Goal: Task Accomplishment & Management: Use online tool/utility

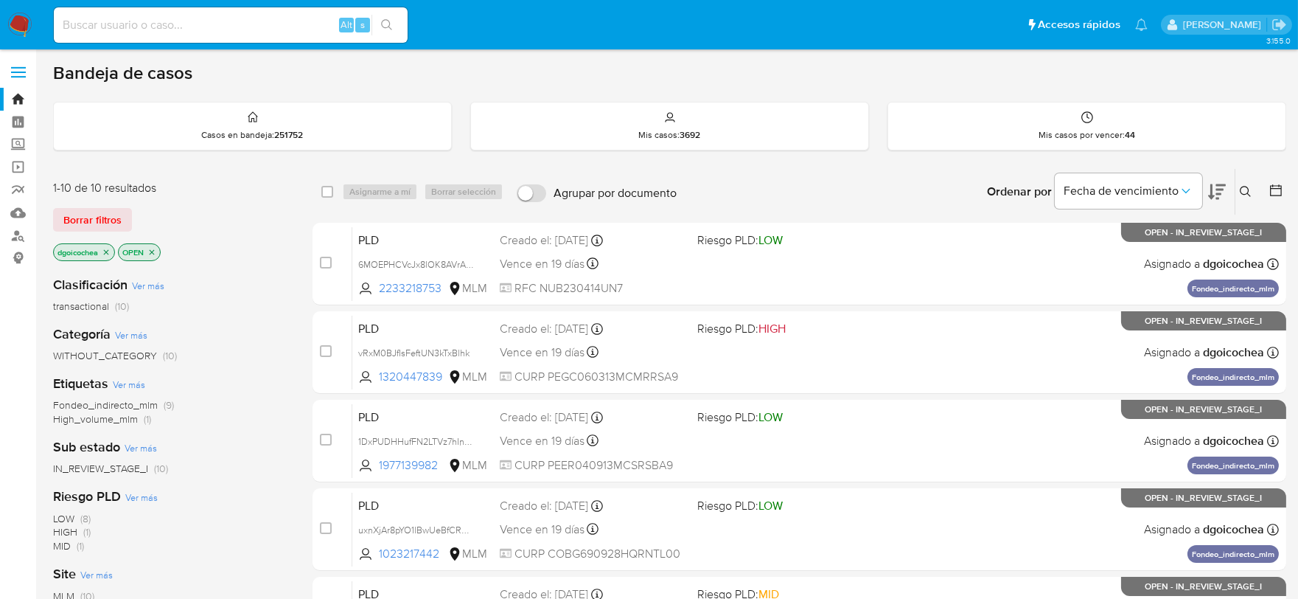
click at [1233, 184] on div "Ordenar por Fecha de vencimiento" at bounding box center [1105, 192] width 260 height 46
click at [1245, 183] on button at bounding box center [1248, 192] width 24 height 18
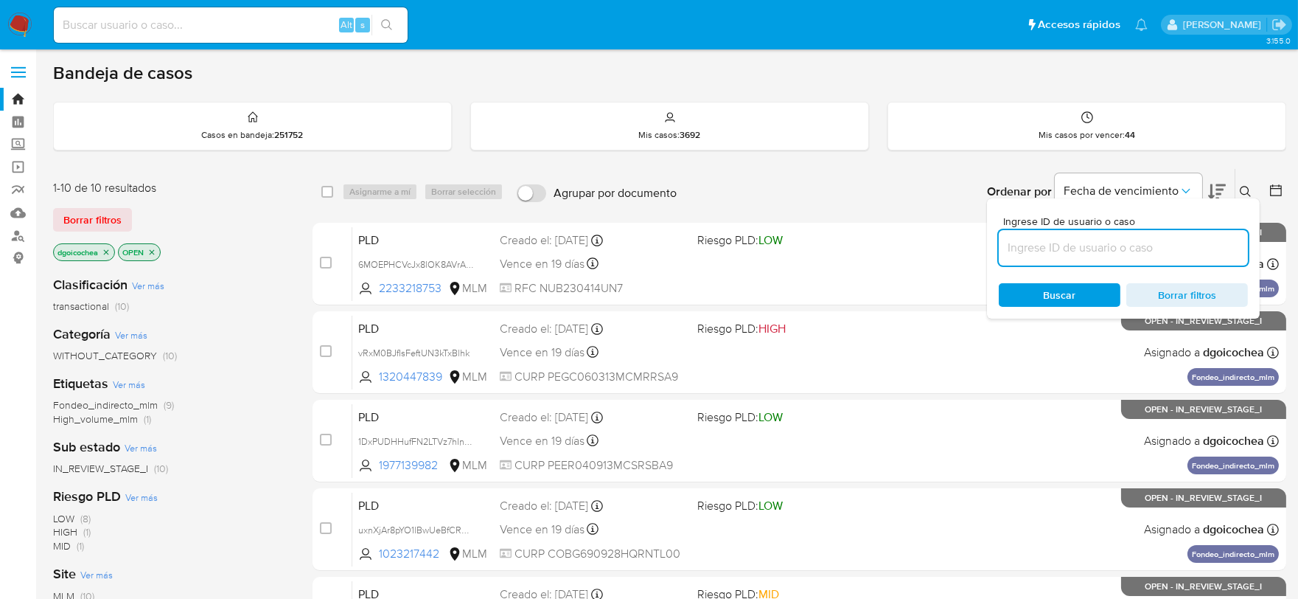
click at [1126, 245] on input at bounding box center [1123, 247] width 249 height 19
type input "1320447839"
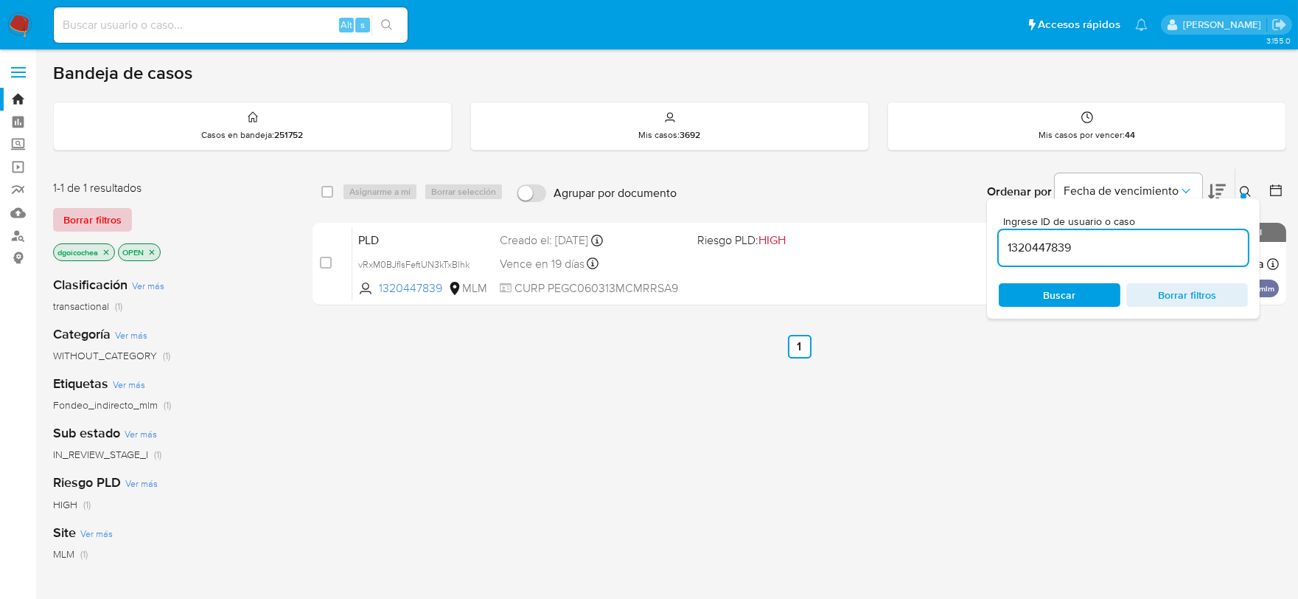
click at [115, 219] on span "Borrar filtros" at bounding box center [92, 219] width 58 height 21
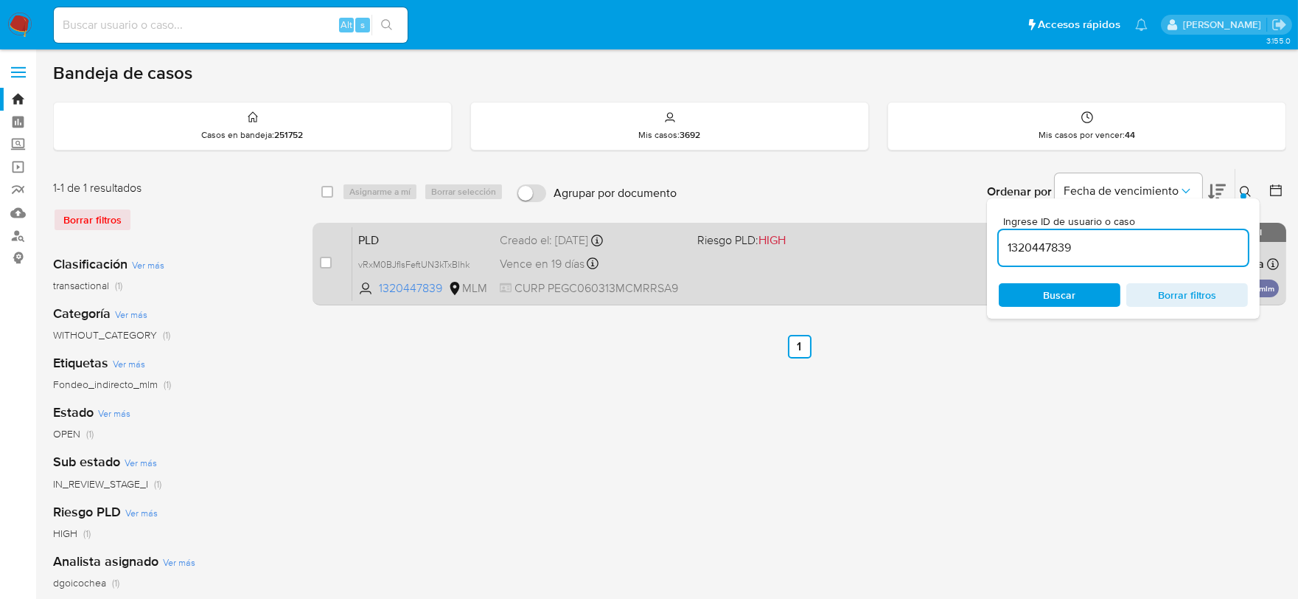
click at [366, 248] on div "PLD vRxM0BJfIsFeftUN3kTxBlhk 1320447839 MLM Riesgo PLD: HIGH Creado el: 12/07/2…" at bounding box center [815, 263] width 927 height 74
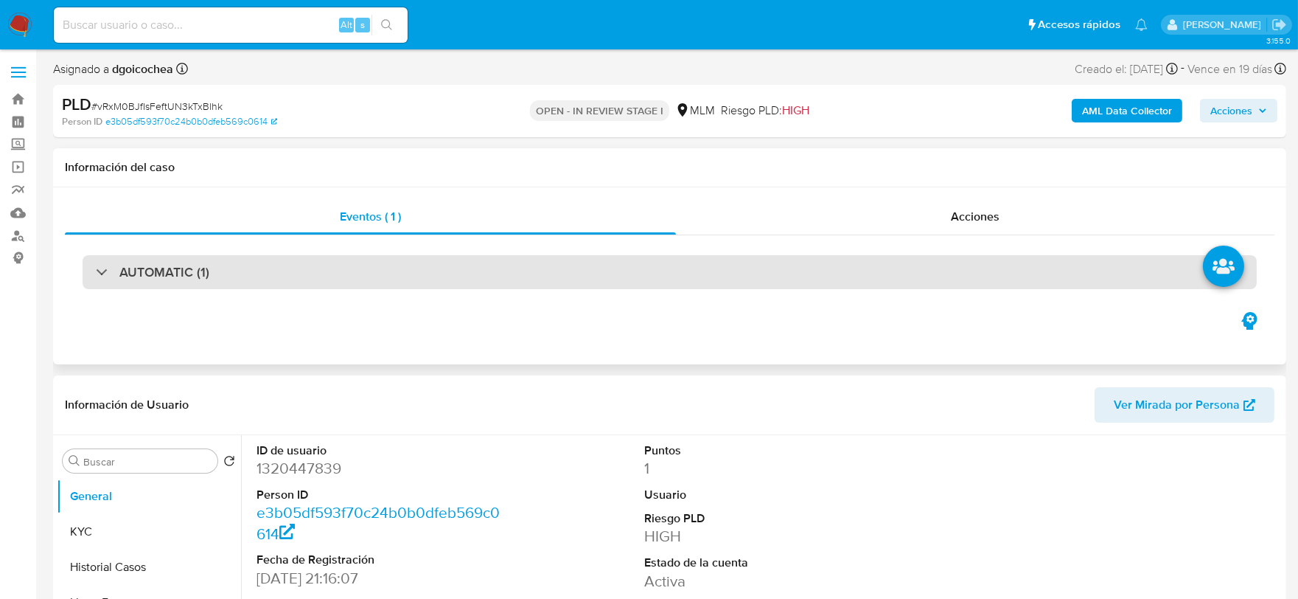
click at [182, 260] on div "AUTOMATIC (1)" at bounding box center [670, 272] width 1174 height 34
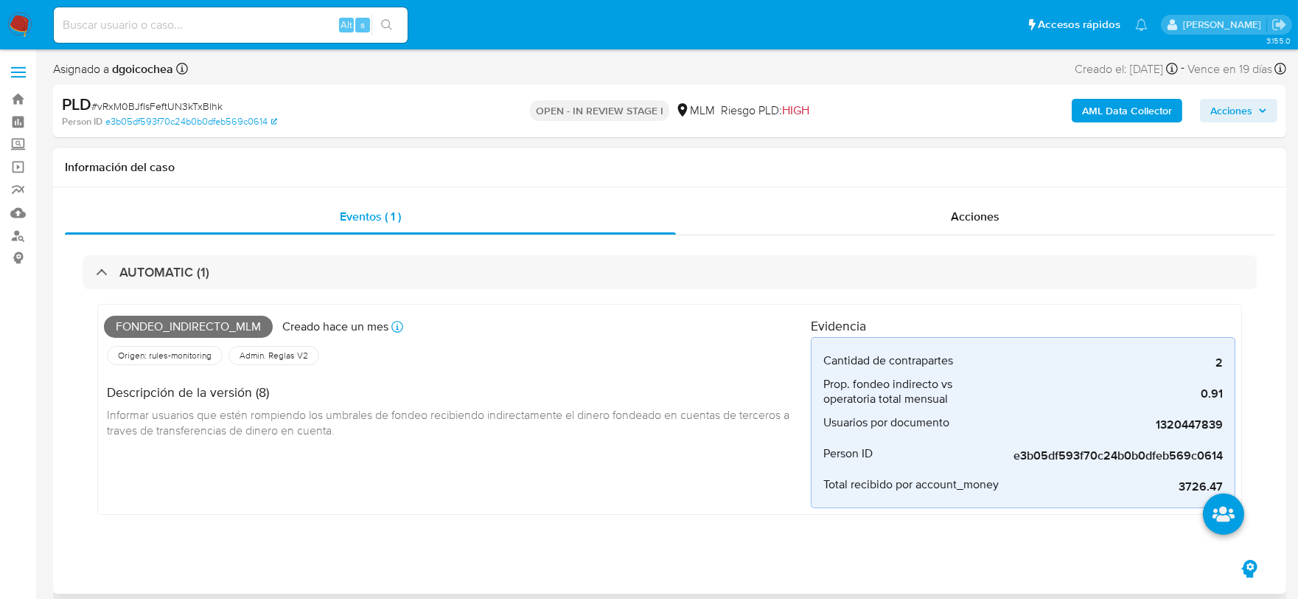
select select "10"
click at [650, 458] on div "Fondeo_indirecto_mlm Creado hace un mes Creado: 12/07/2025 03:10:37 Origen: rul…" at bounding box center [457, 409] width 707 height 198
click at [461, 531] on div "Fondeo_indirecto_mlm Creado hace un mes Creado: 12/07/2025 03:10:37 Origen: rul…" at bounding box center [670, 413] width 1174 height 248
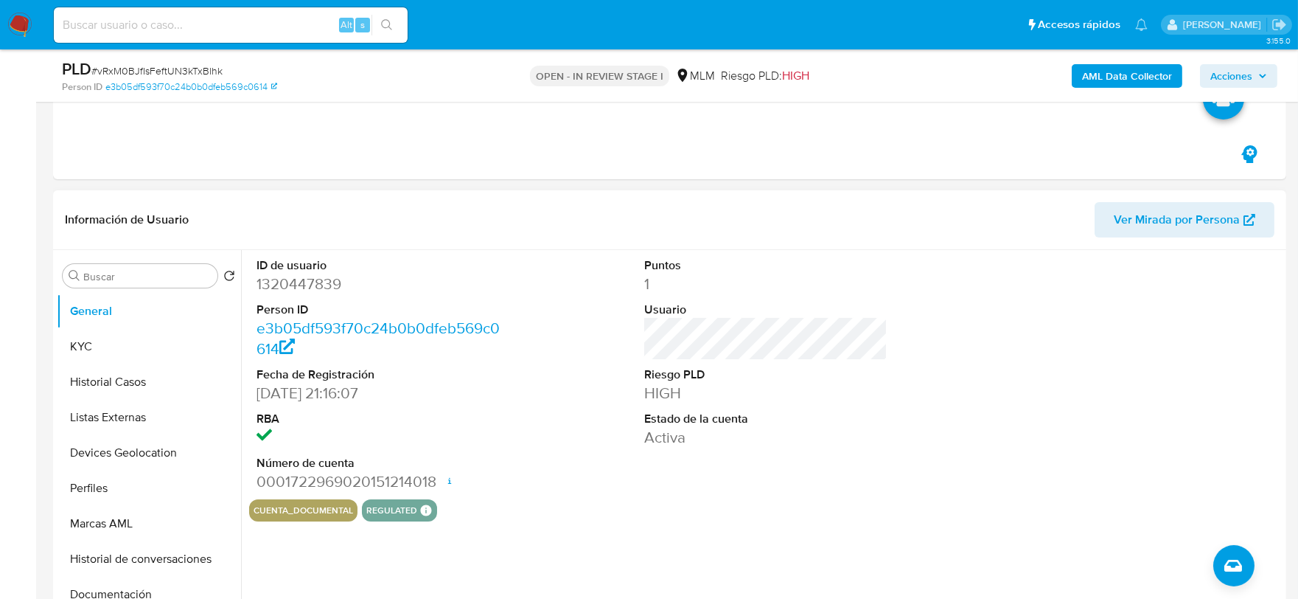
scroll to position [409, 0]
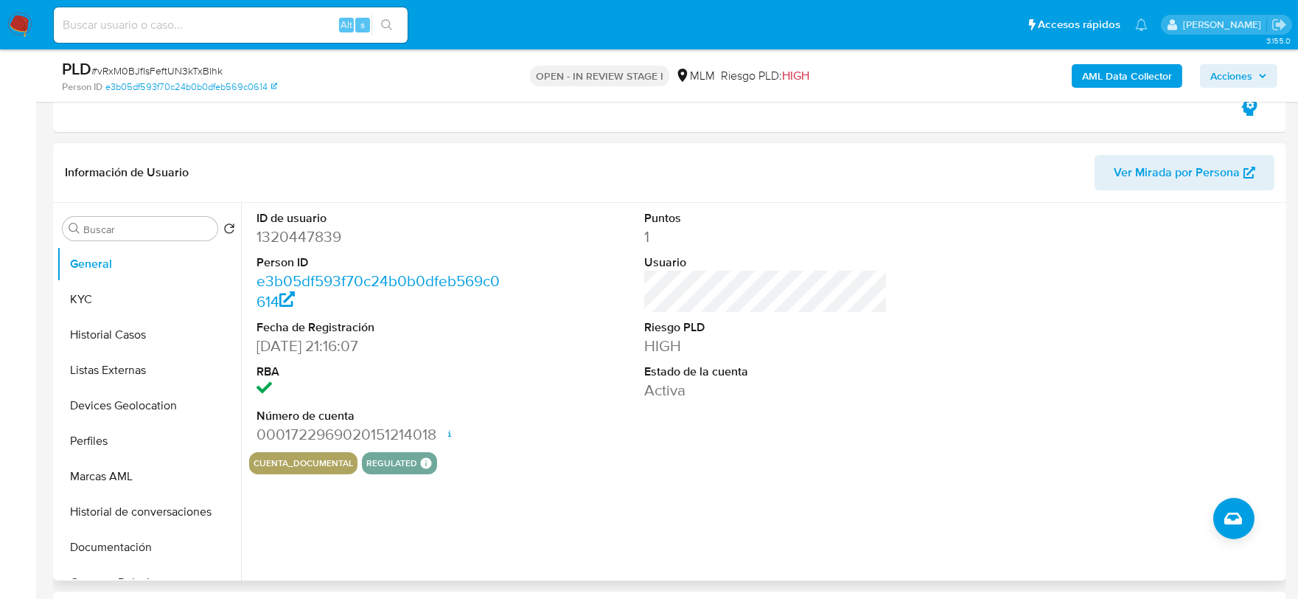
click at [640, 385] on div "Puntos 1 Usuario Riesgo PLD HIGH Estado de la cuenta Activa" at bounding box center [766, 327] width 259 height 249
click at [94, 302] on button "KYC" at bounding box center [143, 299] width 173 height 35
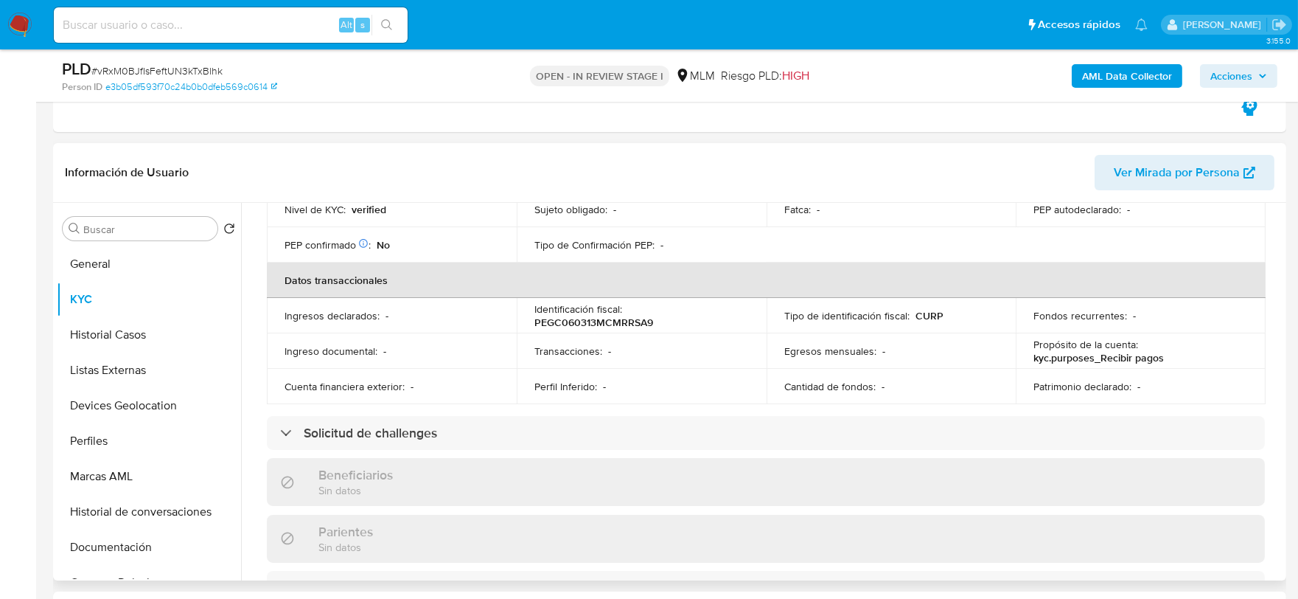
click at [252, 314] on div "Actualizado hace 4 meses Creado: 28/02/2023 19:16:08 Actualizado: 06/05/2025 05…" at bounding box center [766, 461] width 1034 height 1263
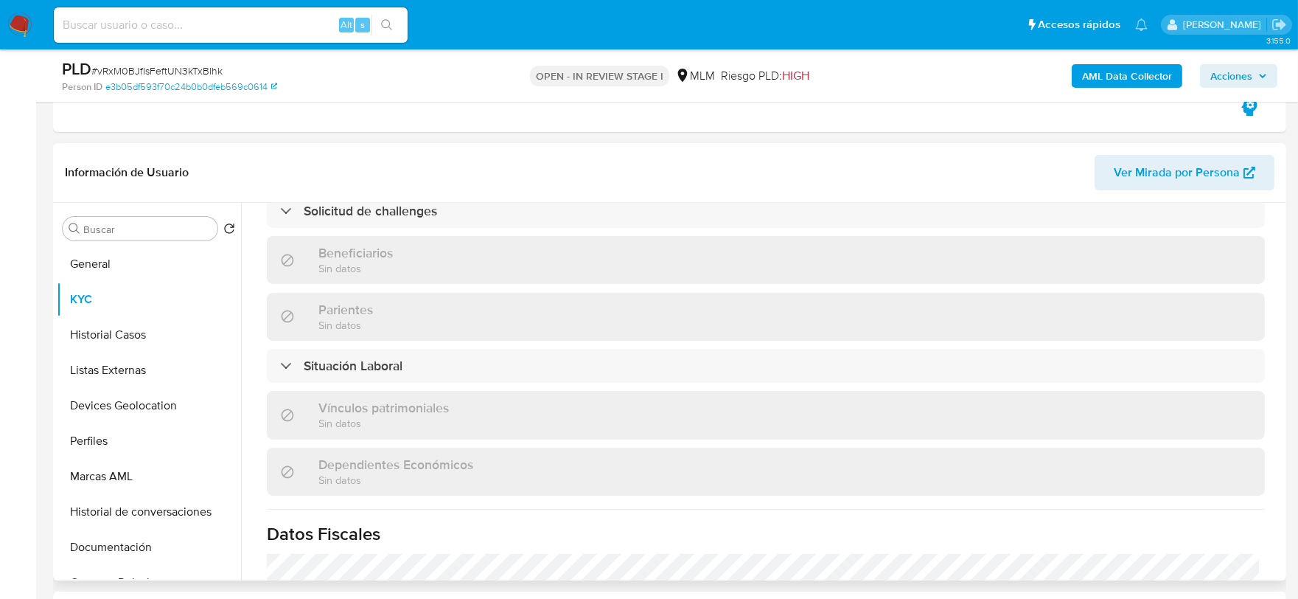
scroll to position [912, 0]
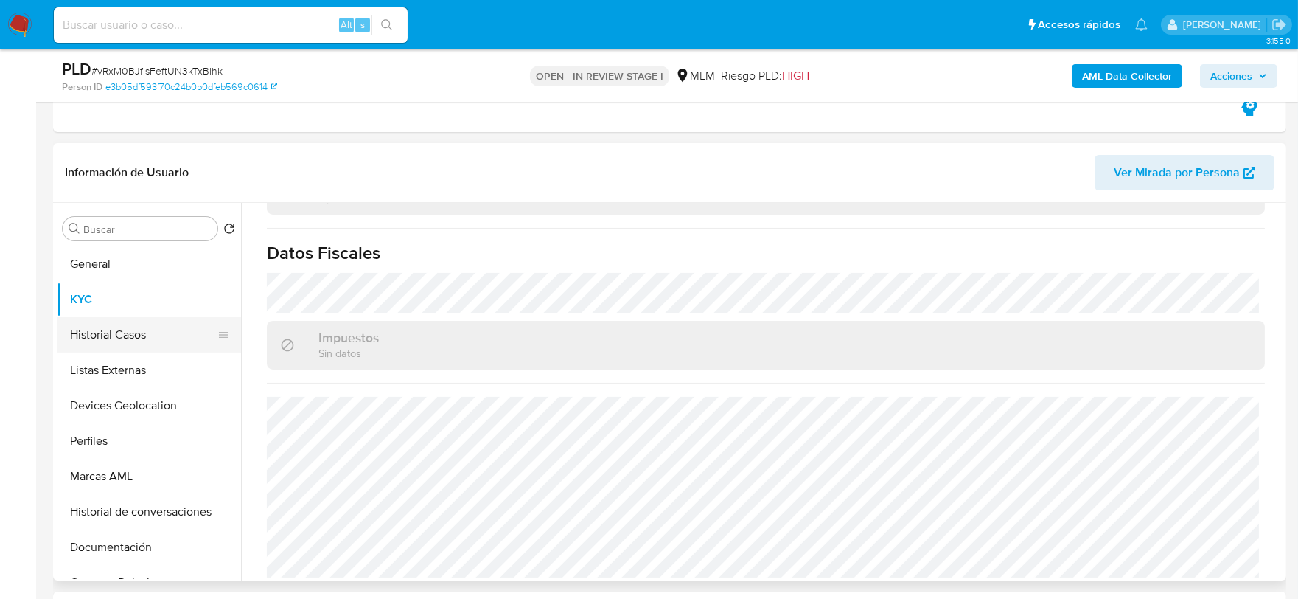
click at [133, 333] on button "Historial Casos" at bounding box center [143, 334] width 173 height 35
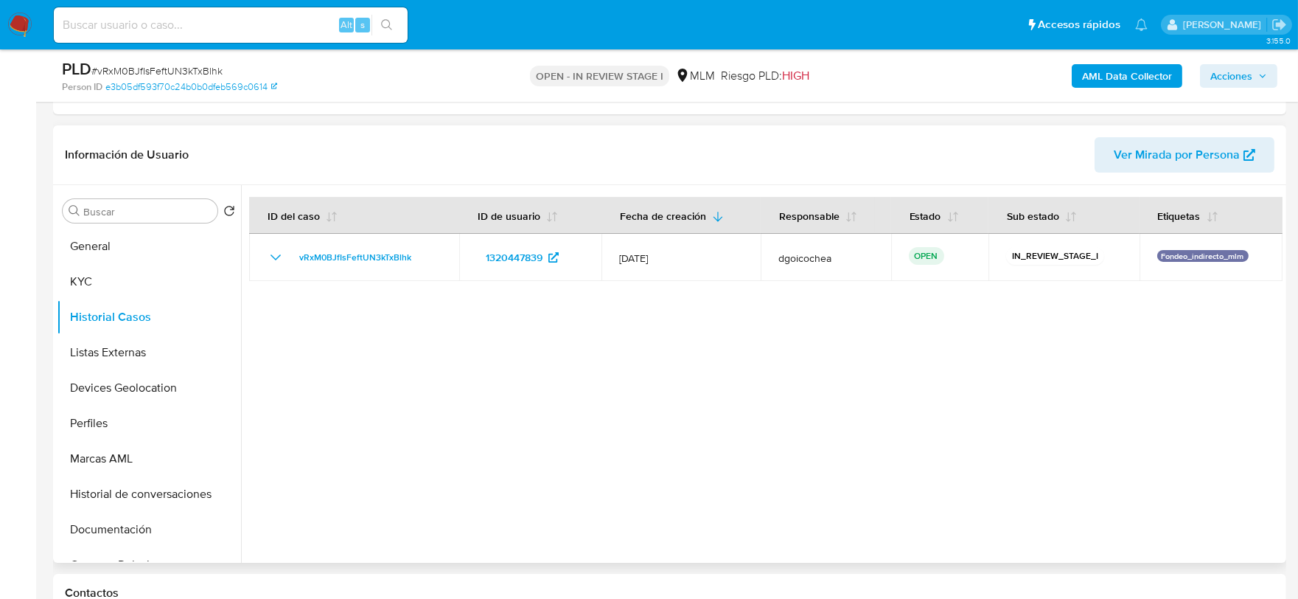
click at [462, 431] on div at bounding box center [762, 373] width 1042 height 377
click at [104, 357] on button "Listas Externas" at bounding box center [143, 352] width 173 height 35
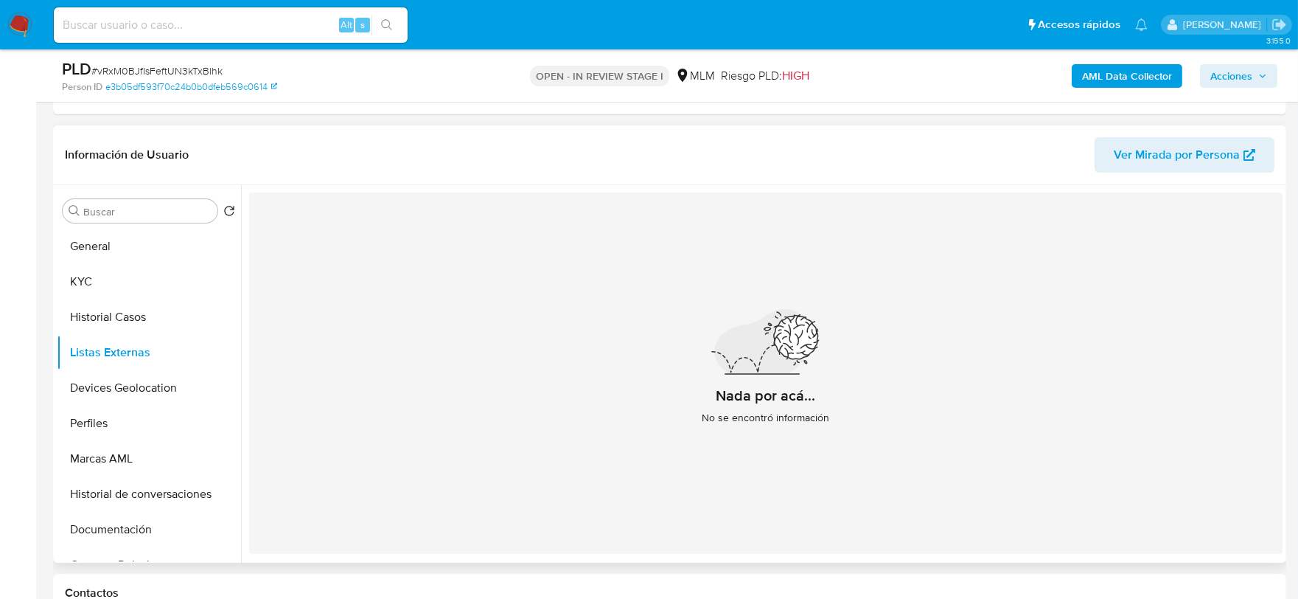
click at [510, 452] on div "Nada por acá... No se encontró información" at bounding box center [766, 372] width 1034 height 361
click at [150, 380] on button "Devices Geolocation" at bounding box center [143, 387] width 173 height 35
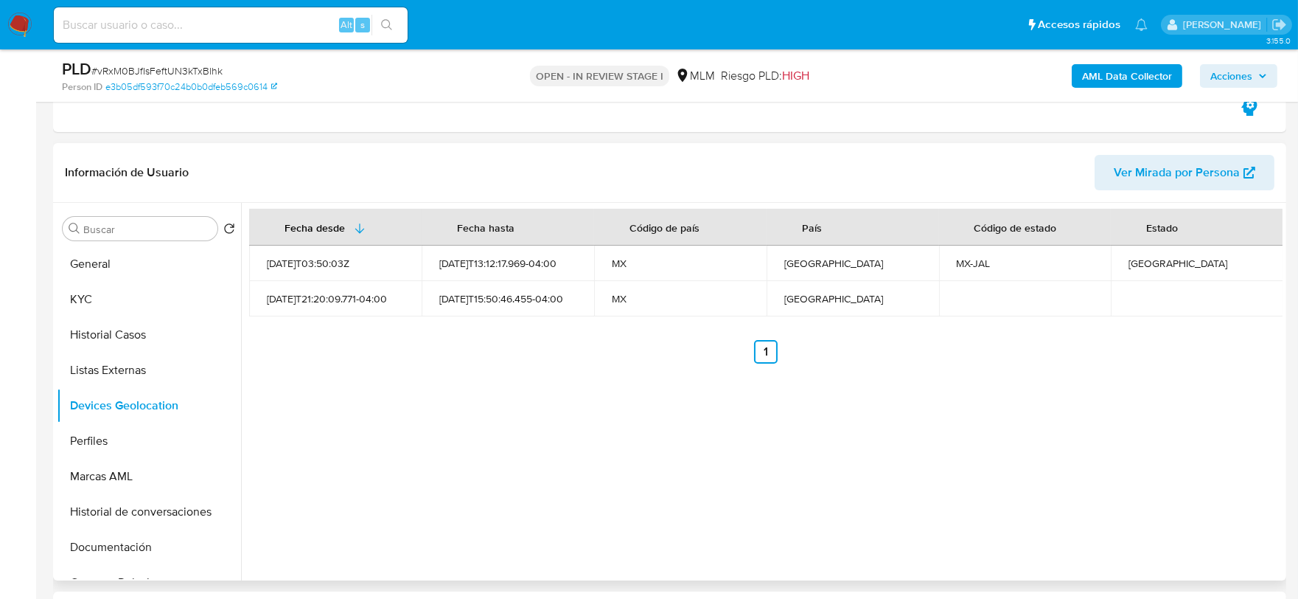
click at [451, 459] on div "Fecha desde Fecha hasta Código de país País Código de estado Estado 2023-03-02T…" at bounding box center [762, 391] width 1042 height 377
click at [144, 436] on button "Perfiles" at bounding box center [143, 440] width 173 height 35
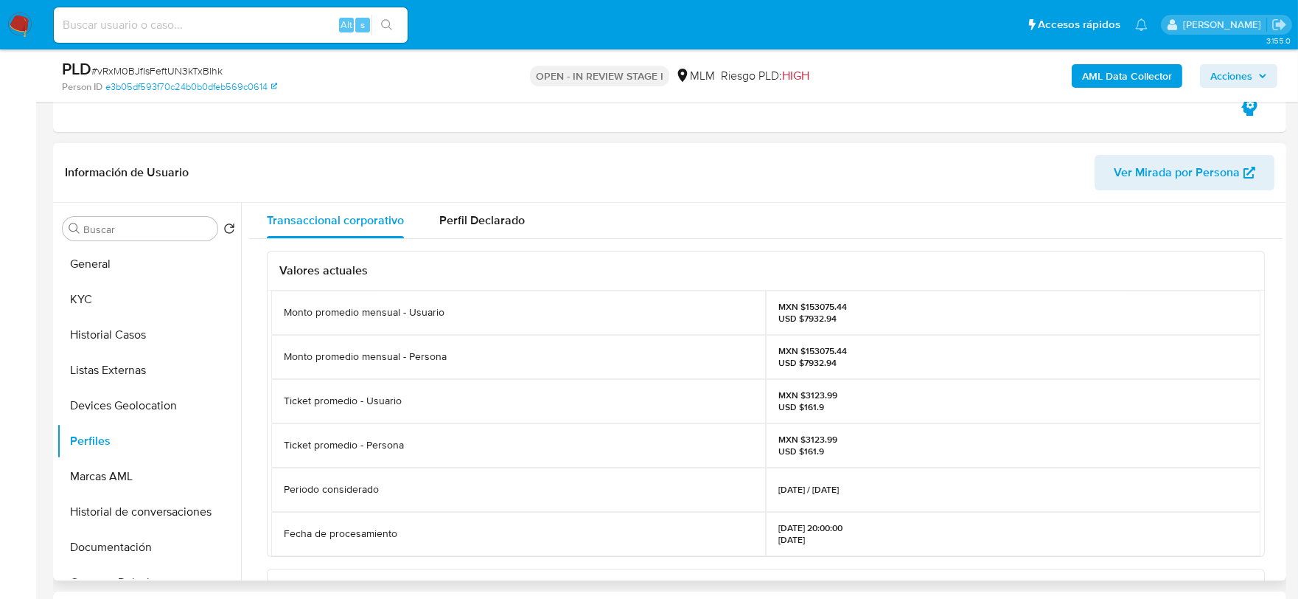
click at [261, 470] on div "Valores actuales Monto promedio mensual - Usuario MXN $153075.44 USD $7932.94 M…" at bounding box center [766, 582] width 1034 height 687
click at [102, 532] on button "Documentación" at bounding box center [143, 546] width 173 height 35
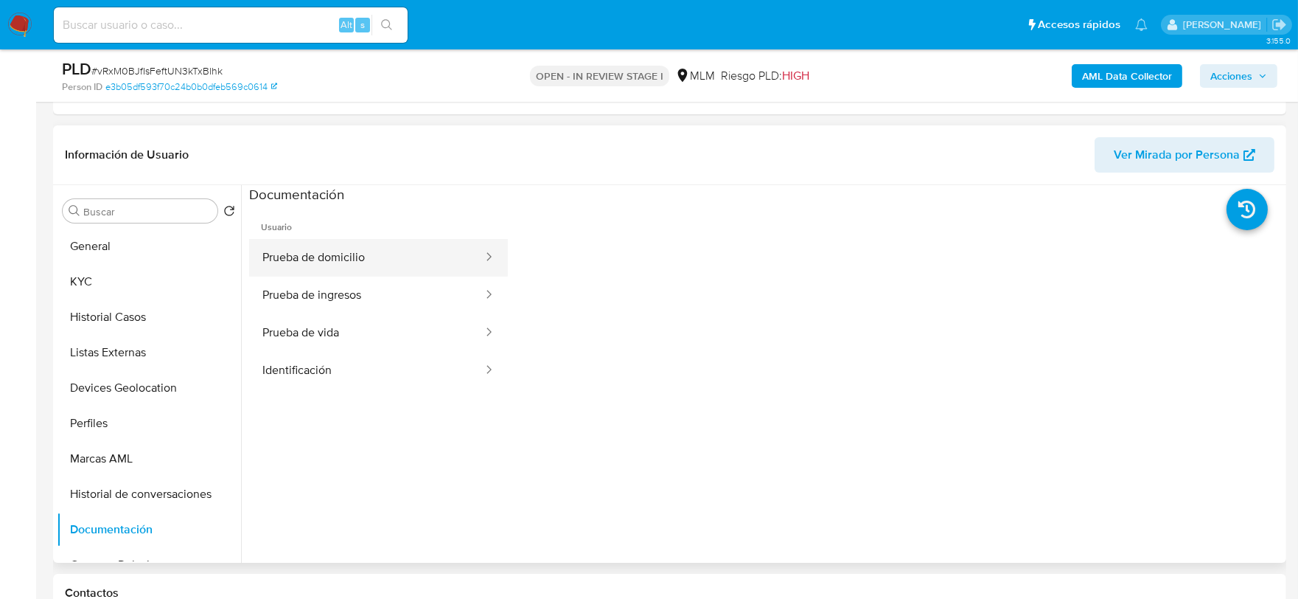
click at [341, 263] on button "Prueba de domicilio" at bounding box center [366, 258] width 235 height 38
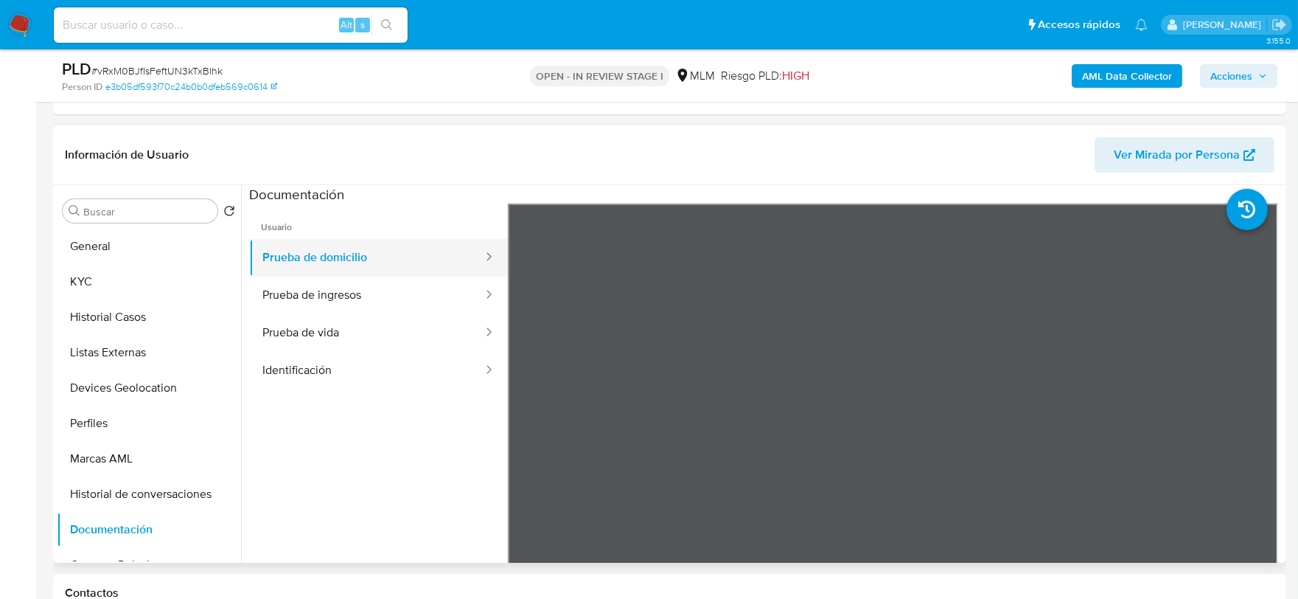
click at [330, 274] on button "Prueba de domicilio" at bounding box center [366, 258] width 235 height 38
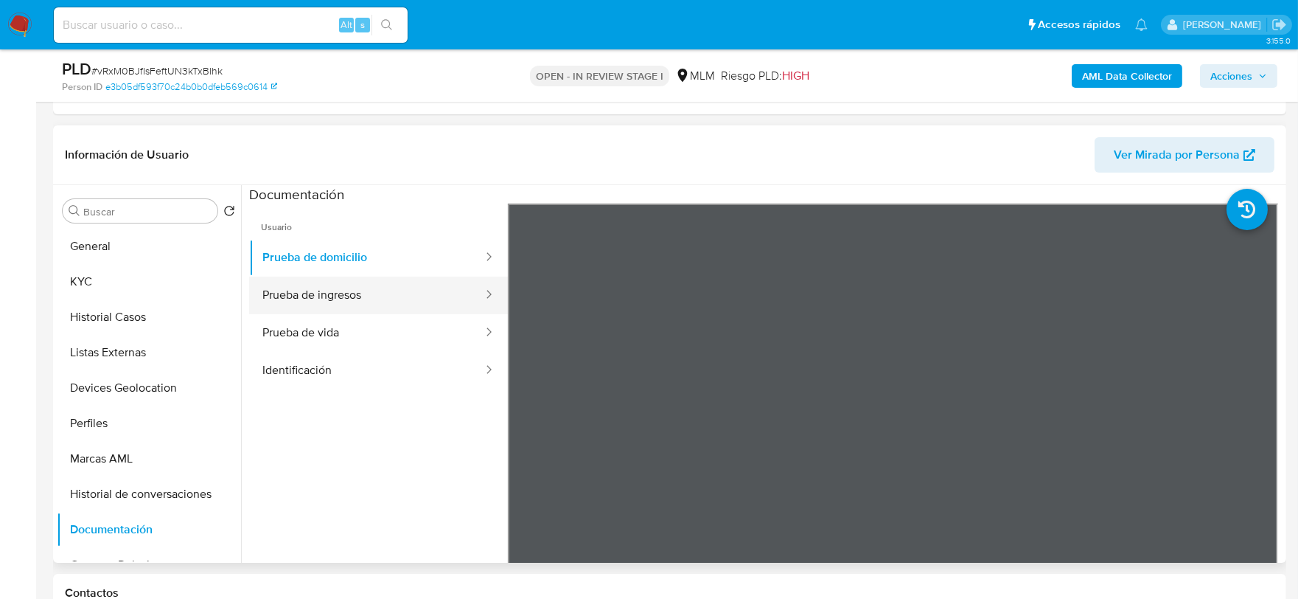
click at [335, 290] on button "Prueba de ingresos" at bounding box center [366, 295] width 235 height 38
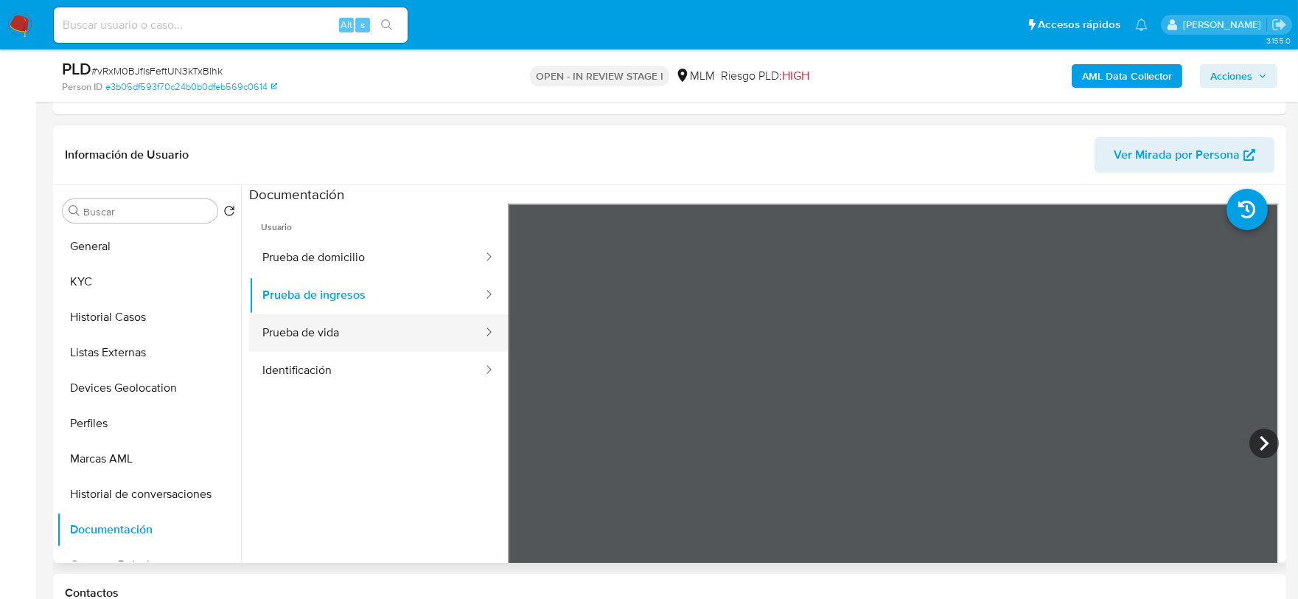
click at [323, 334] on button "Prueba de vida" at bounding box center [366, 333] width 235 height 38
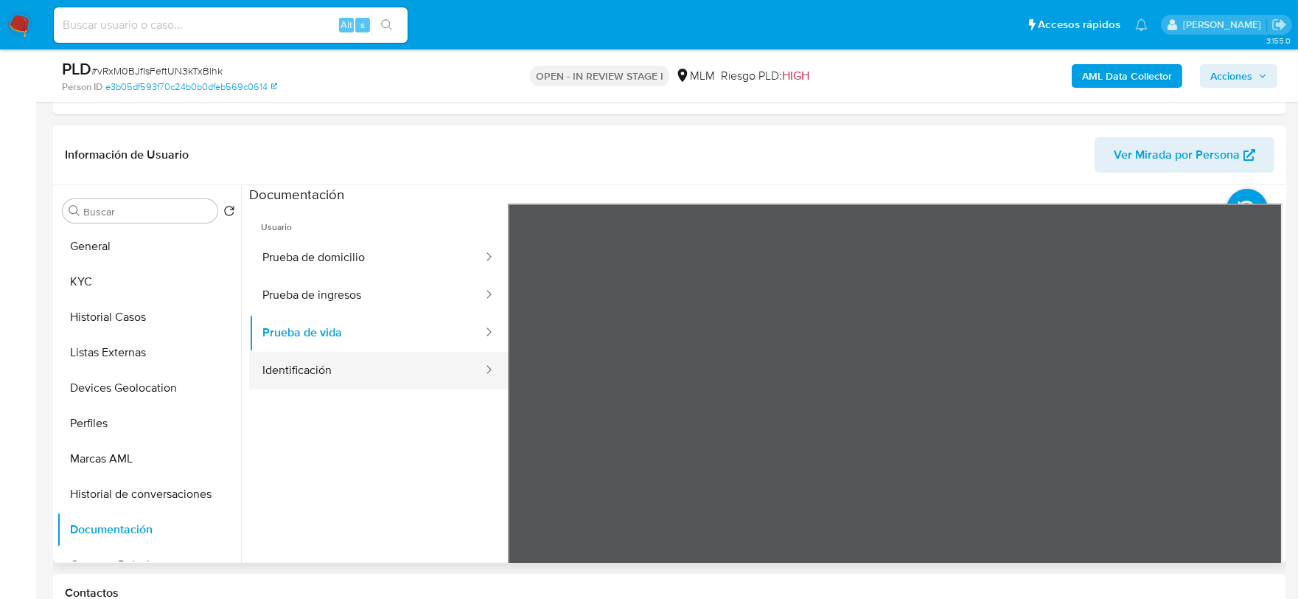
click at [396, 358] on button "Identificación" at bounding box center [366, 371] width 235 height 38
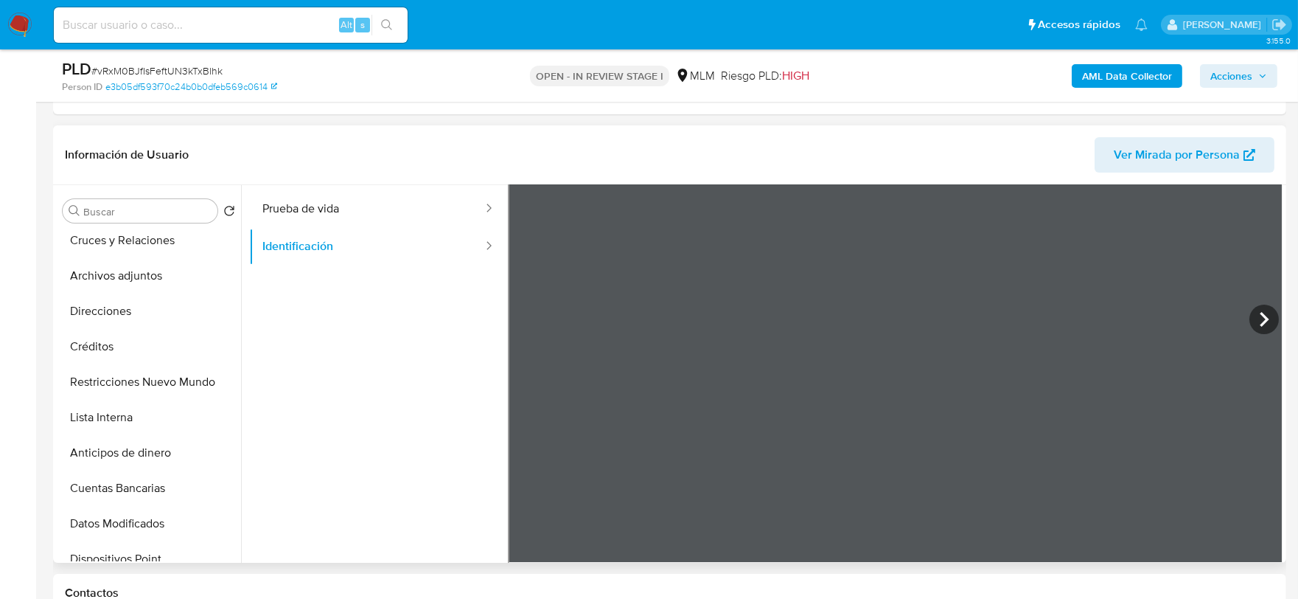
scroll to position [327, 0]
click at [319, 428] on ul "Usuario Prueba de domicilio Prueba de ingresos Prueba de vida Identificación" at bounding box center [378, 292] width 259 height 425
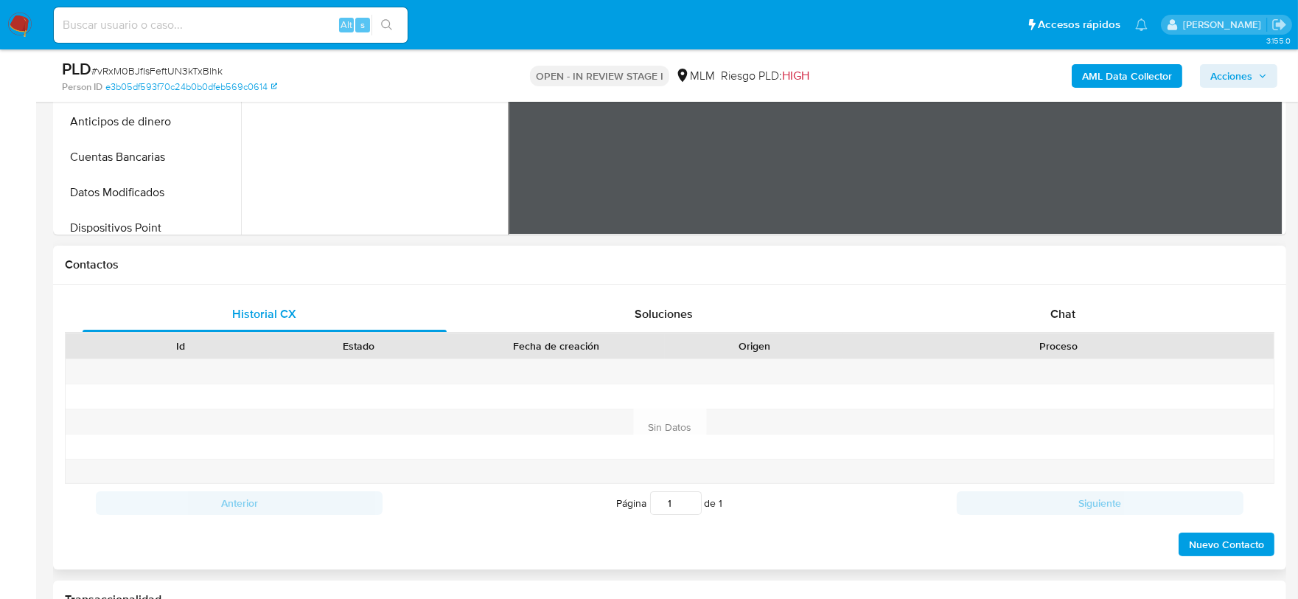
scroll to position [1146, 0]
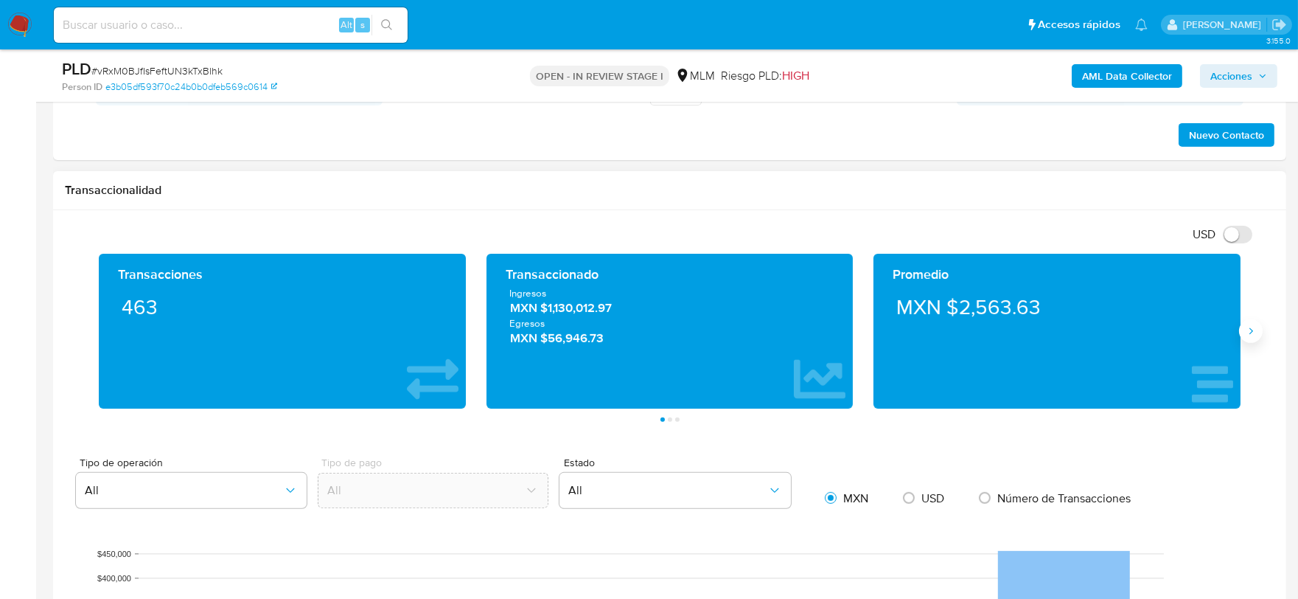
click at [1255, 333] on icon "Siguiente" at bounding box center [1251, 331] width 12 height 12
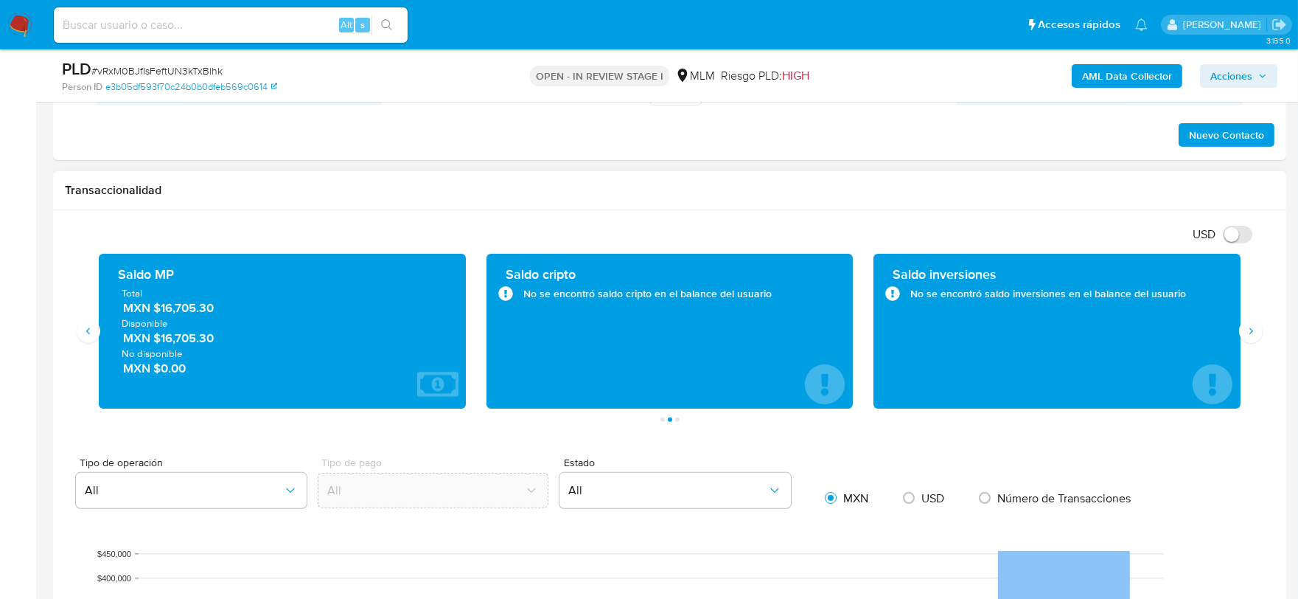
click at [897, 194] on h1 "Transaccionalidad" at bounding box center [670, 190] width 1210 height 15
drag, startPoint x: 226, startPoint y: 312, endPoint x: 166, endPoint y: 307, distance: 60.6
click at [159, 307] on span "MXN $16,705.30" at bounding box center [283, 307] width 320 height 17
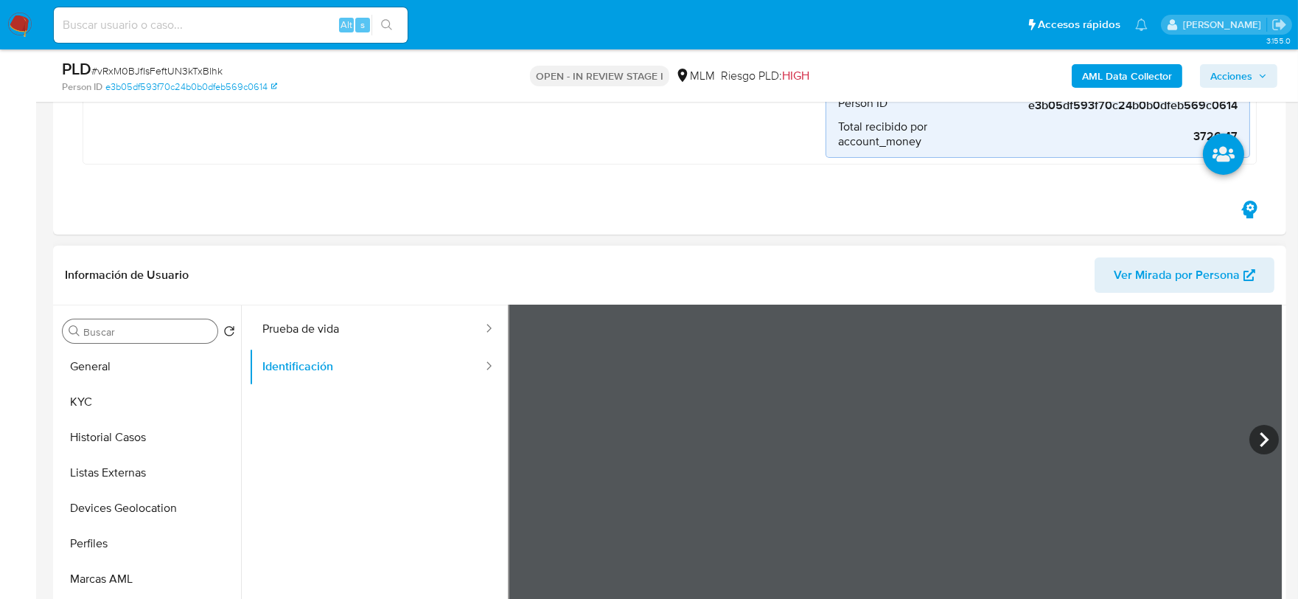
scroll to position [246, 0]
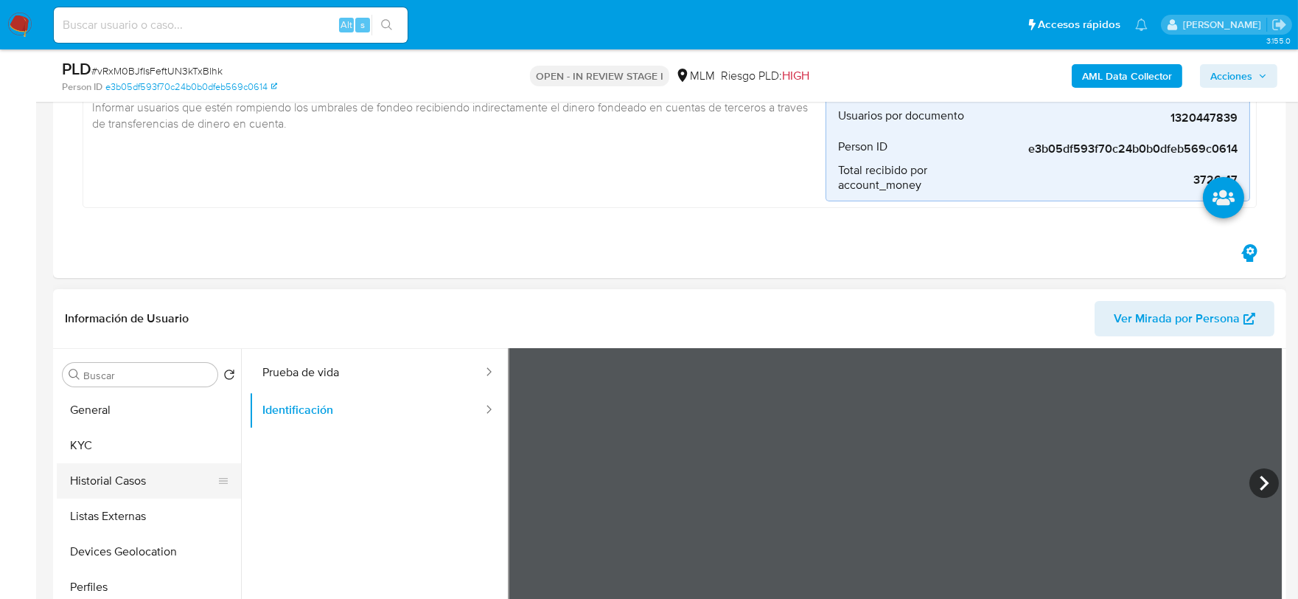
click at [129, 487] on button "Historial Casos" at bounding box center [143, 480] width 173 height 35
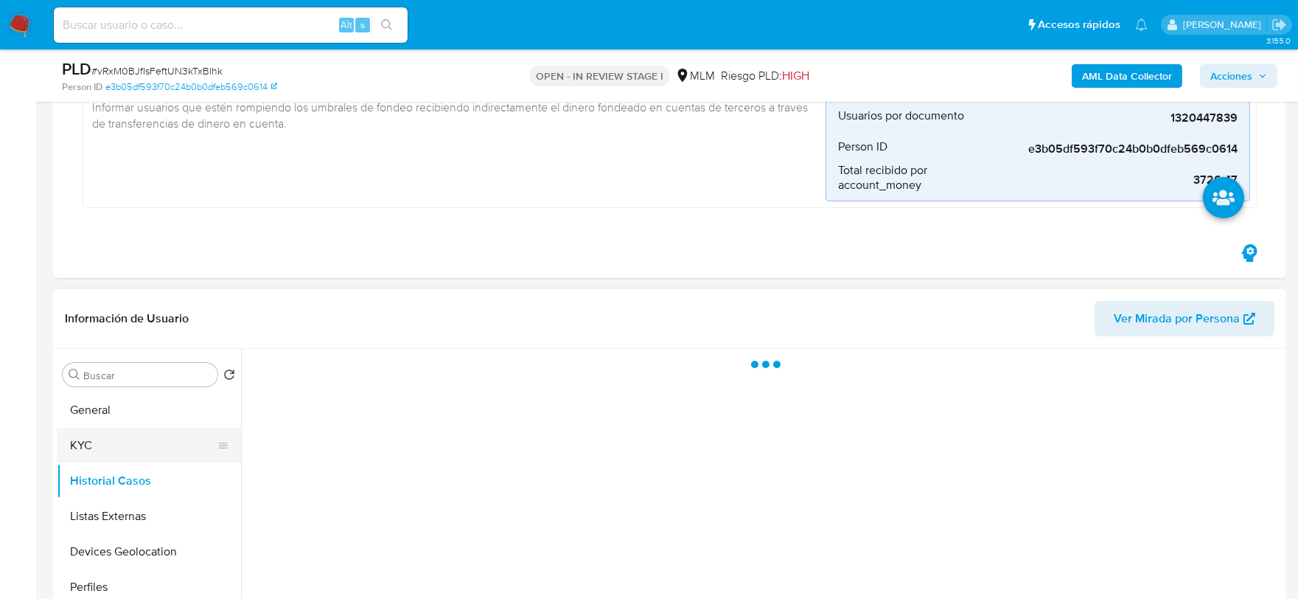
click at [101, 439] on button "KYC" at bounding box center [143, 445] width 173 height 35
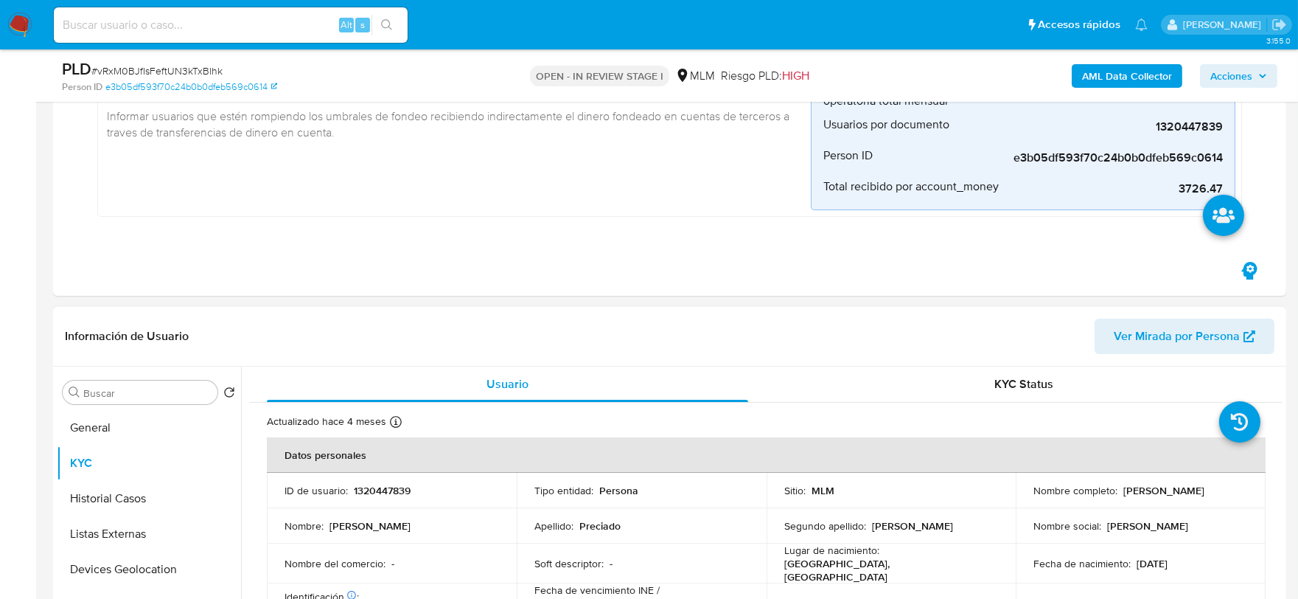
scroll to position [82, 0]
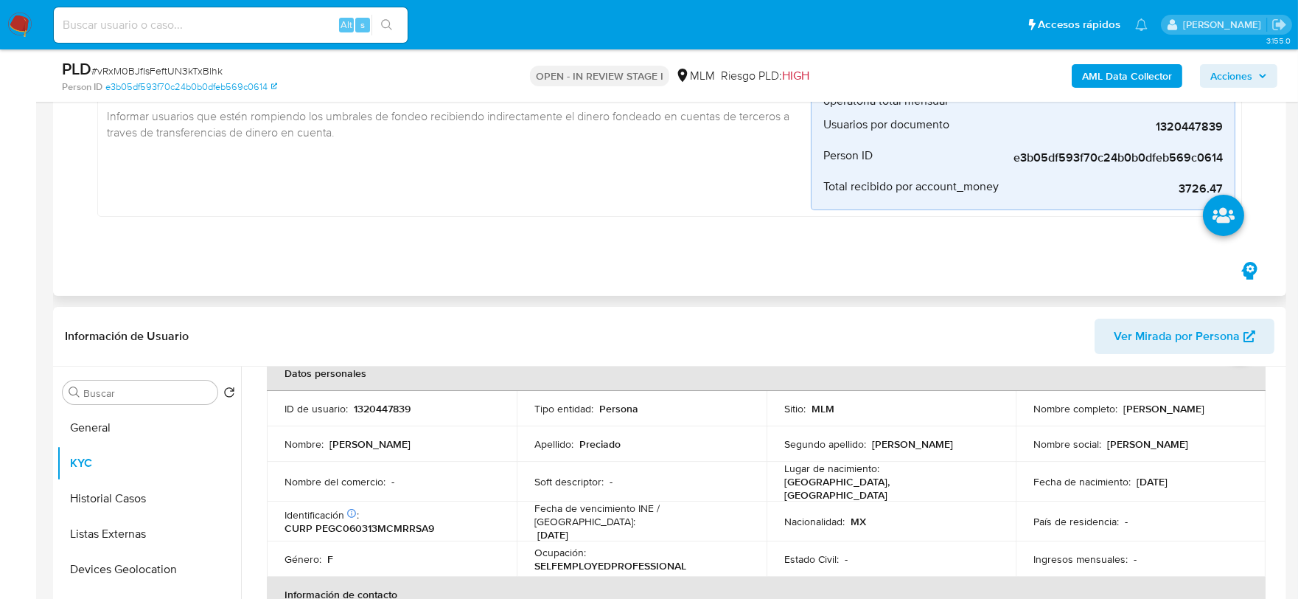
click at [324, 173] on div "Fondeo_indirecto_mlm Creado hace un mes Creado: 12/07/2025 03:10:37 Origen: rul…" at bounding box center [457, 112] width 707 height 198
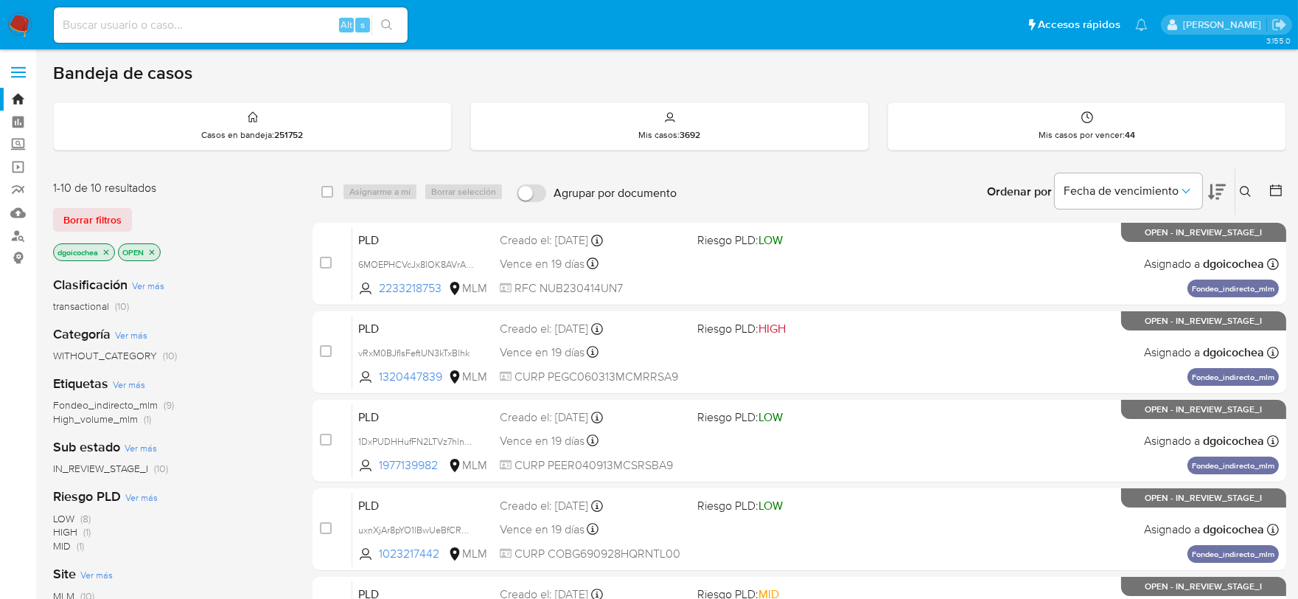
click at [108, 467] on span "IN_REVIEW_STAGE_I" at bounding box center [100, 468] width 95 height 15
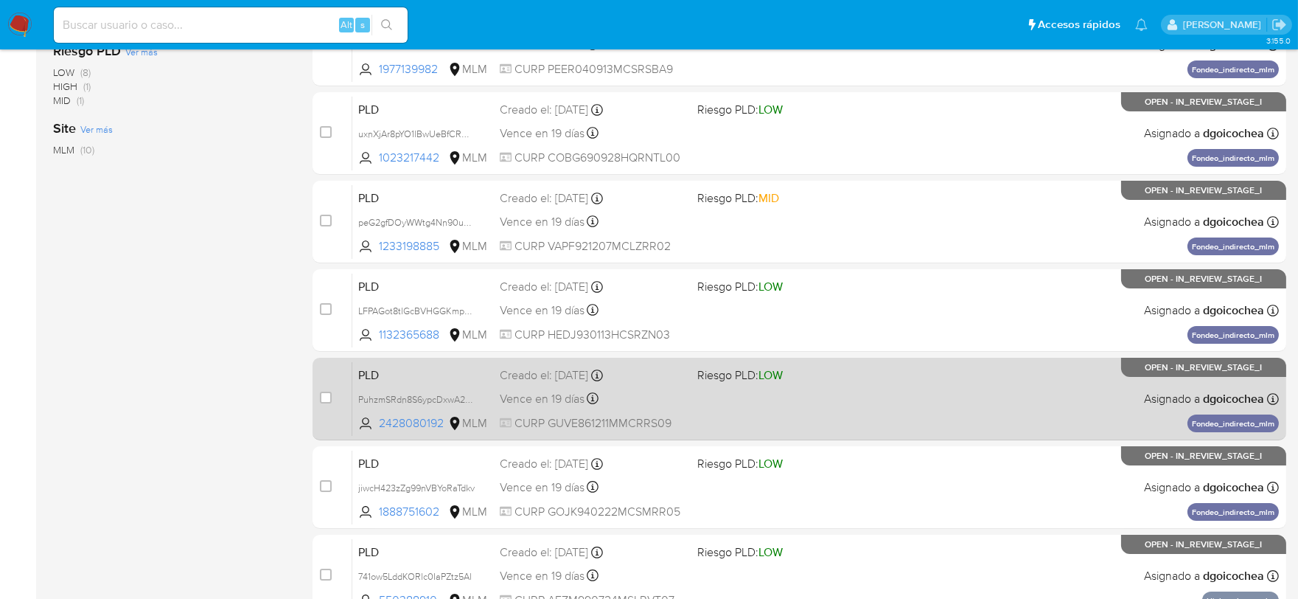
scroll to position [491, 0]
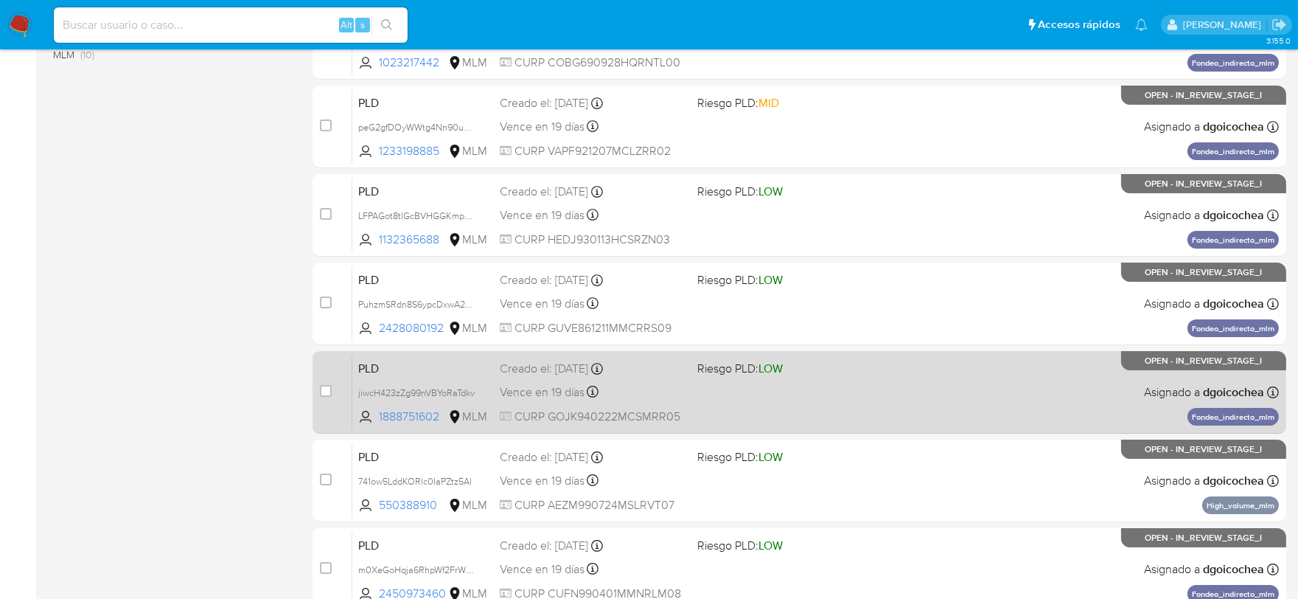
click at [366, 363] on span "PLD" at bounding box center [423, 367] width 130 height 19
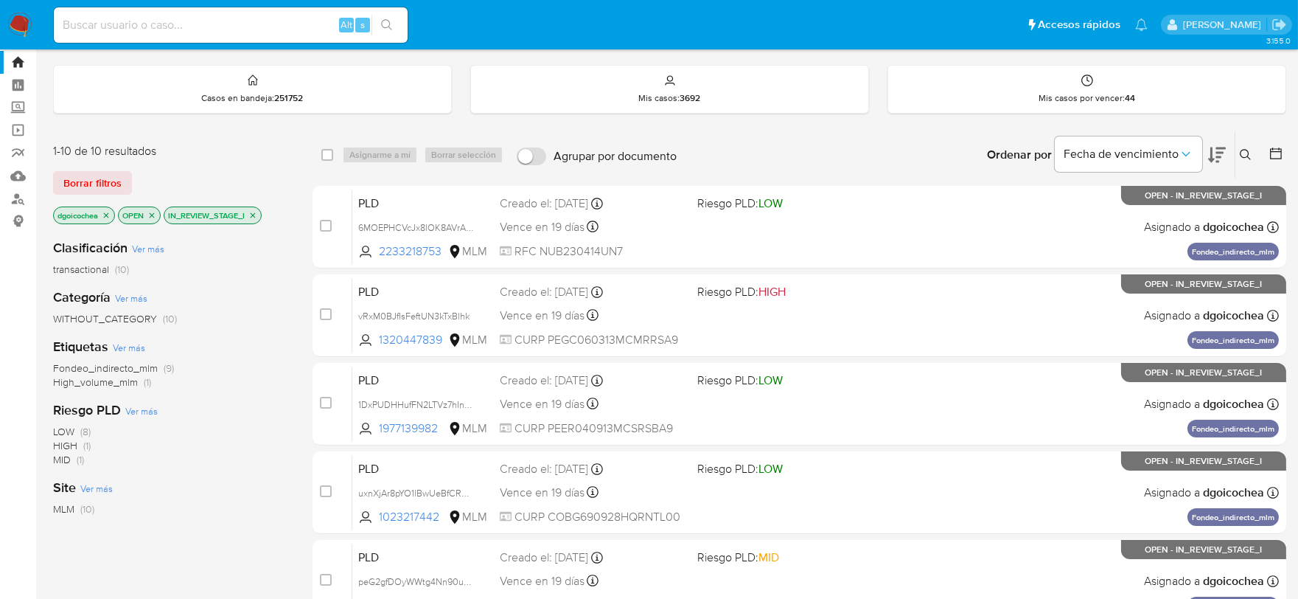
scroll to position [0, 0]
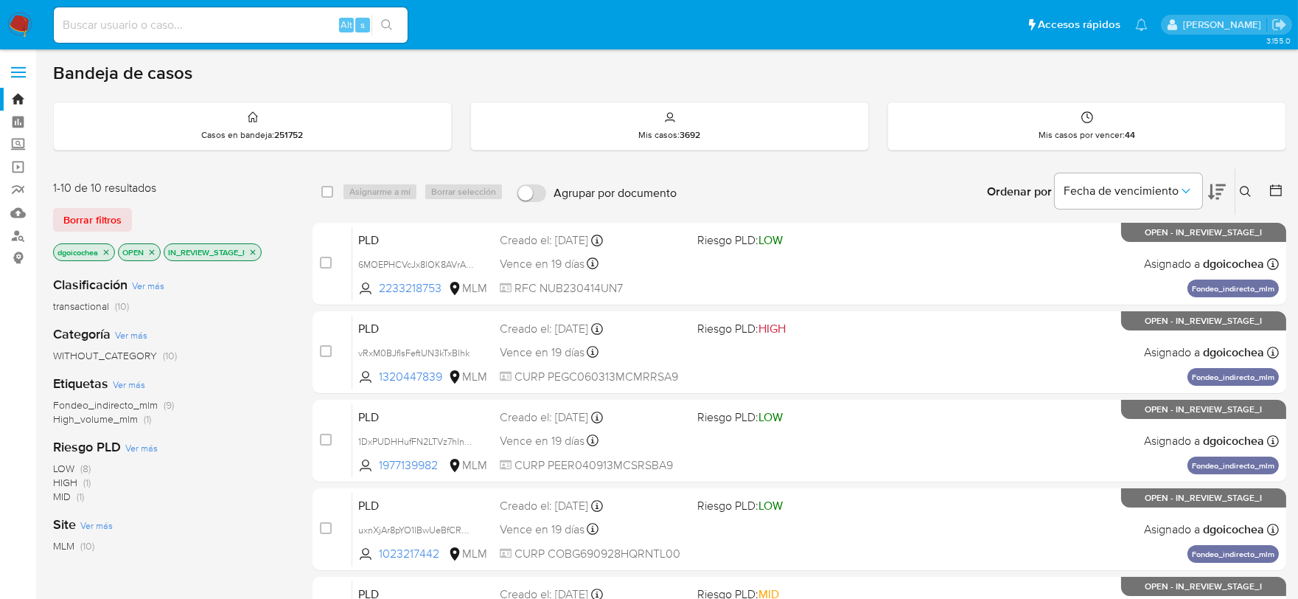
click at [1247, 187] on icon at bounding box center [1246, 192] width 12 height 12
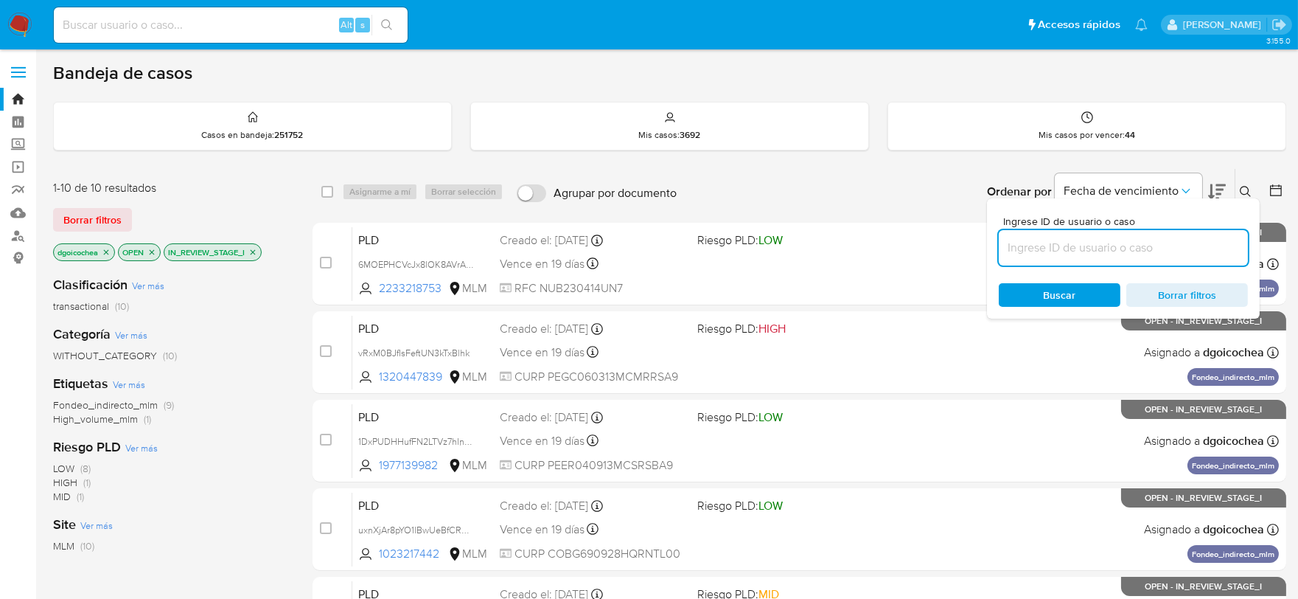
click at [1121, 252] on input at bounding box center [1123, 247] width 249 height 19
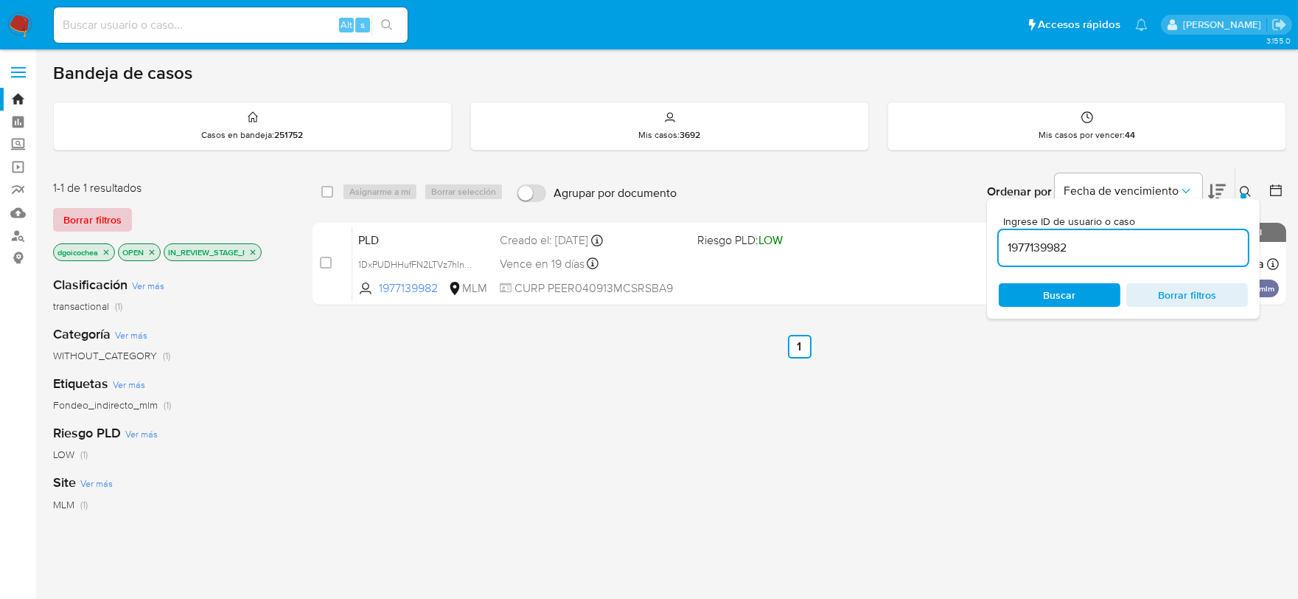
click at [72, 229] on span "Borrar filtros" at bounding box center [92, 219] width 58 height 21
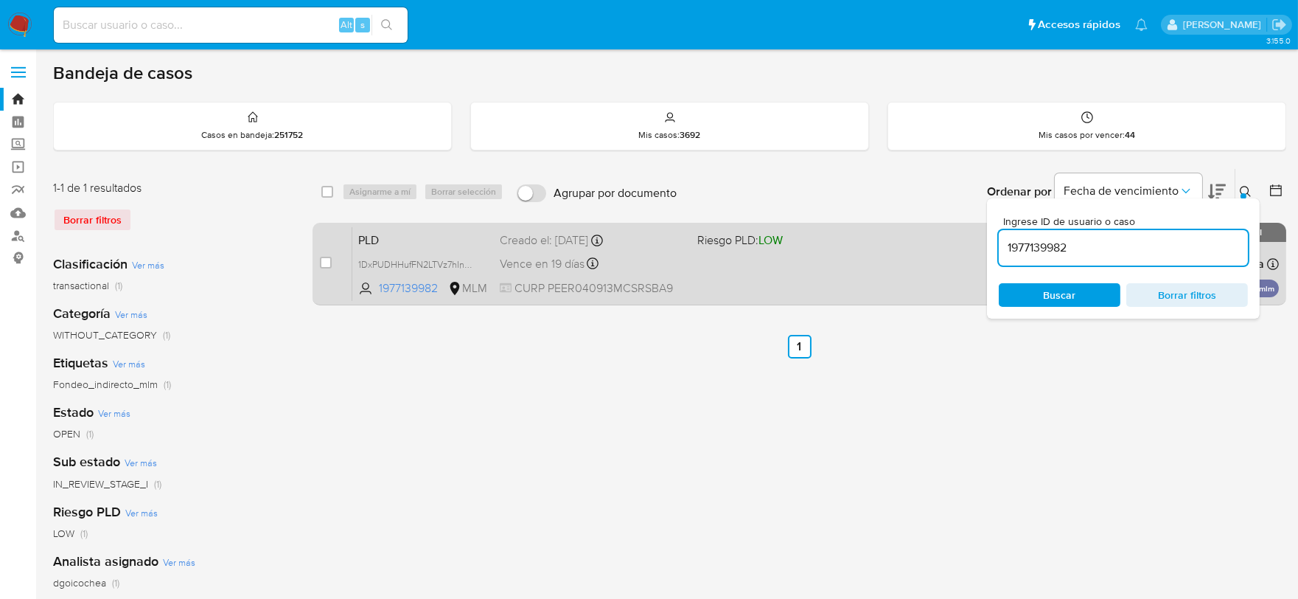
click at [372, 236] on span "PLD" at bounding box center [423, 238] width 130 height 19
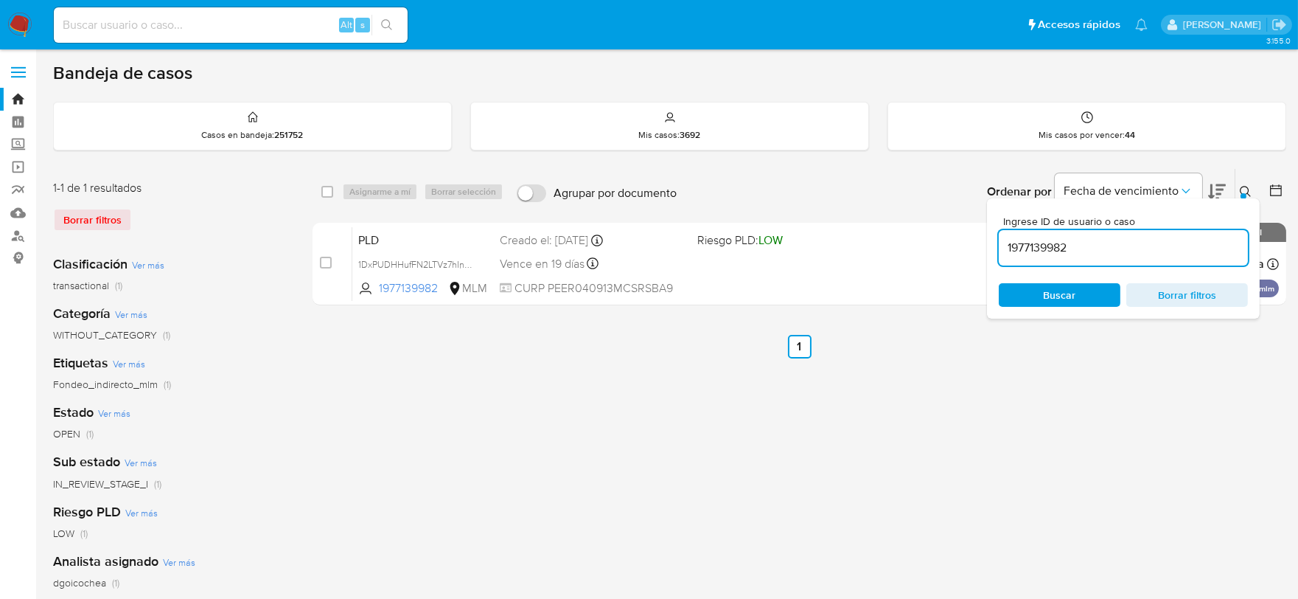
click at [1027, 251] on input "1977139982" at bounding box center [1123, 247] width 249 height 19
click at [1026, 251] on input "1977139982" at bounding box center [1123, 247] width 249 height 19
paste input "2233218753"
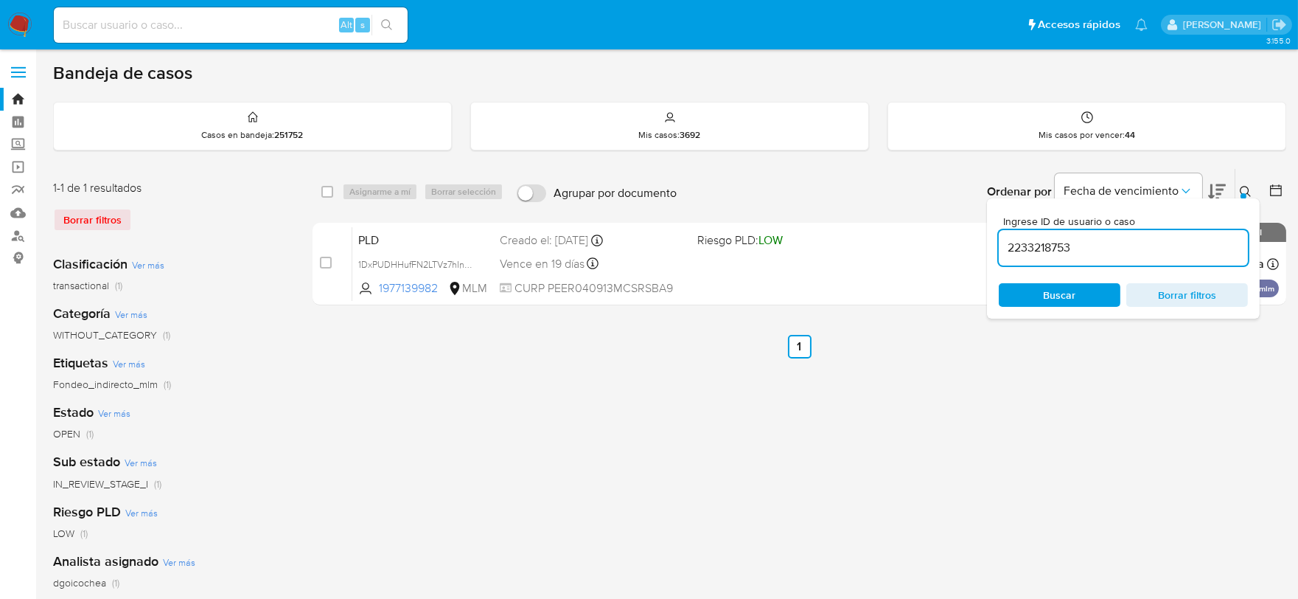
type input "2233218753"
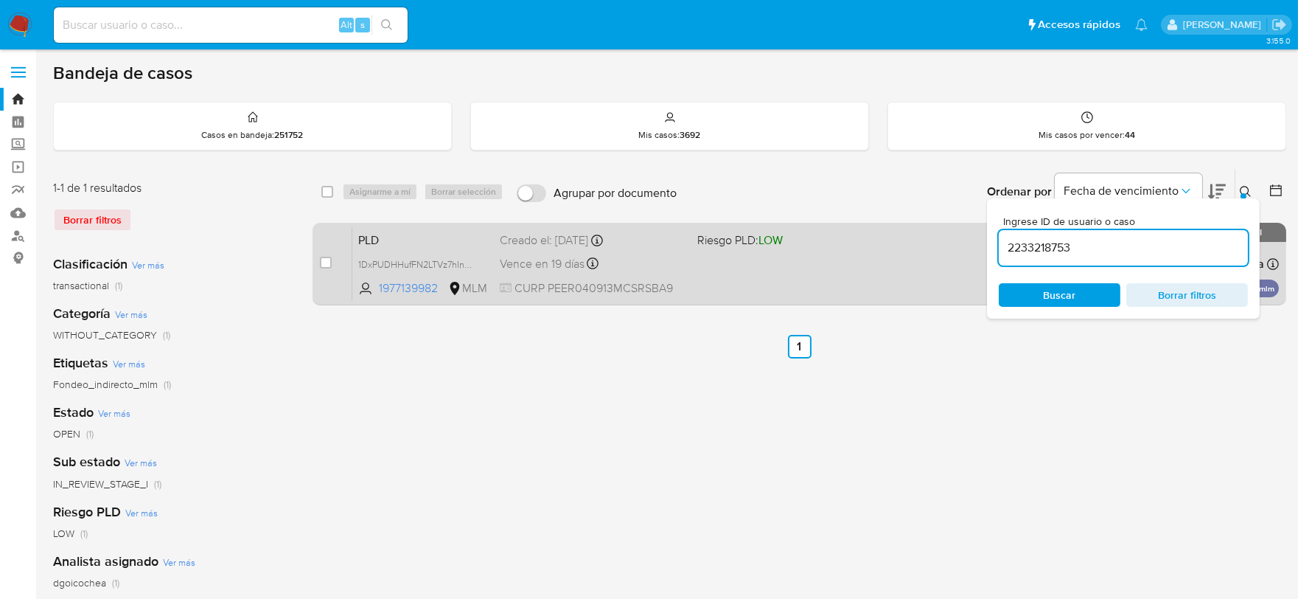
click at [359, 230] on span "PLD" at bounding box center [423, 238] width 130 height 19
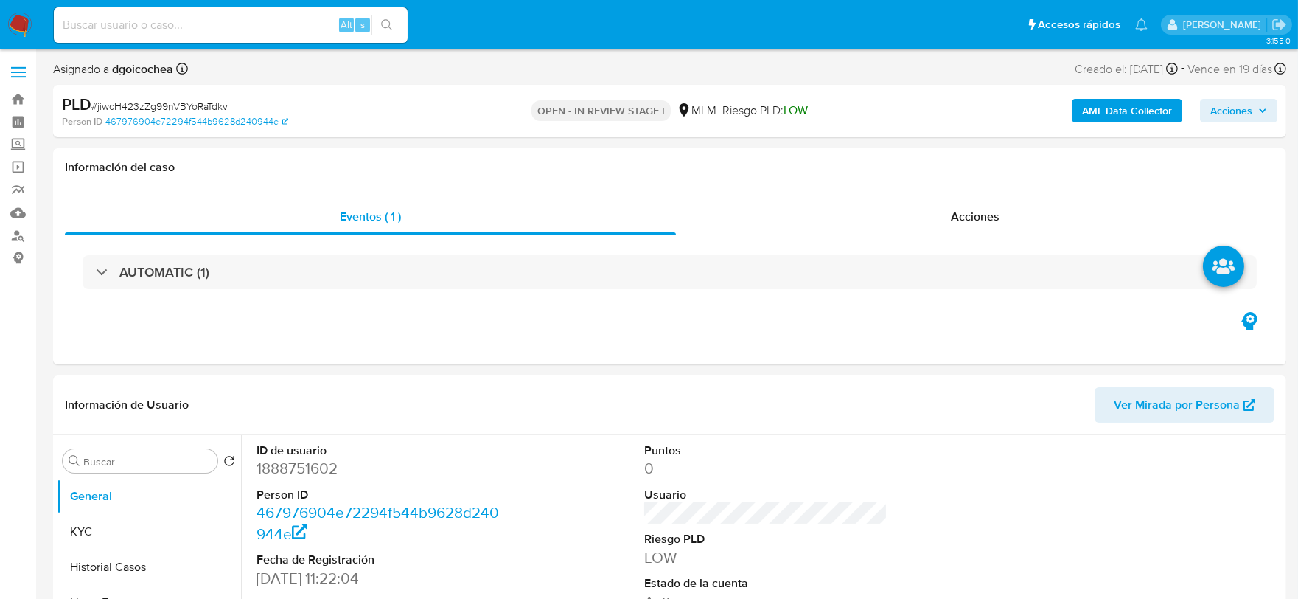
select select "10"
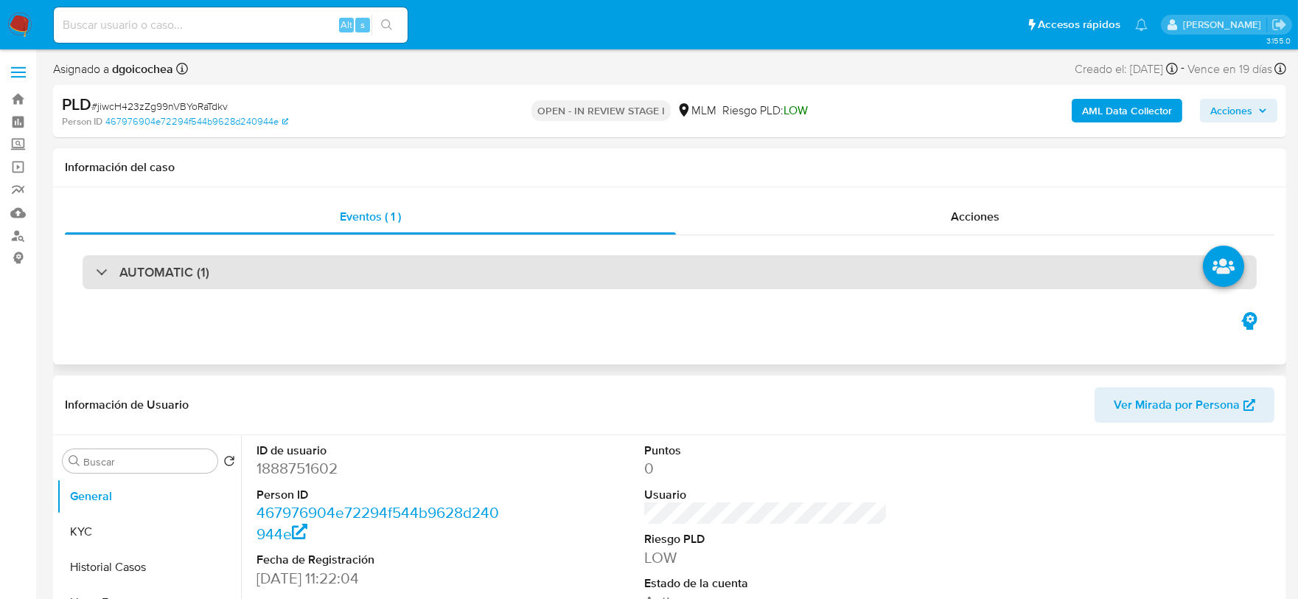
click at [185, 266] on h3 "AUTOMATIC (1)" at bounding box center [164, 272] width 90 height 16
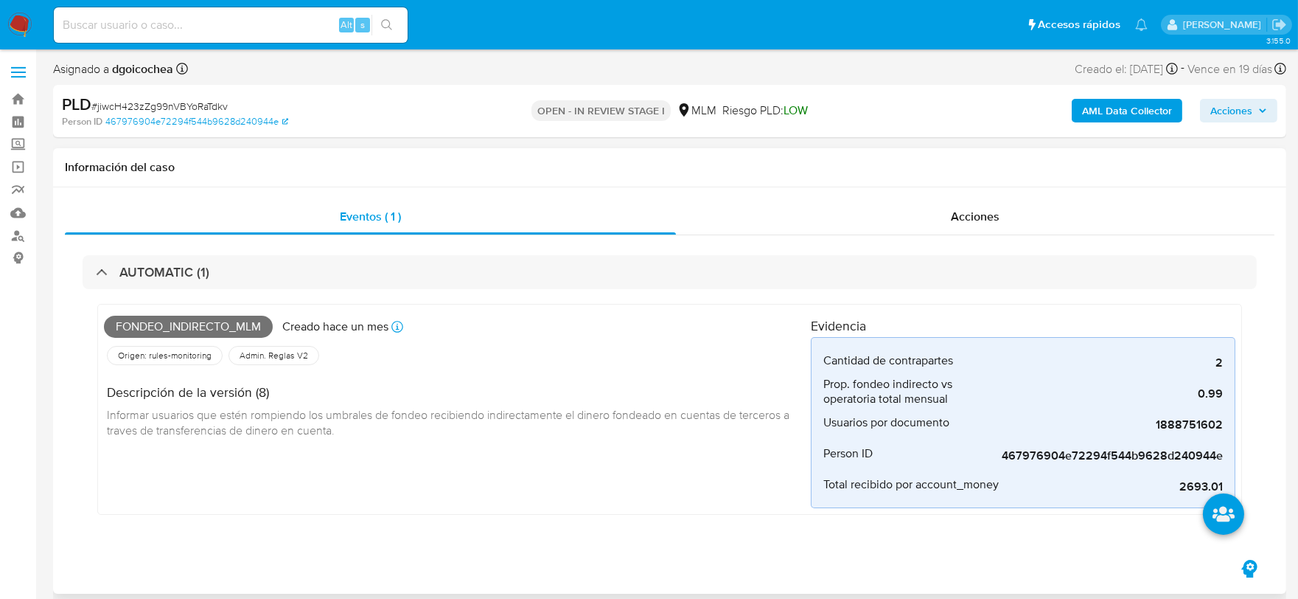
click at [643, 448] on div "Descripción de la versión (8) Informar usuarios que estén rompiendo los umbrale…" at bounding box center [457, 409] width 707 height 83
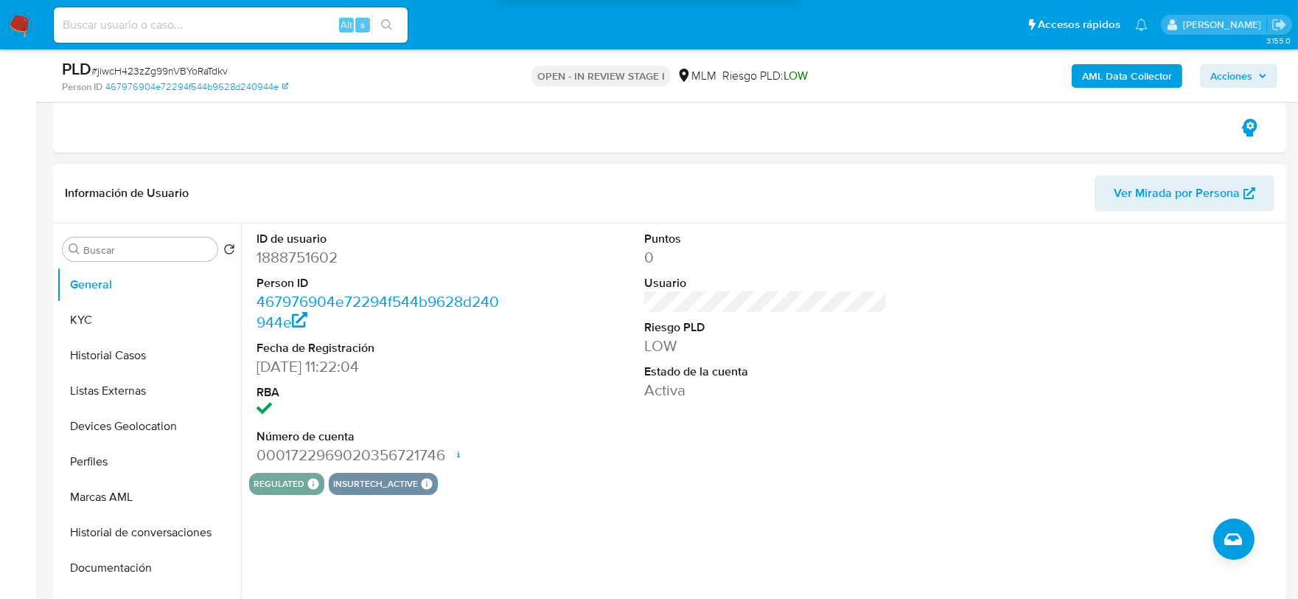
scroll to position [409, 0]
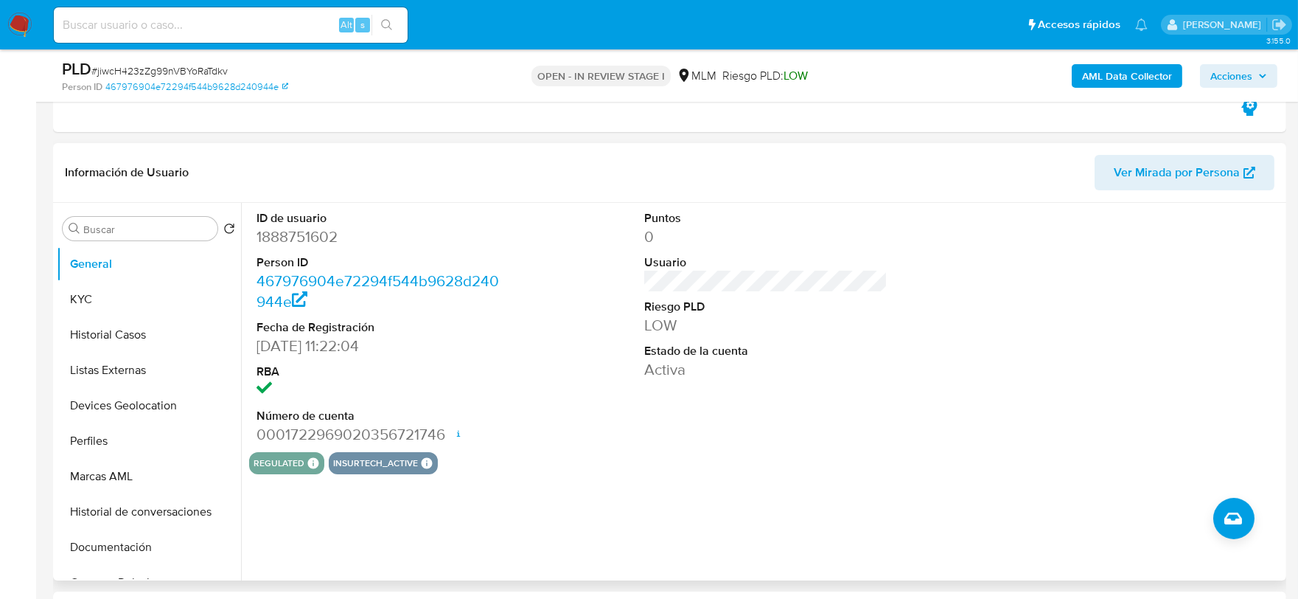
click at [723, 395] on div "Puntos 0 Usuario Riesgo PLD LOW Estado de la cuenta Activa" at bounding box center [766, 327] width 259 height 249
click at [150, 286] on button "KYC" at bounding box center [143, 299] width 173 height 35
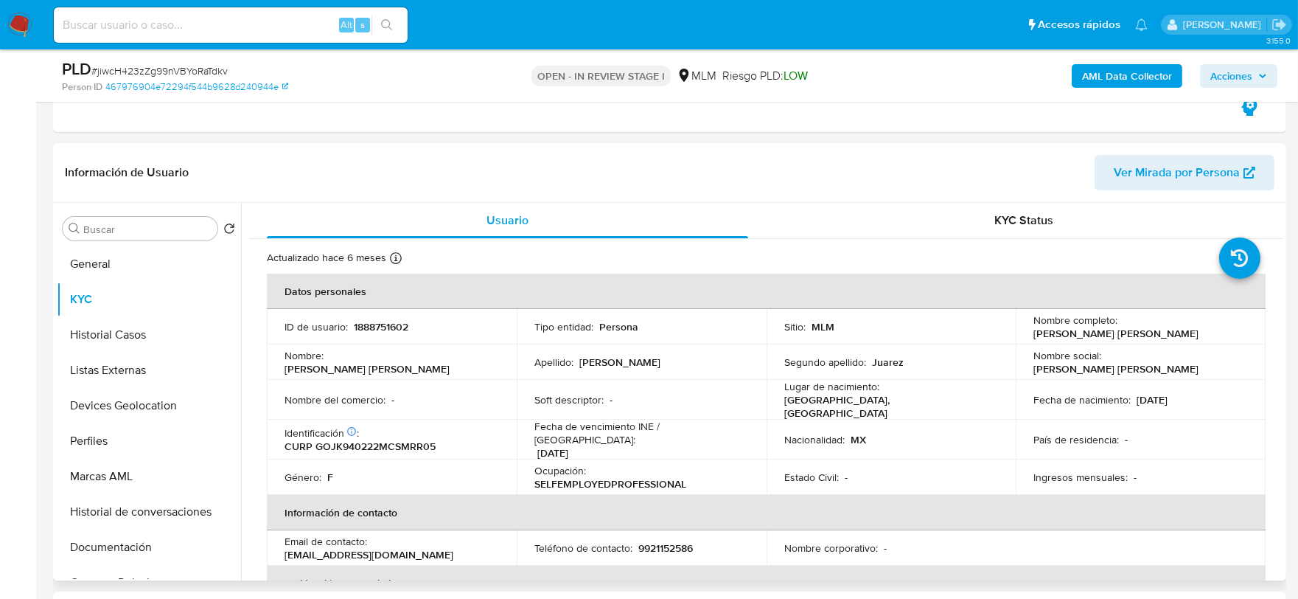
click at [246, 375] on div "Usuario KYC Status Actualizado hace 6 meses Creado: 05/07/2024 10:22:05 Actuali…" at bounding box center [762, 391] width 1042 height 377
click at [161, 339] on button "Historial Casos" at bounding box center [143, 334] width 173 height 35
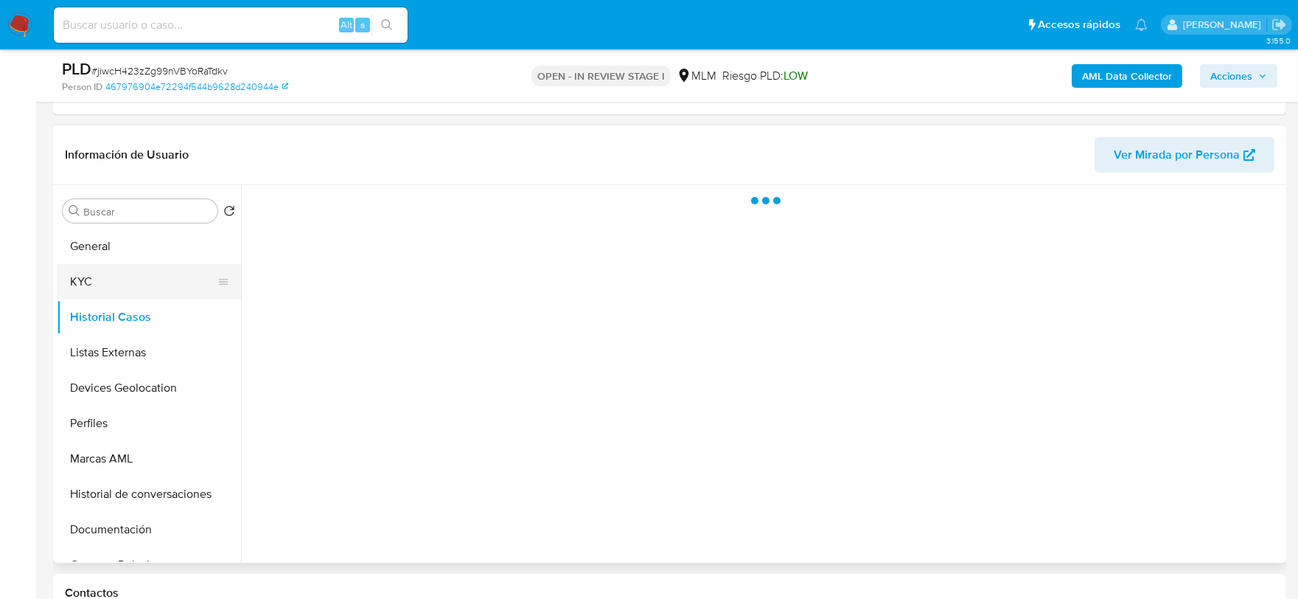
click at [123, 290] on button "KYC" at bounding box center [143, 281] width 173 height 35
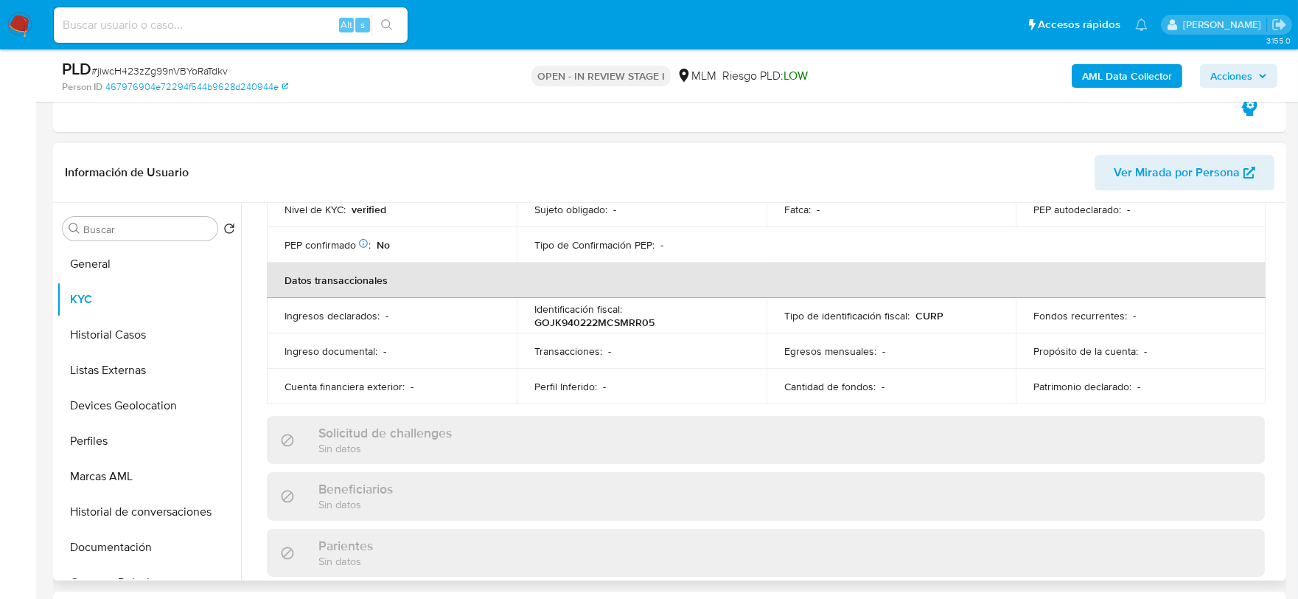
click at [263, 354] on div "Actualizado hace 6 meses Creado: 05/07/2024 10:22:05 Actualizado: 12/02/2025 07…" at bounding box center [766, 468] width 1034 height 1277
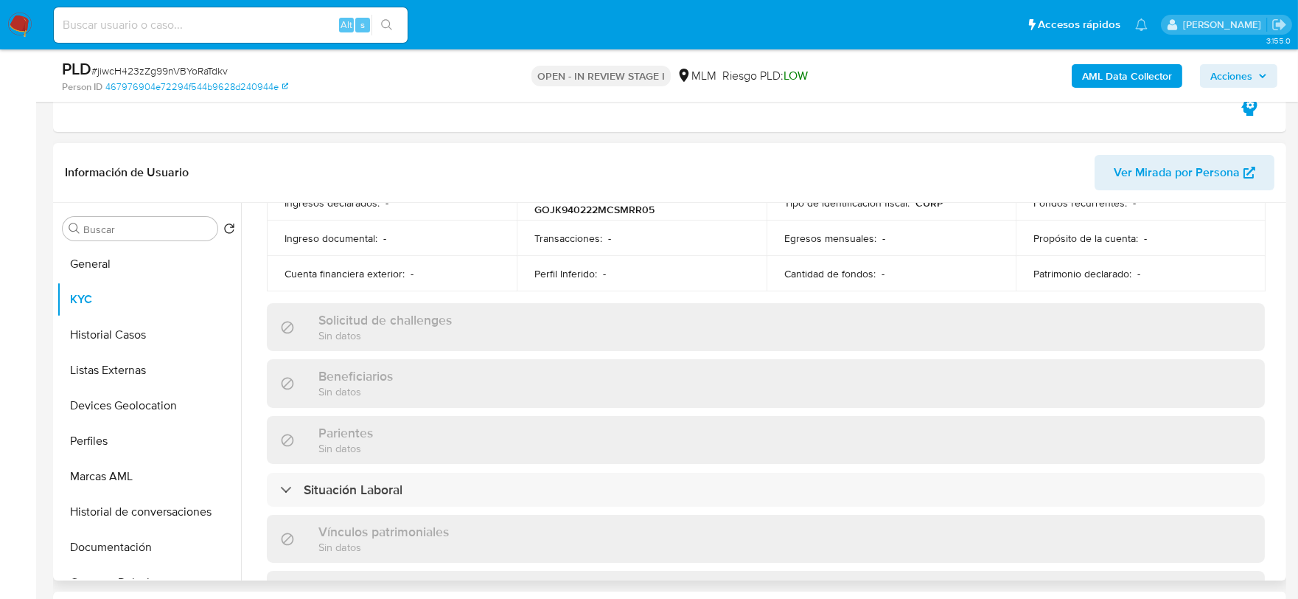
scroll to position [901, 0]
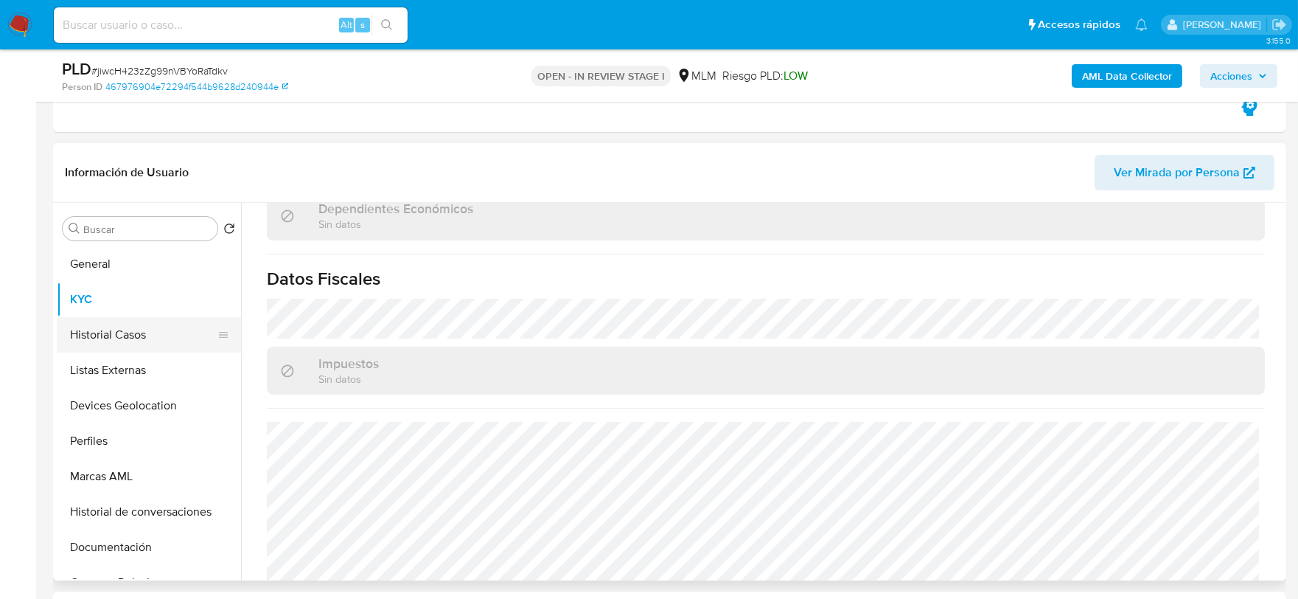
click at [116, 341] on button "Historial Casos" at bounding box center [143, 334] width 173 height 35
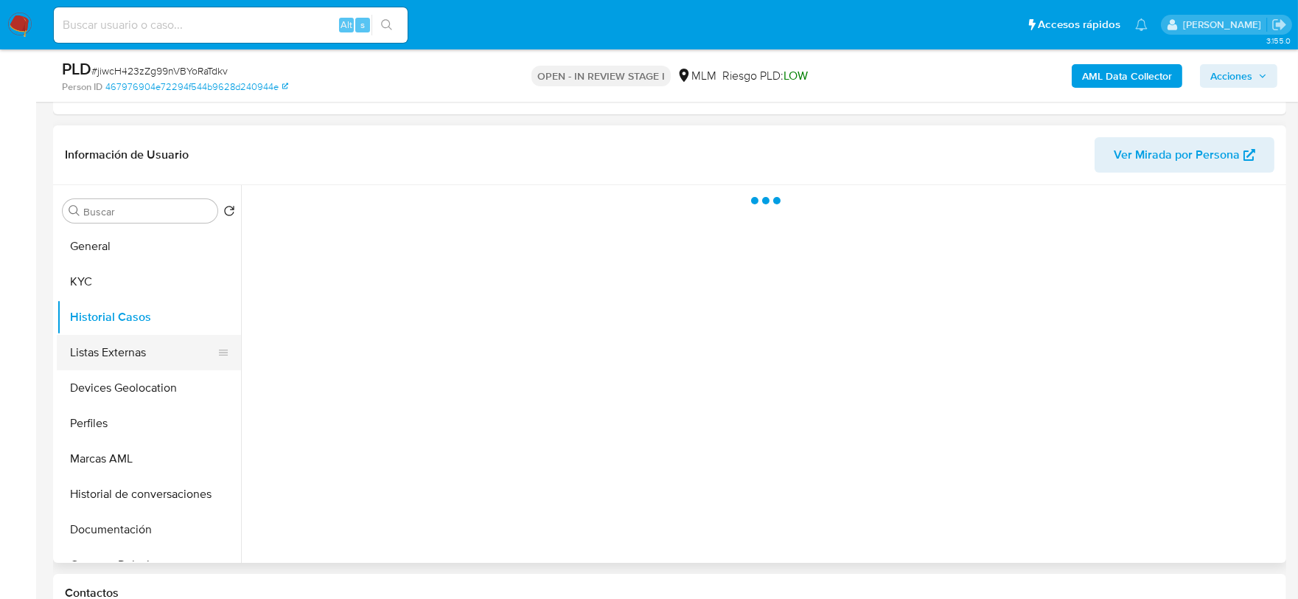
scroll to position [0, 0]
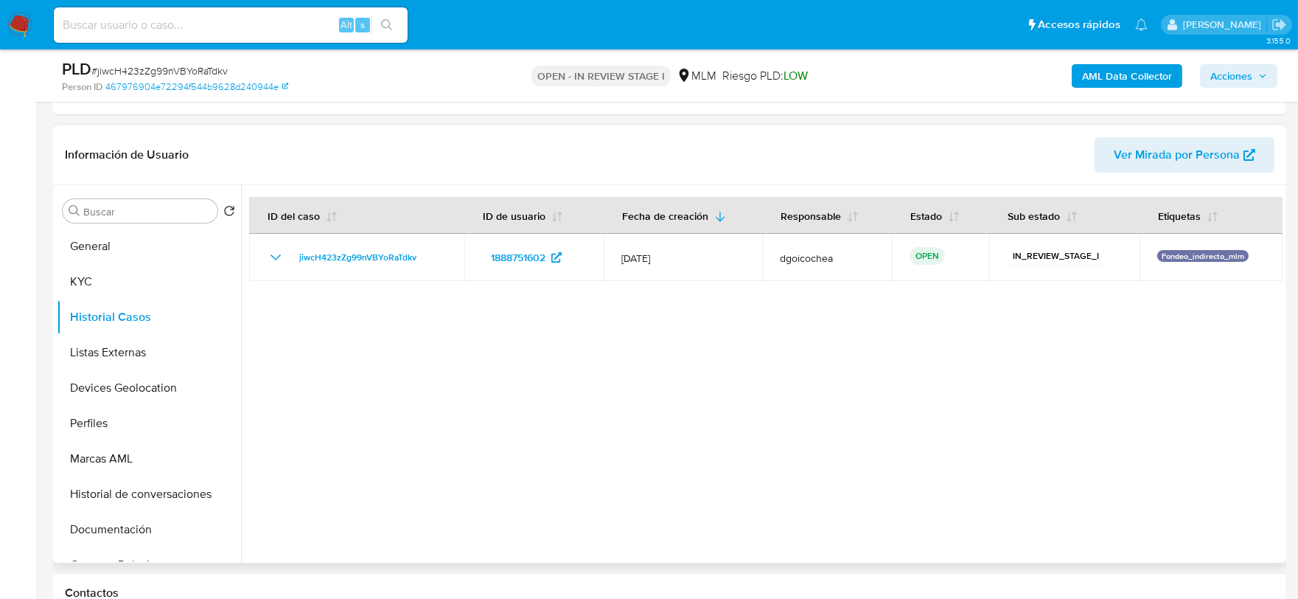
click at [531, 435] on div at bounding box center [762, 373] width 1042 height 377
click at [130, 354] on button "Listas Externas" at bounding box center [143, 352] width 173 height 35
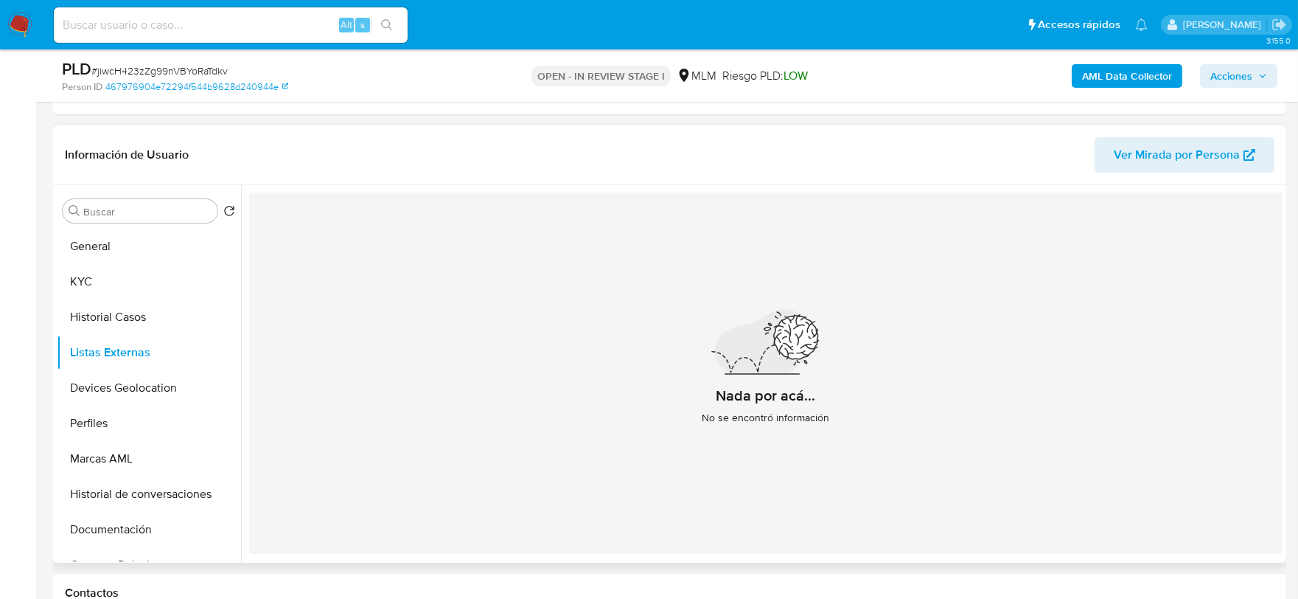
click at [357, 481] on div "Nada por acá... No se encontró información" at bounding box center [766, 372] width 1034 height 361
click at [94, 399] on button "Devices Geolocation" at bounding box center [143, 387] width 173 height 35
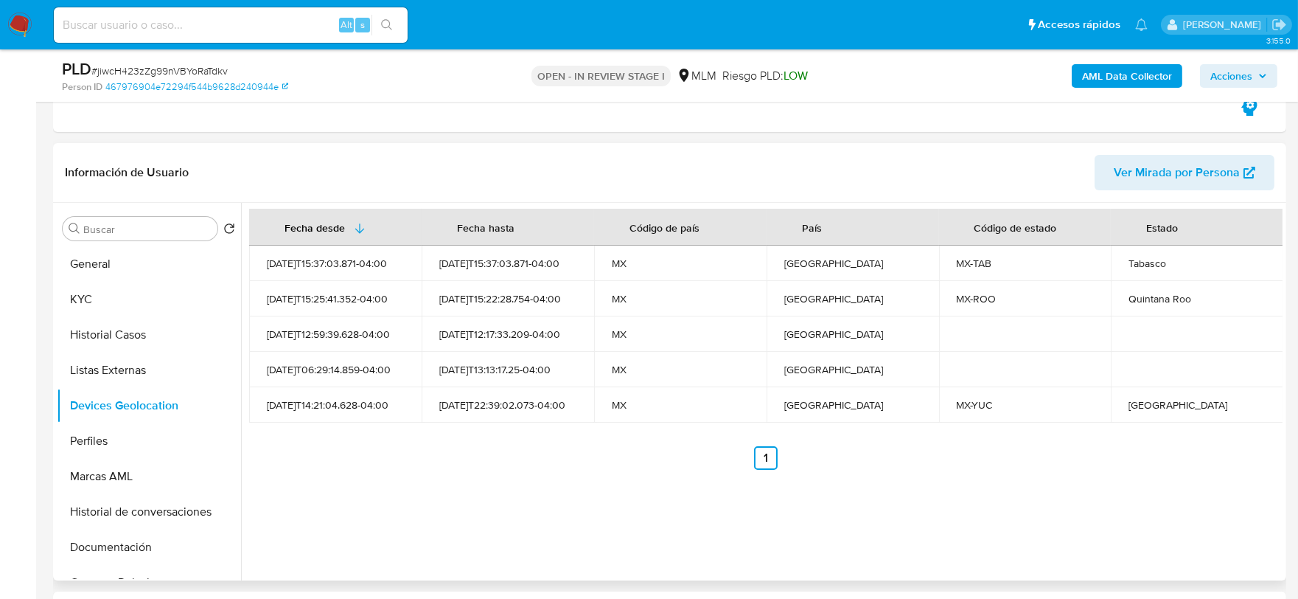
click at [446, 503] on div "Fecha desde Fecha hasta Código de país País Código de estado Estado 2025-07-26T…" at bounding box center [762, 391] width 1042 height 377
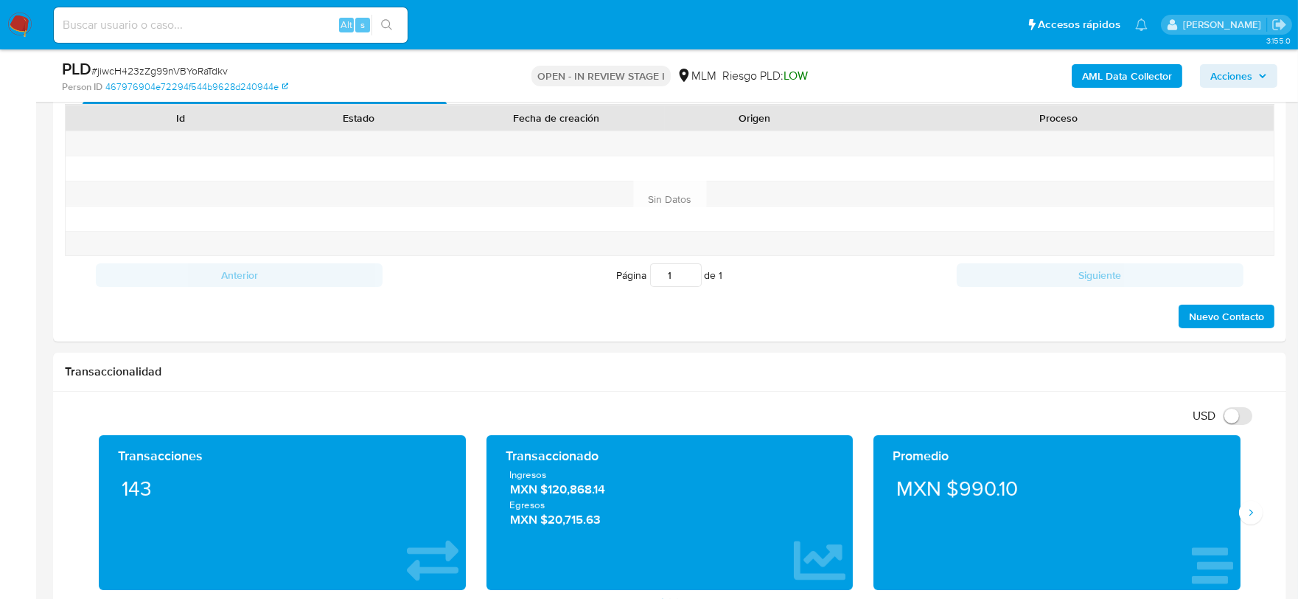
scroll to position [1228, 0]
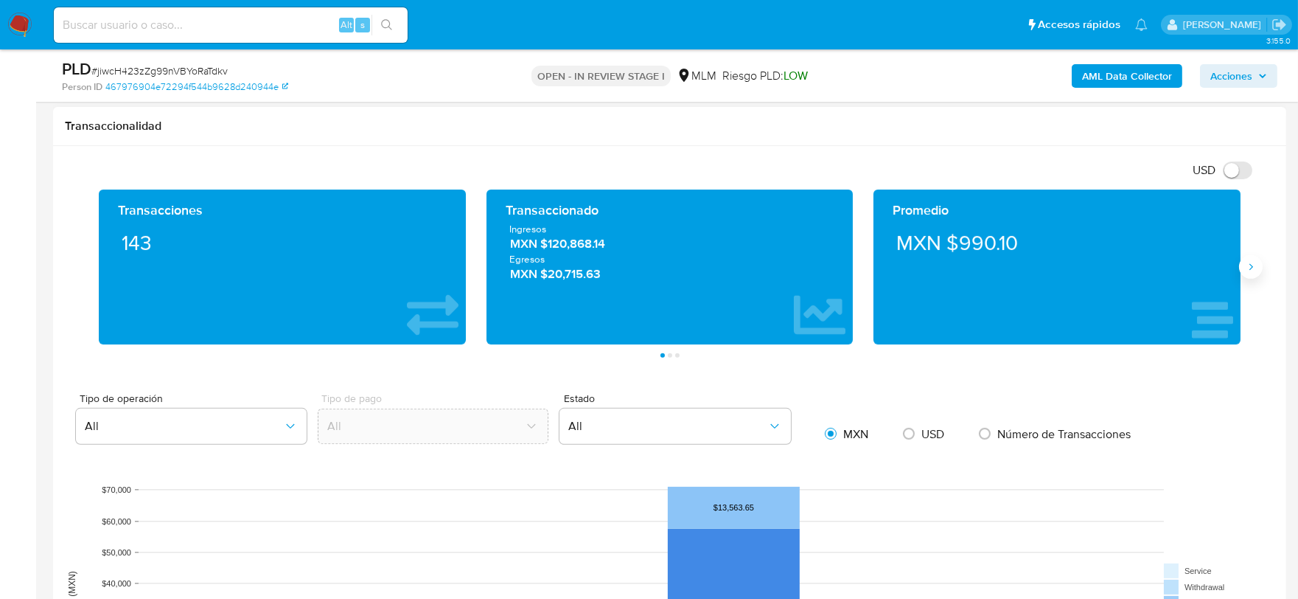
click at [1254, 273] on icon "Siguiente" at bounding box center [1251, 267] width 12 height 12
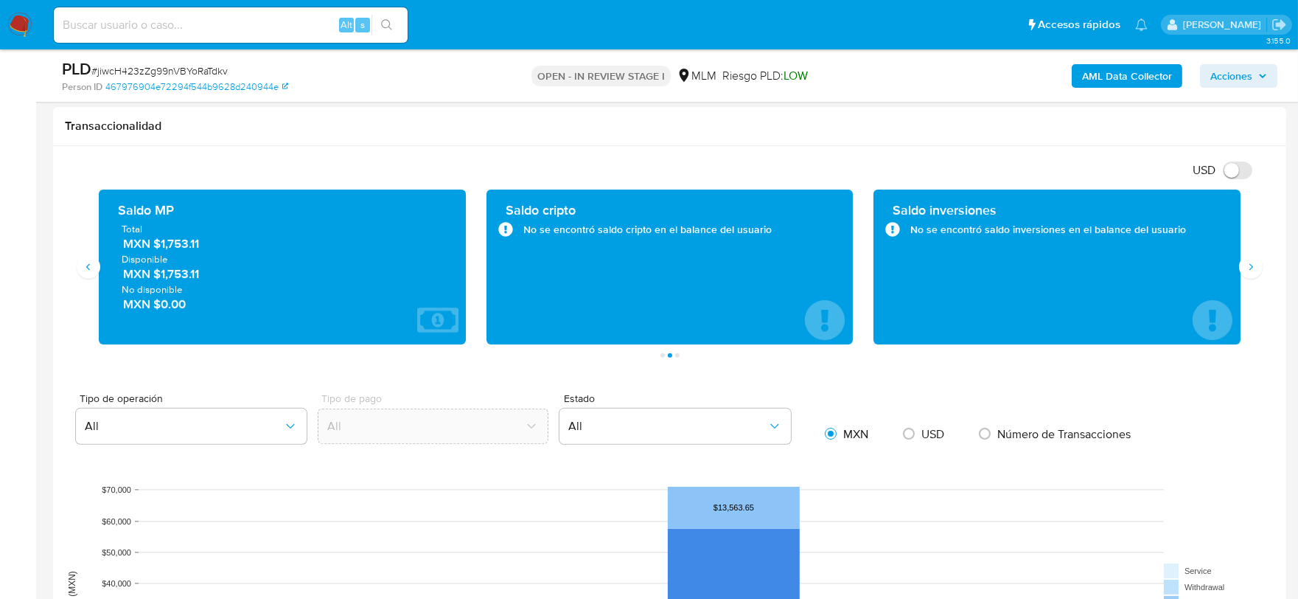
drag, startPoint x: 210, startPoint y: 247, endPoint x: 162, endPoint y: 247, distance: 47.9
click at [162, 247] on span "MXN $1,753.11" at bounding box center [283, 243] width 320 height 17
click at [325, 142] on div "Transaccionalidad" at bounding box center [669, 126] width 1233 height 39
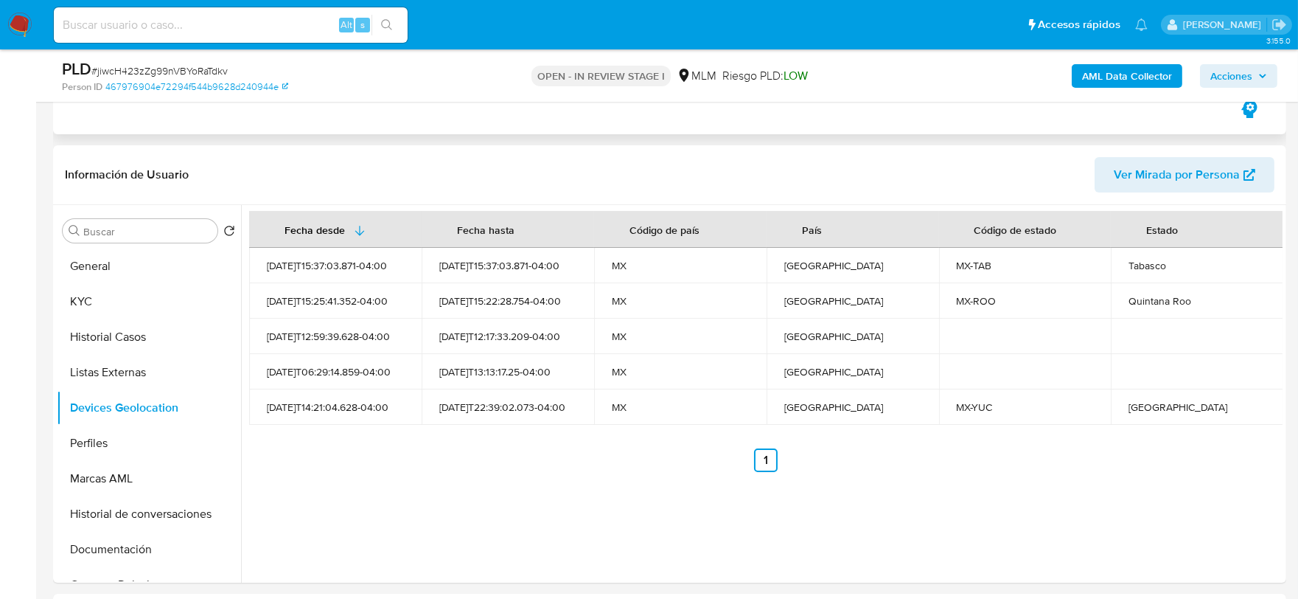
scroll to position [409, 0]
click at [139, 443] on button "Perfiles" at bounding box center [143, 440] width 173 height 35
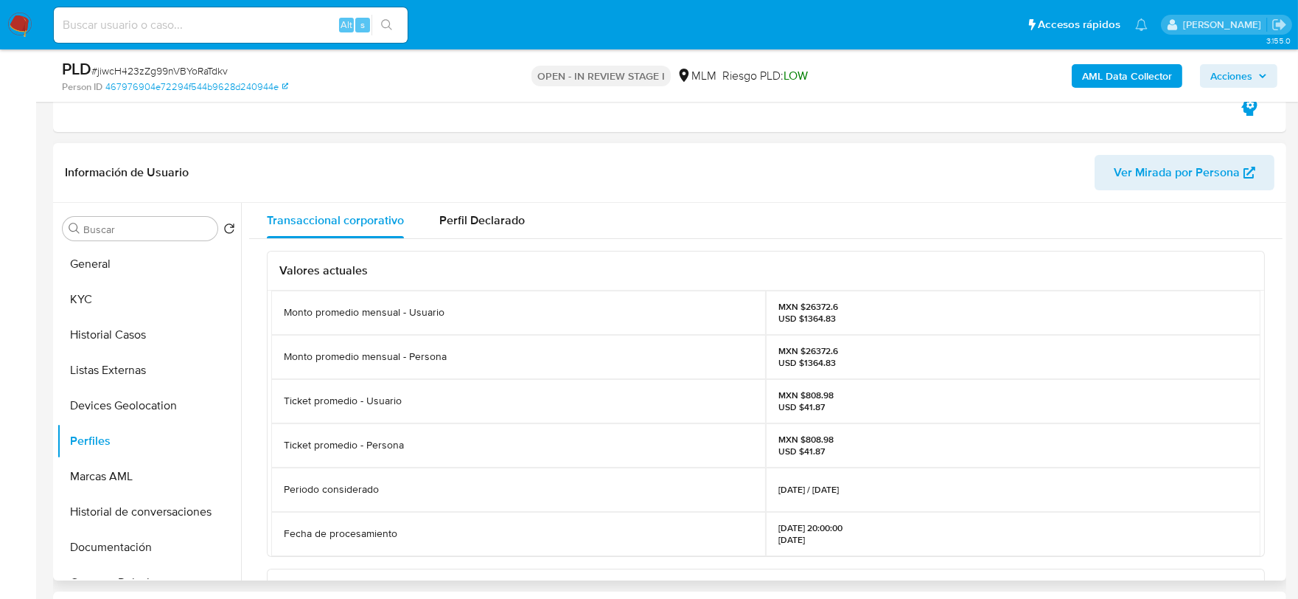
click at [801, 196] on div "Información de Usuario Ver Mirada por Persona" at bounding box center [669, 173] width 1233 height 60
click at [164, 551] on button "Documentación" at bounding box center [143, 546] width 173 height 35
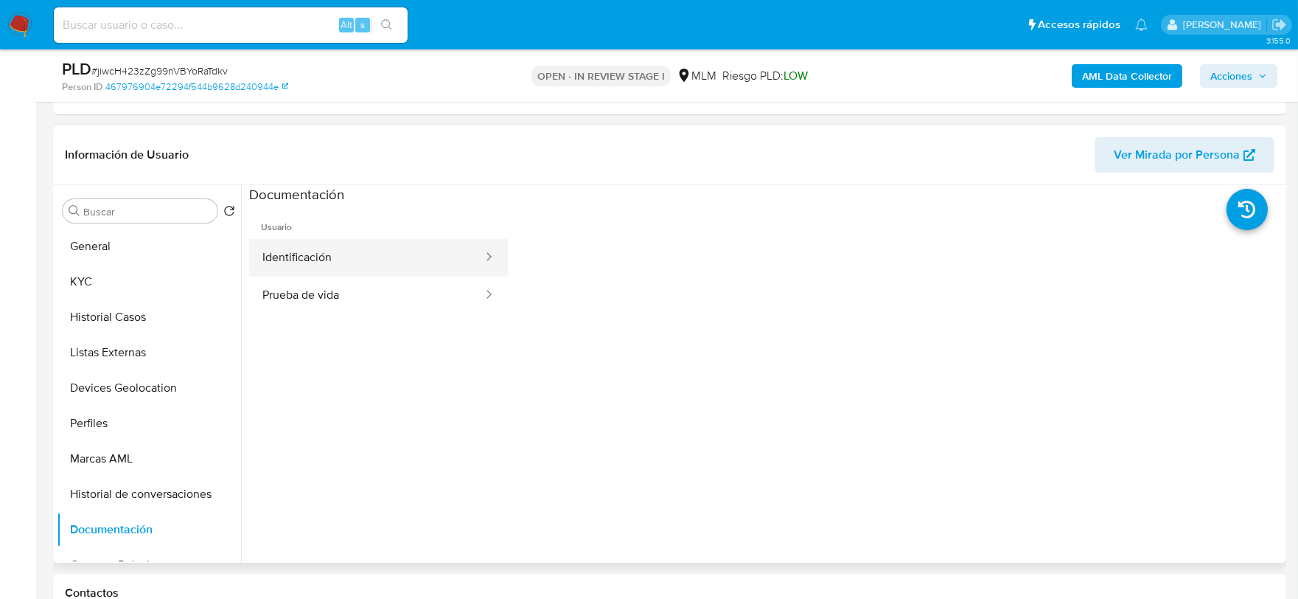
click at [407, 257] on button "Identificación" at bounding box center [366, 258] width 235 height 38
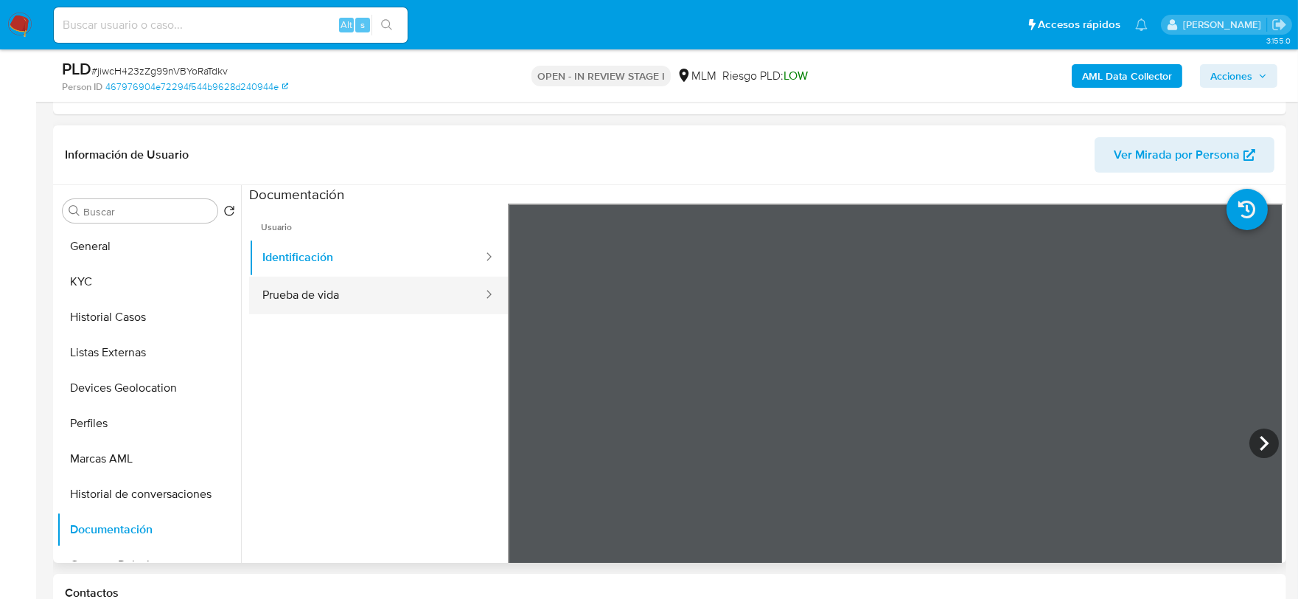
click at [327, 283] on button "Prueba de vida" at bounding box center [366, 295] width 235 height 38
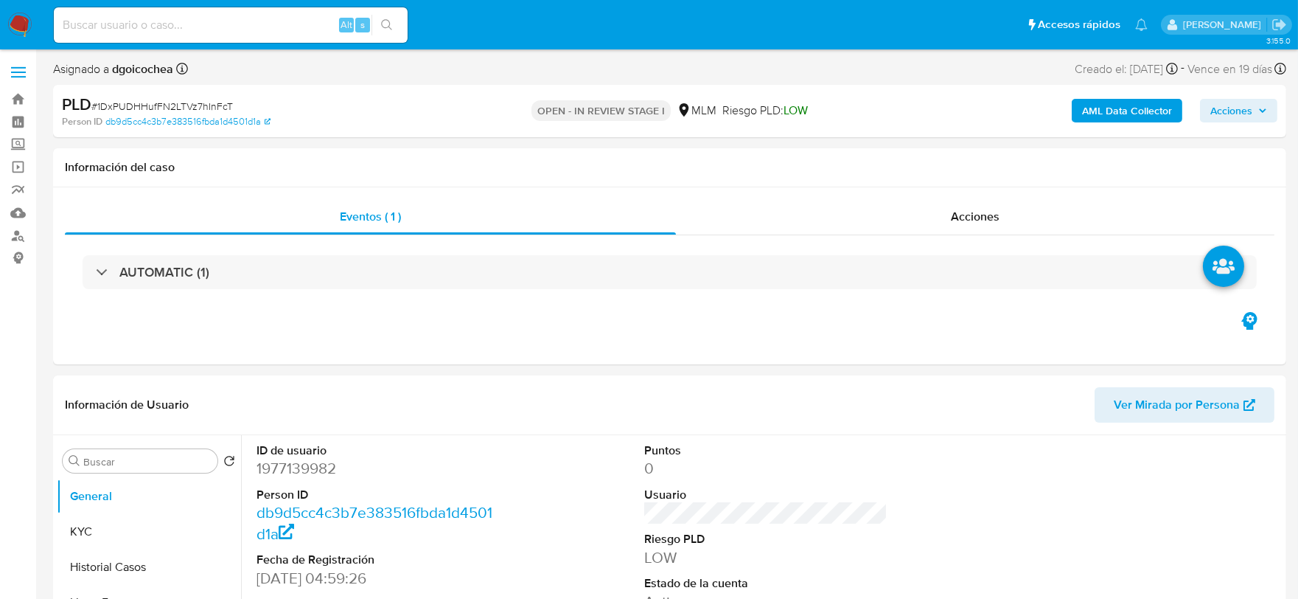
select select "10"
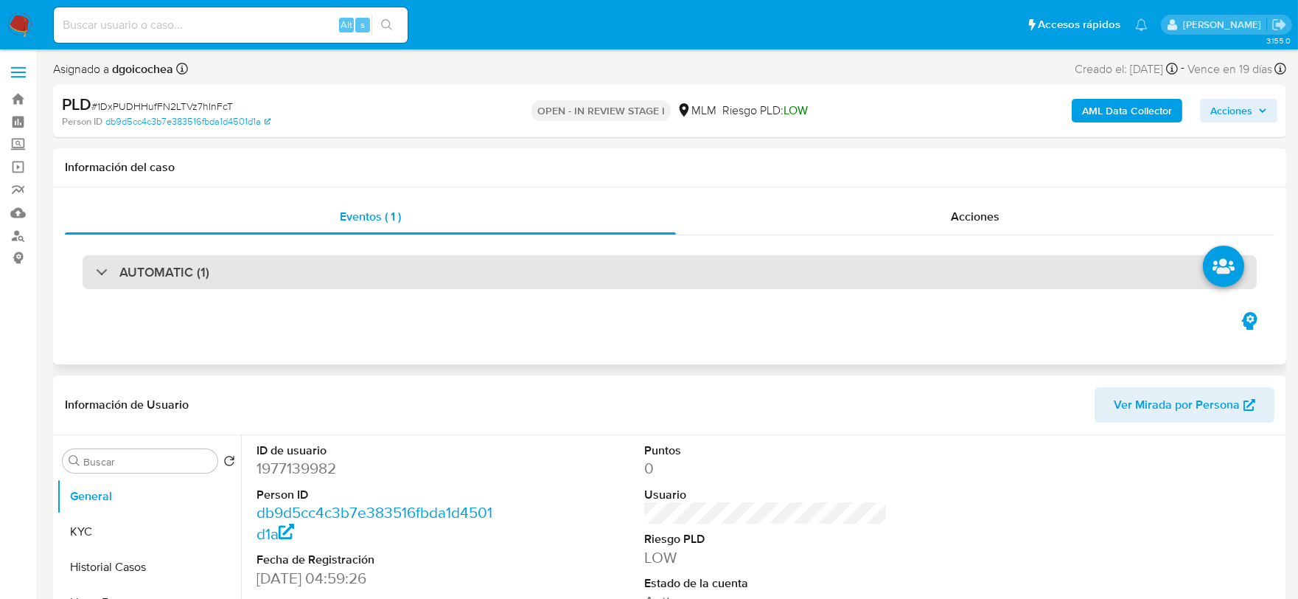
click at [173, 255] on div "AUTOMATIC (1)" at bounding box center [670, 272] width 1174 height 34
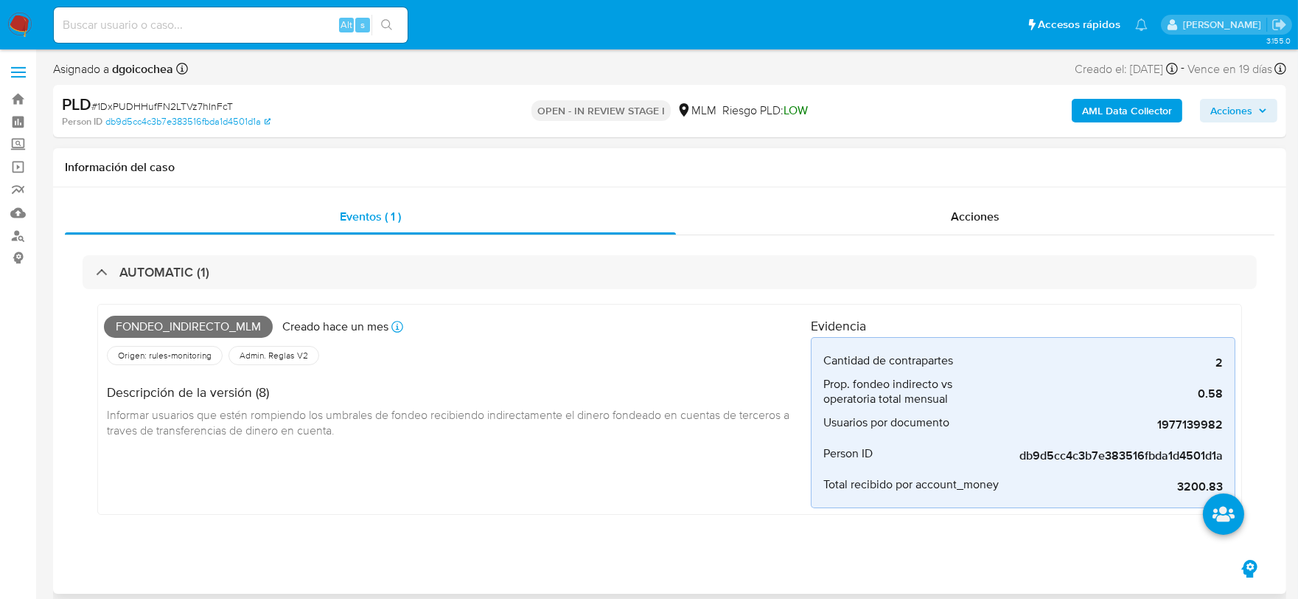
click at [416, 476] on div "Fondeo_indirecto_mlm Creado hace un mes Creado: [DATE] 03:09:22 Origen: rules-m…" at bounding box center [457, 409] width 707 height 198
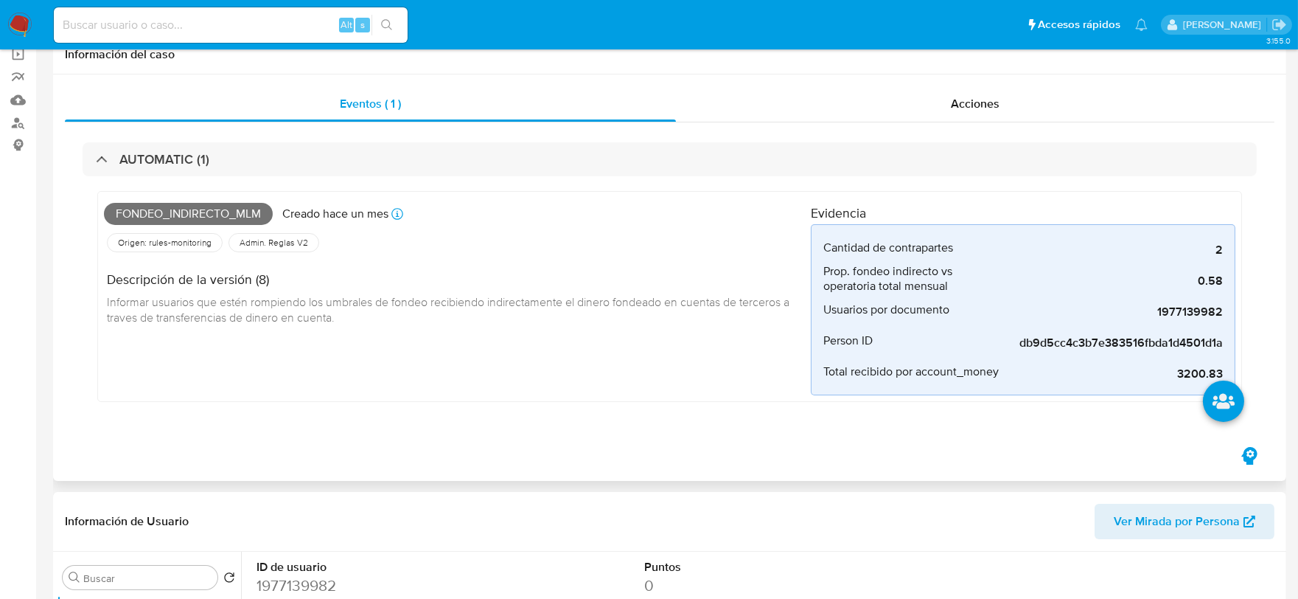
scroll to position [327, 0]
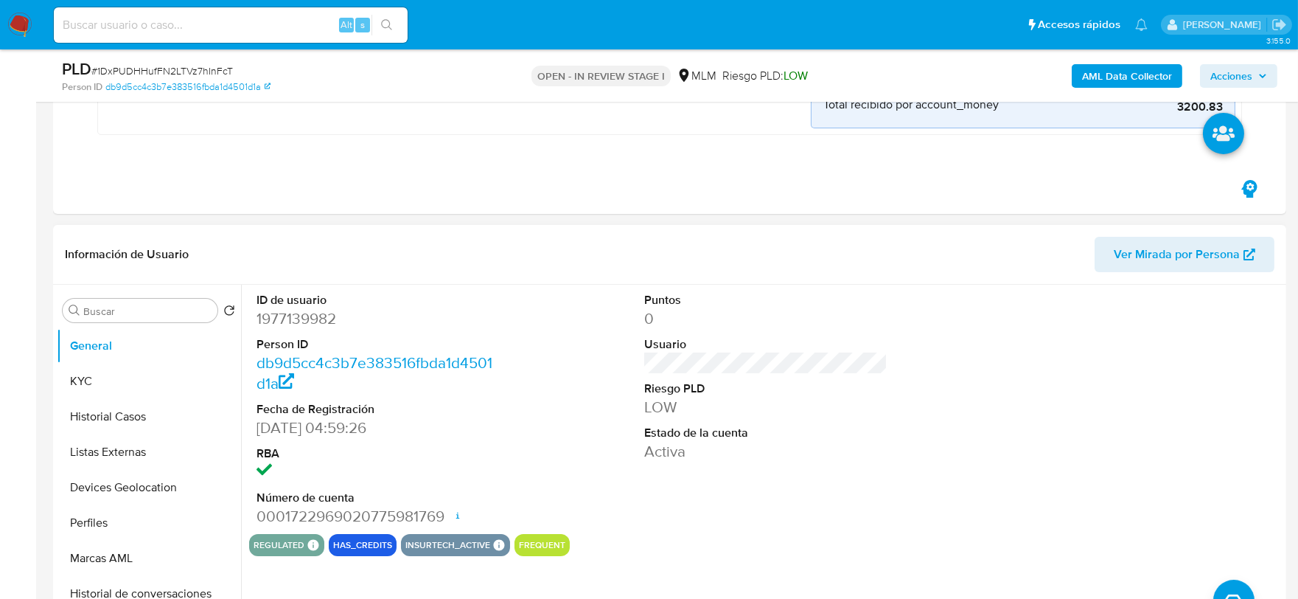
click at [772, 492] on div "Puntos 0 Usuario Riesgo PLD LOW Estado de la cuenta Activa" at bounding box center [766, 409] width 259 height 249
click at [173, 386] on button "KYC" at bounding box center [143, 380] width 173 height 35
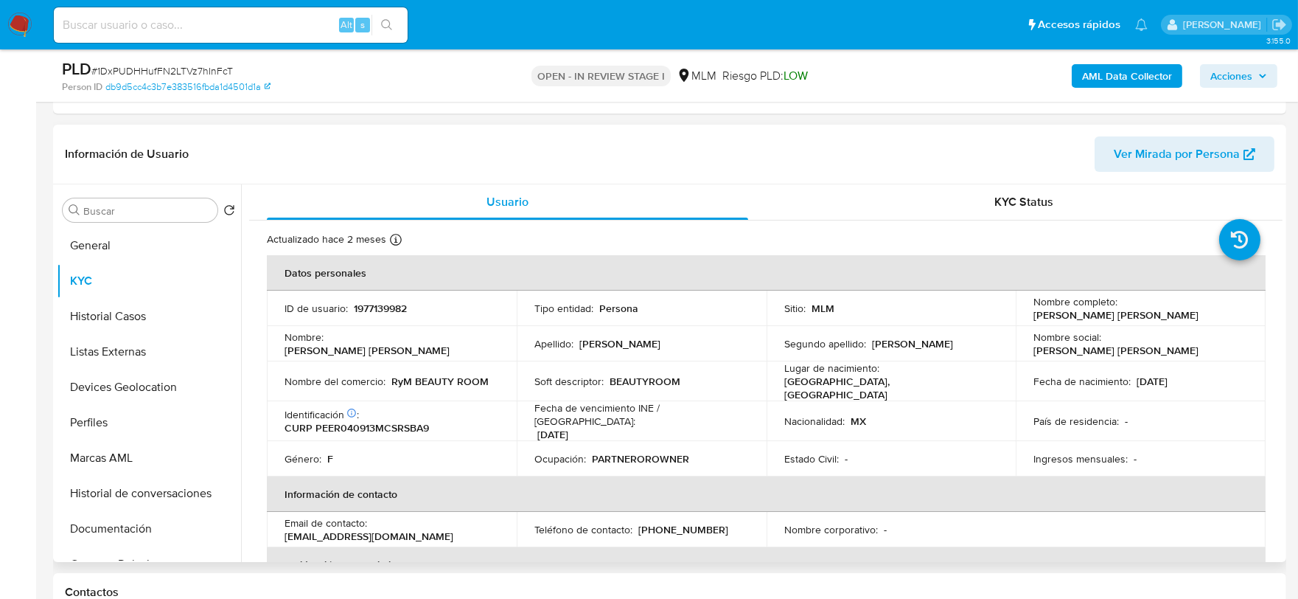
scroll to position [432, 0]
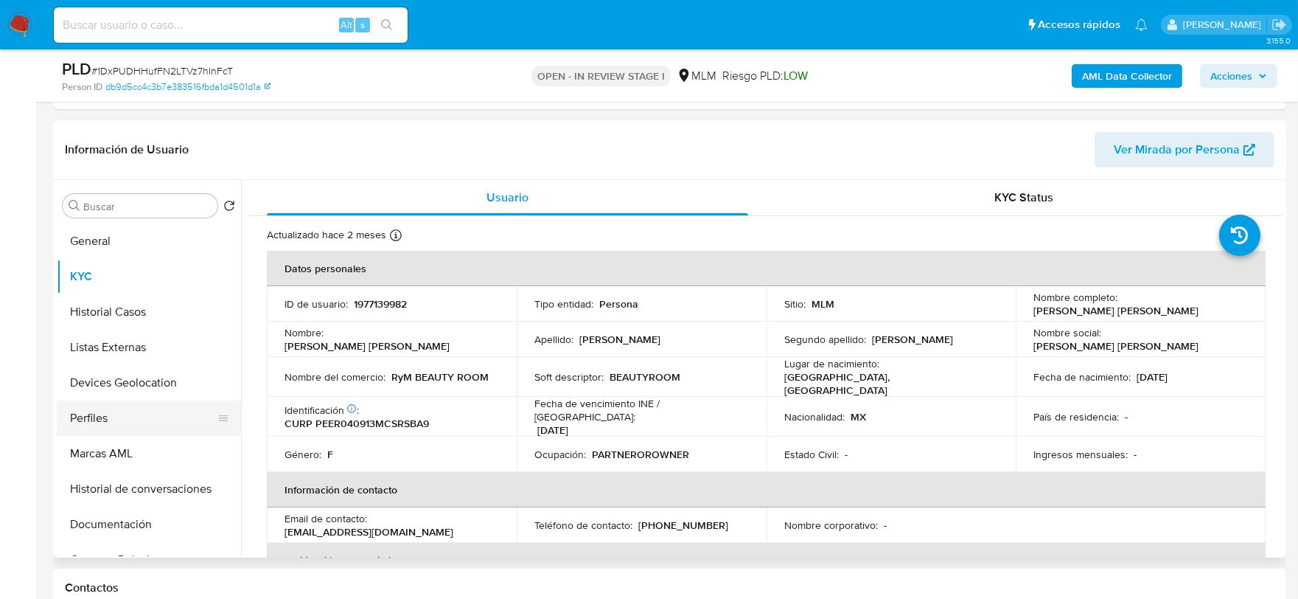
click at [229, 413] on button "Perfiles" at bounding box center [143, 417] width 173 height 35
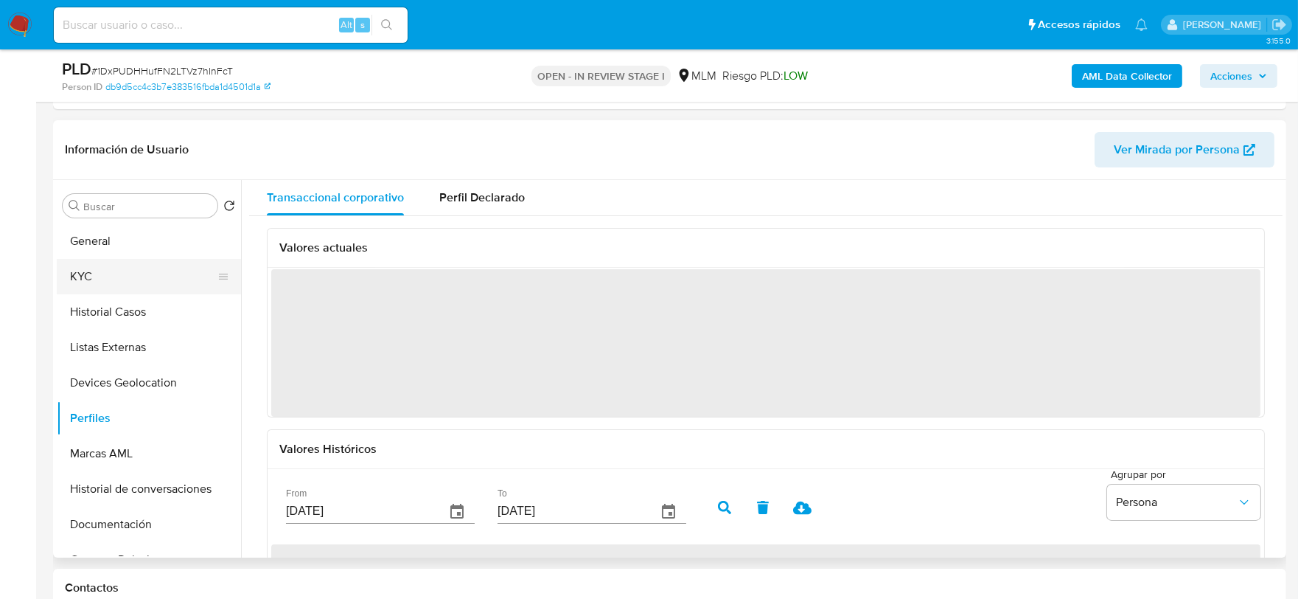
click at [142, 259] on button "KYC" at bounding box center [143, 276] width 173 height 35
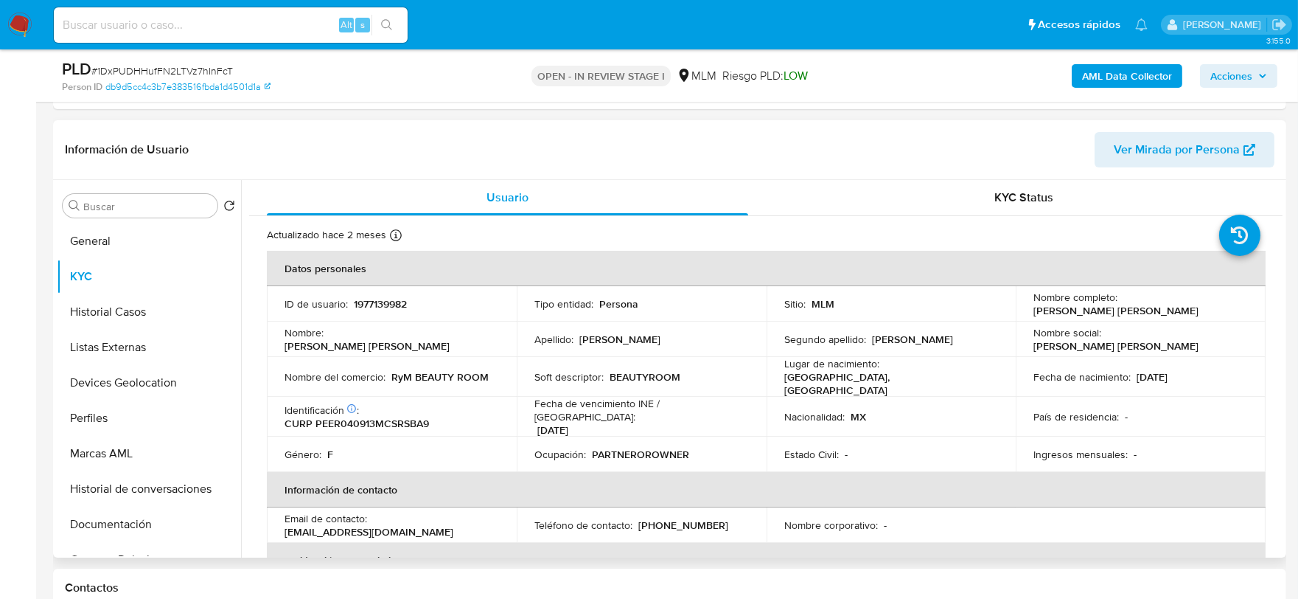
drag, startPoint x: 490, startPoint y: 372, endPoint x: 389, endPoint y: 369, distance: 101.0
click at [389, 370] on div "Nombre del comercio : RyM BEAUTY ROOM" at bounding box center [392, 376] width 215 height 13
copy p "RyM BEAUTY ROOM"
click at [544, 423] on p "[DATE]" at bounding box center [552, 429] width 31 height 13
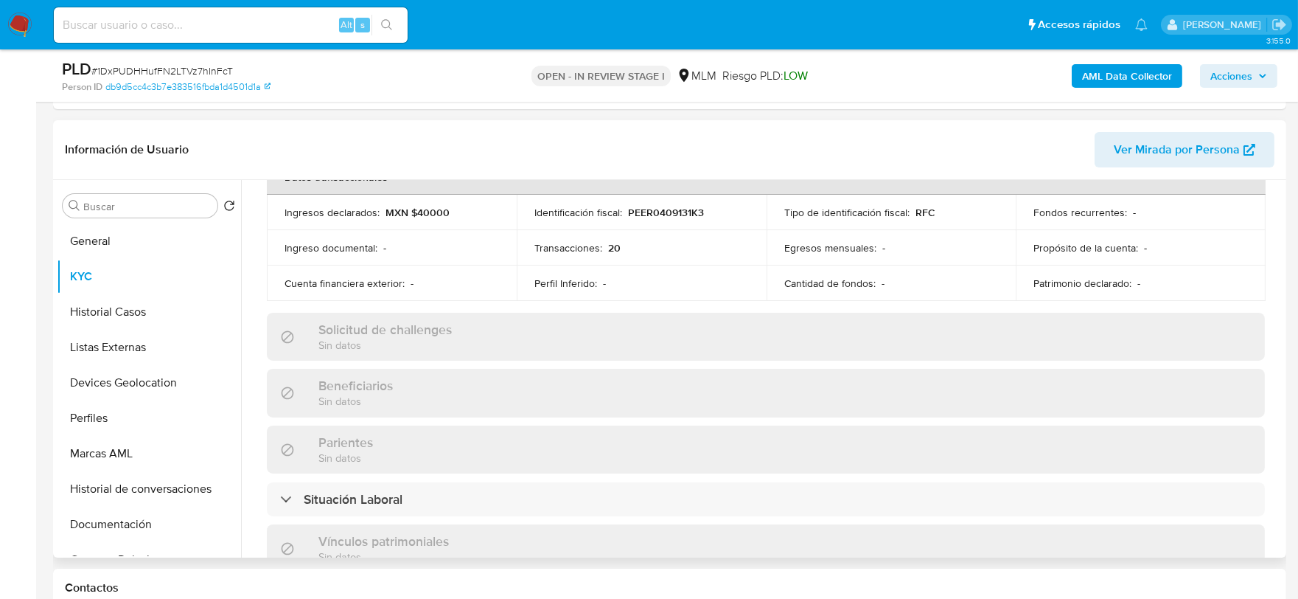
scroll to position [491, 0]
click at [252, 343] on div "Actualizado hace 2 meses Creado: 04/09/2024 03:59:27 Actualizado: 10/06/2025 20…" at bounding box center [766, 363] width 1034 height 1277
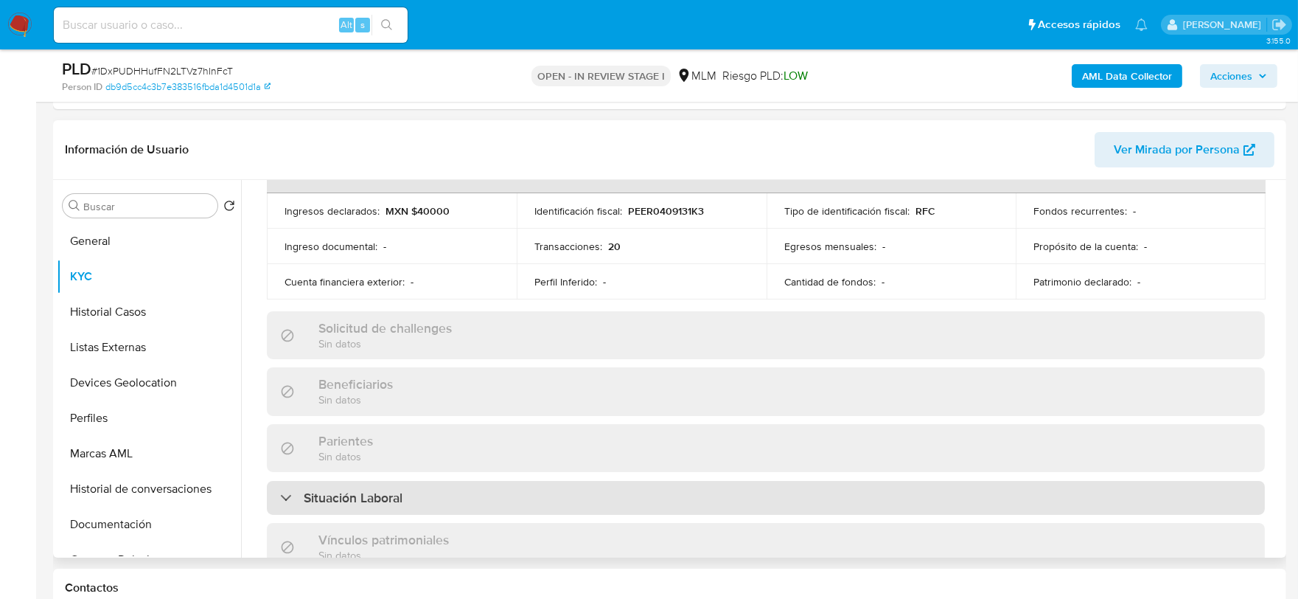
scroll to position [901, 0]
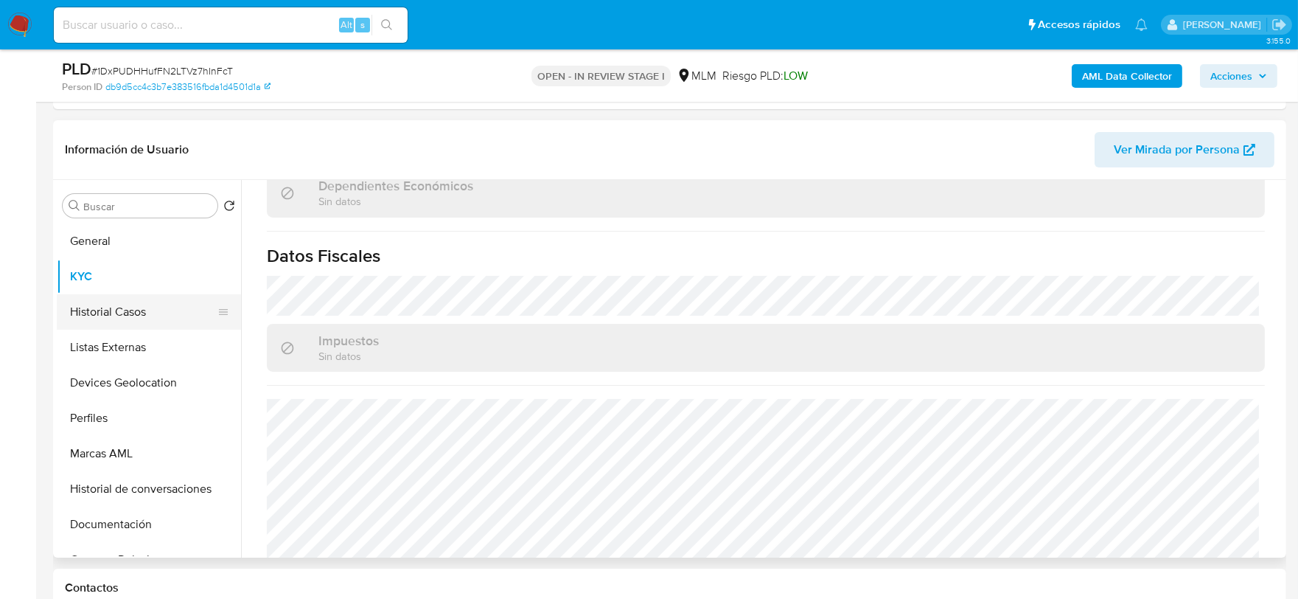
click at [109, 307] on button "Historial Casos" at bounding box center [143, 311] width 173 height 35
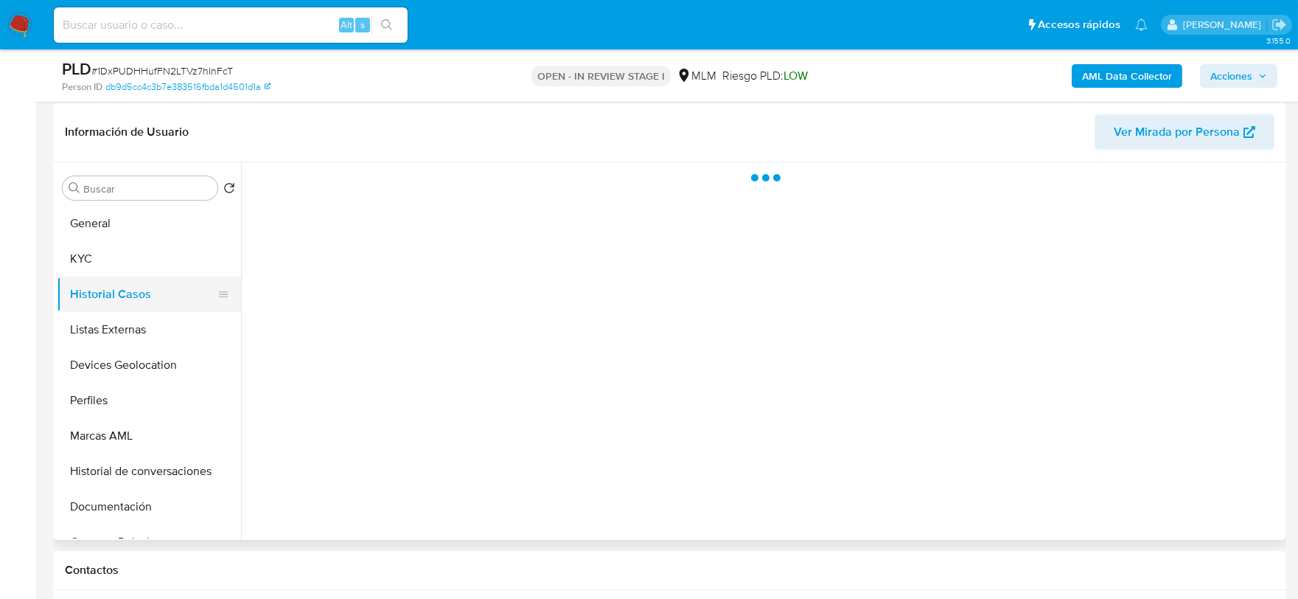
scroll to position [0, 0]
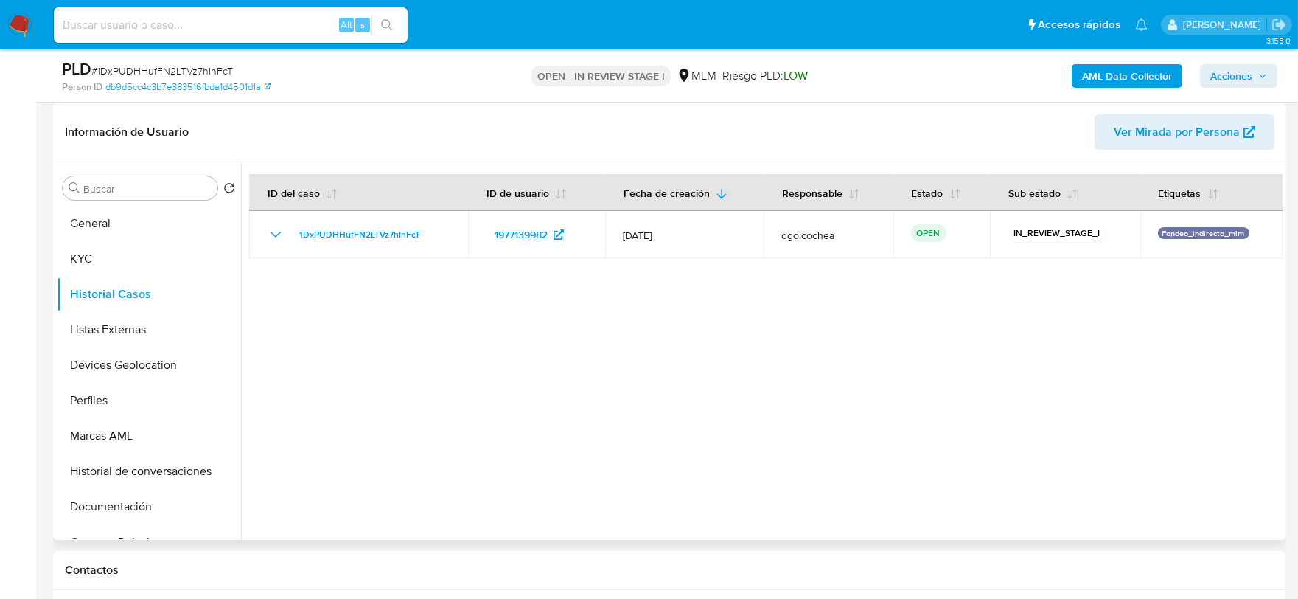
click at [414, 393] on div at bounding box center [762, 350] width 1042 height 377
click at [138, 319] on button "Listas Externas" at bounding box center [143, 329] width 173 height 35
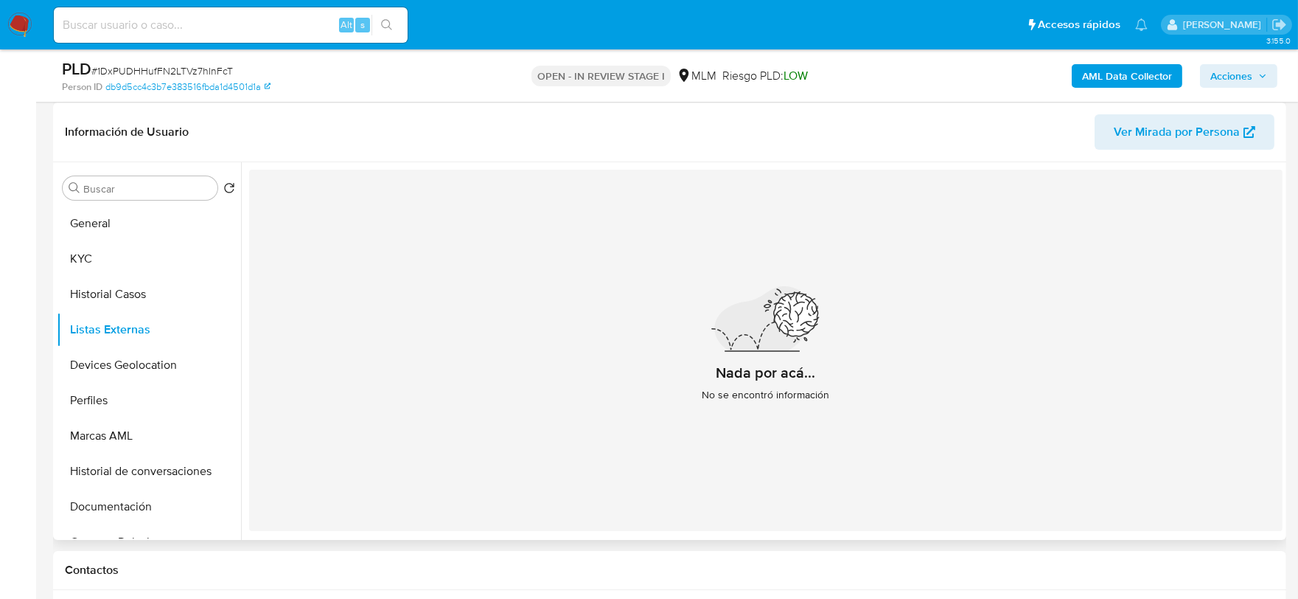
click at [512, 397] on div "Nada por acá... No se encontró información" at bounding box center [766, 350] width 1034 height 361
click at [124, 352] on button "Devices Geolocation" at bounding box center [143, 364] width 173 height 35
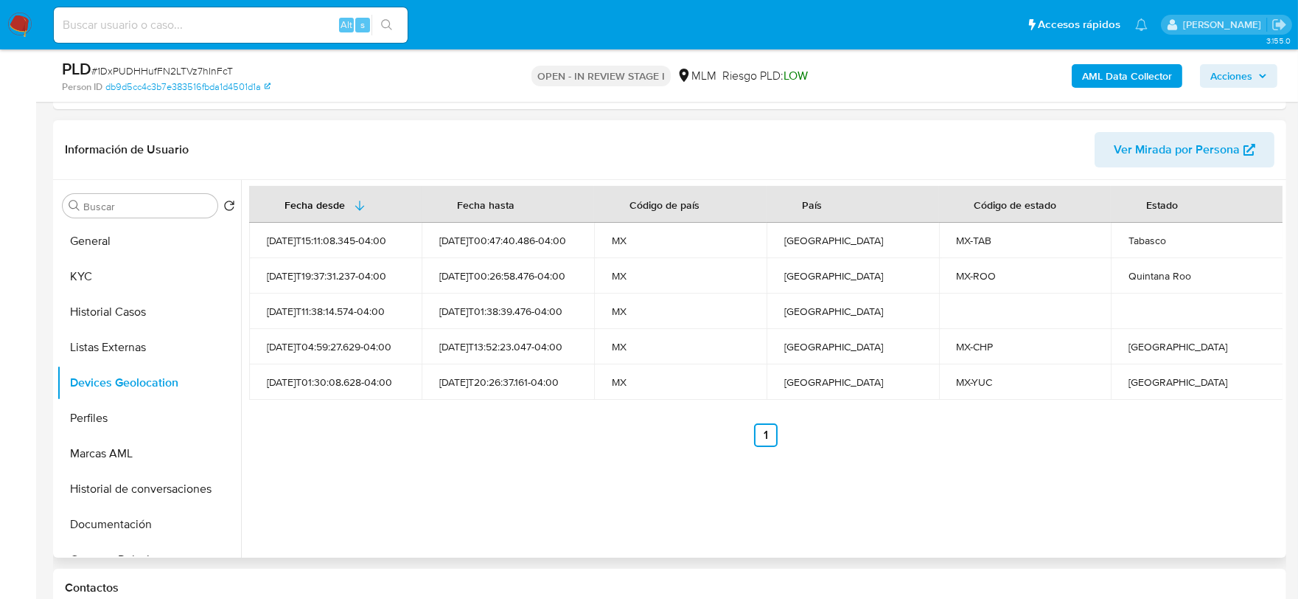
click at [439, 463] on div "Fecha desde Fecha hasta Código de país País Código de estado Estado 2024-09-20T…" at bounding box center [762, 368] width 1042 height 377
click at [151, 430] on button "Perfiles" at bounding box center [149, 417] width 184 height 35
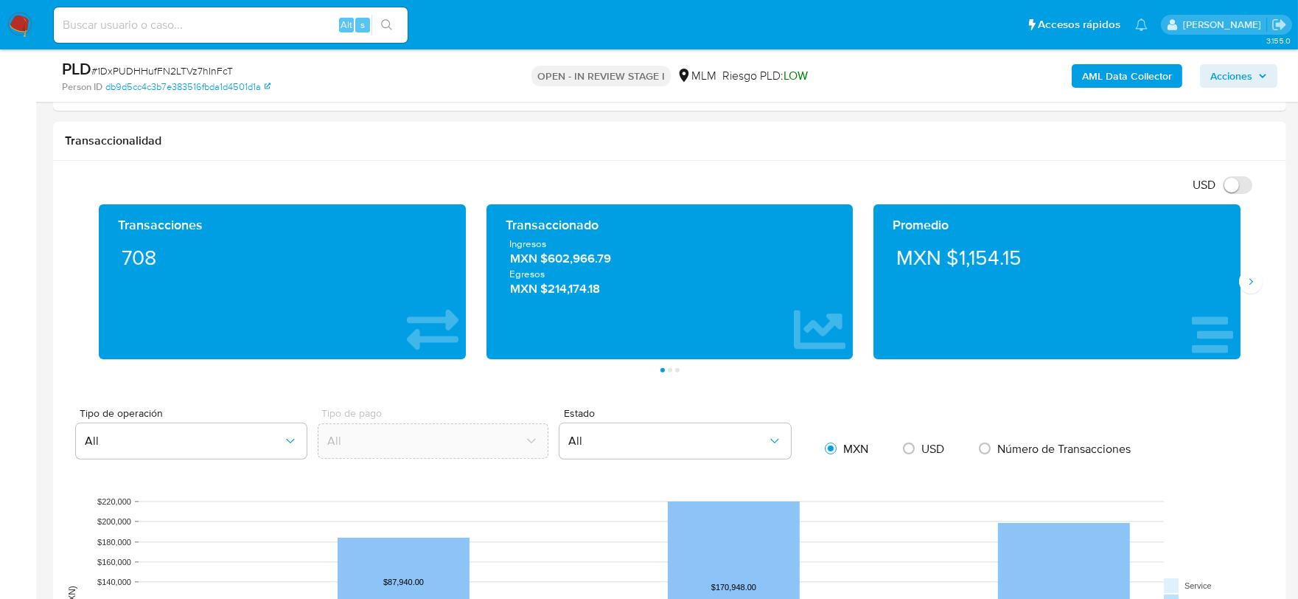
scroll to position [1196, 0]
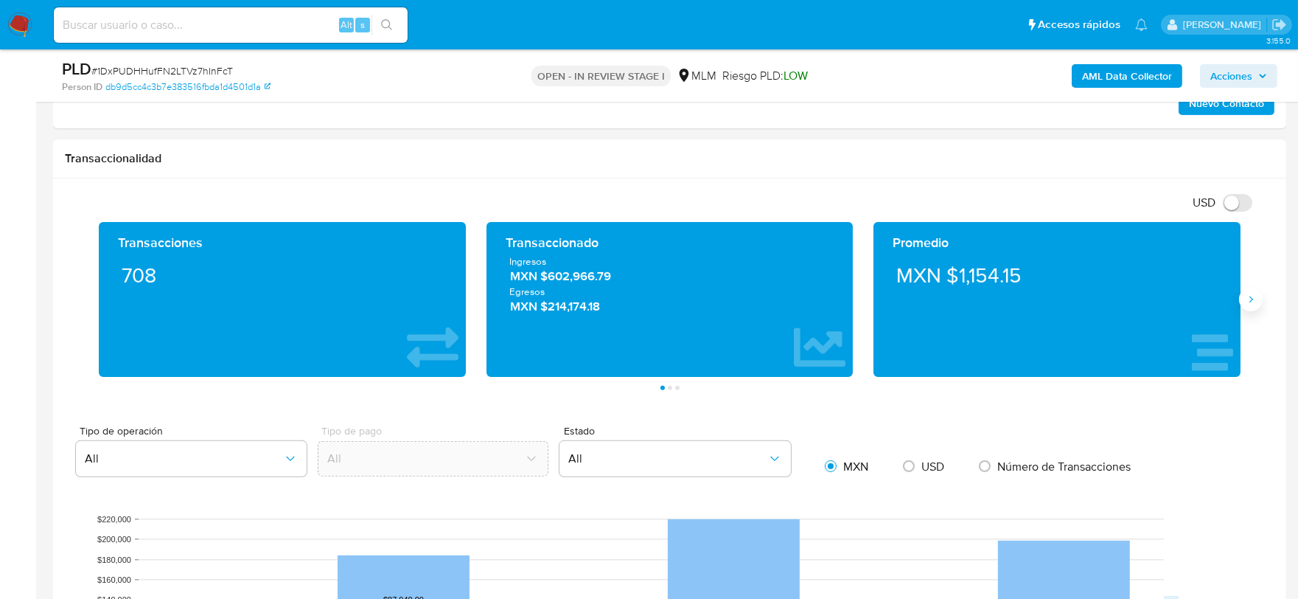
click at [1247, 305] on icon "Siguiente" at bounding box center [1251, 299] width 12 height 12
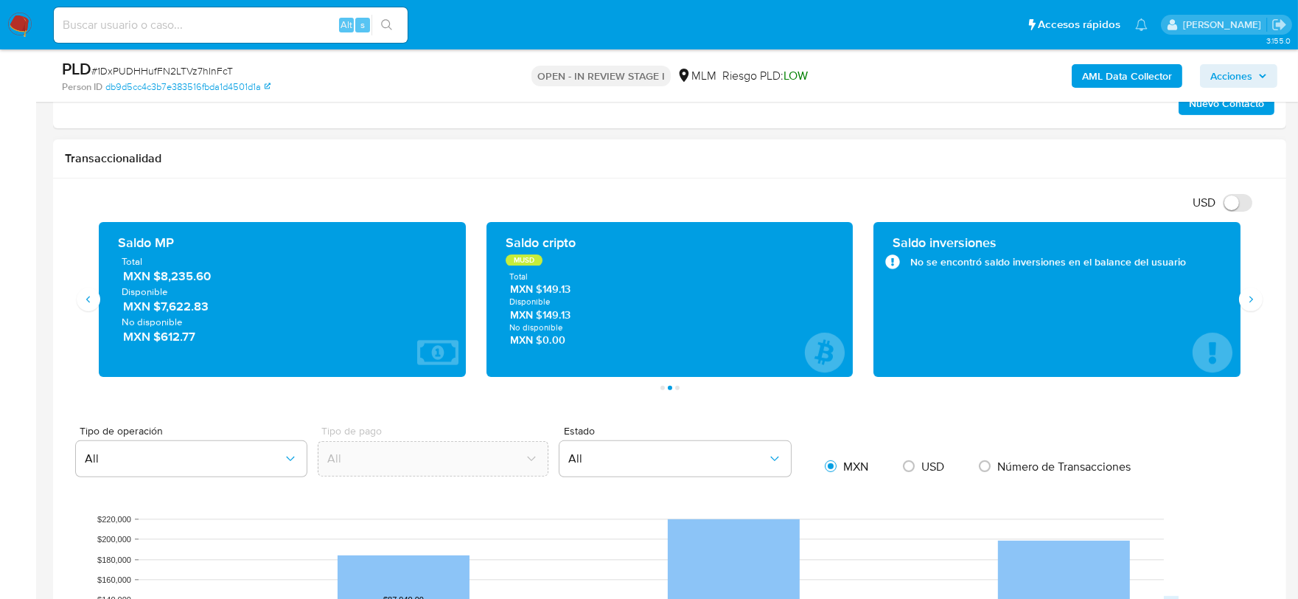
drag, startPoint x: 224, startPoint y: 282, endPoint x: 185, endPoint y: 299, distance: 42.3
click at [161, 282] on span "MXN $8,235.60" at bounding box center [283, 276] width 320 height 17
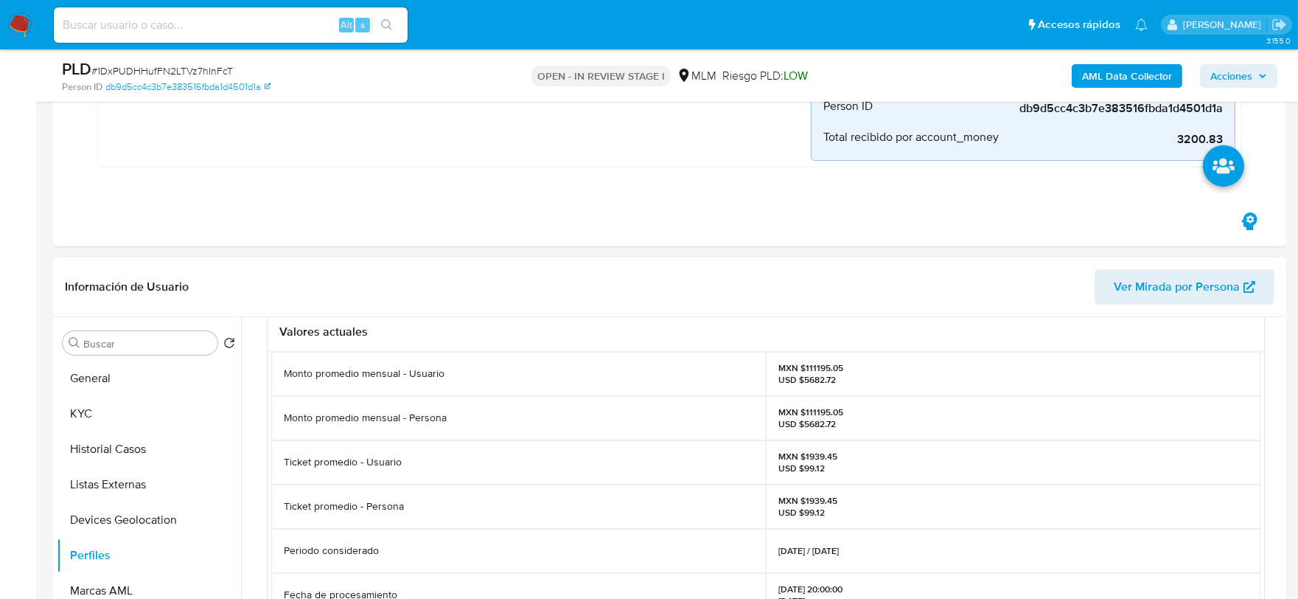
scroll to position [82, 0]
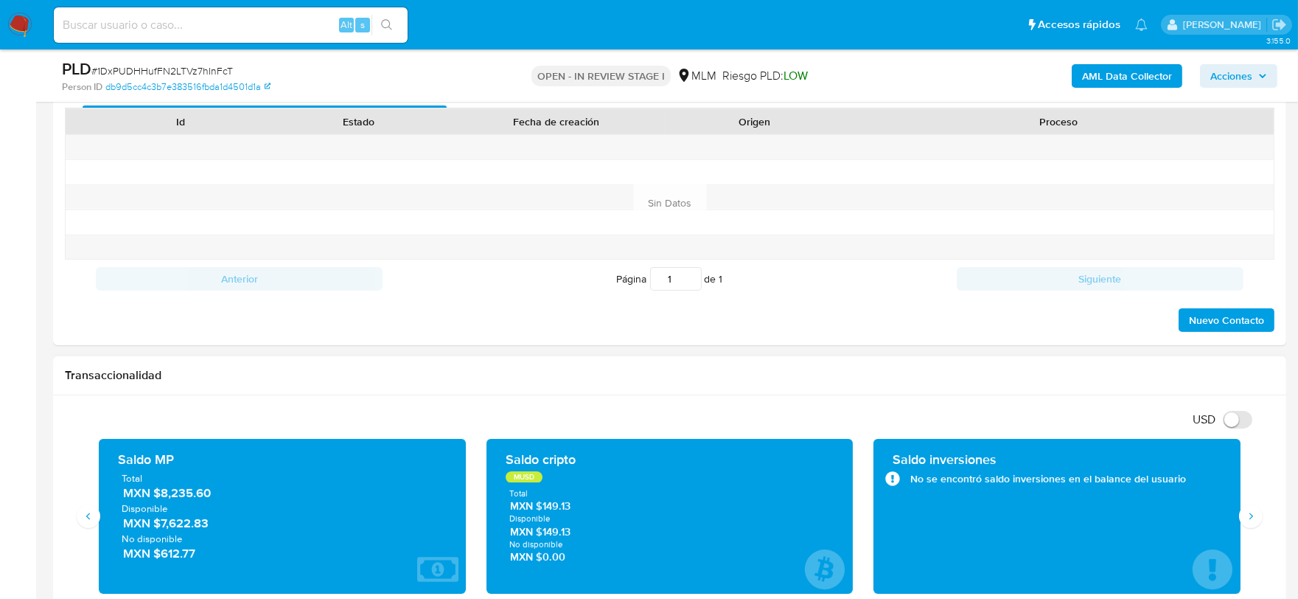
scroll to position [1114, 0]
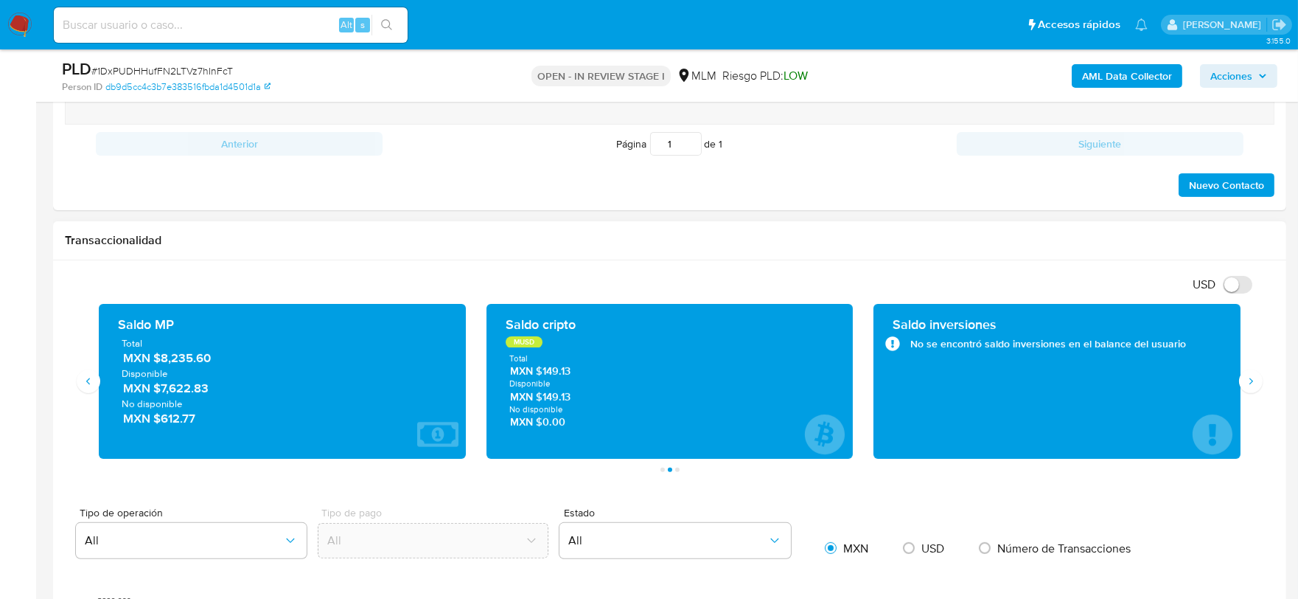
click at [710, 276] on div "USD Cambiar entre moneda local y dolar" at bounding box center [664, 284] width 1199 height 24
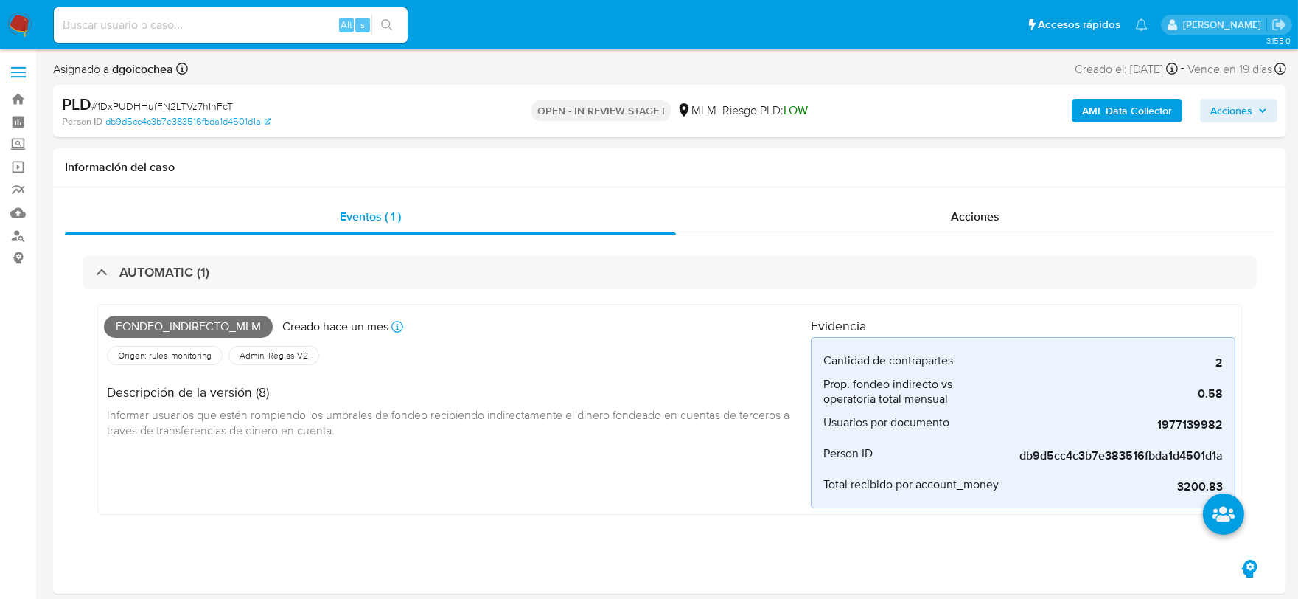
scroll to position [491, 0]
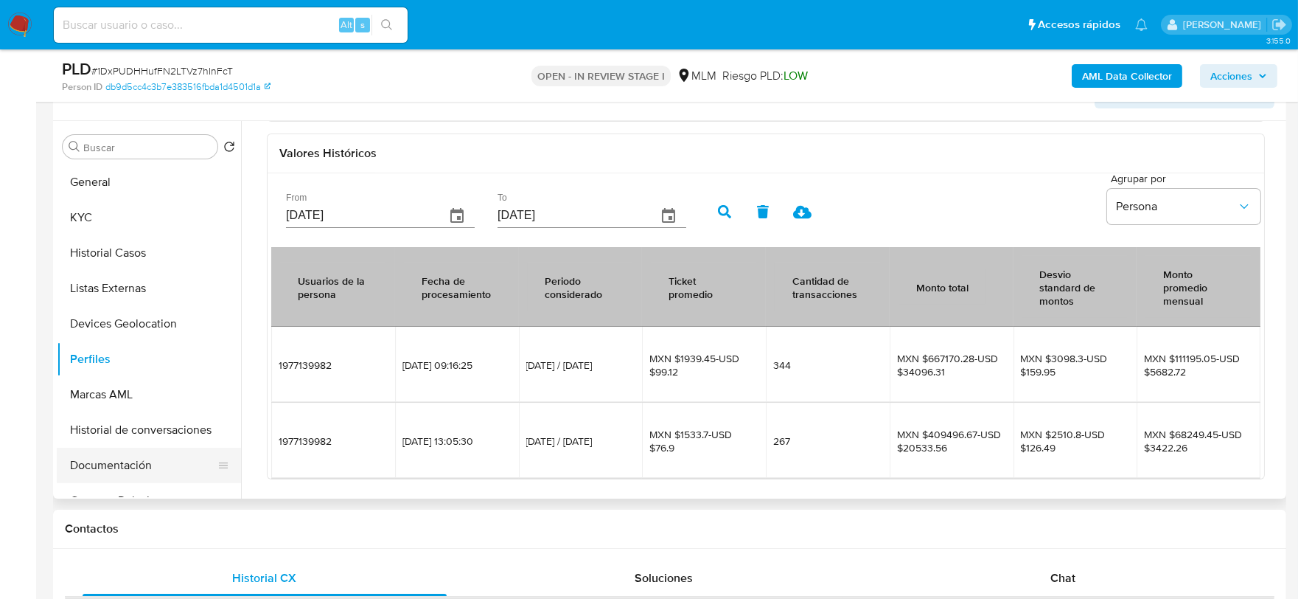
click at [121, 472] on button "Documentación" at bounding box center [143, 465] width 173 height 35
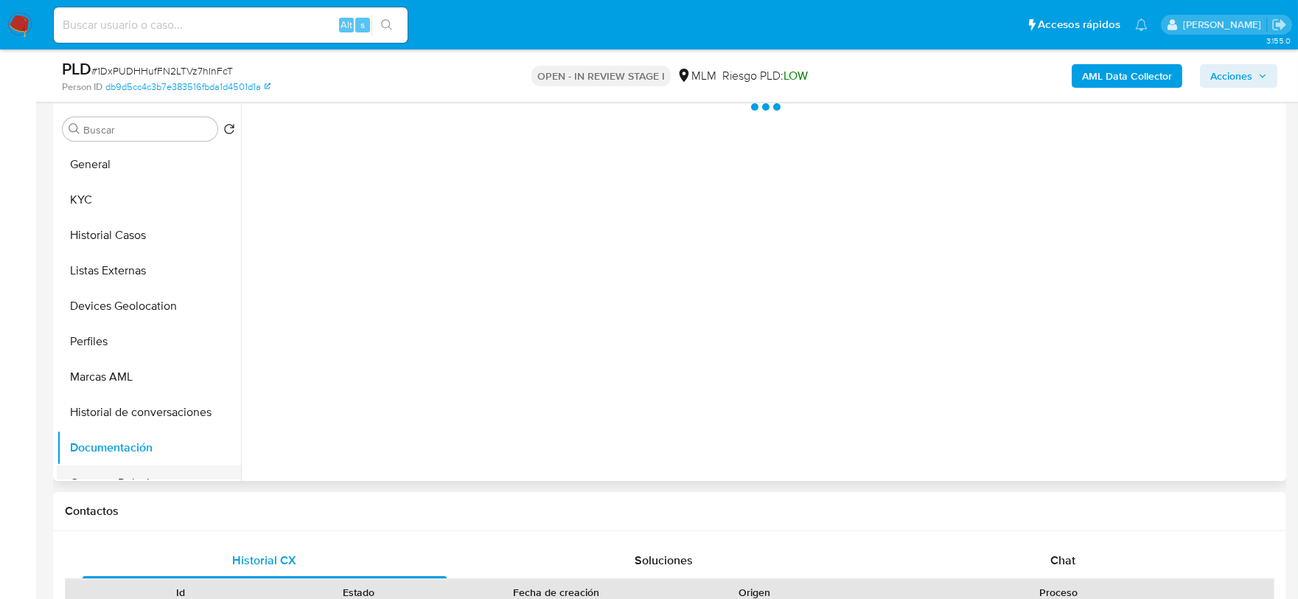
scroll to position [0, 0]
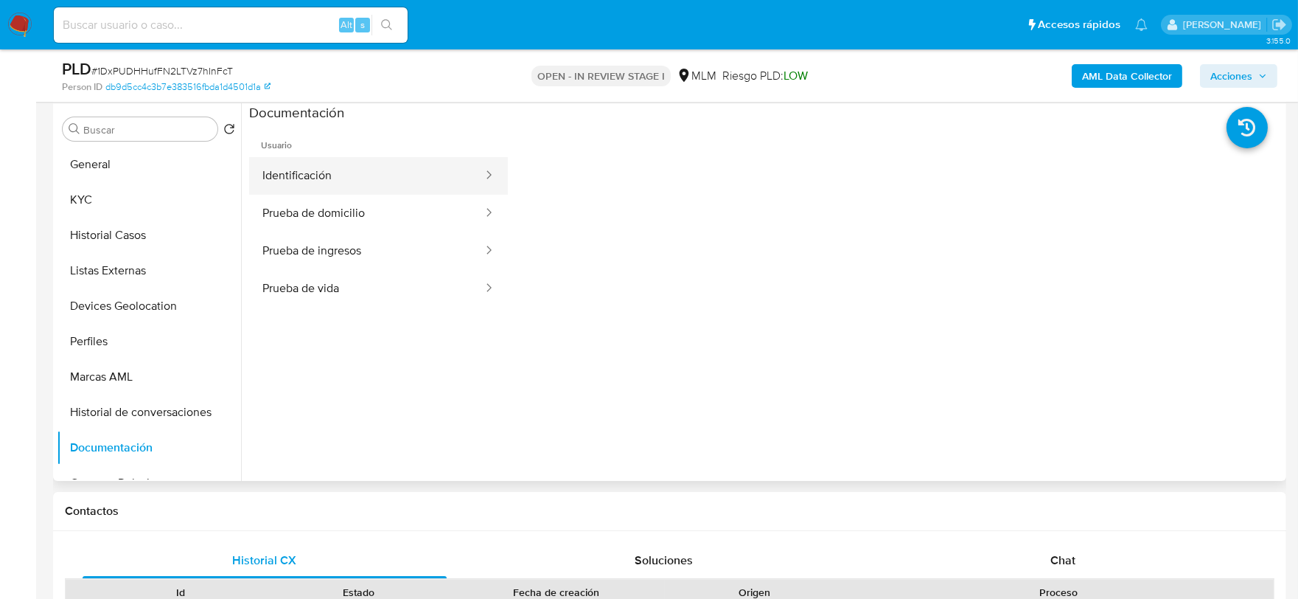
click at [382, 175] on button "Identificación" at bounding box center [366, 176] width 235 height 38
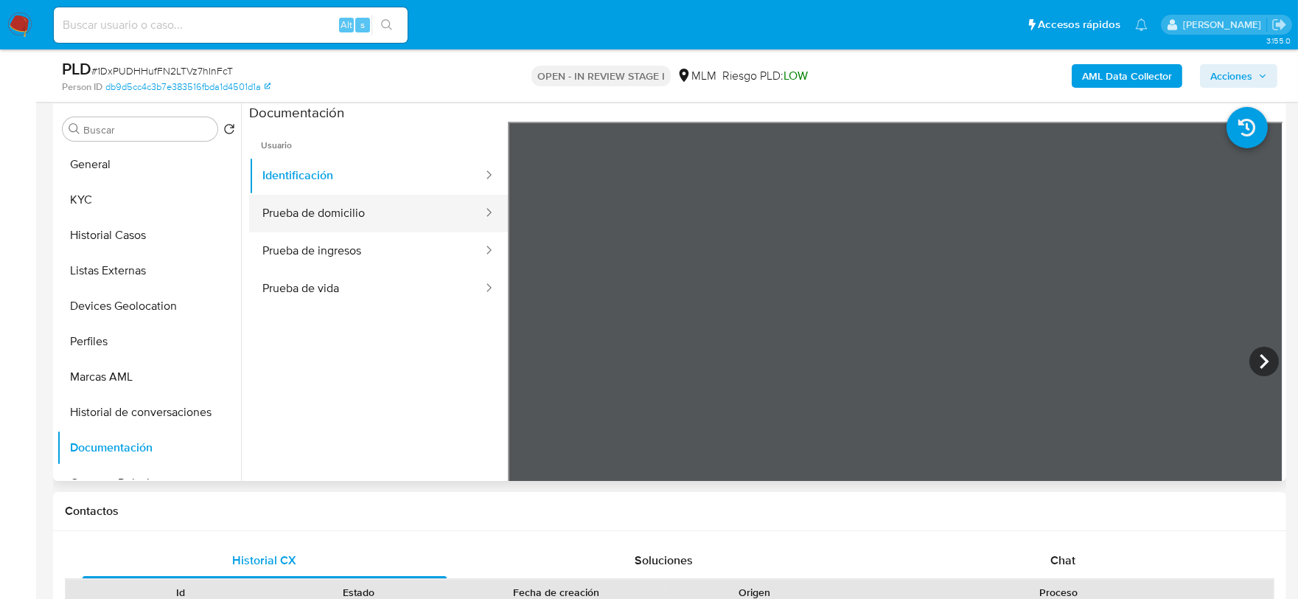
click at [359, 223] on button "Prueba de domicilio" at bounding box center [366, 214] width 235 height 38
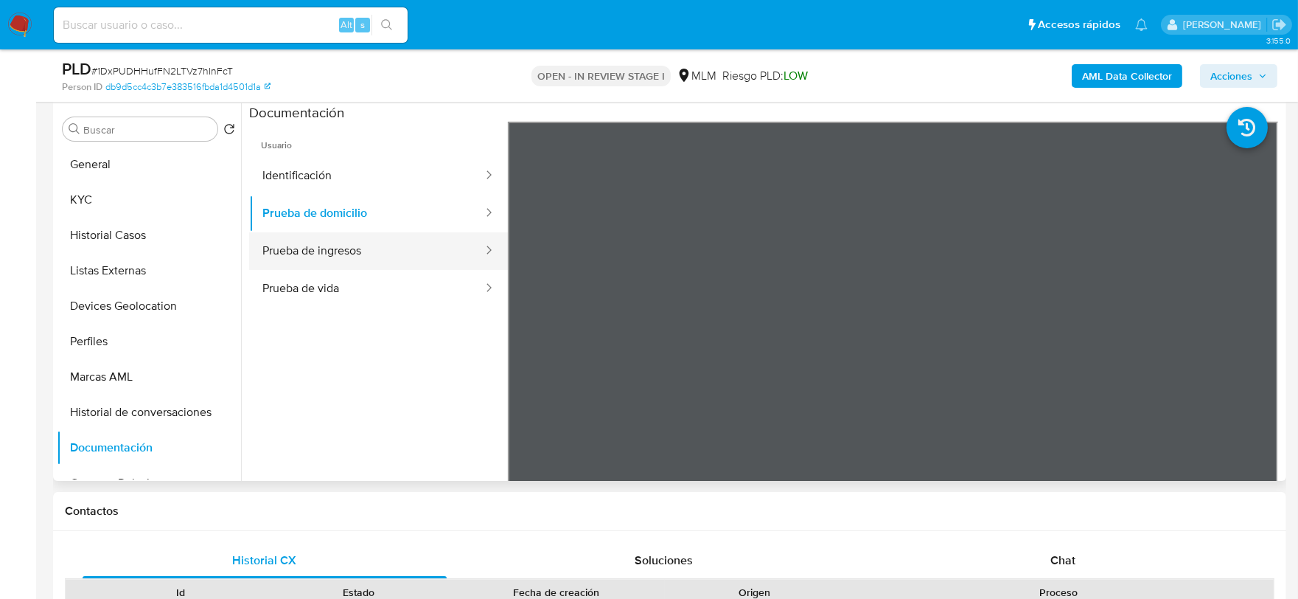
click at [320, 240] on button "Prueba de ingresos" at bounding box center [366, 251] width 235 height 38
click at [371, 304] on button "Prueba de vida" at bounding box center [366, 289] width 235 height 38
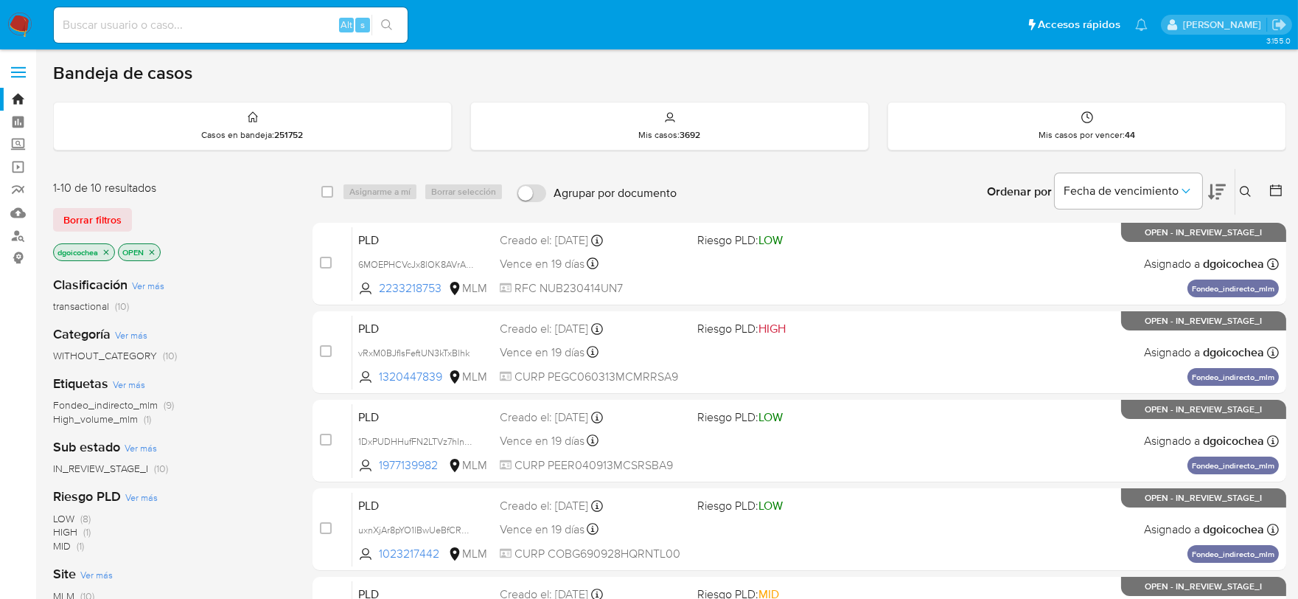
click at [1244, 187] on icon at bounding box center [1246, 192] width 12 height 12
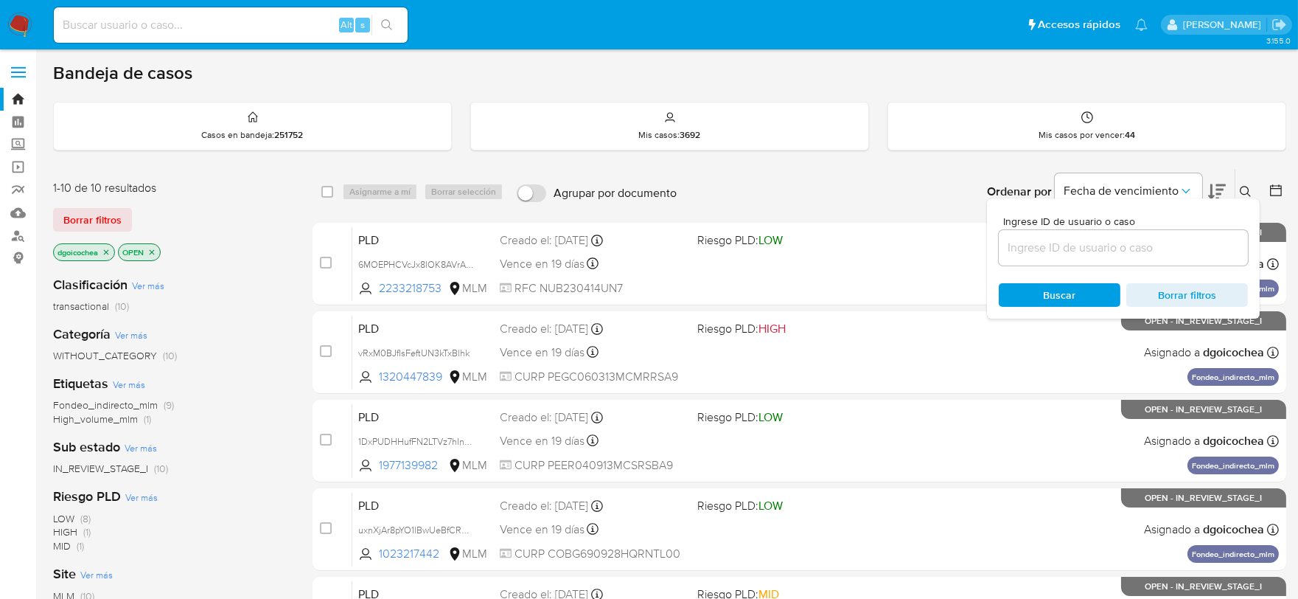
click at [1118, 241] on input at bounding box center [1123, 247] width 249 height 19
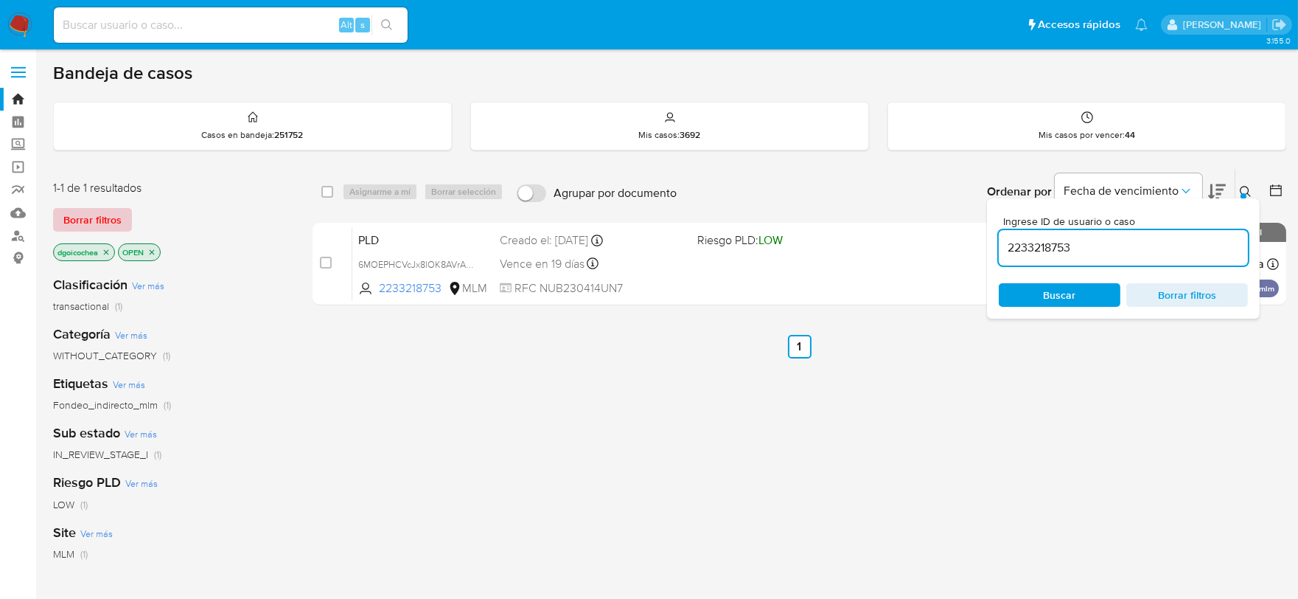
click at [113, 225] on span "Borrar filtros" at bounding box center [92, 219] width 58 height 21
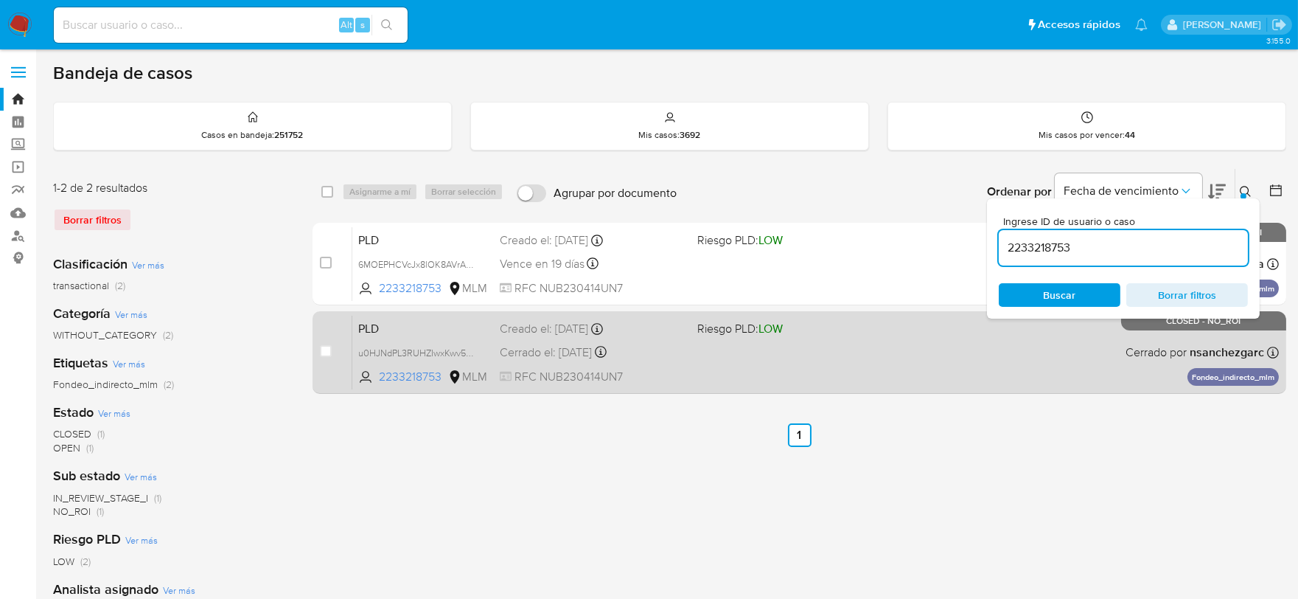
click at [372, 324] on span "PLD" at bounding box center [423, 327] width 130 height 19
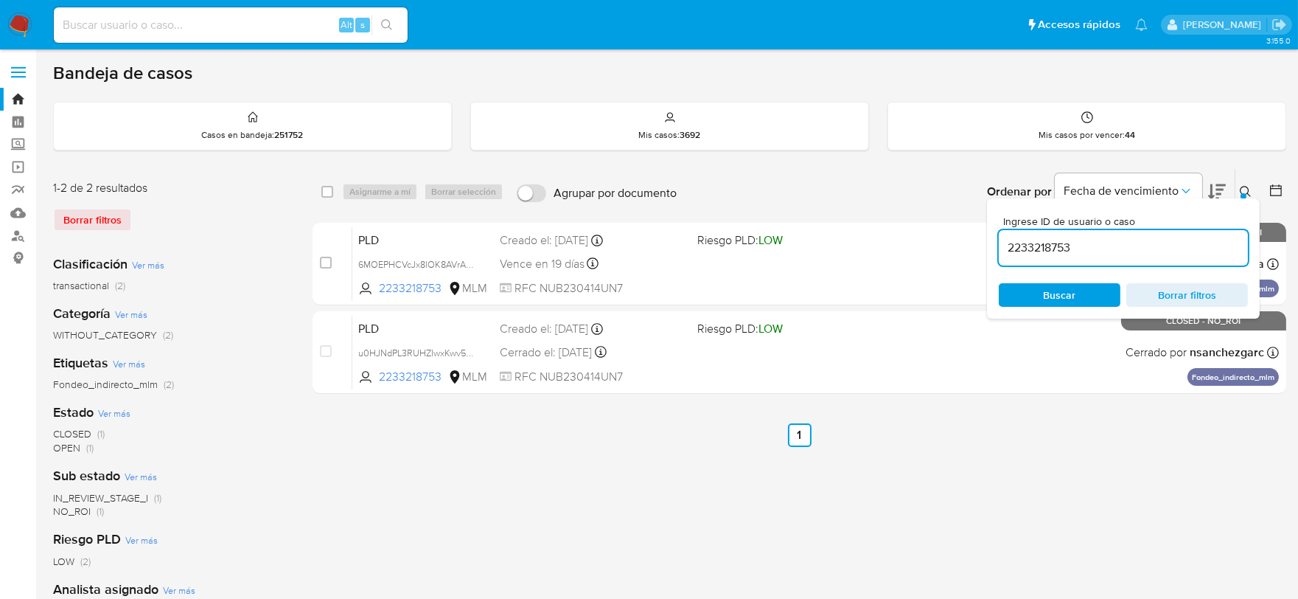
click at [1044, 252] on input "2233218753" at bounding box center [1123, 247] width 249 height 19
paste input "[PERSON_NAME]"
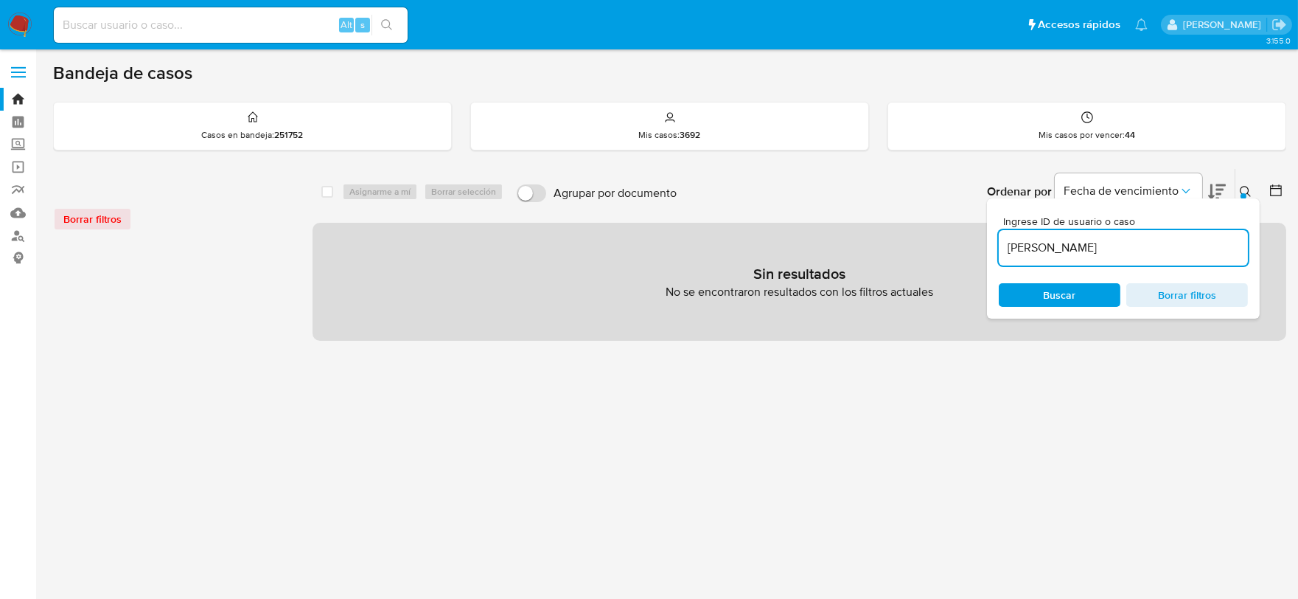
click at [1075, 248] on input "[PERSON_NAME]" at bounding box center [1123, 247] width 249 height 19
paste input "2450973460"
click at [1079, 248] on input "2450973460" at bounding box center [1123, 247] width 249 height 19
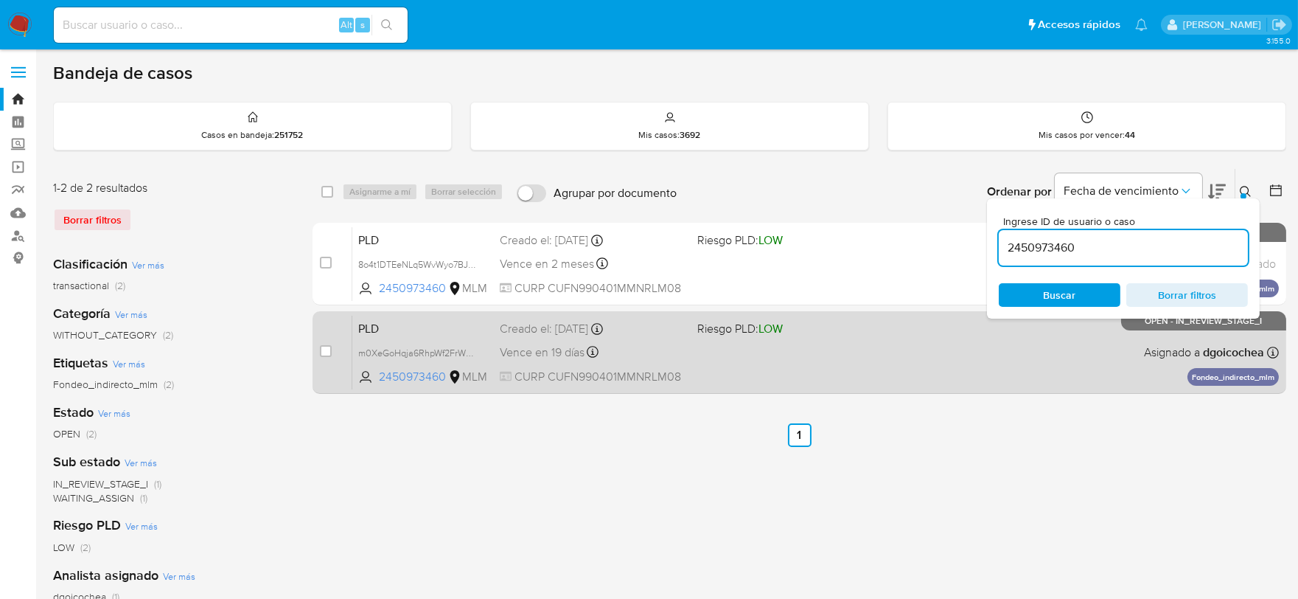
click at [377, 324] on span "PLD" at bounding box center [423, 327] width 130 height 19
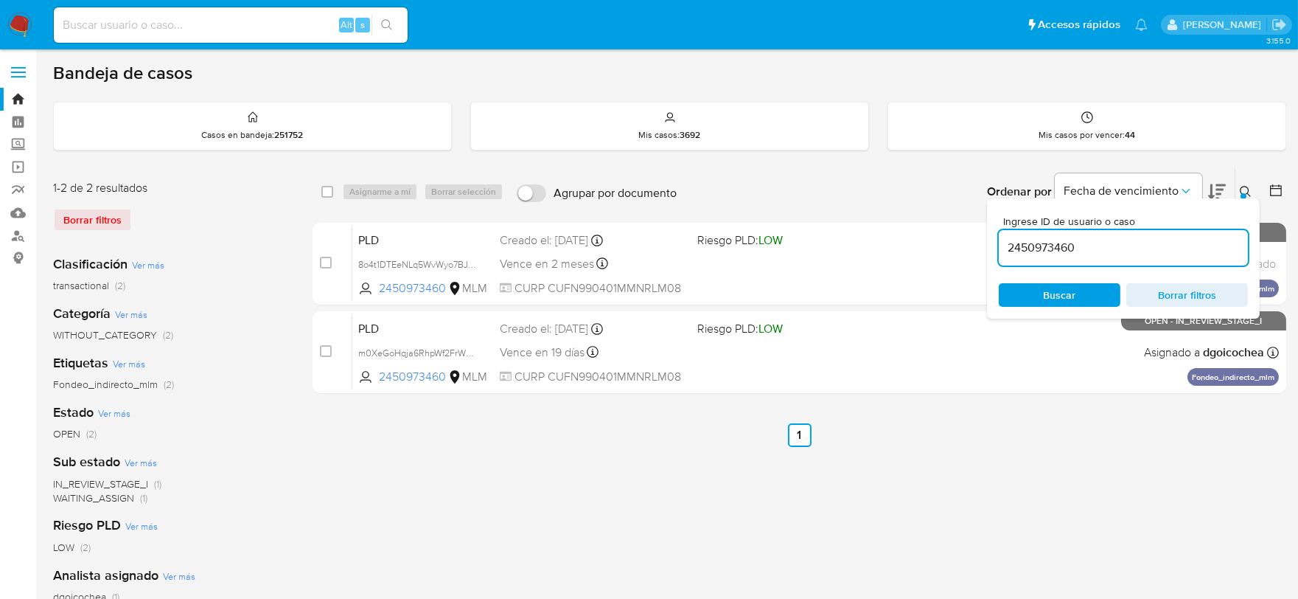
click at [1028, 251] on input "2450973460" at bounding box center [1123, 247] width 249 height 19
paste input "28080192"
type input "2428080192"
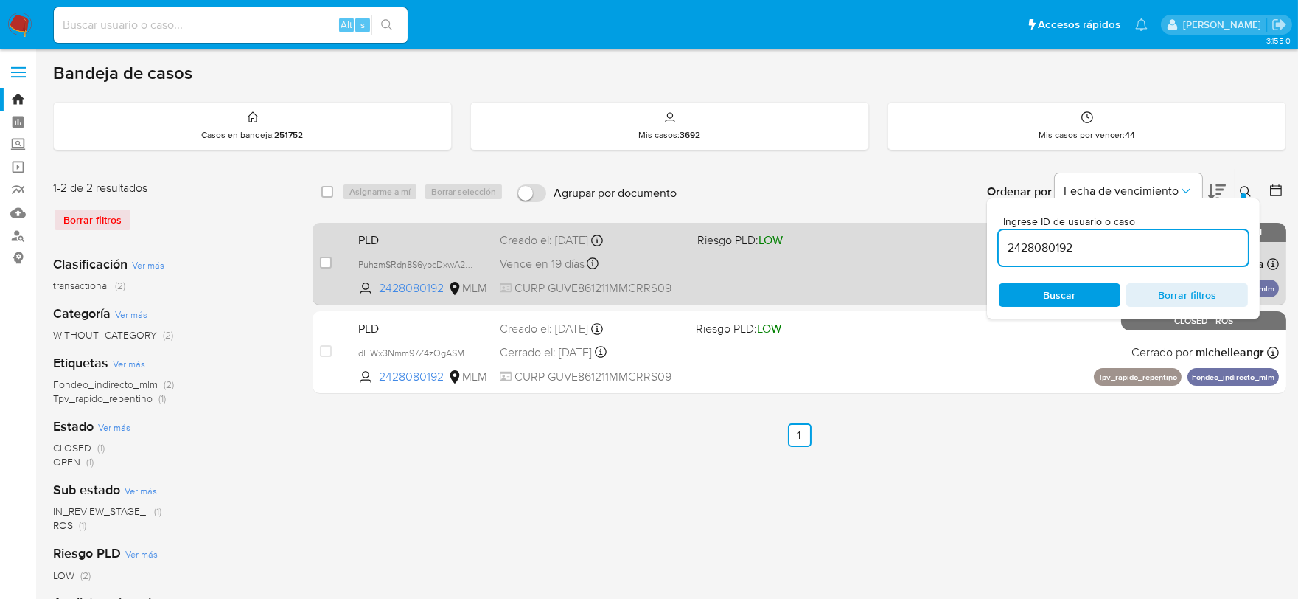
click at [369, 240] on span "PLD" at bounding box center [423, 238] width 130 height 19
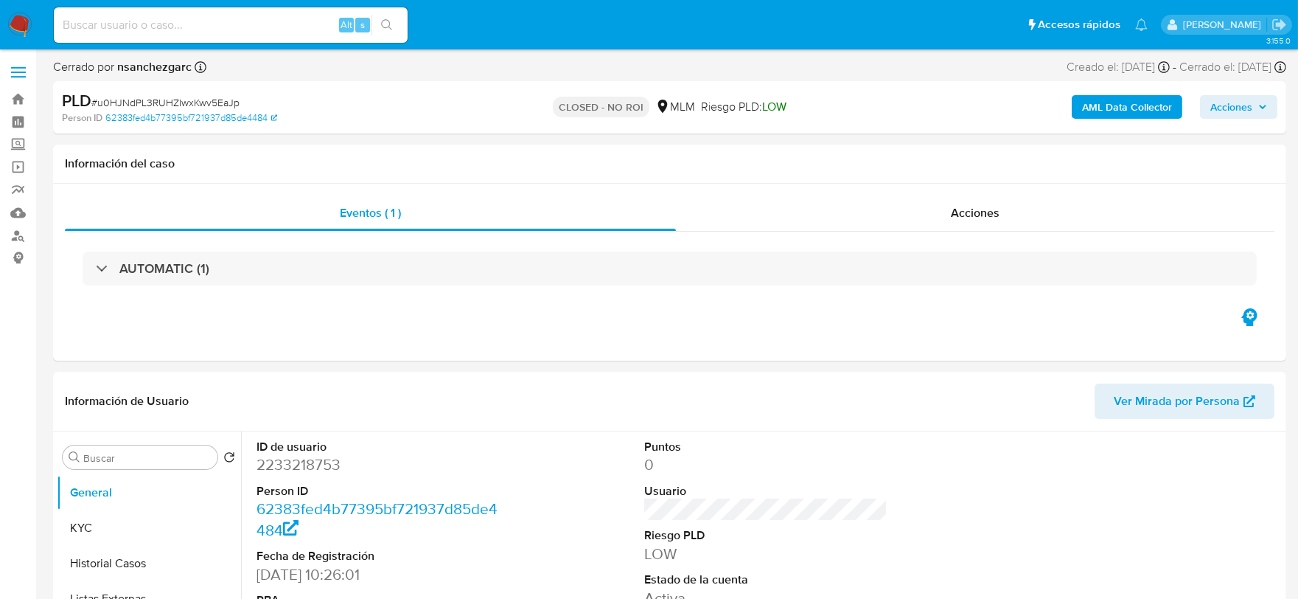
select select "10"
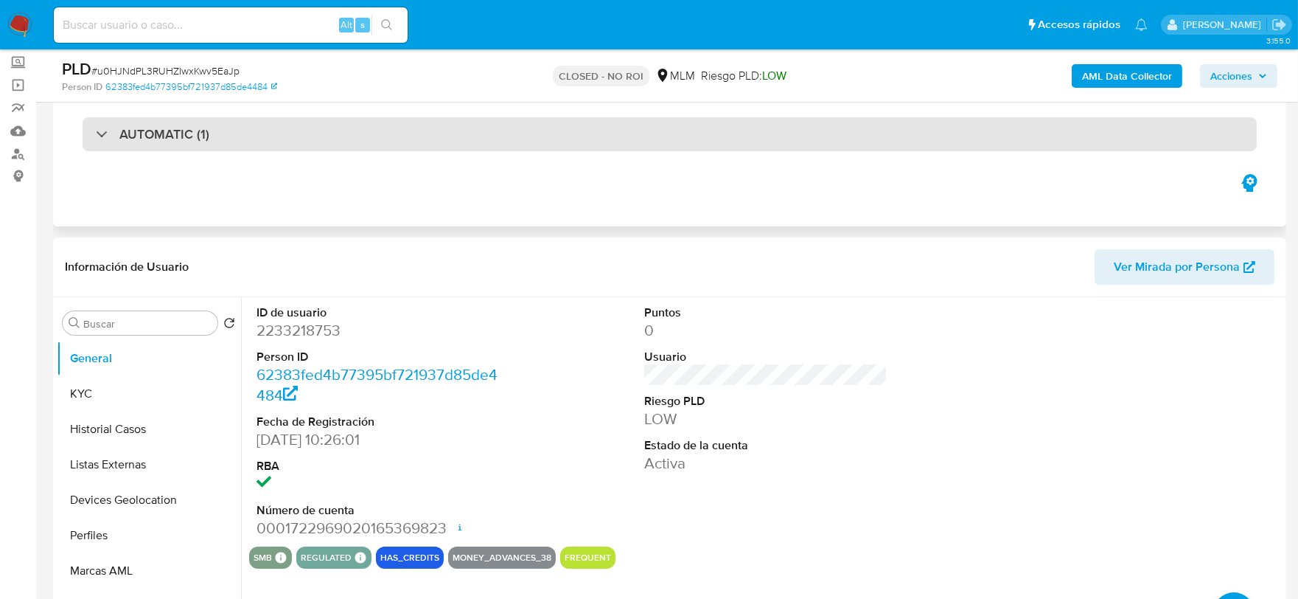
click at [165, 145] on div "AUTOMATIC (1)" at bounding box center [670, 134] width 1174 height 34
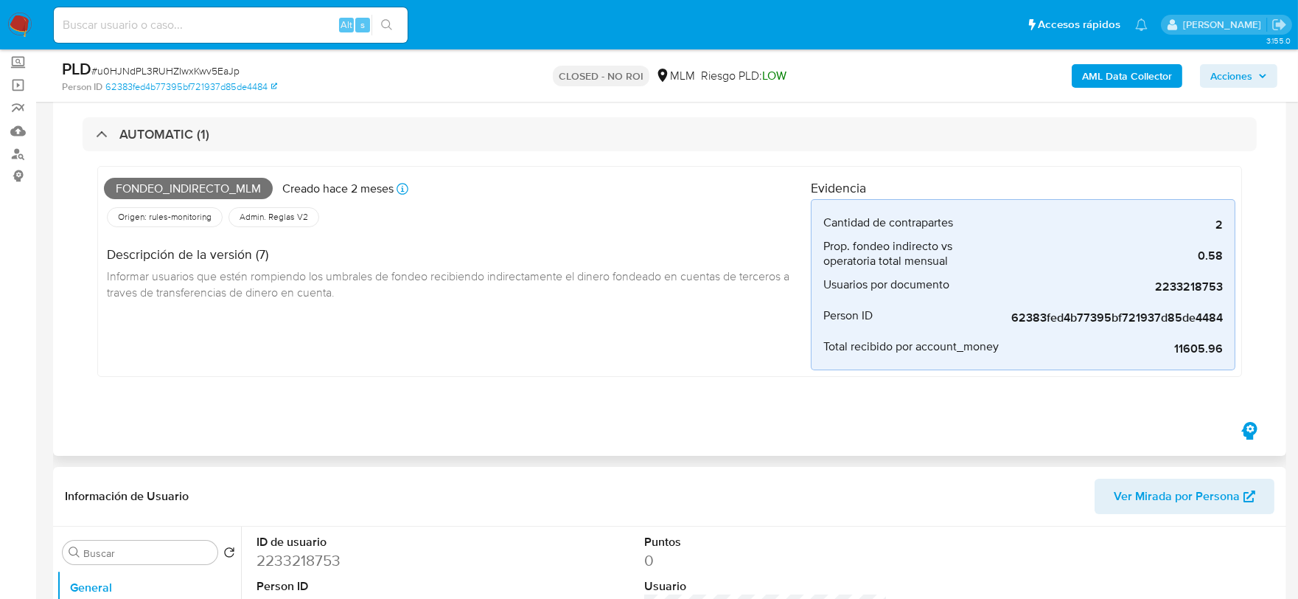
click at [475, 361] on div "Fondeo_indirecto_mlm Creado [DATE] Creado: [DATE] 03:06:36 Origen: rules-monito…" at bounding box center [457, 272] width 707 height 198
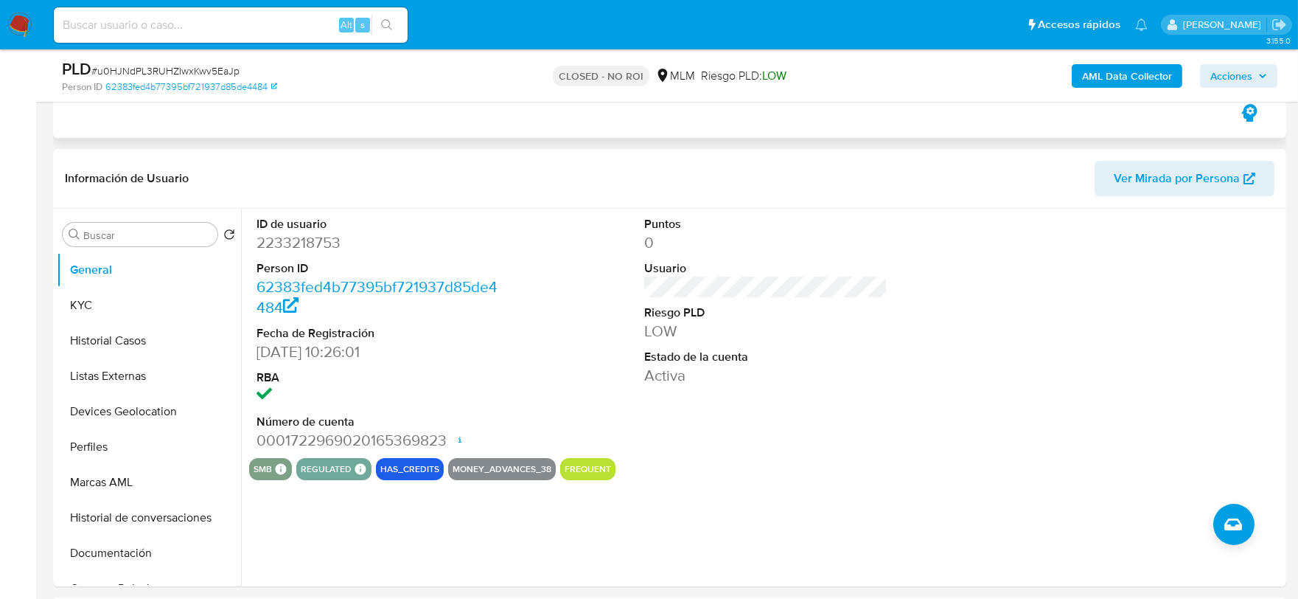
scroll to position [409, 0]
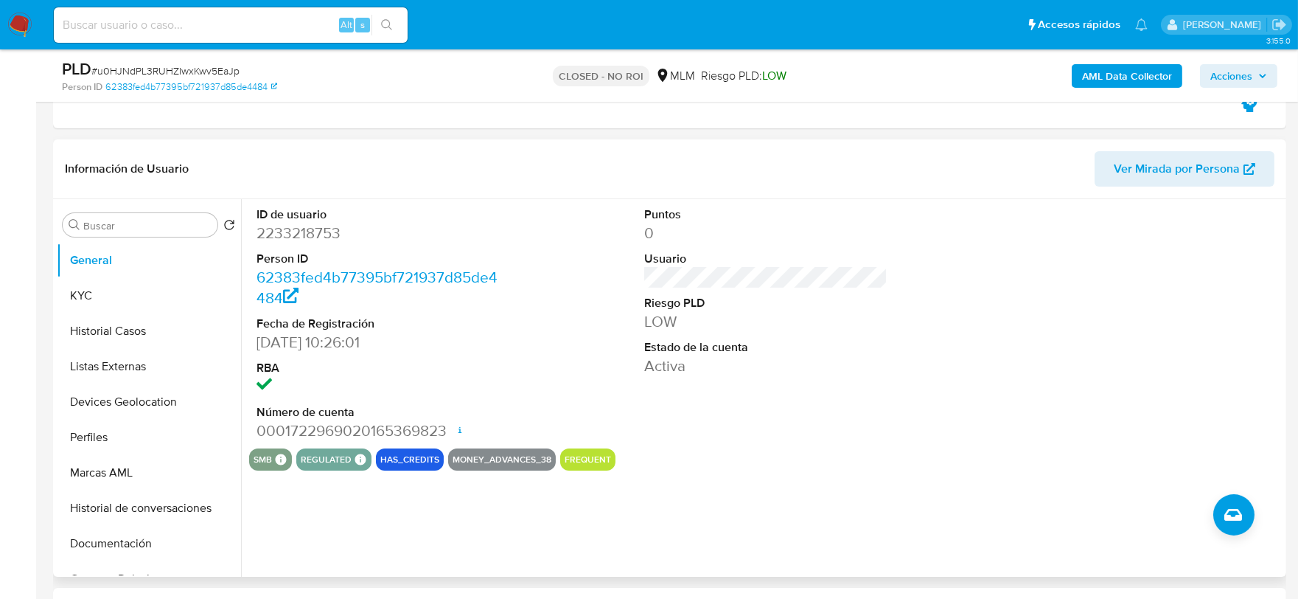
click at [901, 454] on div "smb SMB SMB Advisor Email - Advisor Name - regulated Regulated MLM IFPE Evaluat…" at bounding box center [766, 459] width 1034 height 22
click at [98, 305] on button "KYC" at bounding box center [143, 295] width 173 height 35
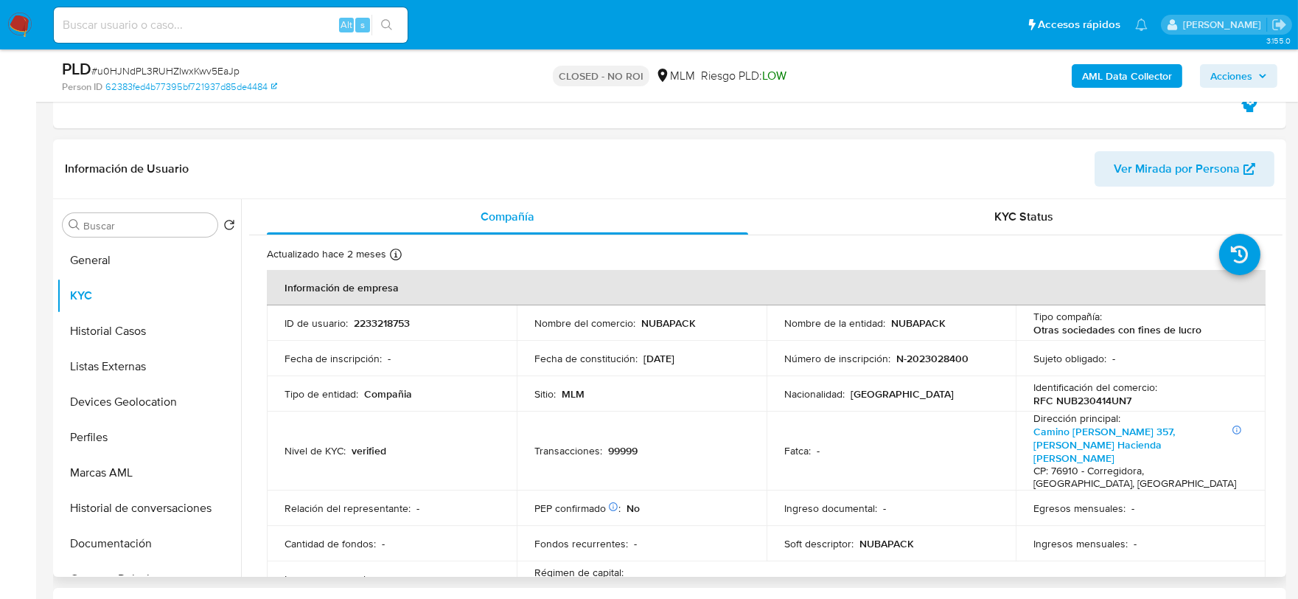
click at [1063, 400] on p "RFC NUB230414UN7" at bounding box center [1083, 400] width 98 height 13
copy p "NUB230414UN7"
click at [394, 397] on p "Compañia" at bounding box center [388, 393] width 48 height 13
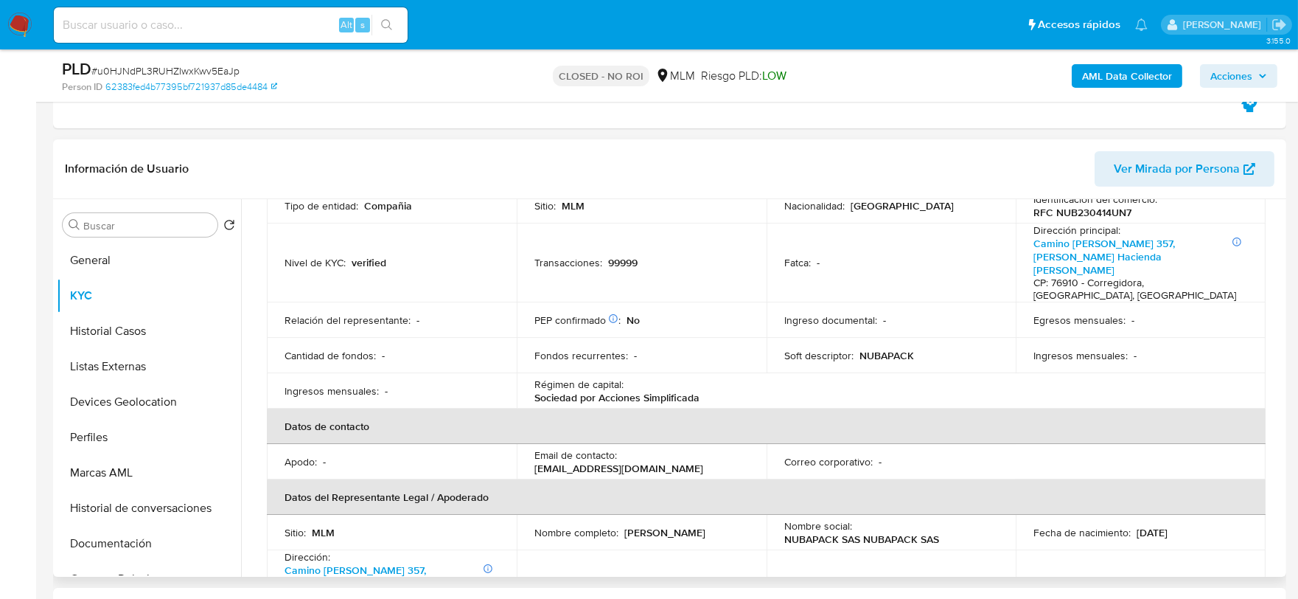
scroll to position [327, 0]
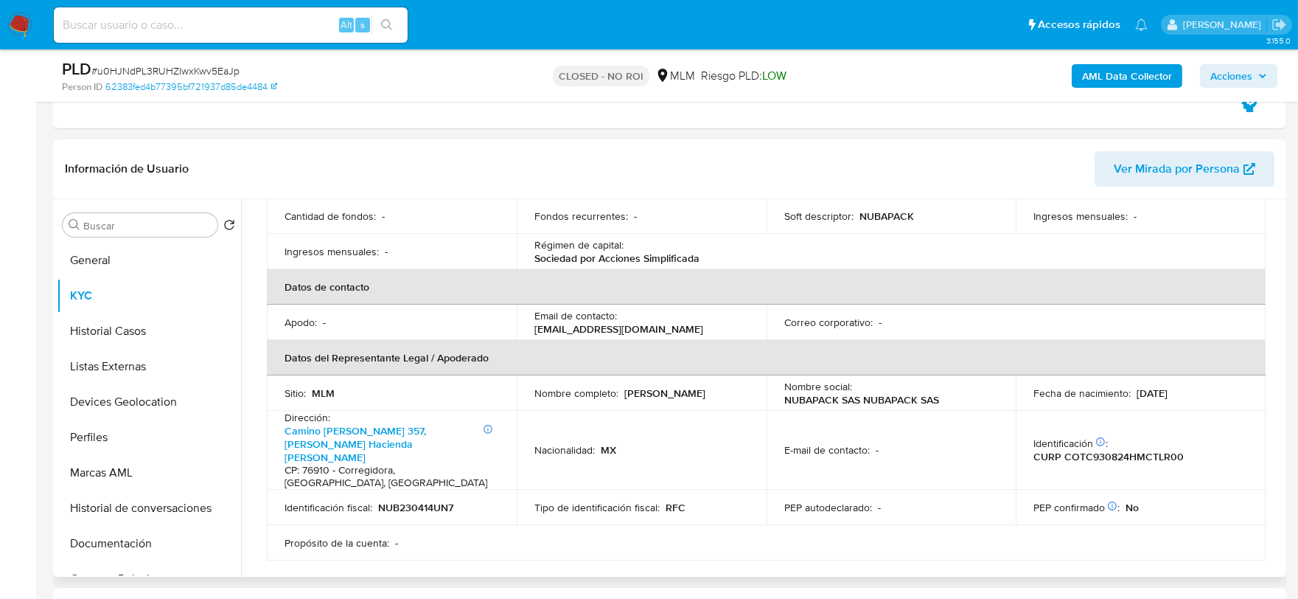
click at [1152, 436] on div "Identificación CIC: 208462003 : CURP COTC930824HMCTLR00" at bounding box center [1141, 449] width 215 height 27
drag, startPoint x: 1183, startPoint y: 411, endPoint x: 1028, endPoint y: 416, distance: 154.2
click at [1028, 416] on td "Identificación CIC: 208462003 : CURP COTC930824HMCTLR00" at bounding box center [1141, 450] width 250 height 79
copy p "CURP COTC930824HMCTLR00"
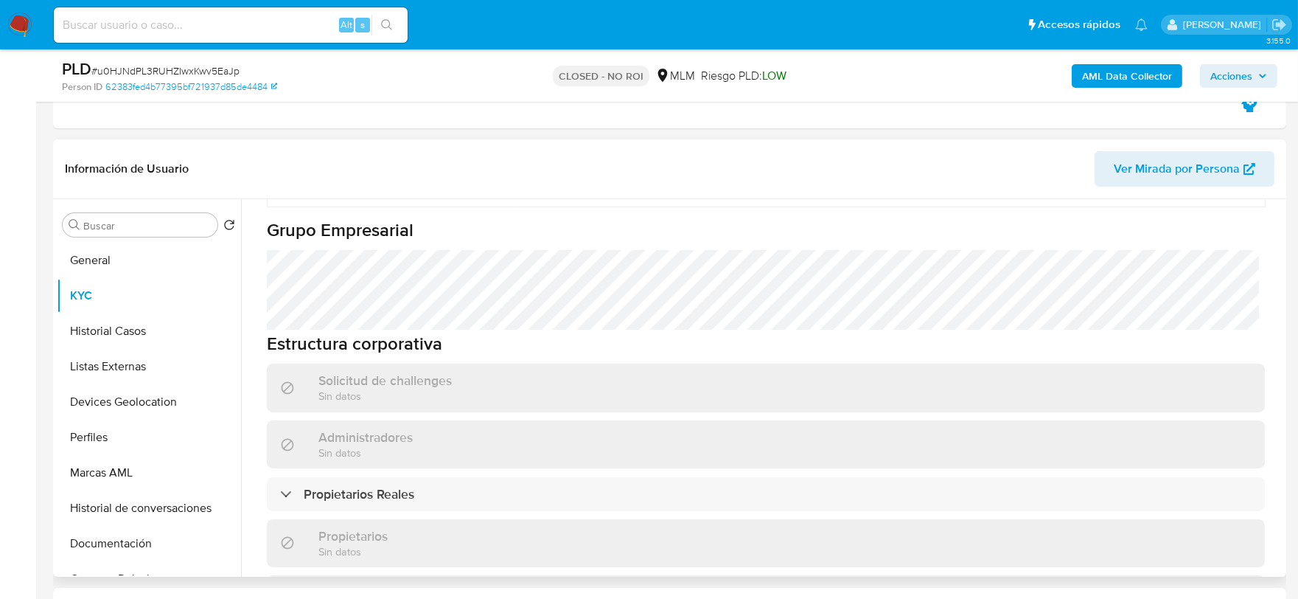
scroll to position [737, 0]
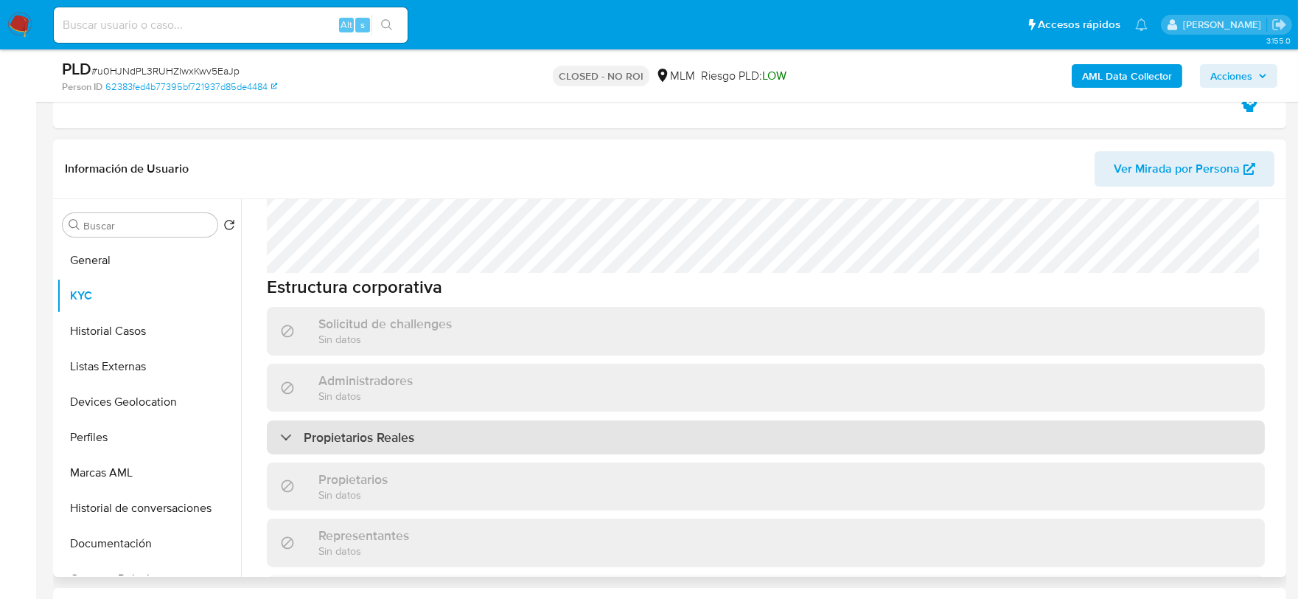
click at [357, 429] on h3 "Propietarios Reales" at bounding box center [359, 437] width 111 height 16
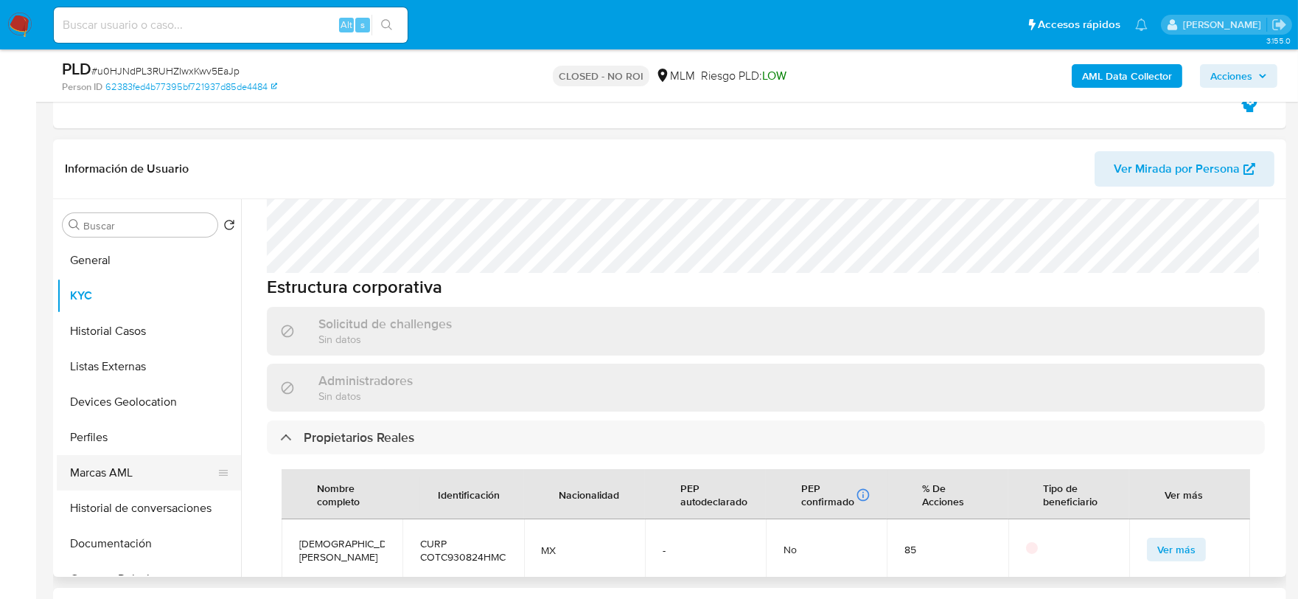
click at [229, 455] on button "Marcas AML" at bounding box center [143, 472] width 173 height 35
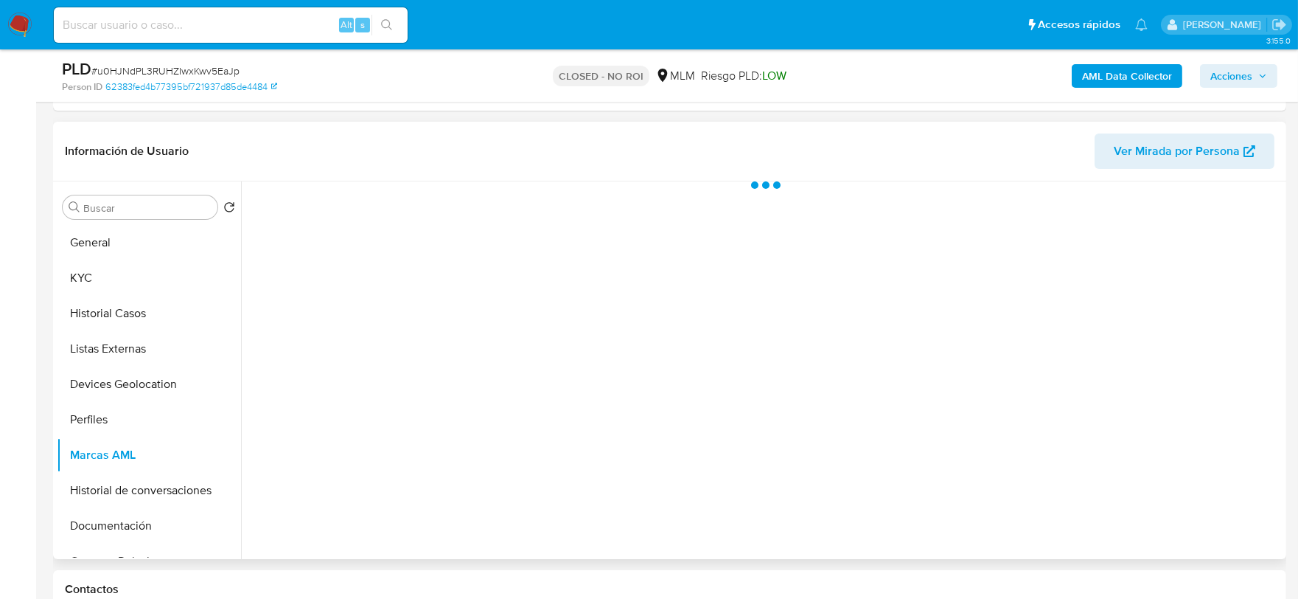
scroll to position [0, 0]
click at [124, 282] on button "KYC" at bounding box center [143, 277] width 173 height 35
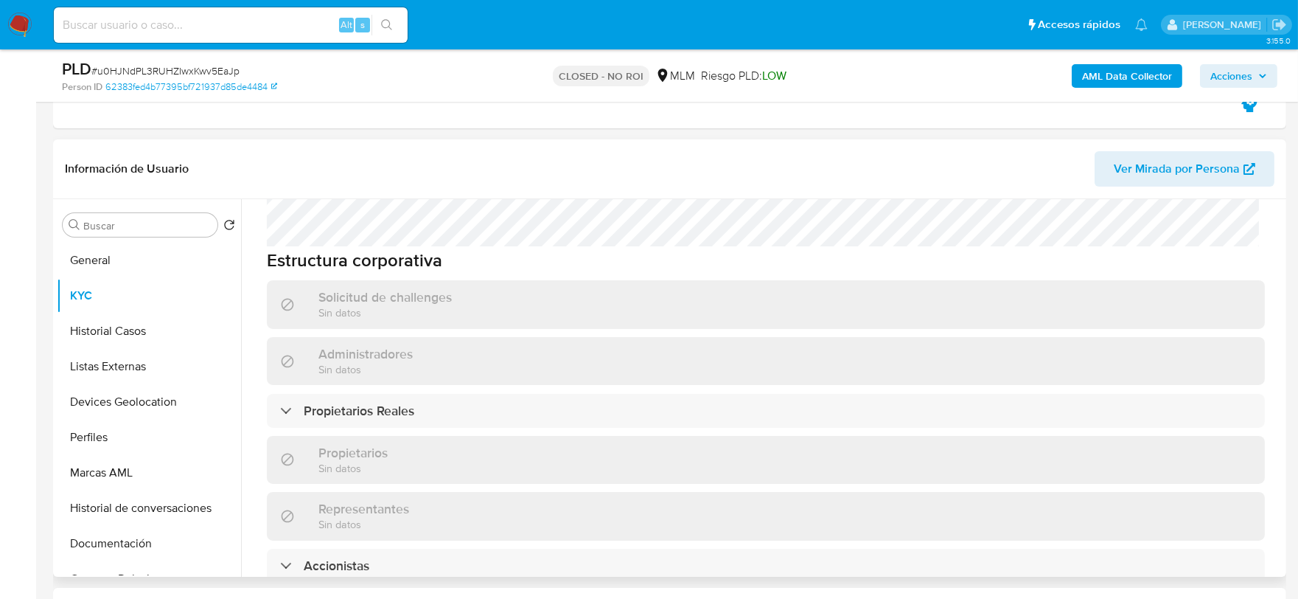
scroll to position [682, 0]
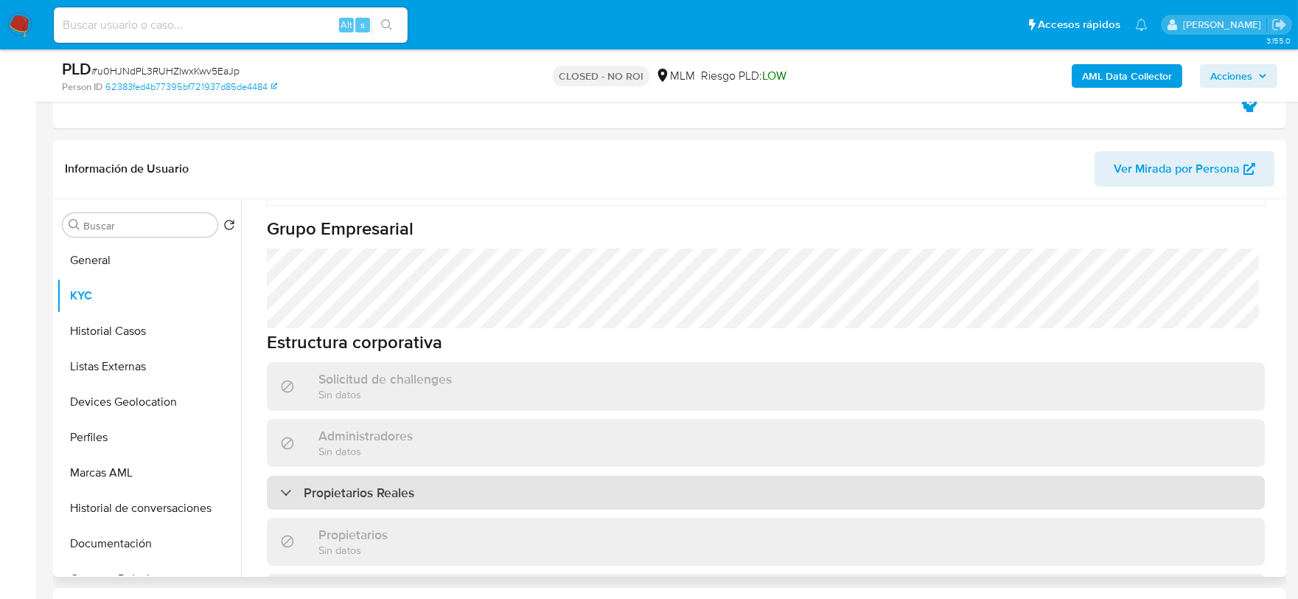
click at [349, 484] on h3 "Propietarios Reales" at bounding box center [359, 492] width 111 height 16
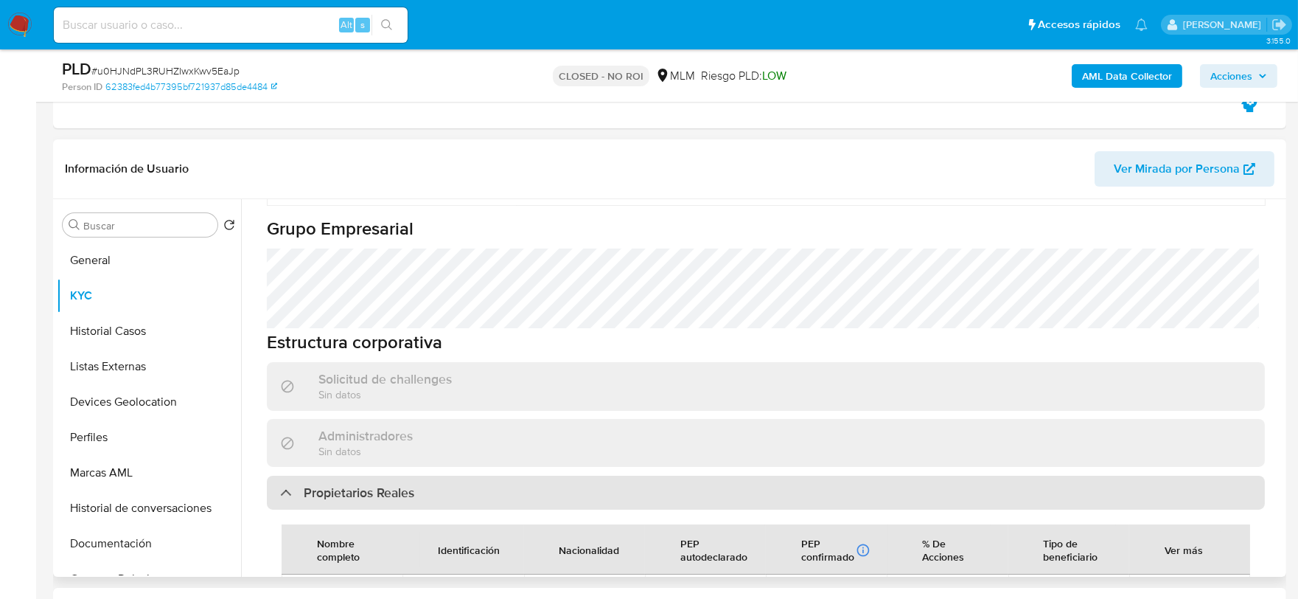
scroll to position [846, 0]
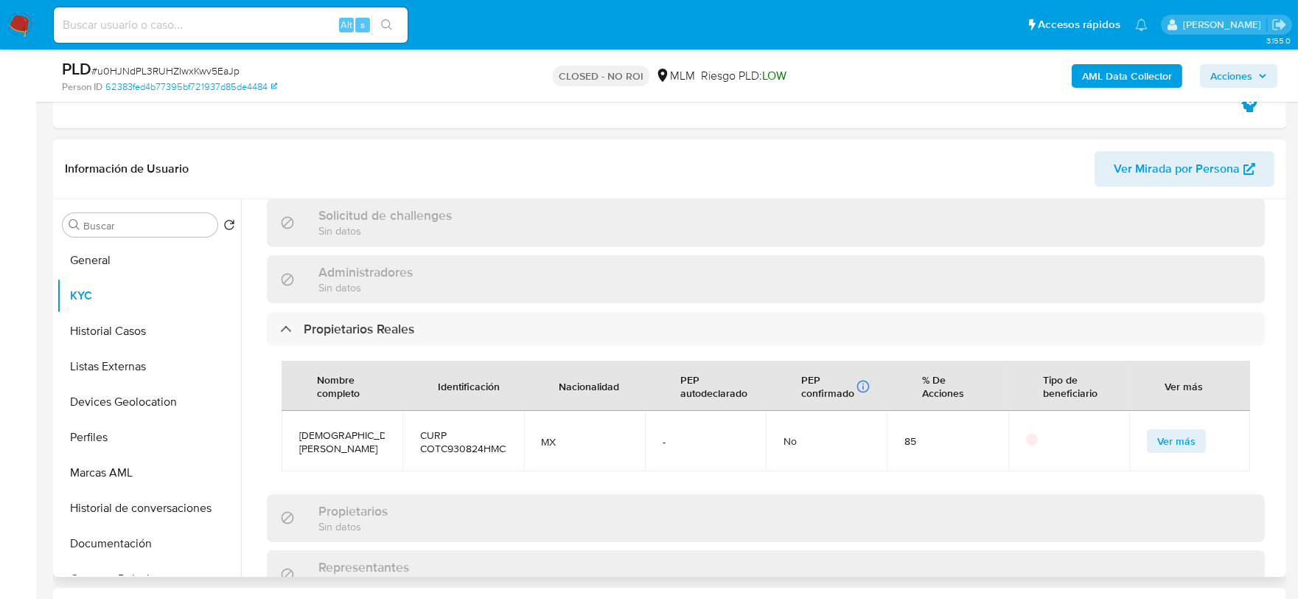
click at [255, 384] on div "Actualizado hace 2 meses Creado: 27/01/2025 08:26:03 Actualizado: 27/06/2025 22…" at bounding box center [766, 203] width 1034 height 1626
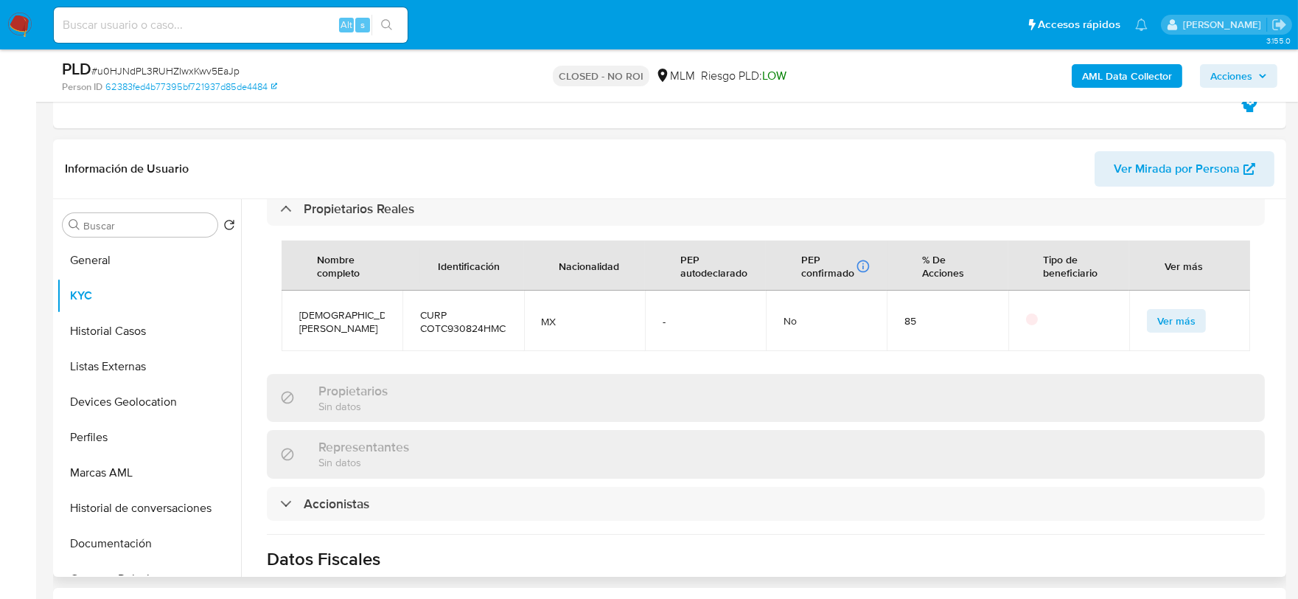
scroll to position [1232, 0]
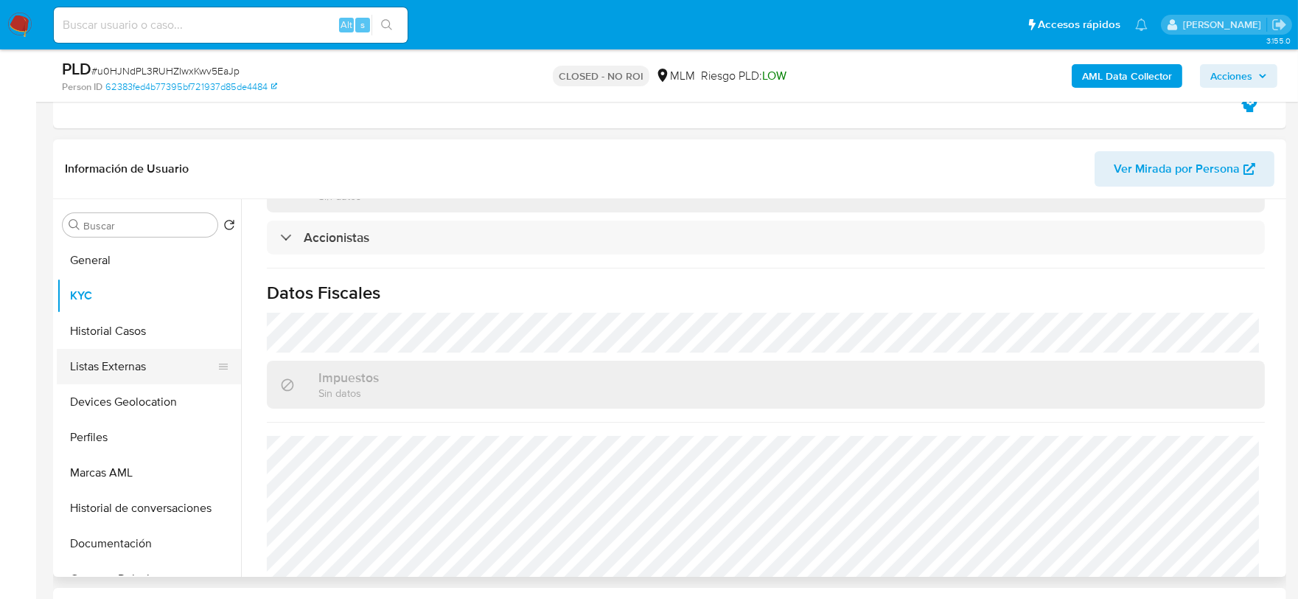
click at [130, 360] on button "Listas Externas" at bounding box center [143, 366] width 173 height 35
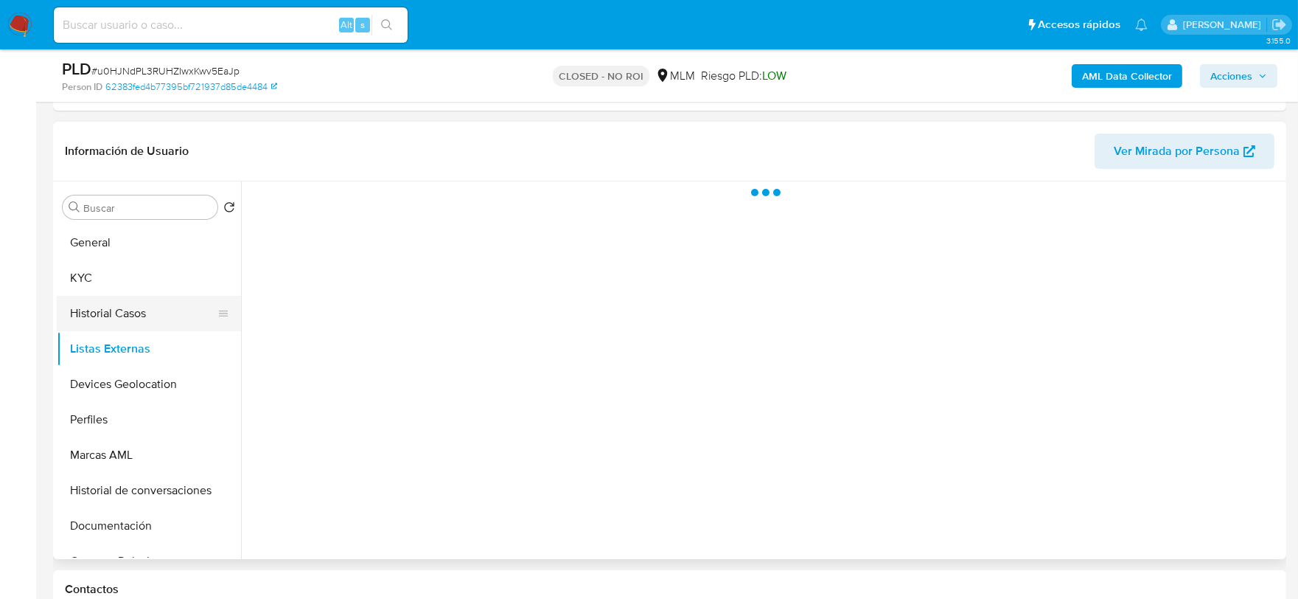
click at [128, 321] on button "Historial Casos" at bounding box center [143, 313] width 173 height 35
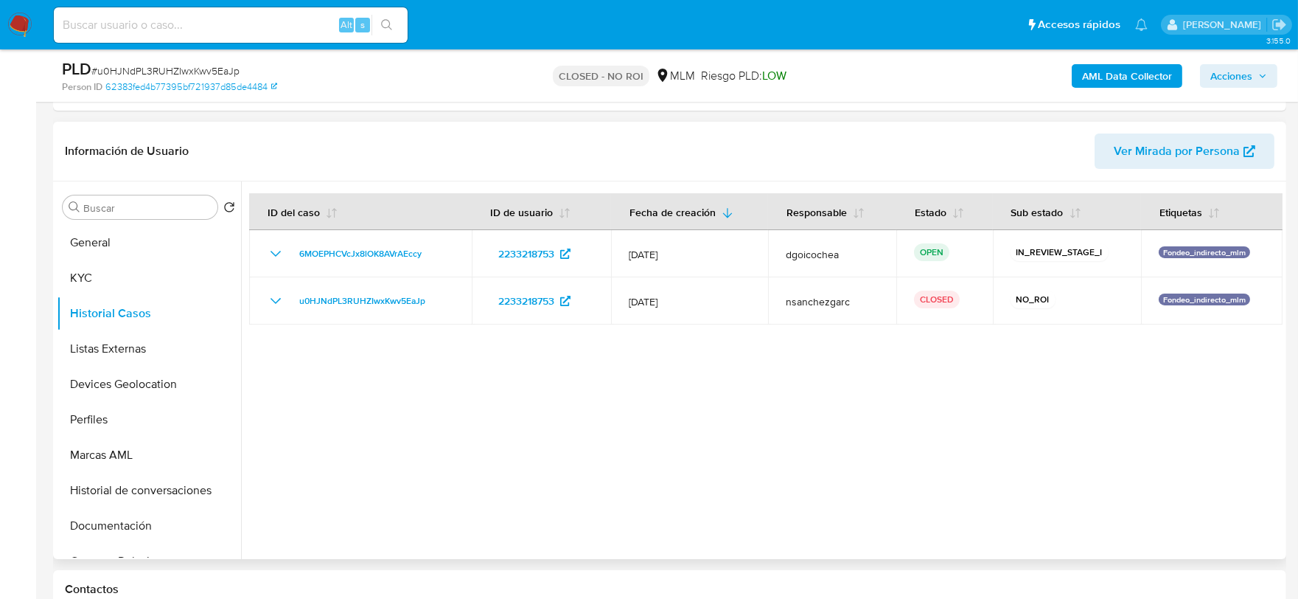
click at [698, 446] on div at bounding box center [762, 369] width 1042 height 377
click at [83, 349] on button "Listas Externas" at bounding box center [143, 348] width 173 height 35
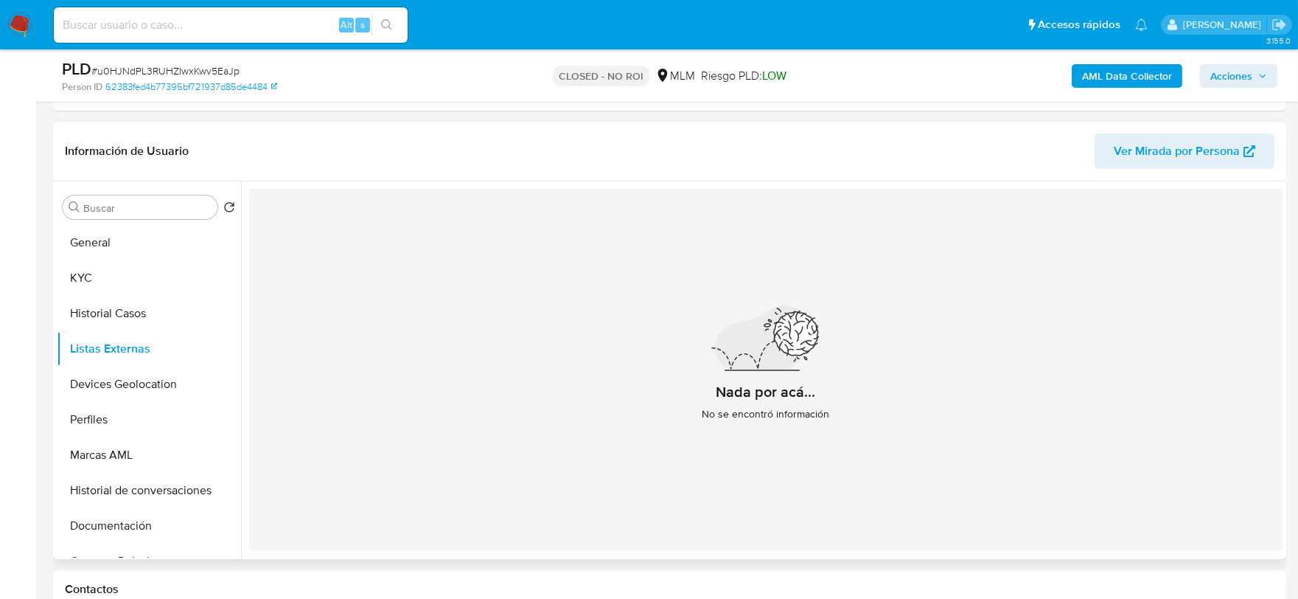
click at [525, 408] on div "Nada por acá... No se encontró información" at bounding box center [766, 369] width 1034 height 361
click at [159, 386] on button "Devices Geolocation" at bounding box center [143, 383] width 173 height 35
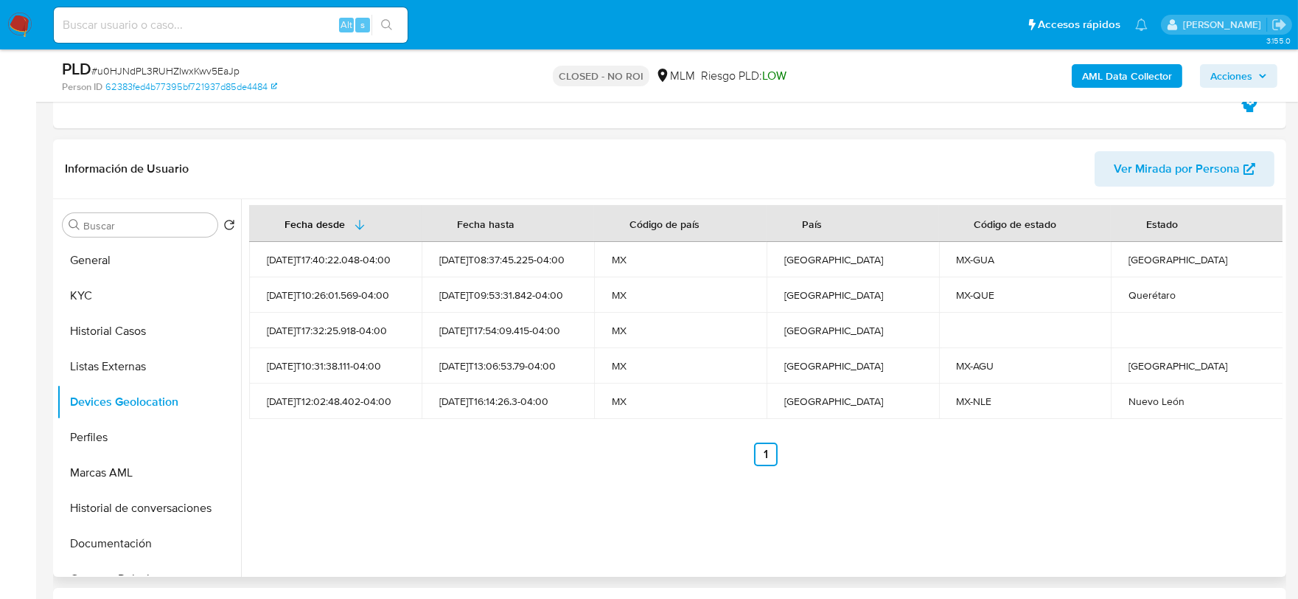
click at [520, 544] on div "Fecha desde Fecha hasta Código de país País Código de estado Estado 2025-01-31T…" at bounding box center [762, 387] width 1042 height 377
click at [160, 441] on button "Perfiles" at bounding box center [143, 437] width 173 height 35
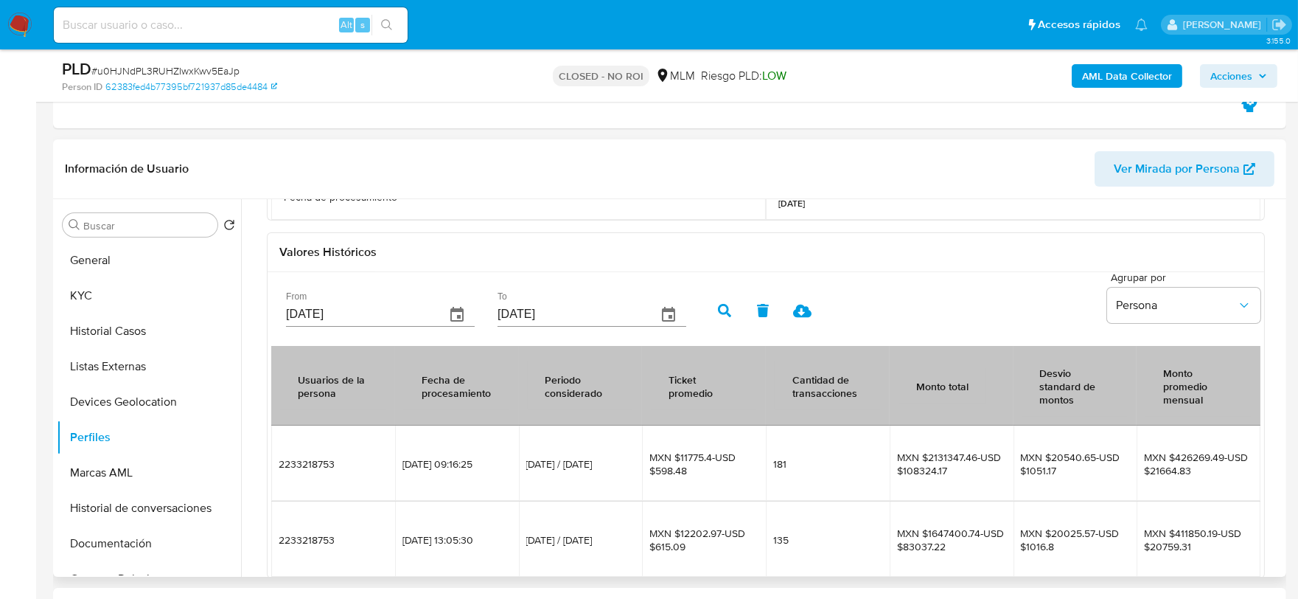
scroll to position [354, 0]
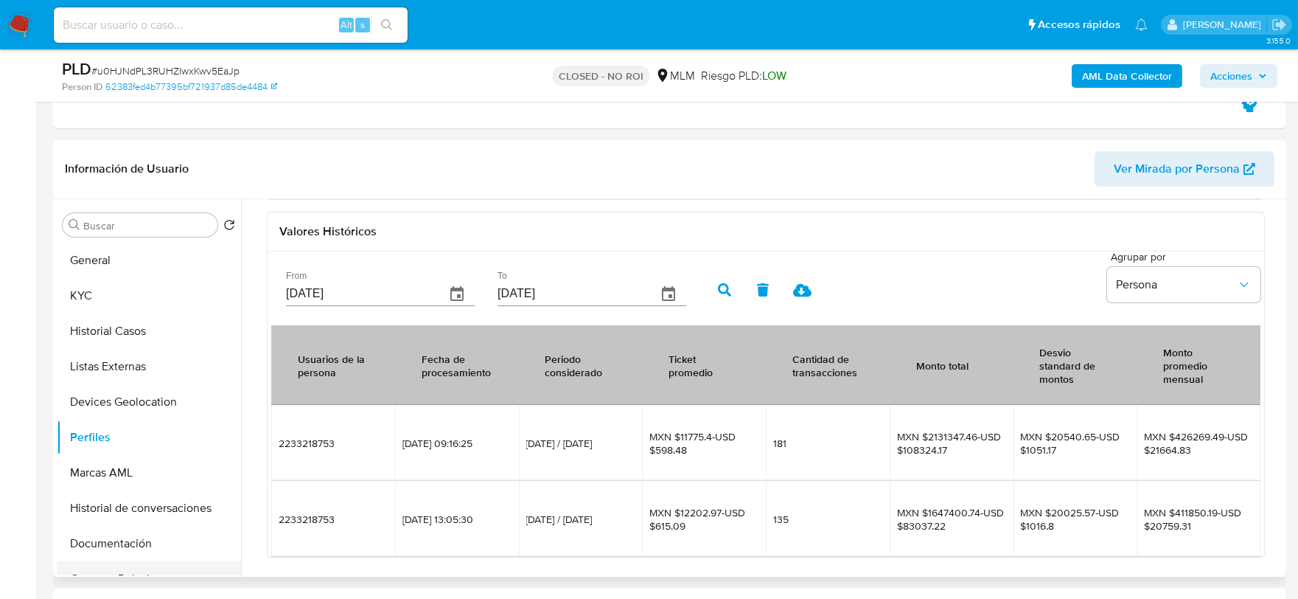
click at [119, 551] on button "Documentación" at bounding box center [149, 543] width 184 height 35
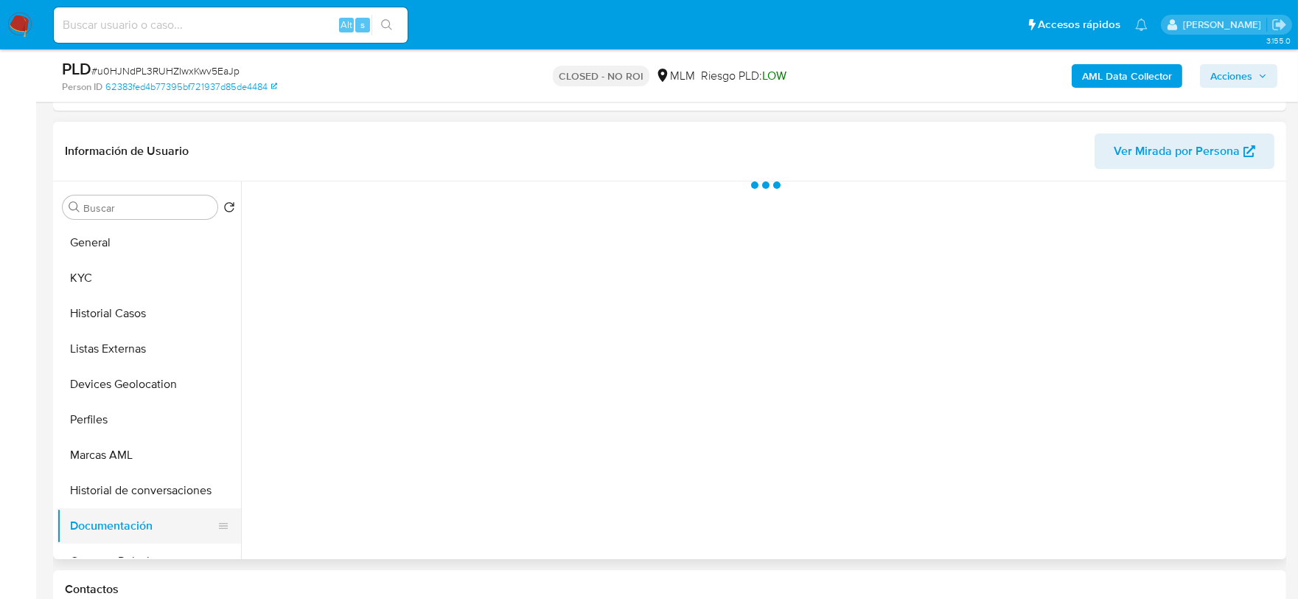
scroll to position [0, 0]
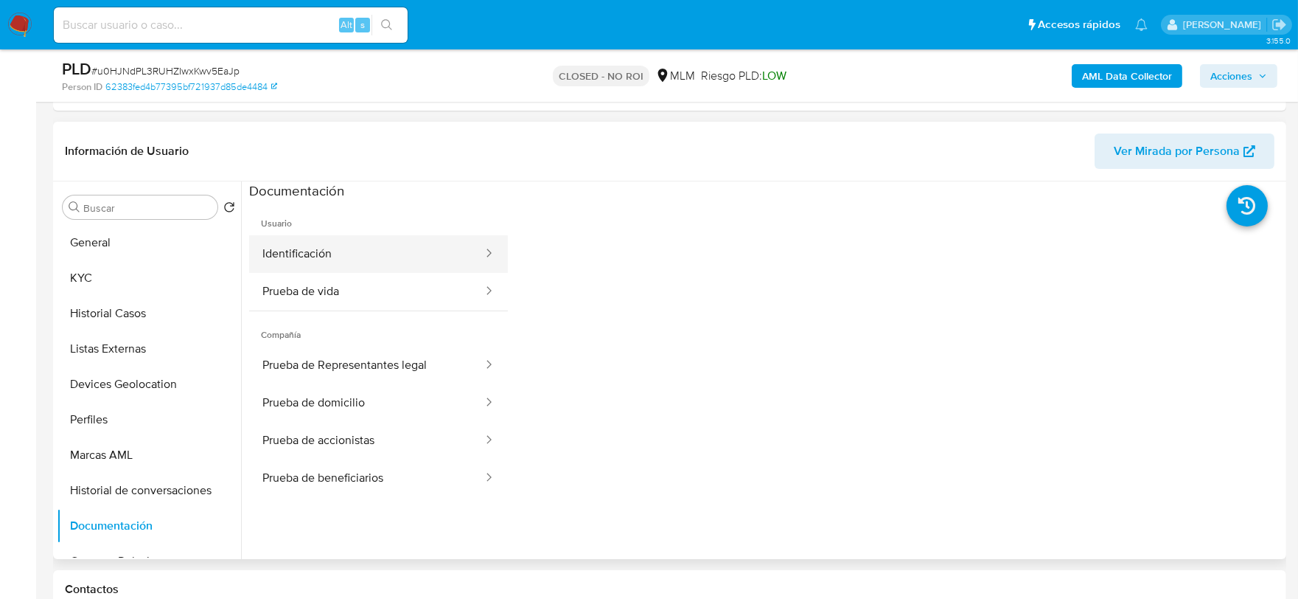
click at [330, 262] on button "Identificación" at bounding box center [366, 254] width 235 height 38
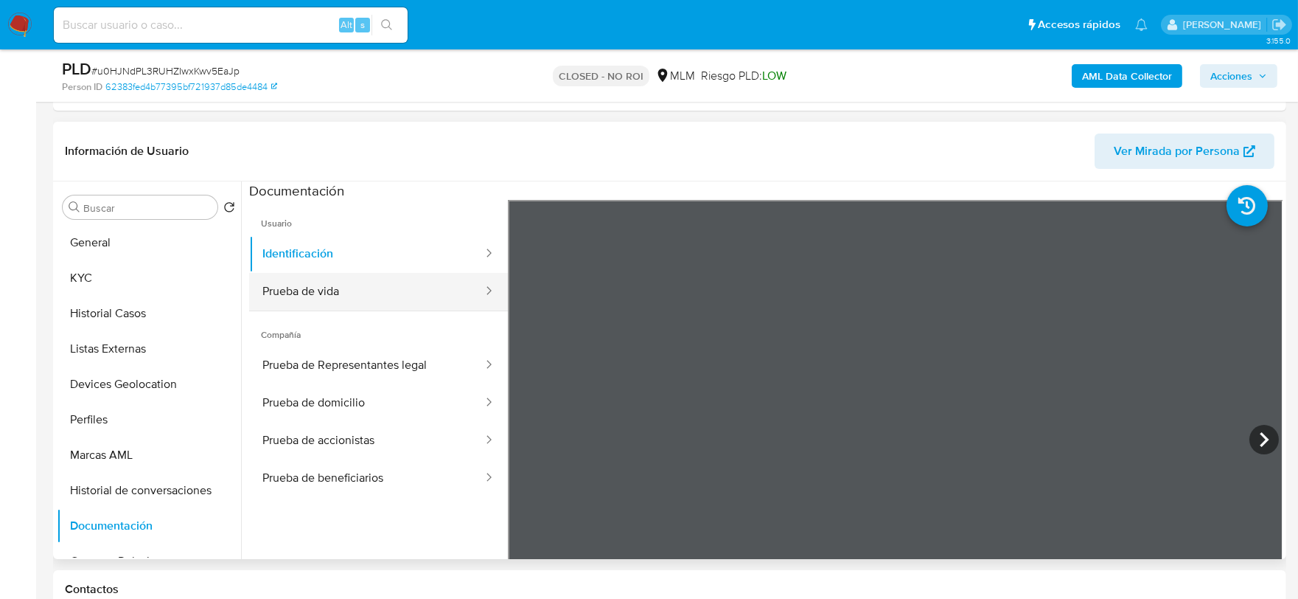
click at [371, 307] on button "Prueba de vida" at bounding box center [366, 292] width 235 height 38
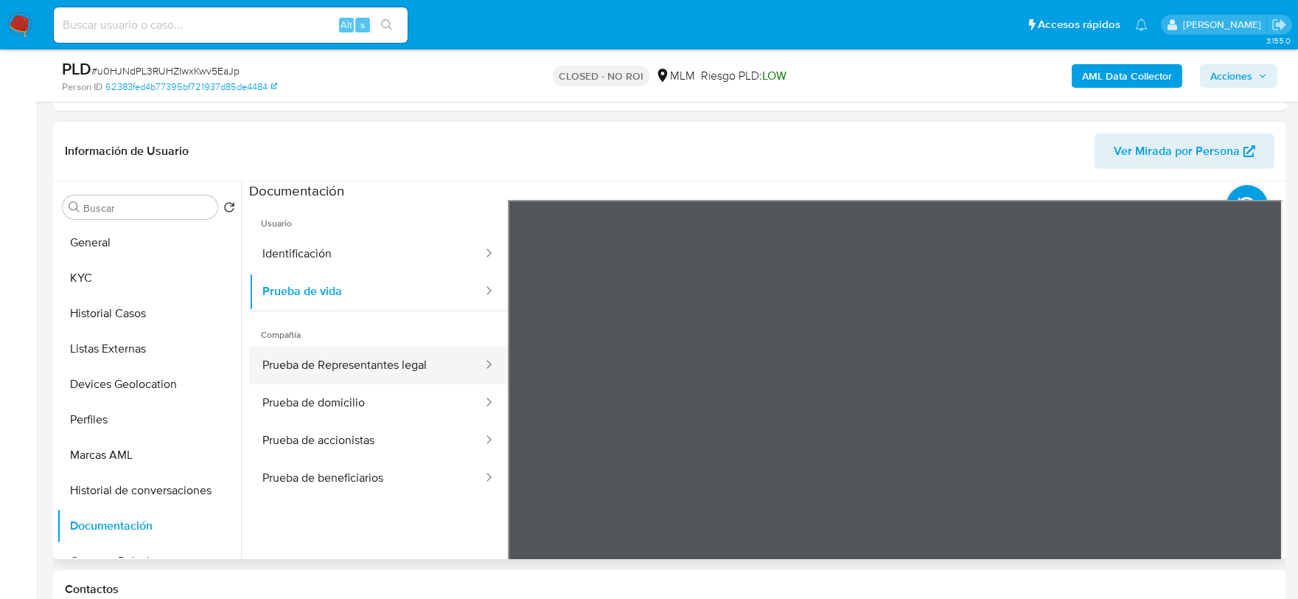
click at [328, 376] on button "Prueba de Representantes legal" at bounding box center [366, 366] width 235 height 38
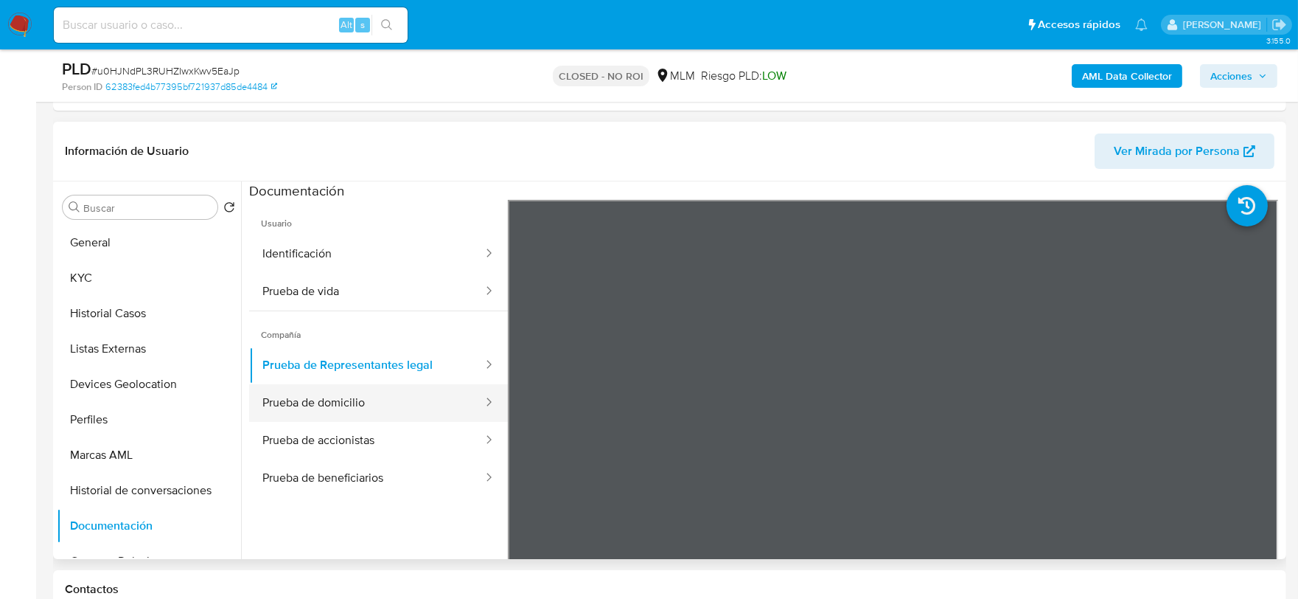
click at [399, 406] on button "Prueba de domicilio" at bounding box center [366, 403] width 235 height 38
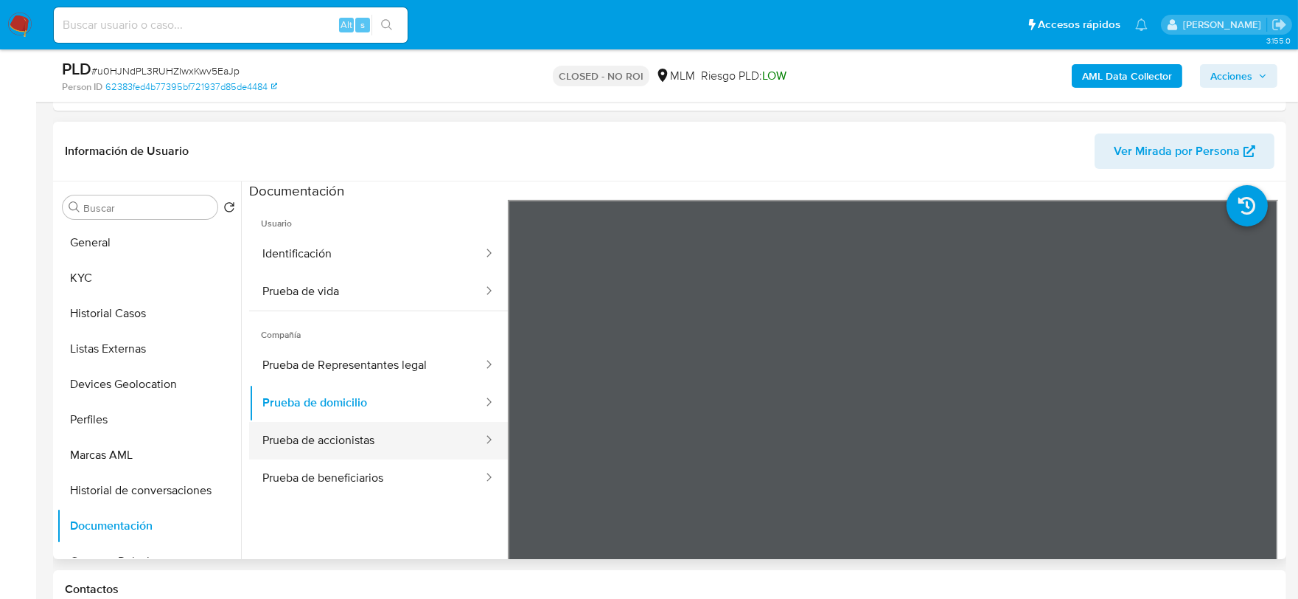
click at [387, 446] on button "Prueba de accionistas" at bounding box center [366, 441] width 235 height 38
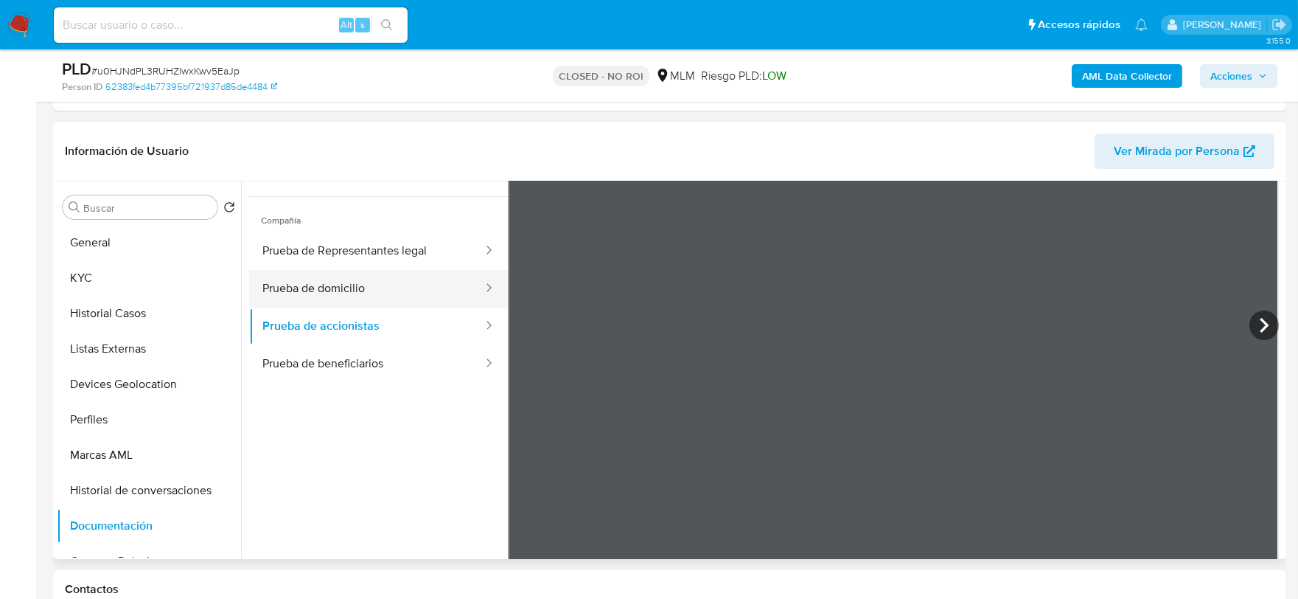
scroll to position [128, 0]
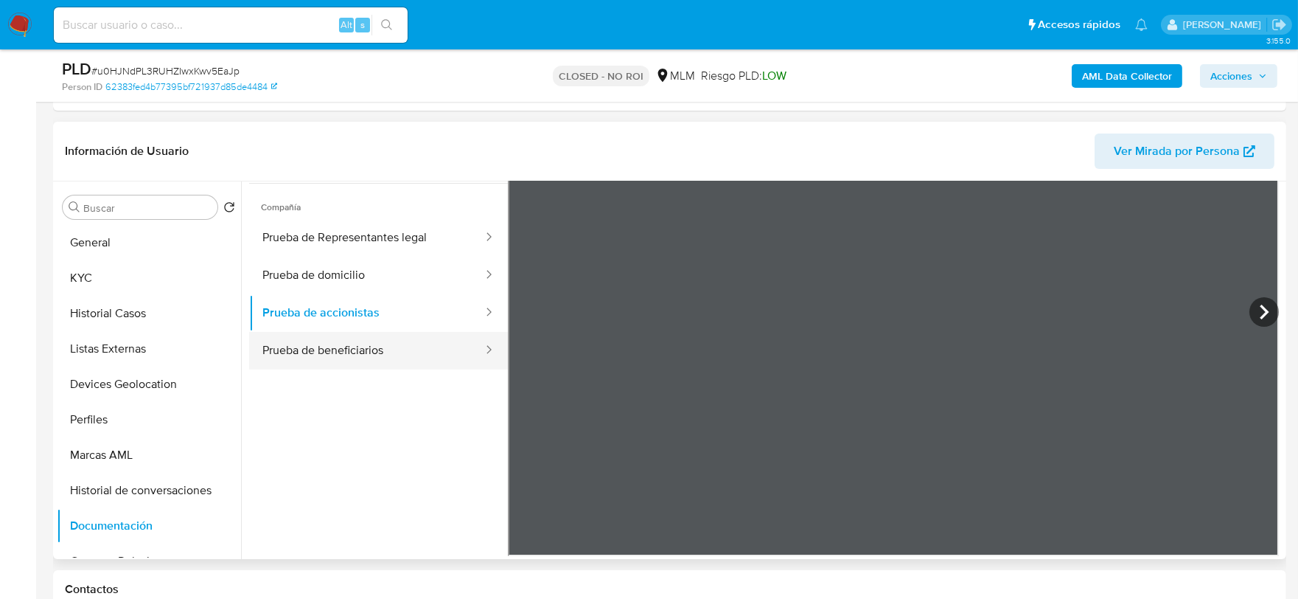
click at [394, 341] on button "Prueba de beneficiarios" at bounding box center [366, 351] width 235 height 38
click at [362, 350] on button "Prueba de beneficiarios" at bounding box center [366, 351] width 235 height 38
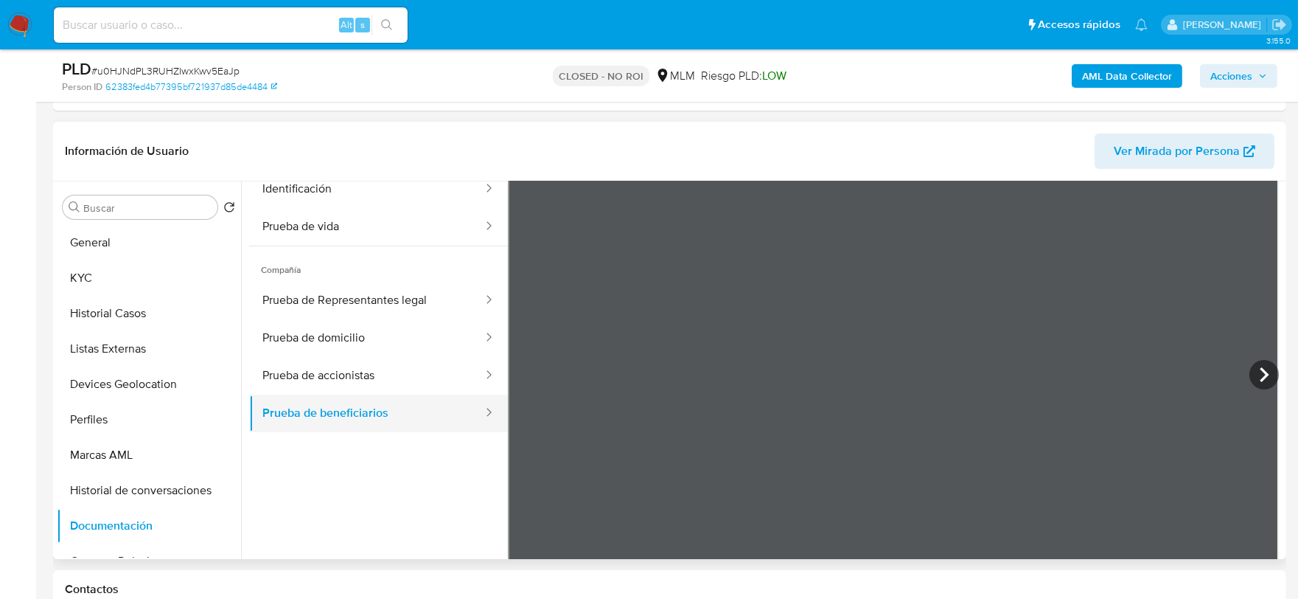
scroll to position [0, 0]
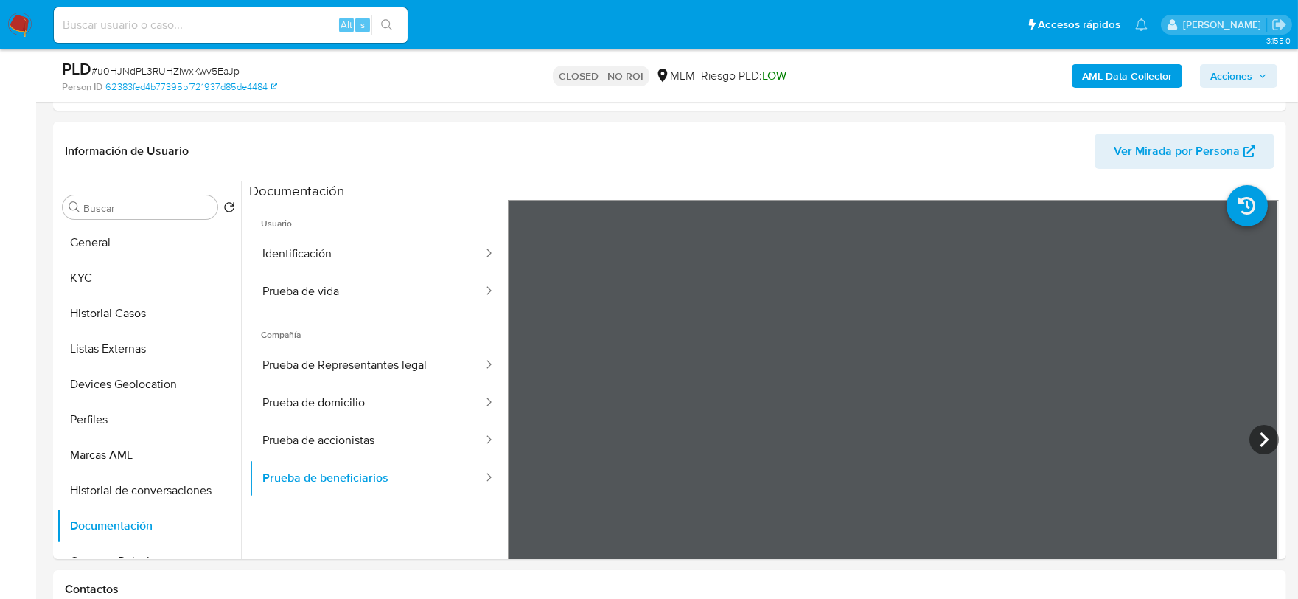
drag, startPoint x: 1298, startPoint y: 133, endPoint x: 1300, endPoint y: 166, distance: 32.5
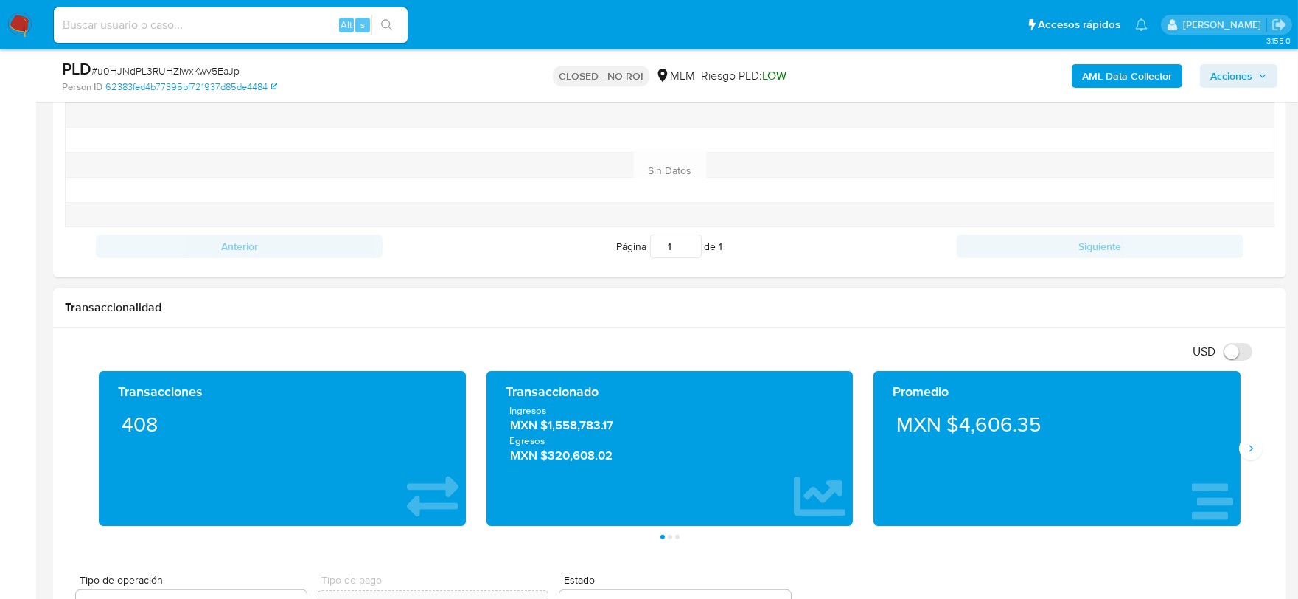
scroll to position [994, 0]
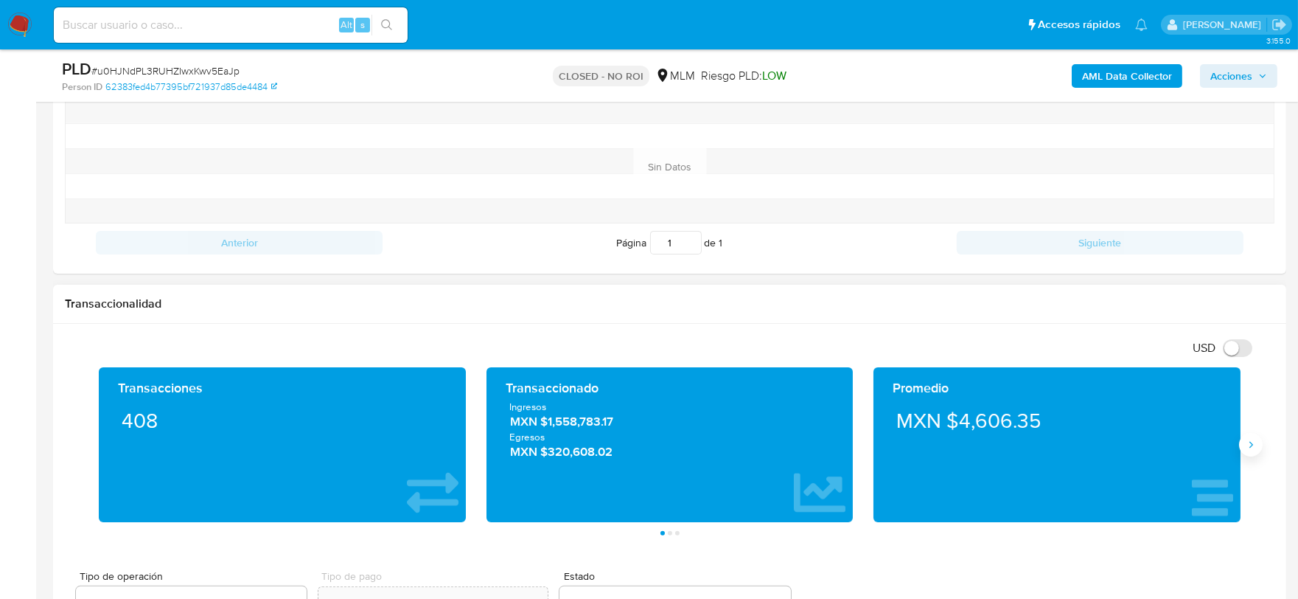
click at [1255, 450] on icon "Siguiente" at bounding box center [1251, 445] width 12 height 12
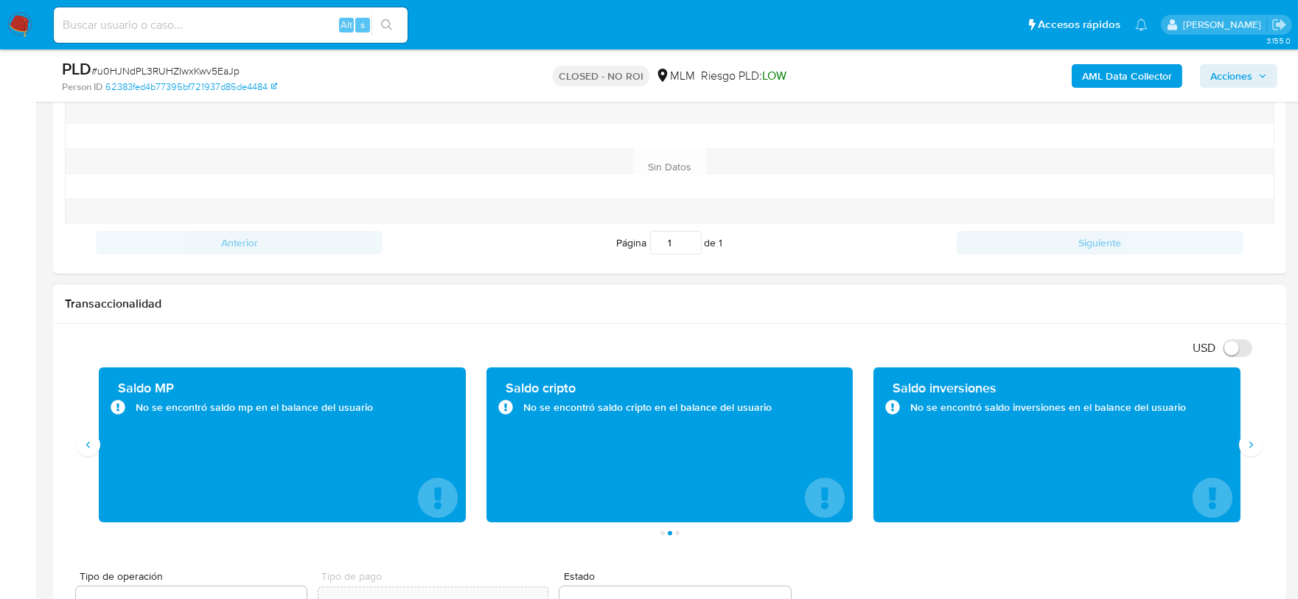
click at [428, 311] on h1 "Transaccionalidad" at bounding box center [670, 303] width 1210 height 15
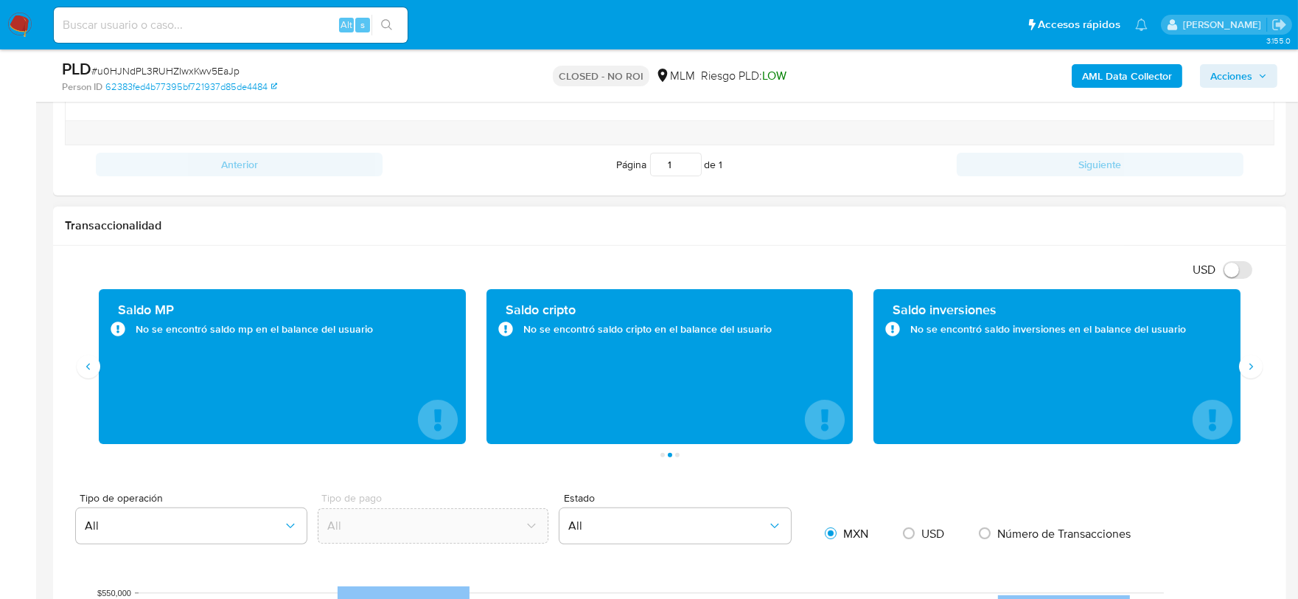
scroll to position [1158, 0]
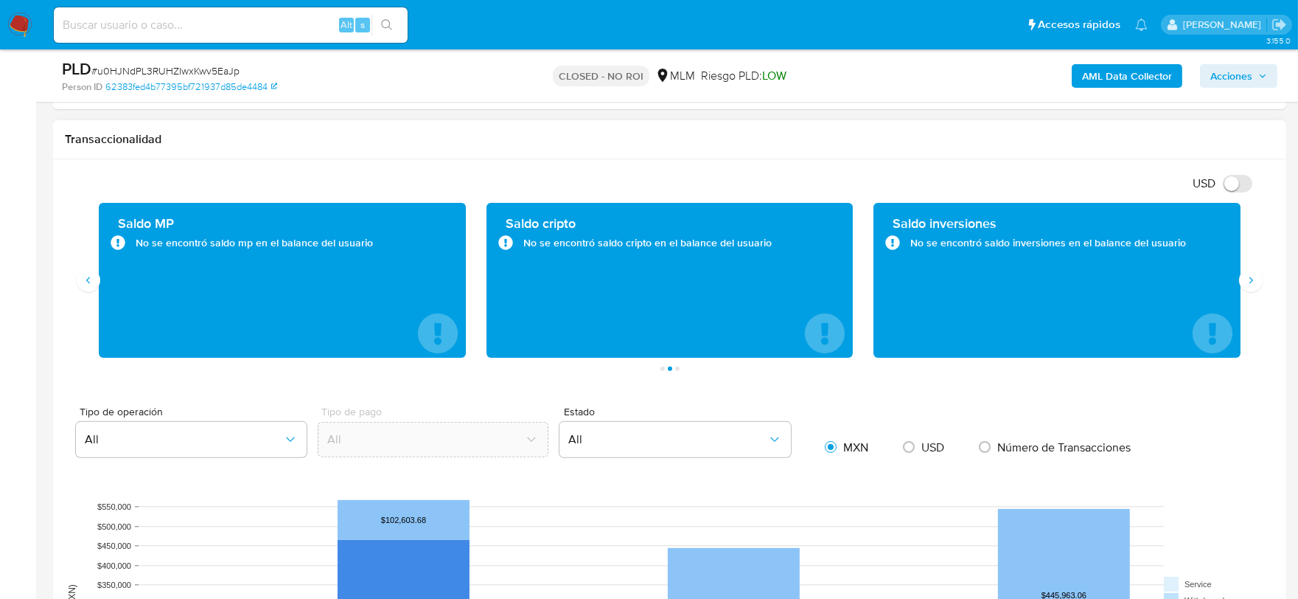
click at [86, 292] on button "Anterior" at bounding box center [89, 280] width 24 height 24
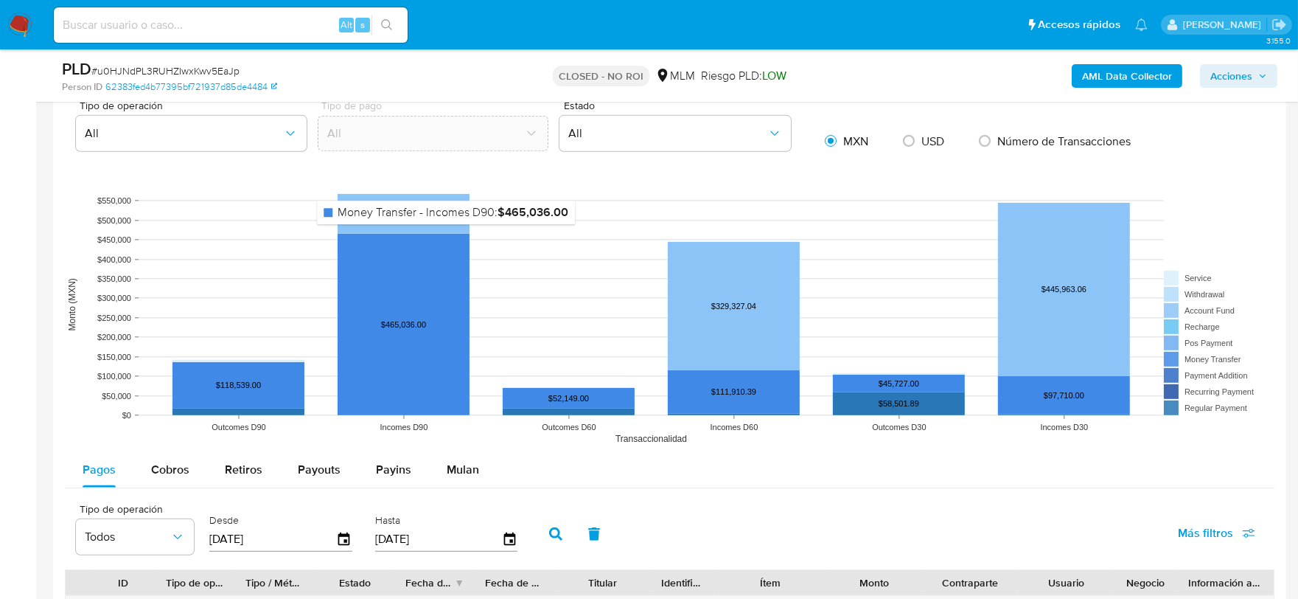
scroll to position [1486, 0]
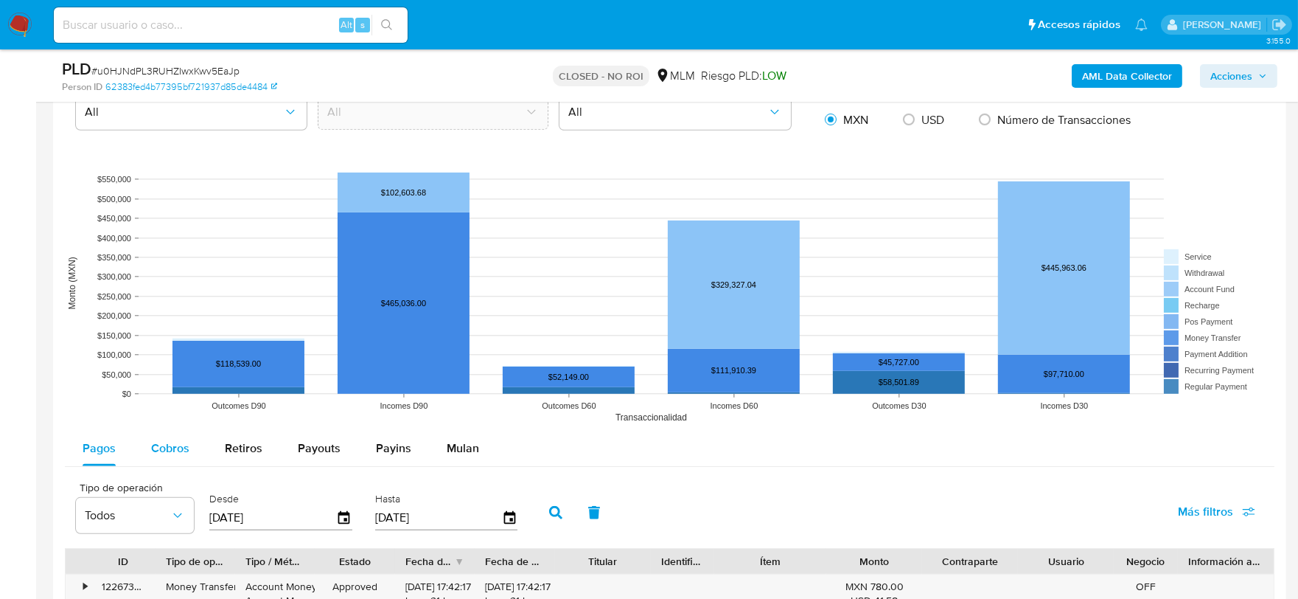
click at [187, 456] on span "Cobros" at bounding box center [170, 447] width 38 height 17
select select "10"
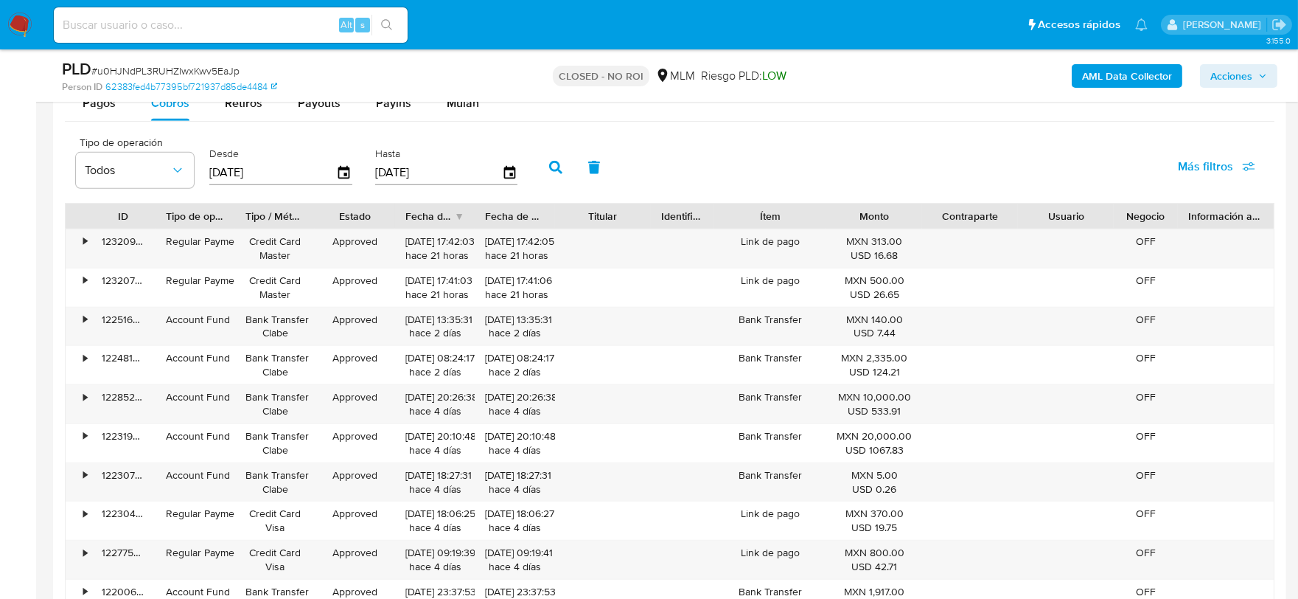
scroll to position [1814, 0]
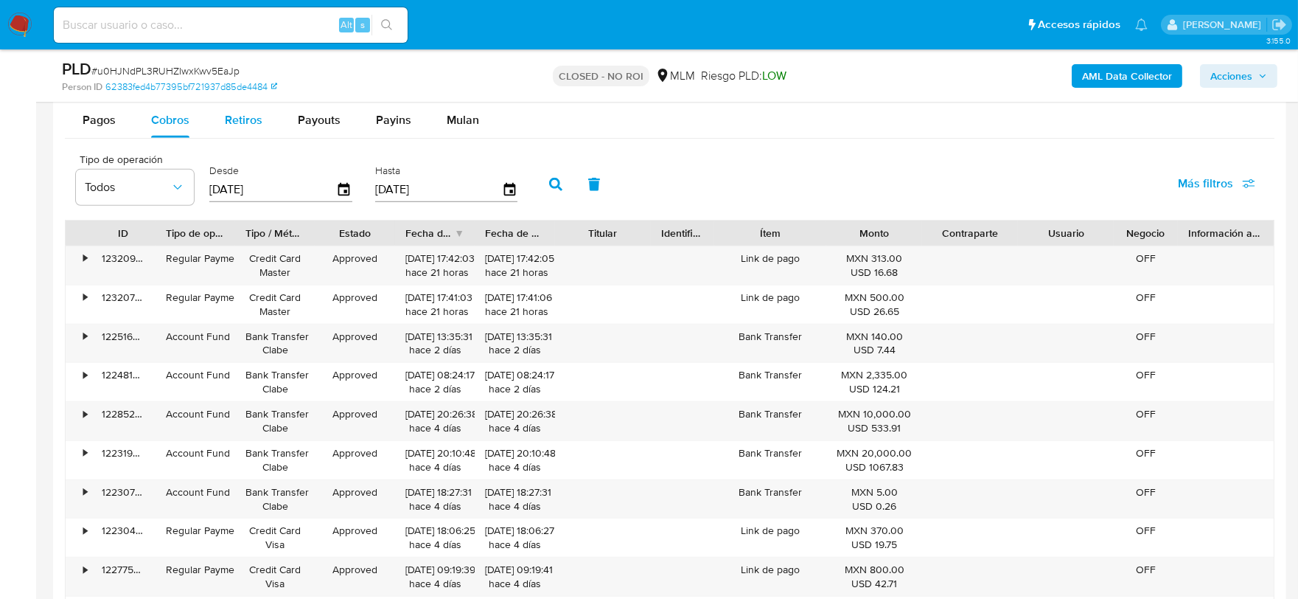
click at [236, 128] on span "Retiros" at bounding box center [244, 119] width 38 height 17
select select "10"
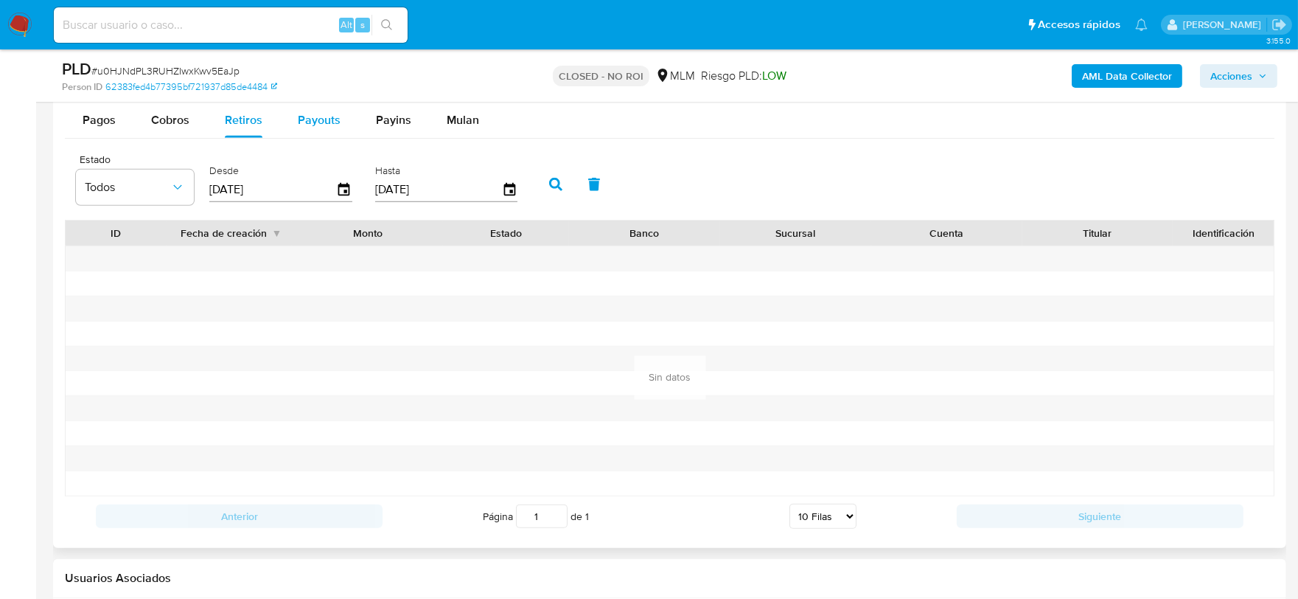
click at [299, 128] on span "Payouts" at bounding box center [319, 119] width 43 height 17
select select "10"
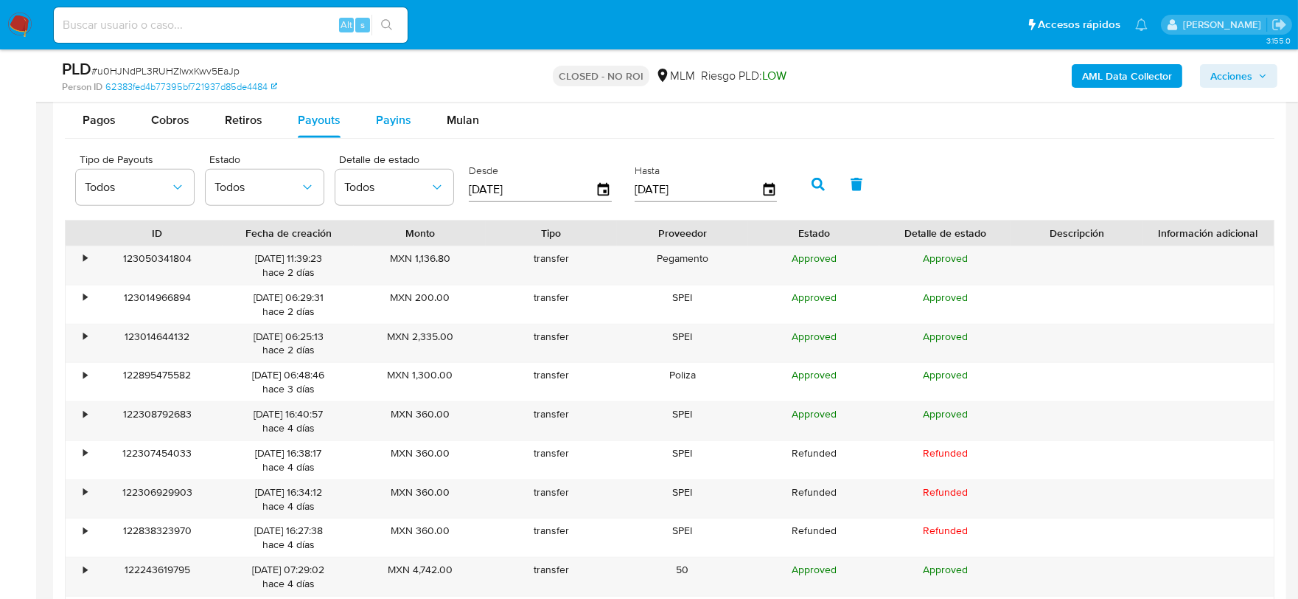
click at [381, 121] on span "Payins" at bounding box center [393, 119] width 35 height 17
select select "10"
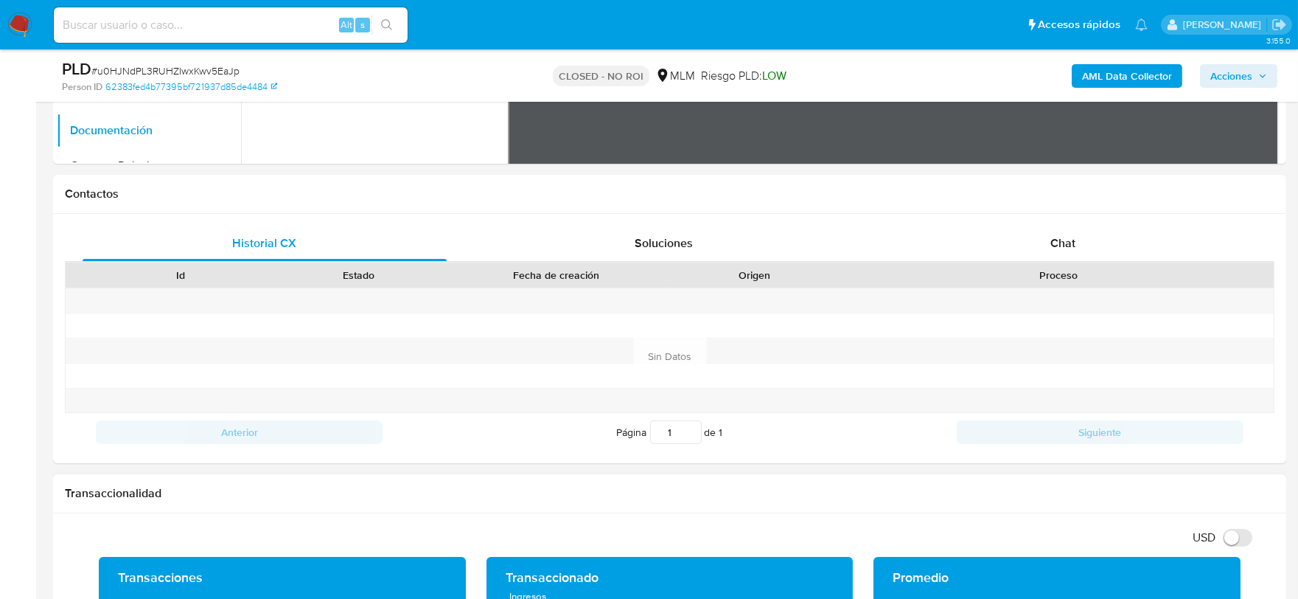
scroll to position [830, 0]
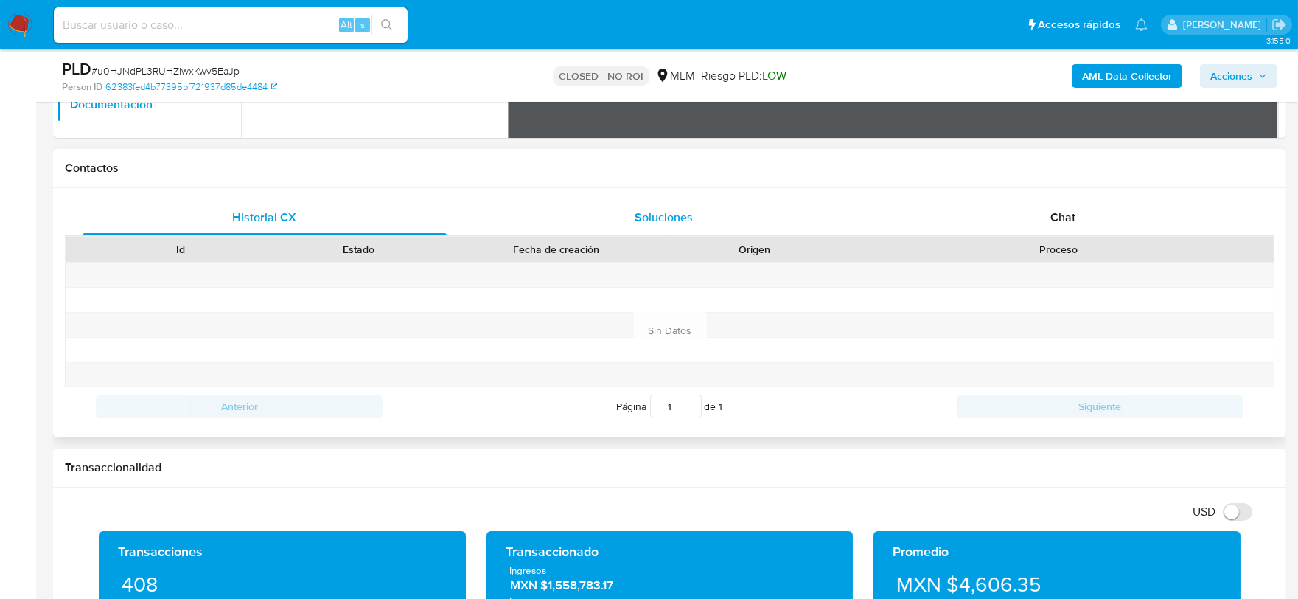
click at [681, 223] on span "Soluciones" at bounding box center [664, 217] width 58 height 17
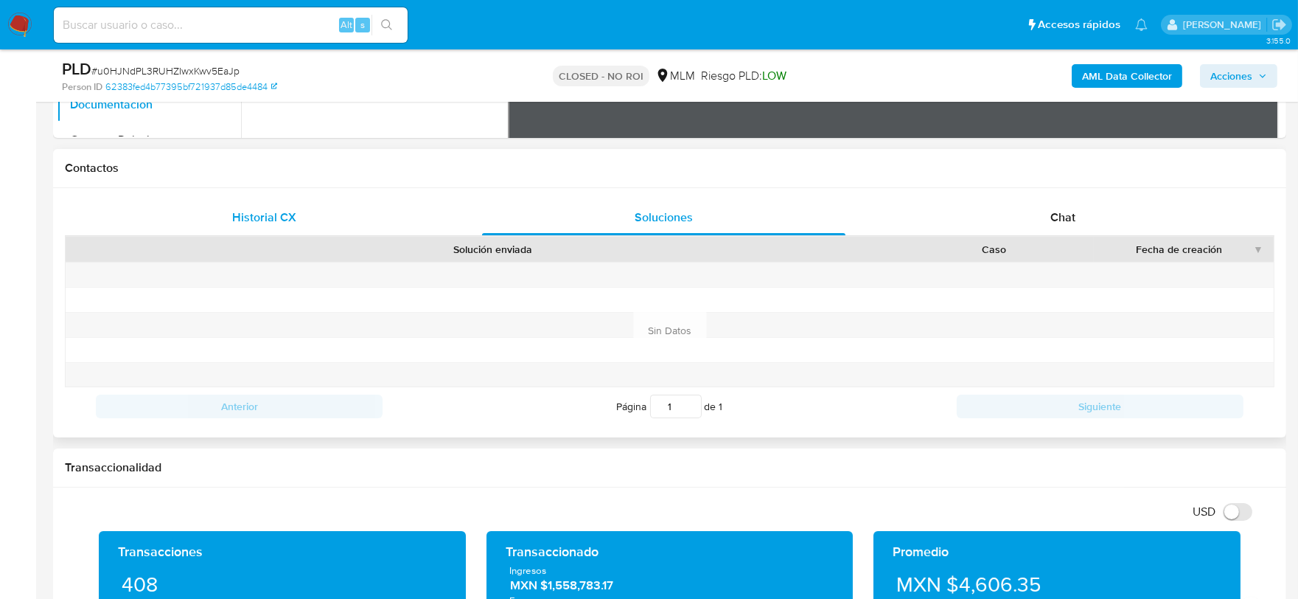
click at [279, 233] on div "Historial CX" at bounding box center [265, 217] width 364 height 35
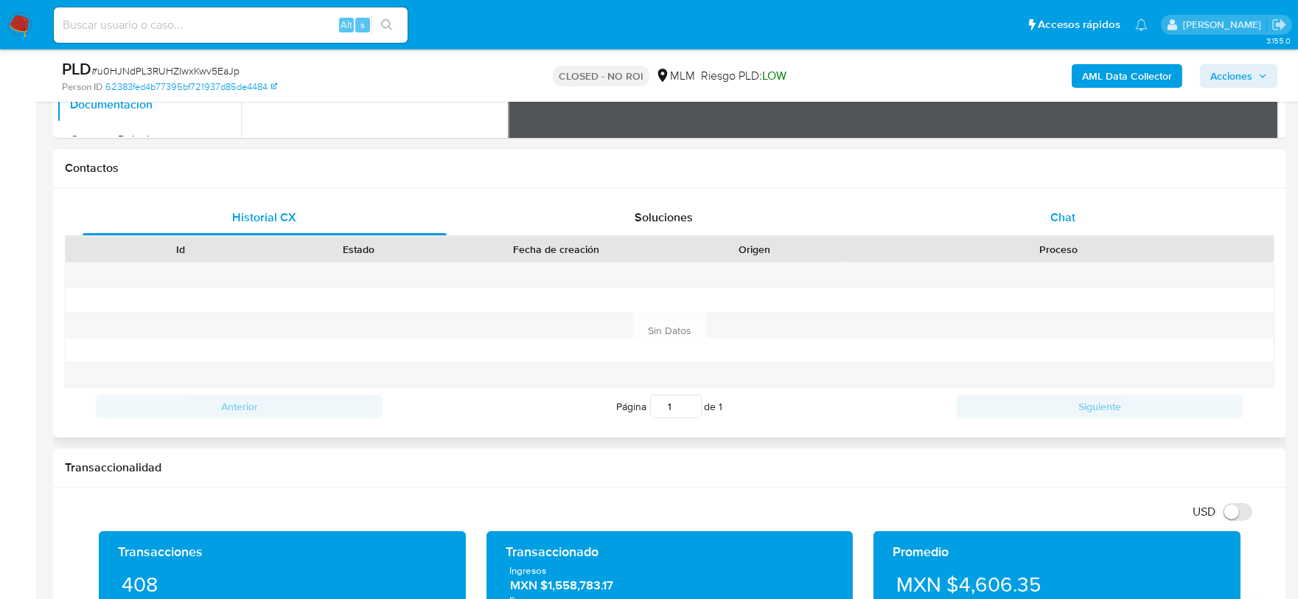
click at [1072, 212] on span "Chat" at bounding box center [1063, 217] width 25 height 17
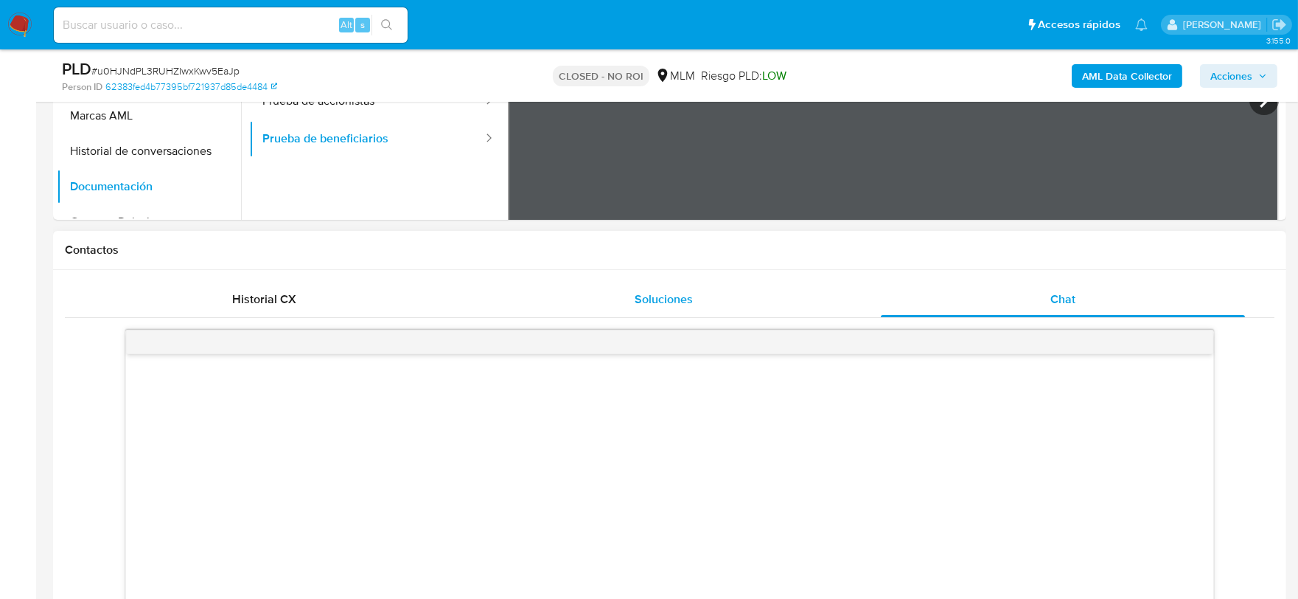
scroll to position [339, 0]
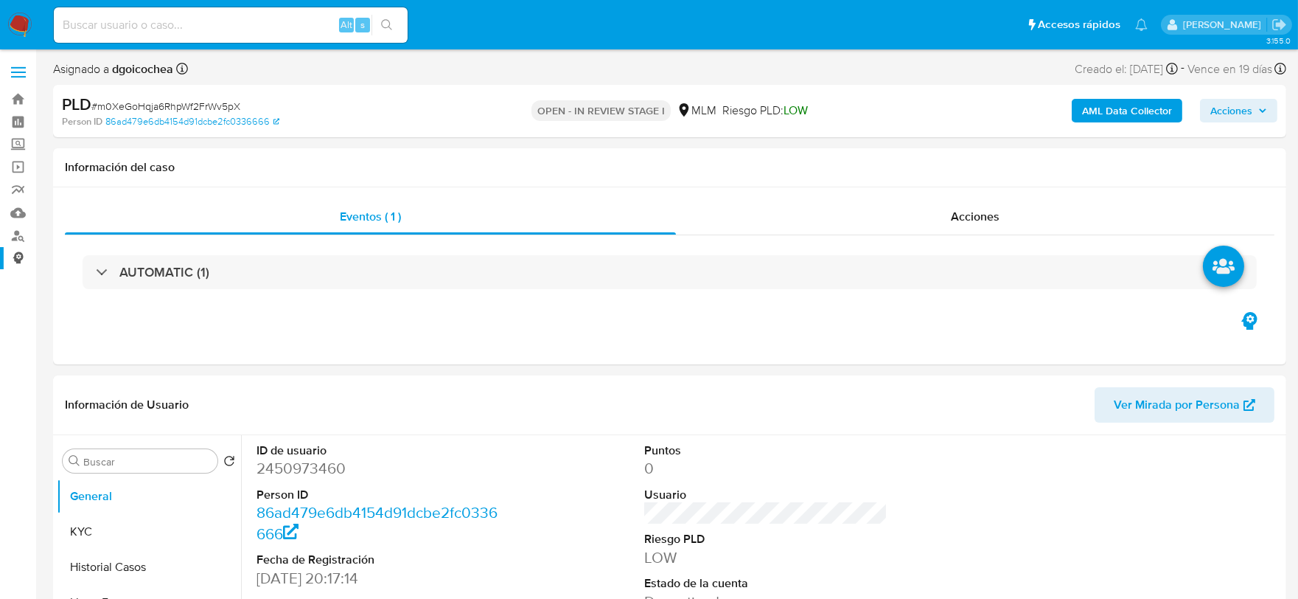
select select "10"
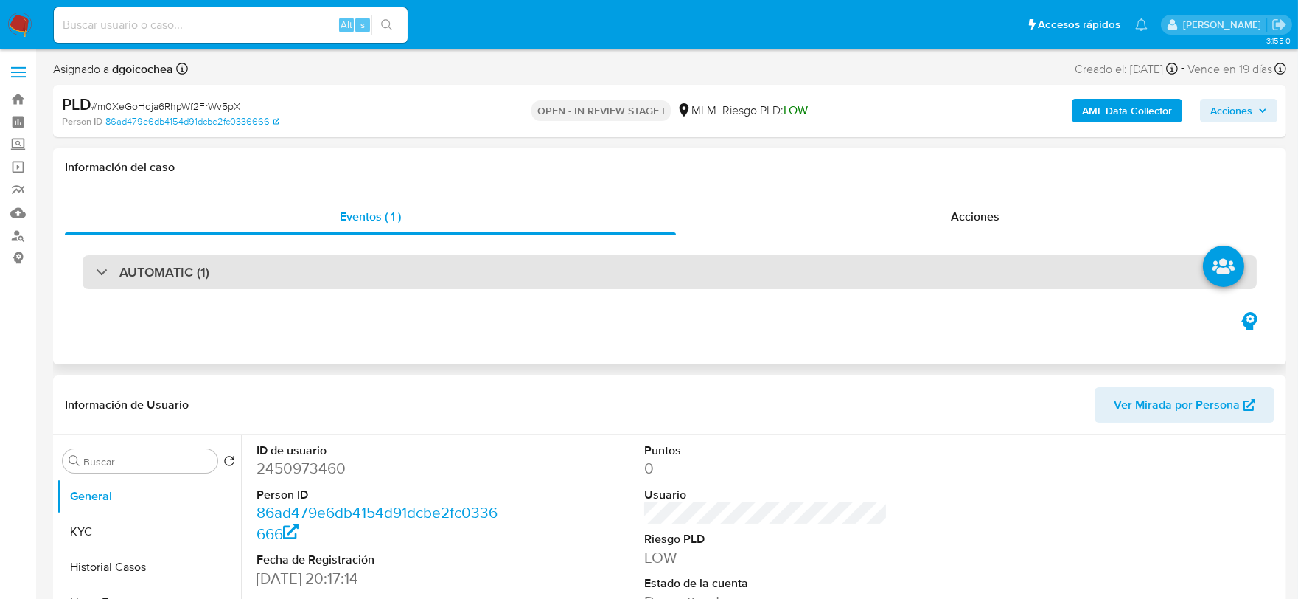
click at [125, 265] on h3 "AUTOMATIC (1)" at bounding box center [164, 272] width 90 height 16
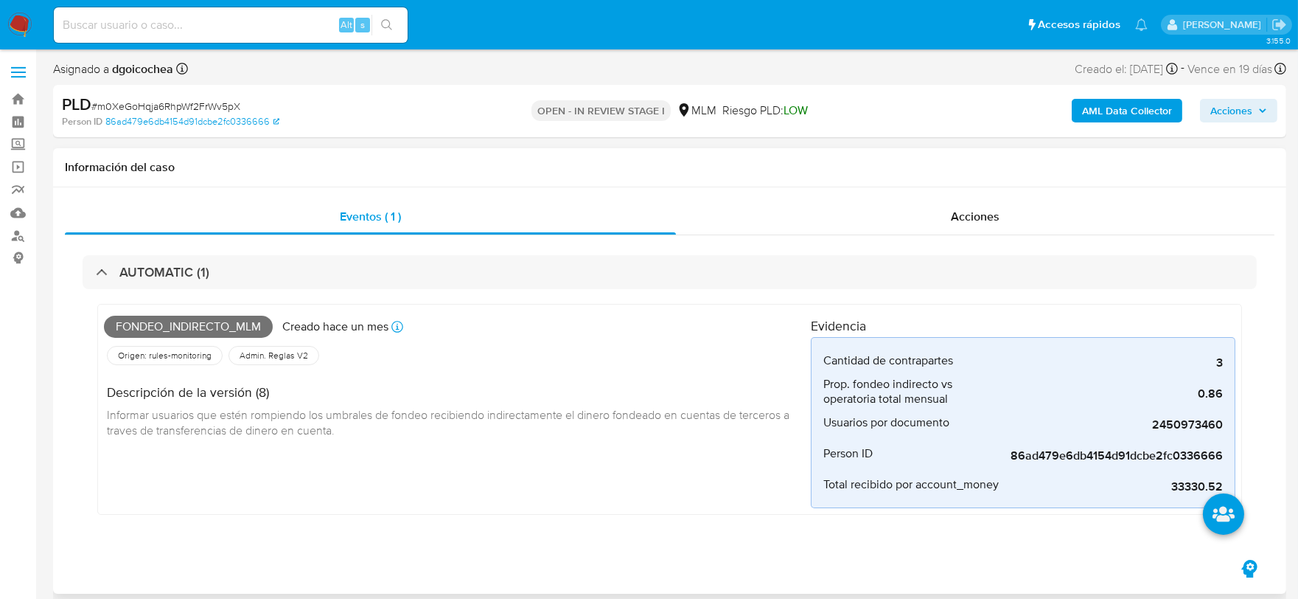
click at [560, 491] on div "Fondeo_indirecto_mlm Creado [DATE] Creado: [DATE] 03:04:15 Origen: rules-monito…" at bounding box center [457, 409] width 707 height 198
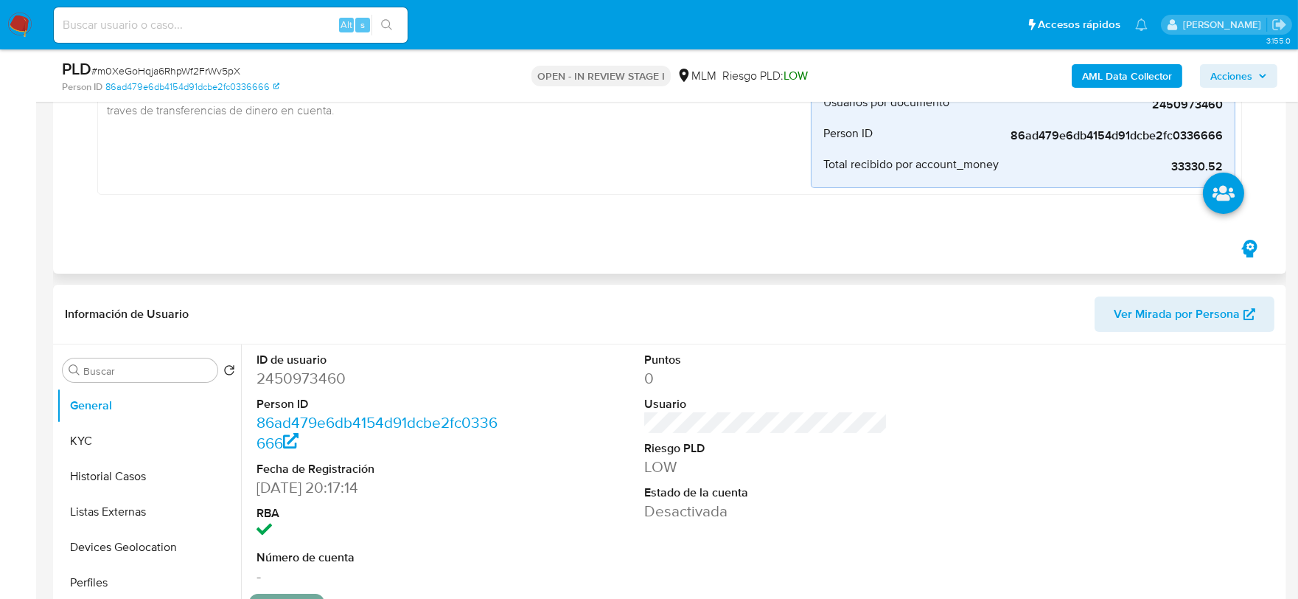
scroll to position [327, 0]
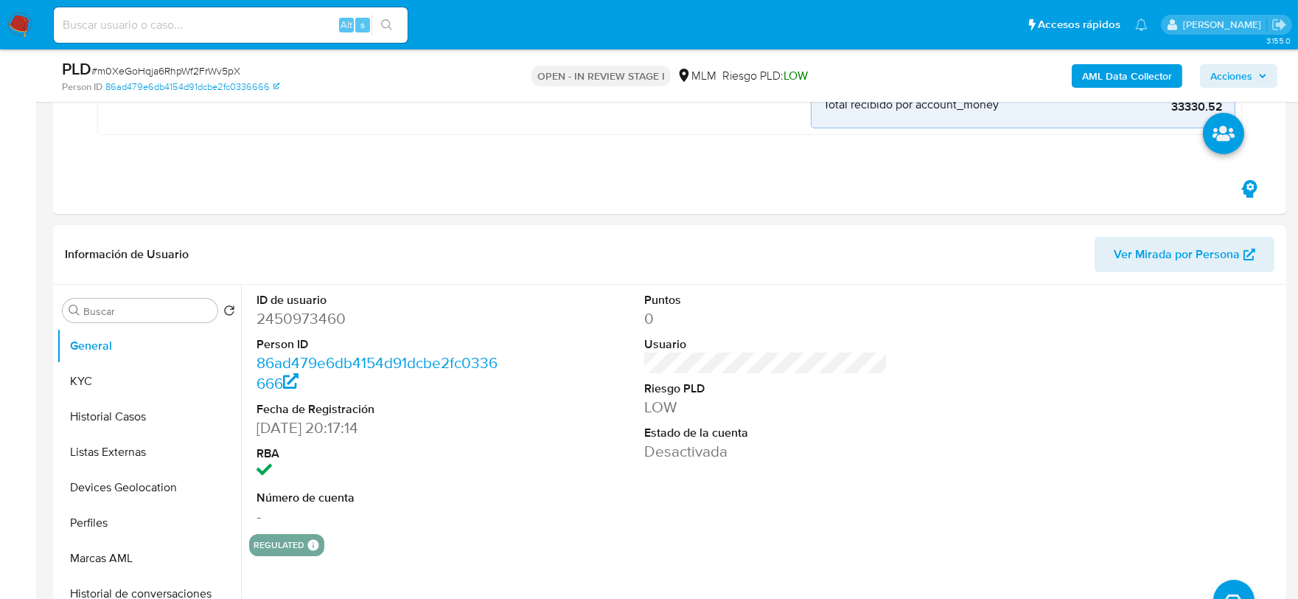
click at [831, 499] on div "Puntos 0 Usuario Riesgo PLD LOW Estado de la cuenta Desactivada" at bounding box center [766, 409] width 259 height 249
click at [125, 382] on button "KYC" at bounding box center [149, 380] width 184 height 35
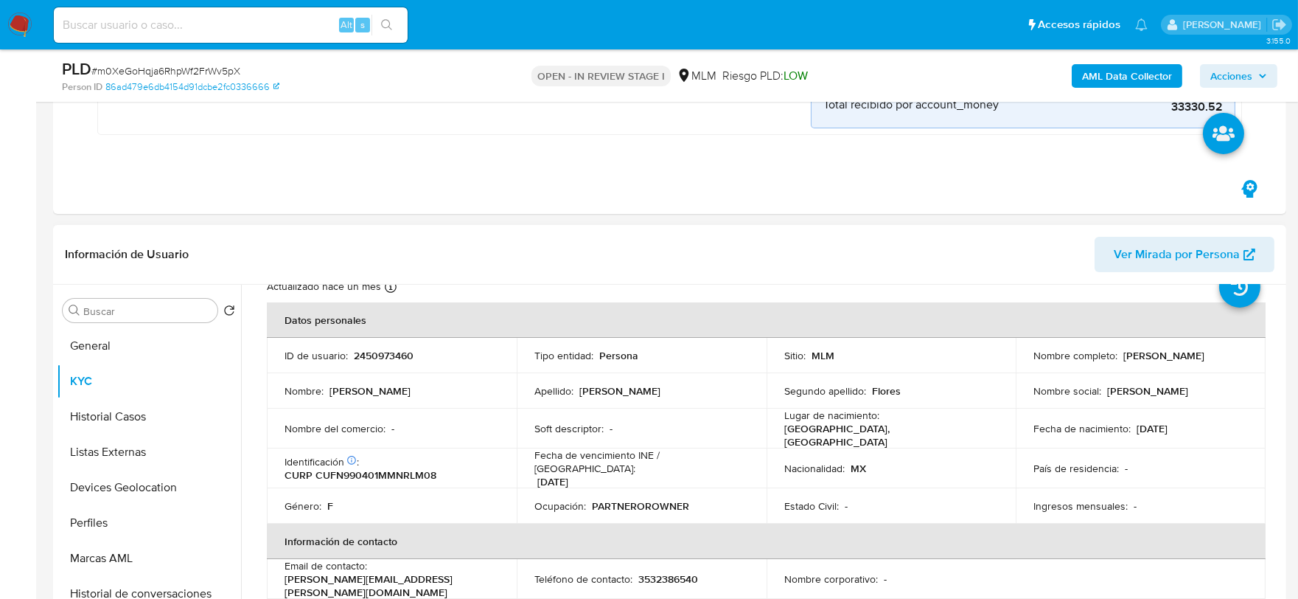
scroll to position [82, 0]
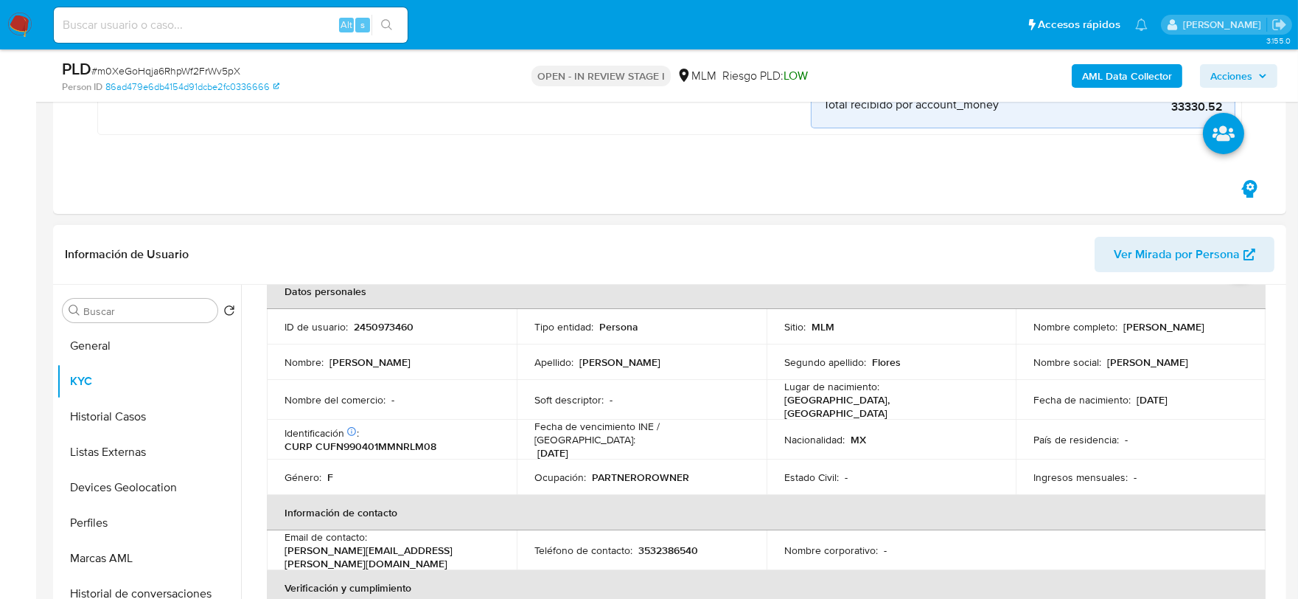
click at [267, 400] on td "Nombre del comercio : -" at bounding box center [392, 400] width 250 height 40
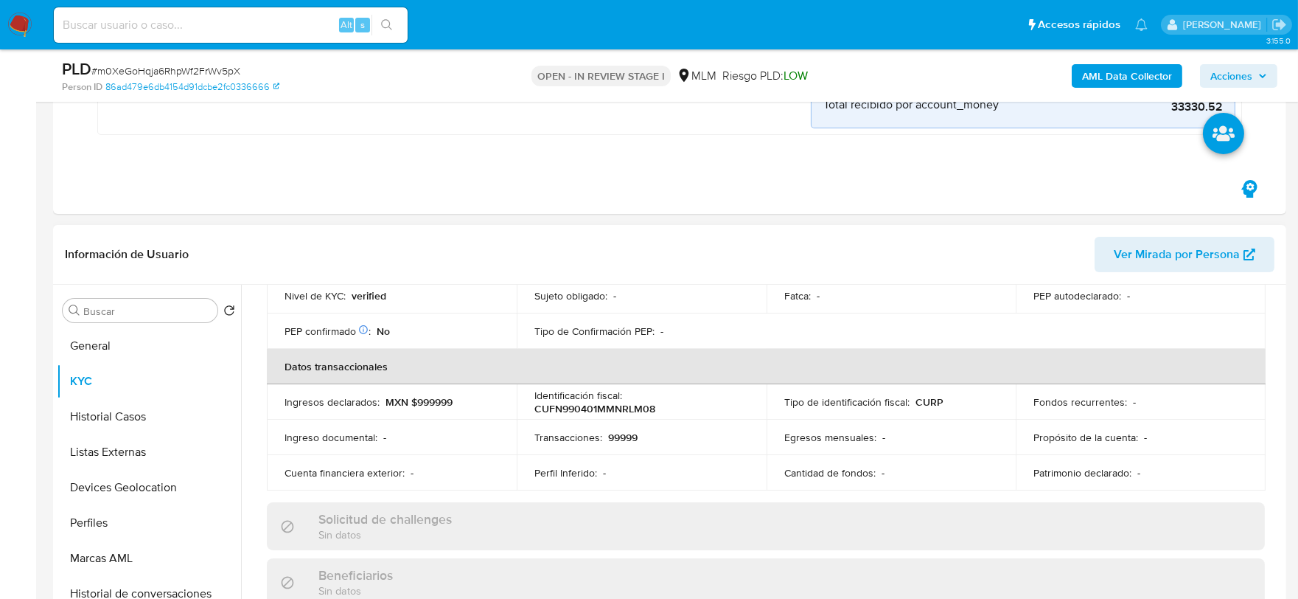
scroll to position [491, 0]
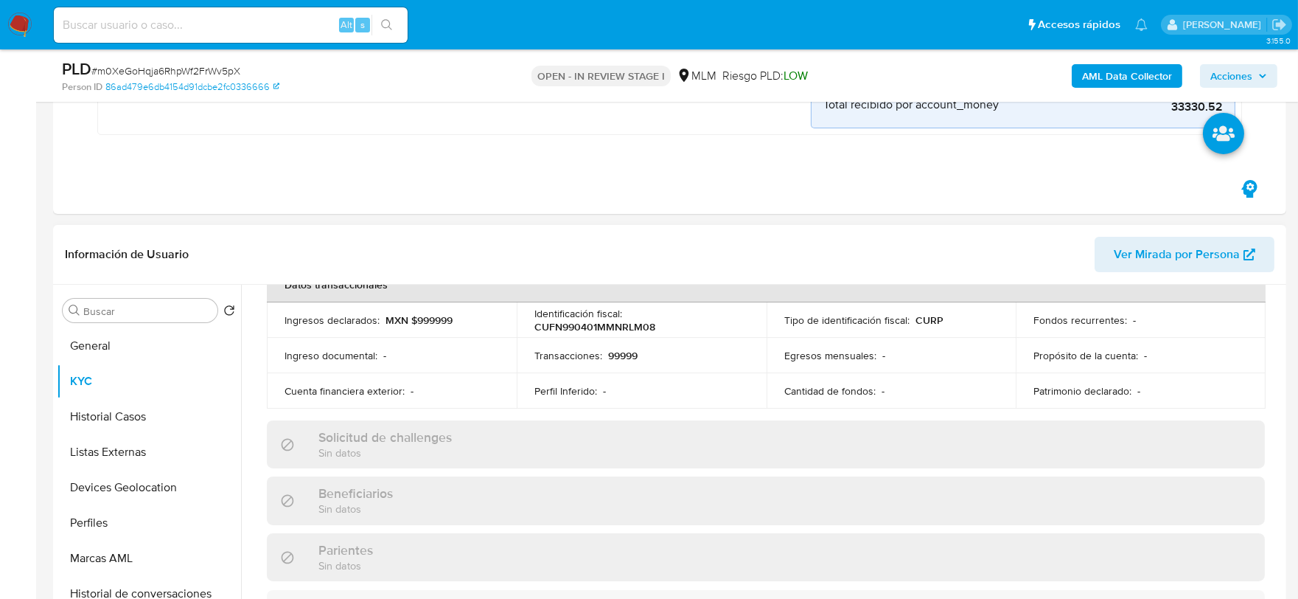
click at [263, 387] on div "Actualizado hace un mes Creado: 19/05/2025 19:17:15 Actualizado: 19/07/2025 12:…" at bounding box center [766, 470] width 1034 height 1281
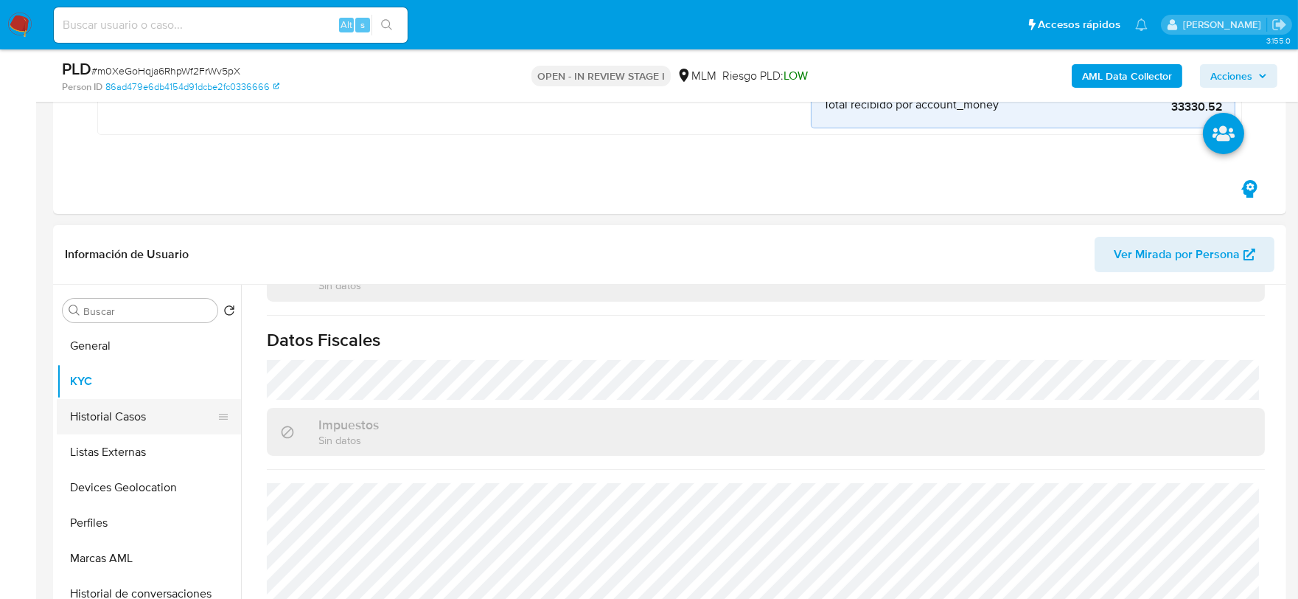
click at [136, 420] on button "Historial Casos" at bounding box center [143, 416] width 173 height 35
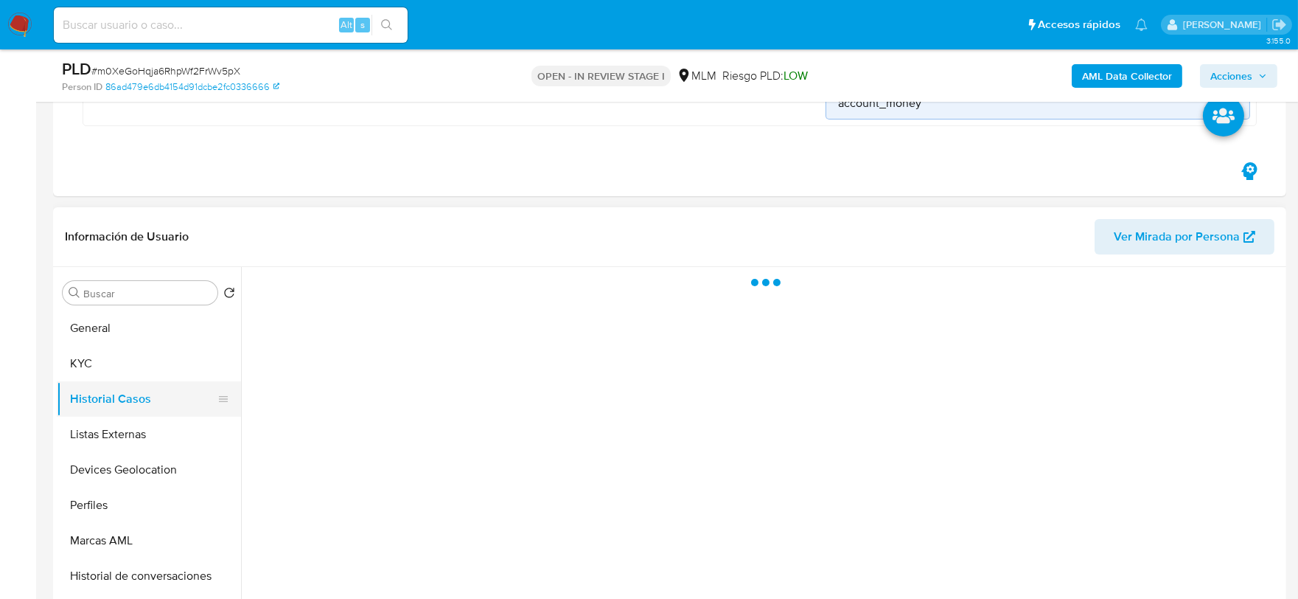
scroll to position [0, 0]
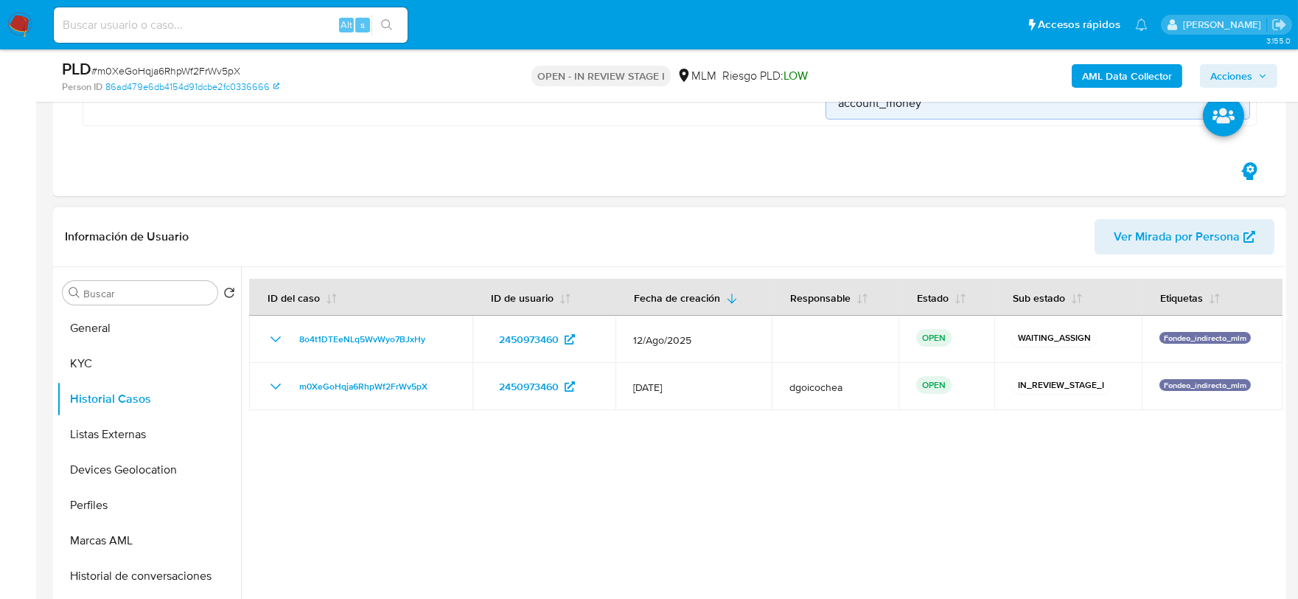
click at [709, 528] on div at bounding box center [762, 455] width 1042 height 377
click at [108, 428] on button "Listas Externas" at bounding box center [143, 434] width 173 height 35
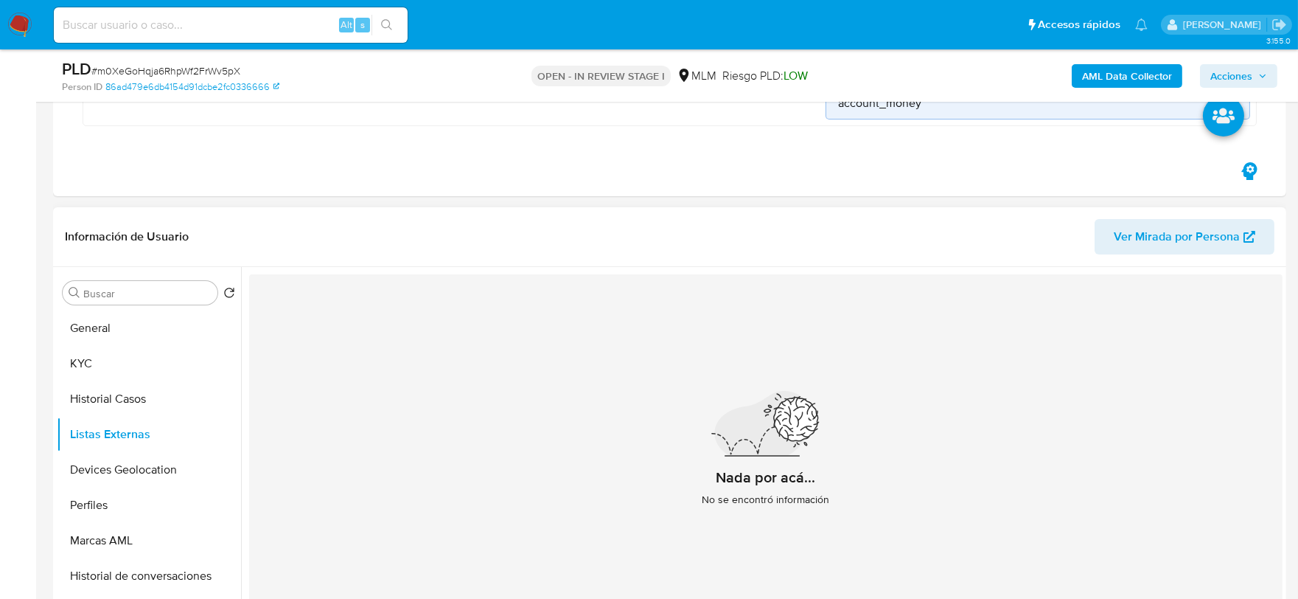
click at [454, 431] on div "Nada por acá... No se encontró información" at bounding box center [766, 454] width 1034 height 361
click at [84, 476] on button "Devices Geolocation" at bounding box center [143, 469] width 173 height 35
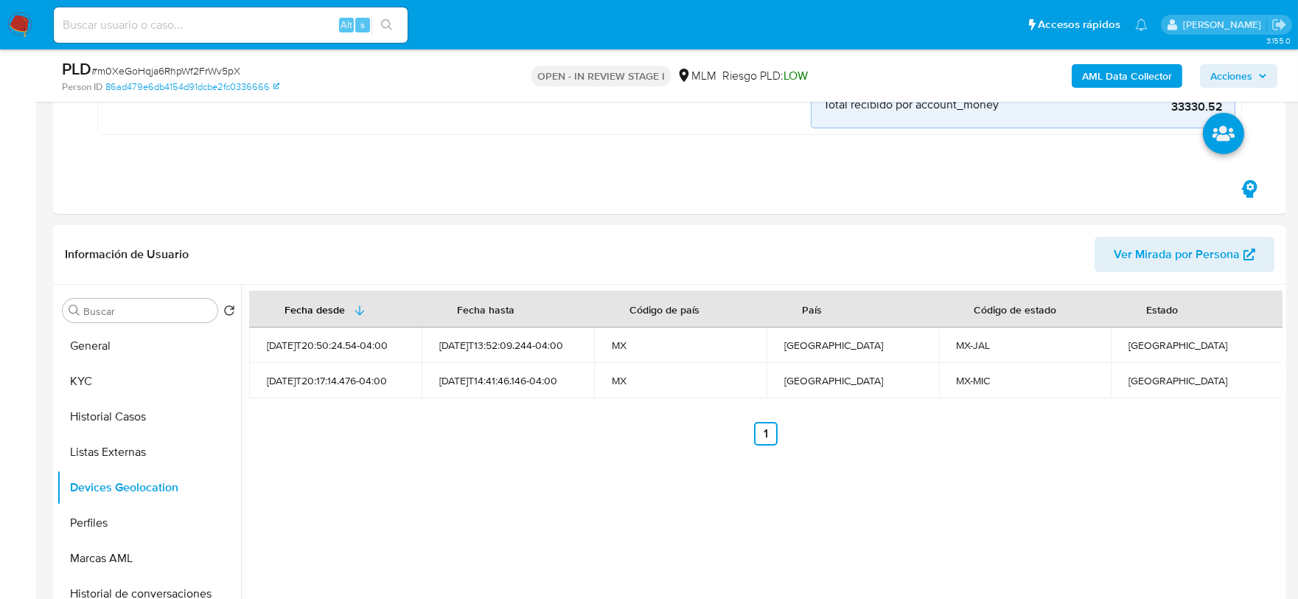
click at [430, 488] on div "Fecha desde Fecha hasta Código de país País Código de estado Estado 2025-05-19T…" at bounding box center [762, 473] width 1042 height 377
click at [119, 416] on button "Historial Casos" at bounding box center [143, 416] width 173 height 35
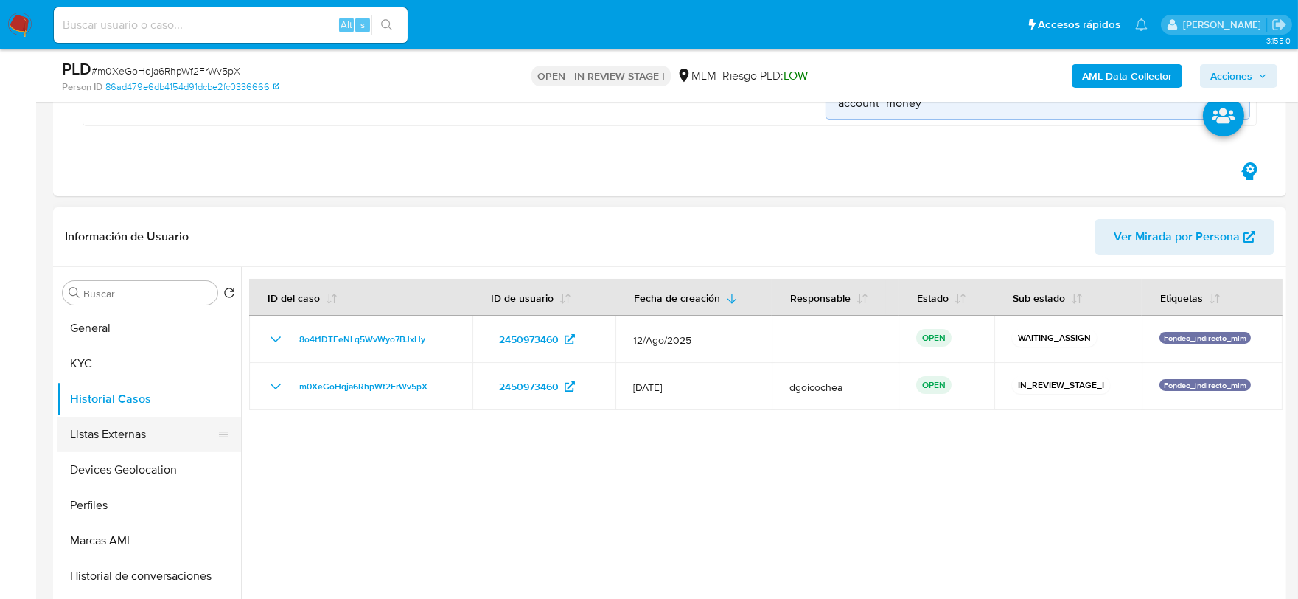
click at [85, 417] on button "Listas Externas" at bounding box center [143, 434] width 173 height 35
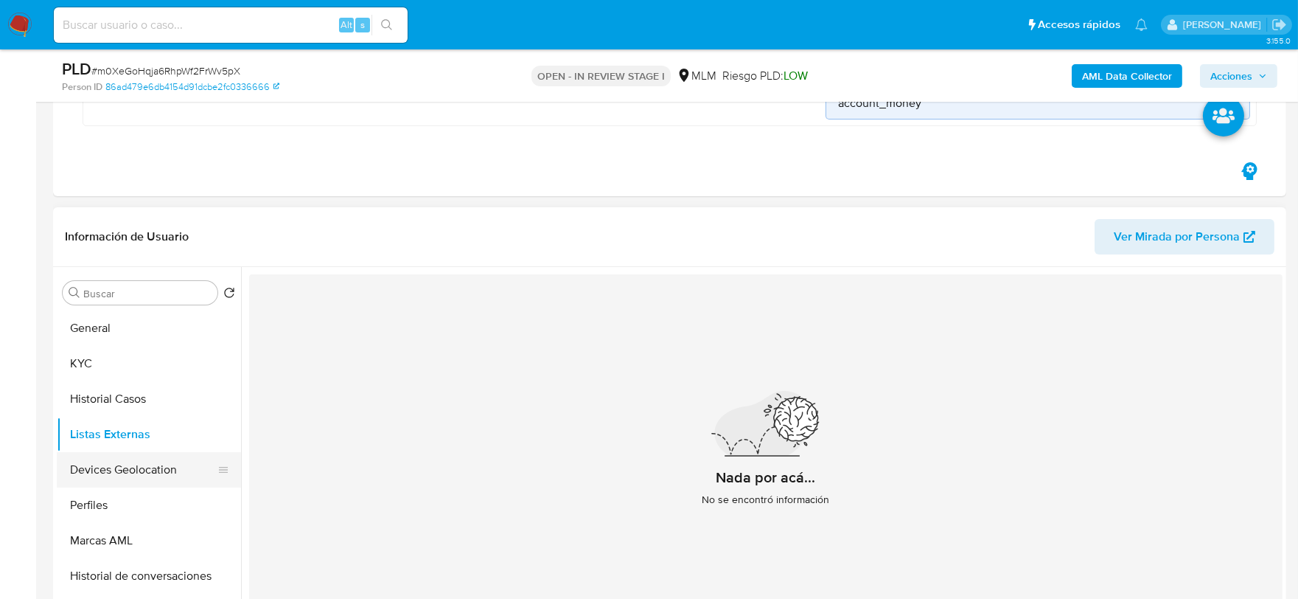
click at [135, 473] on button "Devices Geolocation" at bounding box center [143, 469] width 173 height 35
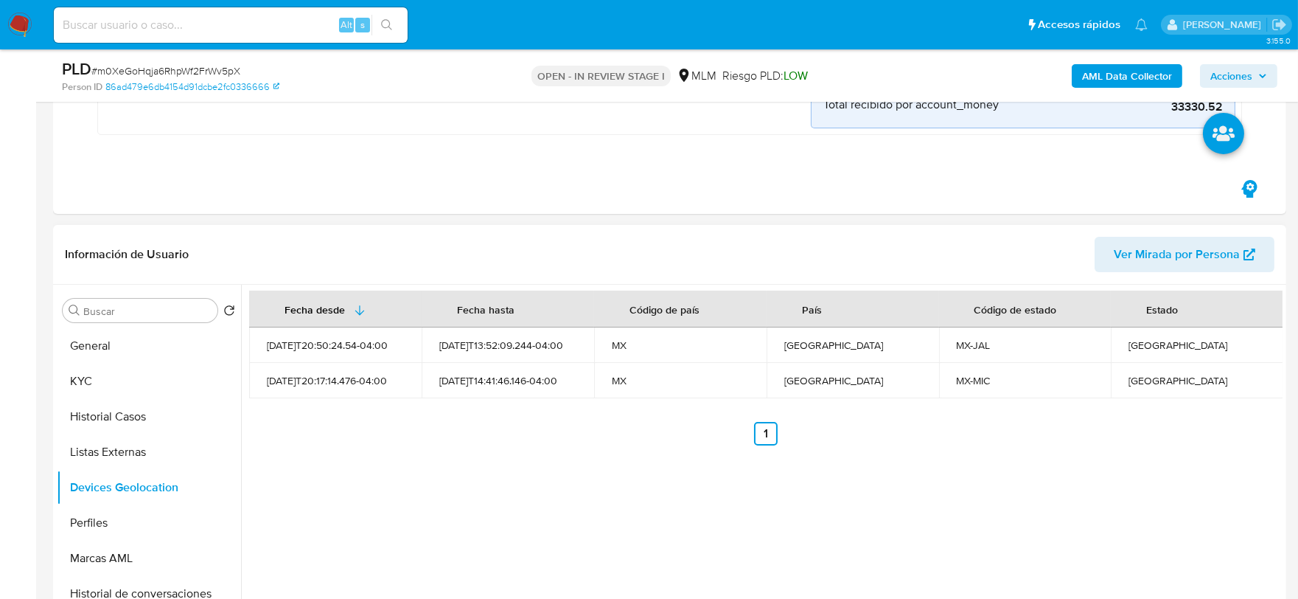
click at [575, 521] on div "Fecha desde Fecha hasta Código de país País Código de estado Estado 2025-05-19T…" at bounding box center [762, 473] width 1042 height 377
click at [102, 512] on button "Perfiles" at bounding box center [143, 522] width 173 height 35
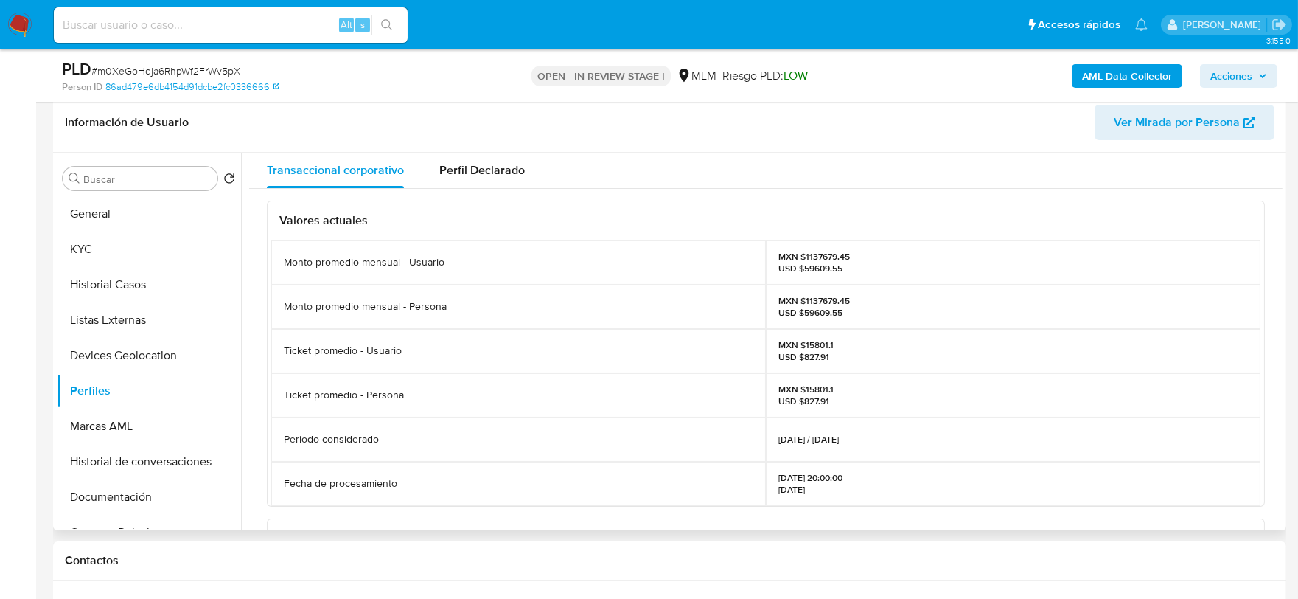
scroll to position [464, 0]
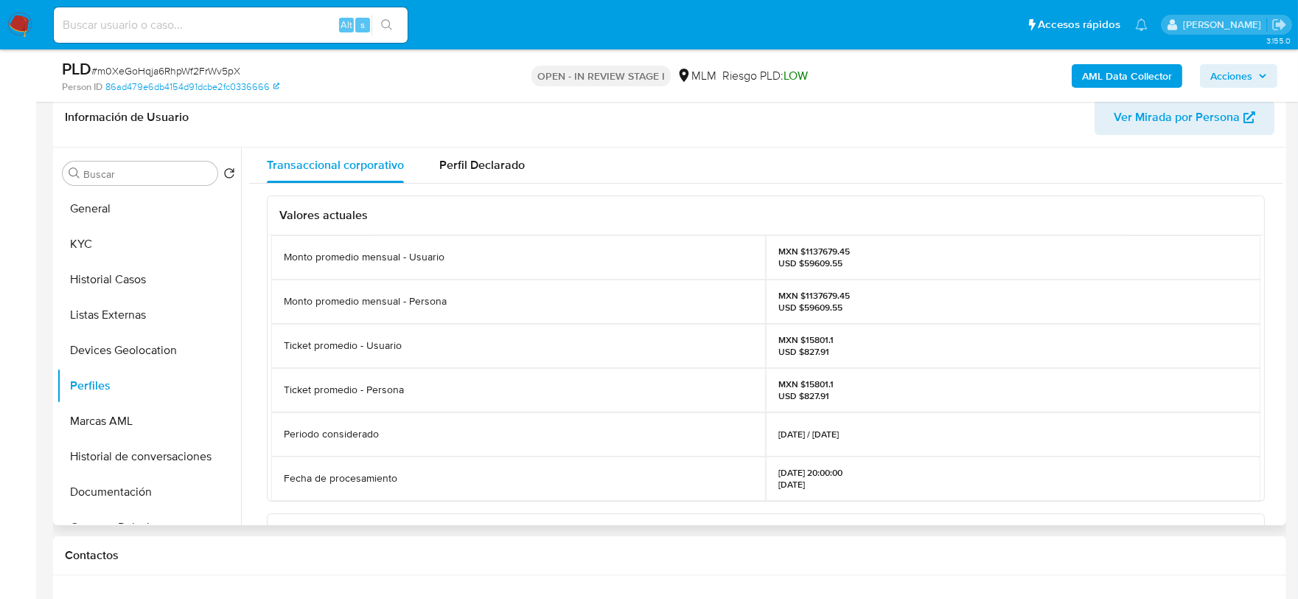
click at [260, 389] on div "Valores actuales Monto promedio mensual - Usuario MXN $1137679.45 USD $59609.55…" at bounding box center [766, 527] width 1034 height 687
click at [158, 425] on button "Marcas AML" at bounding box center [143, 420] width 173 height 35
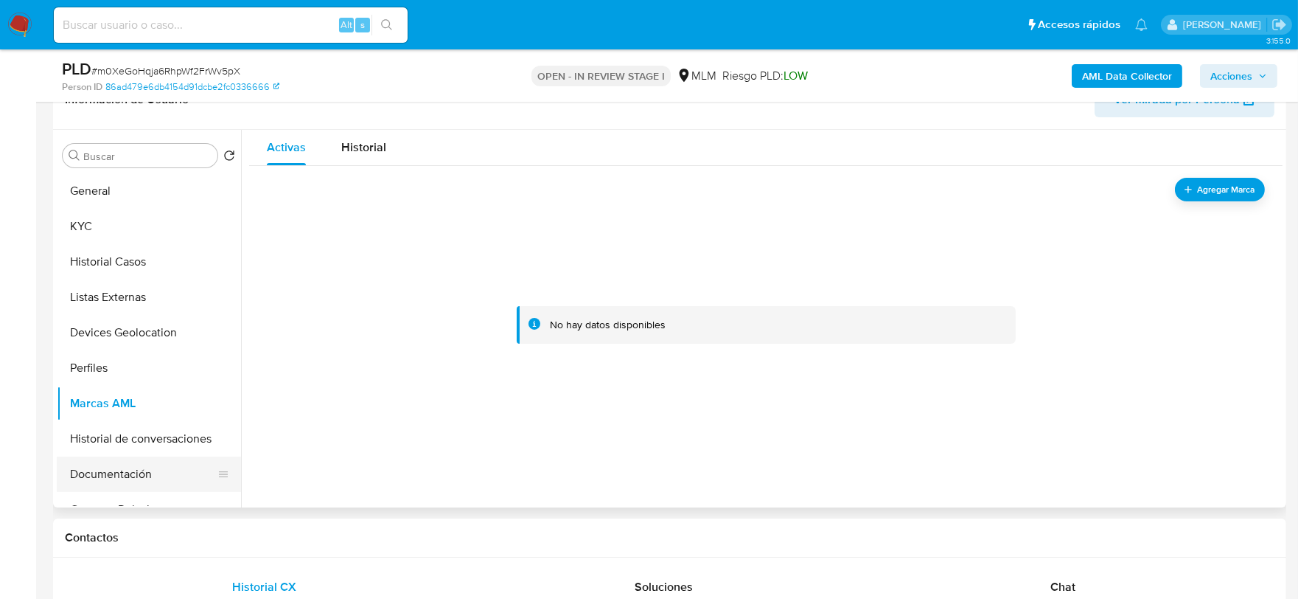
click at [136, 481] on button "Documentación" at bounding box center [143, 473] width 173 height 35
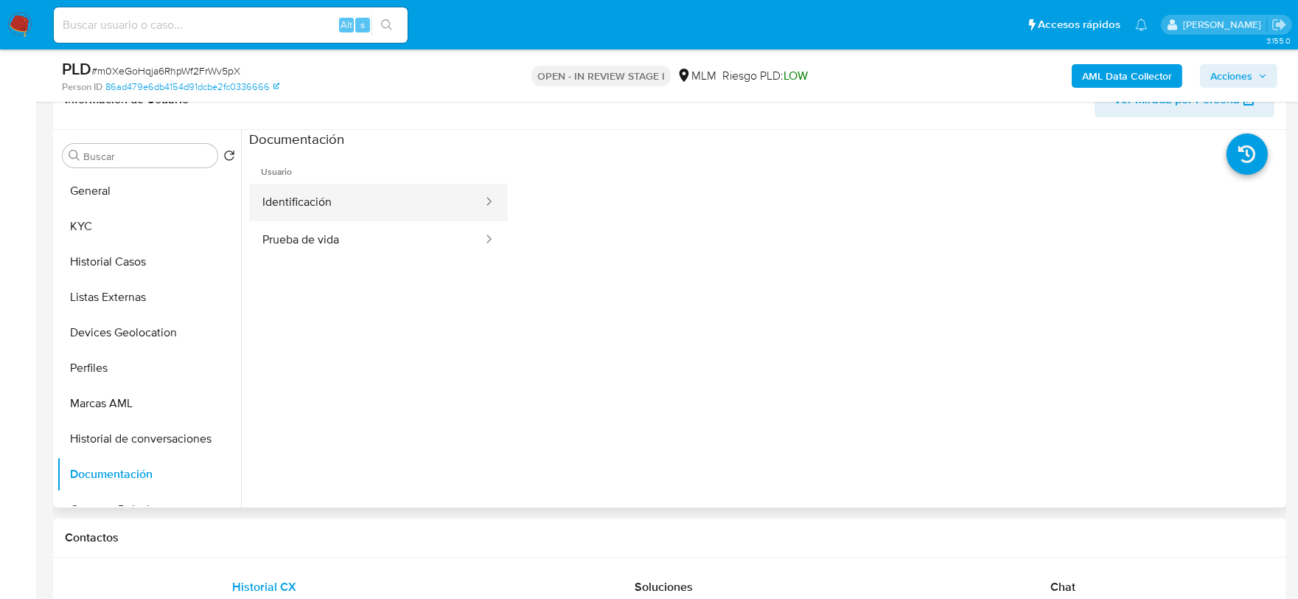
click at [355, 202] on button "Identificación" at bounding box center [366, 203] width 235 height 38
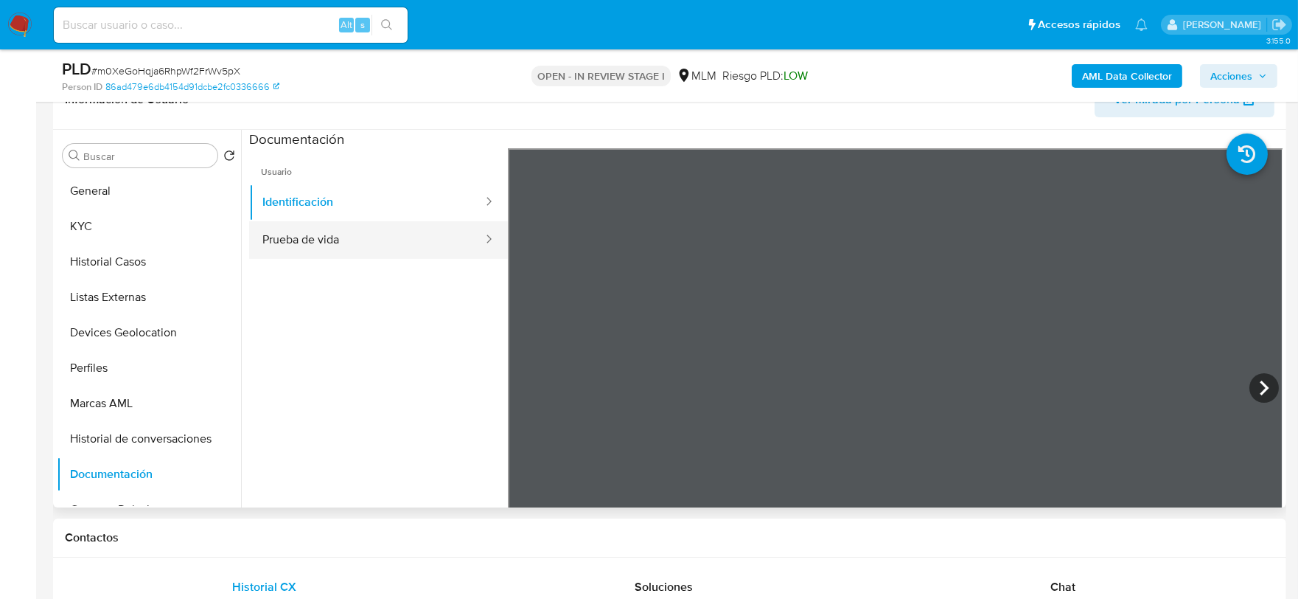
click at [384, 247] on button "Prueba de vida" at bounding box center [366, 240] width 235 height 38
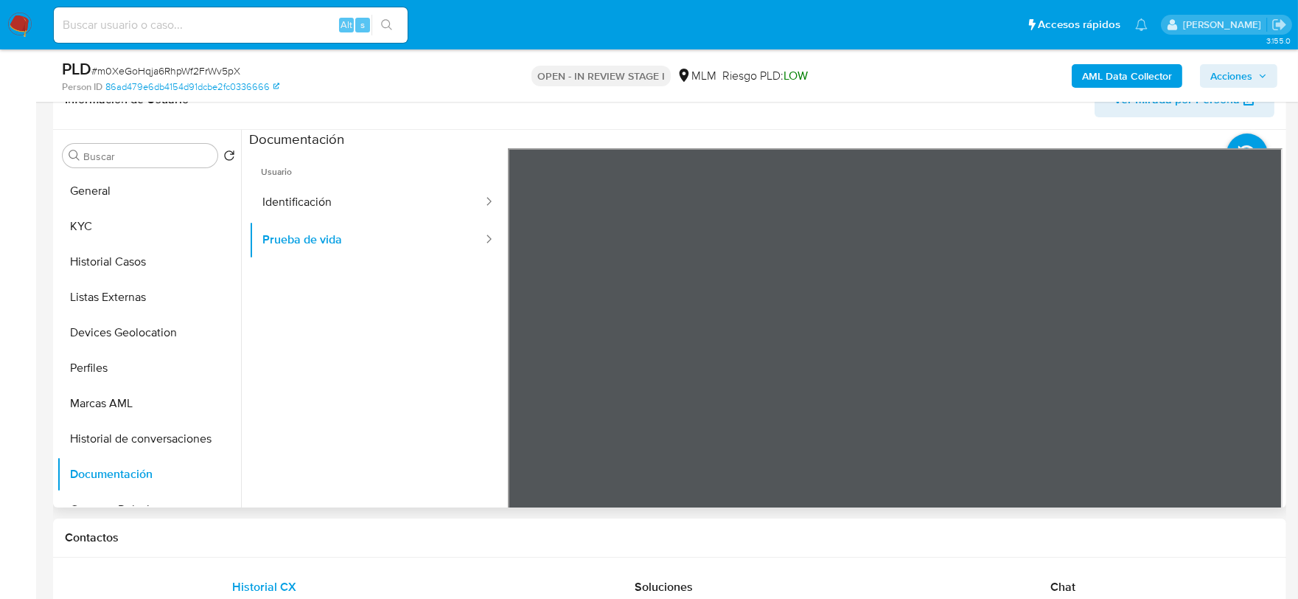
click at [445, 411] on ul "Usuario Identificación Prueba de vida" at bounding box center [378, 360] width 259 height 425
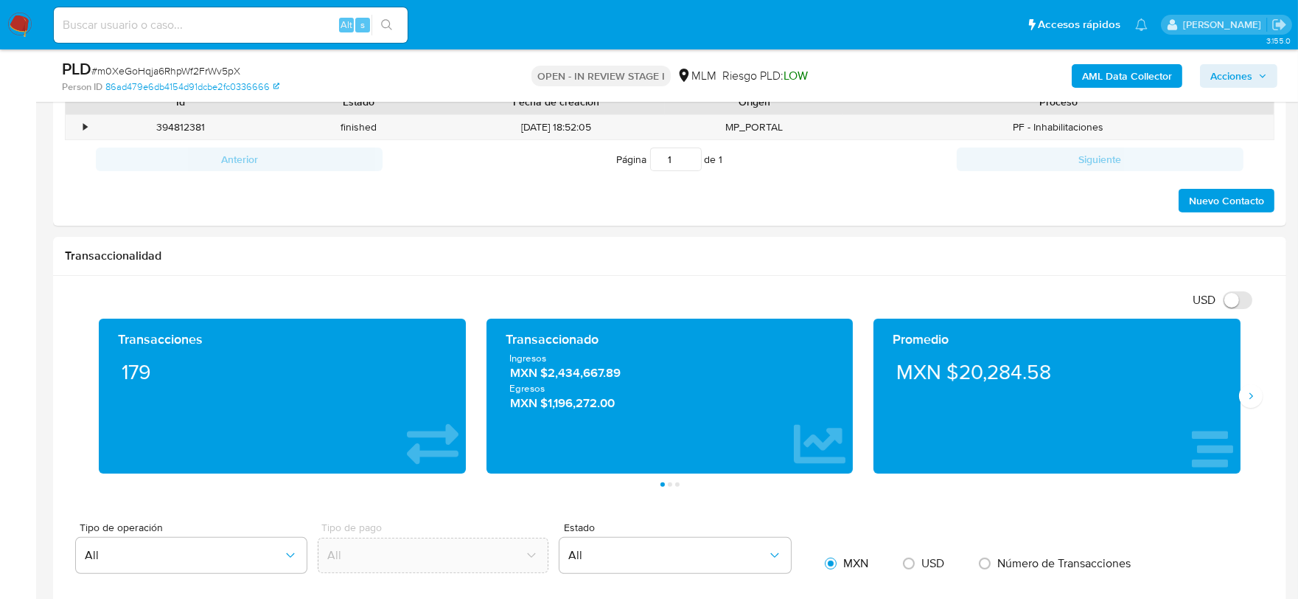
scroll to position [990, 0]
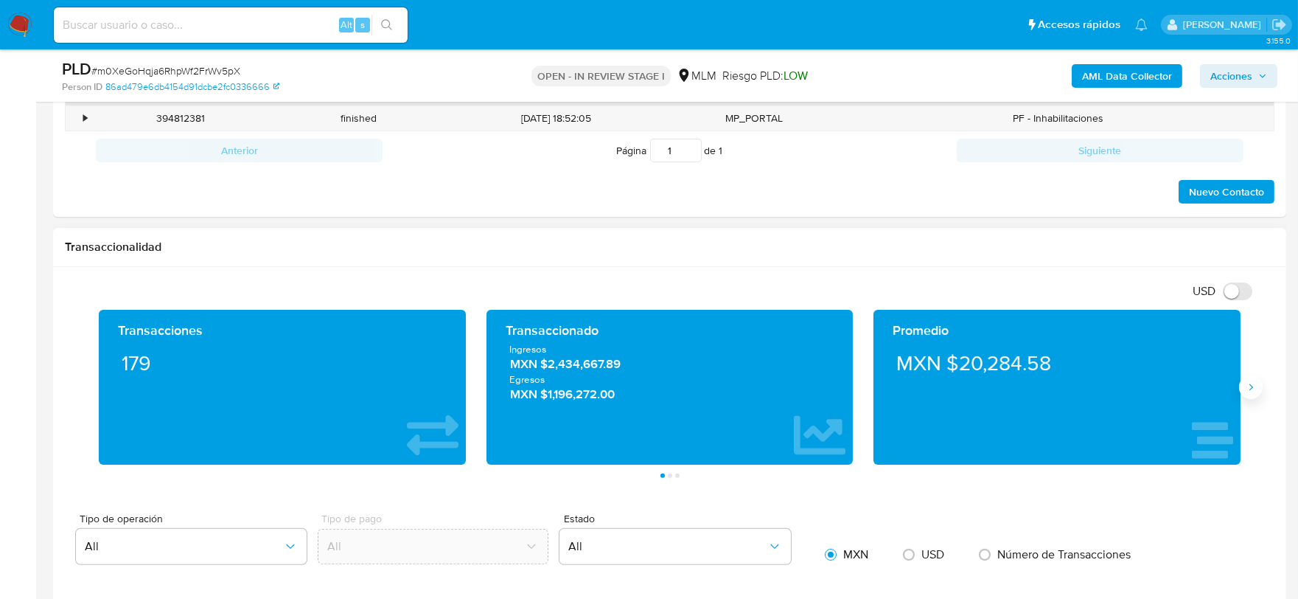
click at [1250, 398] on button "Siguiente" at bounding box center [1251, 387] width 24 height 24
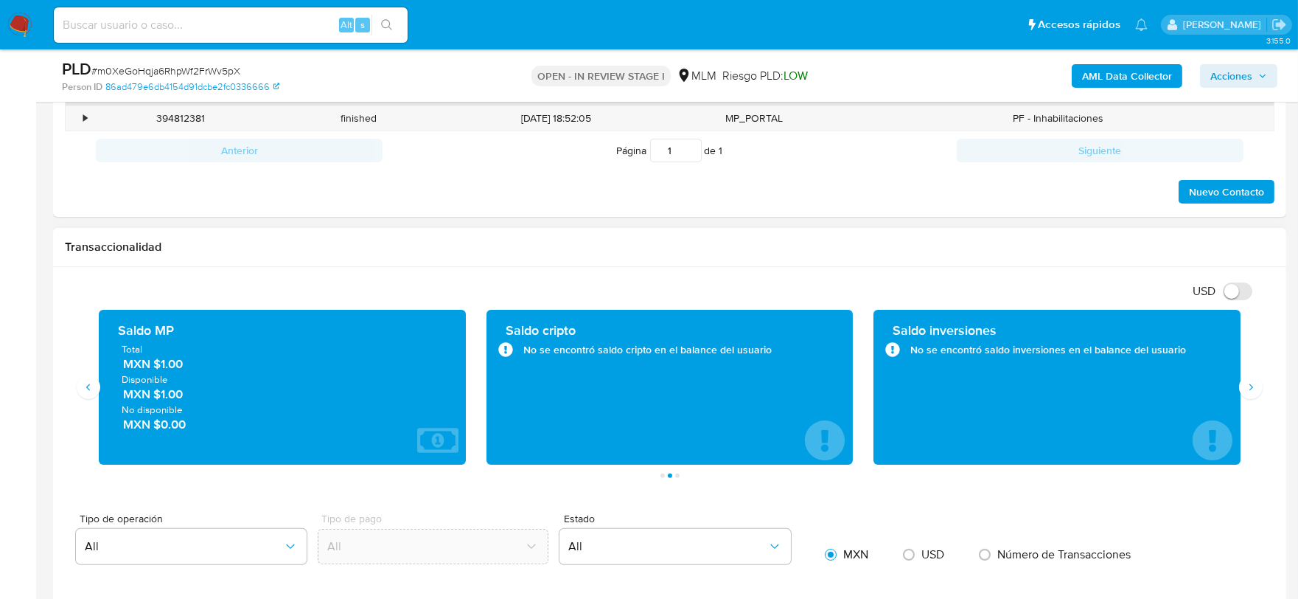
click at [586, 236] on div "Transaccionalidad" at bounding box center [669, 247] width 1233 height 39
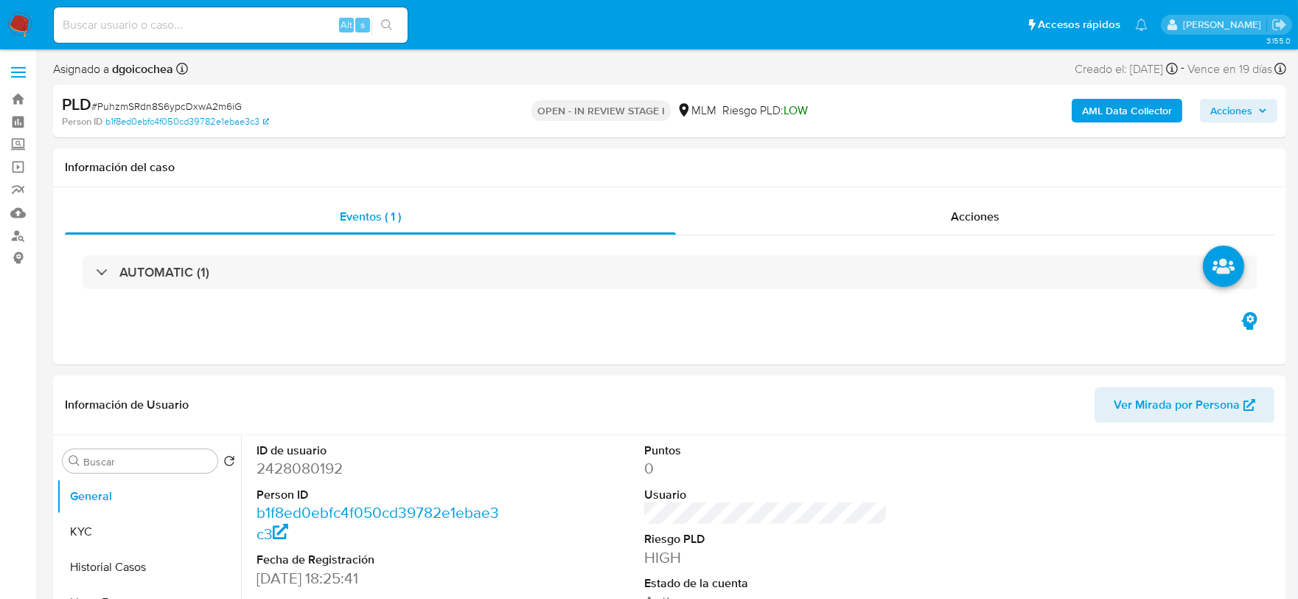
select select "10"
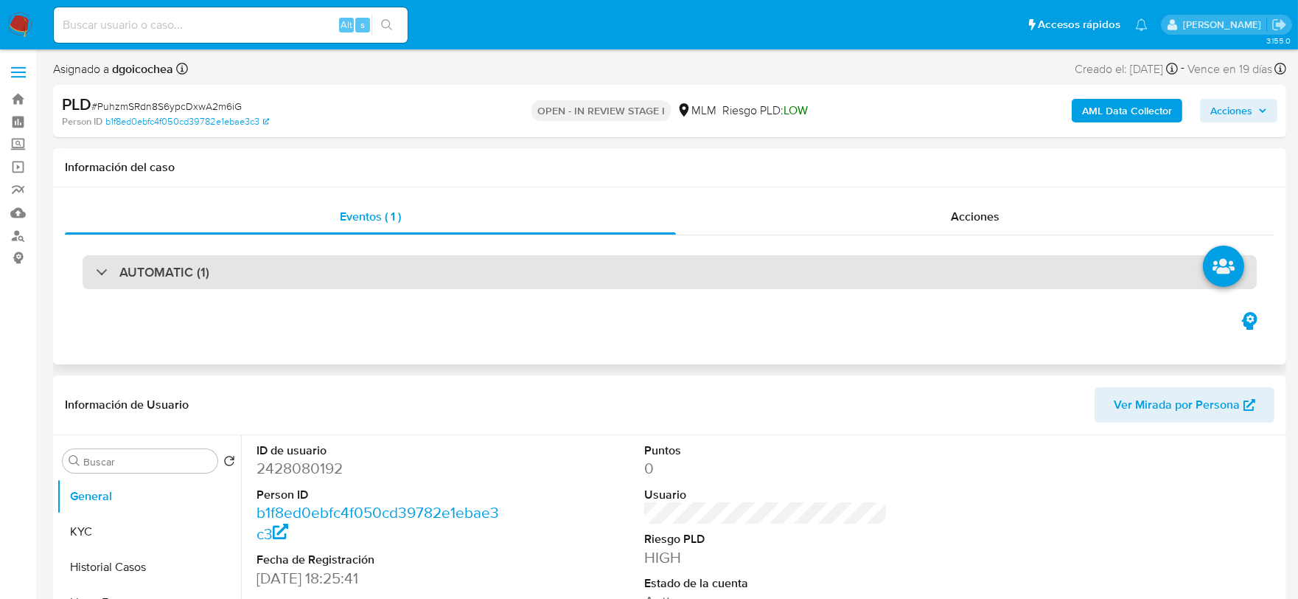
click at [175, 267] on h3 "AUTOMATIC (1)" at bounding box center [164, 272] width 90 height 16
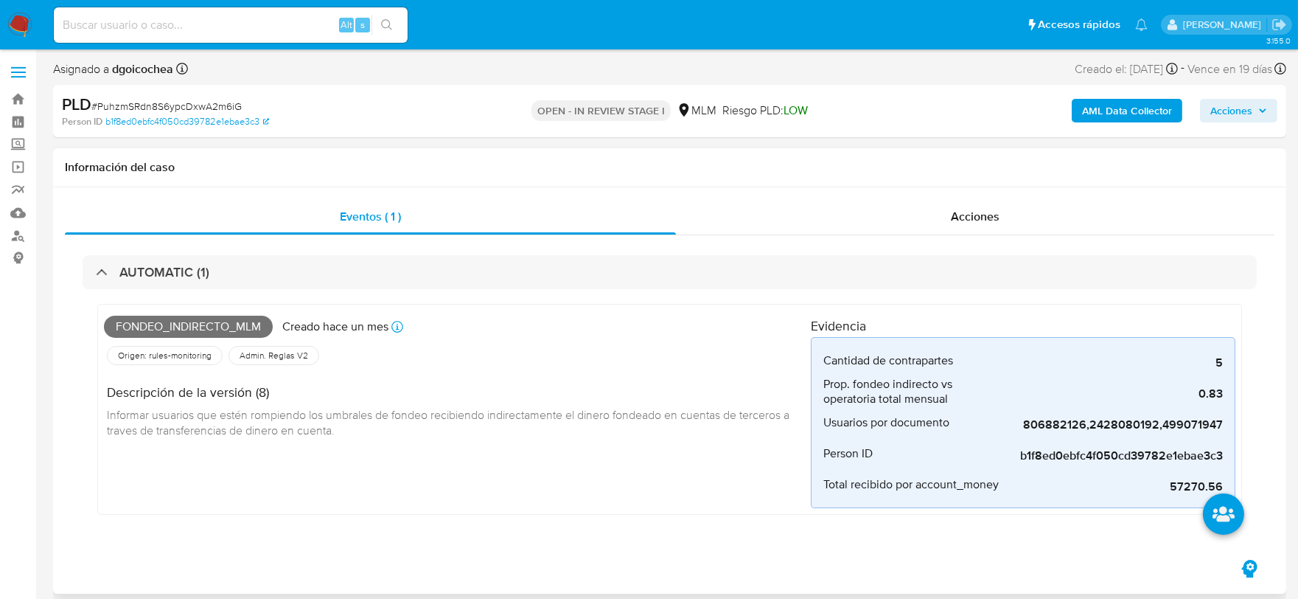
click at [538, 445] on div "Descripción de la versión (8) Informar usuarios que estén rompiendo los umbrale…" at bounding box center [457, 409] width 707 height 83
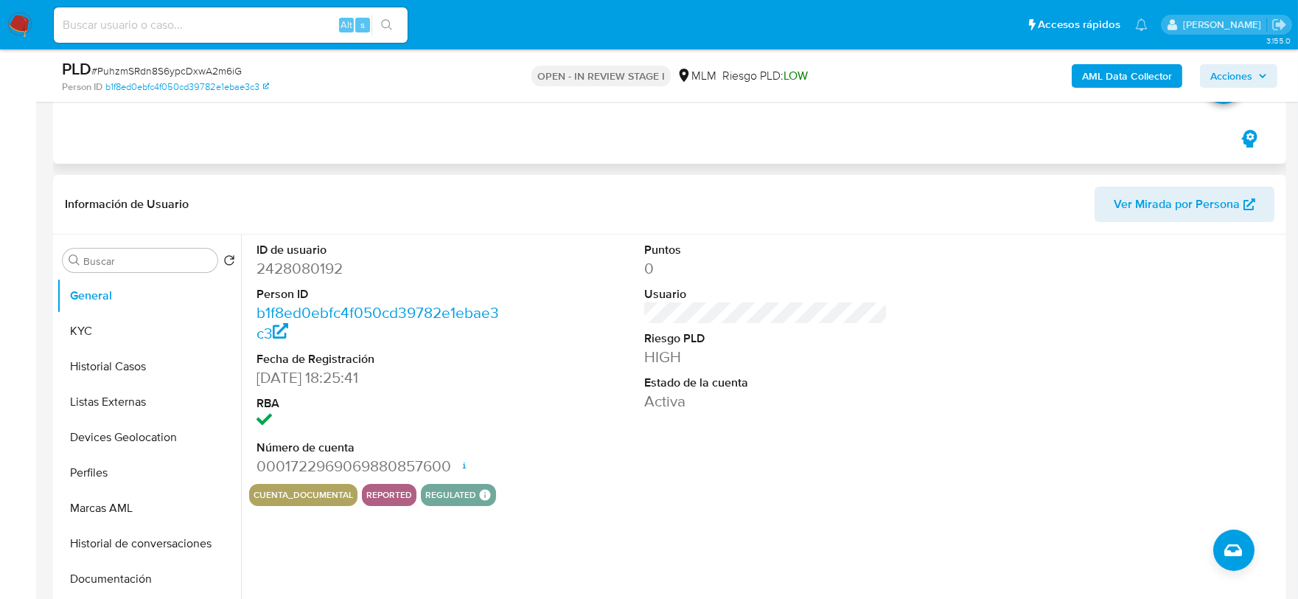
scroll to position [409, 0]
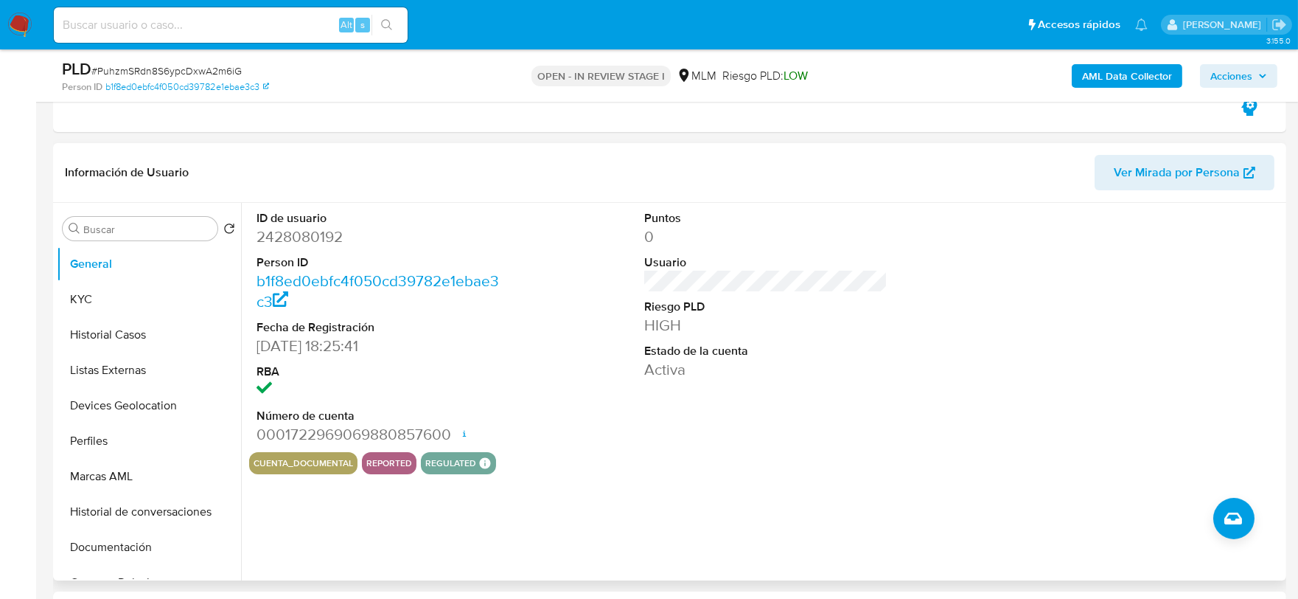
click at [772, 420] on div "Puntos 0 Usuario Riesgo PLD HIGH Estado de la cuenta Activa" at bounding box center [766, 327] width 259 height 249
click at [146, 296] on button "KYC" at bounding box center [143, 299] width 173 height 35
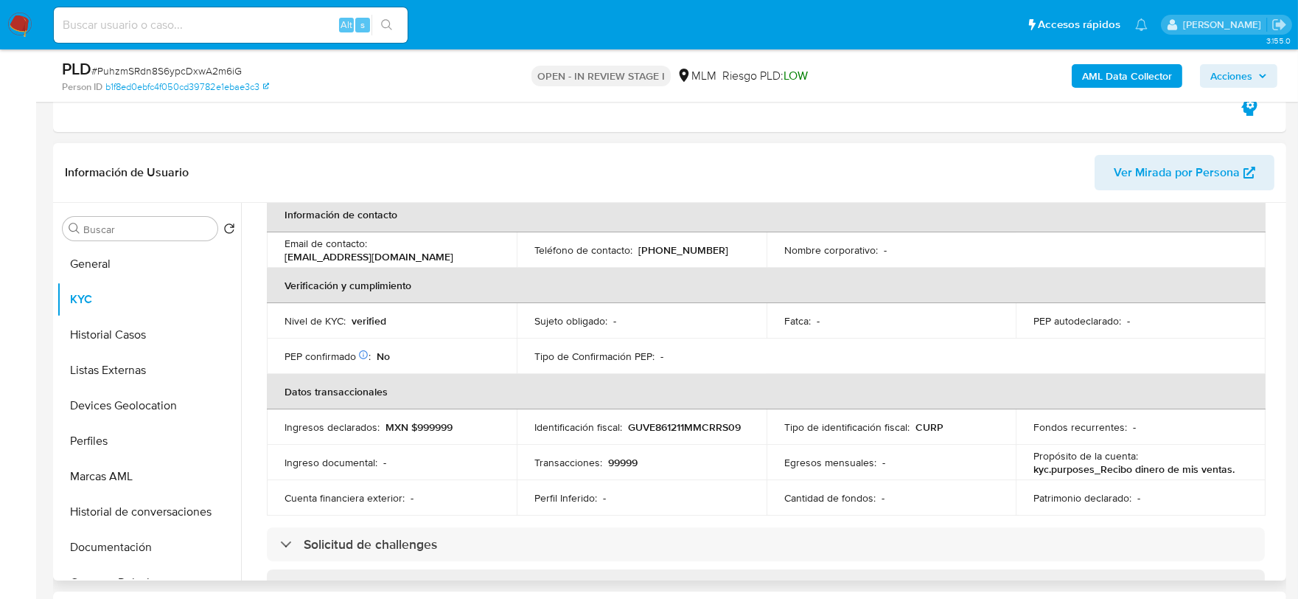
scroll to position [327, 0]
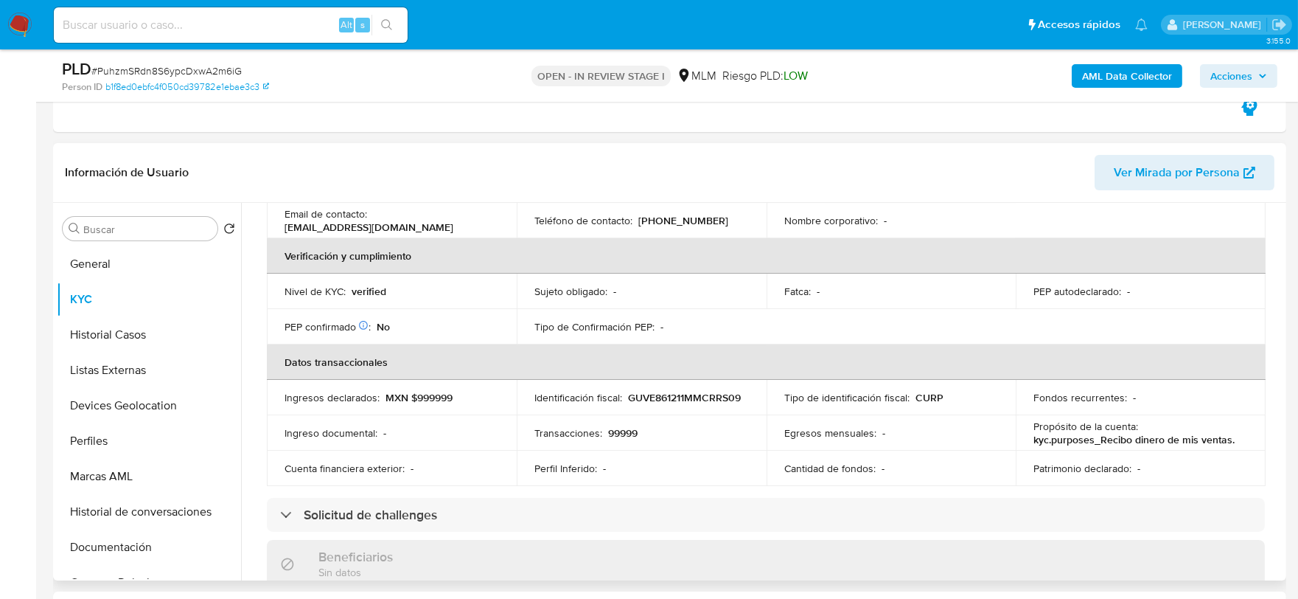
click at [290, 391] on p "Ingresos declarados :" at bounding box center [332, 397] width 95 height 13
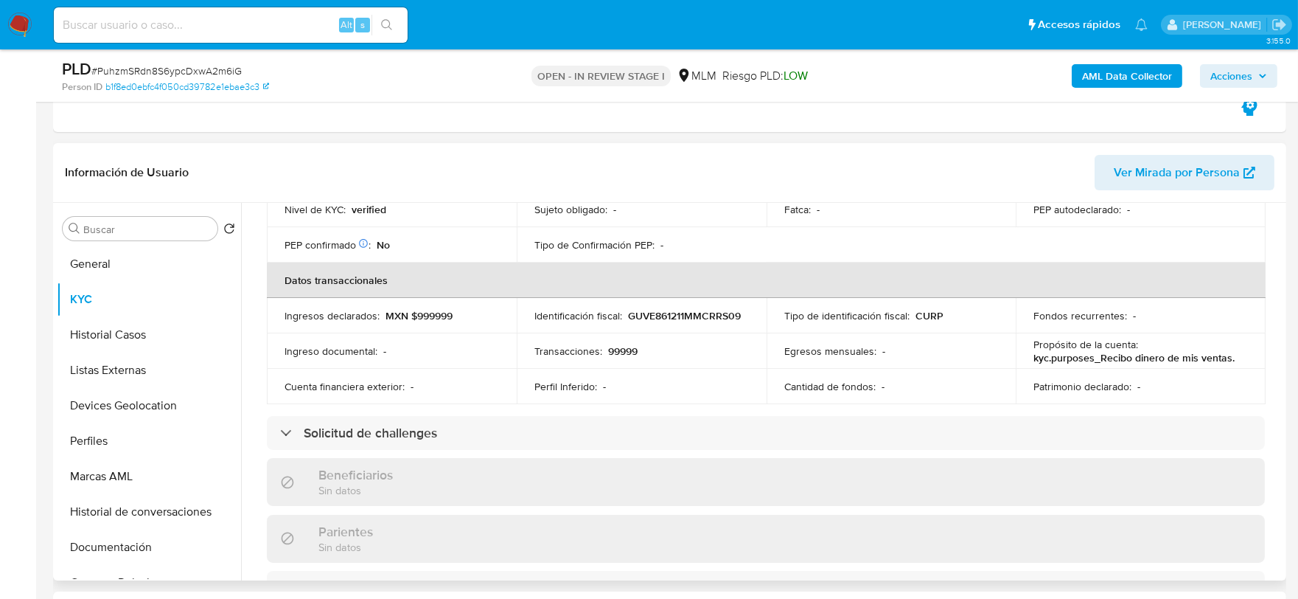
click at [259, 367] on div "Actualizado hace 9 [PERSON_NAME] Creado: [DATE] 17:25:42 Actualizado: [DATE] 08…" at bounding box center [766, 461] width 1034 height 1263
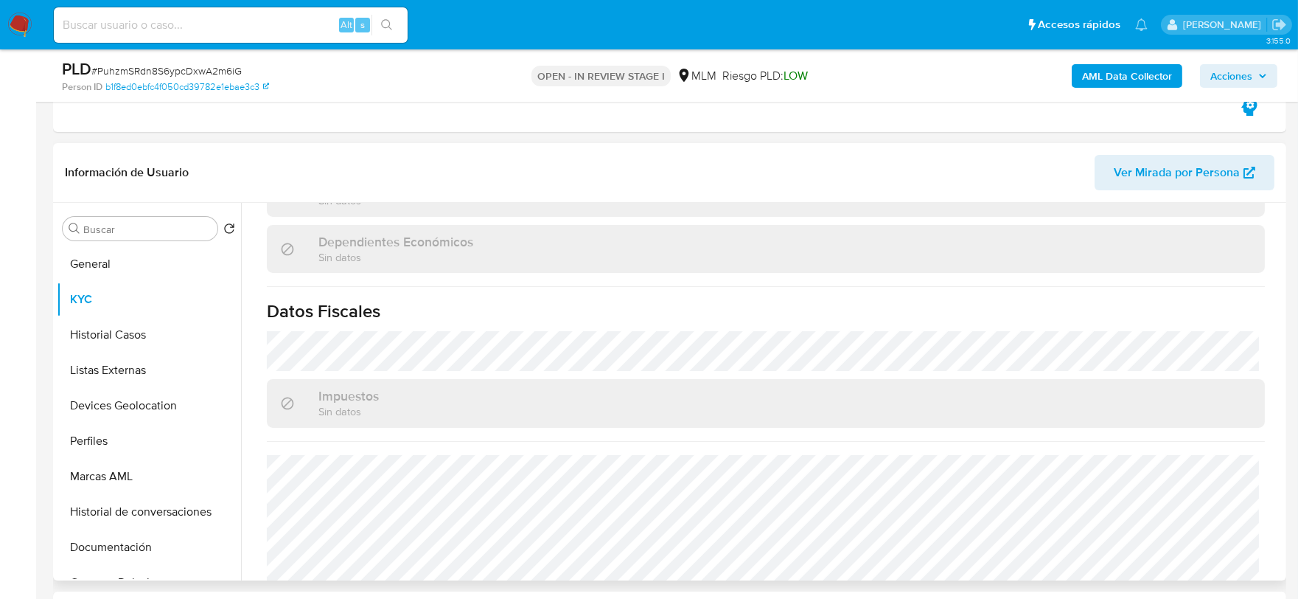
scroll to position [901, 0]
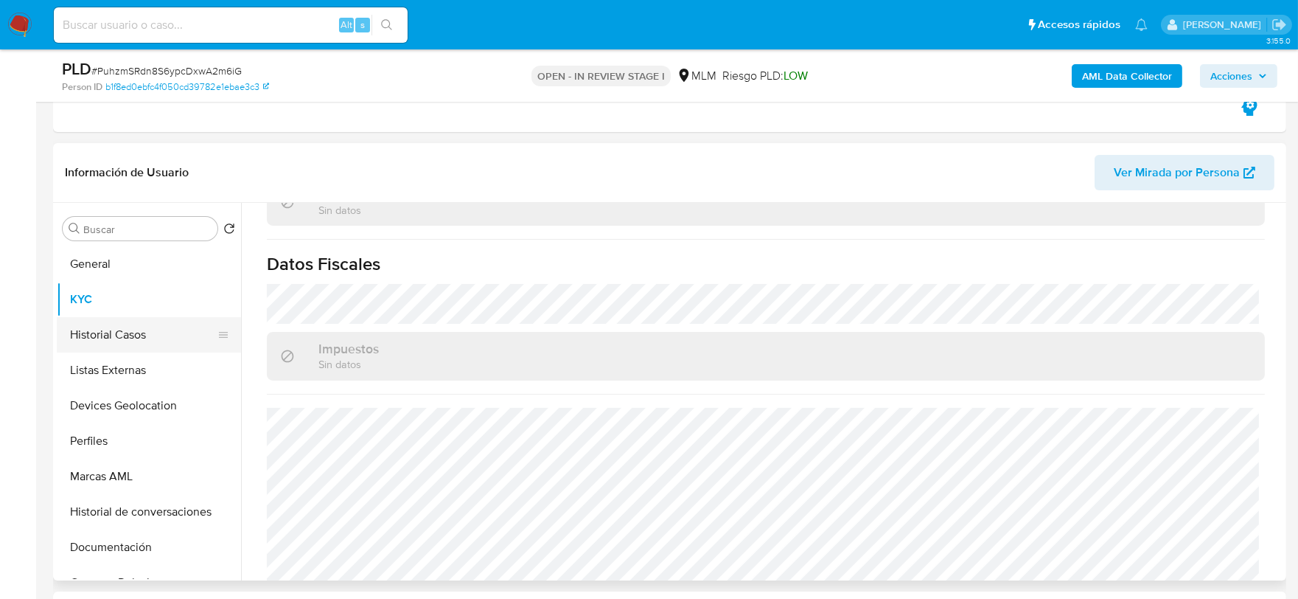
click at [122, 342] on button "Historial Casos" at bounding box center [143, 334] width 173 height 35
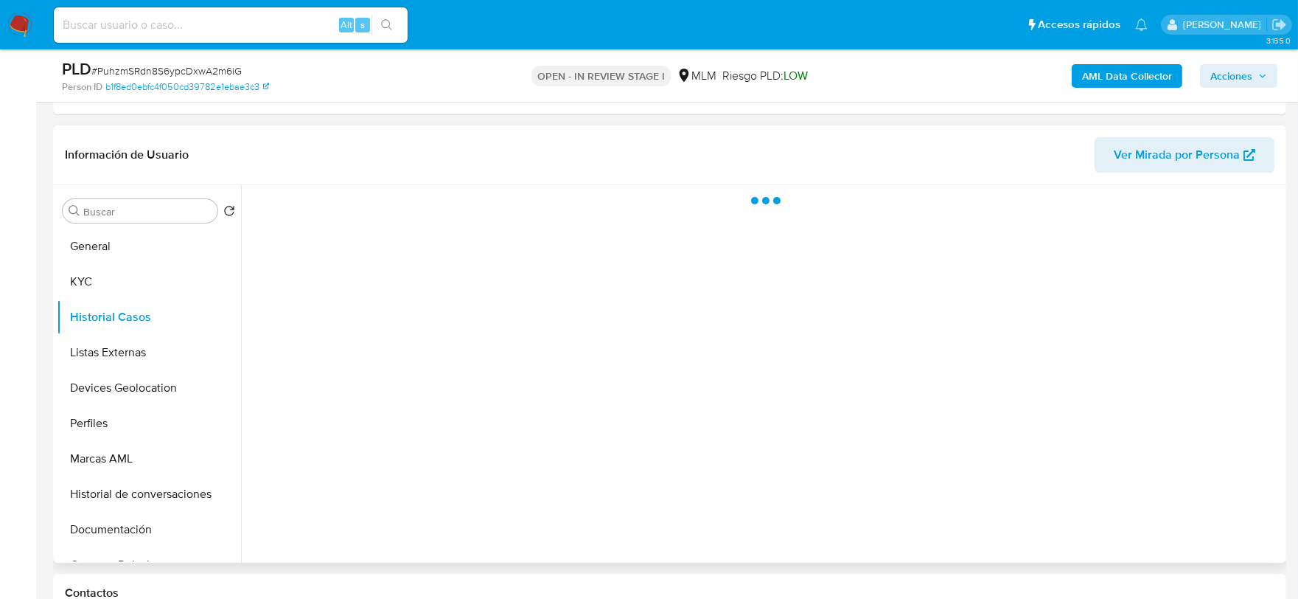
scroll to position [0, 0]
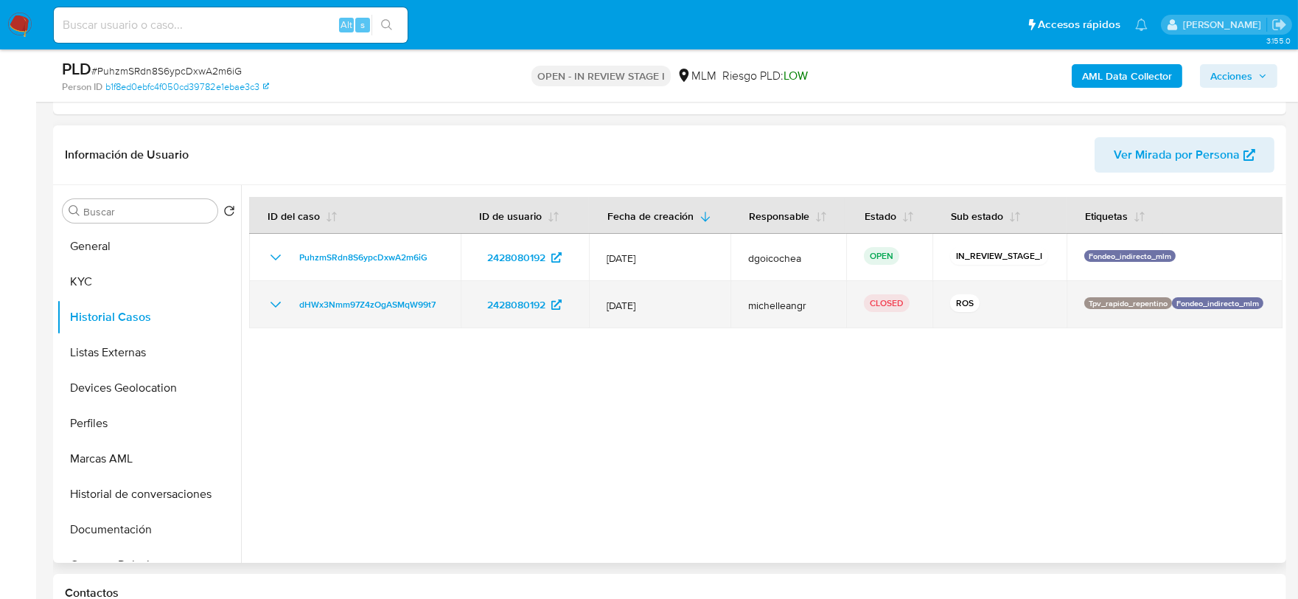
click at [276, 296] on icon "Mostrar/Ocultar" at bounding box center [276, 305] width 18 height 18
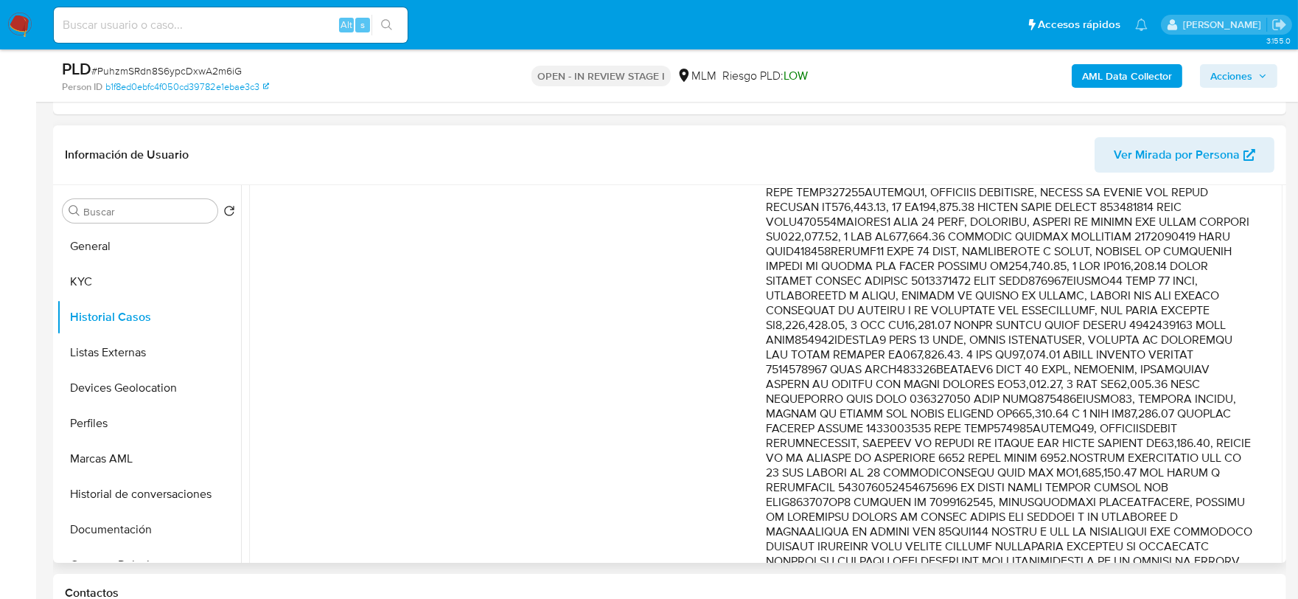
scroll to position [409, 0]
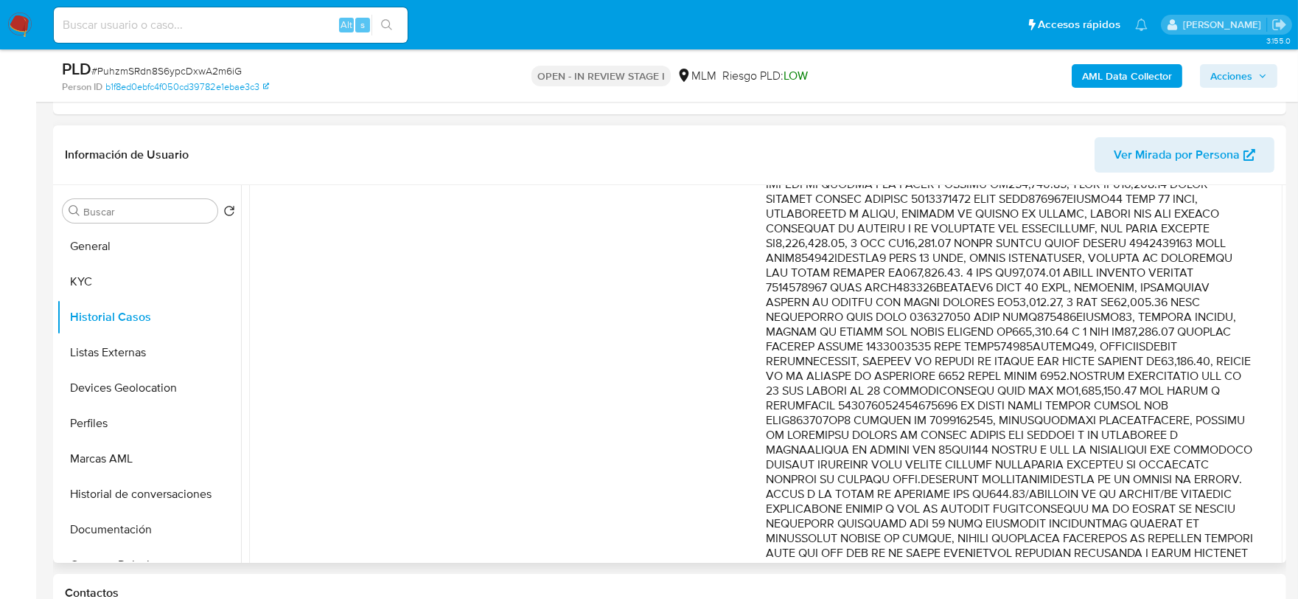
drag, startPoint x: 998, startPoint y: 321, endPoint x: 992, endPoint y: 438, distance: 116.6
click at [992, 438] on p "Comentario :" at bounding box center [1009, 361] width 487 height 811
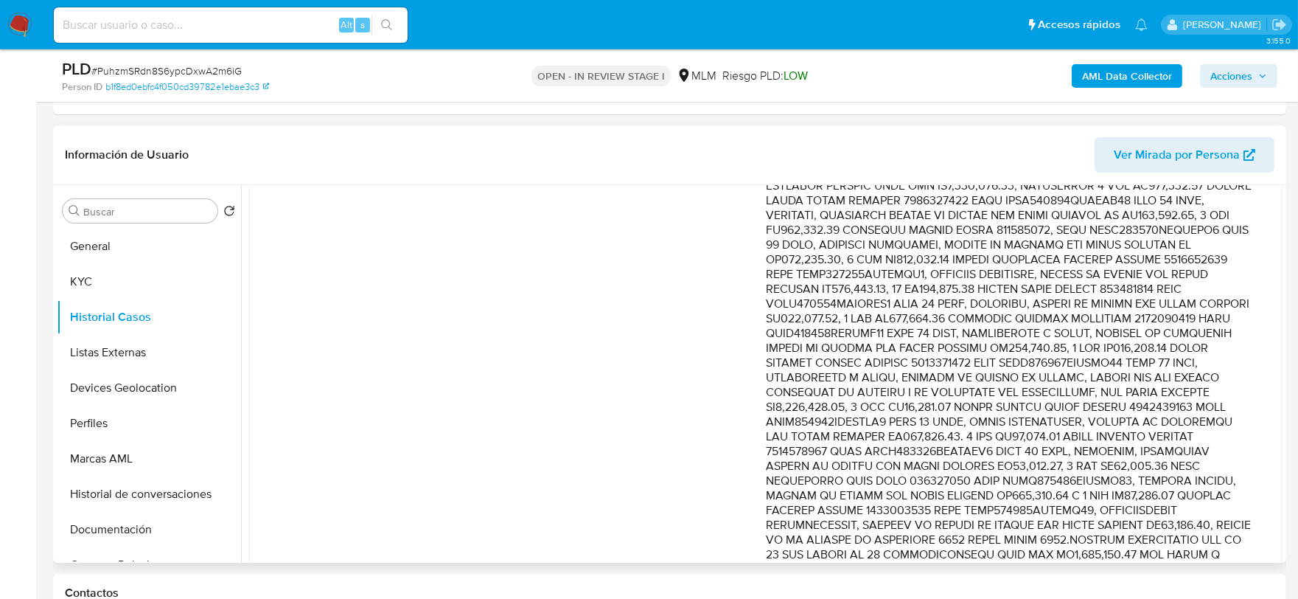
scroll to position [164, 0]
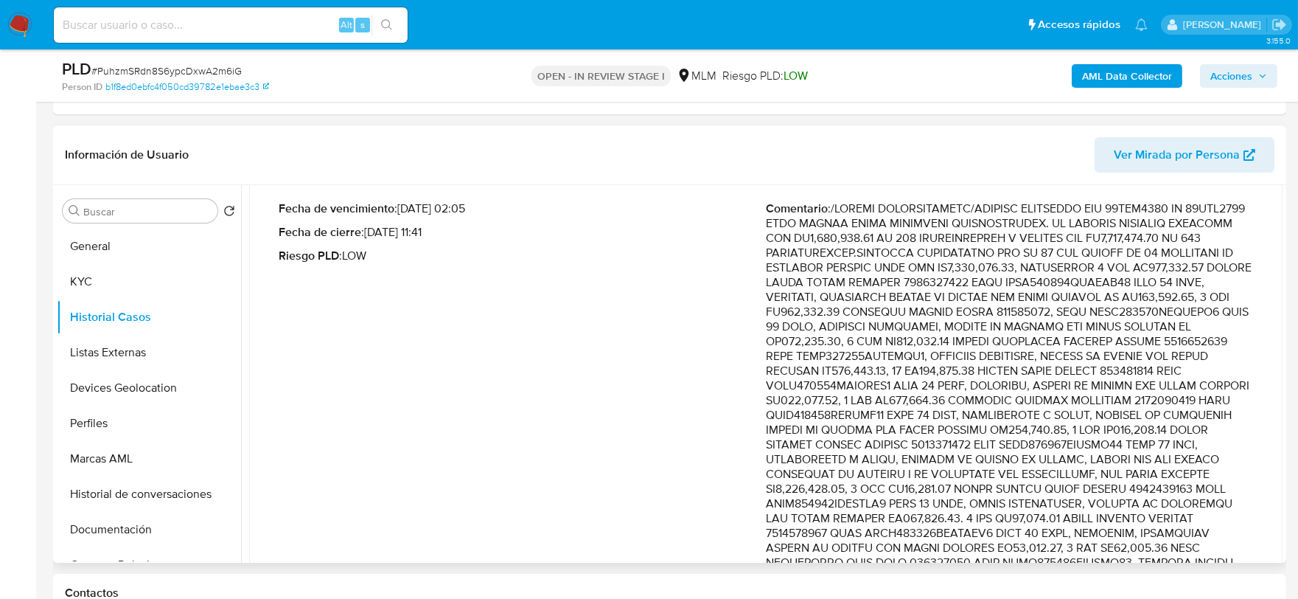
drag, startPoint x: 771, startPoint y: 223, endPoint x: 787, endPoint y: 229, distance: 16.8
click at [832, 267] on p "Comentario :" at bounding box center [1009, 606] width 487 height 811
drag, startPoint x: 765, startPoint y: 220, endPoint x: 1088, endPoint y: 237, distance: 323.4
click at [1088, 237] on p "Comentario :" at bounding box center [1009, 606] width 487 height 811
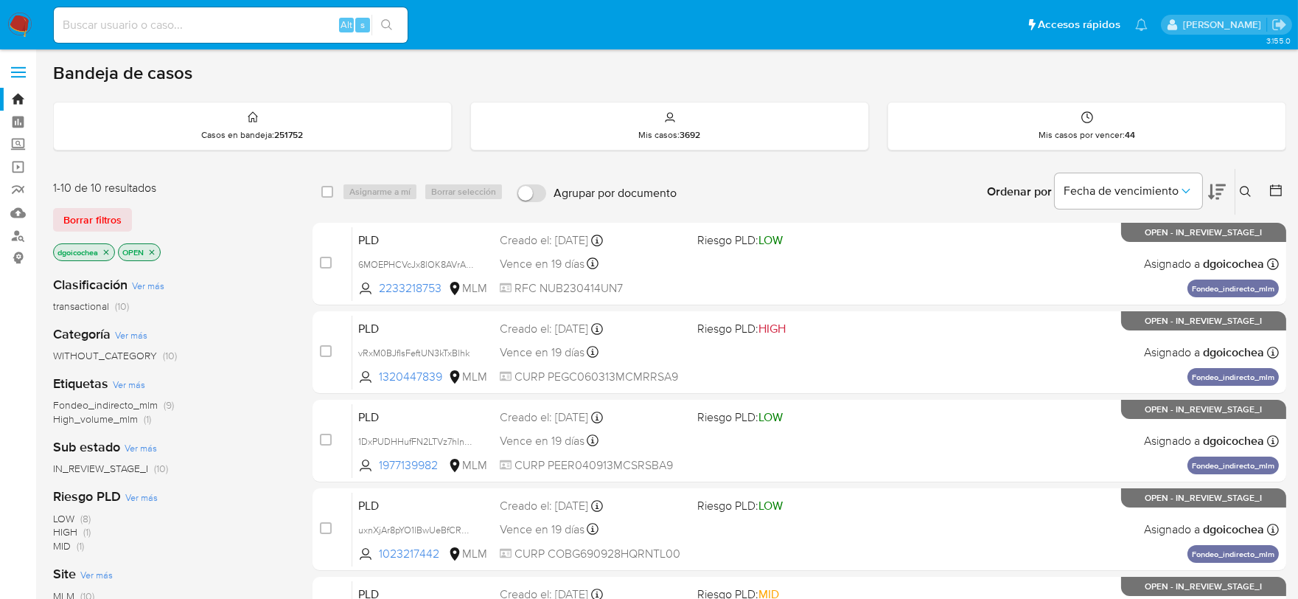
click at [1246, 188] on icon at bounding box center [1246, 192] width 12 height 12
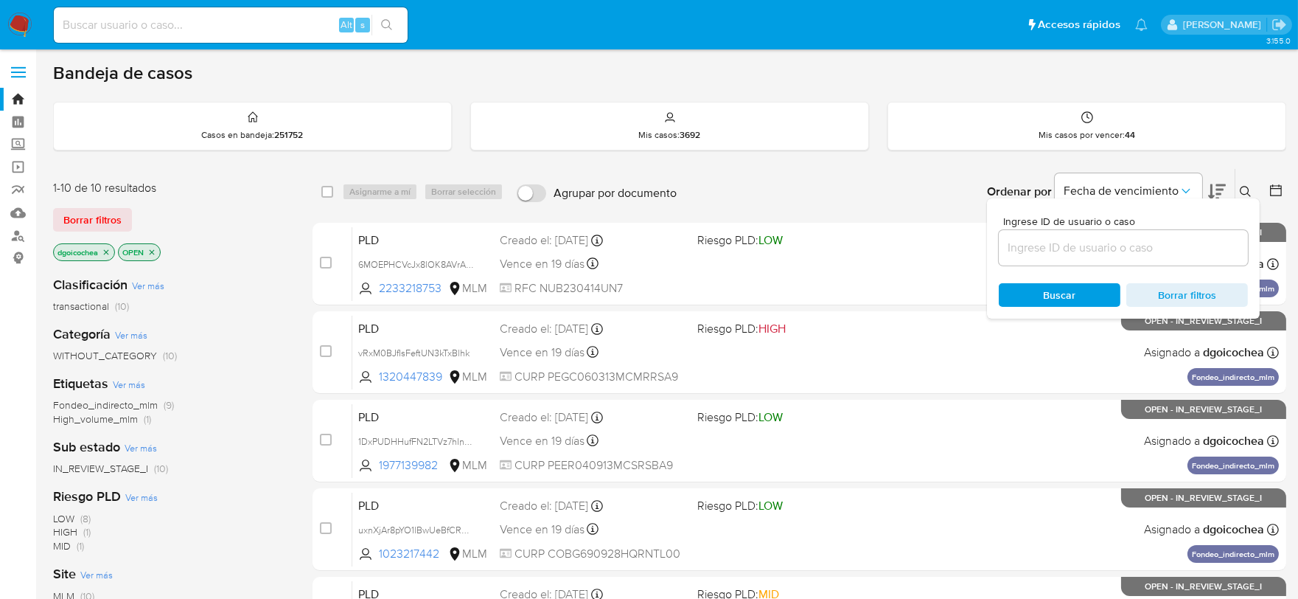
click at [1169, 246] on input at bounding box center [1123, 247] width 249 height 19
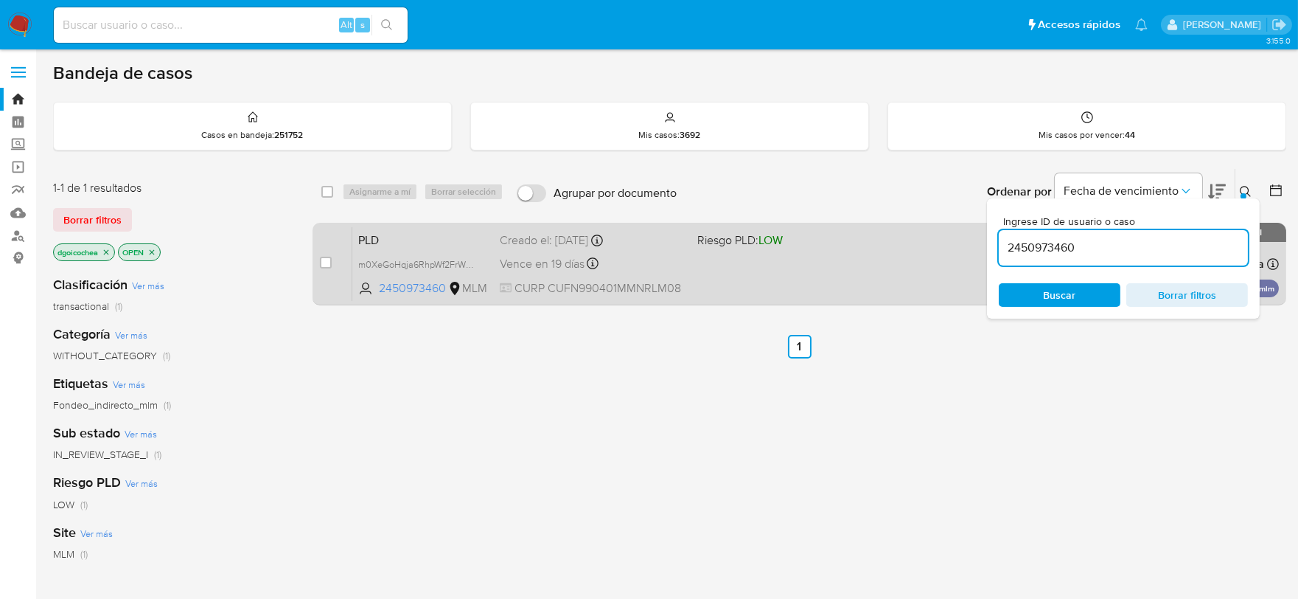
click at [377, 239] on span "PLD" at bounding box center [423, 238] width 130 height 19
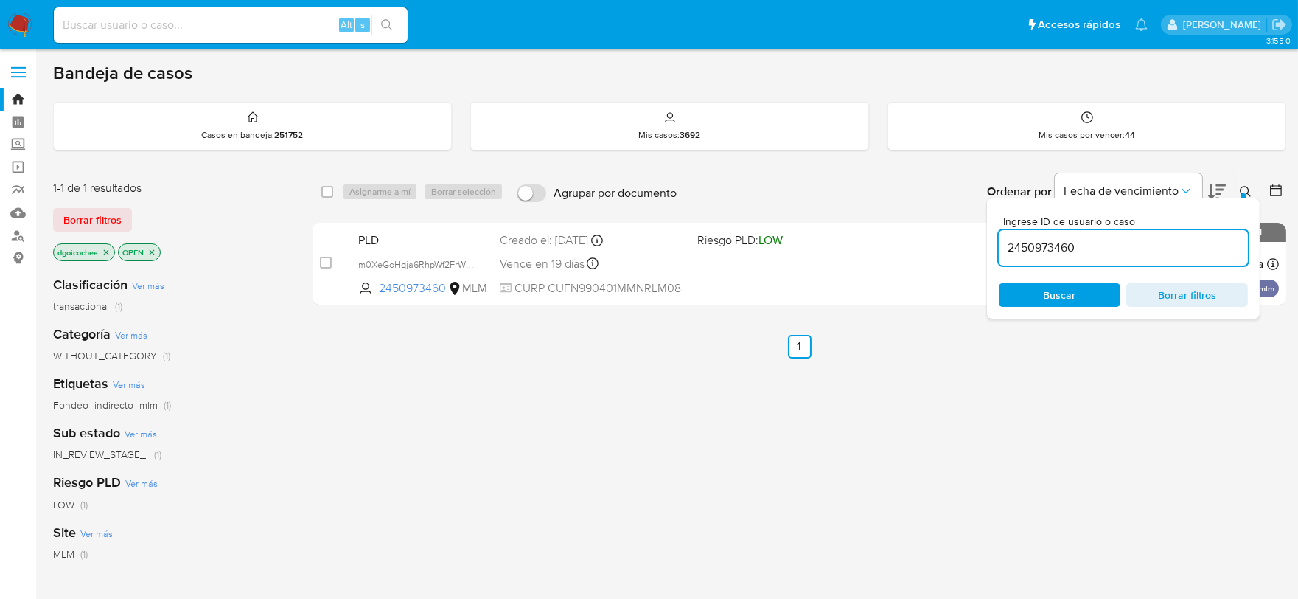
click at [1028, 249] on input "2450973460" at bounding box center [1123, 247] width 249 height 19
paste input "28080192"
type input "2428080192"
click at [111, 226] on span "Borrar filtros" at bounding box center [92, 219] width 58 height 21
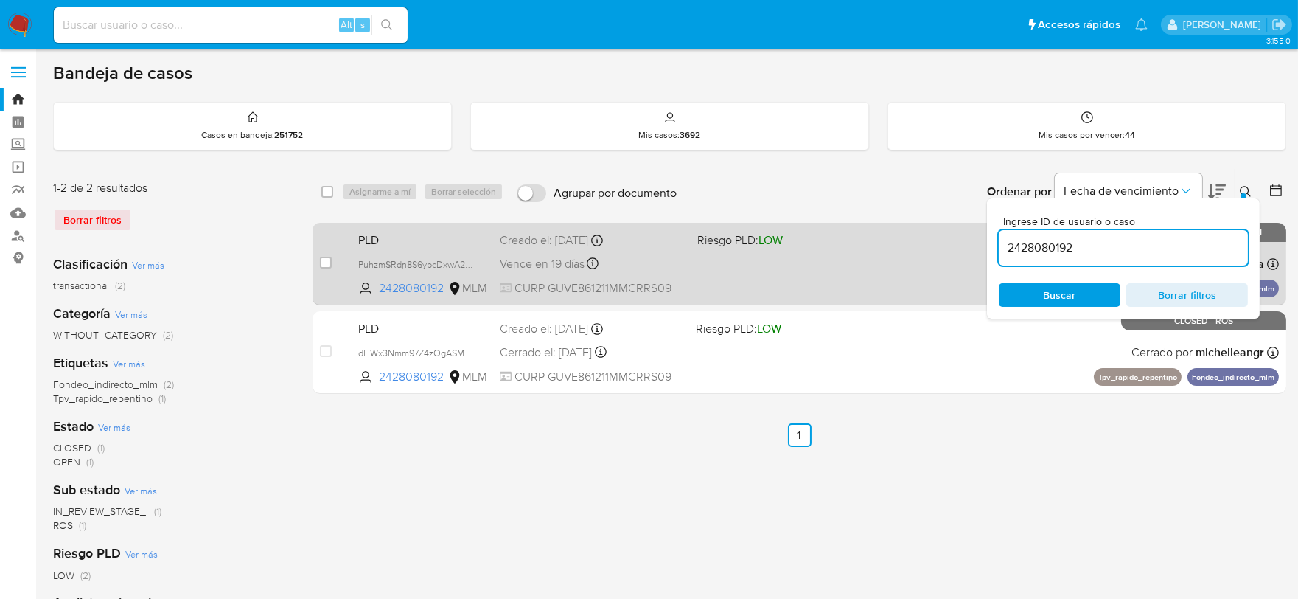
click at [377, 234] on span "PLD" at bounding box center [423, 238] width 130 height 19
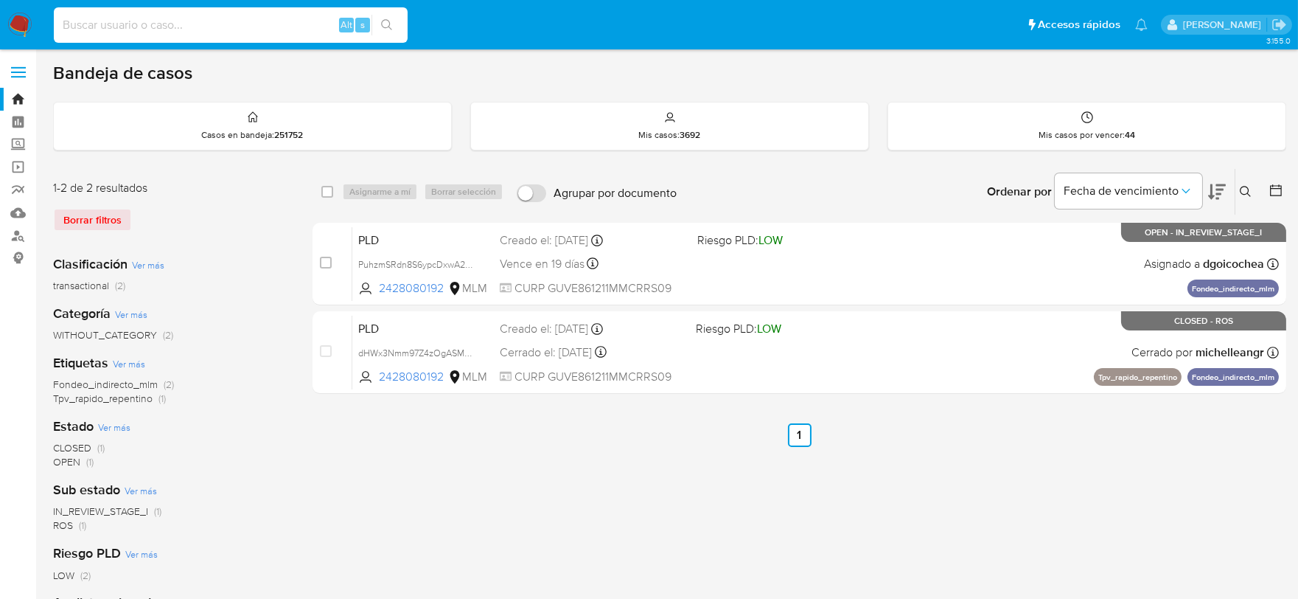
click at [119, 21] on input at bounding box center [231, 24] width 354 height 19
paste input "2451179154"
type input "2451179154"
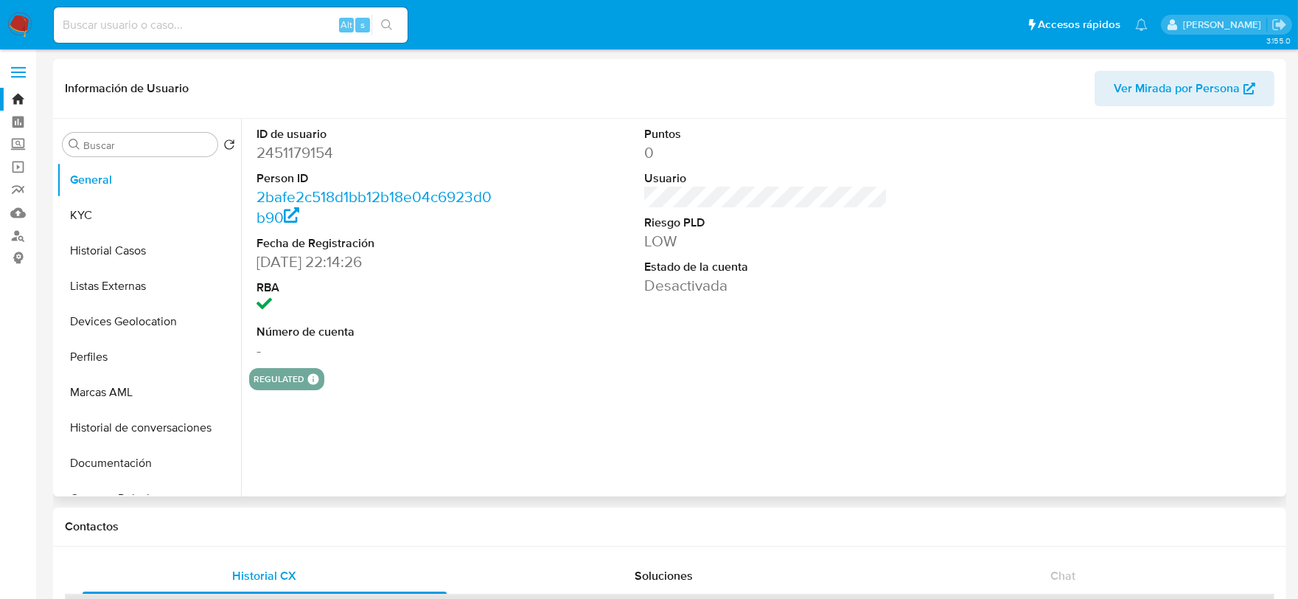
select select "10"
click at [116, 215] on button "KYC" at bounding box center [143, 215] width 173 height 35
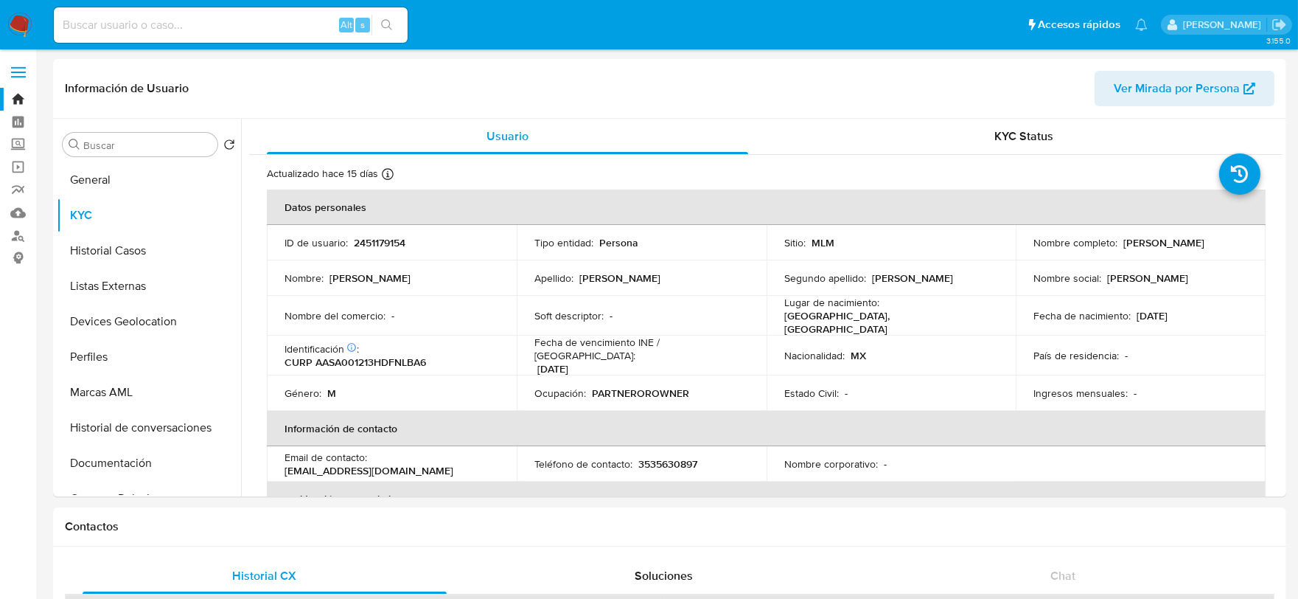
click at [146, 19] on input at bounding box center [231, 24] width 354 height 19
paste input "2446241187"
type input "2446241187"
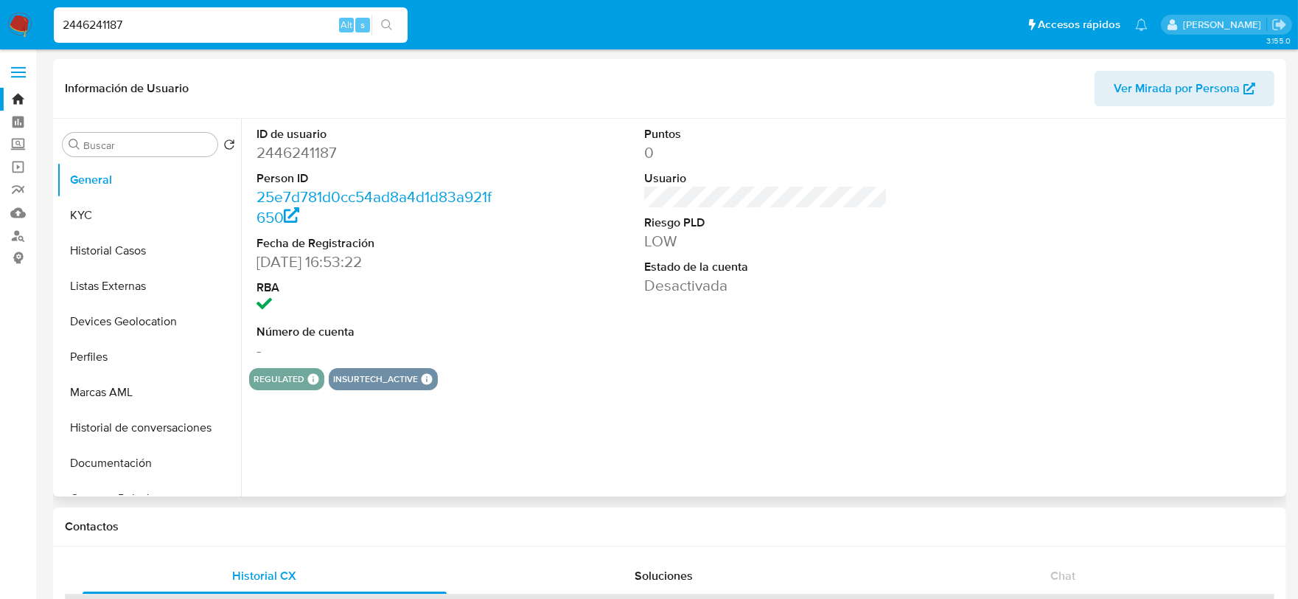
select select "10"
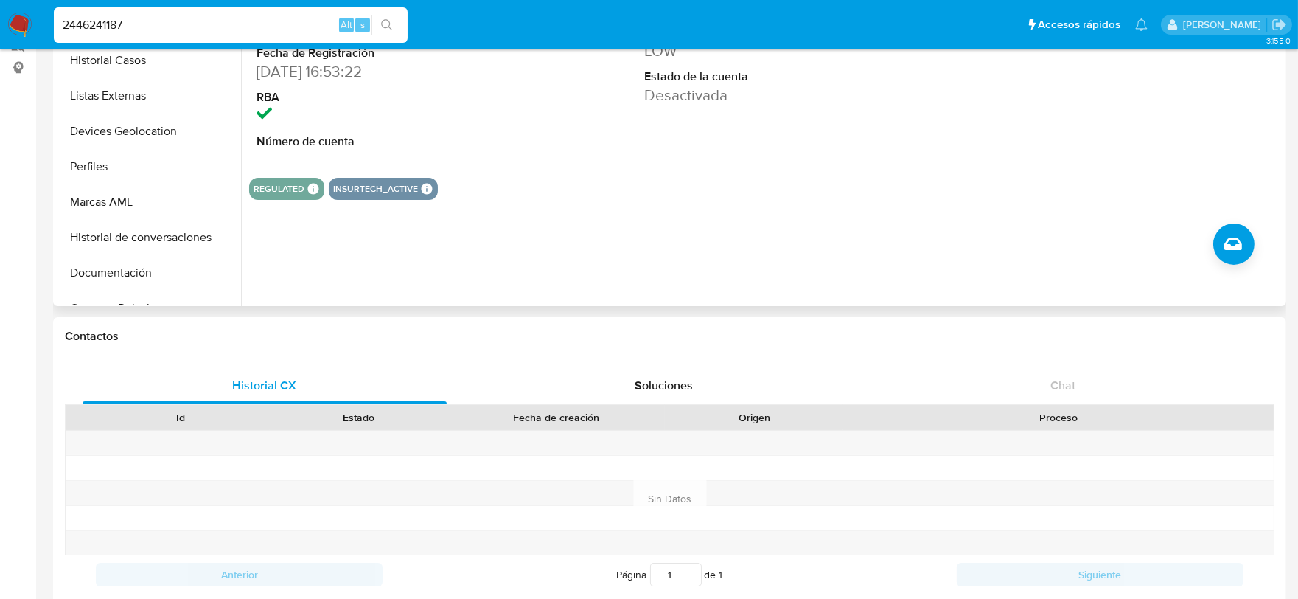
scroll to position [82, 0]
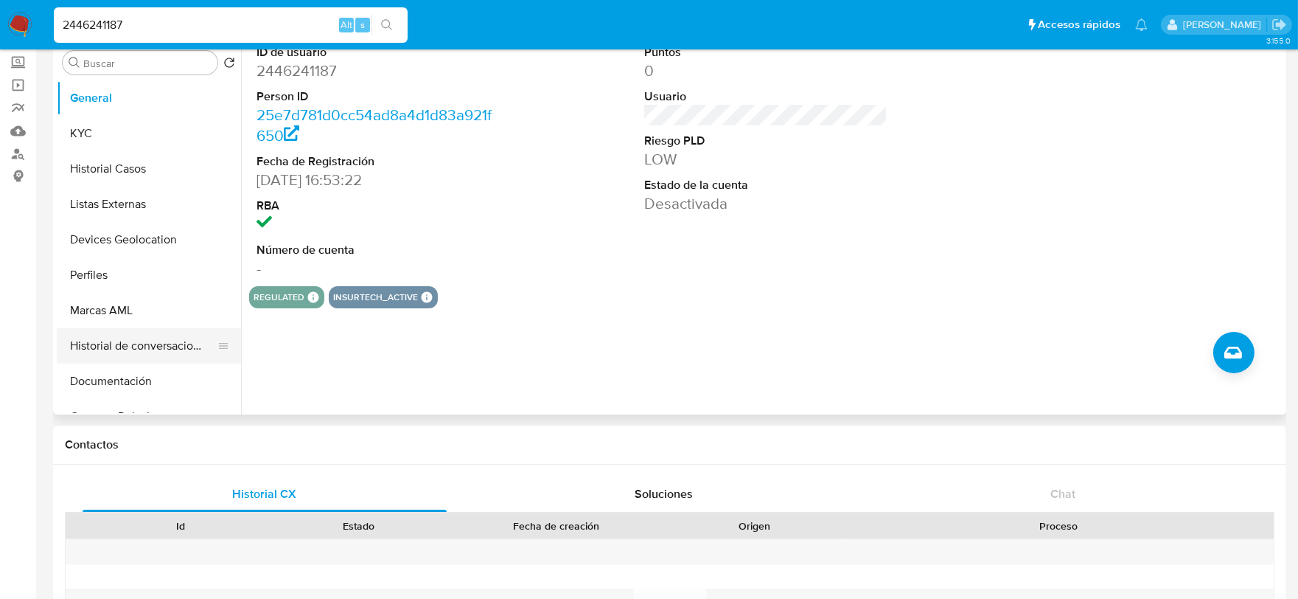
click at [145, 350] on button "Historial de conversaciones" at bounding box center [143, 345] width 173 height 35
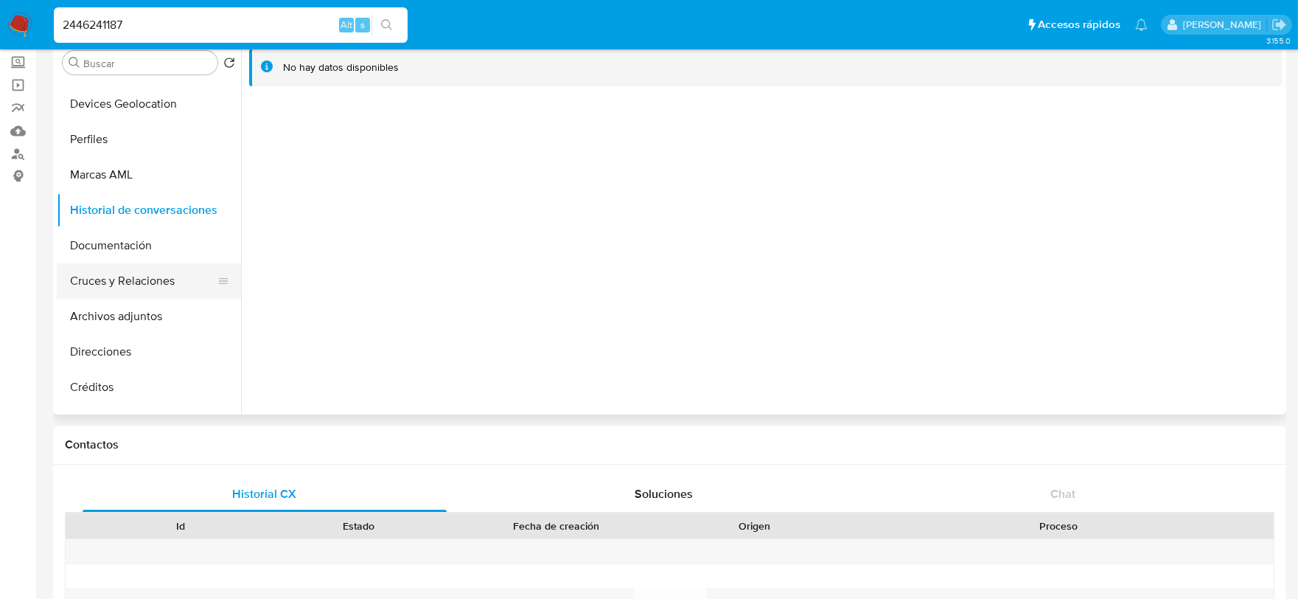
scroll to position [164, 0]
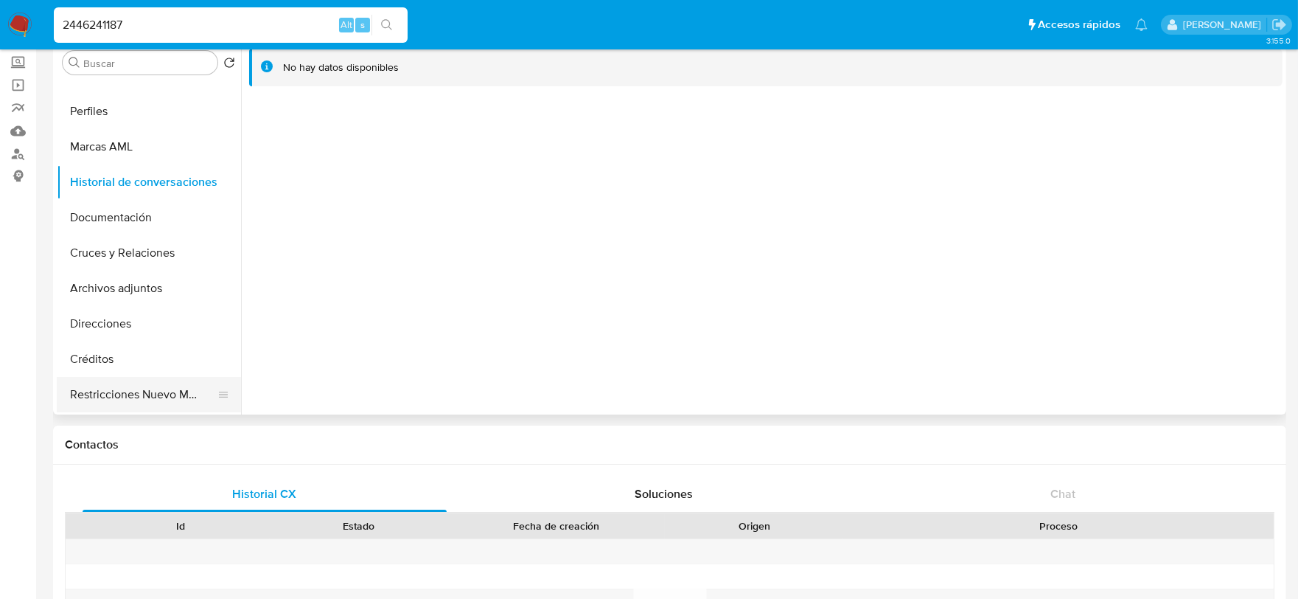
click at [162, 401] on button "Restricciones Nuevo Mundo" at bounding box center [143, 394] width 173 height 35
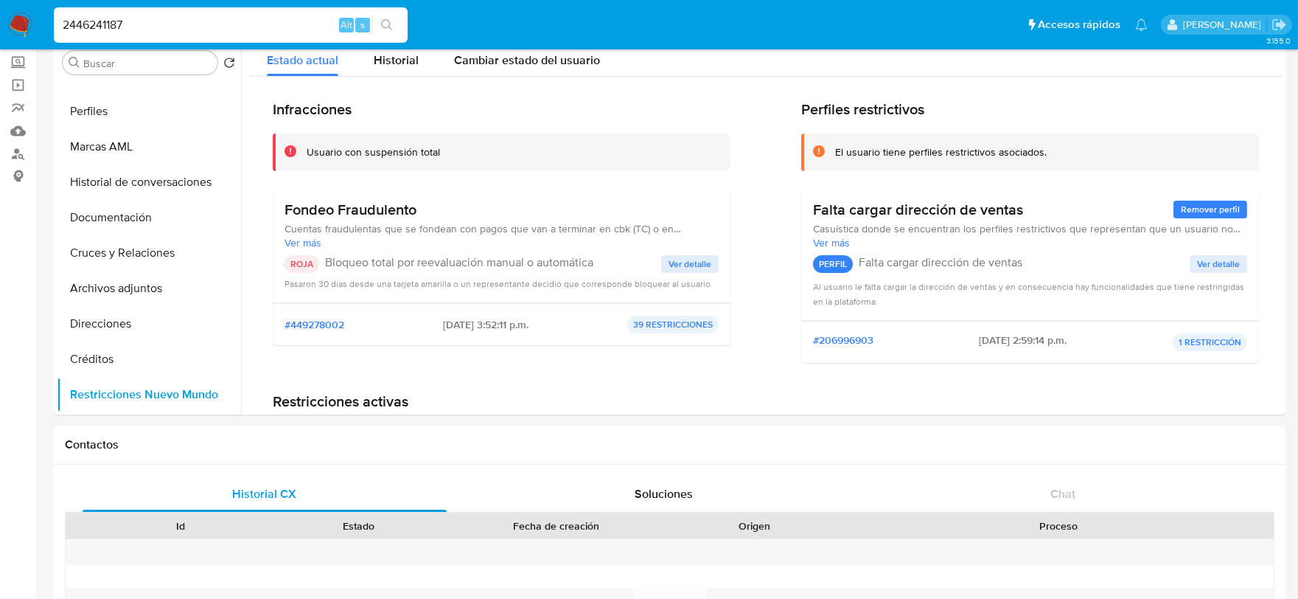
click at [187, 25] on input "2446241187" at bounding box center [231, 24] width 354 height 19
paste input "50973460"
type input "2450973460"
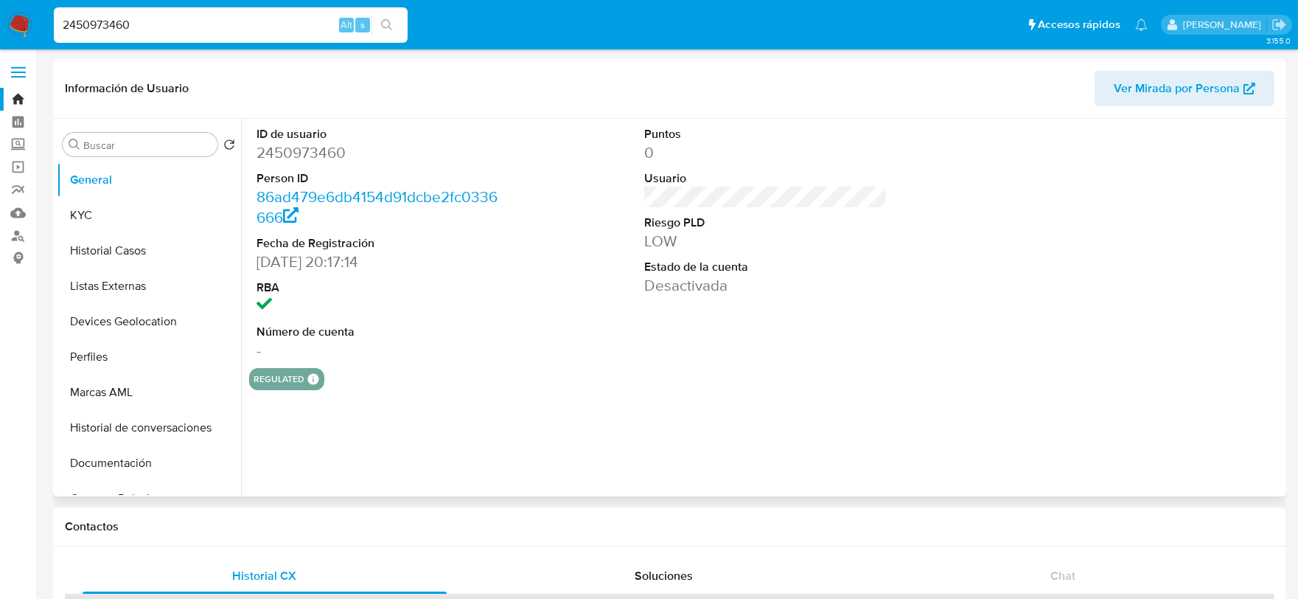
select select "10"
click at [97, 16] on input "2450973460" at bounding box center [231, 24] width 354 height 19
click at [91, 21] on input "2450973460" at bounding box center [231, 24] width 354 height 19
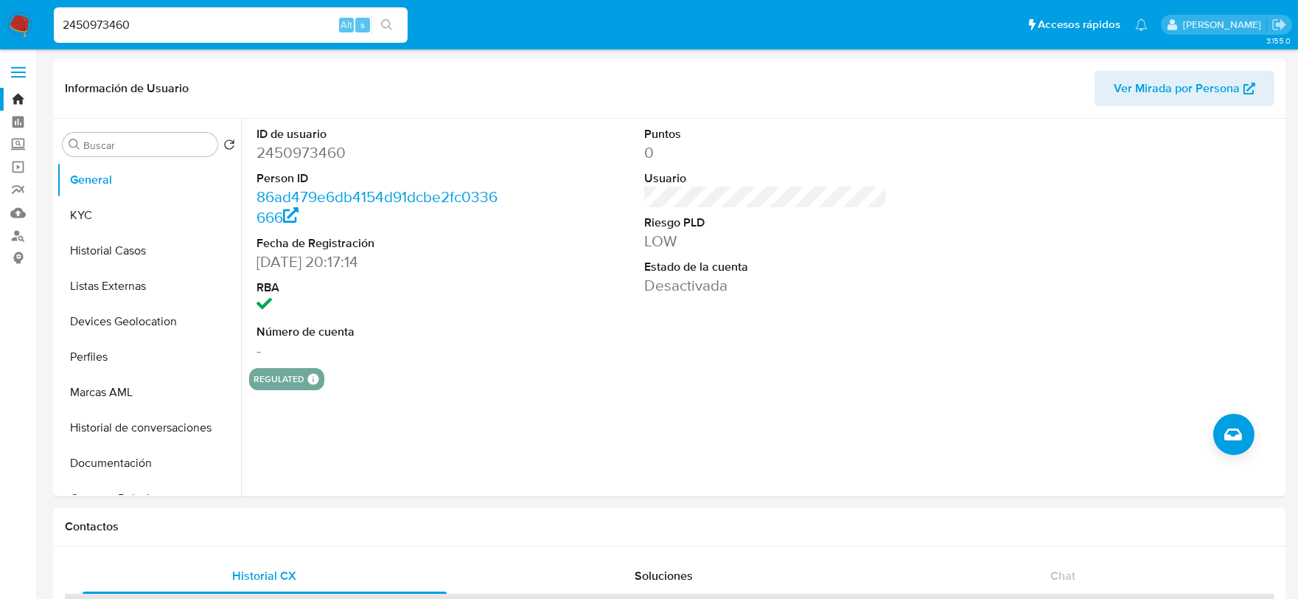
paste input "94308204"
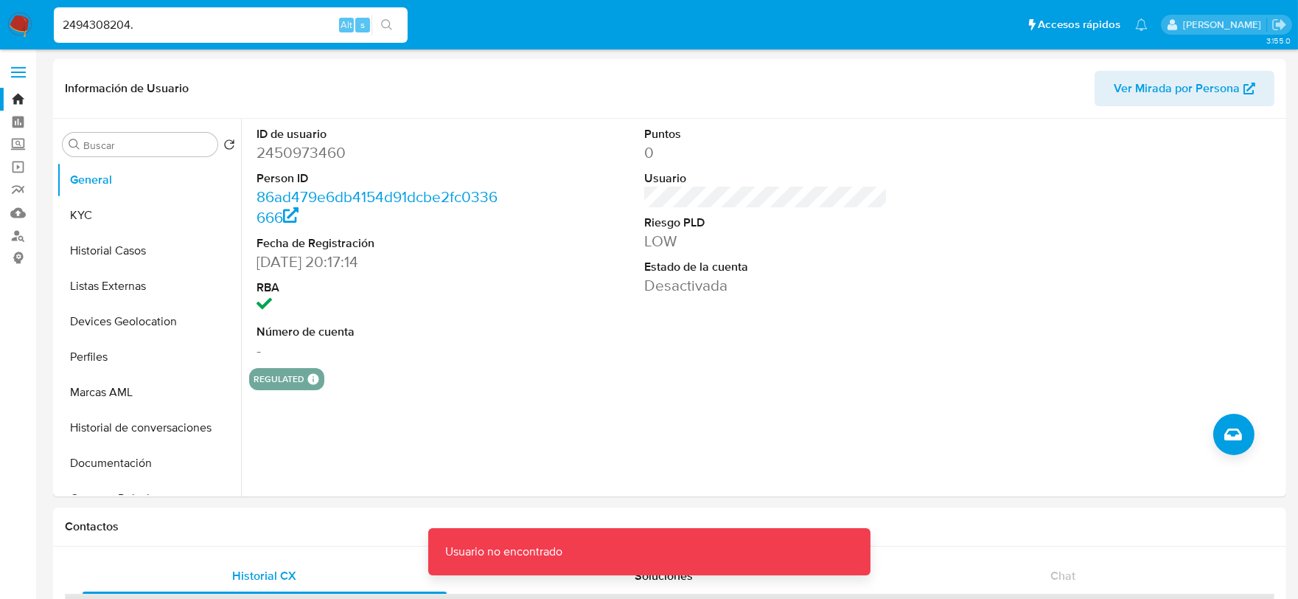
click at [212, 48] on nav "Pausado Ver notificaciones 2494308204. Alt s Accesos rápidos Presiona las sigui…" at bounding box center [649, 24] width 1298 height 49
click at [190, 27] on input "2494308204." at bounding box center [231, 24] width 354 height 19
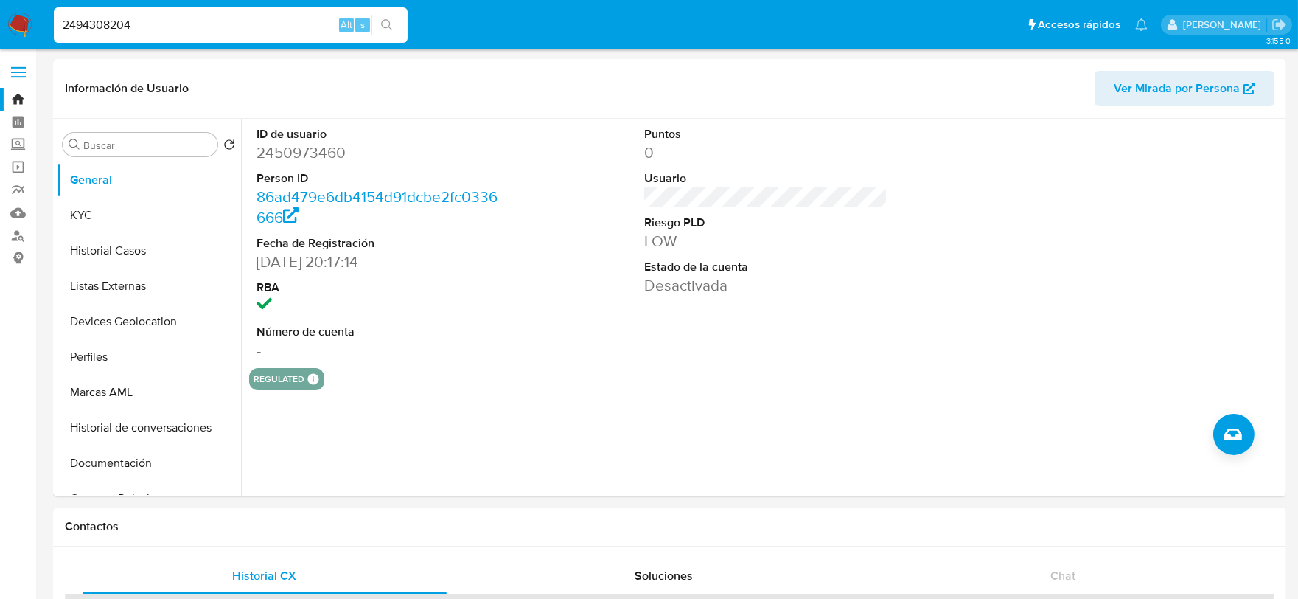
type input "2494308204"
select select "10"
click at [82, 205] on button "KYC" at bounding box center [143, 215] width 173 height 35
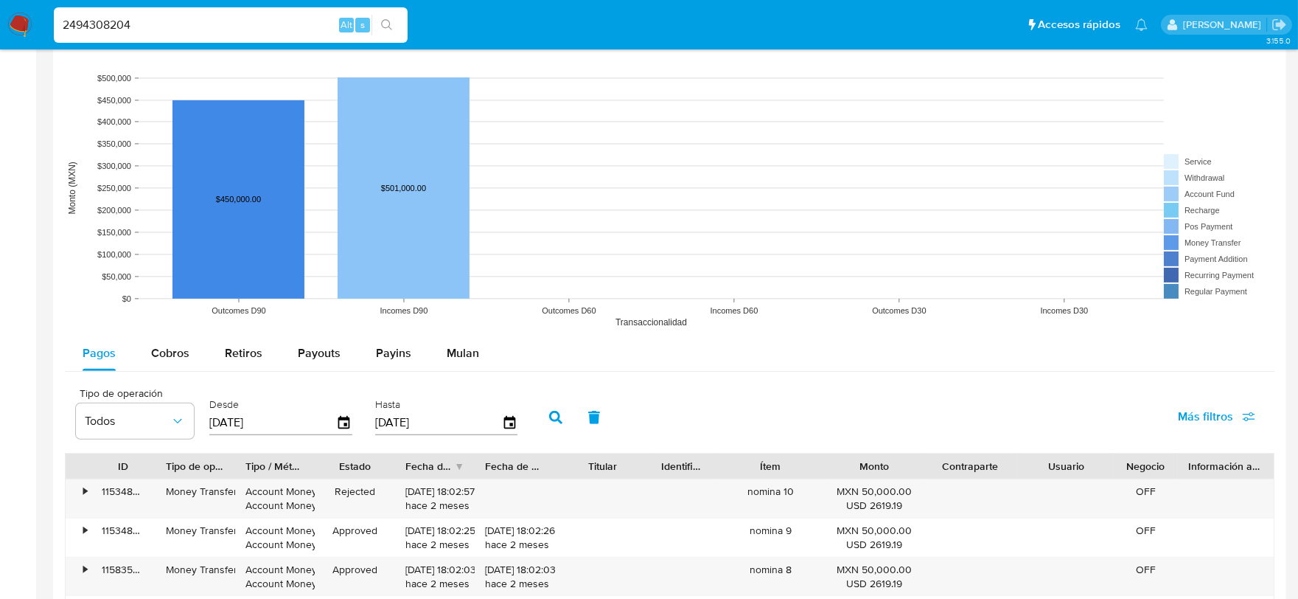
scroll to position [1392, 0]
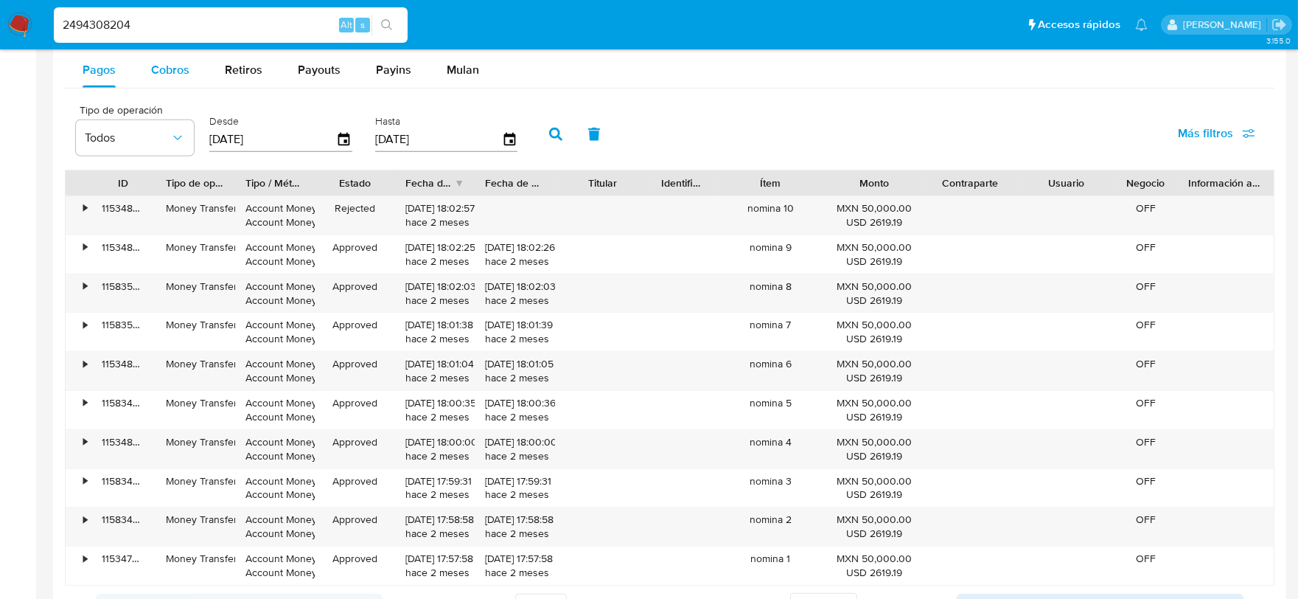
click at [172, 71] on span "Cobros" at bounding box center [170, 69] width 38 height 17
select select "10"
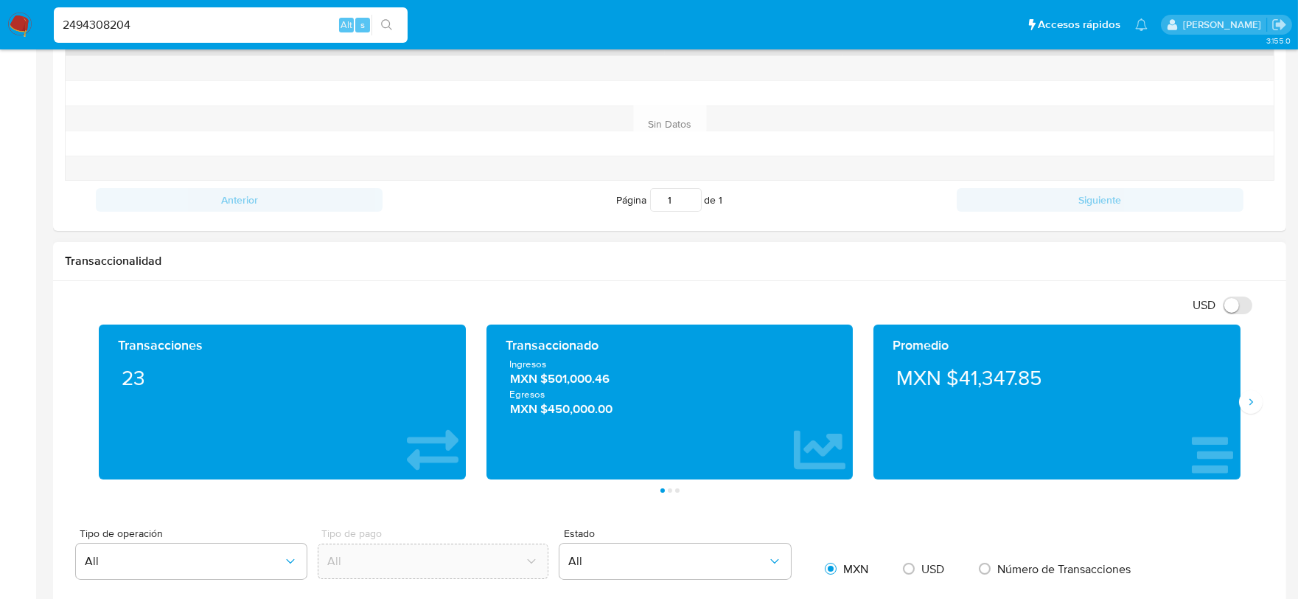
scroll to position [594, 0]
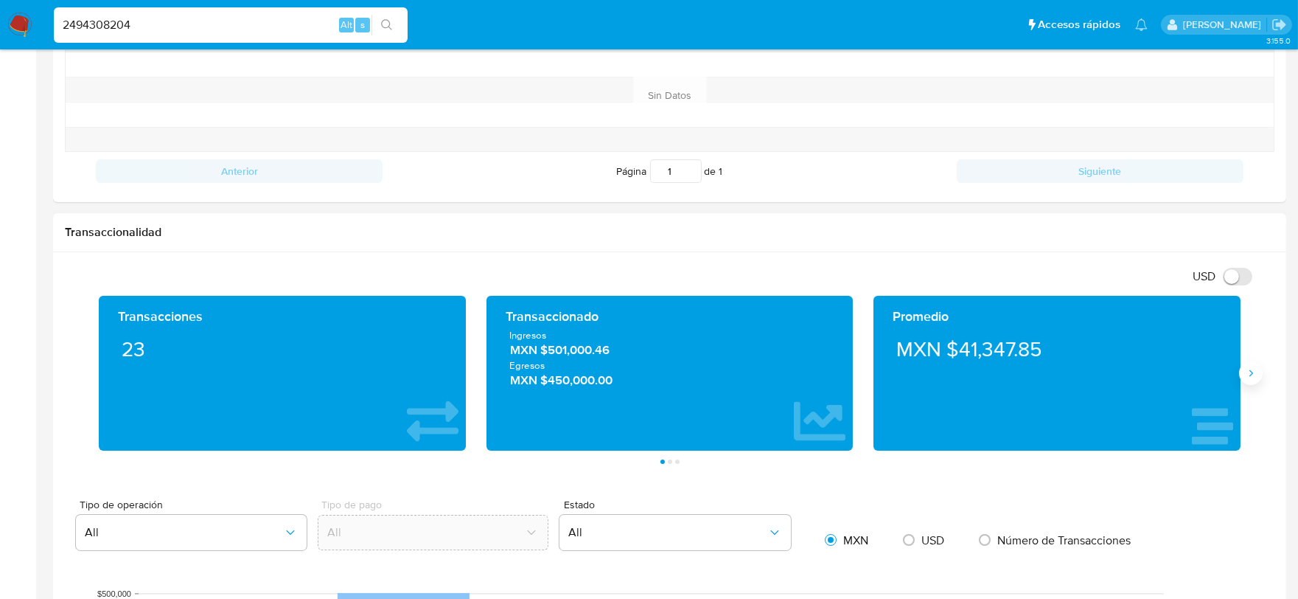
click at [1249, 383] on button "Siguiente" at bounding box center [1251, 373] width 24 height 24
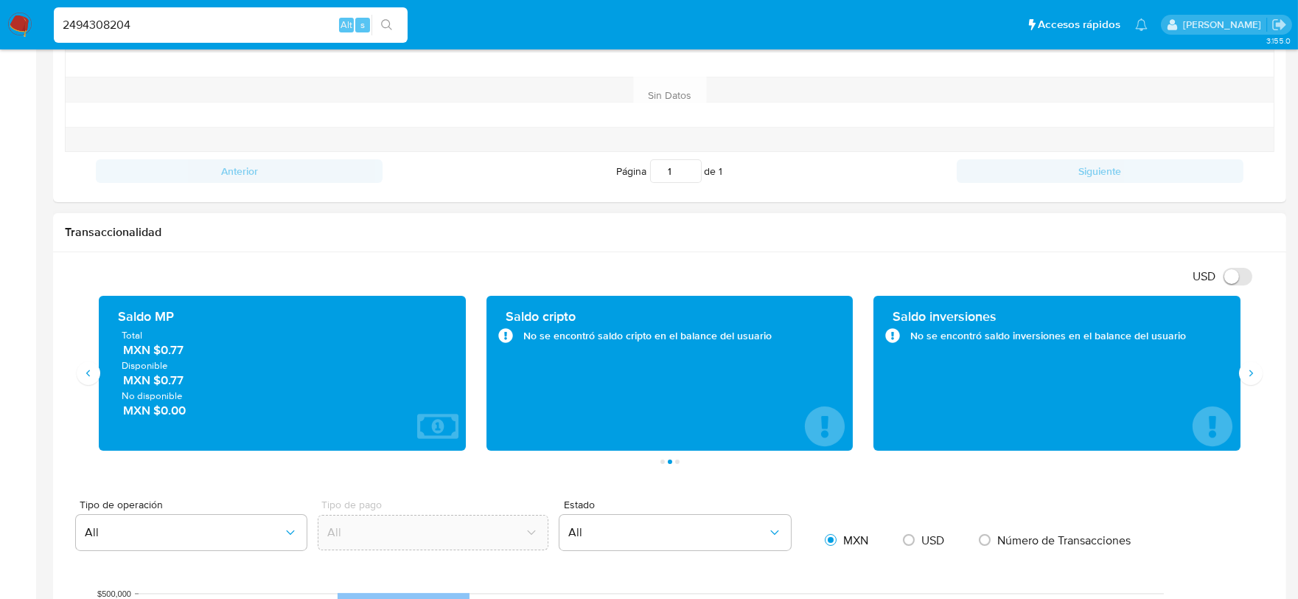
click at [341, 219] on div "Transaccionalidad" at bounding box center [669, 232] width 1233 height 39
click at [130, 27] on input "2494308204" at bounding box center [231, 24] width 354 height 19
paste input "481524882"
type input "481524882"
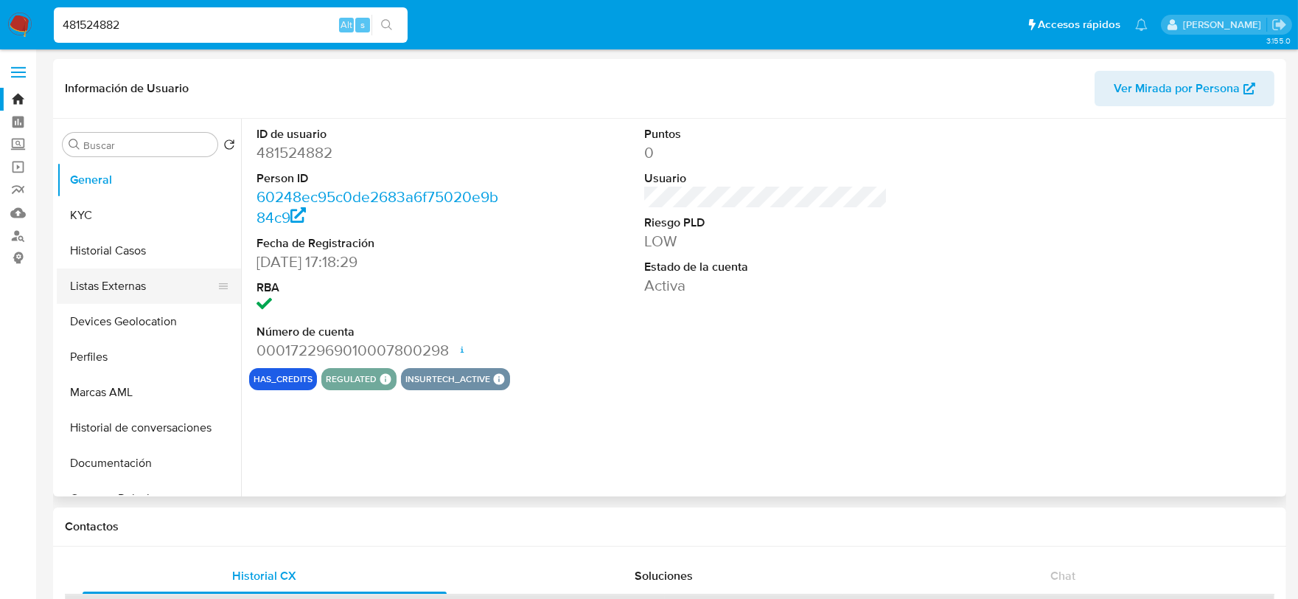
select select "10"
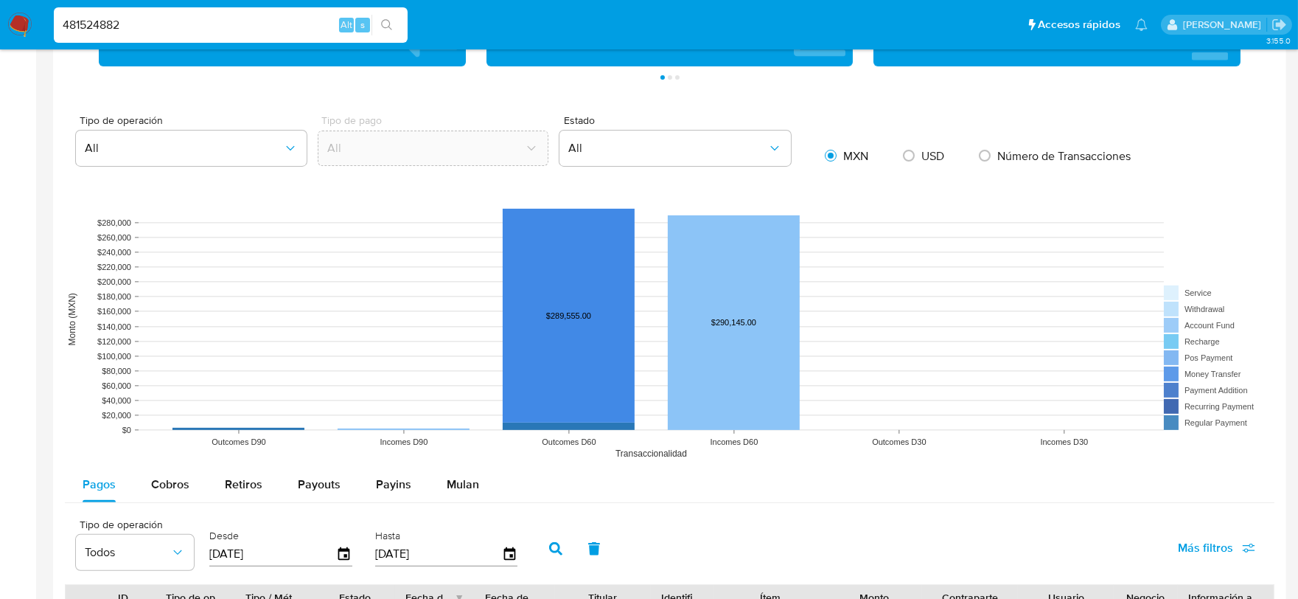
scroll to position [1146, 0]
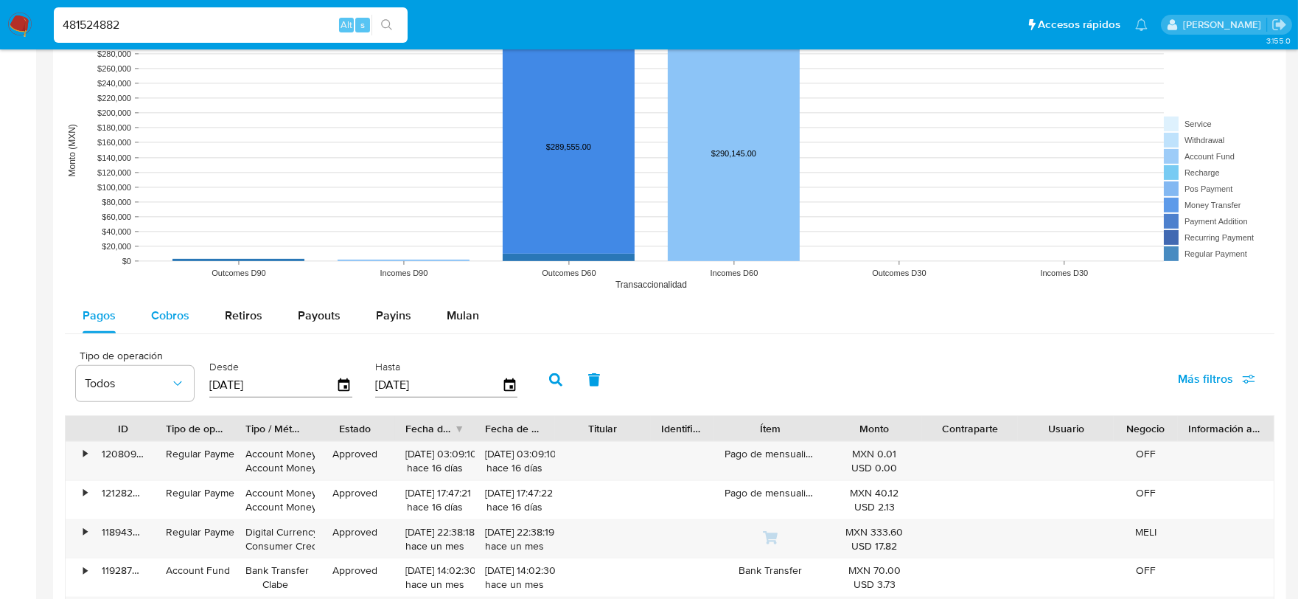
click at [165, 313] on span "Cobros" at bounding box center [170, 315] width 38 height 17
select select "10"
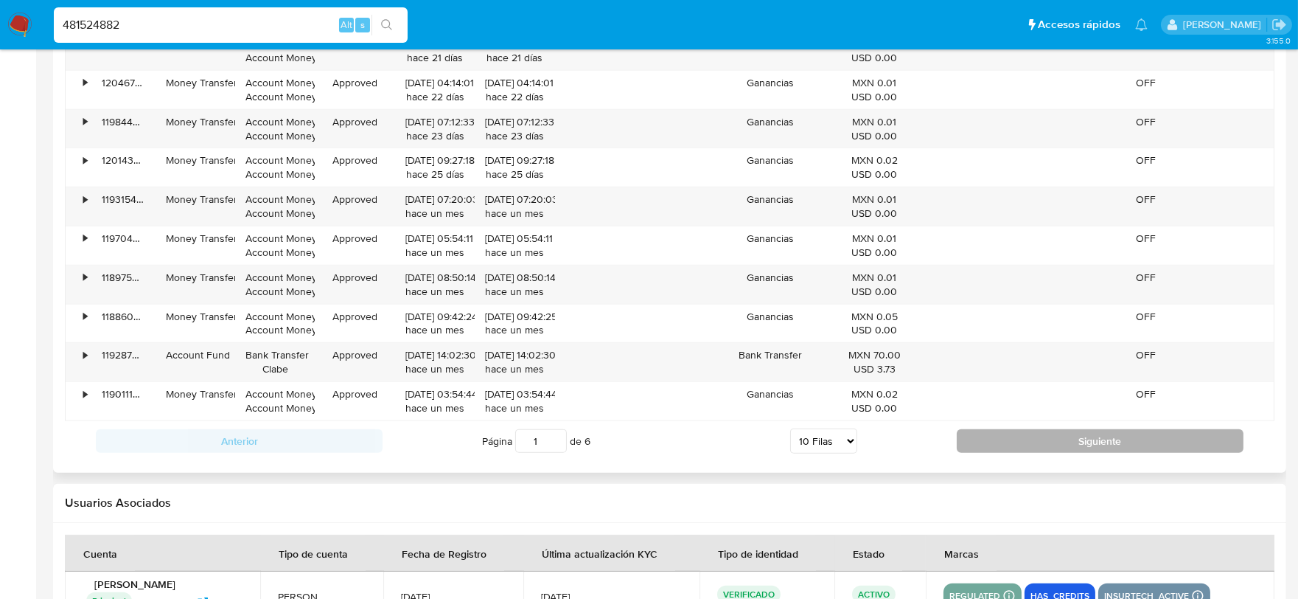
click at [1012, 435] on button "Siguiente" at bounding box center [1100, 441] width 287 height 24
type input "3"
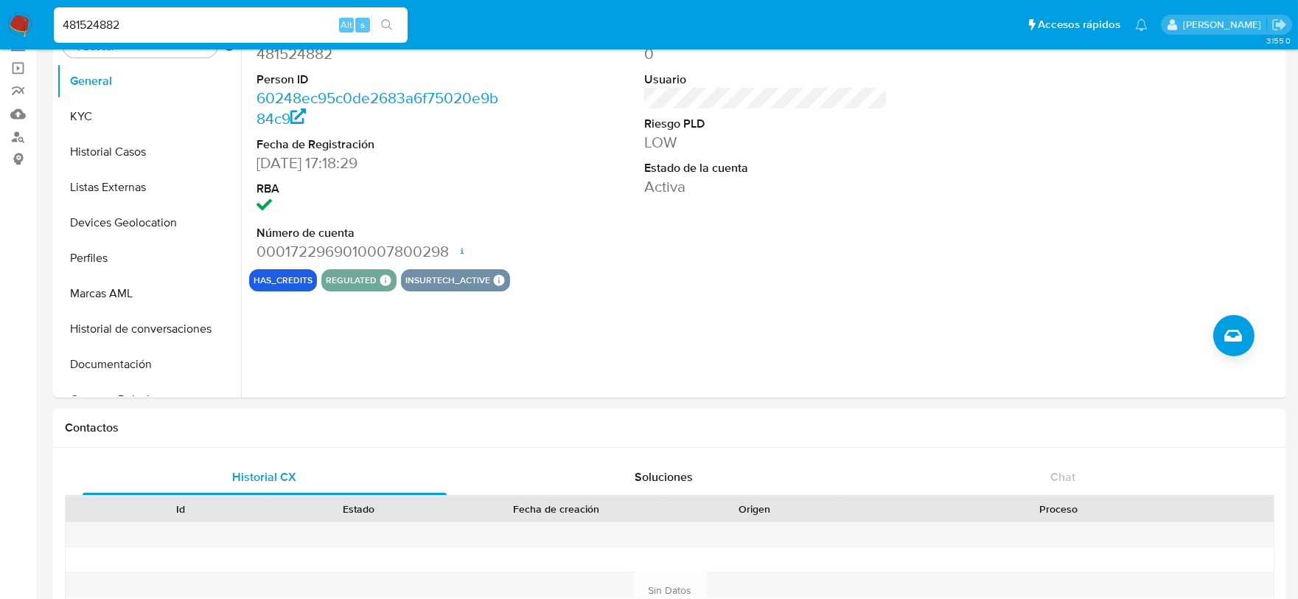
scroll to position [0, 0]
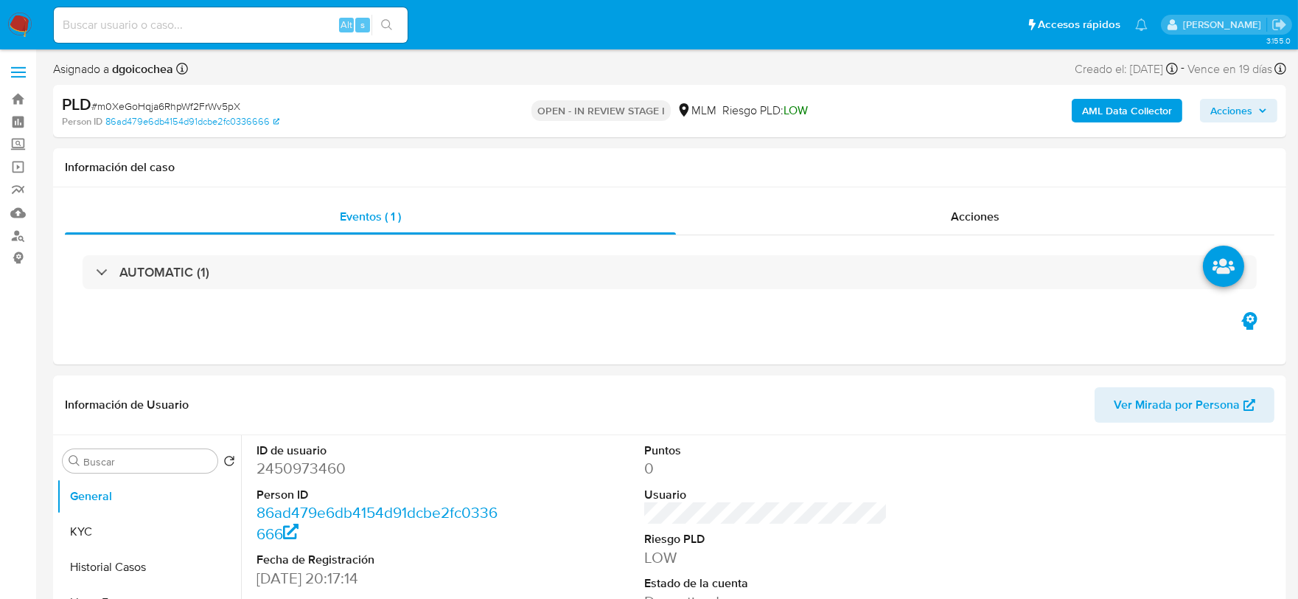
select select "10"
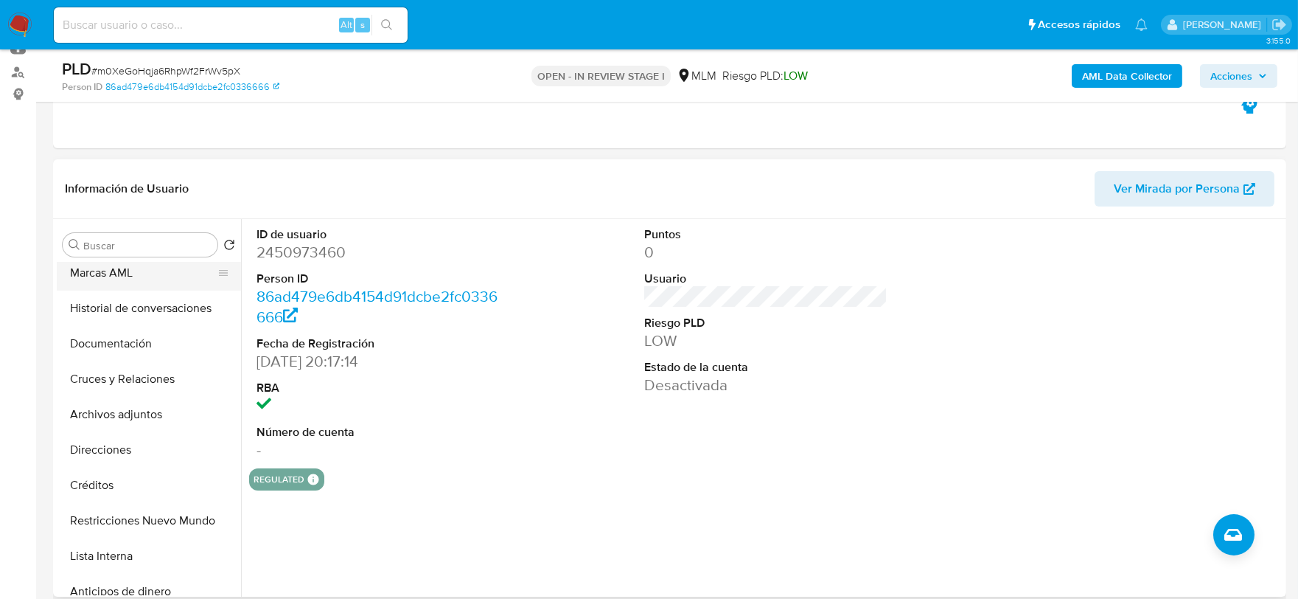
scroll to position [246, 0]
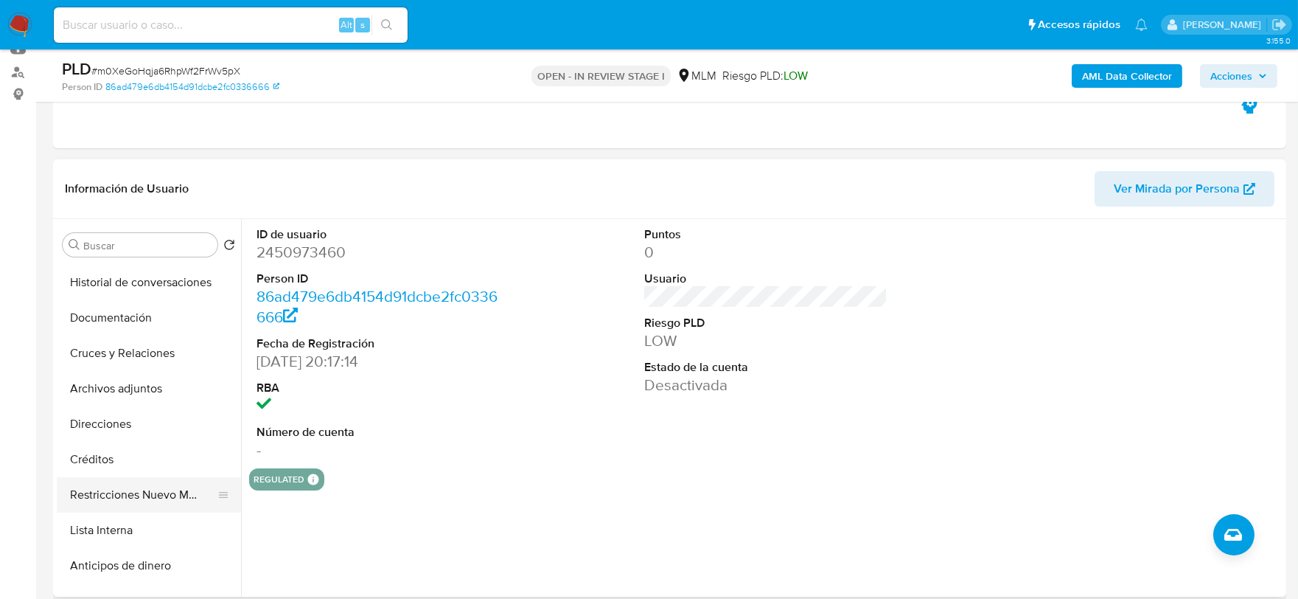
click at [134, 498] on button "Restricciones Nuevo Mundo" at bounding box center [143, 494] width 173 height 35
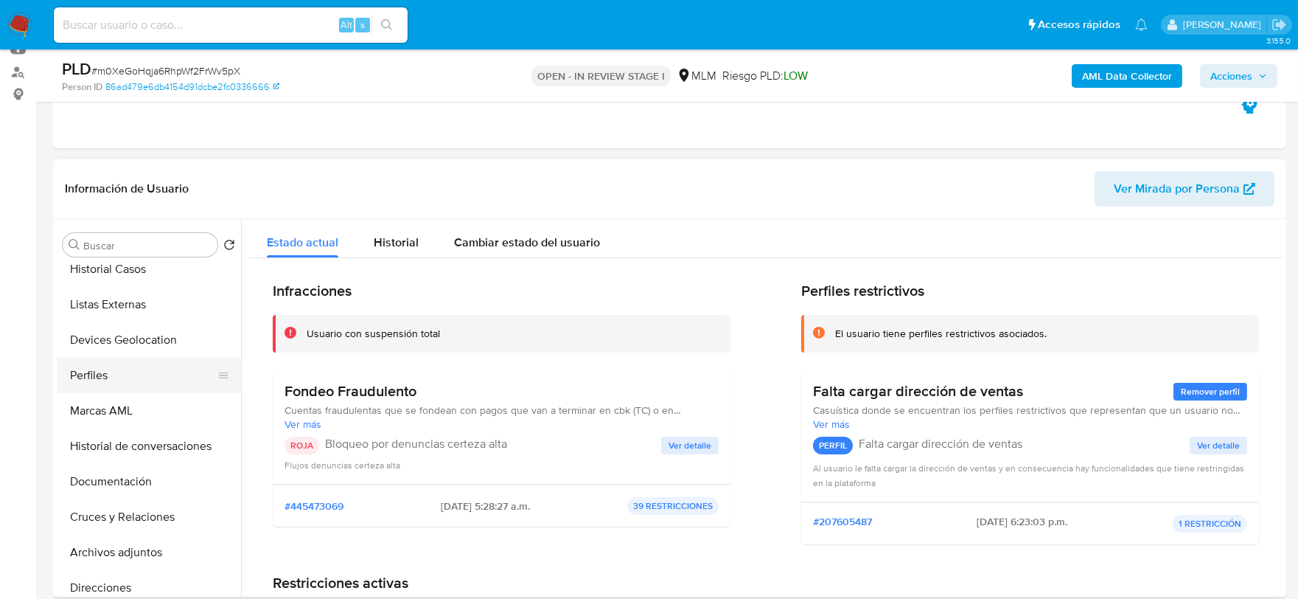
scroll to position [0, 0]
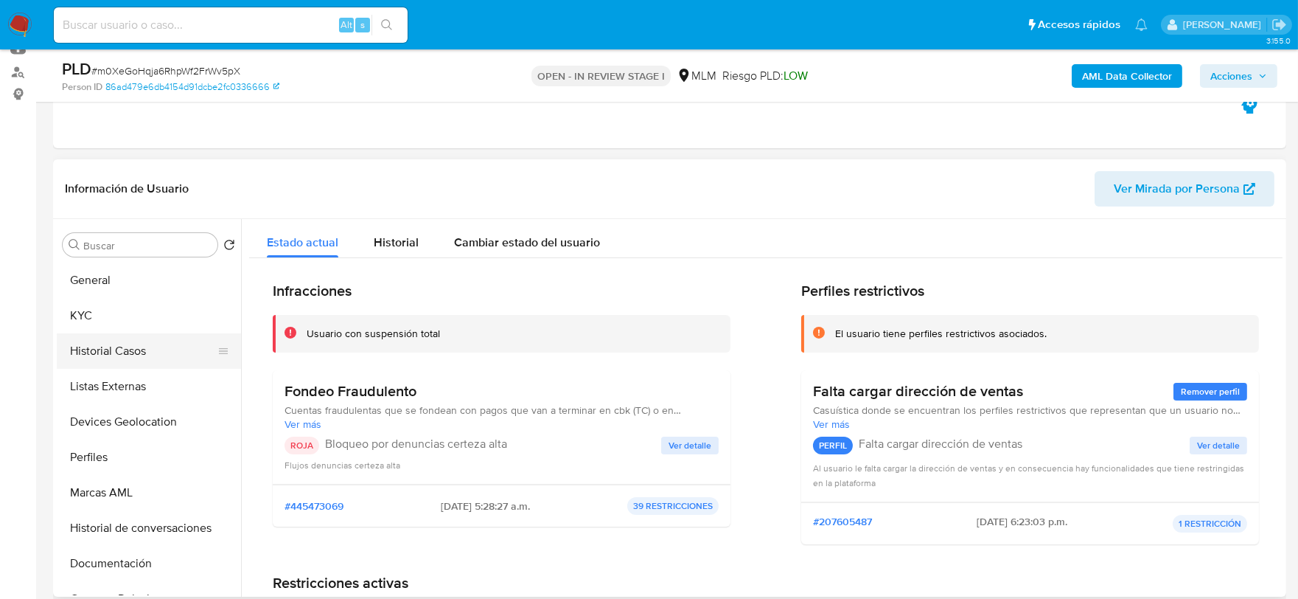
click at [121, 348] on button "Historial Casos" at bounding box center [143, 350] width 173 height 35
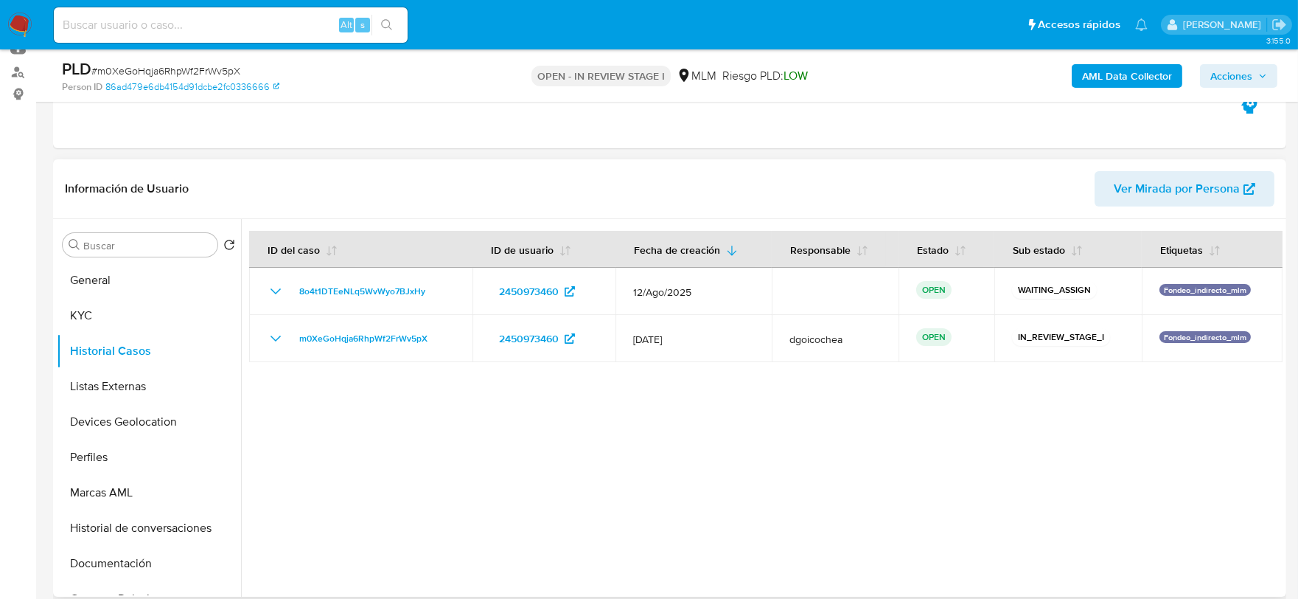
click at [919, 456] on div at bounding box center [762, 407] width 1042 height 377
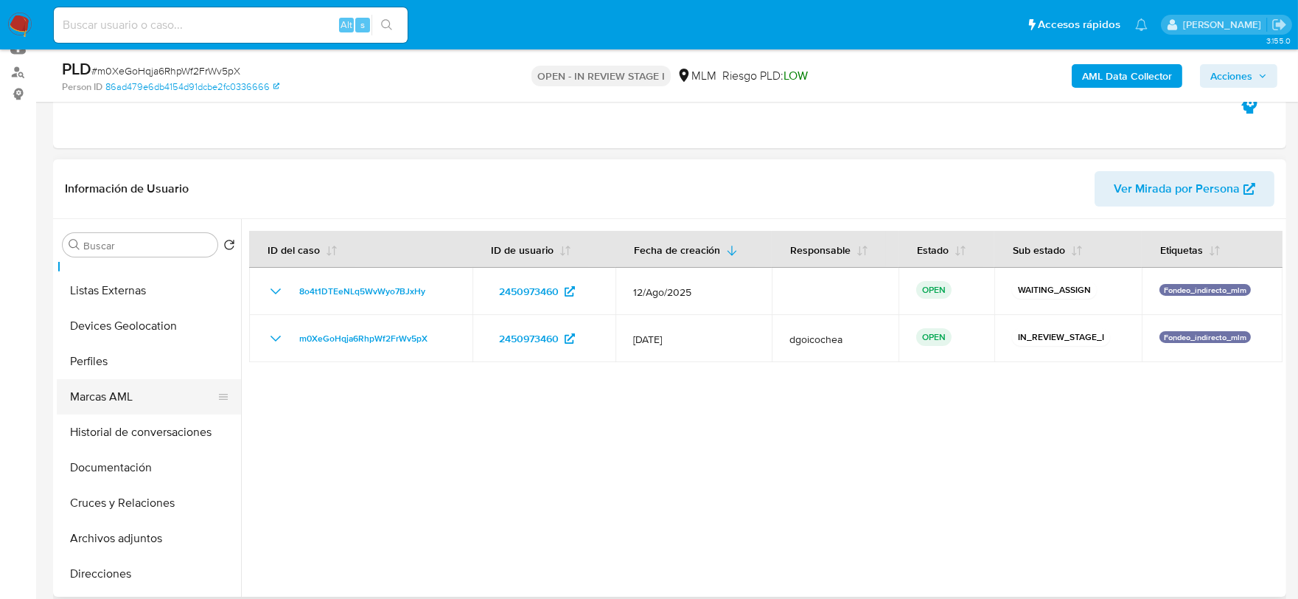
scroll to position [246, 0]
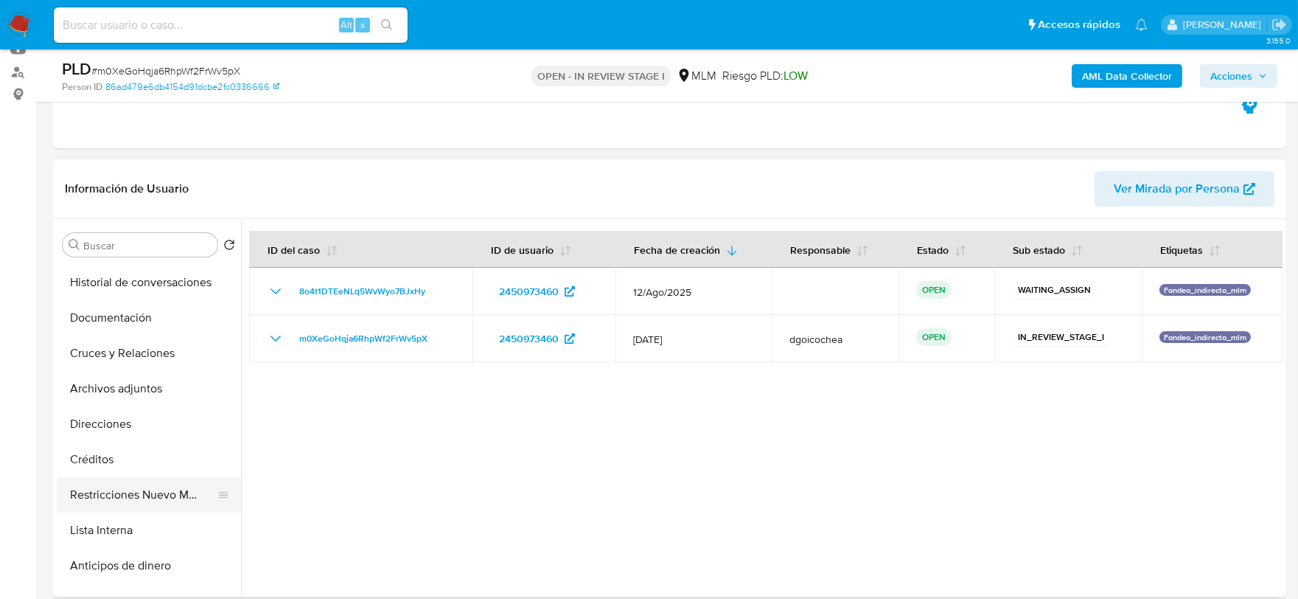
click at [140, 483] on button "Restricciones Nuevo Mundo" at bounding box center [143, 494] width 173 height 35
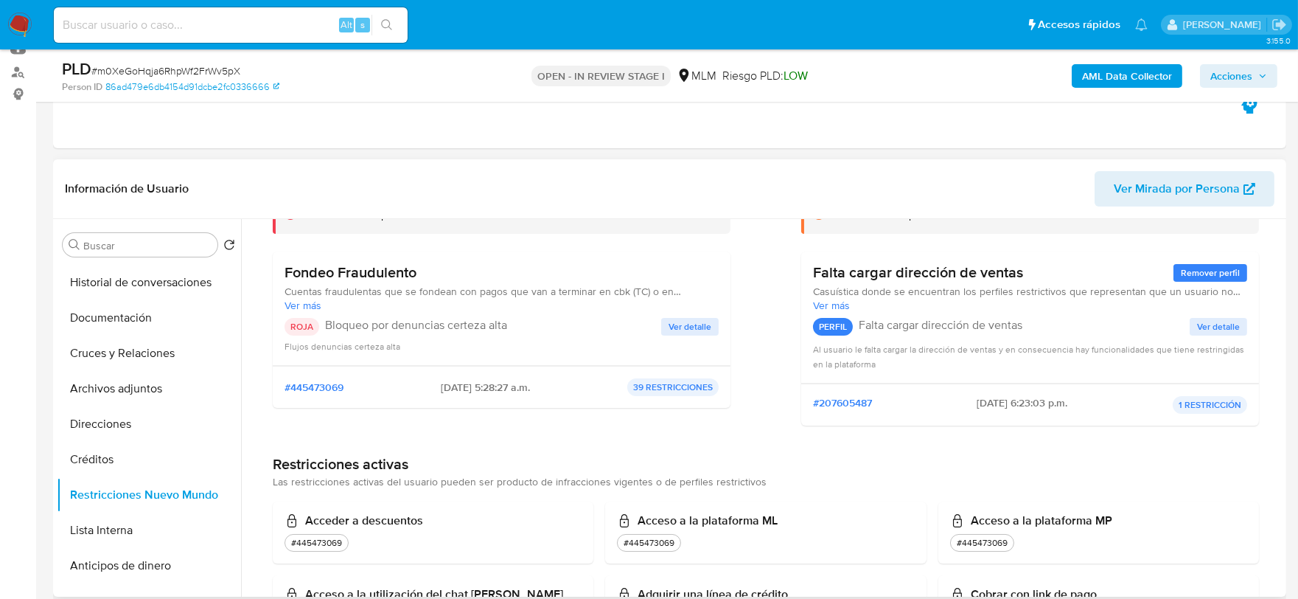
scroll to position [0, 0]
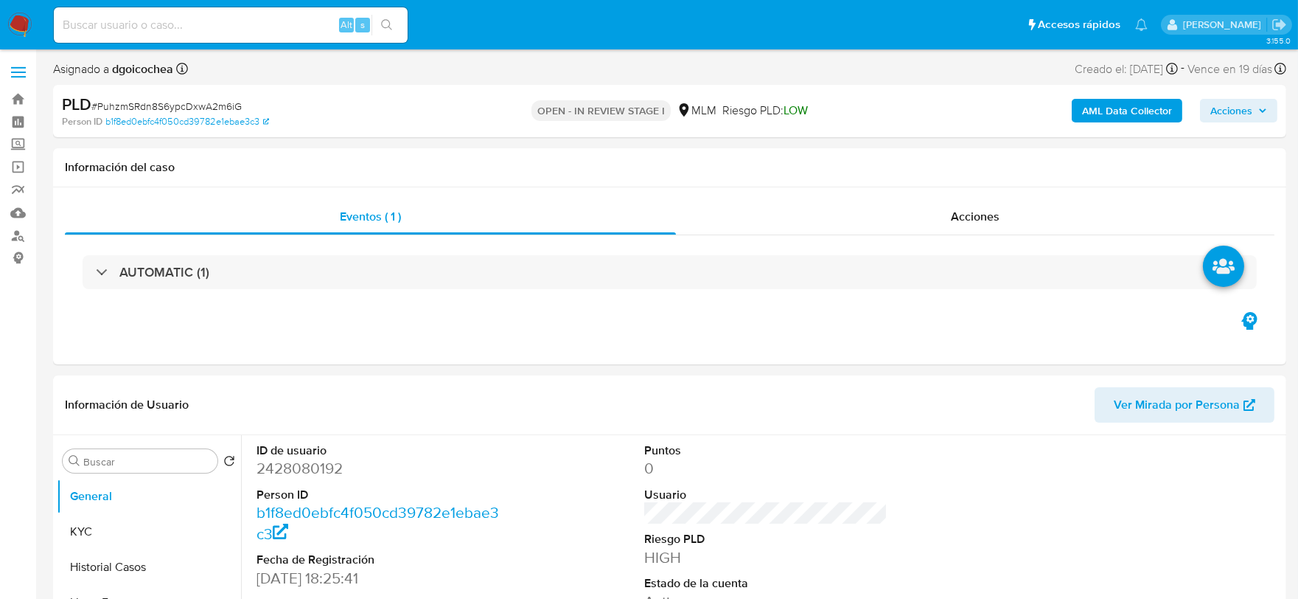
select select "10"
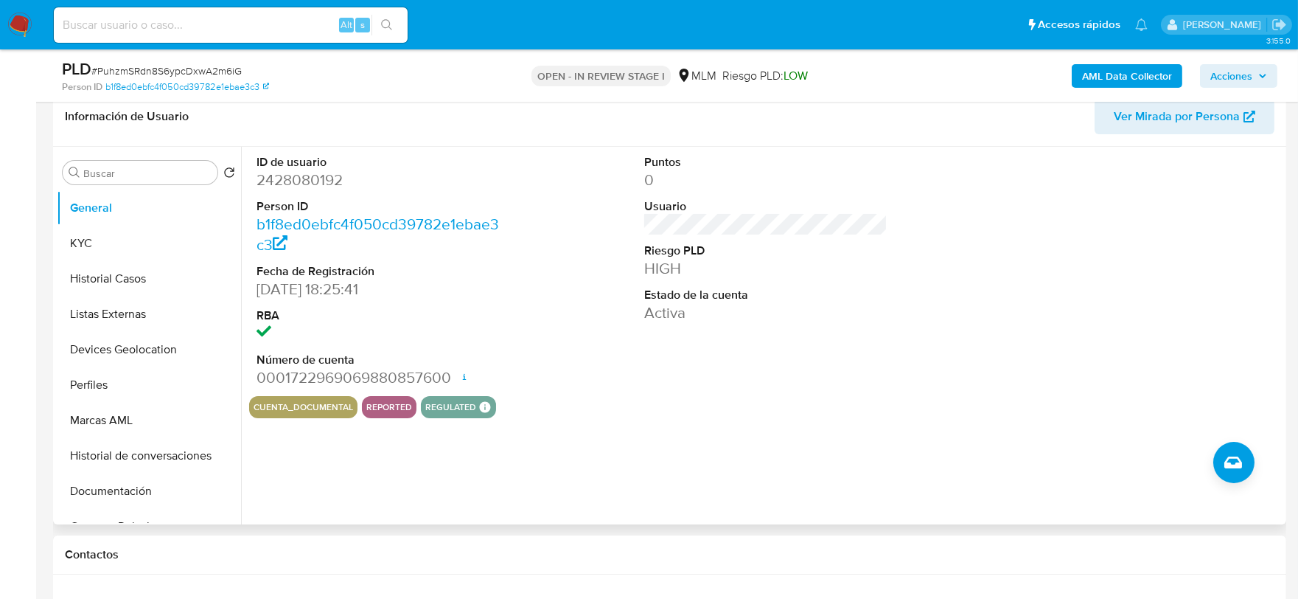
scroll to position [246, 0]
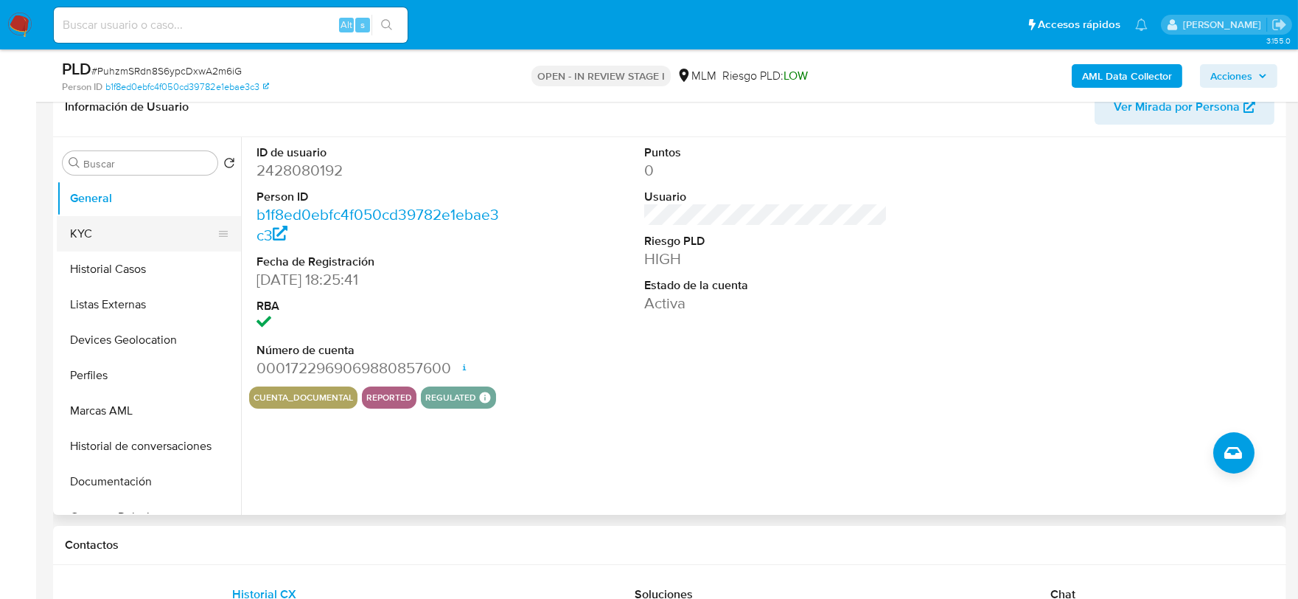
click at [116, 236] on button "KYC" at bounding box center [143, 233] width 173 height 35
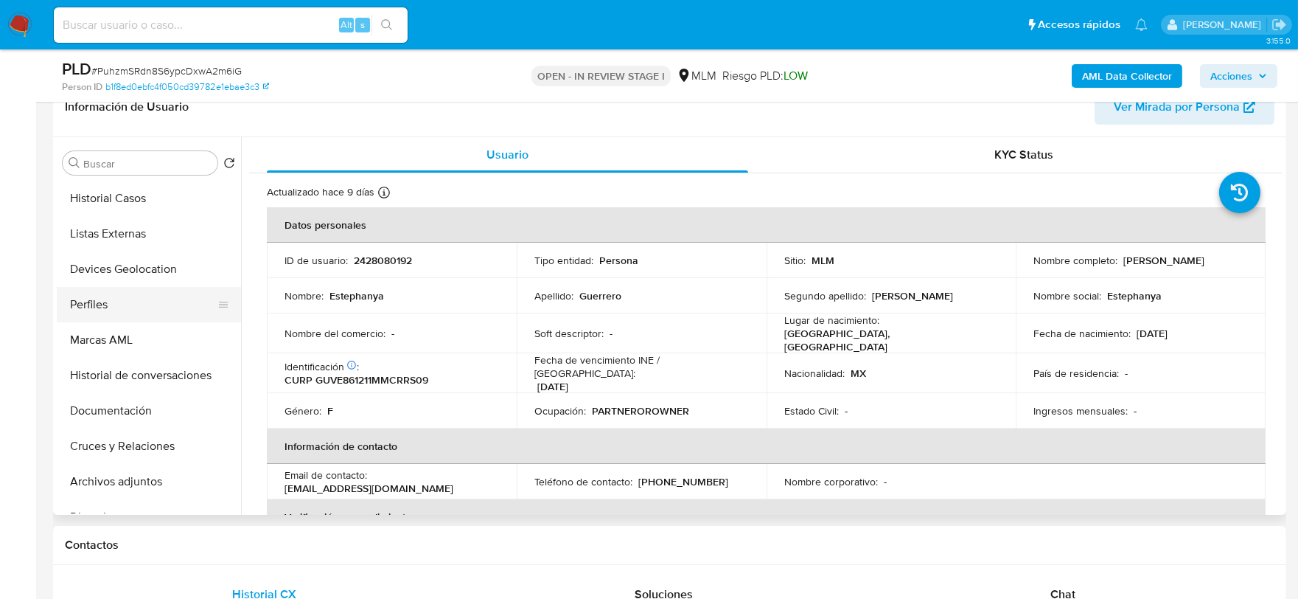
scroll to position [245, 0]
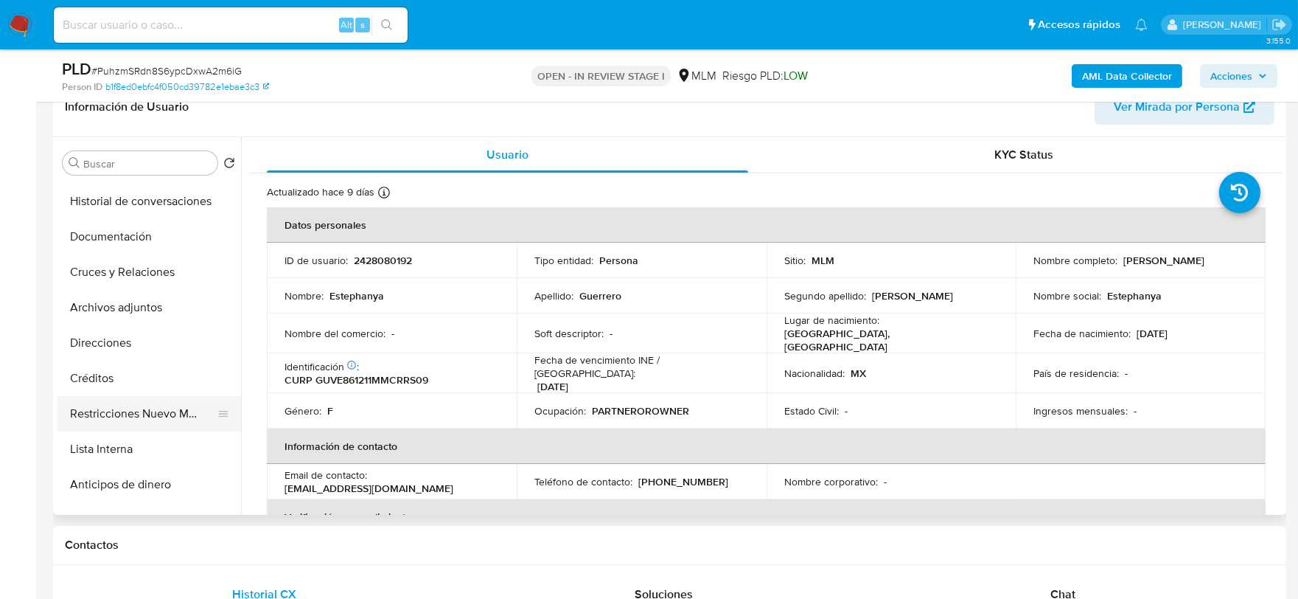
click at [147, 422] on button "Restricciones Nuevo Mundo" at bounding box center [143, 413] width 173 height 35
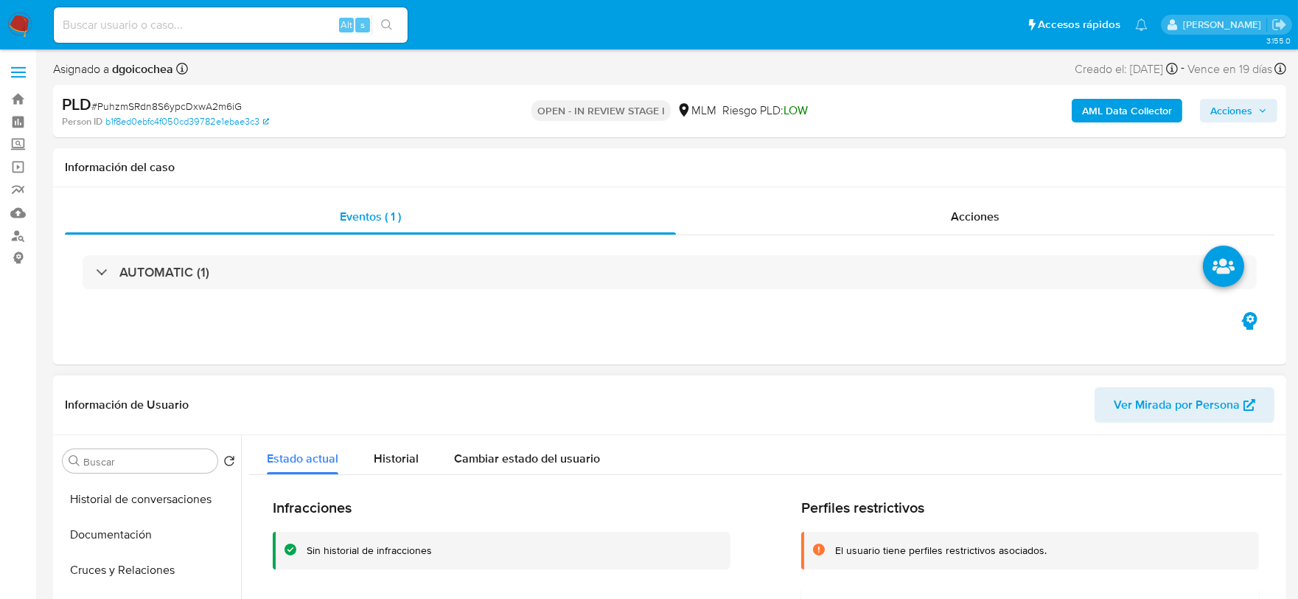
scroll to position [164, 0]
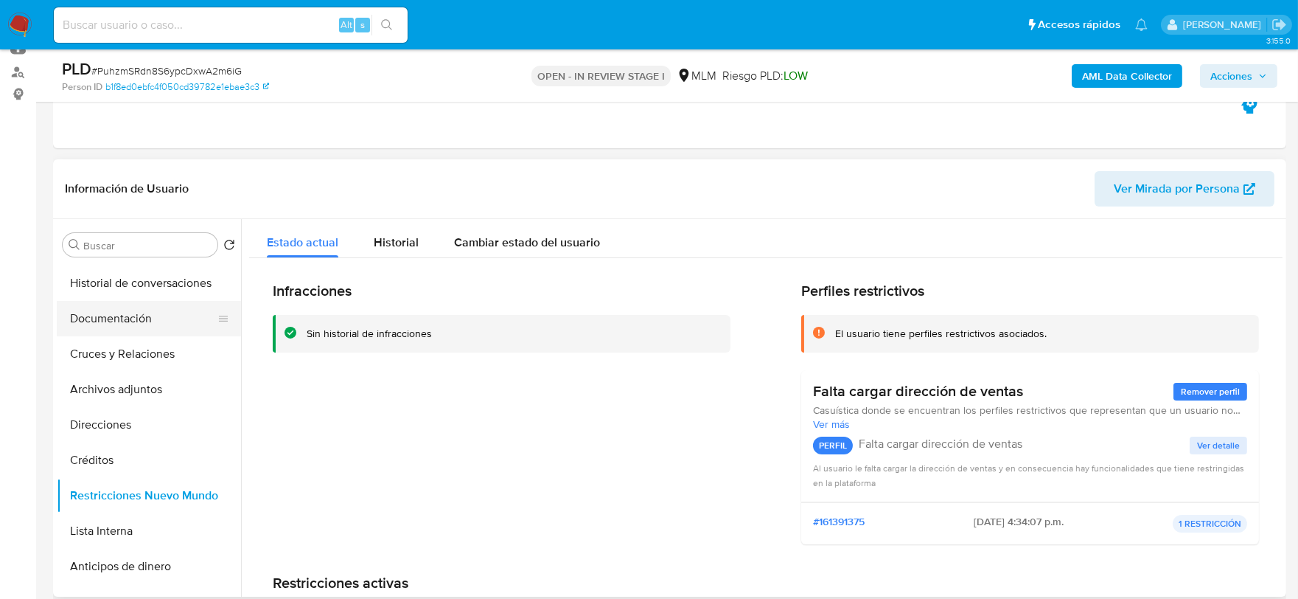
click at [136, 314] on button "Documentación" at bounding box center [143, 318] width 173 height 35
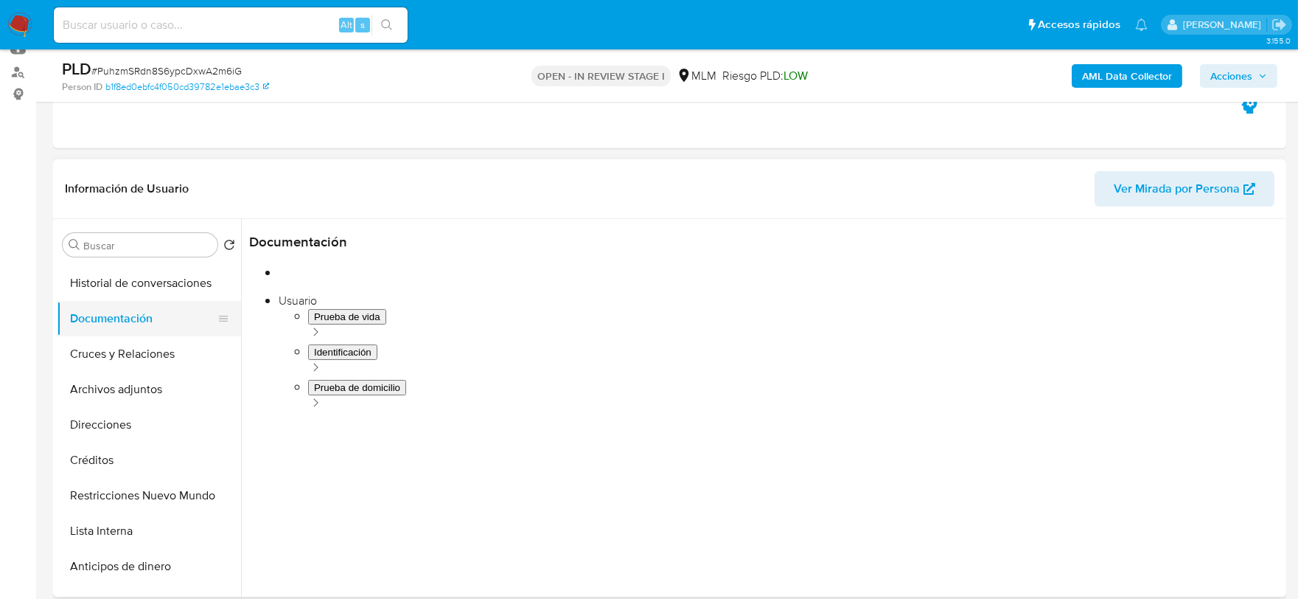
scroll to position [0, 0]
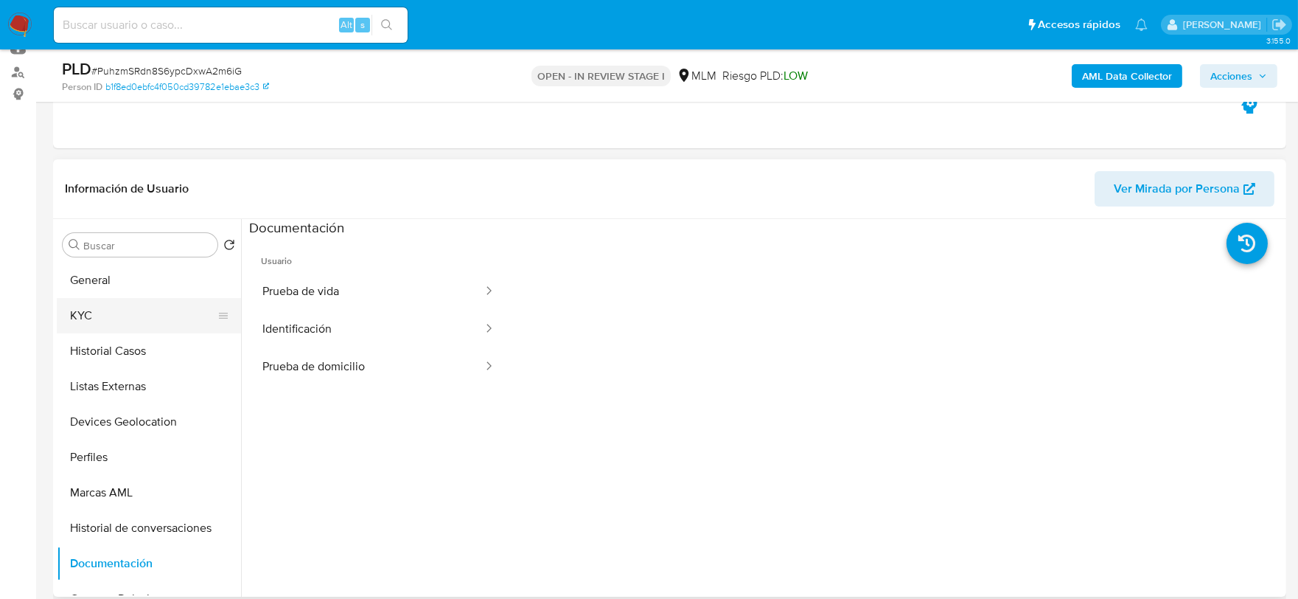
click at [131, 301] on button "KYC" at bounding box center [143, 315] width 173 height 35
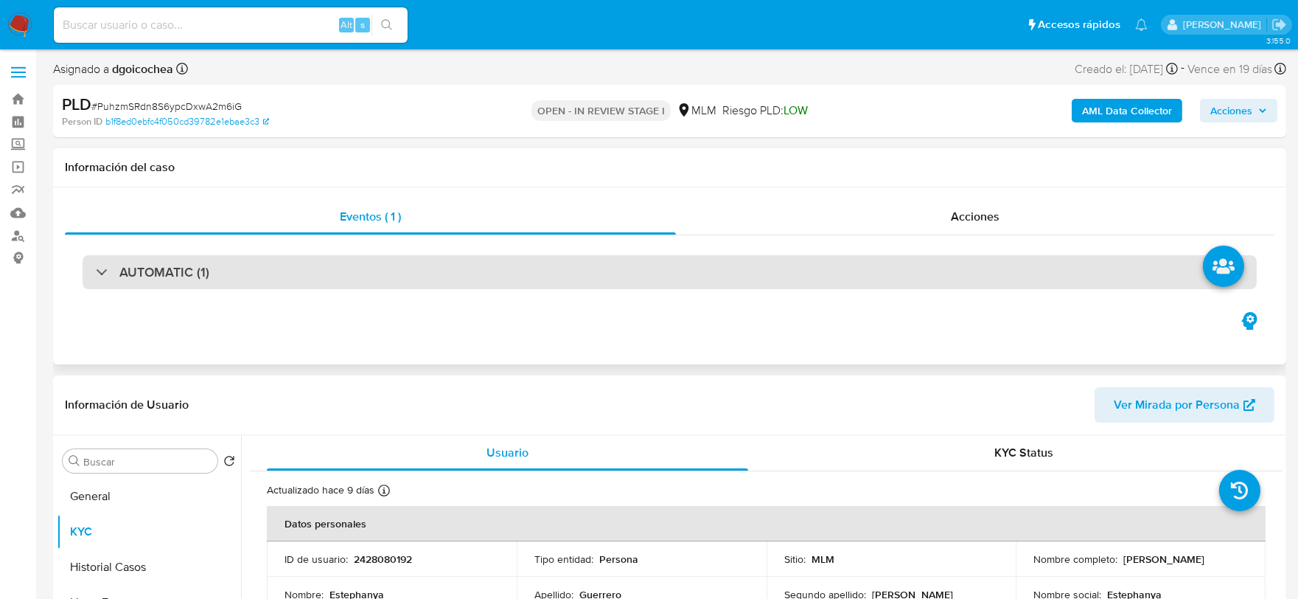
click at [187, 274] on h3 "AUTOMATIC (1)" at bounding box center [164, 272] width 90 height 16
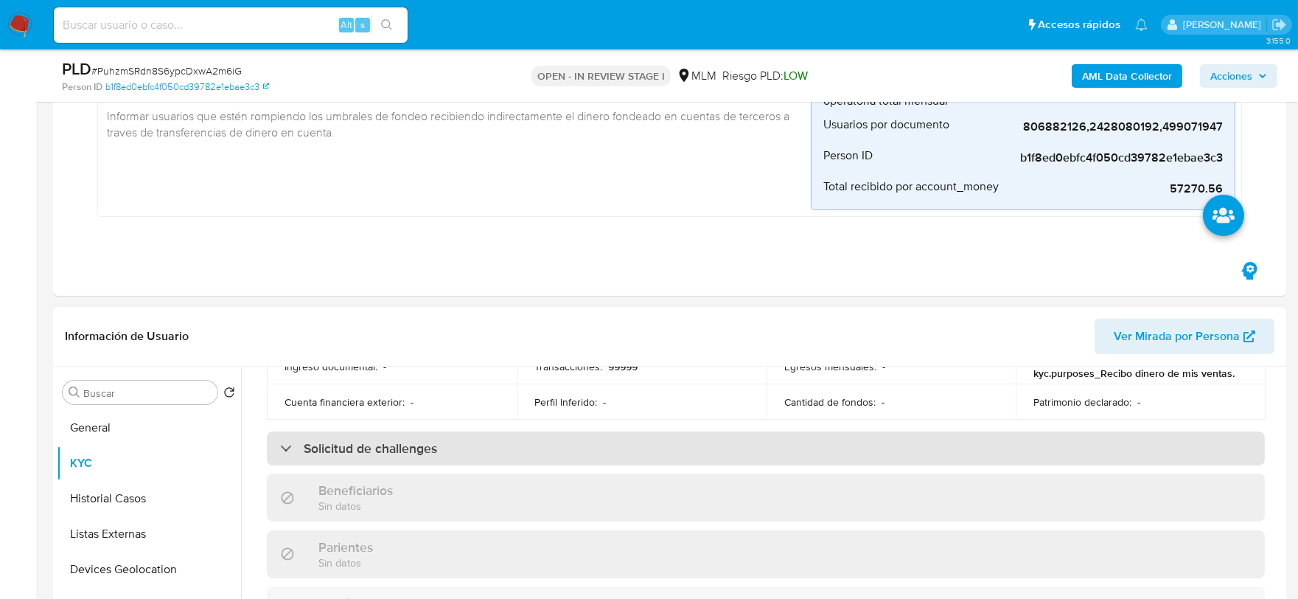
scroll to position [573, 0]
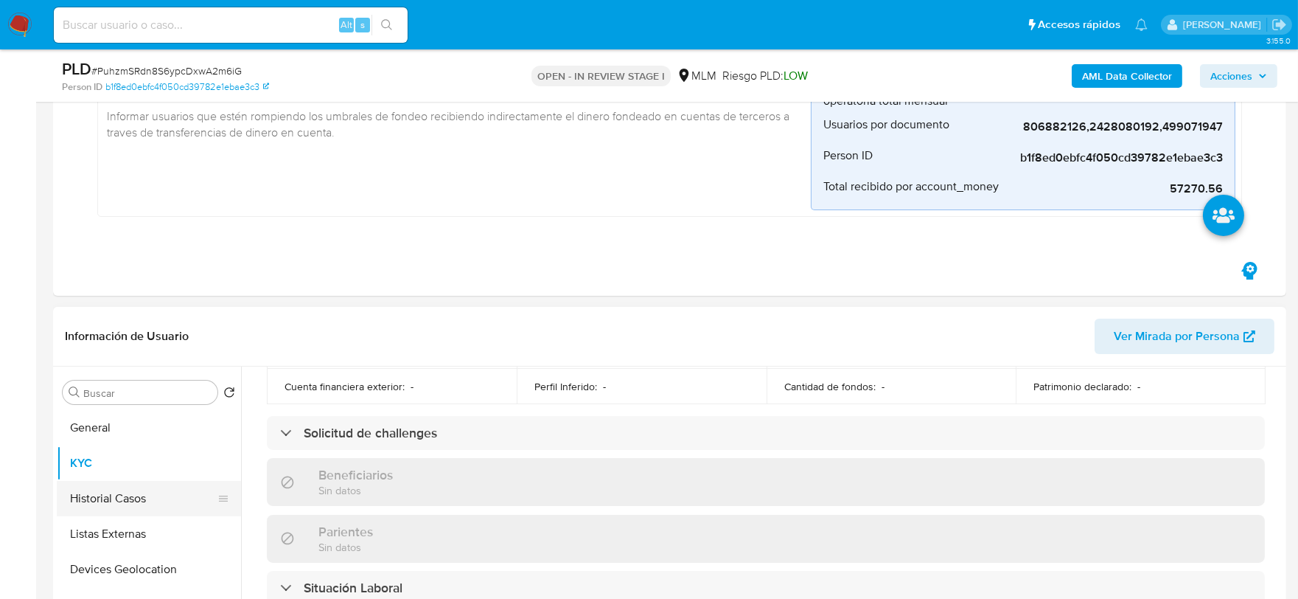
click at [116, 494] on button "Historial Casos" at bounding box center [143, 498] width 173 height 35
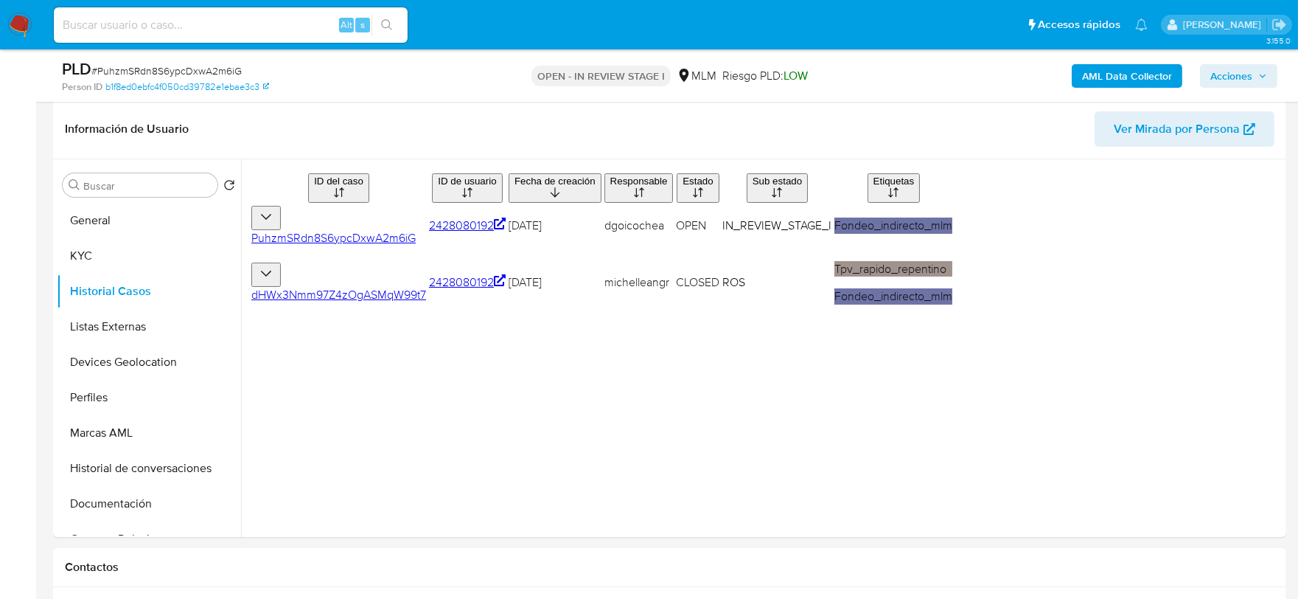
scroll to position [421, 0]
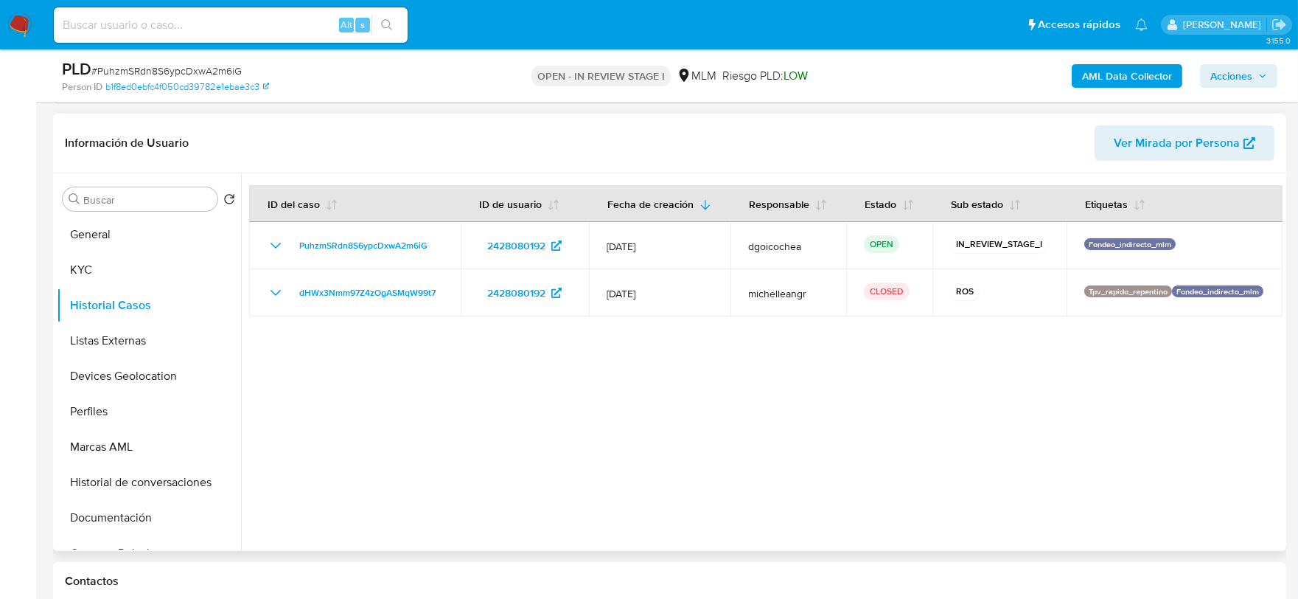
click at [833, 426] on div at bounding box center [762, 361] width 1042 height 377
click at [120, 325] on button "Listas Externas" at bounding box center [143, 340] width 173 height 35
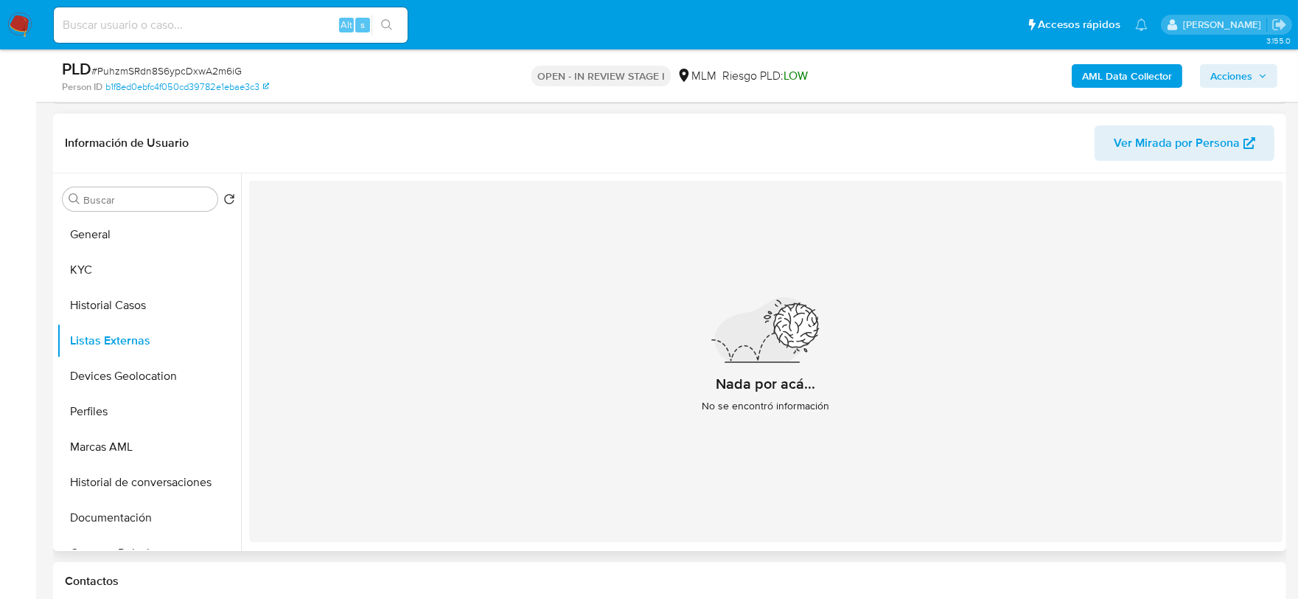
click at [549, 415] on div "Nada por acá... No se encontró información" at bounding box center [766, 361] width 1034 height 361
click at [130, 372] on button "Devices Geolocation" at bounding box center [143, 375] width 173 height 35
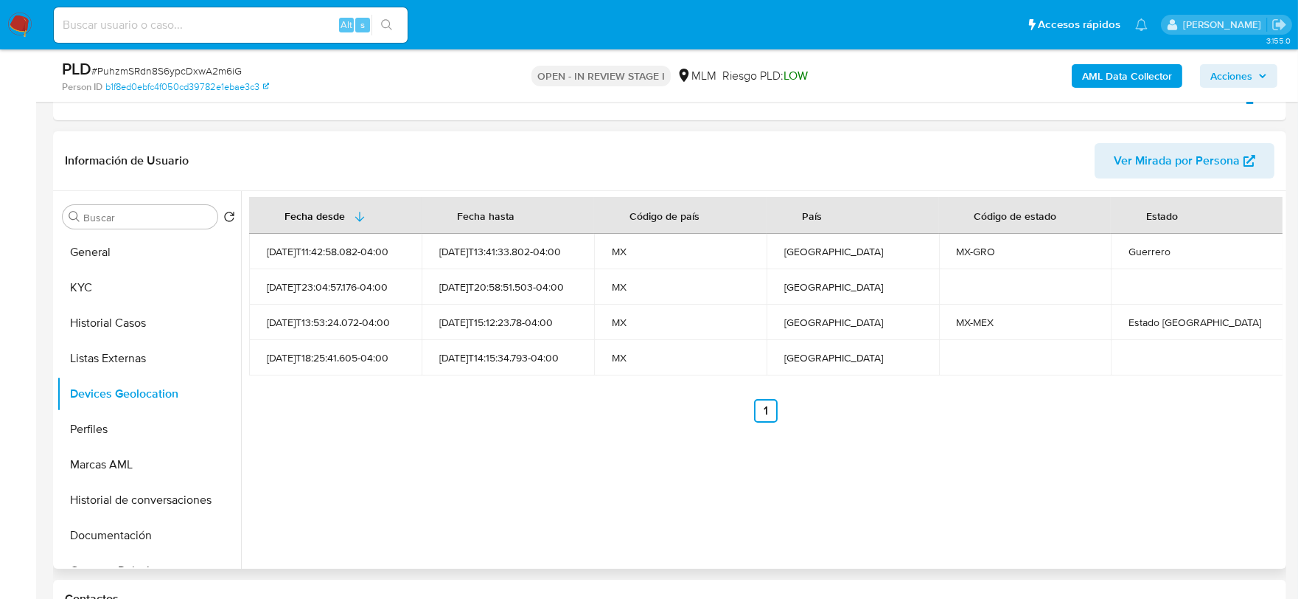
click at [511, 434] on div "Fecha desde [GEOGRAPHIC_DATA] hasta Código de país País Código de estado Estado…" at bounding box center [762, 379] width 1042 height 377
click at [123, 417] on button "Perfiles" at bounding box center [143, 428] width 173 height 35
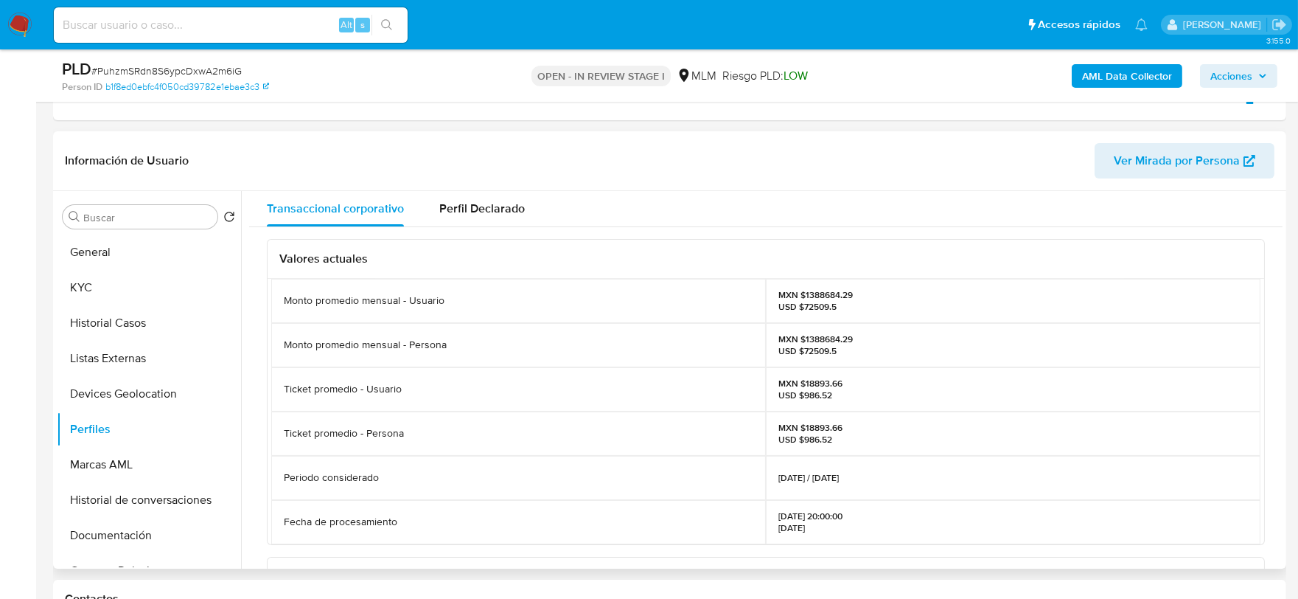
click at [255, 428] on div "Valores actuales Monto promedio mensual - Usuario MXN $1388684.29 USD $72509.5 …" at bounding box center [766, 570] width 1034 height 687
drag, startPoint x: 147, startPoint y: 459, endPoint x: 150, endPoint y: 467, distance: 8.4
click at [147, 459] on button "Marcas AML" at bounding box center [149, 464] width 184 height 35
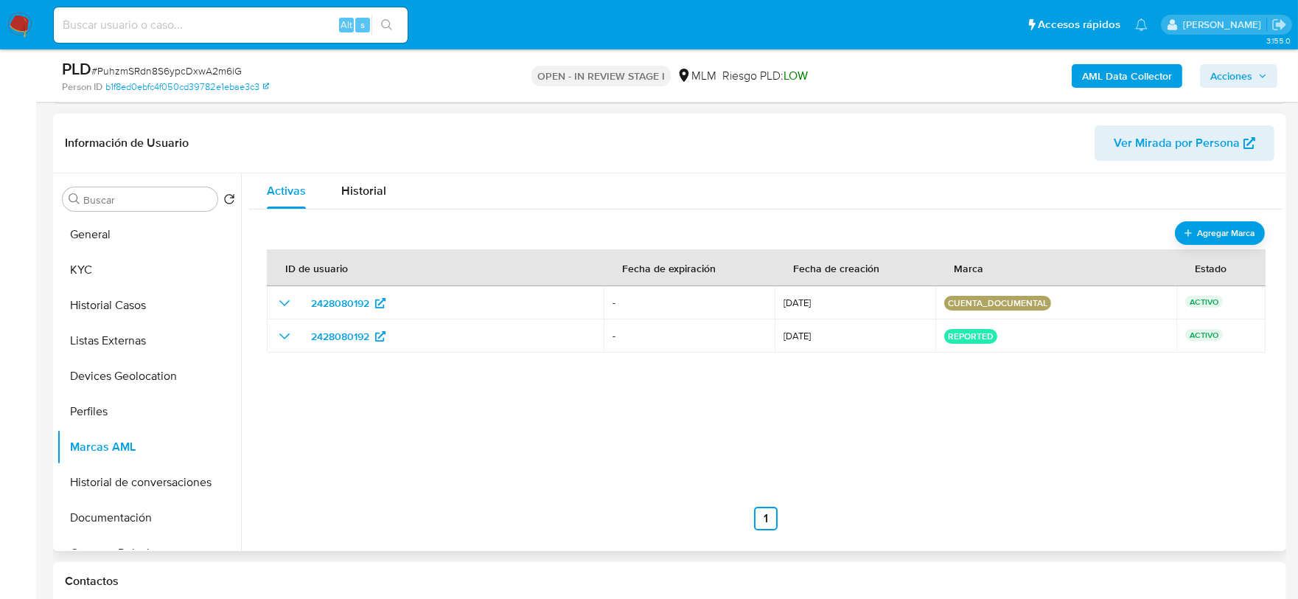
click at [557, 467] on div "ID de usuario Fecha de expiración Fecha de creación Marca Estado 2428080192 - […" at bounding box center [766, 382] width 998 height 295
click at [74, 512] on button "Documentación" at bounding box center [143, 517] width 173 height 35
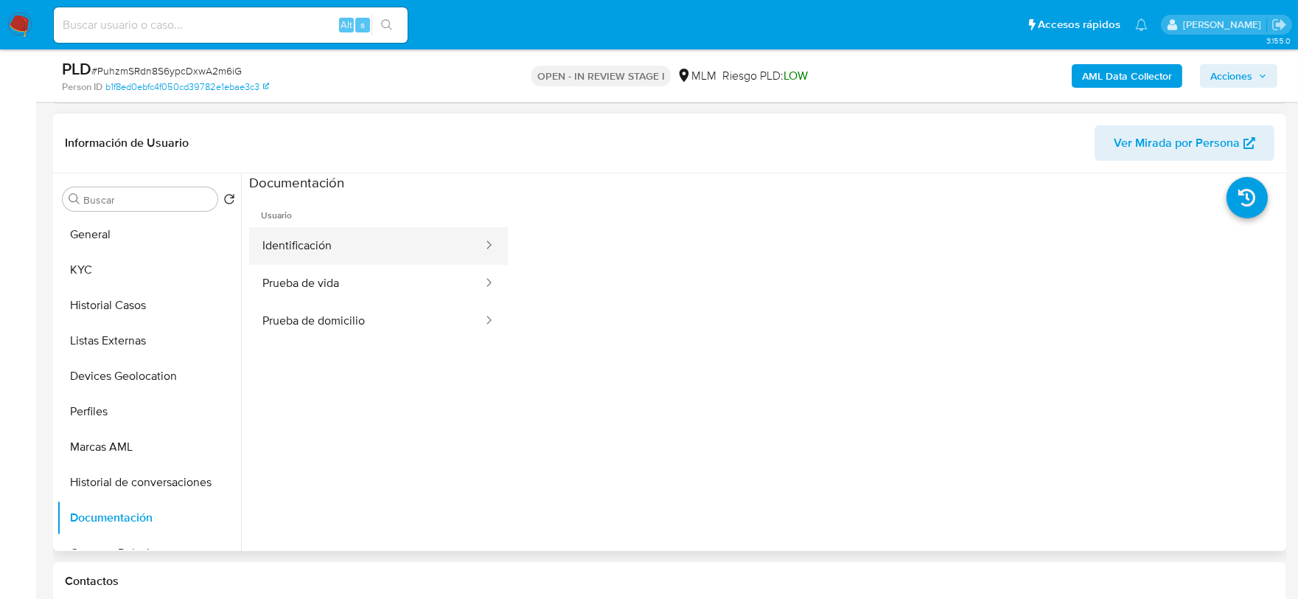
click at [369, 259] on button "Identificación" at bounding box center [366, 246] width 235 height 38
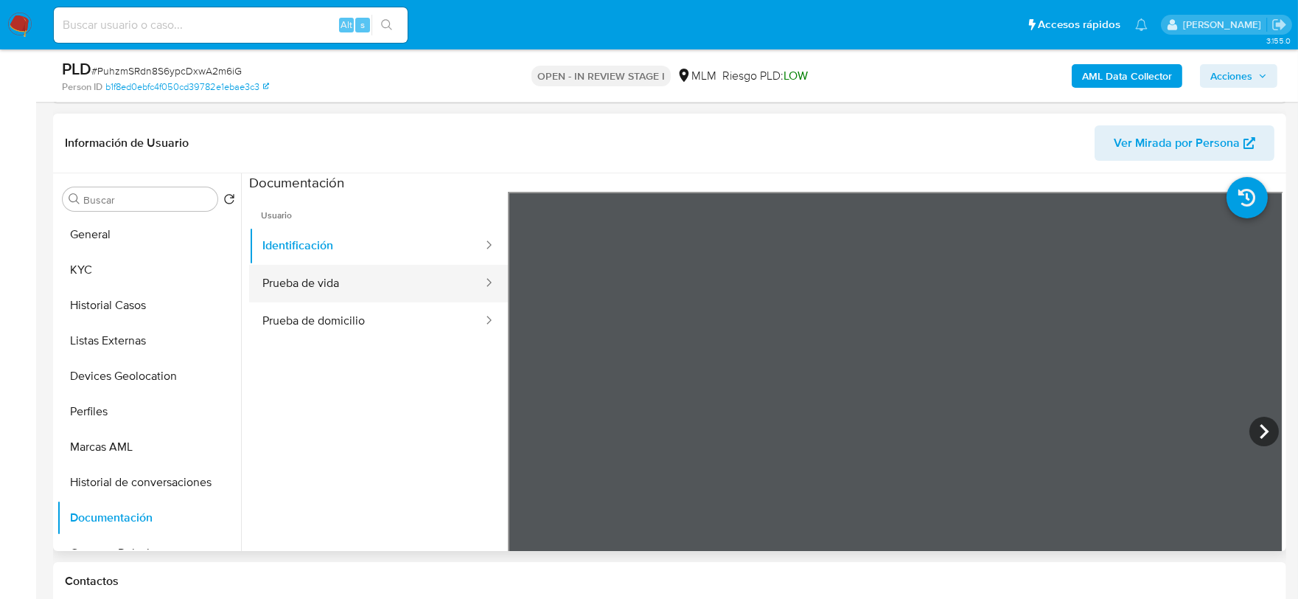
click at [359, 285] on button "Prueba de vida" at bounding box center [366, 284] width 235 height 38
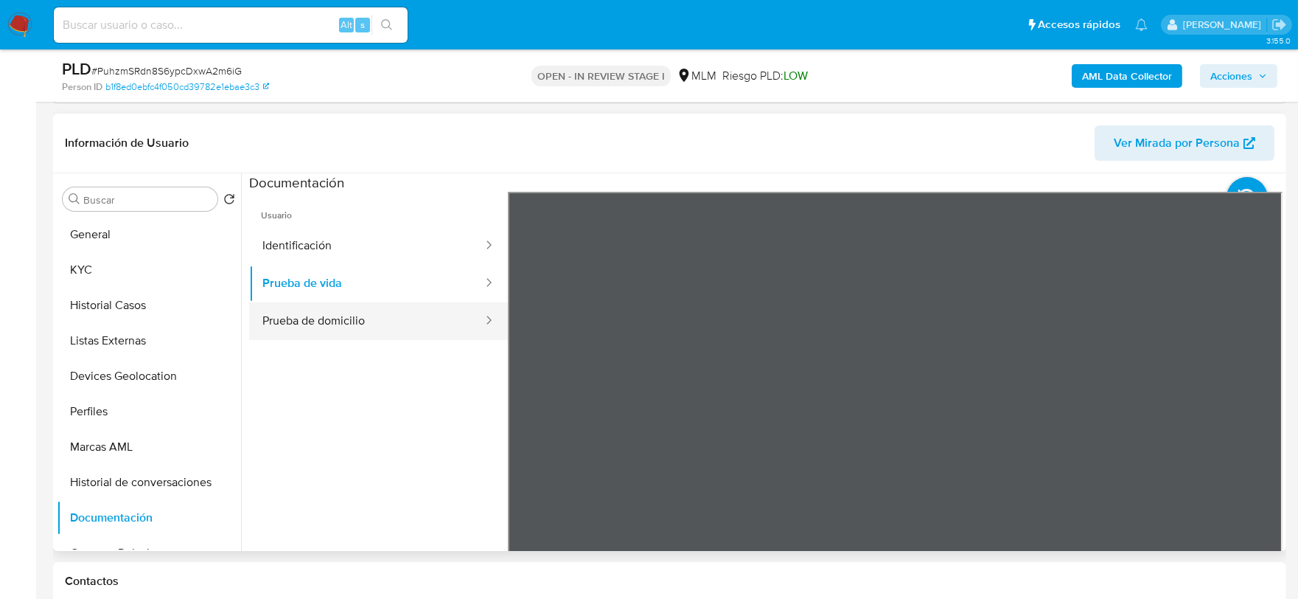
click at [417, 316] on button "Prueba de domicilio" at bounding box center [366, 321] width 235 height 38
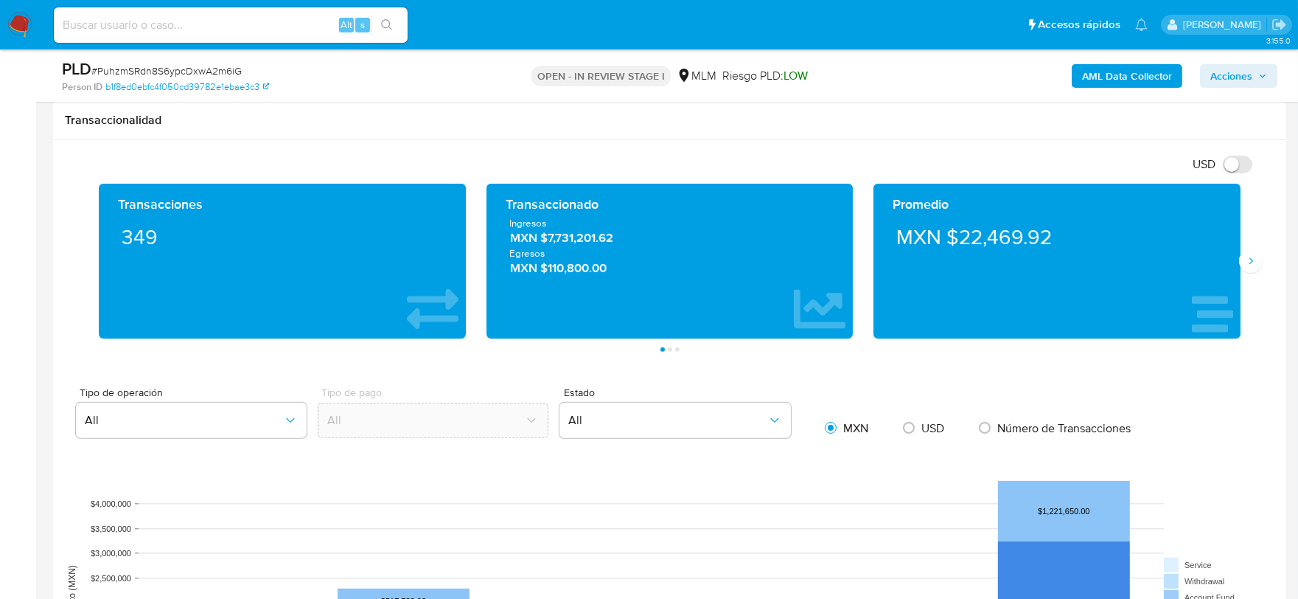
scroll to position [1235, 0]
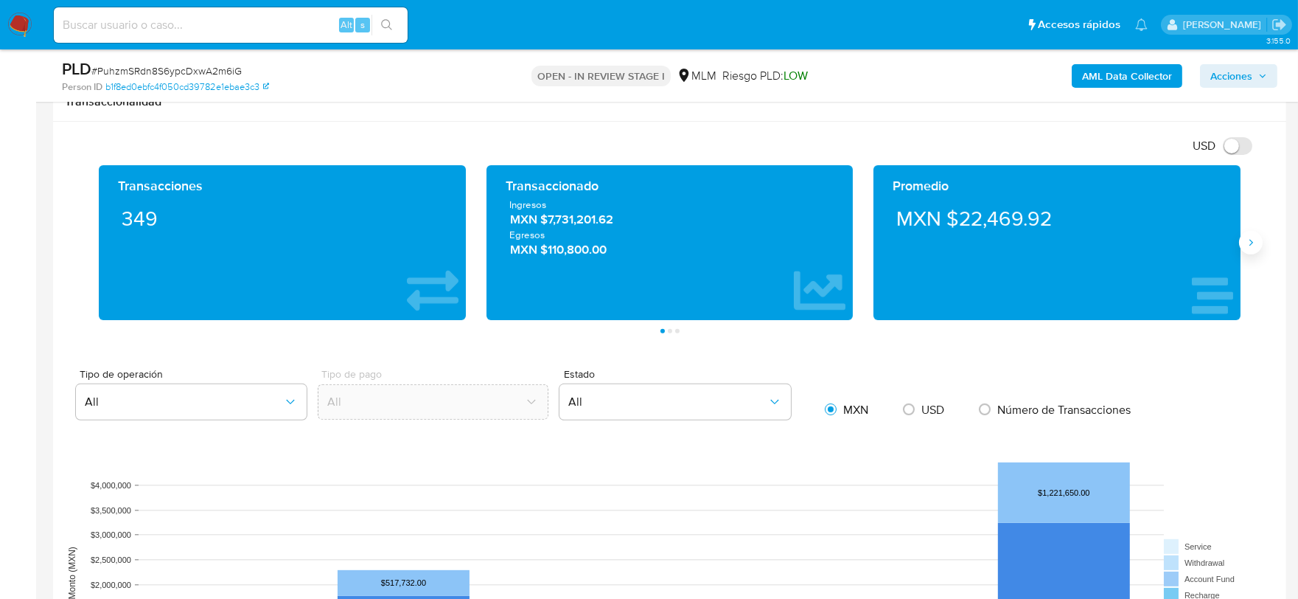
click at [1250, 241] on icon "Siguiente" at bounding box center [1252, 243] width 4 height 7
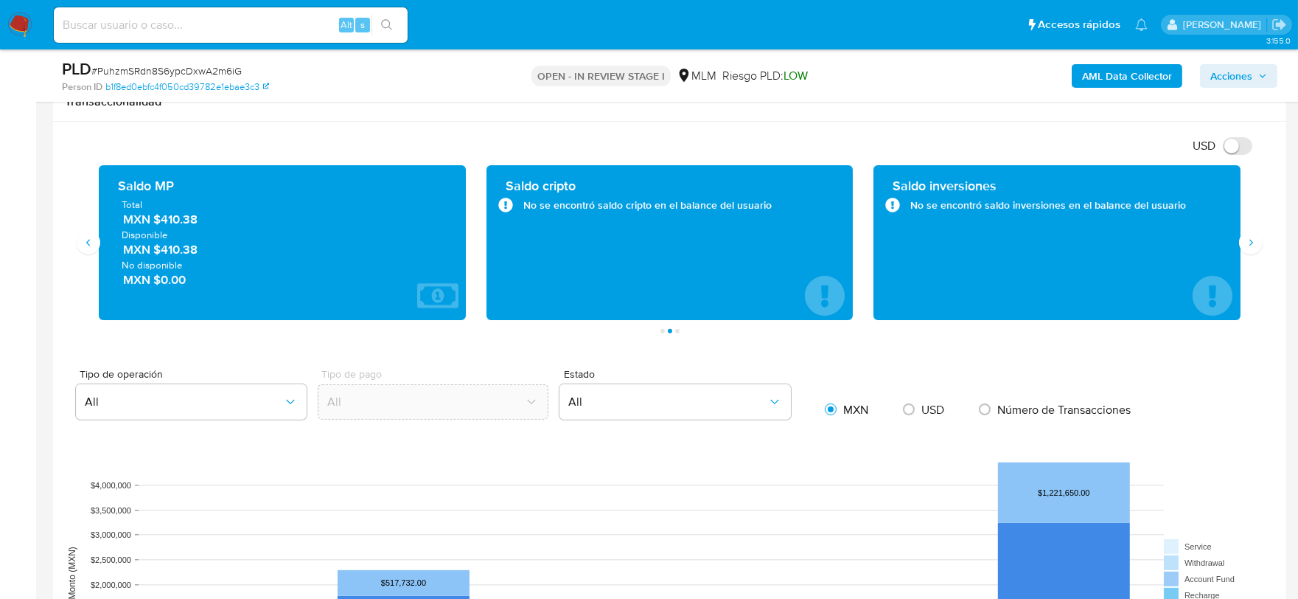
click at [548, 139] on div "USD Cambiar entre moneda local y dolar" at bounding box center [664, 145] width 1199 height 24
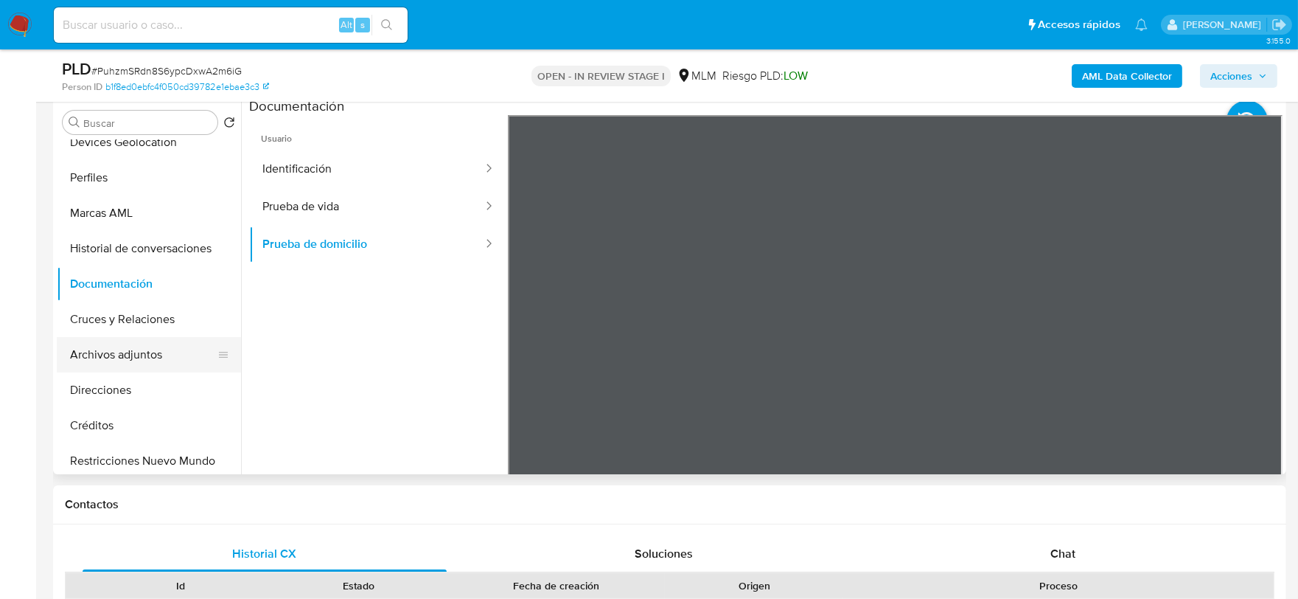
scroll to position [164, 0]
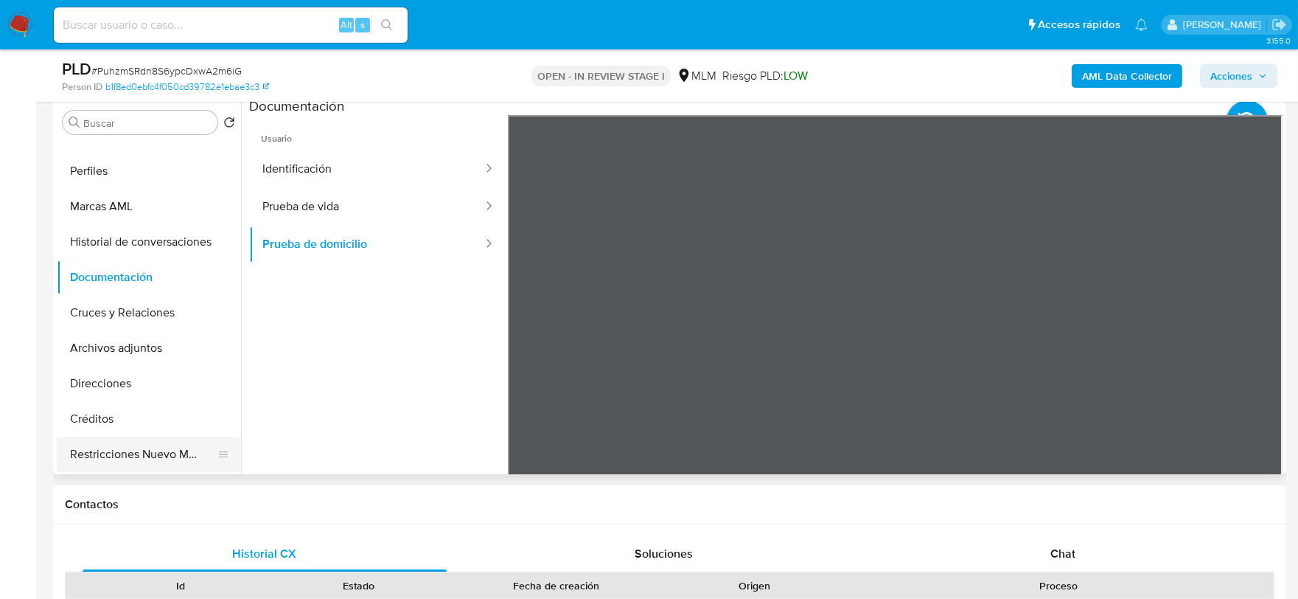
click at [107, 456] on button "Restricciones Nuevo Mundo" at bounding box center [143, 453] width 173 height 35
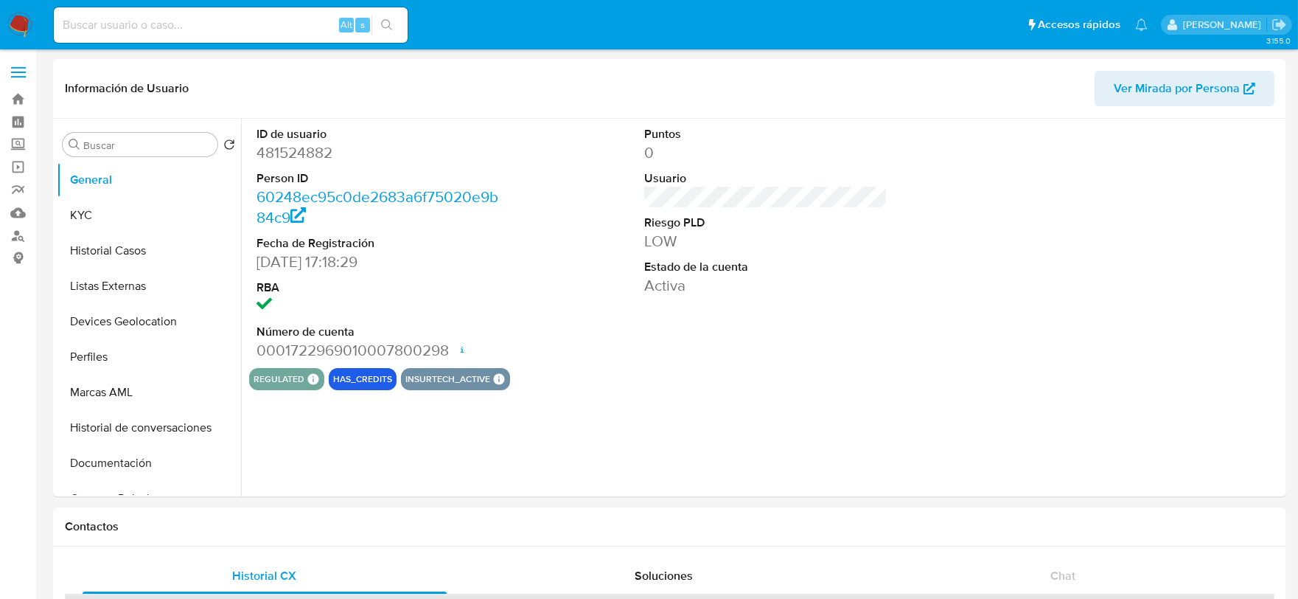
select select "10"
click at [17, 26] on img at bounding box center [19, 25] width 25 height 25
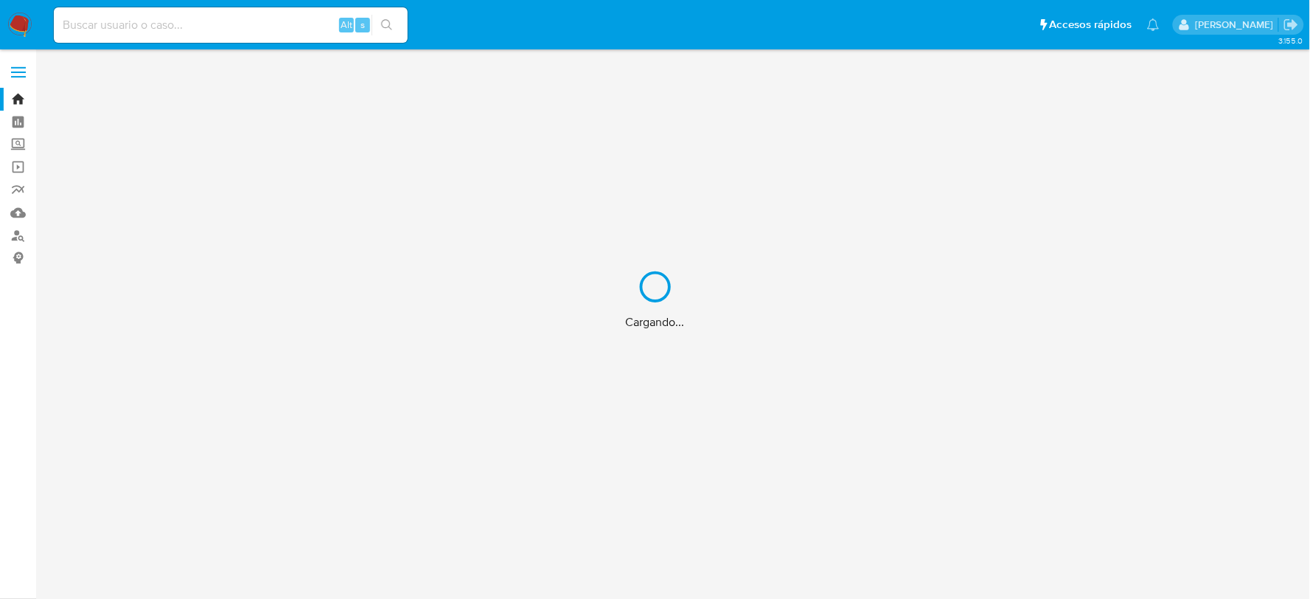
click at [17, 145] on div "Cargando..." at bounding box center [655, 299] width 1310 height 599
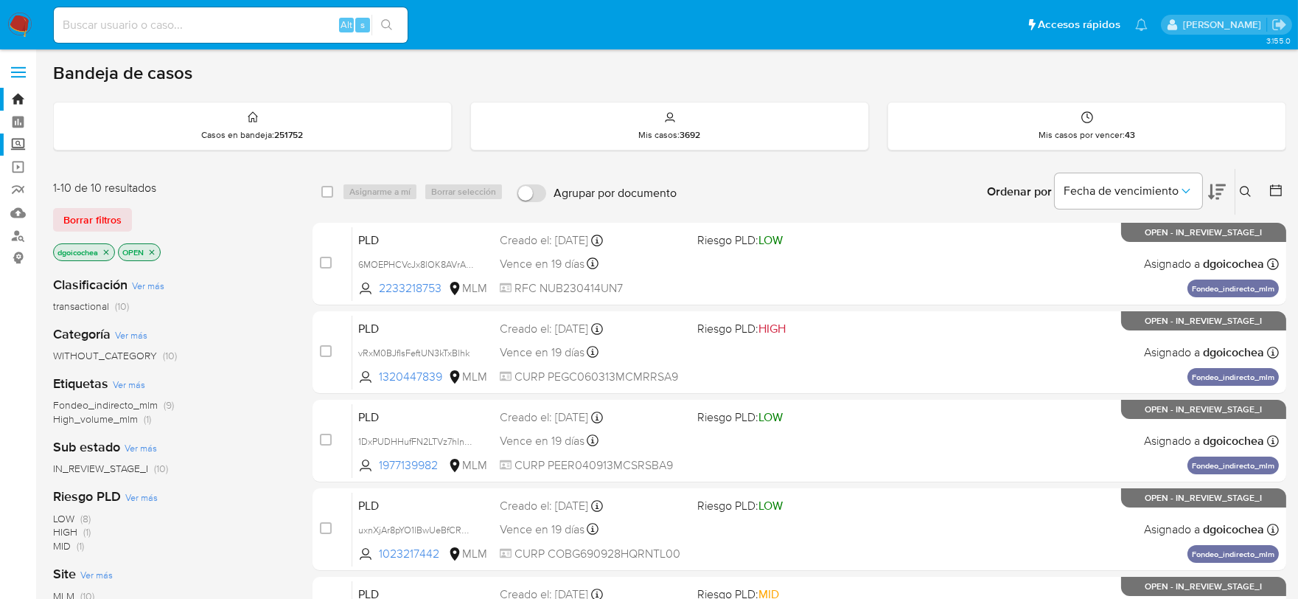
click at [21, 144] on label "Screening" at bounding box center [87, 144] width 175 height 23
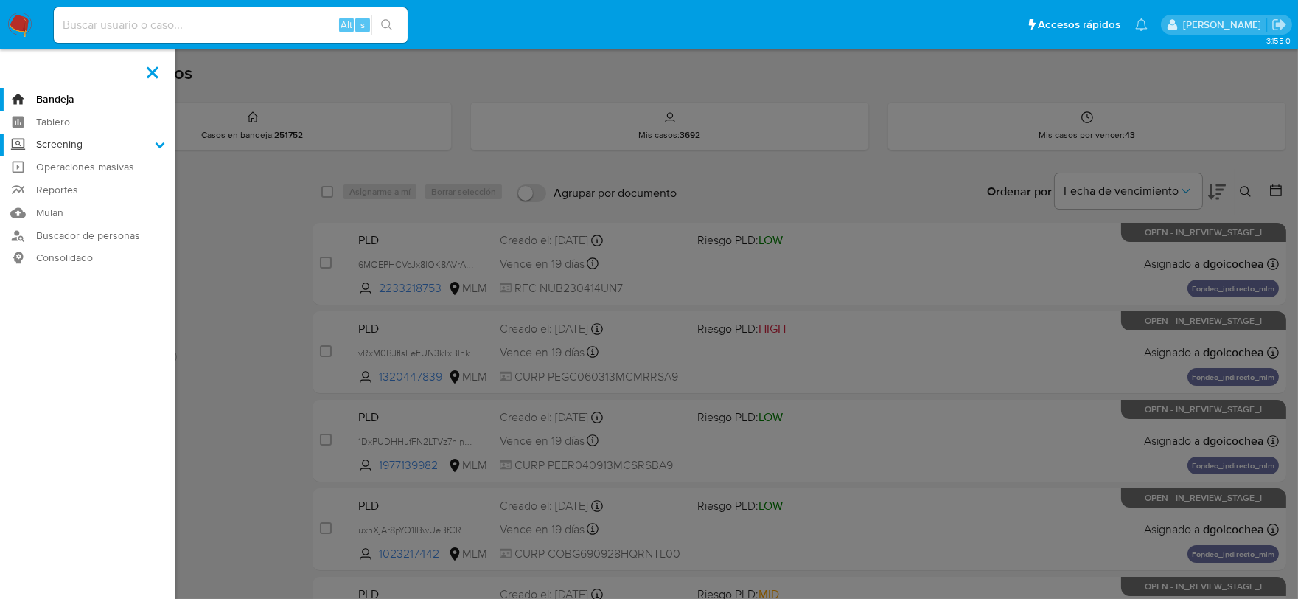
click at [0, 0] on input "Screening" at bounding box center [0, 0] width 0 height 0
click at [66, 197] on link "Herramientas" at bounding box center [87, 202] width 175 height 18
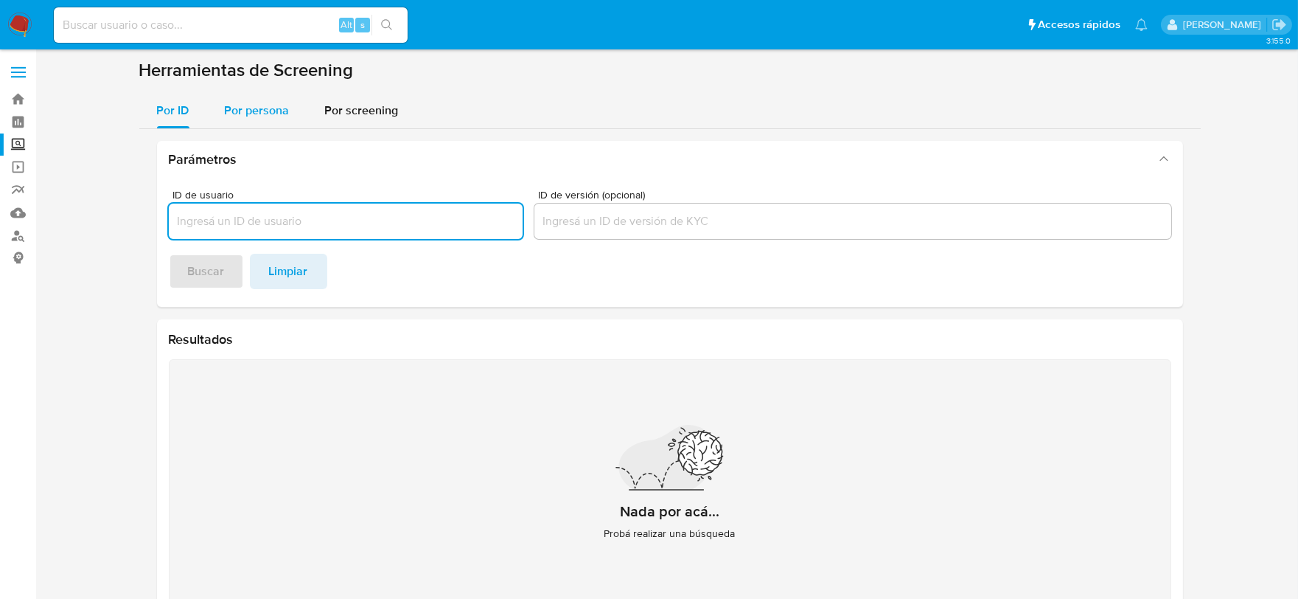
click at [263, 107] on span "Por persona" at bounding box center [257, 110] width 65 height 17
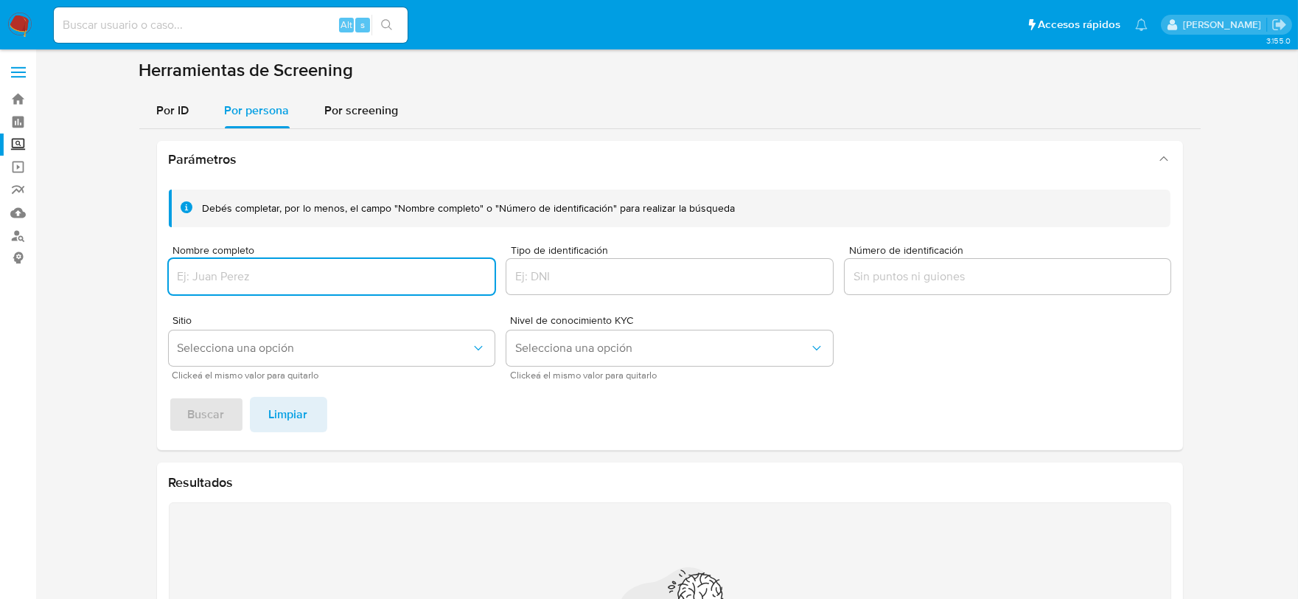
click at [243, 283] on input "Nombre completo" at bounding box center [332, 276] width 327 height 19
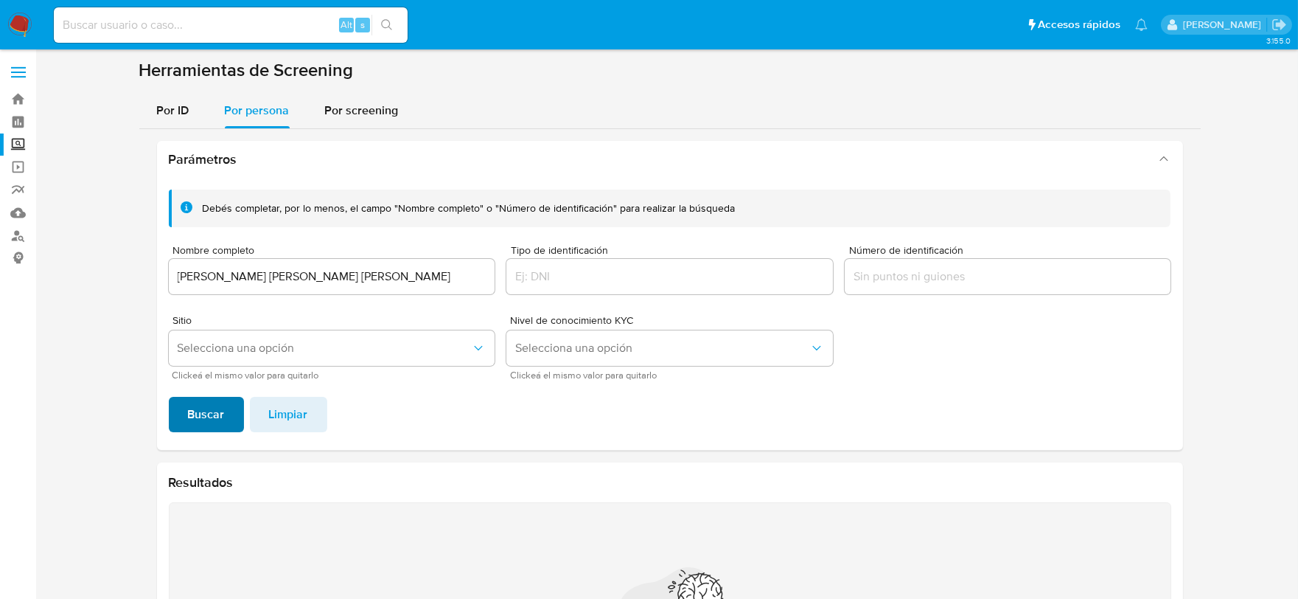
click at [185, 417] on button "Buscar" at bounding box center [206, 414] width 75 height 35
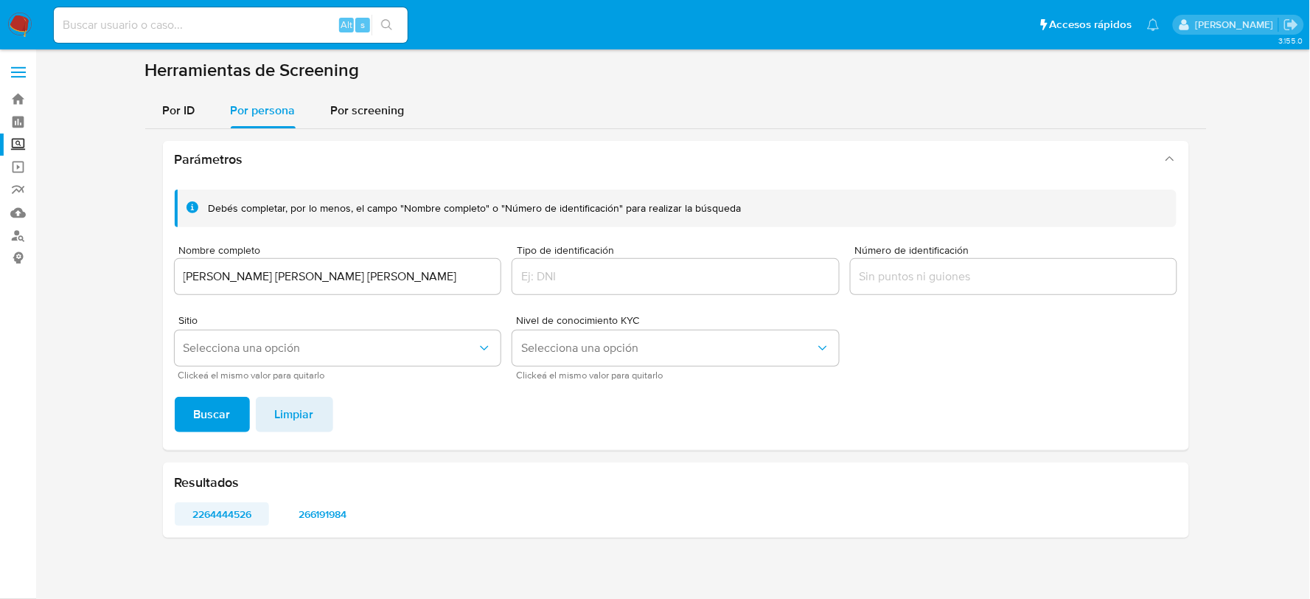
click at [230, 514] on span "2264444526" at bounding box center [222, 514] width 74 height 21
click at [323, 507] on span "266191984" at bounding box center [322, 514] width 74 height 21
click at [255, 271] on input "VANESSA ISABEL CONTRERAS UICAB" at bounding box center [338, 276] width 327 height 19
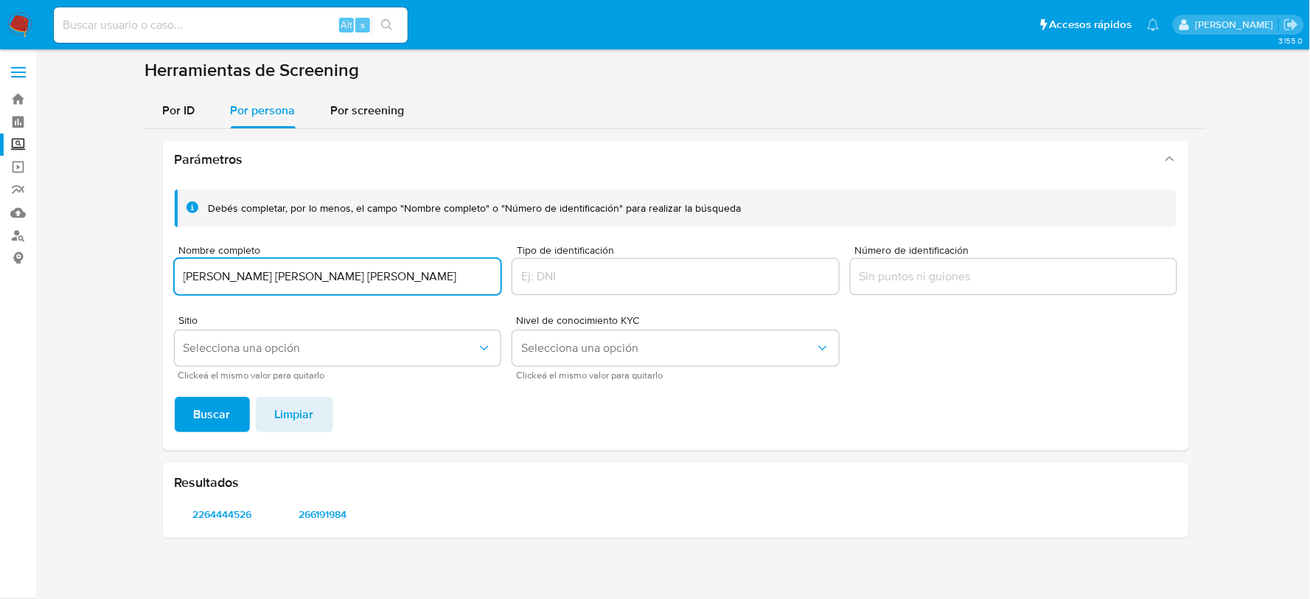
click at [255, 271] on input "VANESSA ISABEL CONTRERAS UICAB" at bounding box center [338, 276] width 327 height 19
type input "MIGUEL ANGEL UBIETA HERNANDEZ"
click at [223, 429] on span "Buscar" at bounding box center [212, 414] width 37 height 32
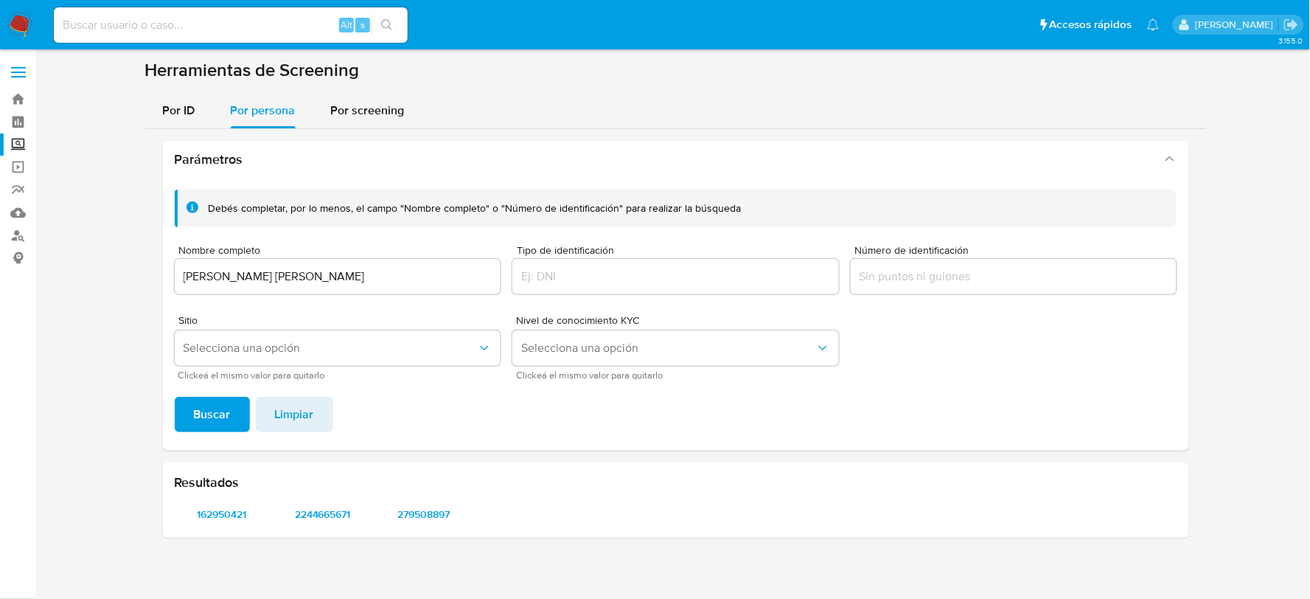
click at [944, 267] on input "Número de identificación" at bounding box center [1014, 276] width 327 height 19
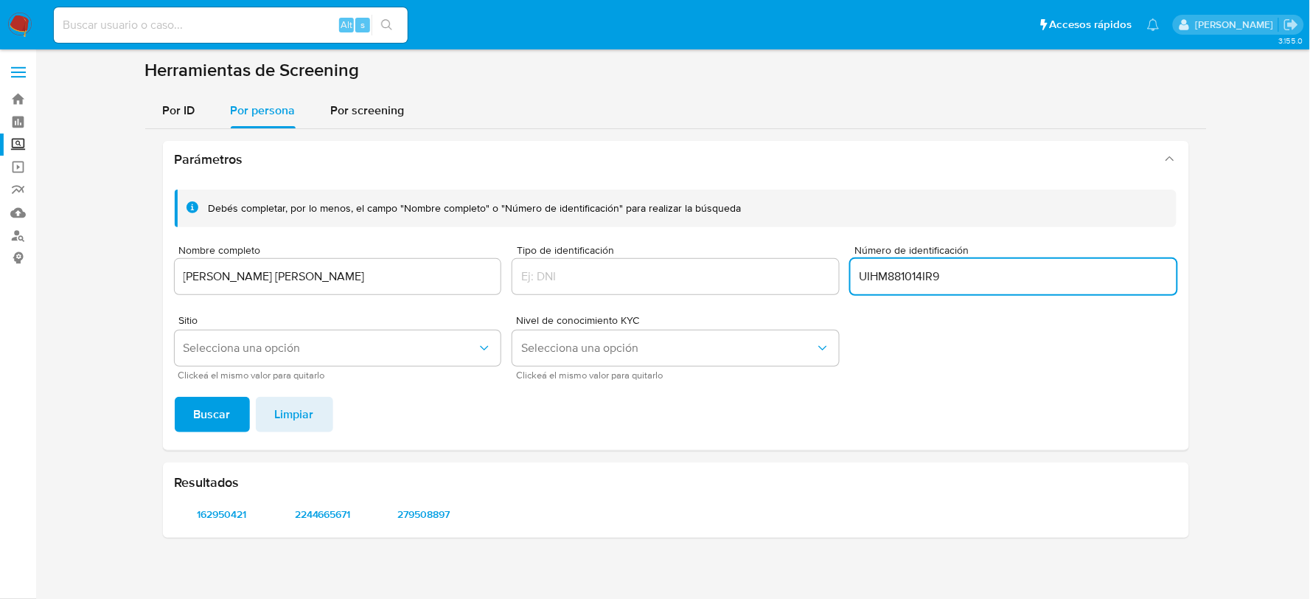
type input "UIHM881014IR9"
click at [195, 417] on span "Buscar" at bounding box center [212, 414] width 37 height 32
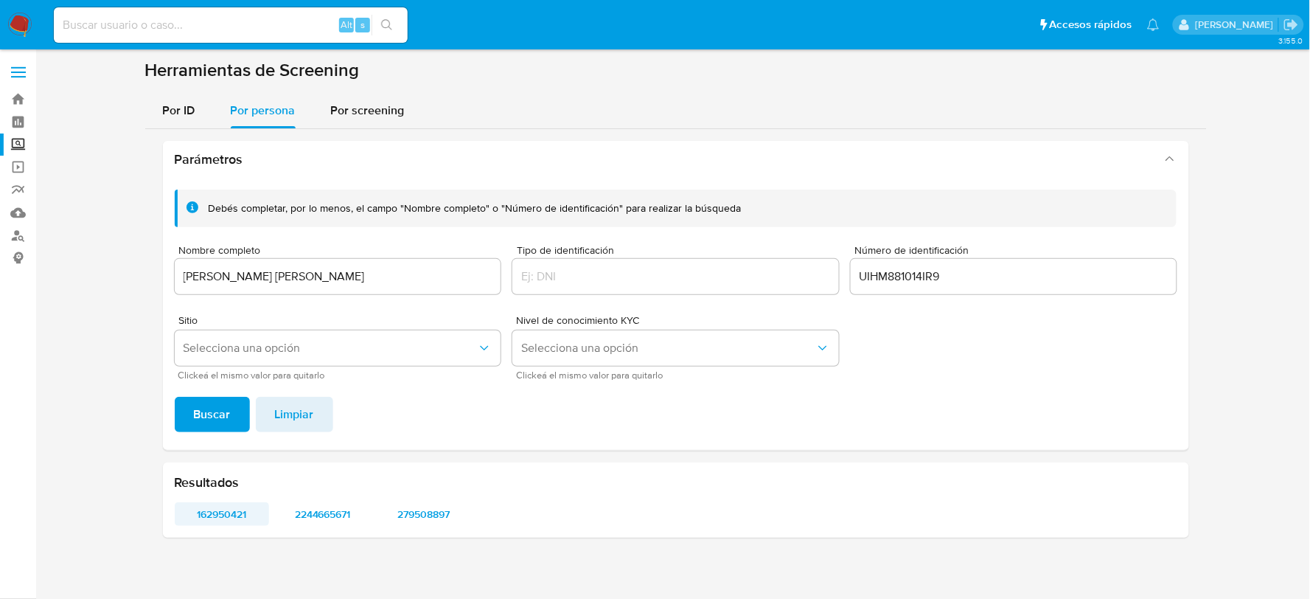
click at [209, 518] on span "162950421" at bounding box center [222, 514] width 74 height 21
click at [317, 496] on div "Resultados 162950421 2244665671 279508897" at bounding box center [676, 499] width 1026 height 75
click at [323, 498] on div "Resultados 162950421 2244665671 279508897" at bounding box center [676, 499] width 1026 height 75
click at [323, 504] on span "2244665671" at bounding box center [322, 514] width 74 height 21
click at [448, 518] on span "279508897" at bounding box center [423, 514] width 74 height 21
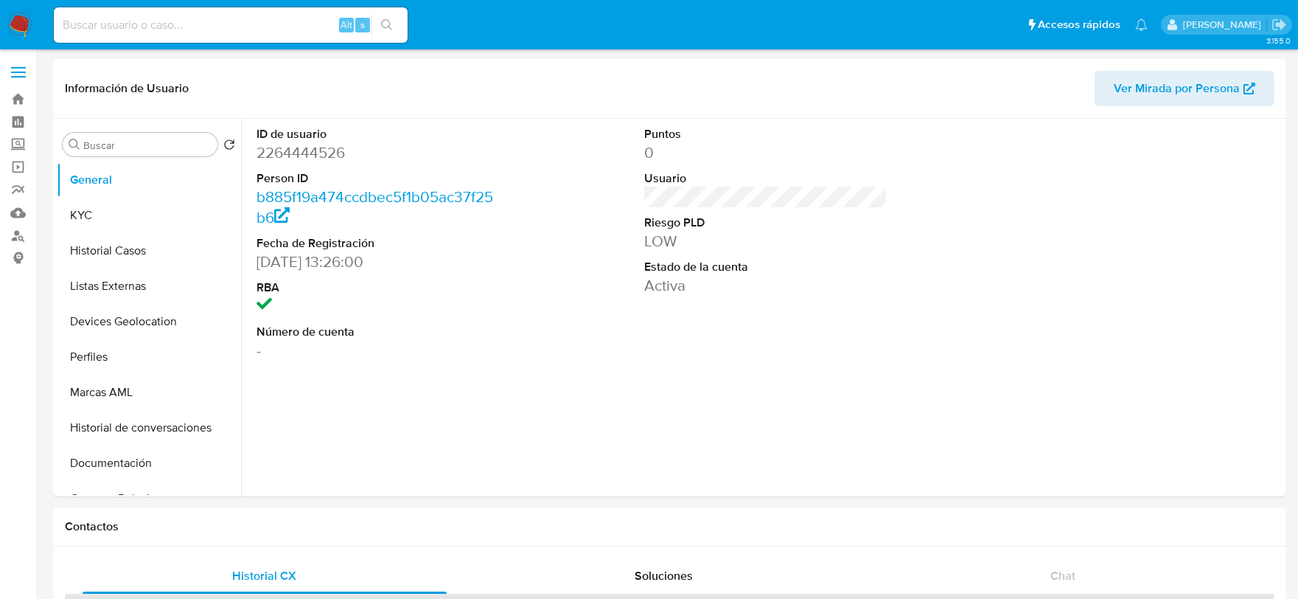
select select "10"
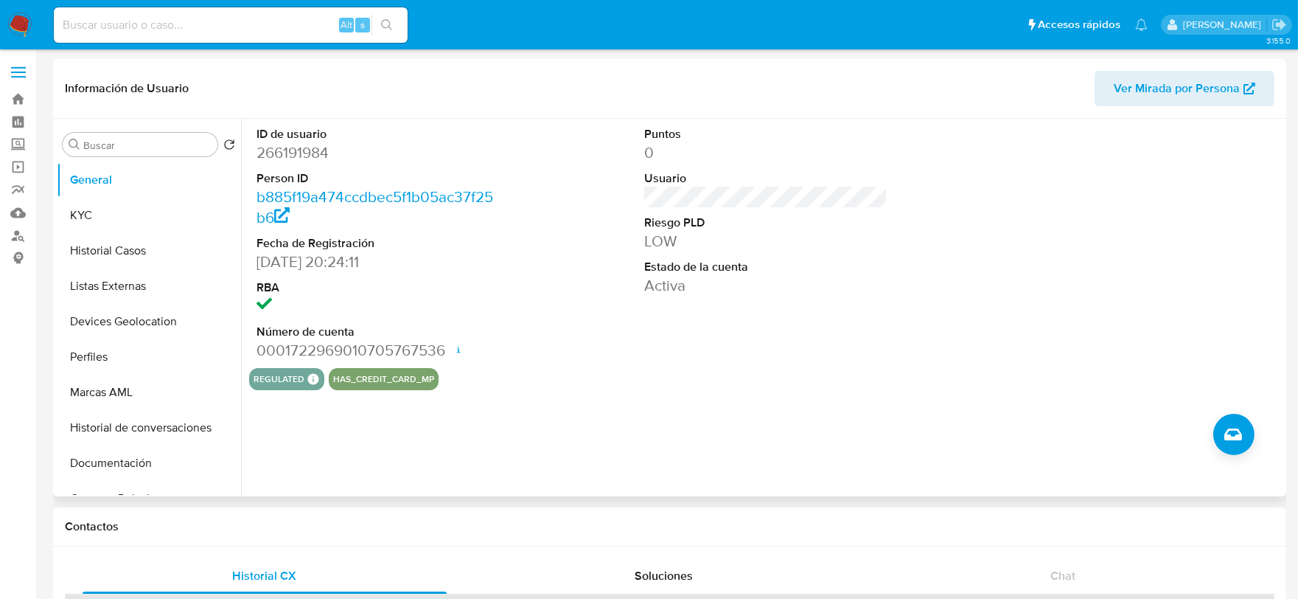
click at [277, 144] on dd "266191984" at bounding box center [379, 152] width 244 height 21
copy dd "266191984"
click at [153, 212] on button "KYC" at bounding box center [143, 215] width 173 height 35
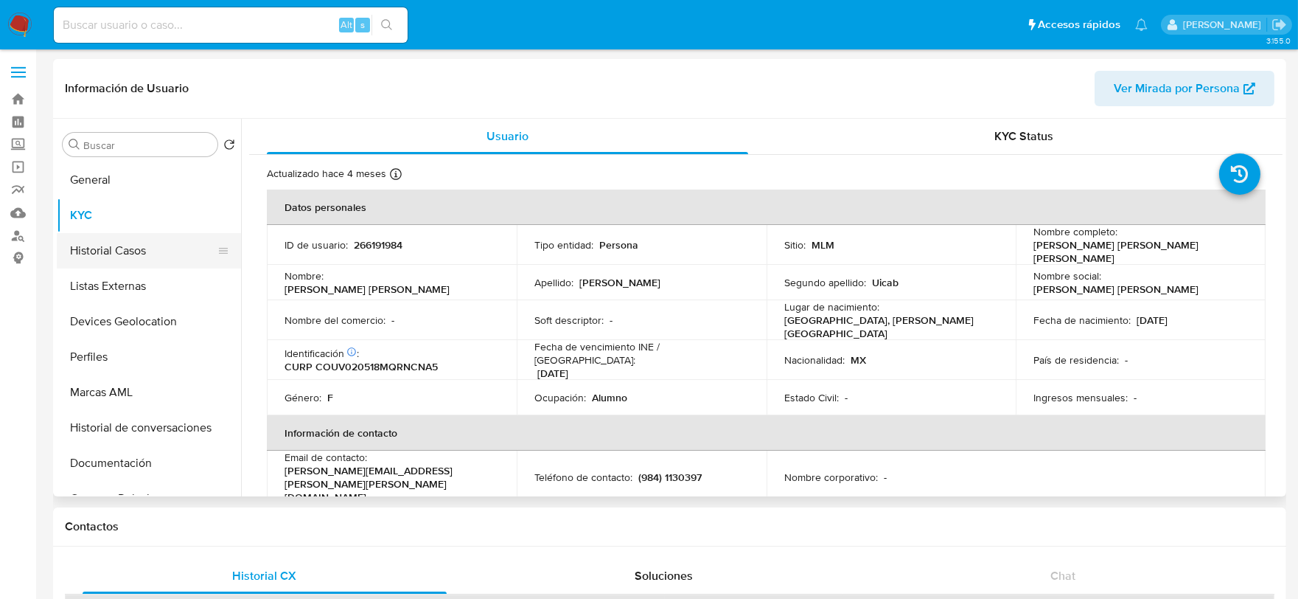
click at [120, 246] on button "Historial Casos" at bounding box center [143, 250] width 173 height 35
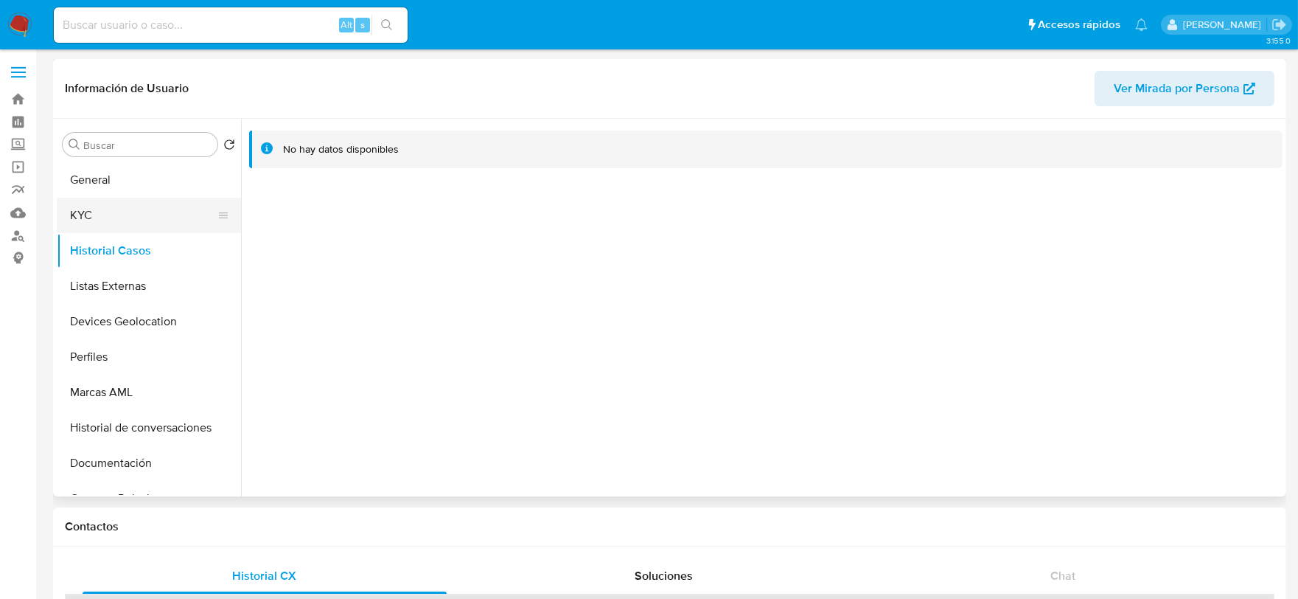
click at [105, 215] on button "KYC" at bounding box center [143, 215] width 173 height 35
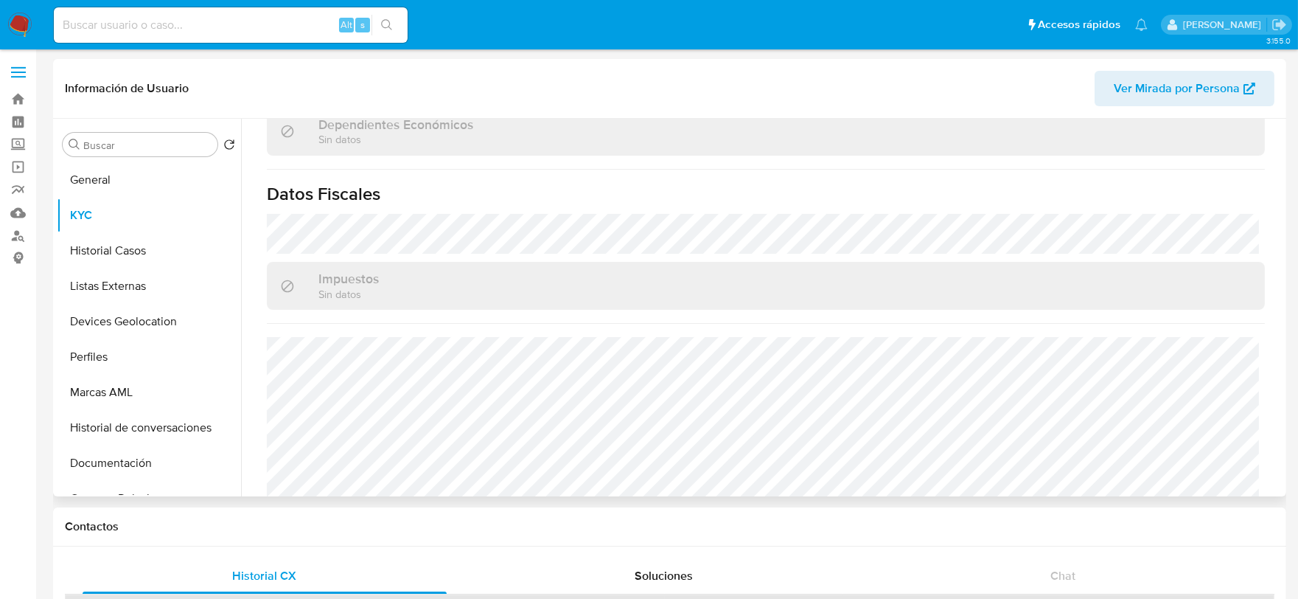
scroll to position [926, 0]
click at [151, 21] on input at bounding box center [231, 24] width 354 height 19
paste input "480556600"
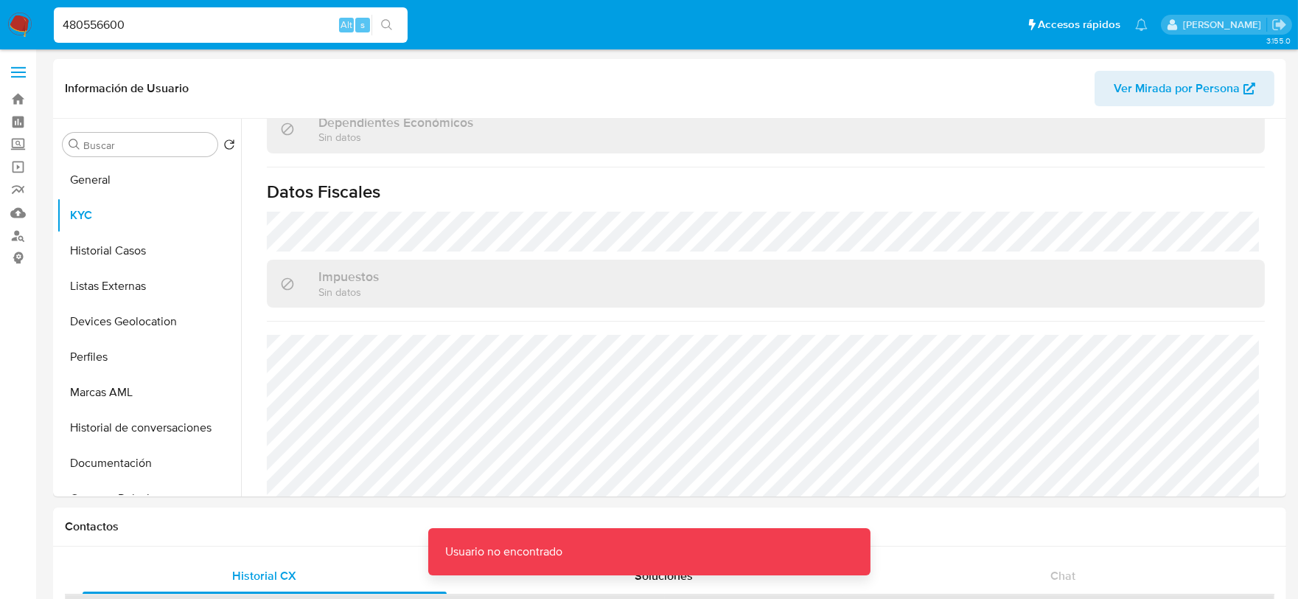
click at [150, 21] on input "480556600" at bounding box center [231, 24] width 354 height 19
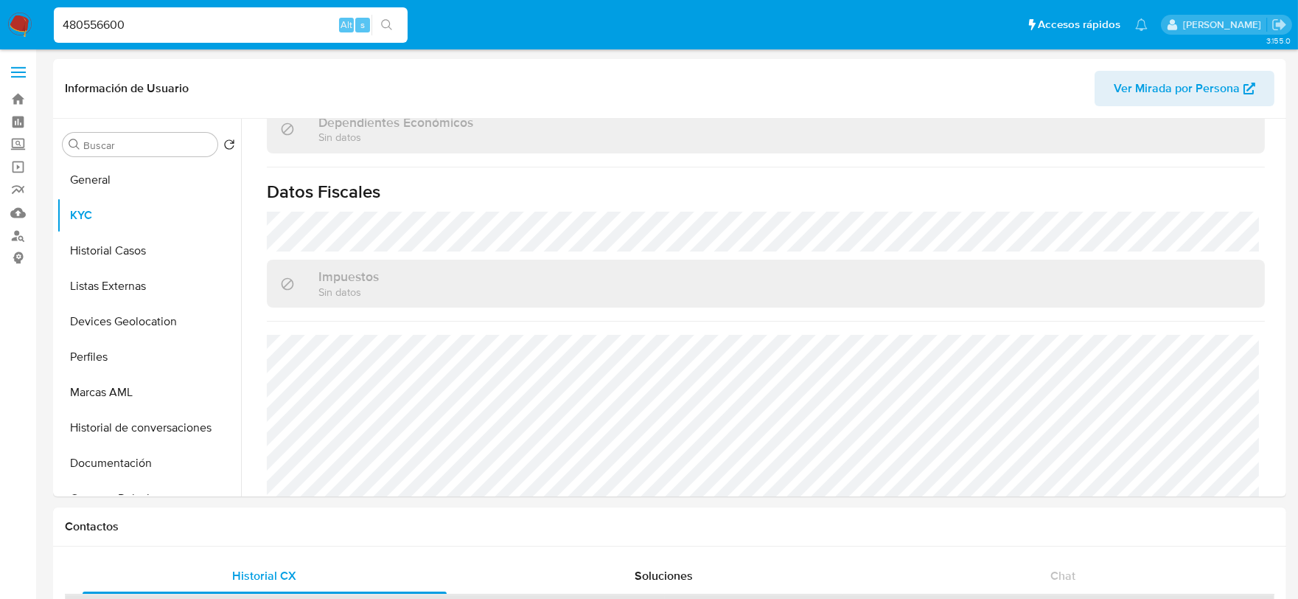
type input "480556600"
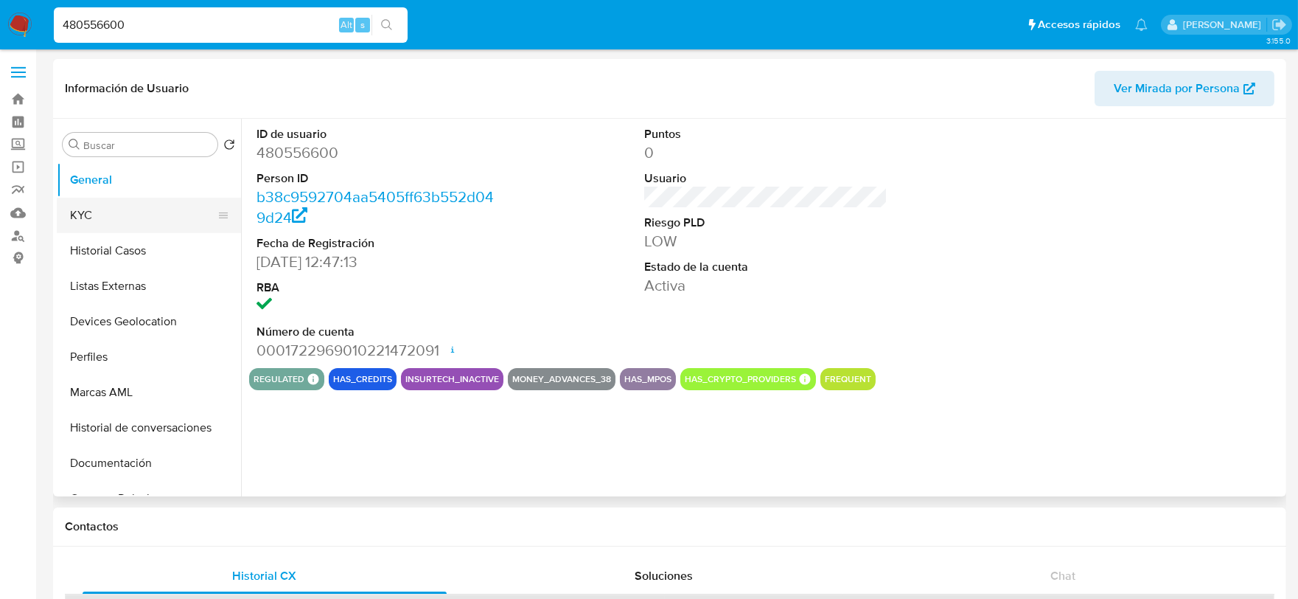
select select "10"
click at [133, 217] on button "KYC" at bounding box center [143, 215] width 173 height 35
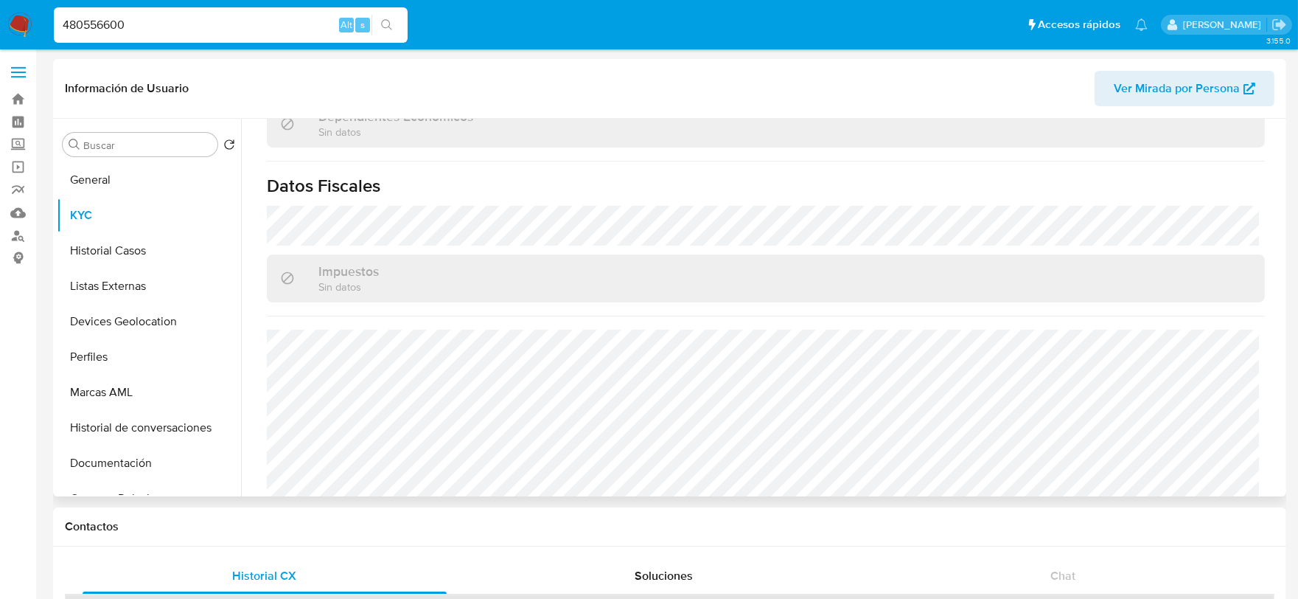
scroll to position [901, 0]
click at [111, 25] on input "480556600" at bounding box center [231, 24] width 354 height 19
paste input "1840931459"
type input "1840931459"
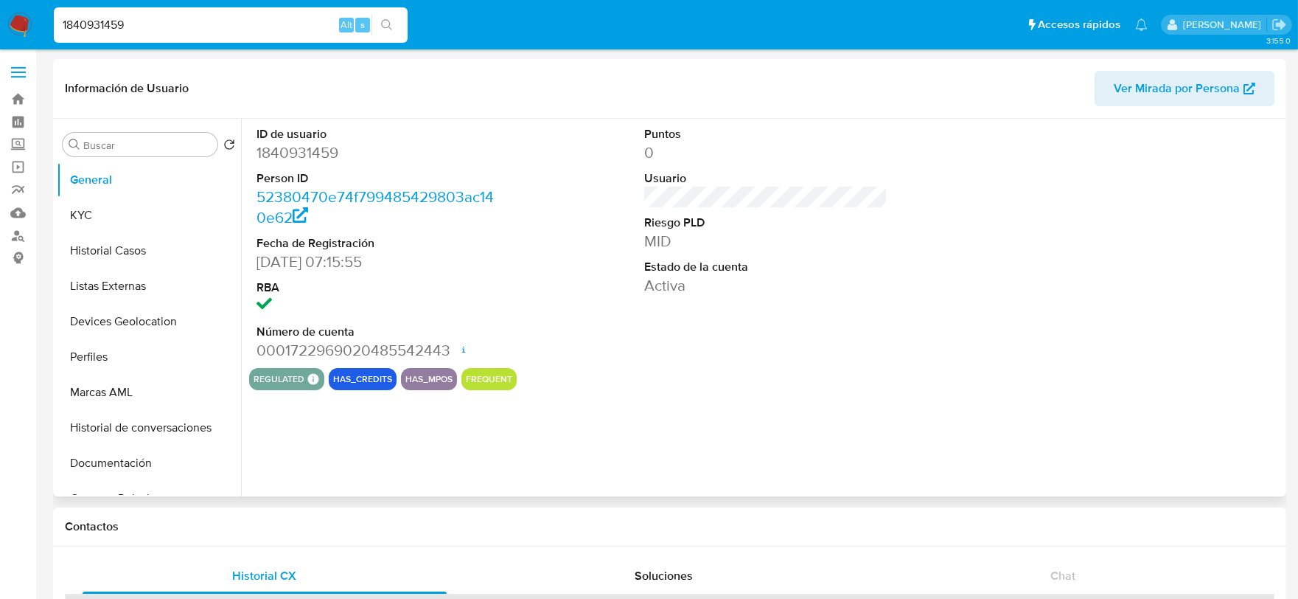
select select "10"
click at [102, 216] on button "KYC" at bounding box center [143, 215] width 173 height 35
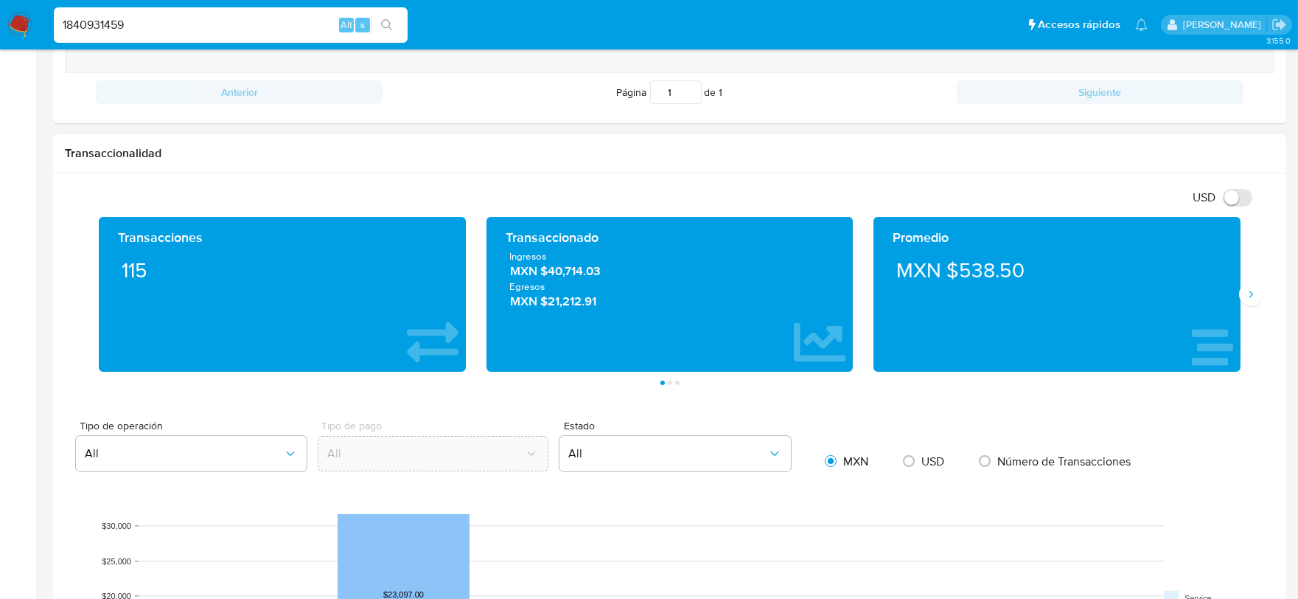
scroll to position [983, 0]
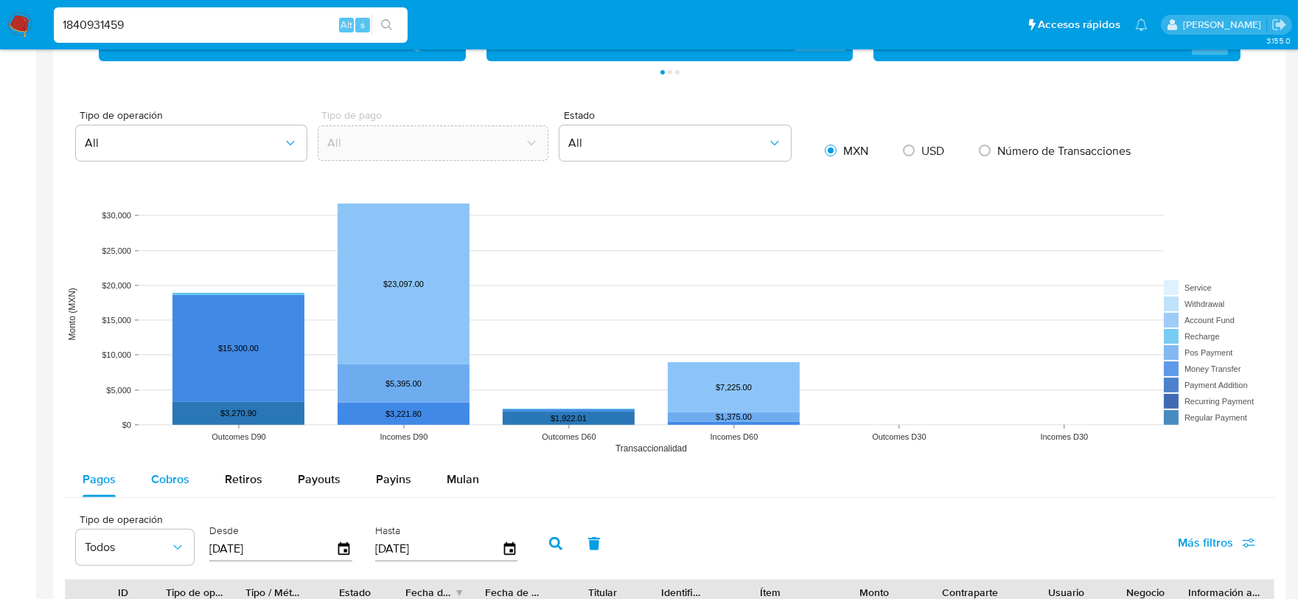
click at [162, 484] on span "Cobros" at bounding box center [170, 478] width 38 height 17
select select "10"
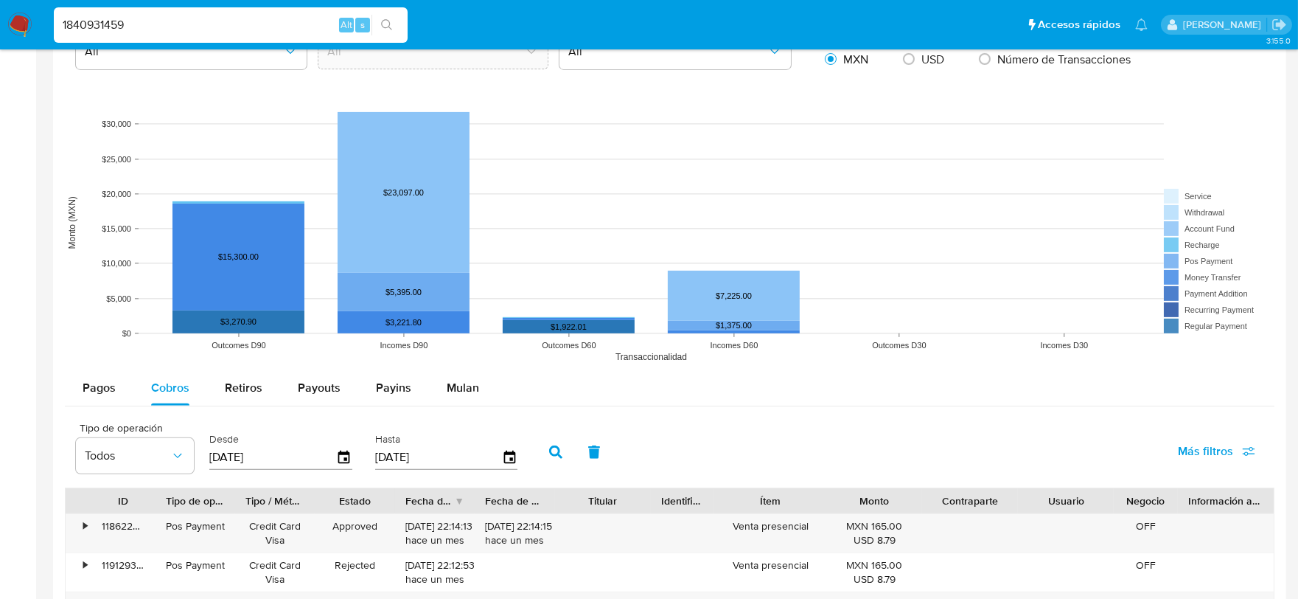
scroll to position [1392, 0]
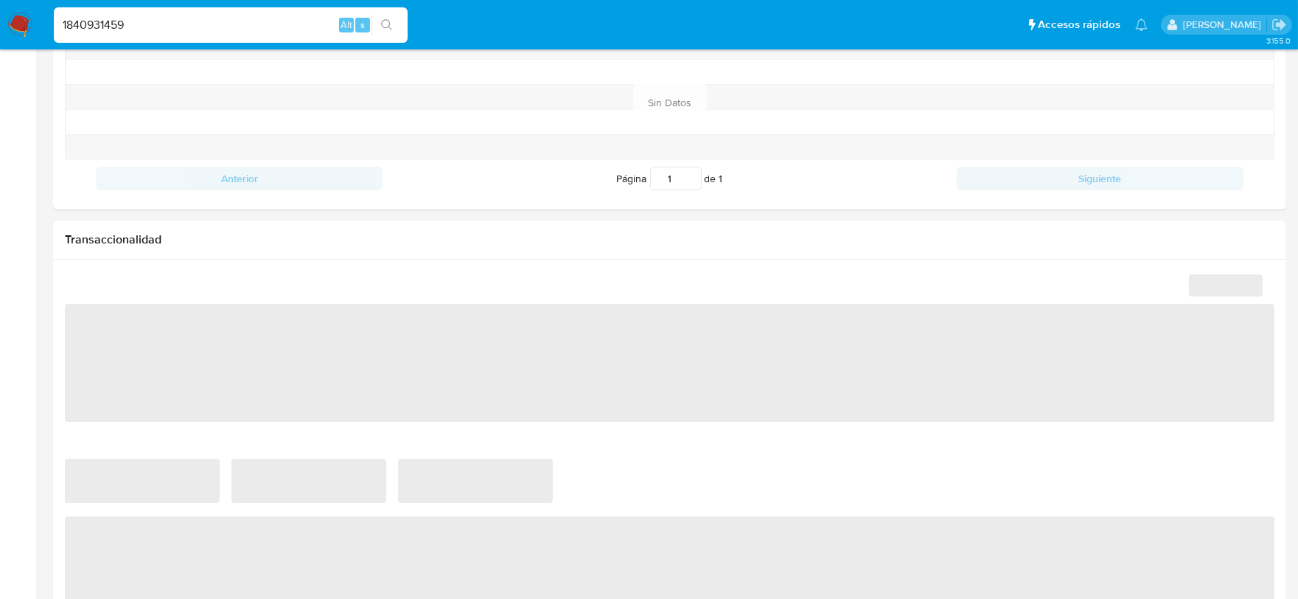
select select "10"
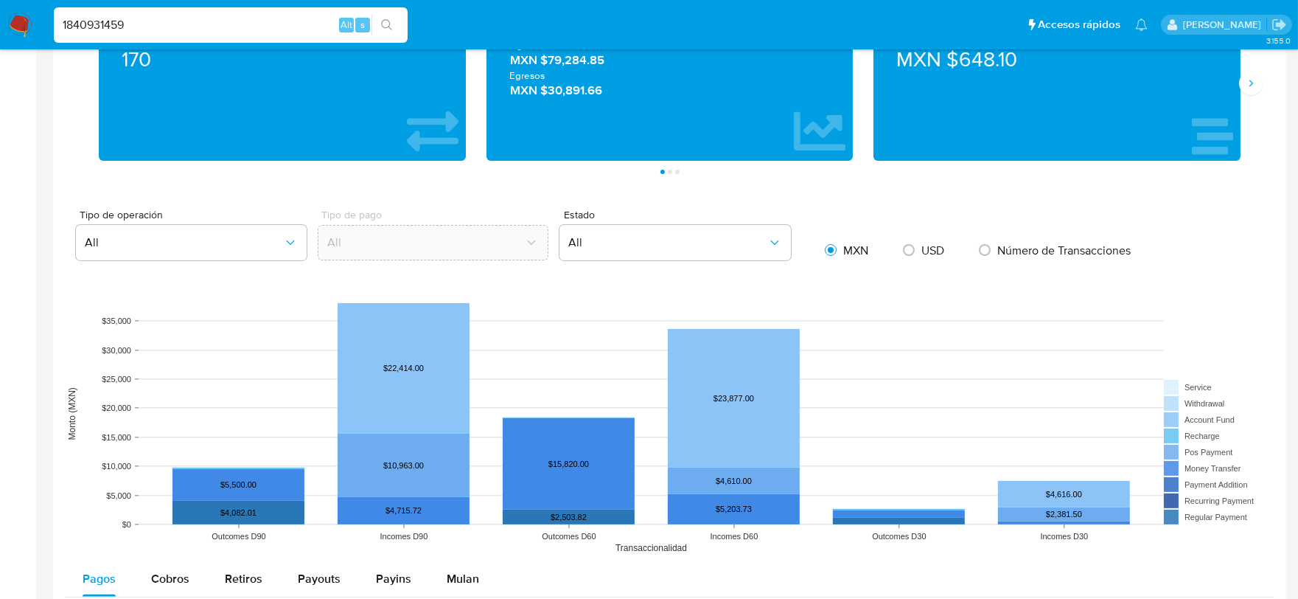
scroll to position [1146, 0]
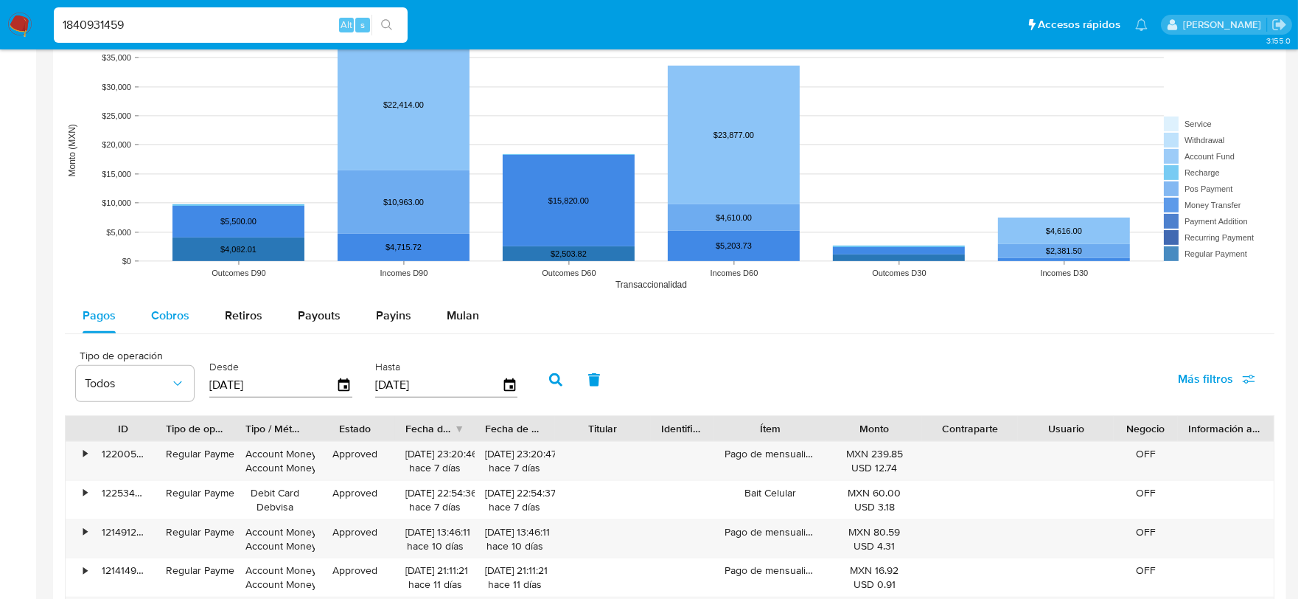
click at [174, 319] on span "Cobros" at bounding box center [170, 315] width 38 height 17
select select "10"
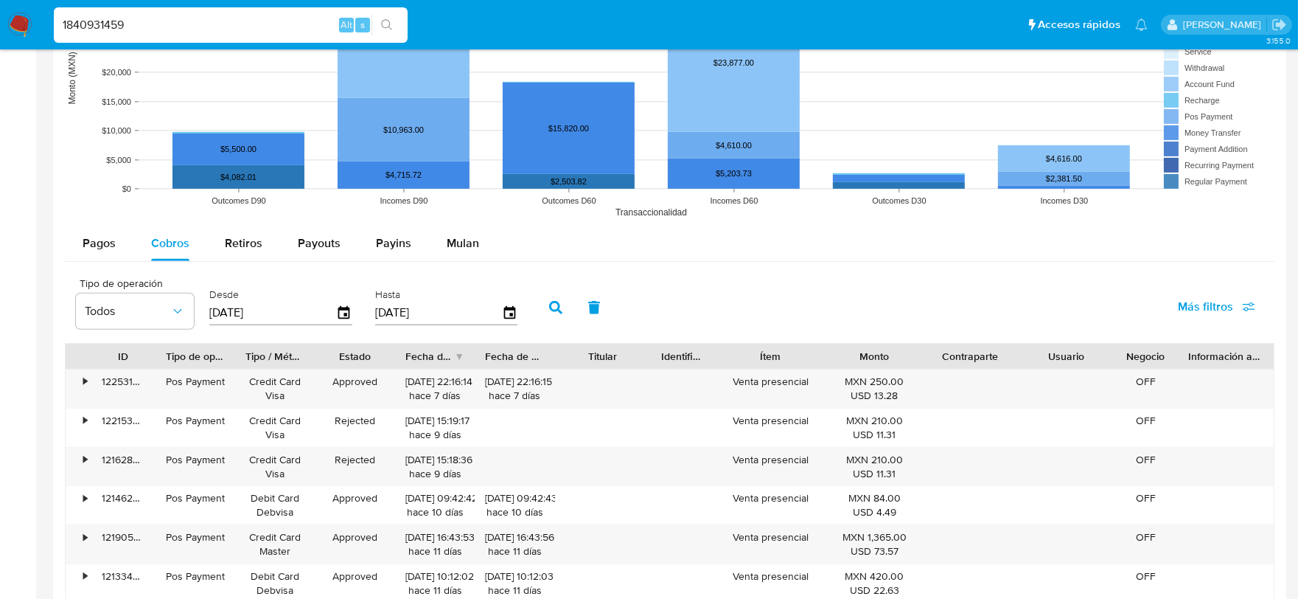
scroll to position [1310, 0]
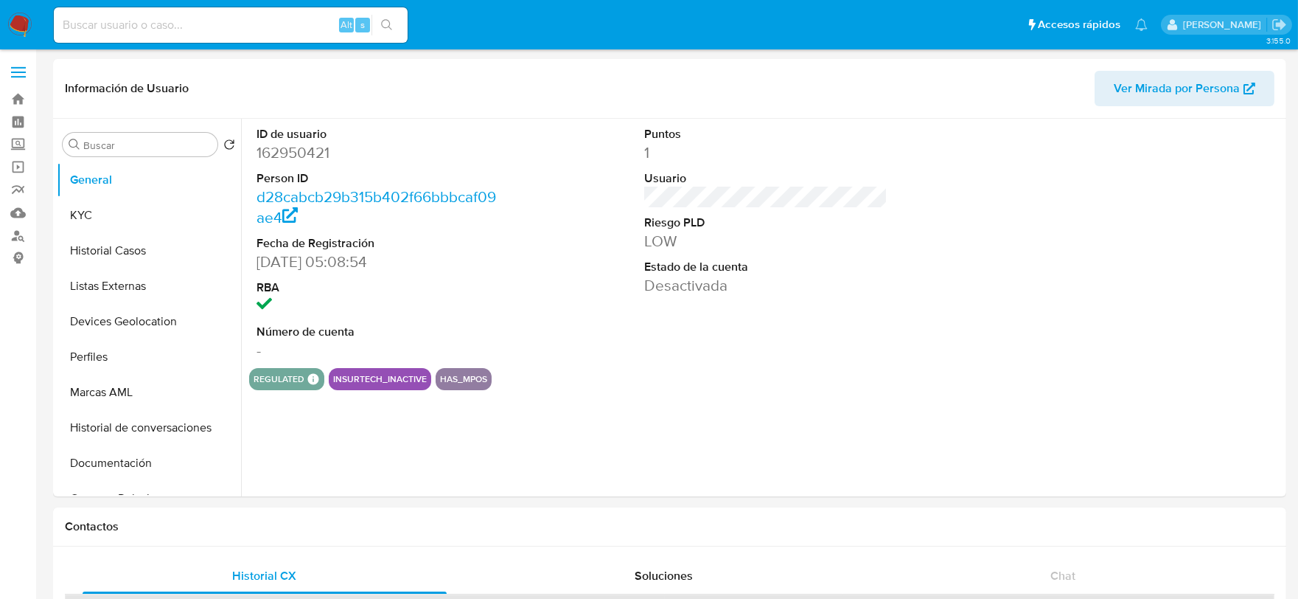
select select "10"
drag, startPoint x: 116, startPoint y: 223, endPoint x: 112, endPoint y: 244, distance: 21.1
click at [116, 223] on button "KYC" at bounding box center [149, 215] width 184 height 35
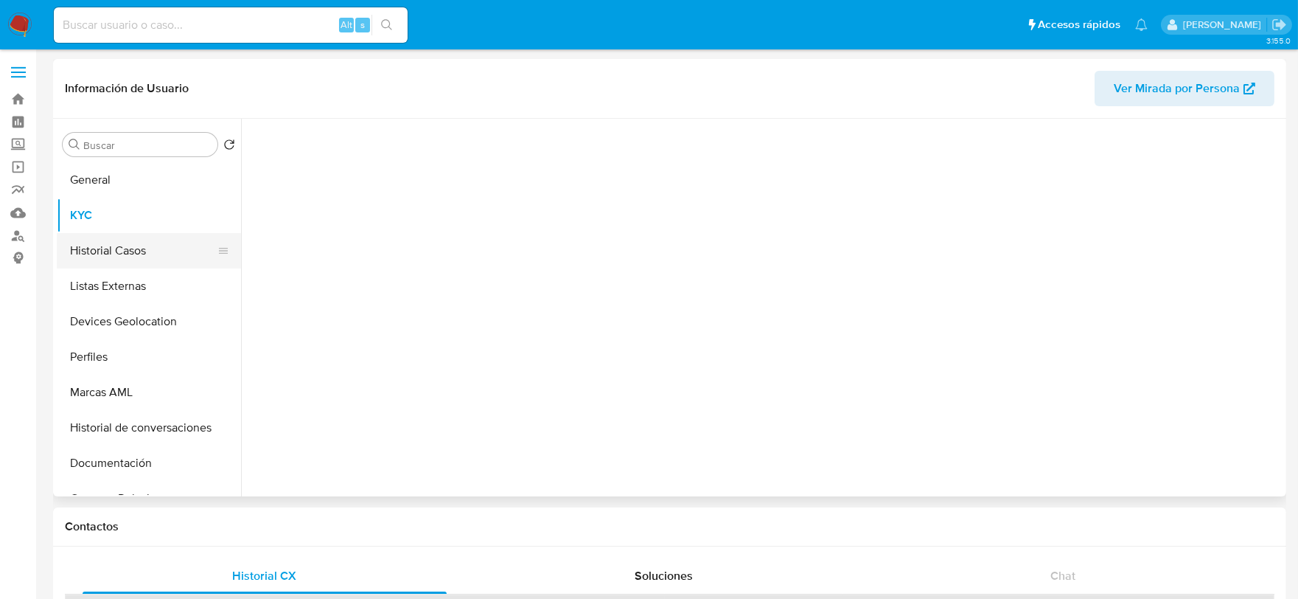
click at [112, 248] on button "Historial Casos" at bounding box center [143, 250] width 173 height 35
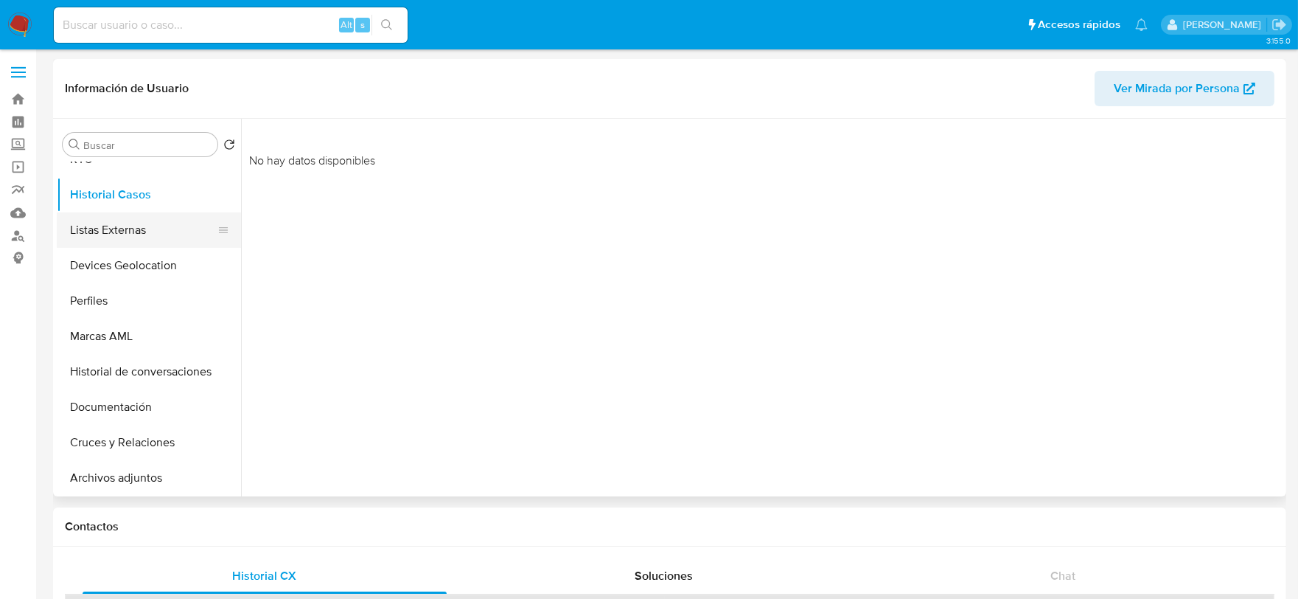
scroll to position [245, 0]
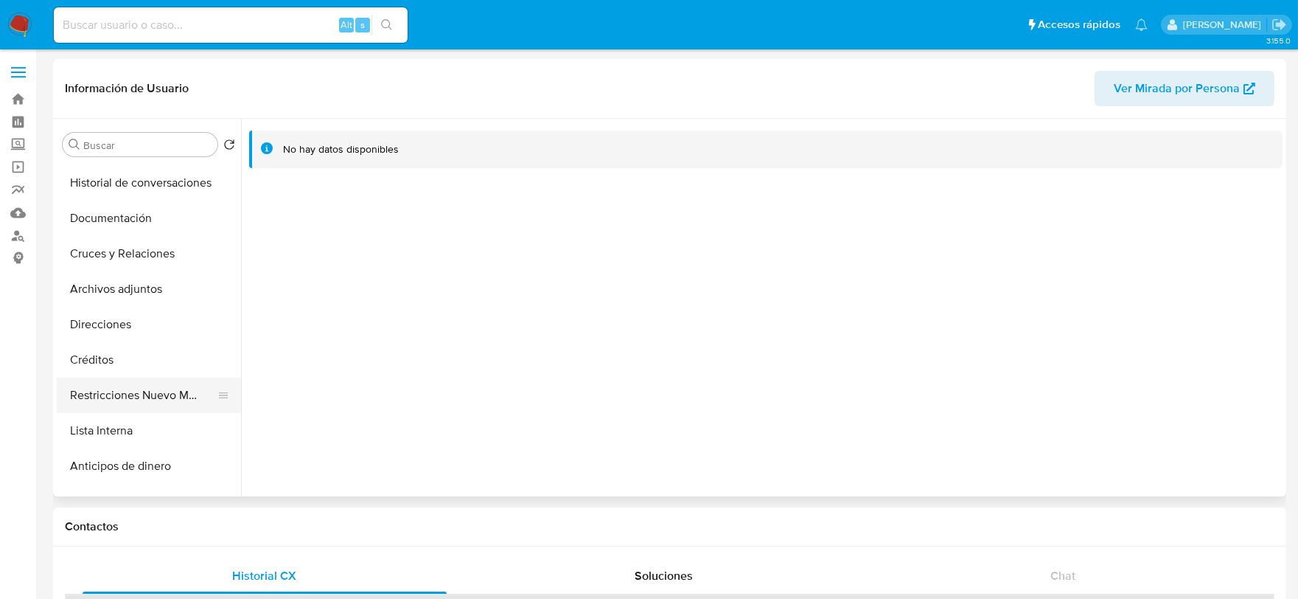
click at [147, 393] on button "Restricciones Nuevo Mundo" at bounding box center [143, 394] width 173 height 35
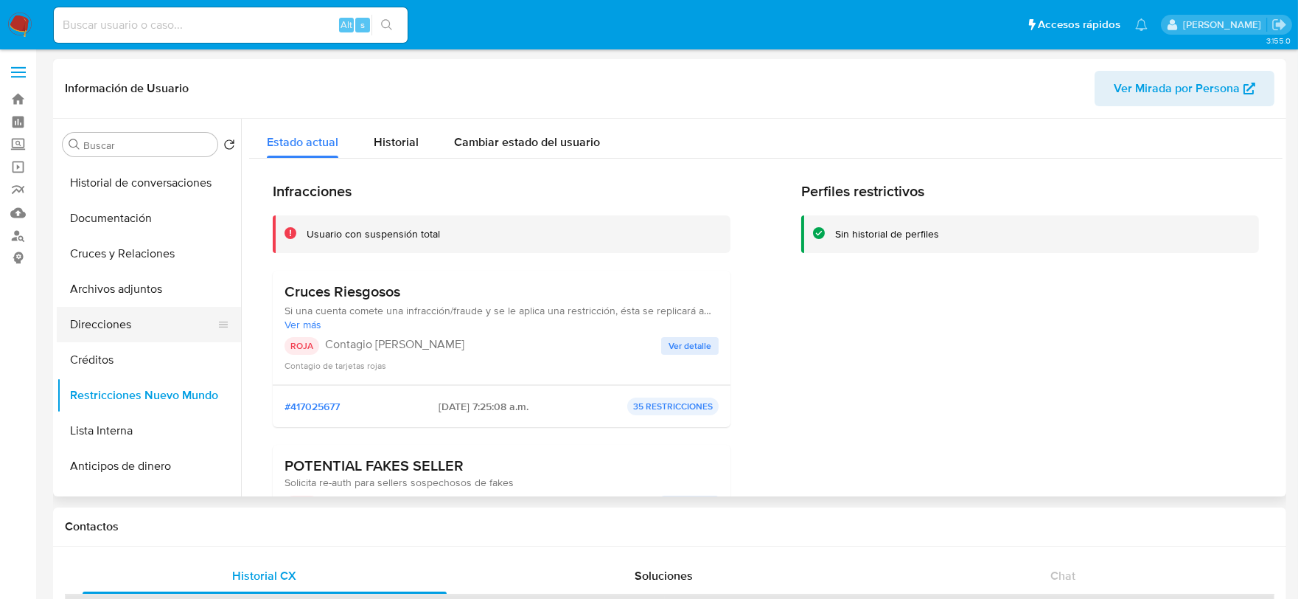
scroll to position [0, 0]
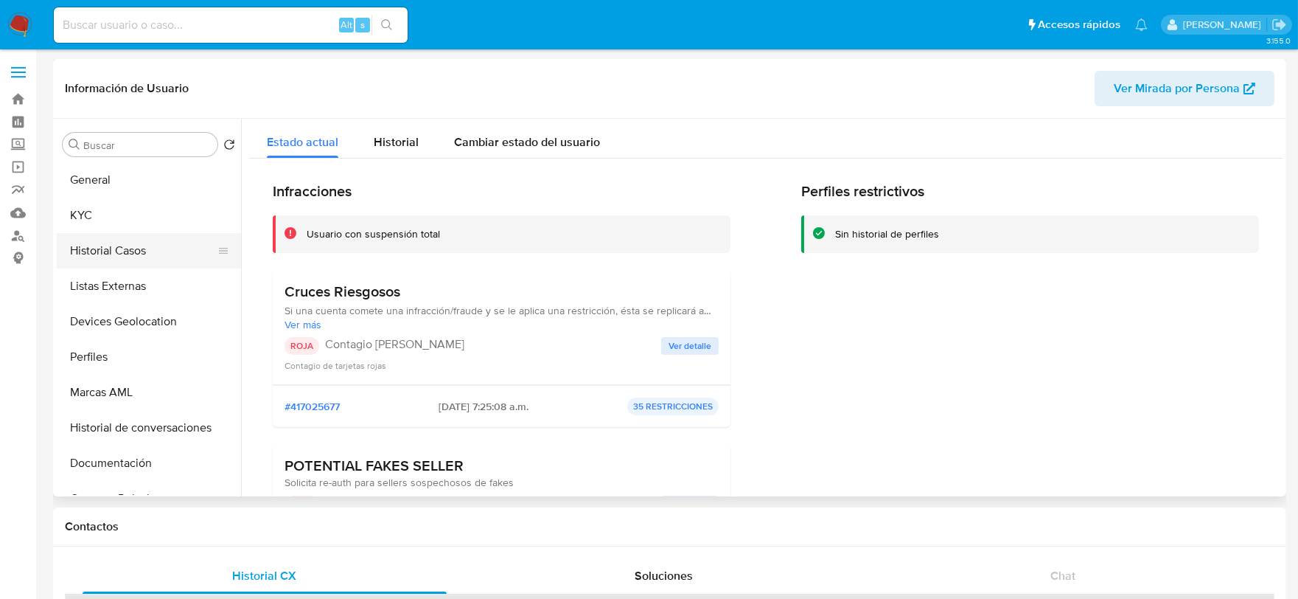
click at [124, 237] on button "Historial Casos" at bounding box center [143, 250] width 173 height 35
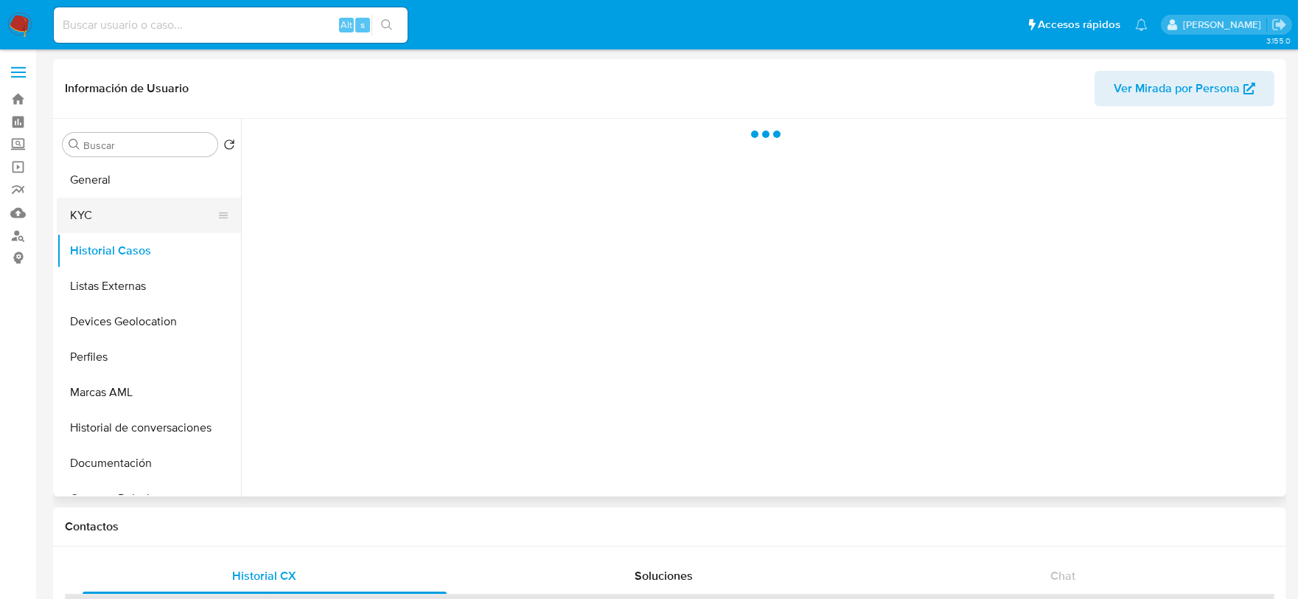
click at [127, 229] on button "KYC" at bounding box center [143, 215] width 173 height 35
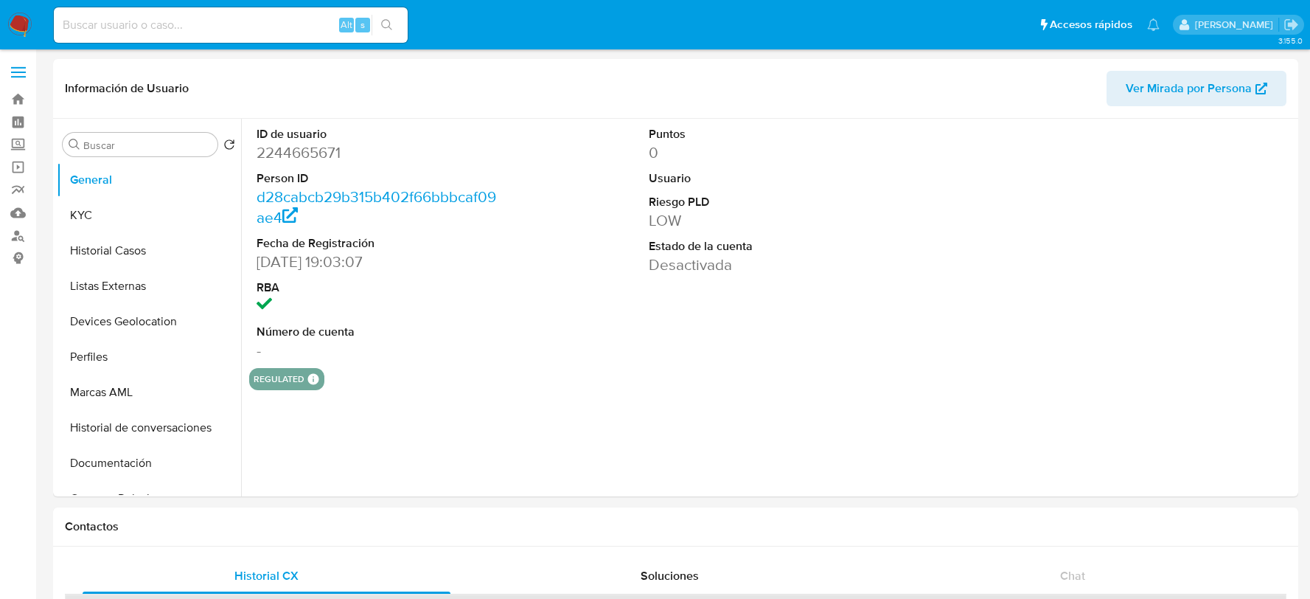
select select "10"
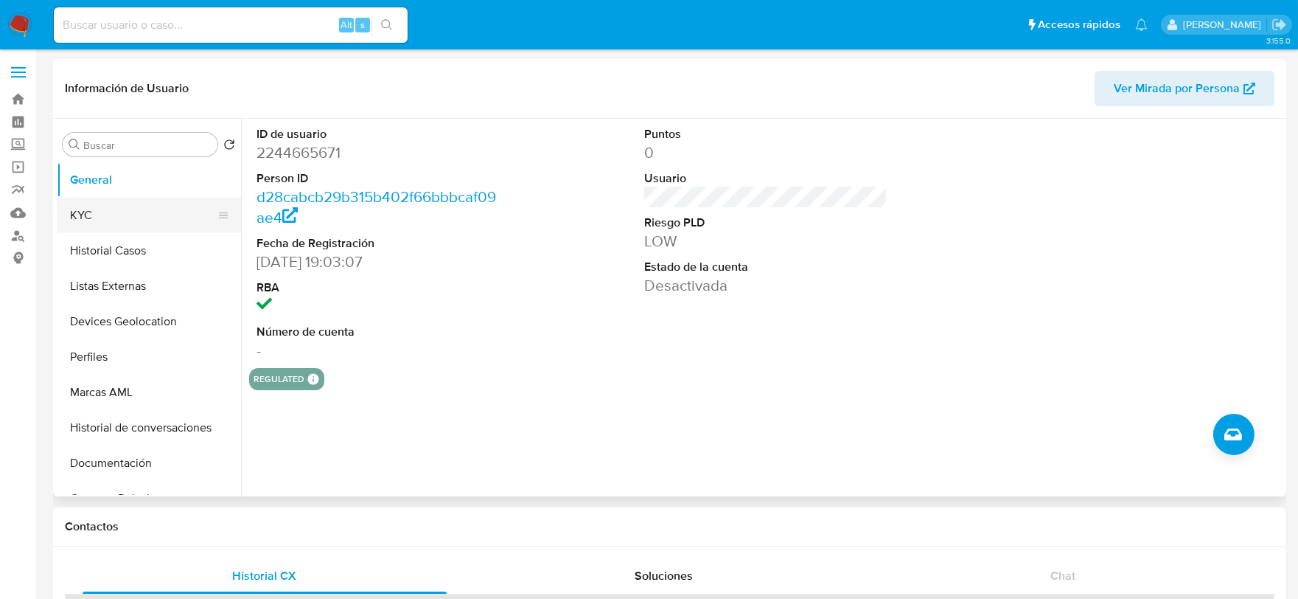
click at [107, 204] on button "KYC" at bounding box center [143, 215] width 173 height 35
select select "10"
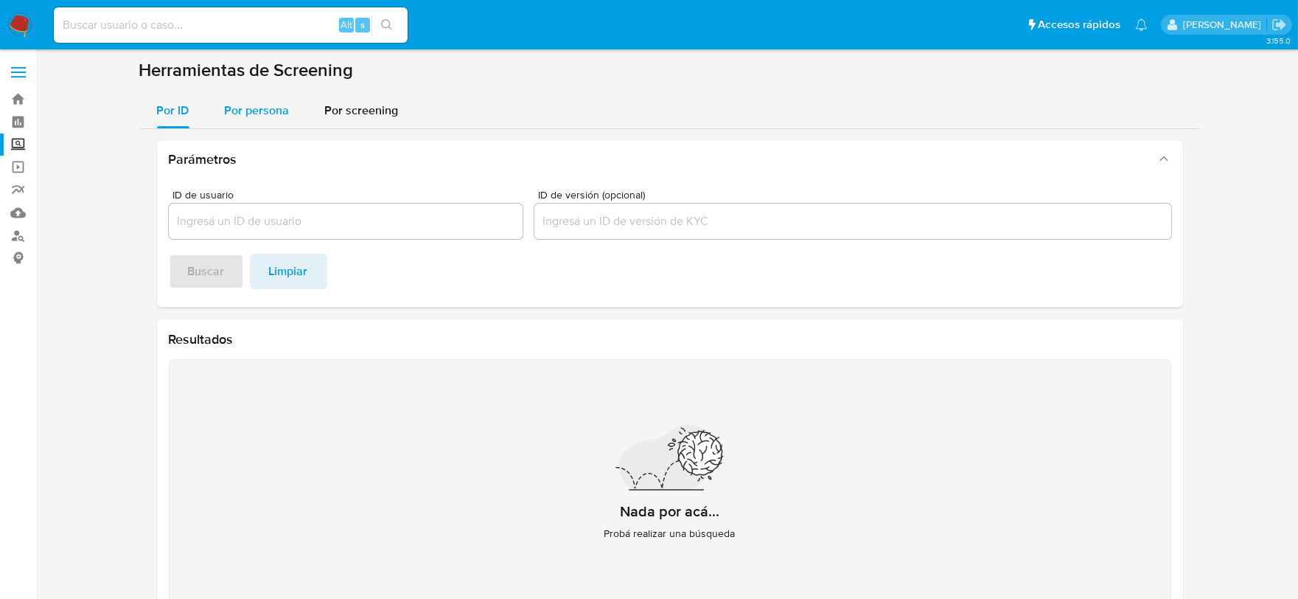
click at [225, 102] on span "Por persona" at bounding box center [257, 110] width 65 height 17
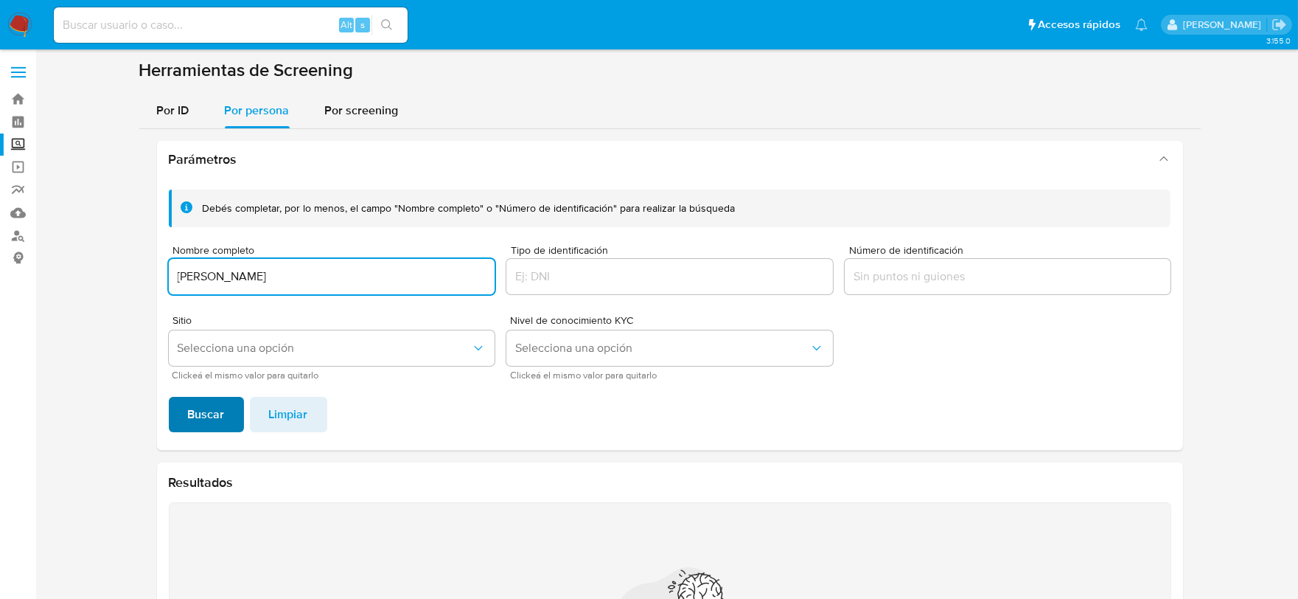
type input "[PERSON_NAME]"
click at [189, 417] on span "Buscar" at bounding box center [206, 414] width 37 height 32
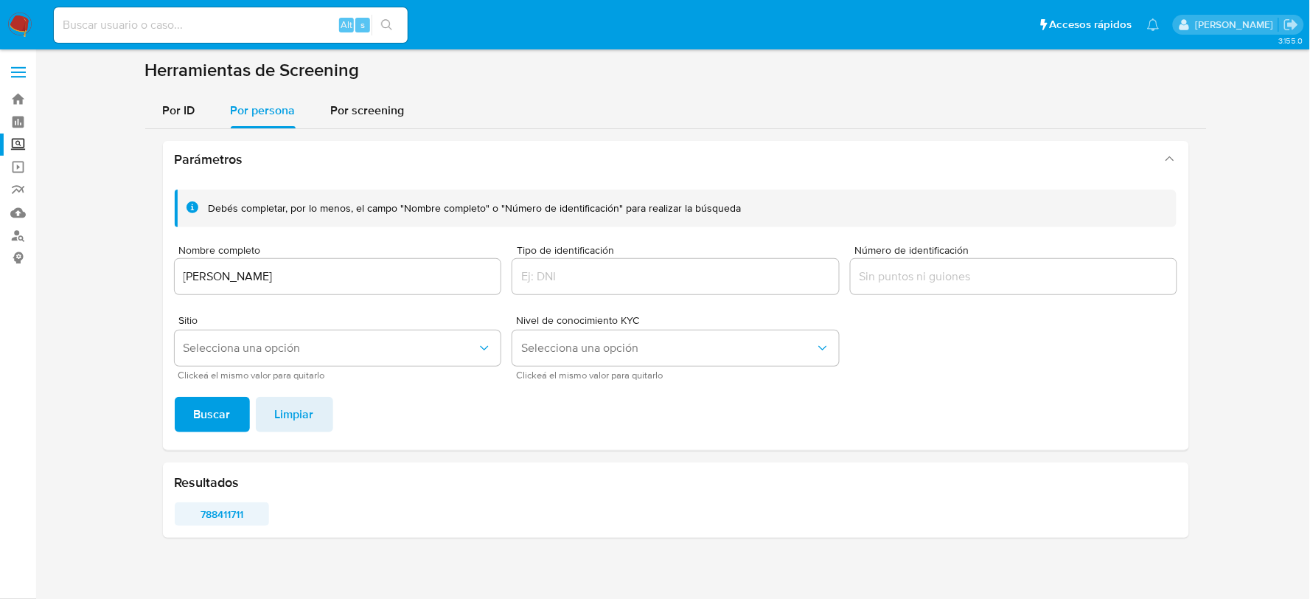
click at [212, 512] on span "788411711" at bounding box center [222, 514] width 74 height 21
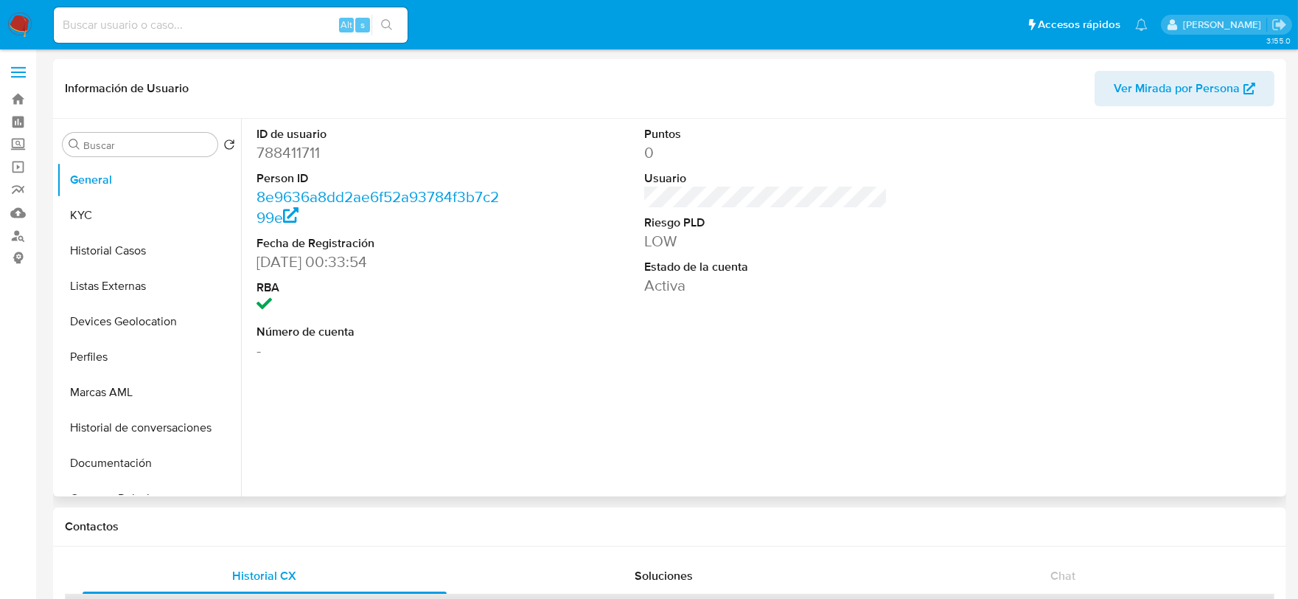
select select "10"
click at [108, 221] on button "KYC" at bounding box center [143, 215] width 173 height 35
select select "10"
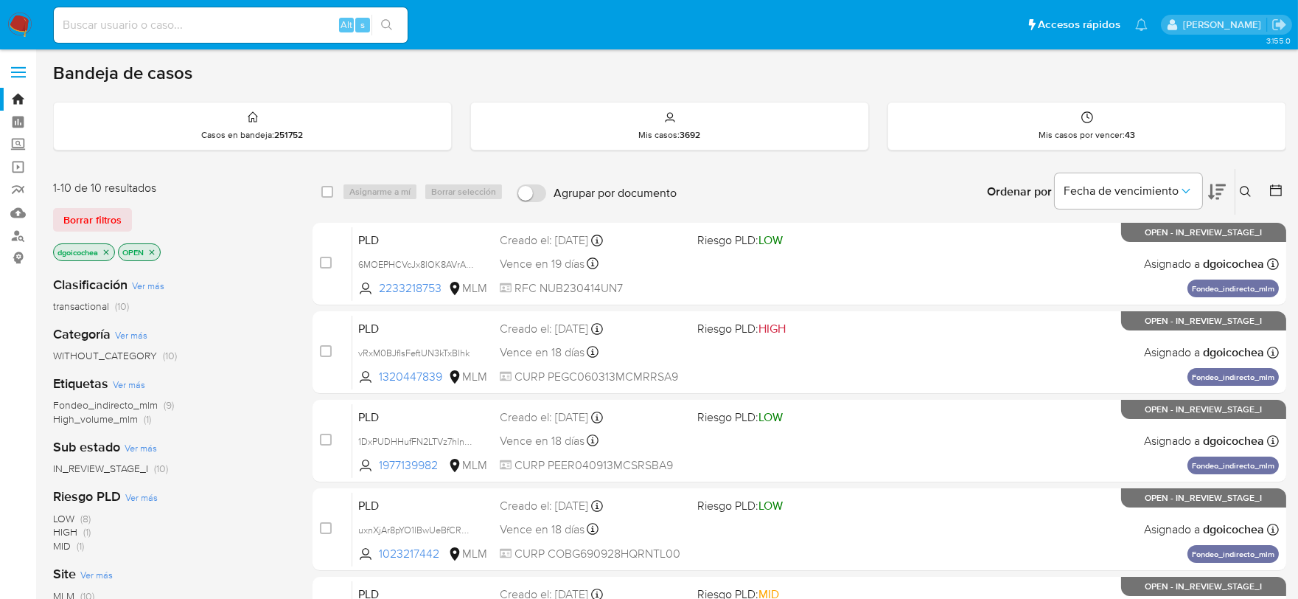
click at [150, 403] on span "Fondeo_indirecto_mlm" at bounding box center [105, 404] width 105 height 15
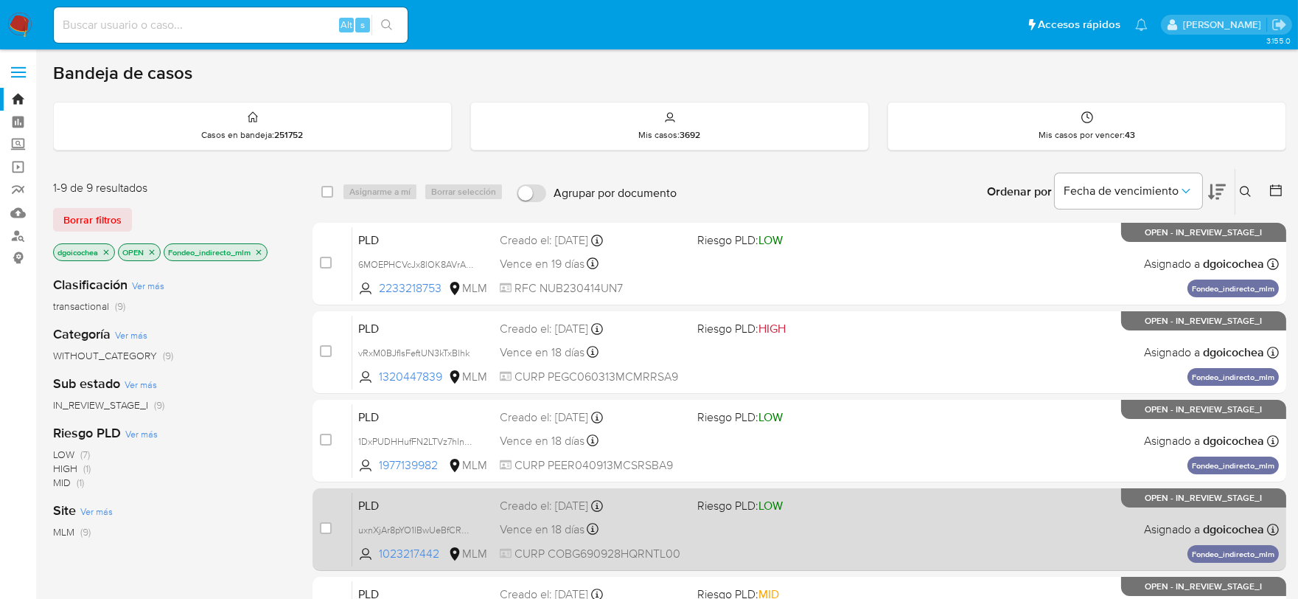
click at [357, 503] on div "PLD uxnXjAr8pYO1lBwUeBfCRQtw 1023217442 MLM Riesgo PLD: LOW Creado el: 12/07/20…" at bounding box center [815, 529] width 927 height 74
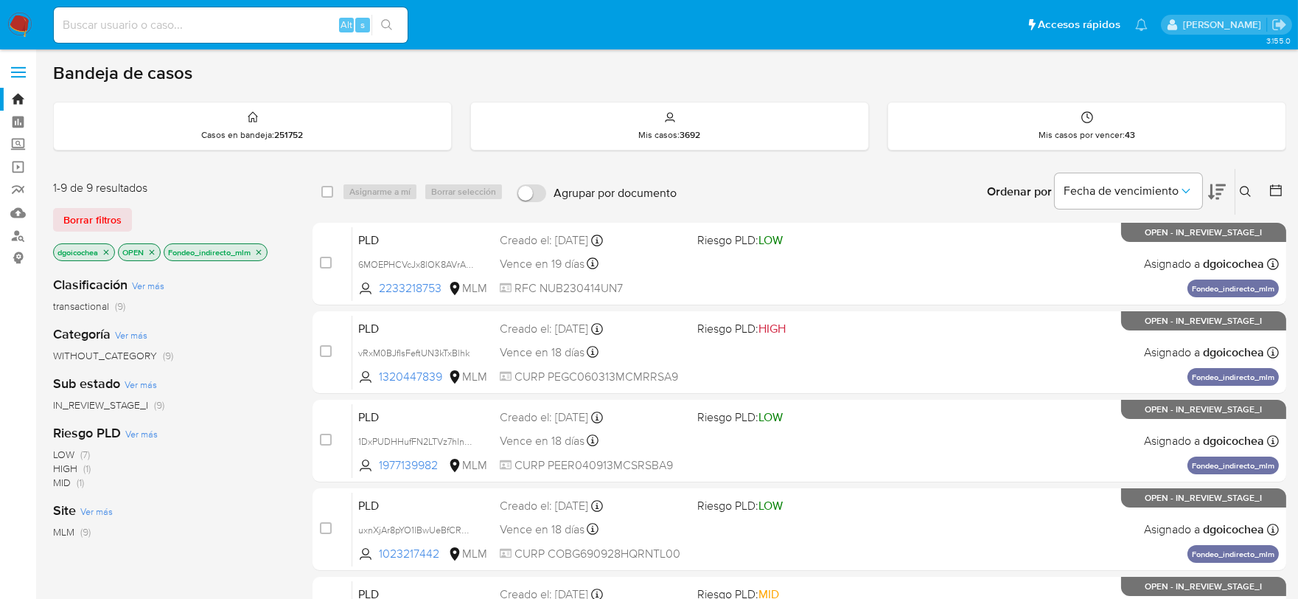
click at [1247, 186] on icon at bounding box center [1245, 191] width 11 height 11
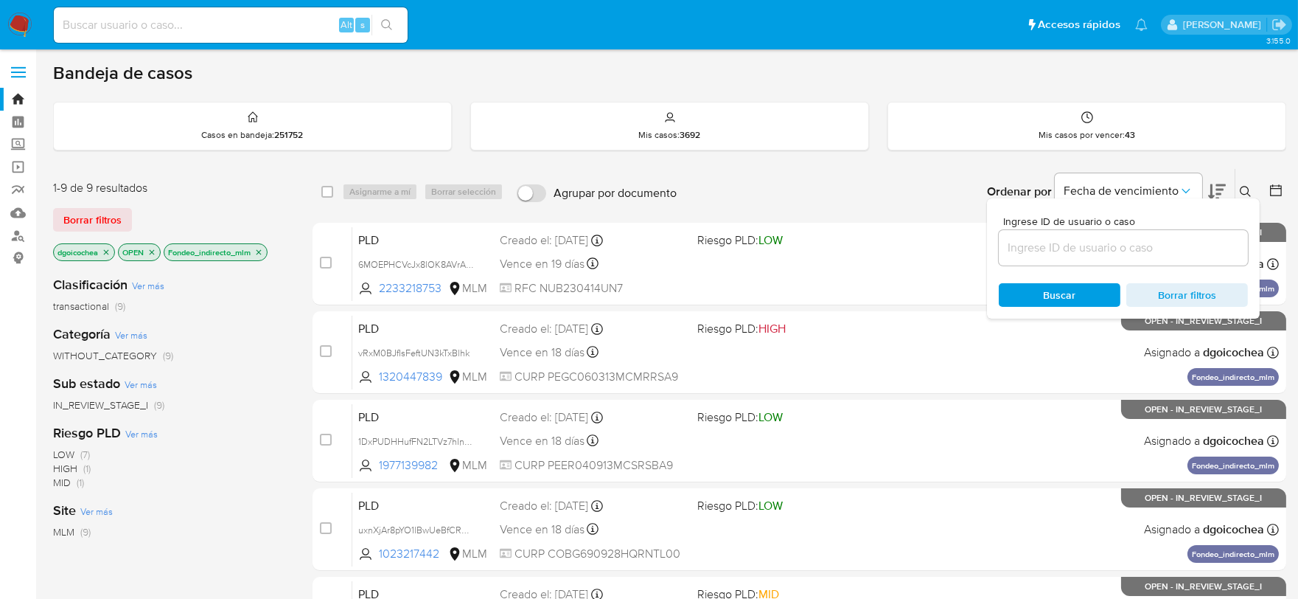
click at [1141, 249] on input at bounding box center [1123, 247] width 249 height 19
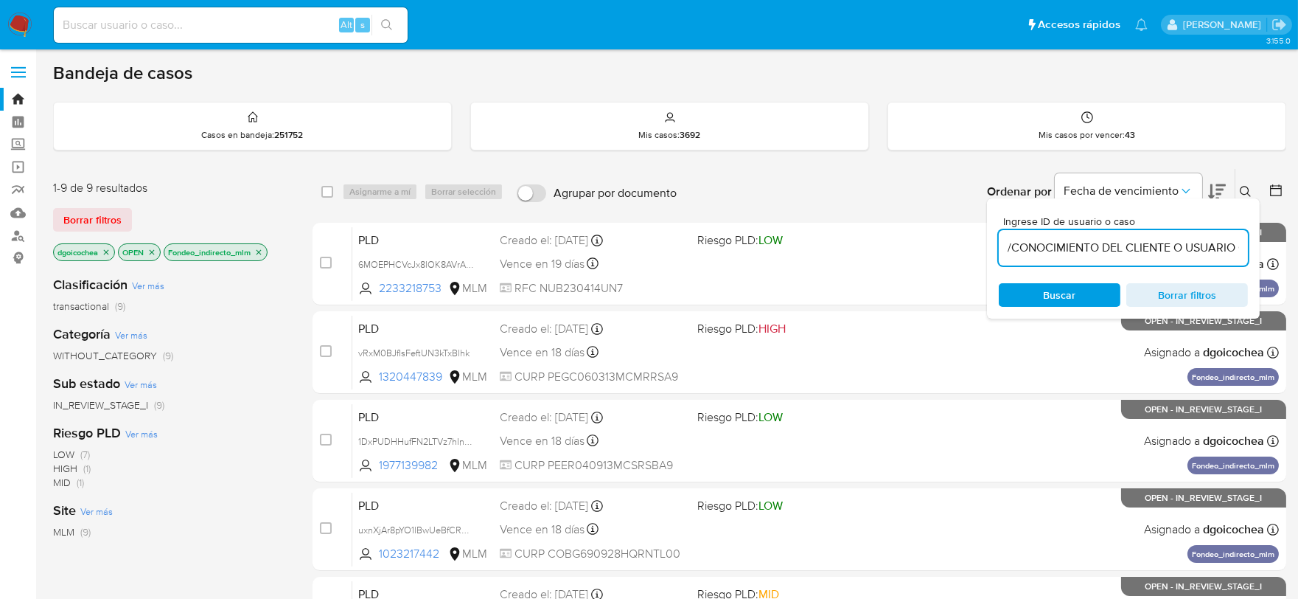
scroll to position [0, 544]
type input "/CONOCIMIENTO DEL CLIENTE O USUARIO CLIENTE GUILLERMO CONTRERAS BAUTISTA, NUMER…"
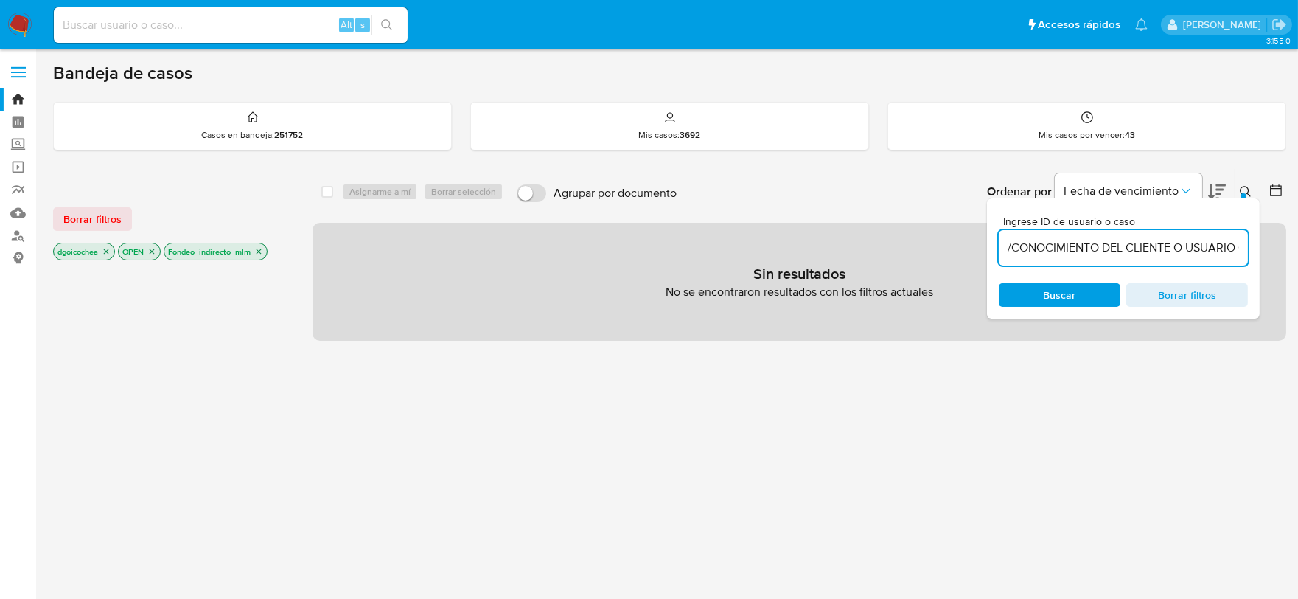
click at [18, 15] on img at bounding box center [19, 25] width 25 height 25
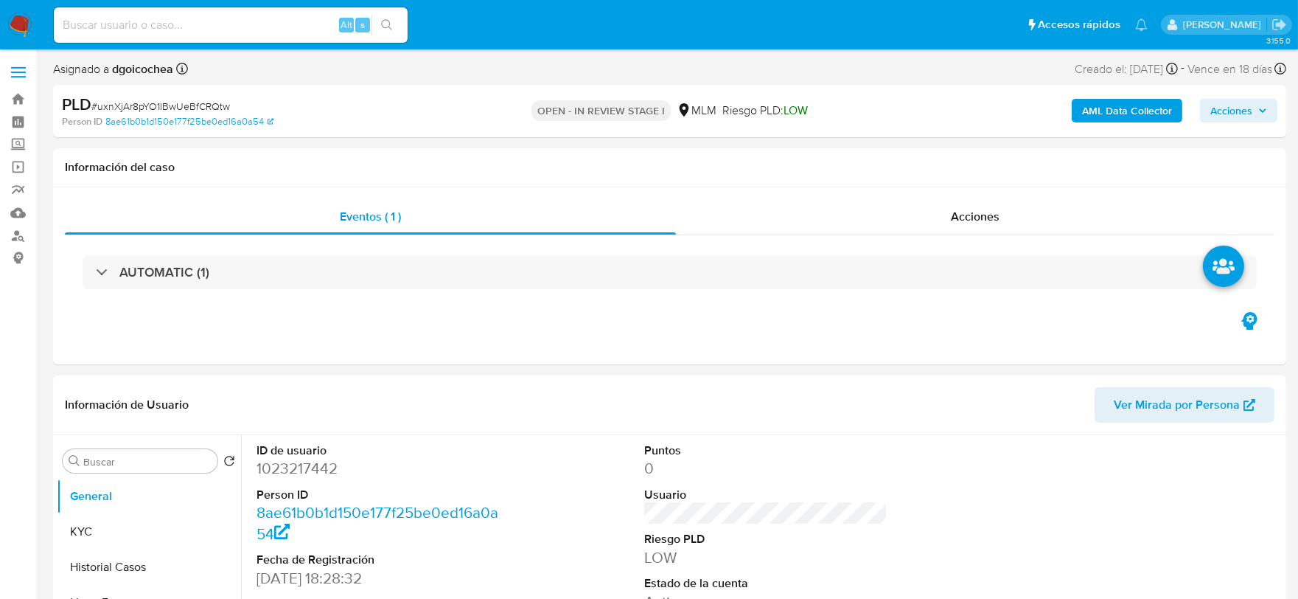
select select "10"
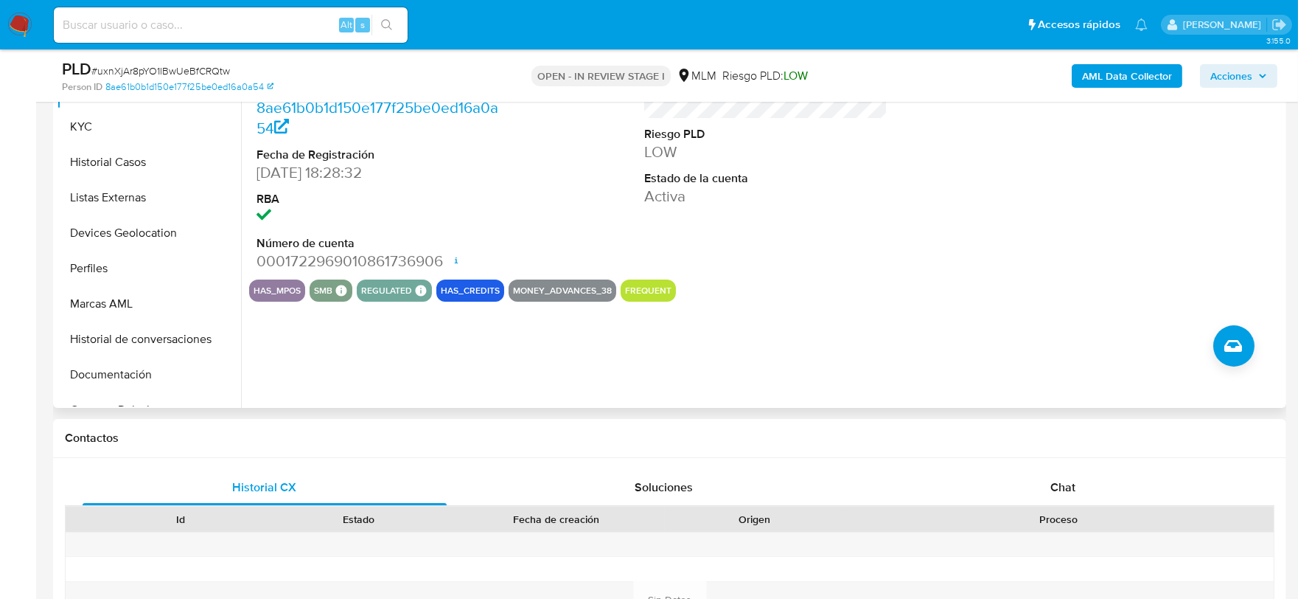
click at [994, 349] on div "ID de usuario 1023217442 Person ID 8ae61b0b1d150e177f25be0ed16a0a54 Fecha de Re…" at bounding box center [762, 218] width 1042 height 377
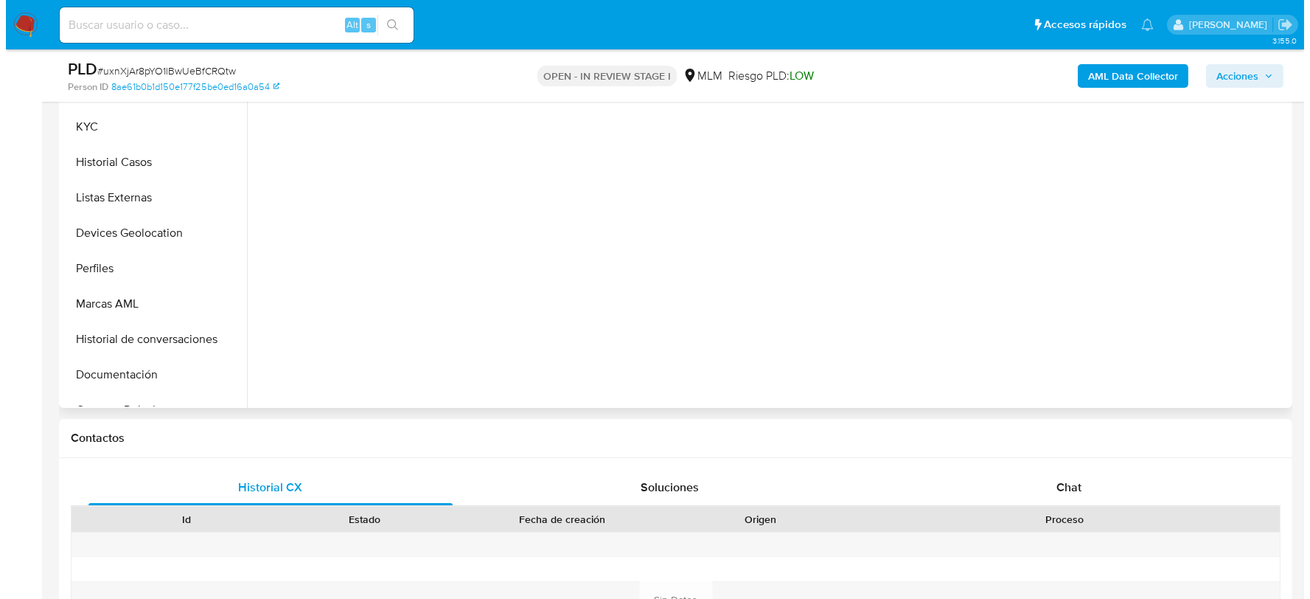
scroll to position [241, 0]
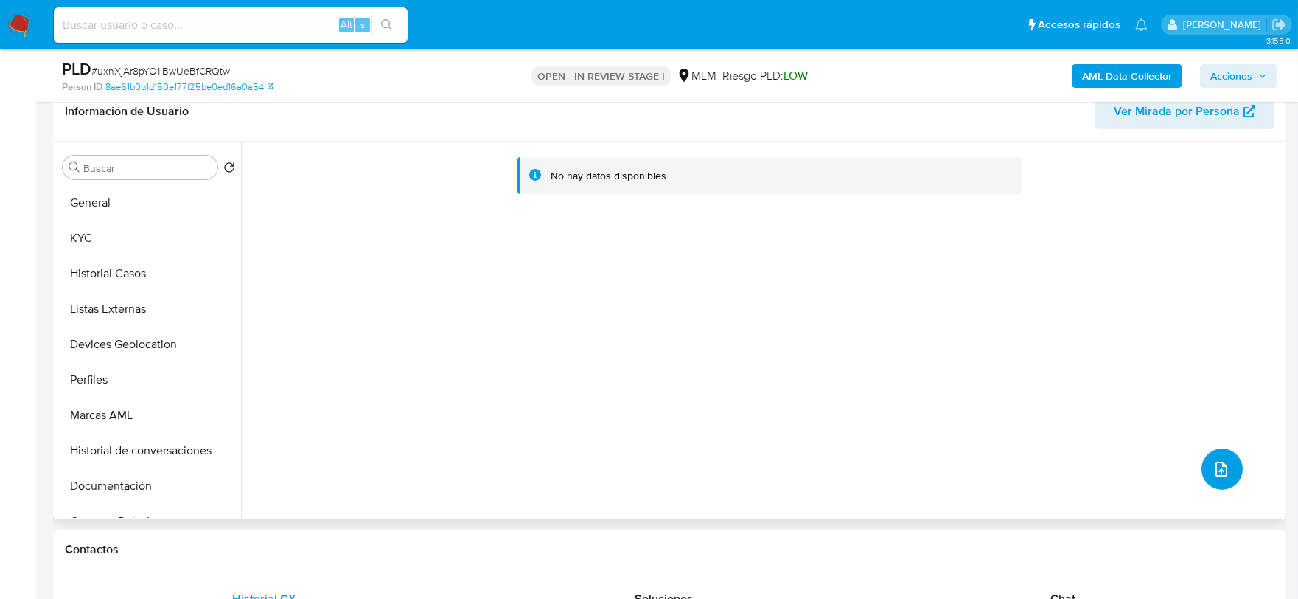
click at [1202, 466] on button "upload-file" at bounding box center [1222, 468] width 41 height 41
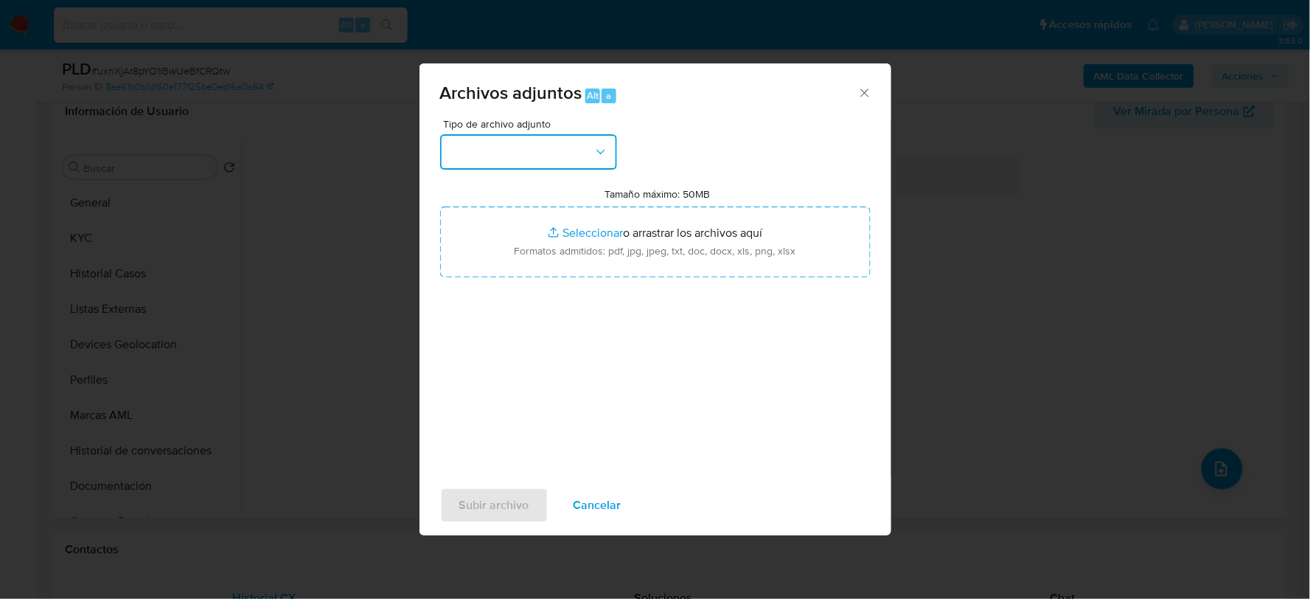
click at [500, 156] on button "button" at bounding box center [528, 151] width 177 height 35
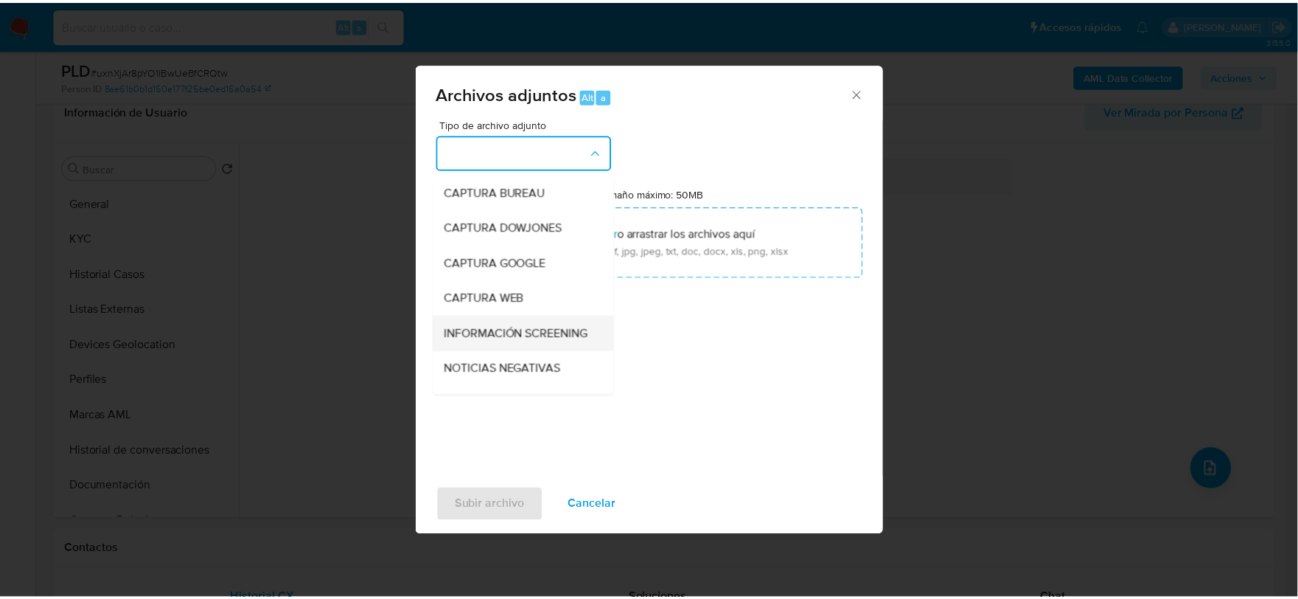
scroll to position [112, 0]
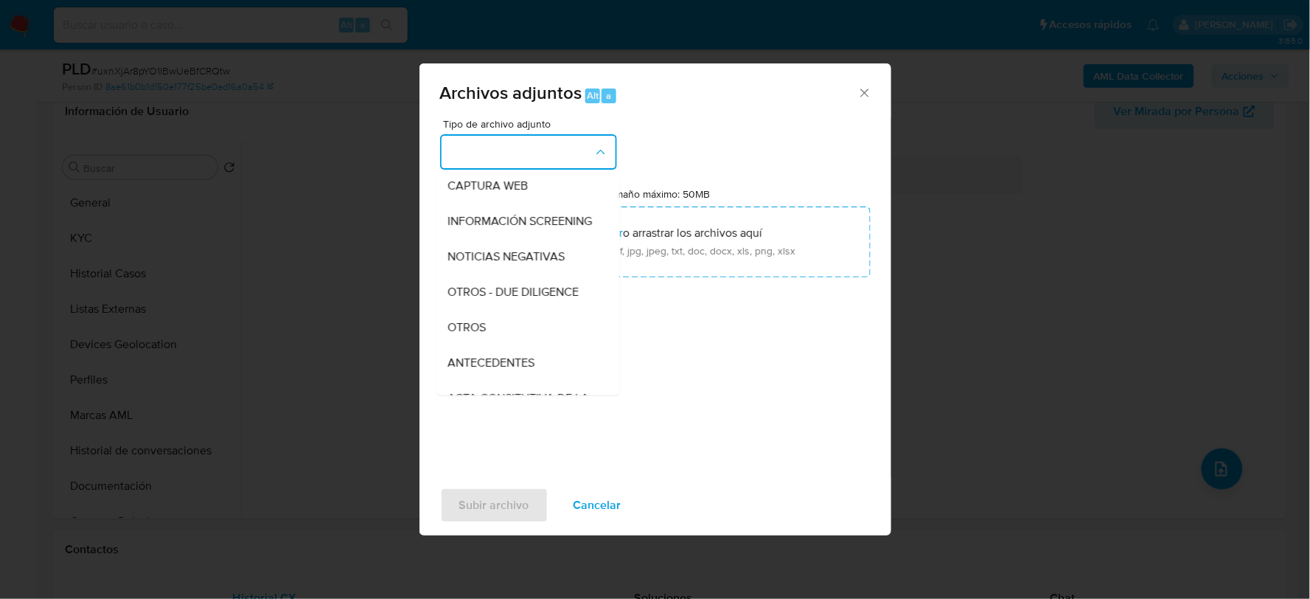
click at [518, 342] on div "OTROS" at bounding box center [523, 326] width 150 height 35
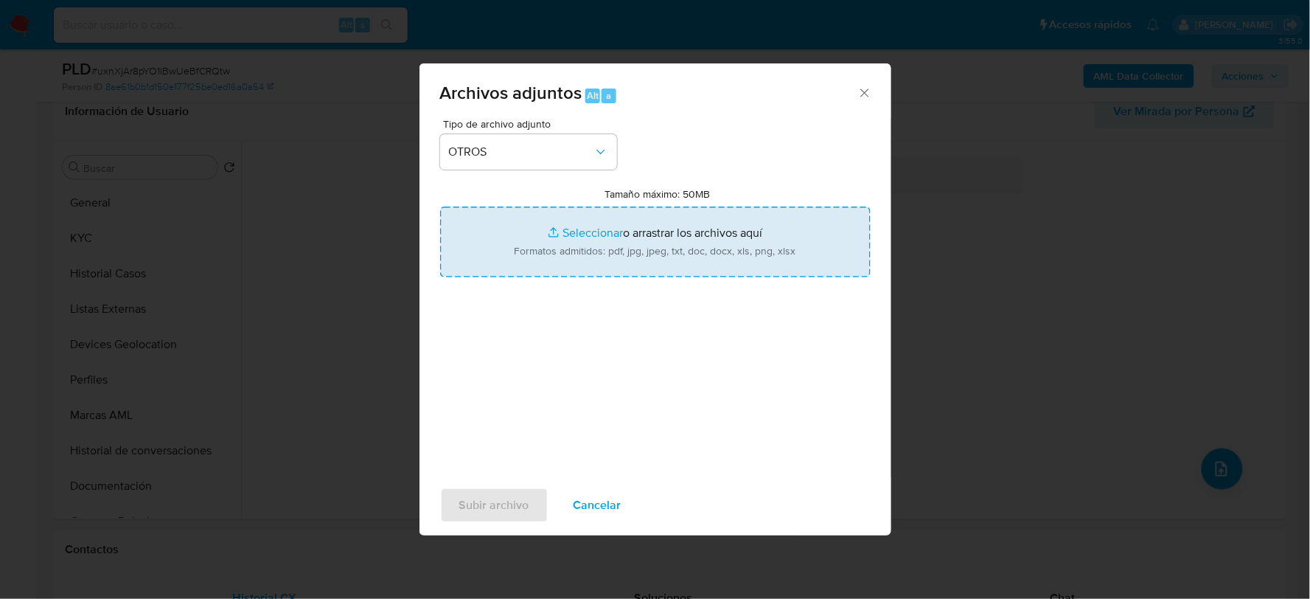
type input "C:\fakepath\1023217442_GUILLERMO CONTRERAS_JUL2025.xlsx"
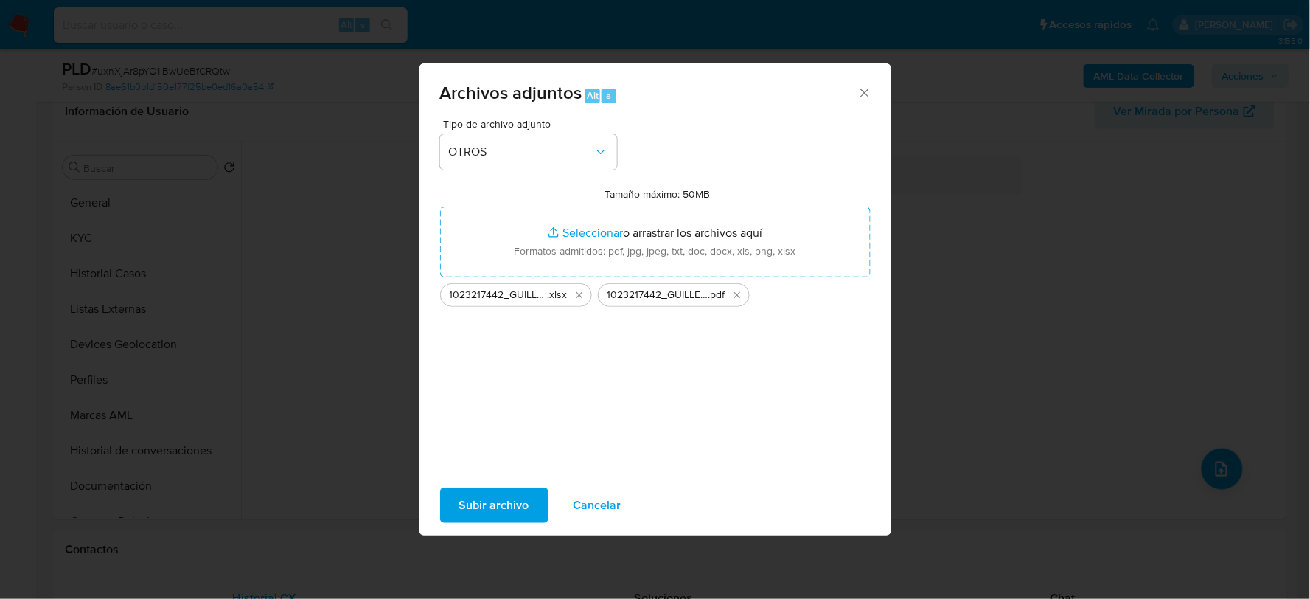
click at [490, 506] on span "Subir archivo" at bounding box center [494, 505] width 70 height 32
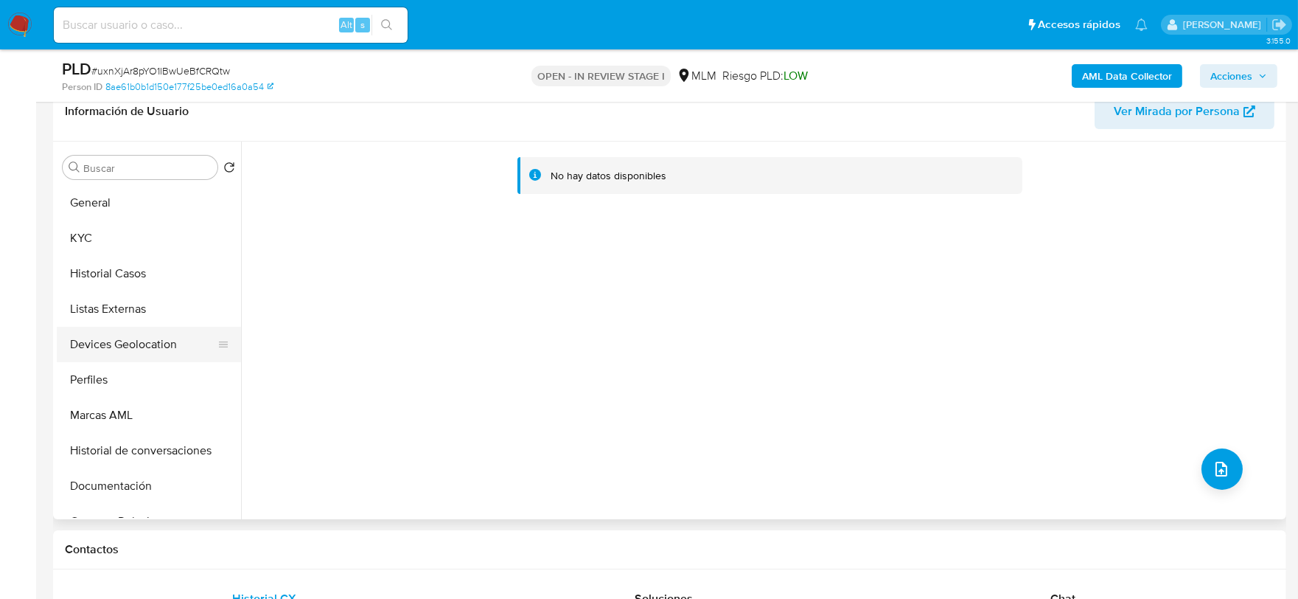
click at [126, 327] on button "Devices Geolocation" at bounding box center [143, 344] width 173 height 35
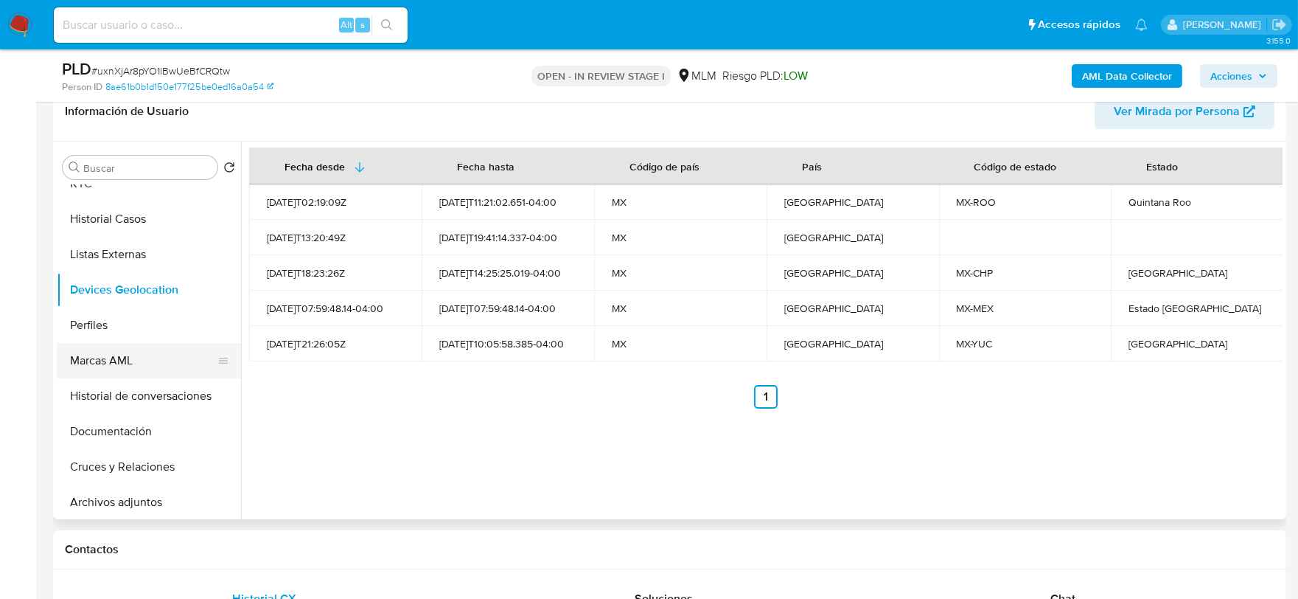
scroll to position [82, 0]
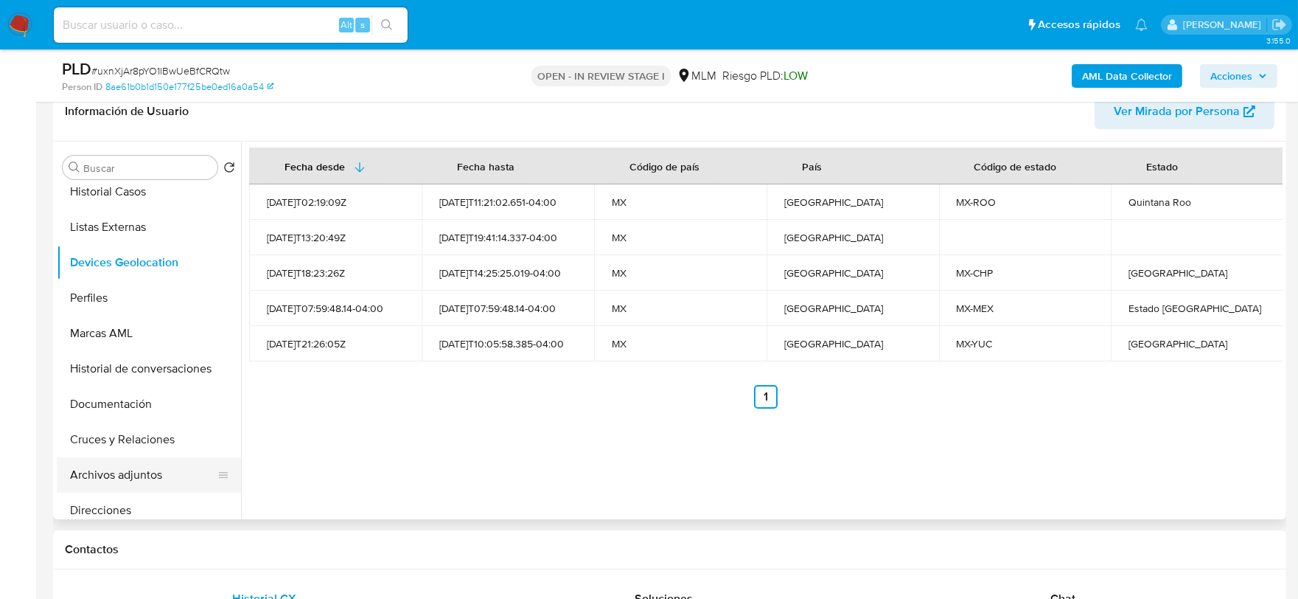
click at [153, 468] on button "Archivos adjuntos" at bounding box center [143, 474] width 173 height 35
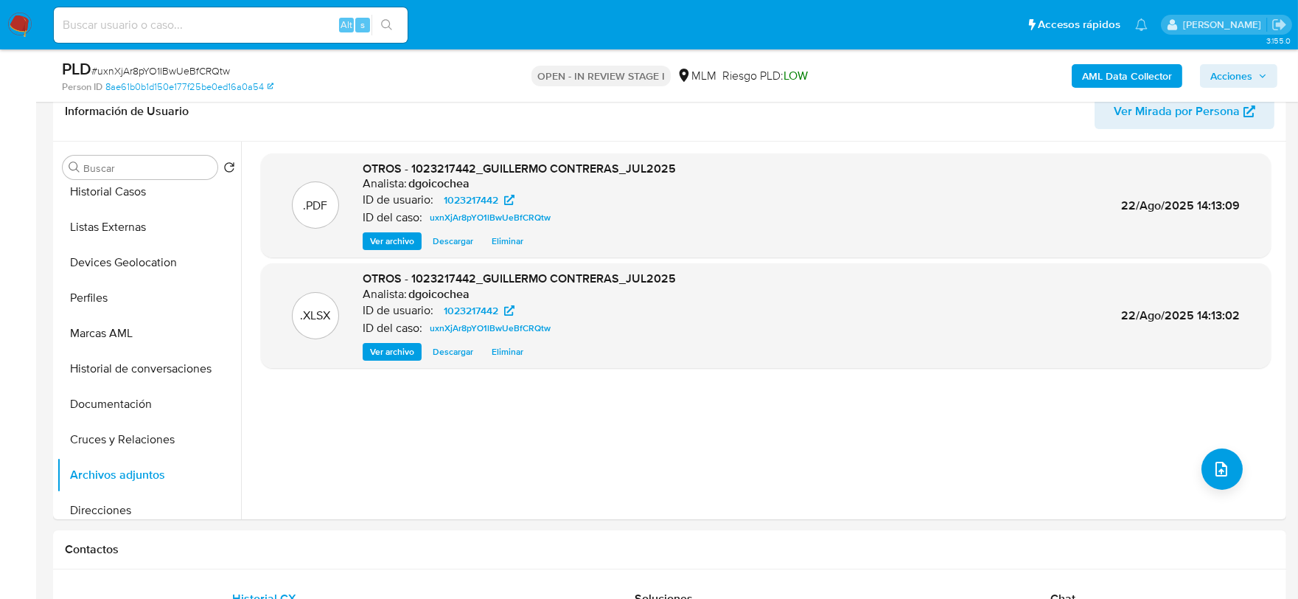
click at [1261, 78] on icon "button" at bounding box center [1263, 76] width 9 height 9
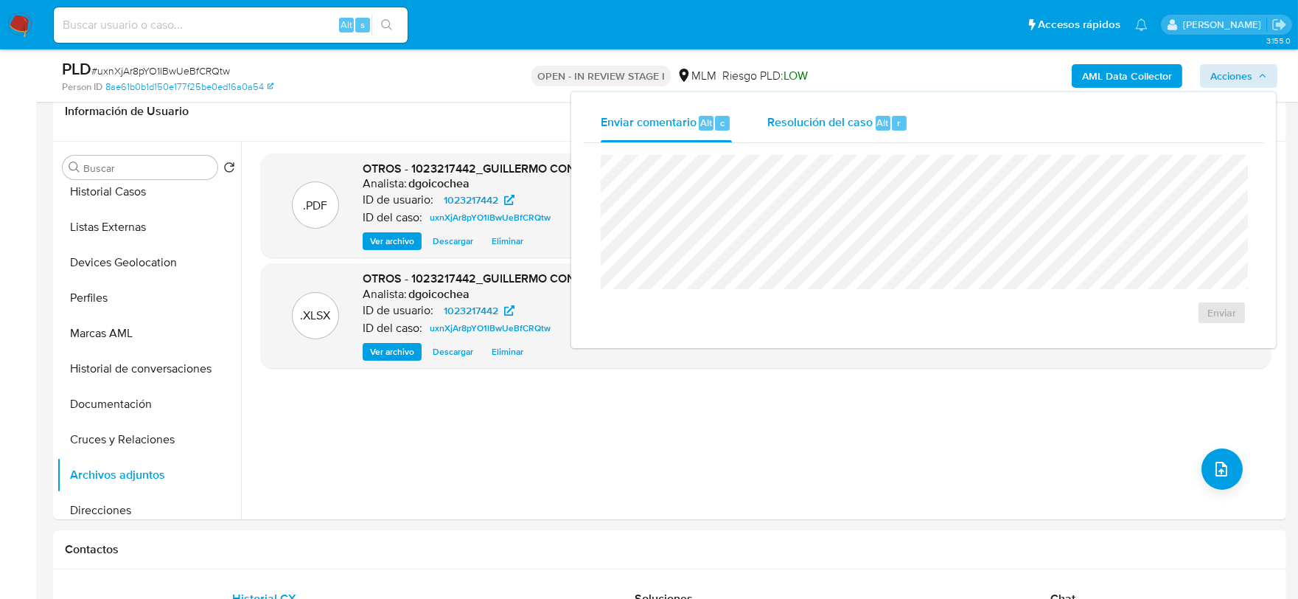
click at [833, 122] on span "Resolución del caso" at bounding box center [819, 122] width 105 height 17
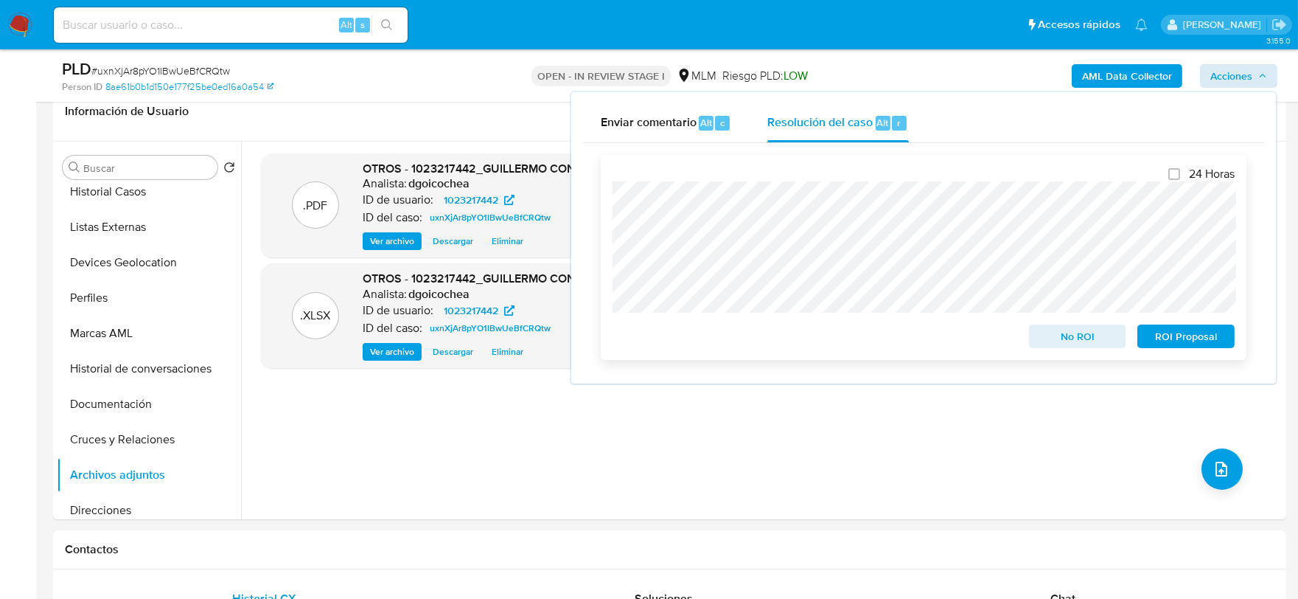
click at [1066, 327] on span "No ROI" at bounding box center [1078, 336] width 77 height 21
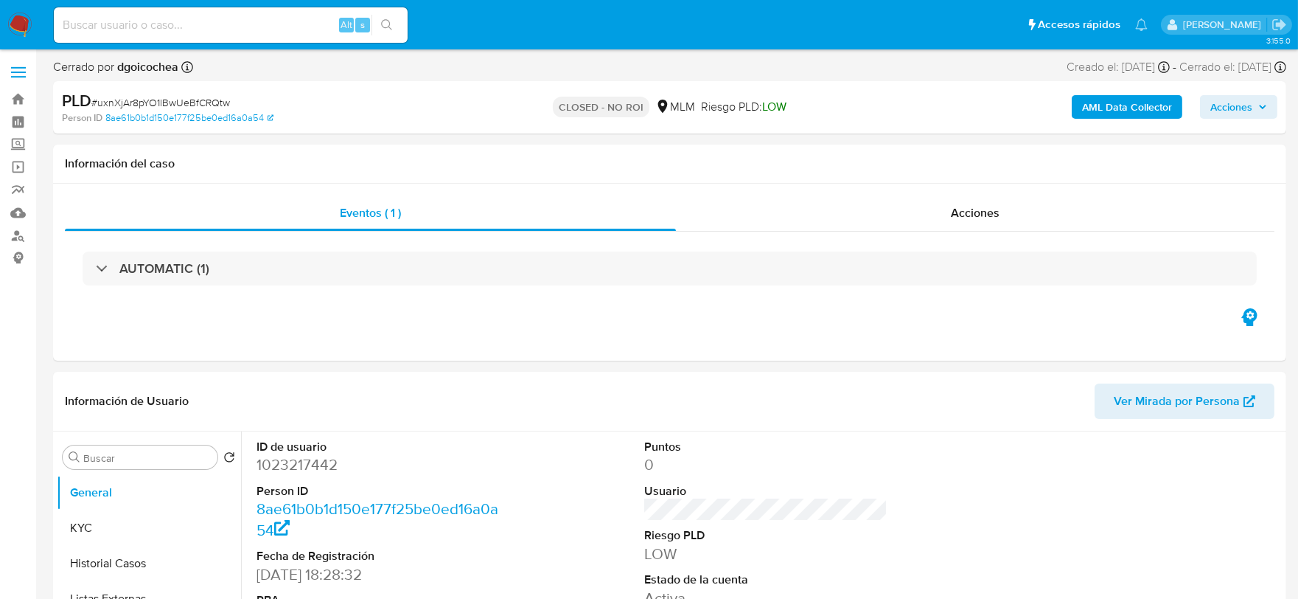
select select "10"
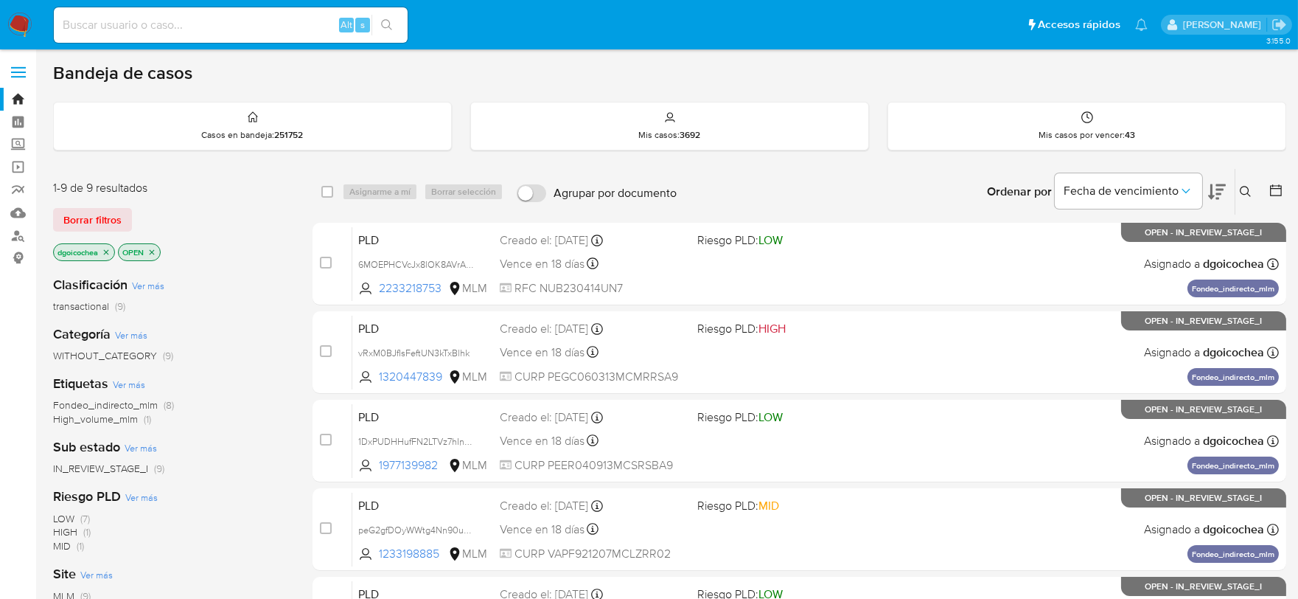
click at [1245, 186] on icon at bounding box center [1245, 191] width 11 height 11
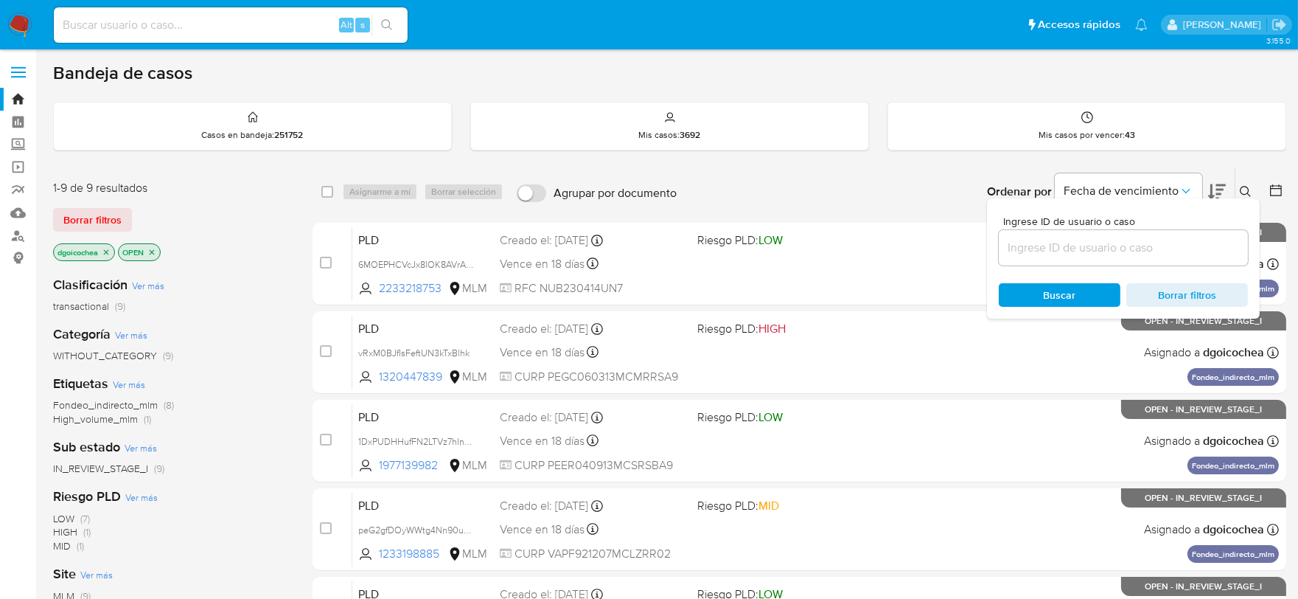
click at [1161, 248] on input at bounding box center [1123, 247] width 249 height 19
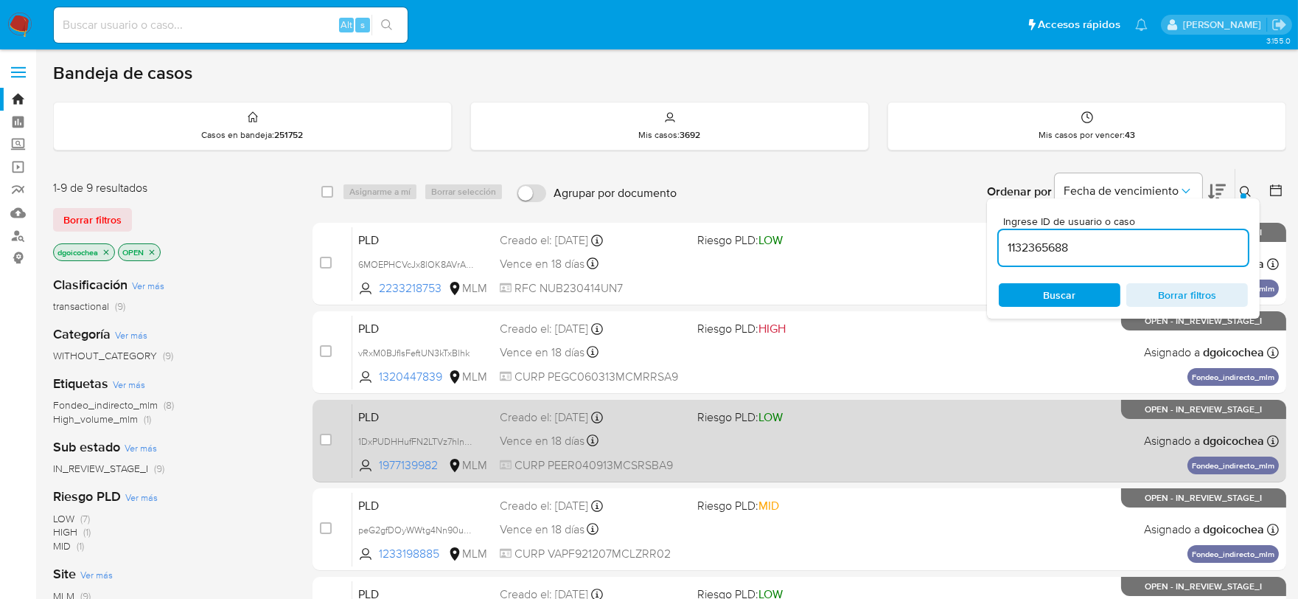
type input "1132365688"
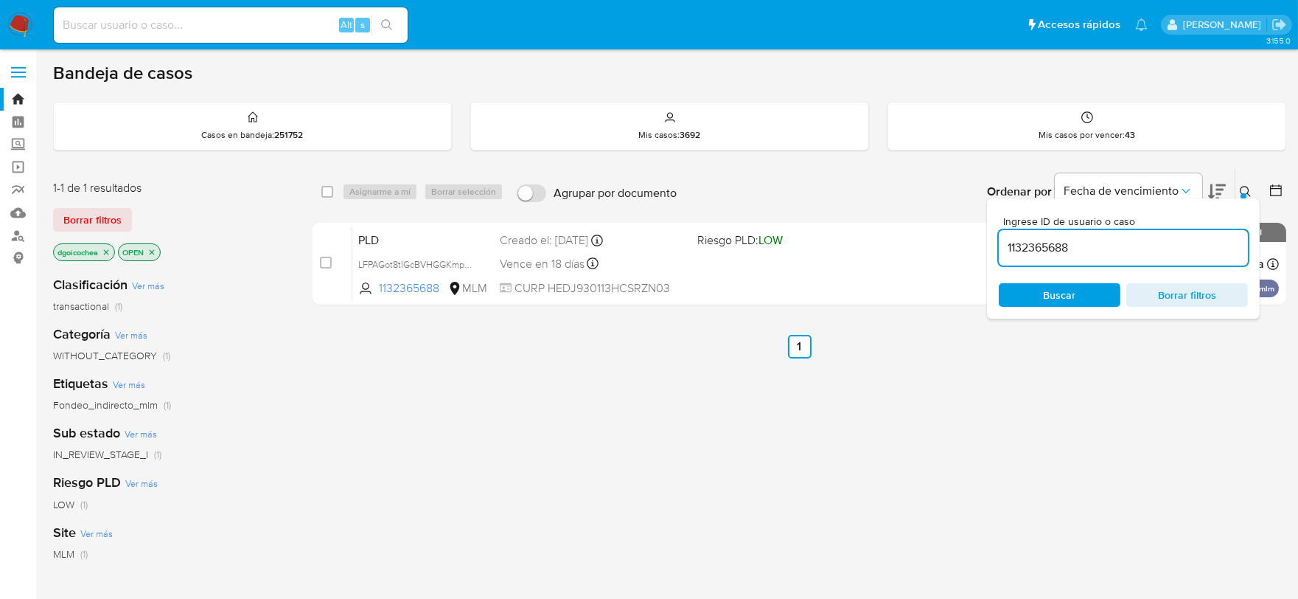
drag, startPoint x: 88, startPoint y: 219, endPoint x: 111, endPoint y: 233, distance: 26.8
click at [87, 219] on span "Borrar filtros" at bounding box center [92, 219] width 58 height 21
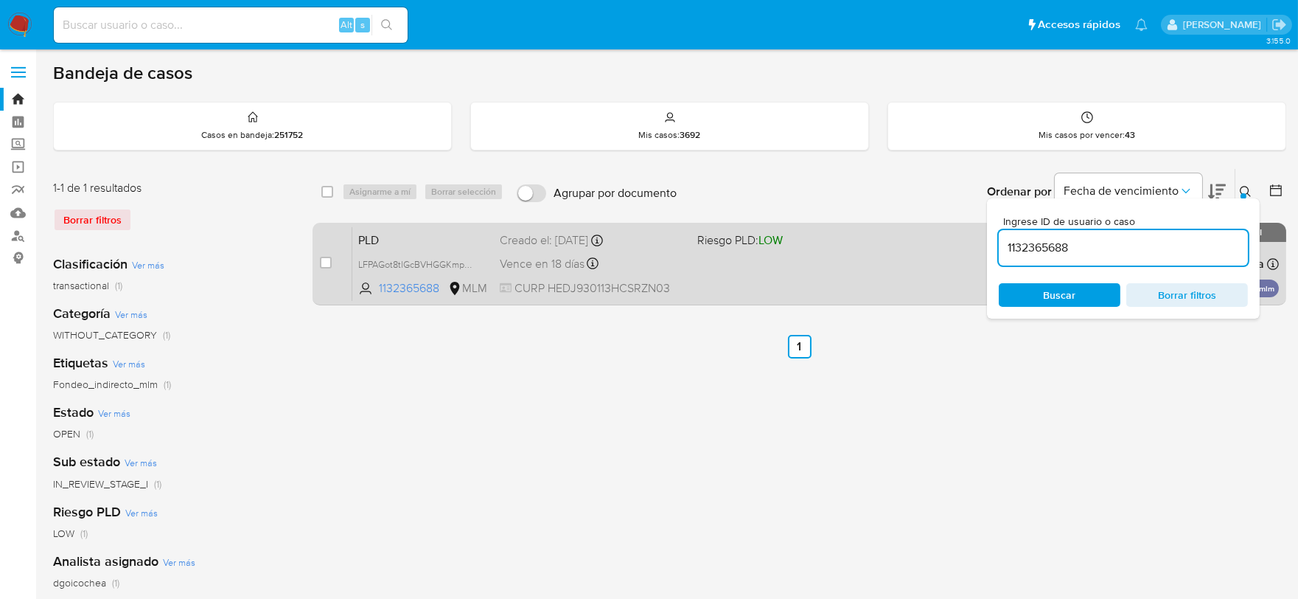
click at [398, 233] on span "PLD" at bounding box center [423, 238] width 130 height 19
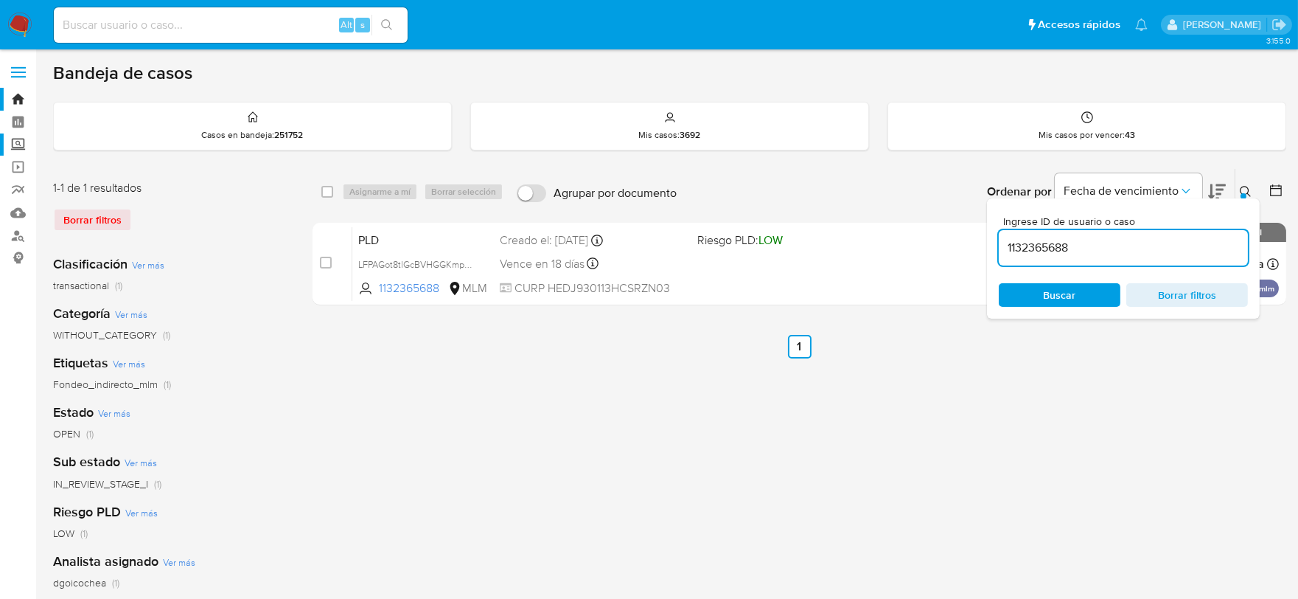
click at [17, 140] on label "Screening" at bounding box center [87, 144] width 175 height 23
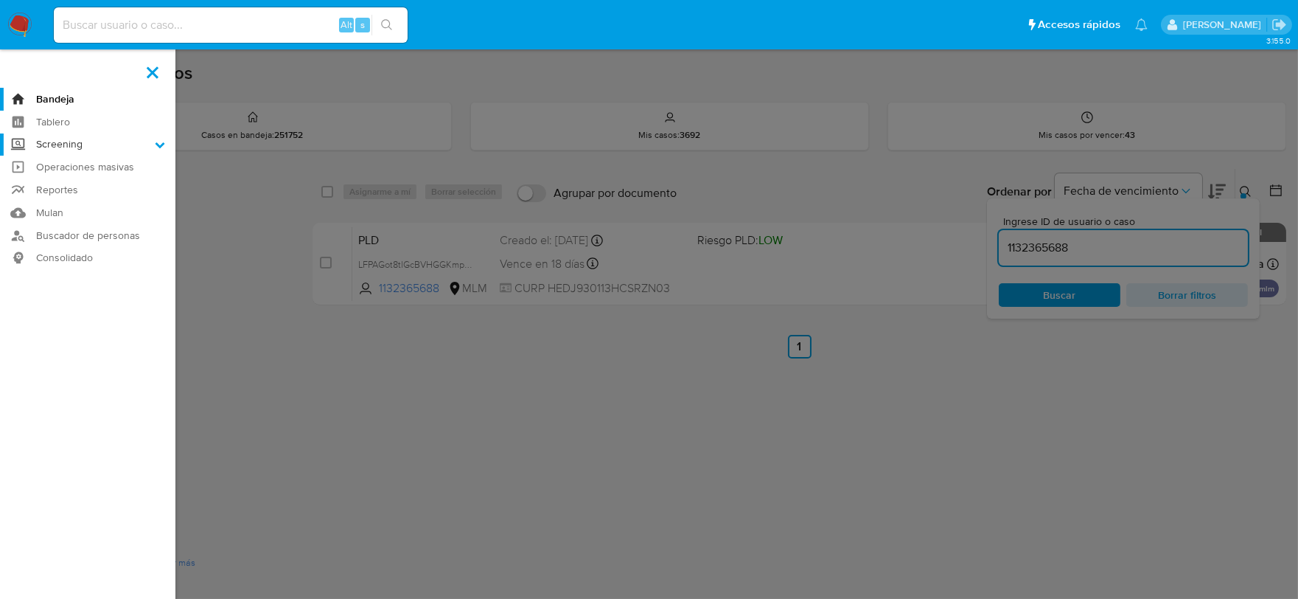
click at [0, 0] on input "Screening" at bounding box center [0, 0] width 0 height 0
click at [60, 203] on link "Herramientas" at bounding box center [87, 202] width 175 height 18
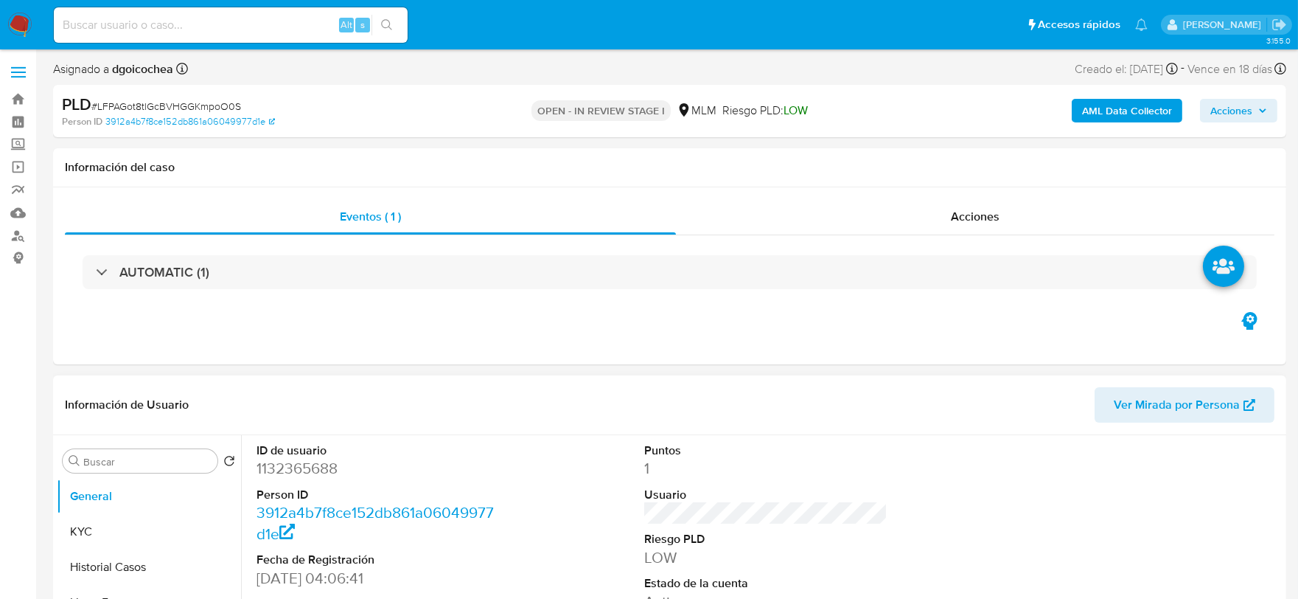
select select "10"
click at [145, 18] on input at bounding box center [231, 24] width 354 height 19
paste input "1050092204"
type input "1050092204"
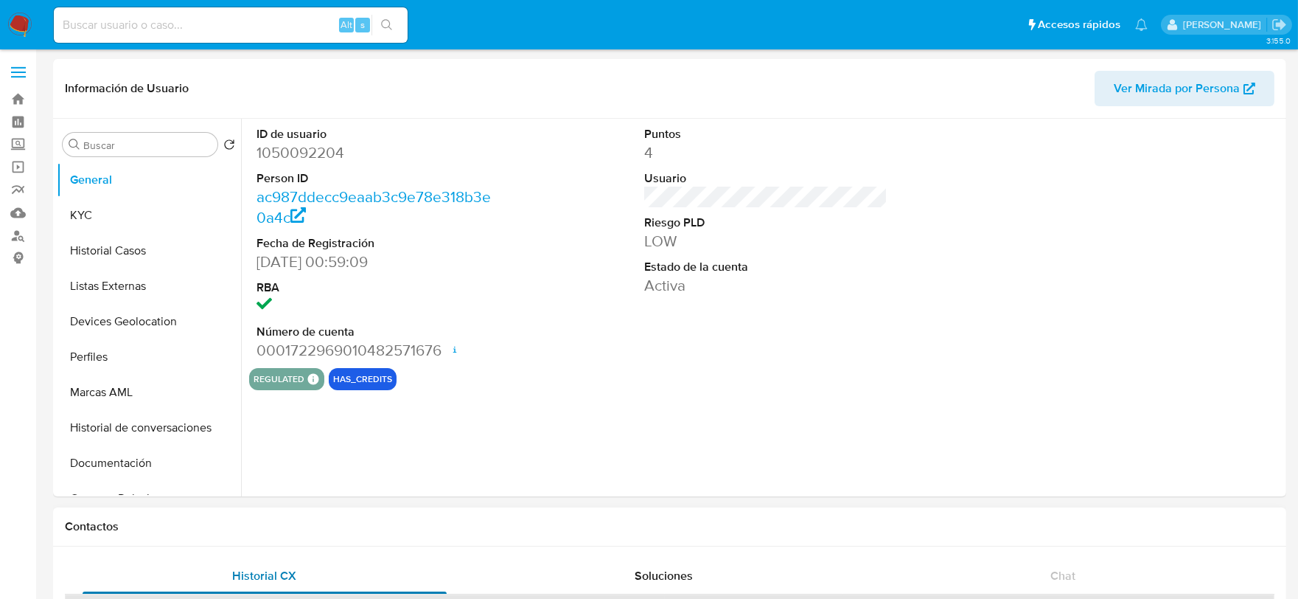
select select "10"
click at [107, 217] on button "KYC" at bounding box center [143, 215] width 173 height 35
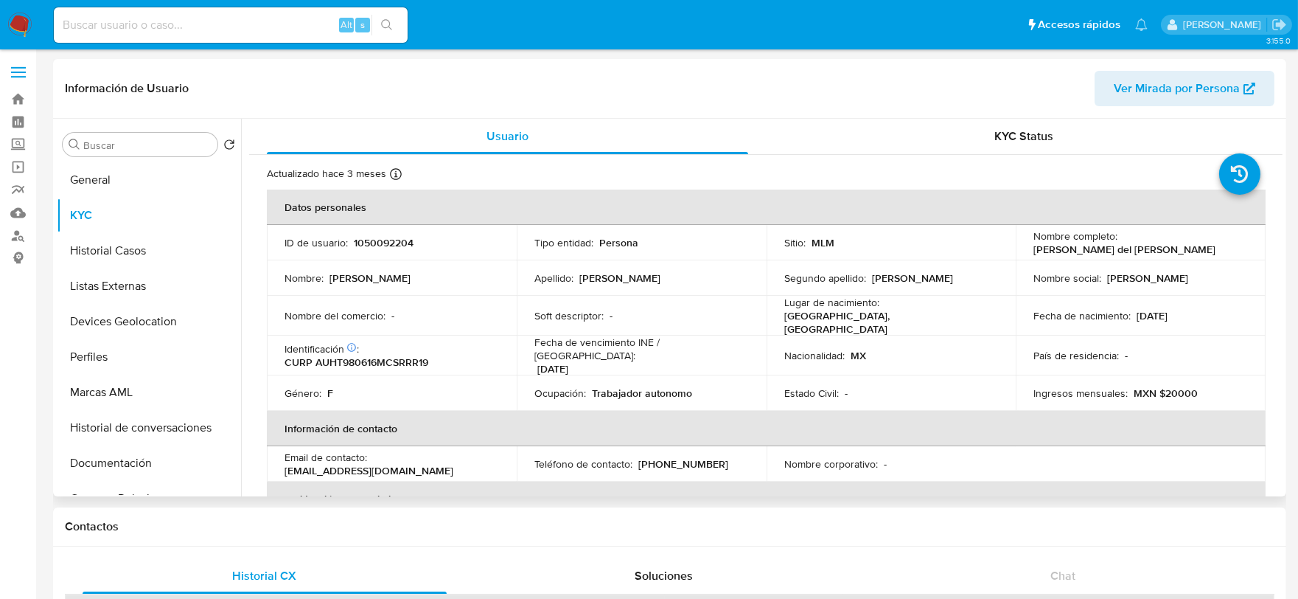
click at [916, 296] on td "Lugar de nacimiento : MEXICO, CHIAPAS" at bounding box center [892, 316] width 250 height 40
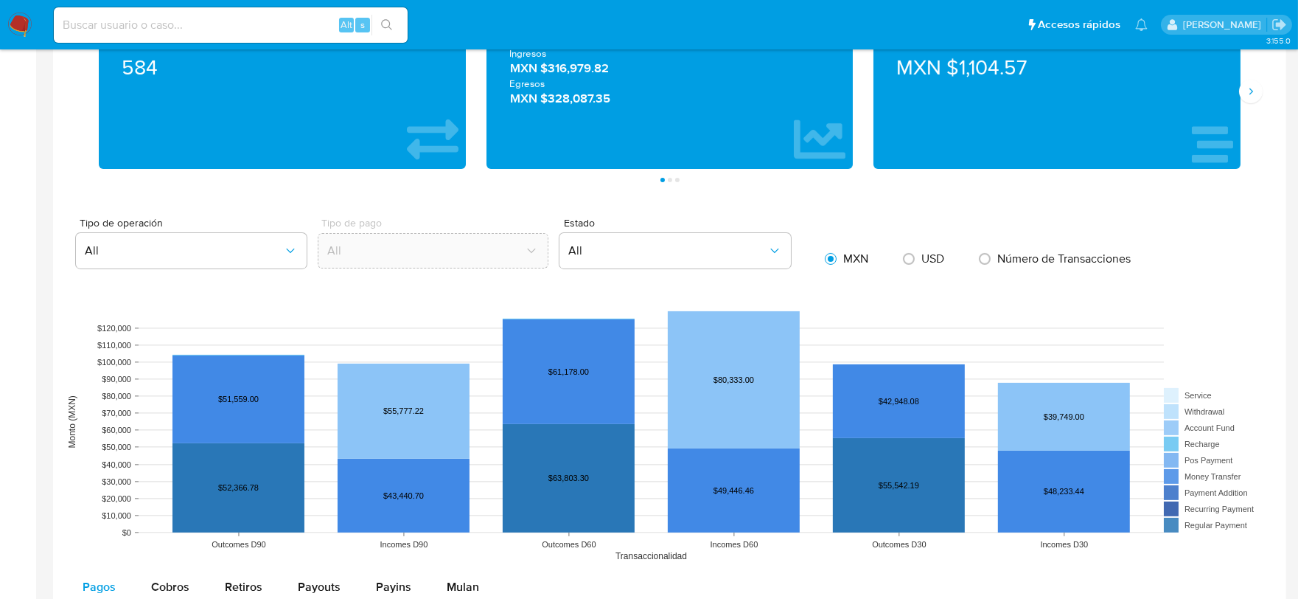
scroll to position [1146, 0]
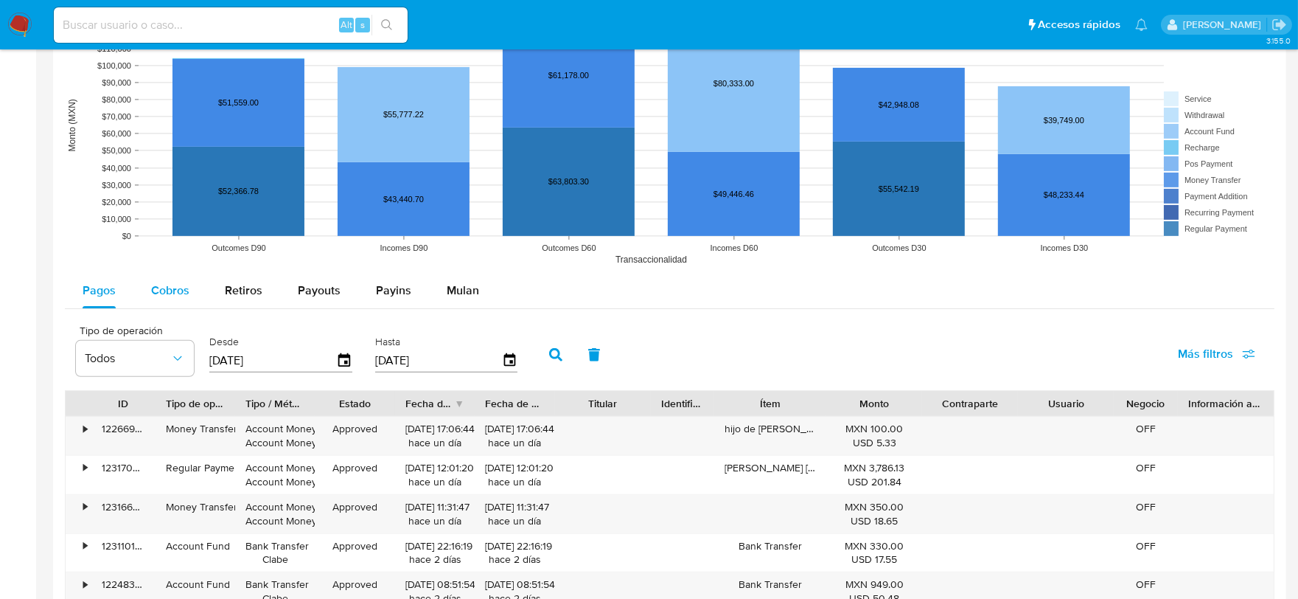
click at [181, 285] on span "Cobros" at bounding box center [170, 290] width 38 height 17
select select "10"
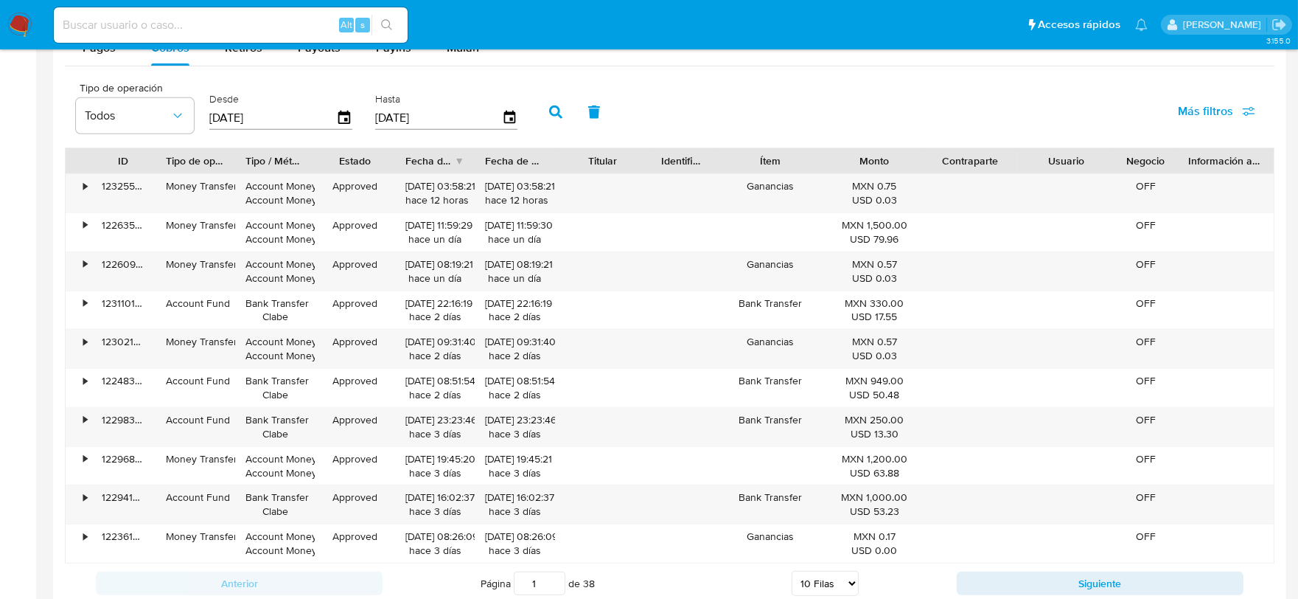
scroll to position [1392, 0]
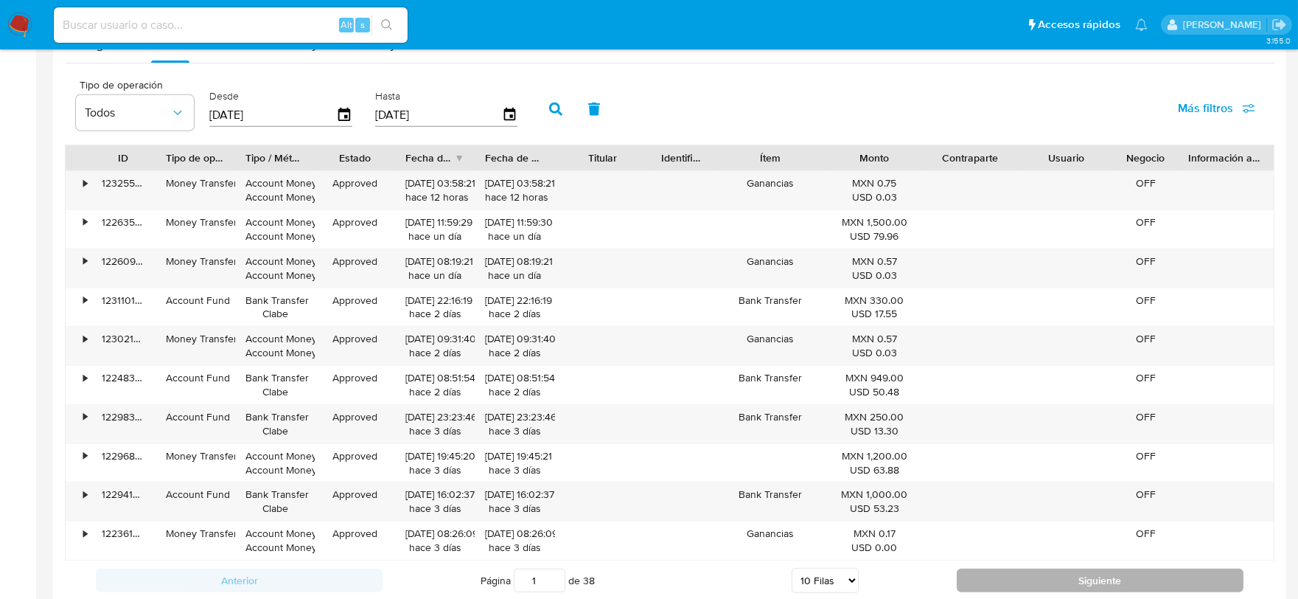
click at [1009, 583] on button "Siguiente" at bounding box center [1100, 580] width 287 height 24
type input "2"
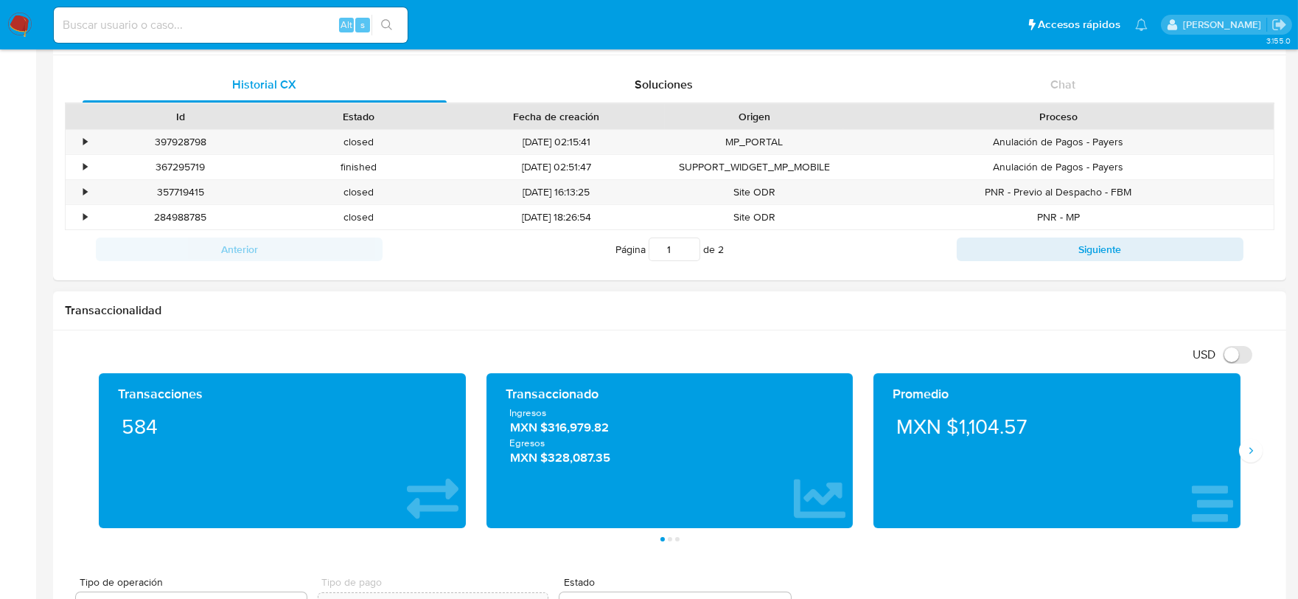
scroll to position [164, 0]
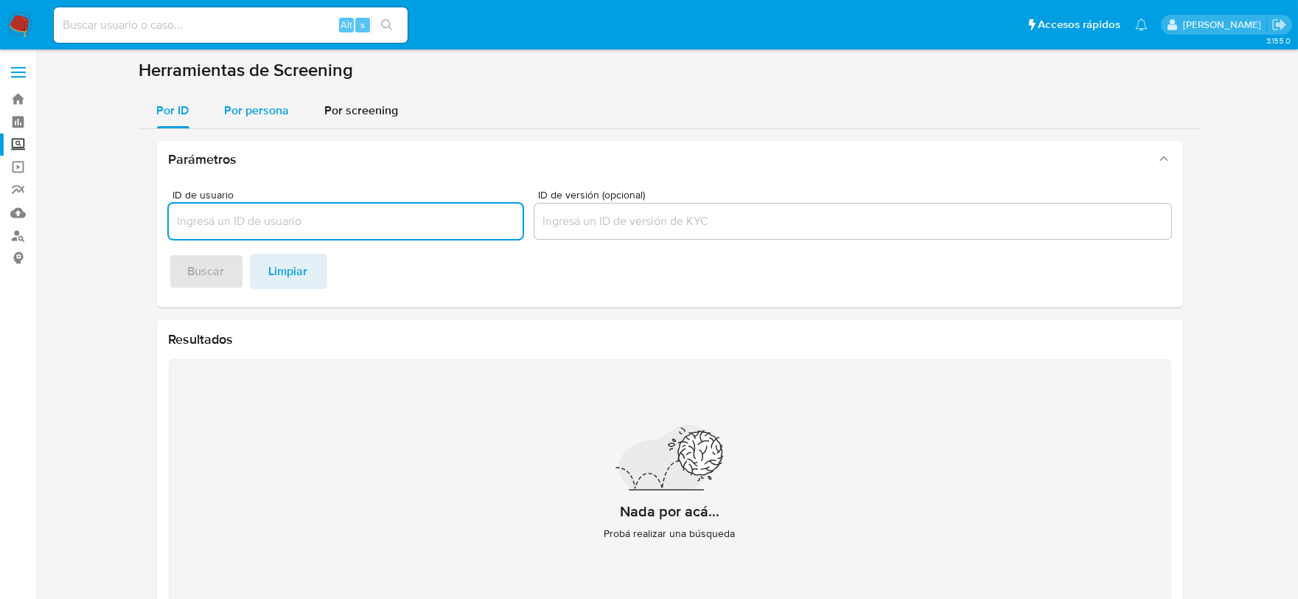
click at [261, 116] on span "Por persona" at bounding box center [257, 110] width 65 height 17
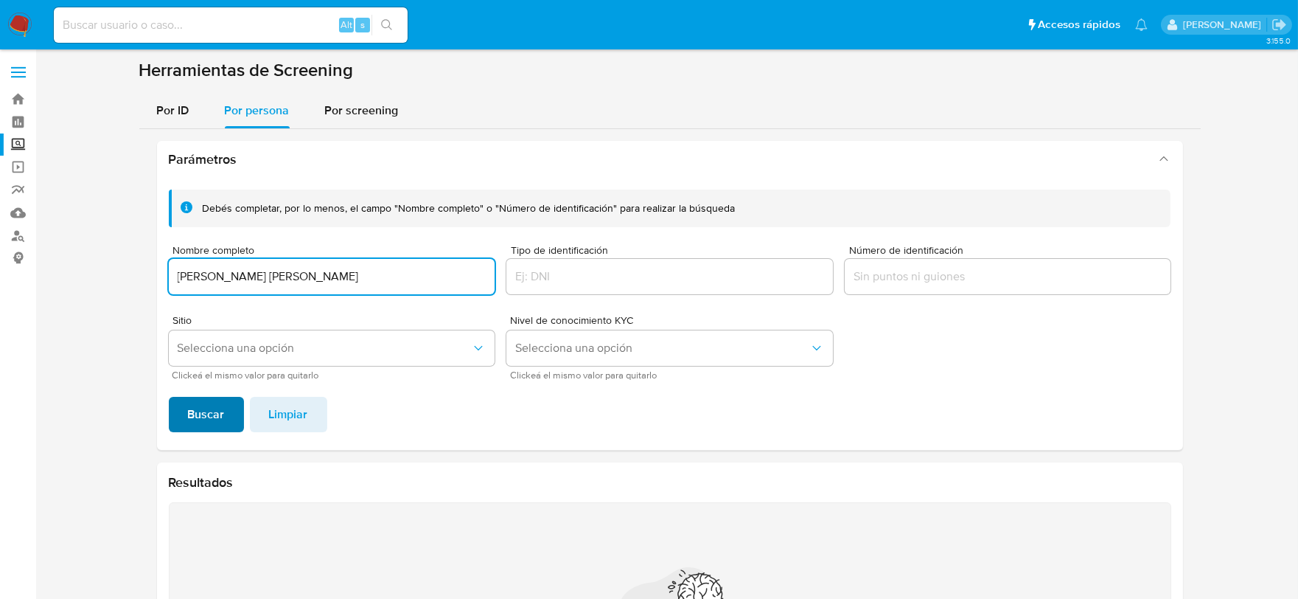
click at [212, 402] on span "Buscar" at bounding box center [206, 414] width 37 height 32
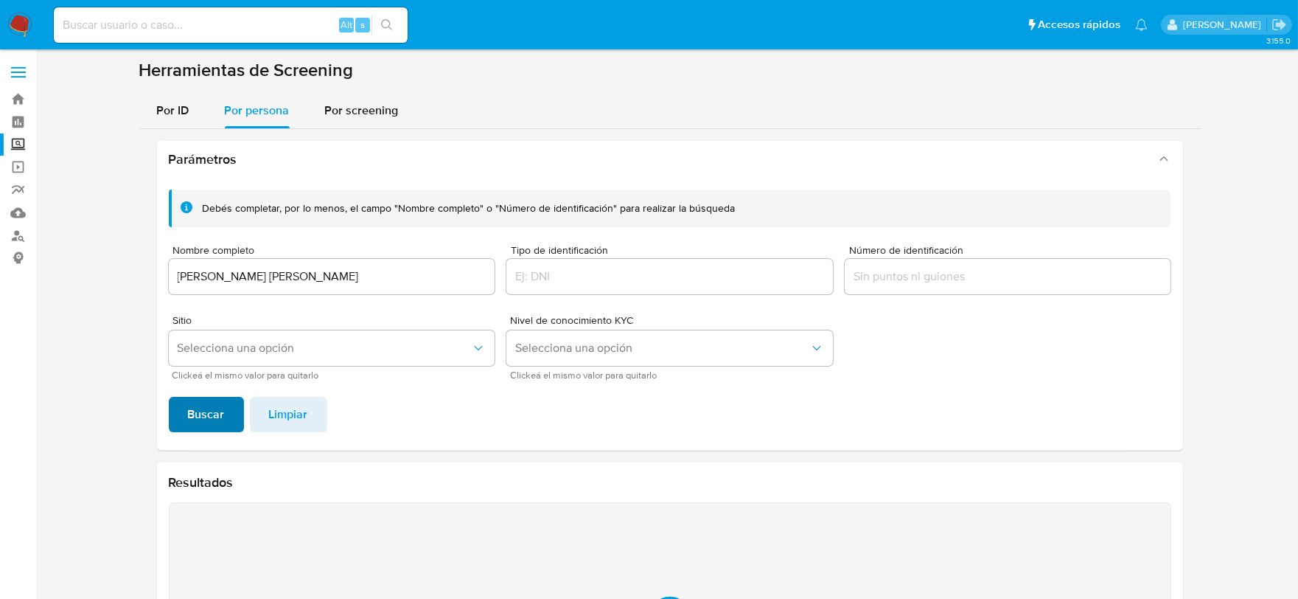
scroll to position [194, 0]
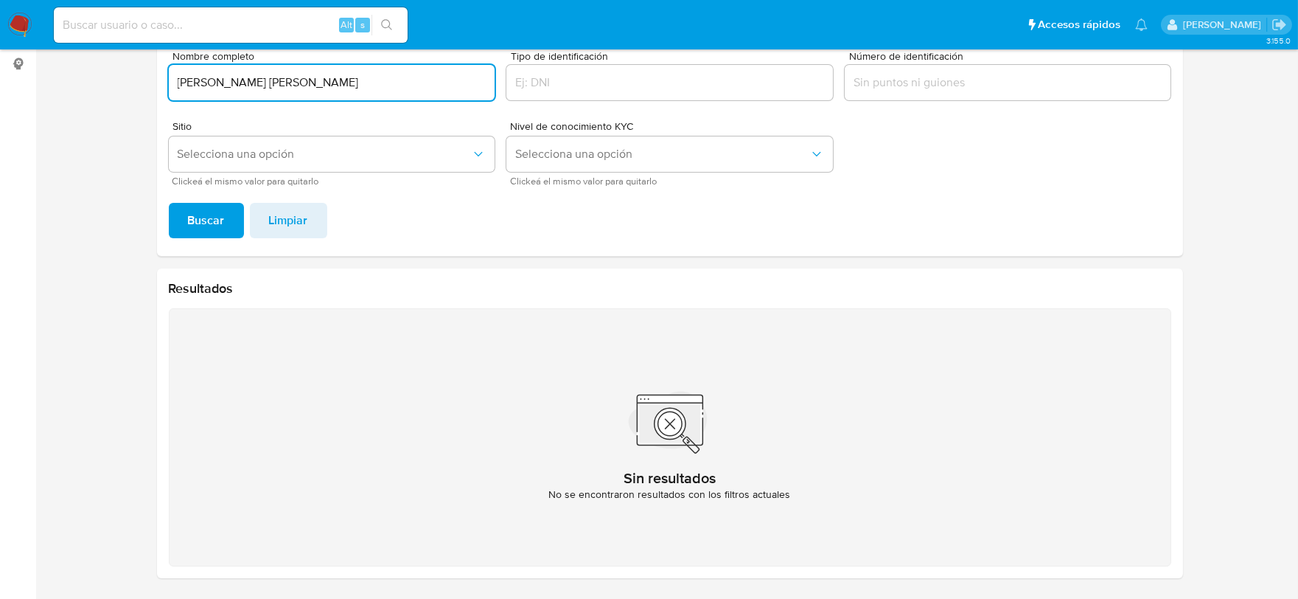
click at [370, 85] on input "EFREN ISAIAS HERNANDEZ RUIZ" at bounding box center [332, 82] width 327 height 19
type input "EFREN ISAIAS HERNANDEZ RUIZ"
click at [169, 203] on button "Buscar" at bounding box center [206, 220] width 75 height 35
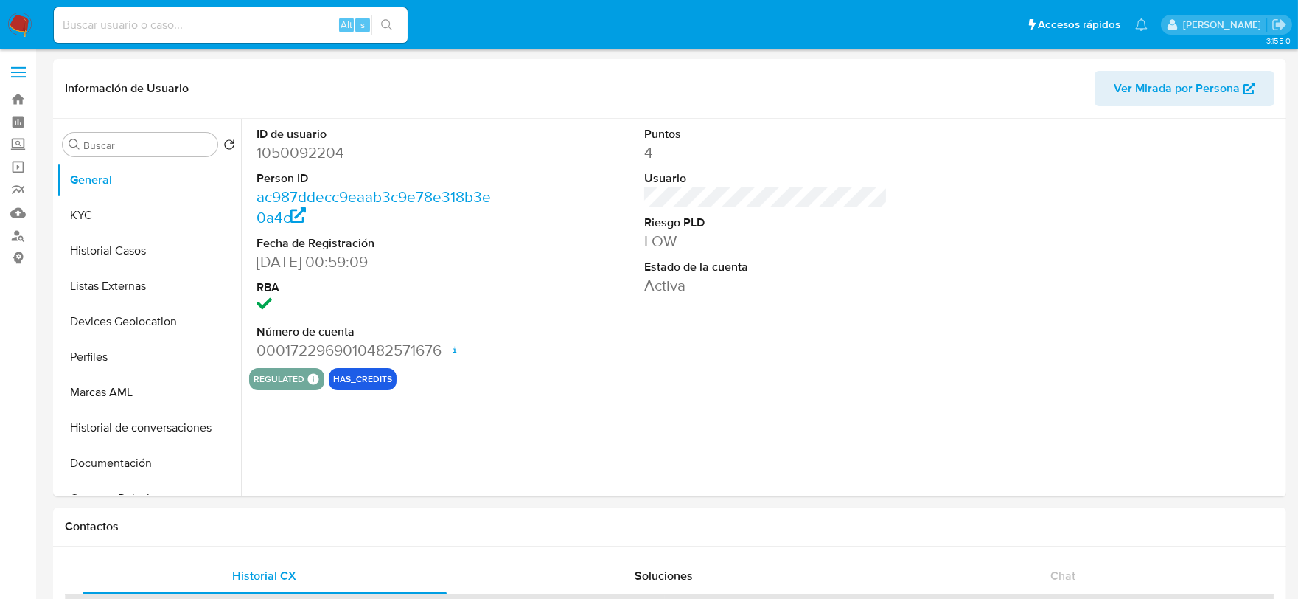
select select "10"
click at [27, 31] on img at bounding box center [19, 25] width 25 height 25
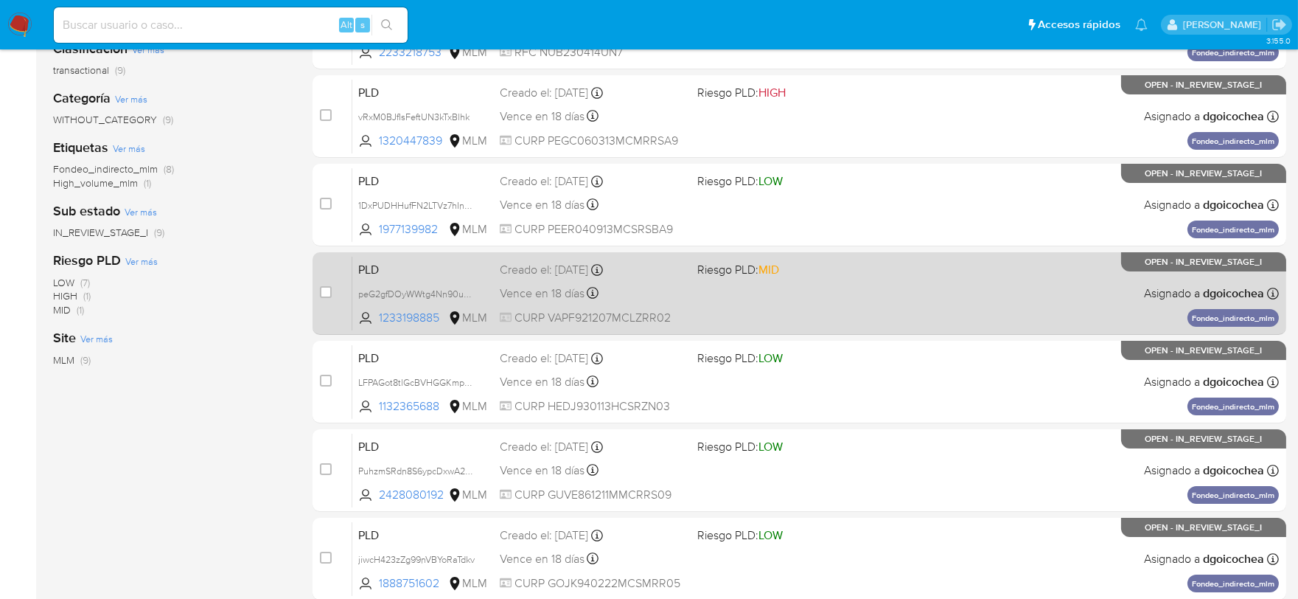
scroll to position [246, 0]
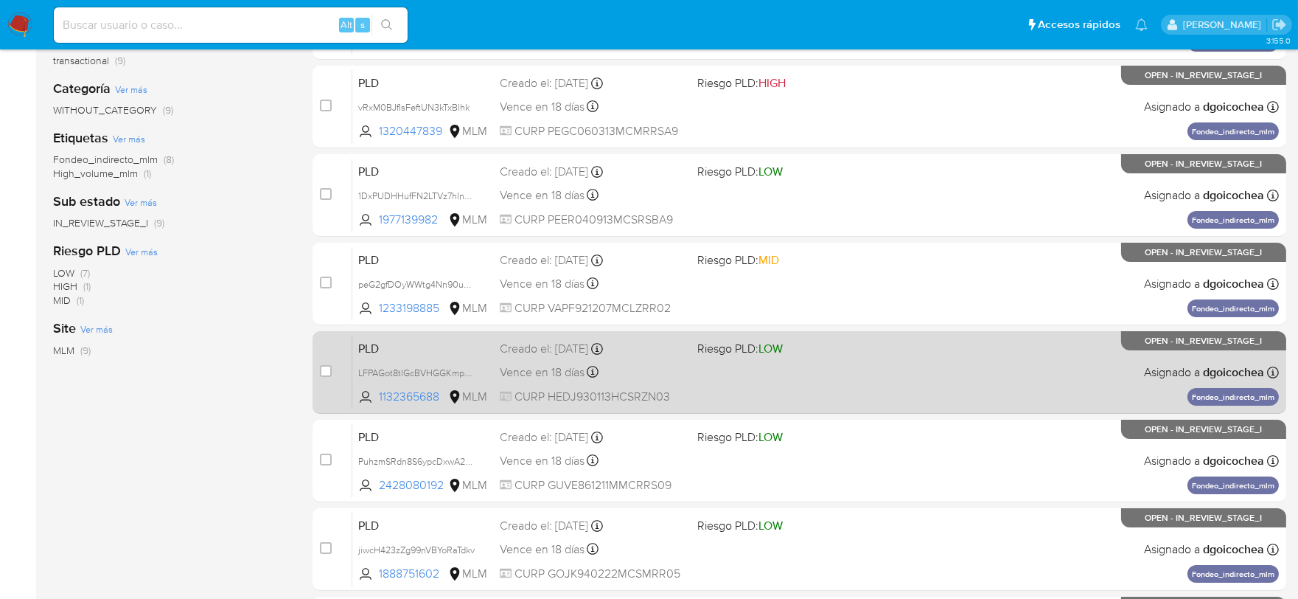
click at [375, 344] on span "PLD" at bounding box center [423, 347] width 130 height 19
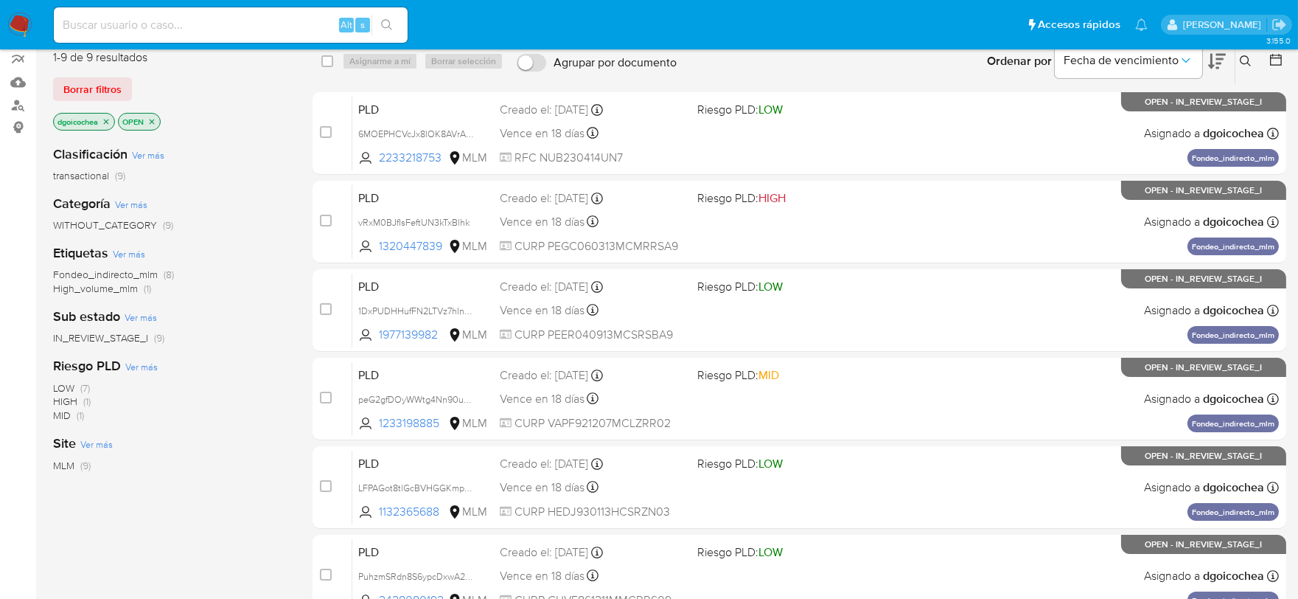
scroll to position [0, 0]
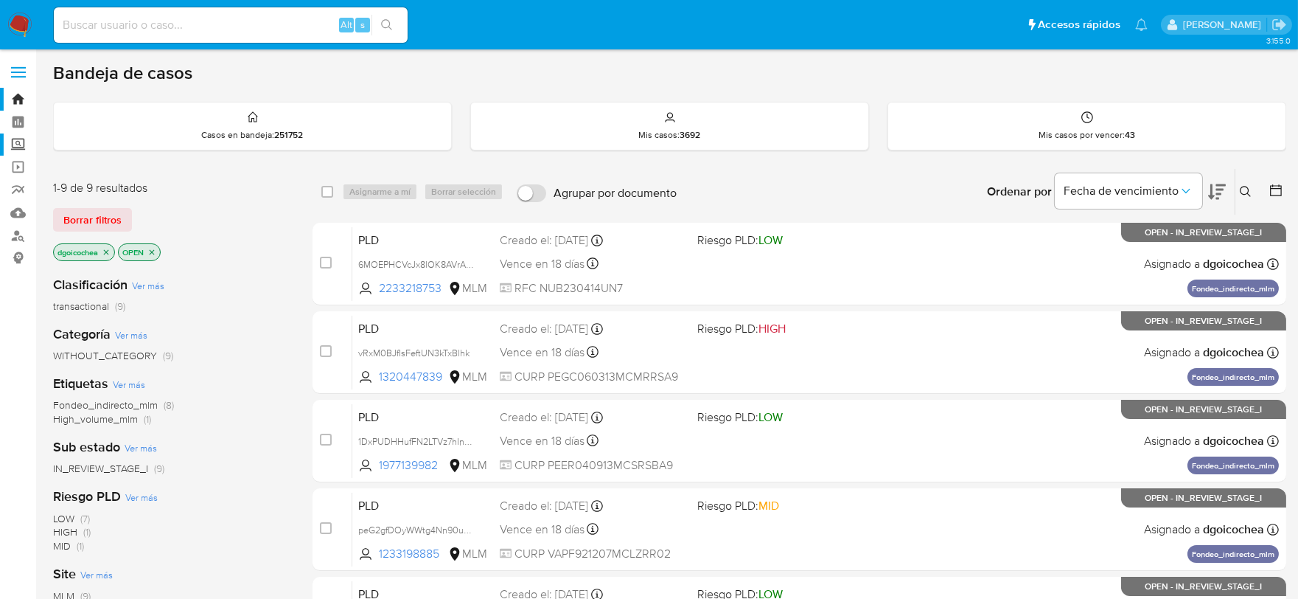
click at [24, 140] on label "Screening" at bounding box center [87, 144] width 175 height 23
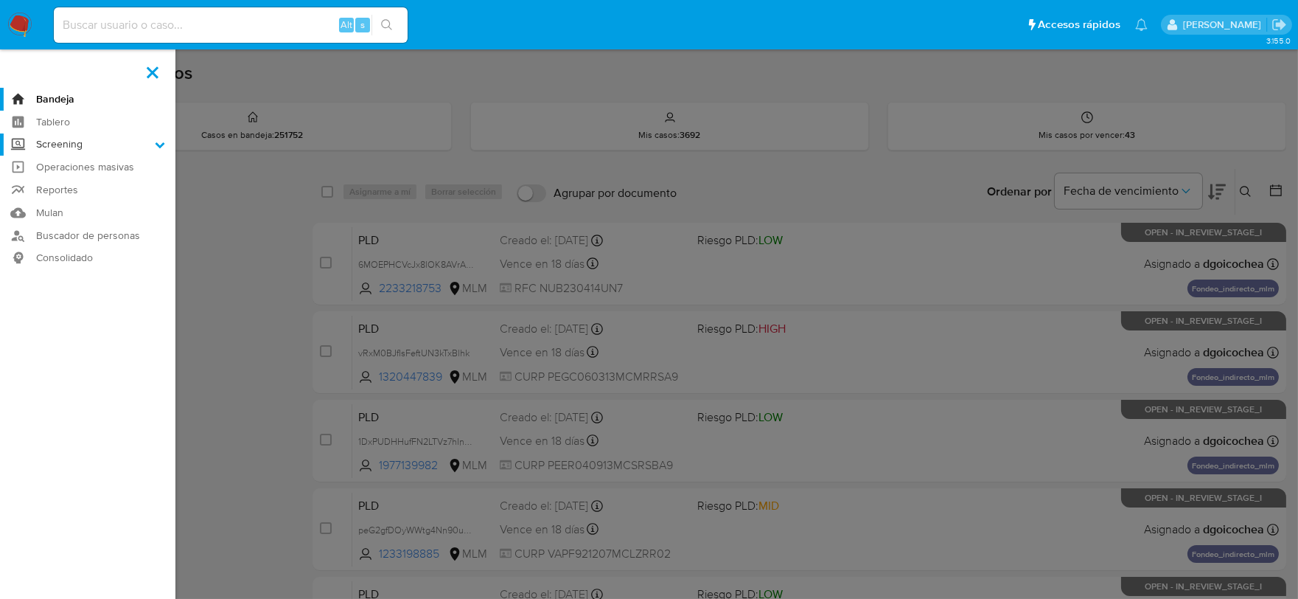
click at [0, 0] on input "Screening" at bounding box center [0, 0] width 0 height 0
click at [59, 199] on link "Herramientas" at bounding box center [87, 202] width 175 height 18
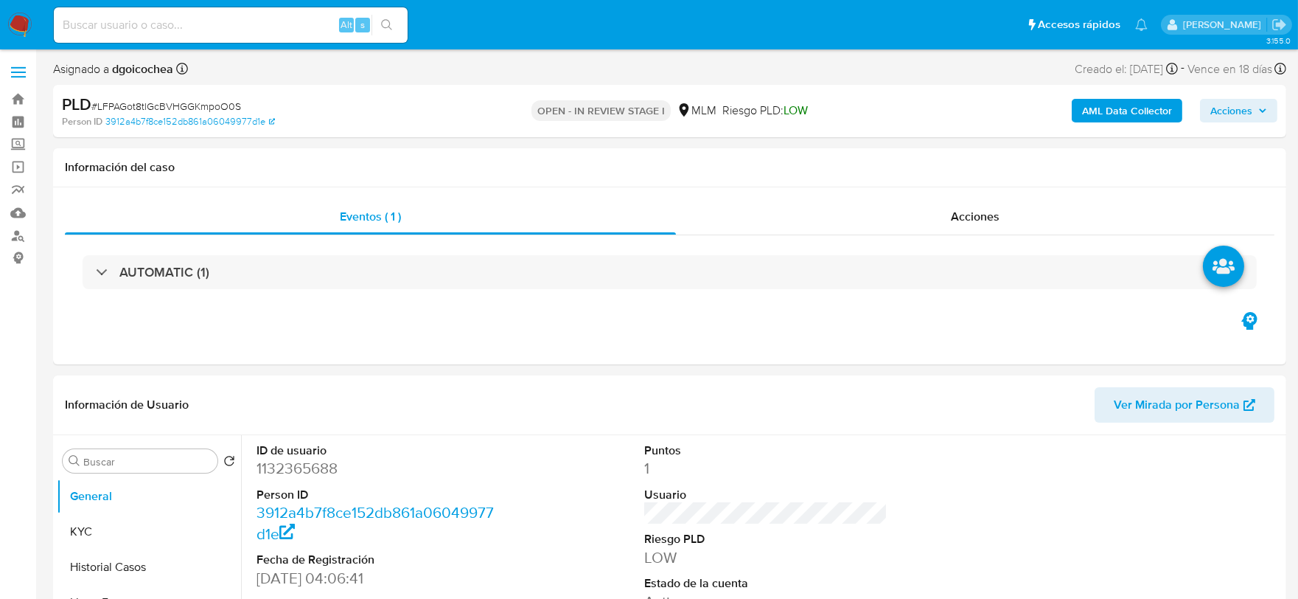
select select "10"
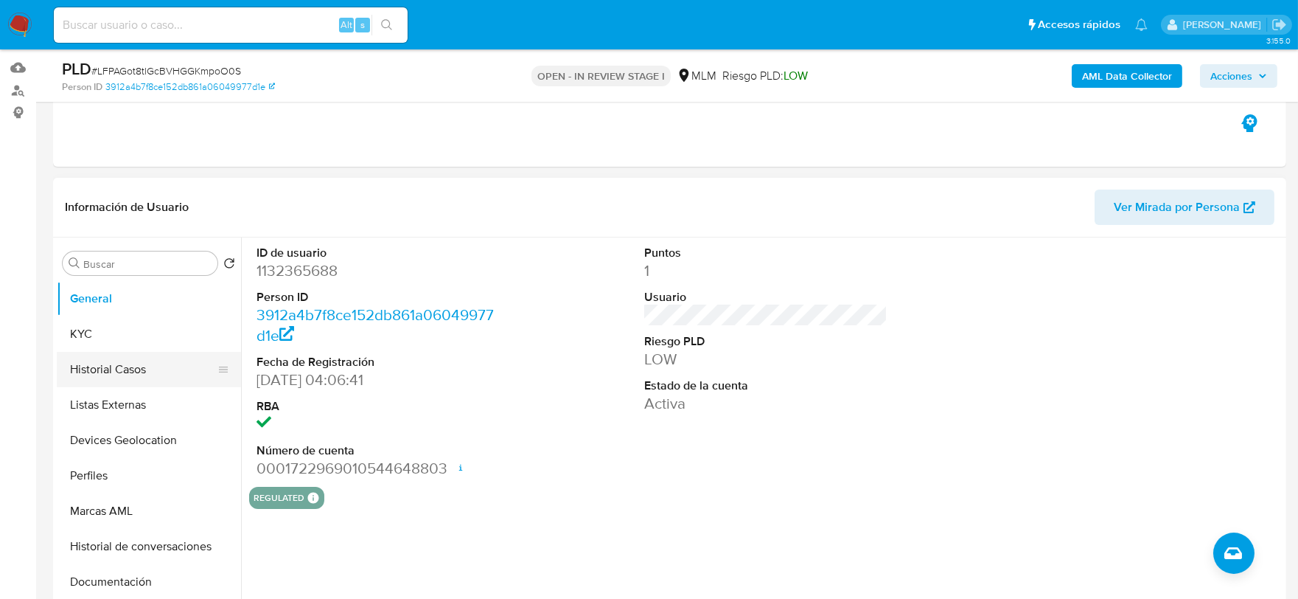
scroll to position [164, 0]
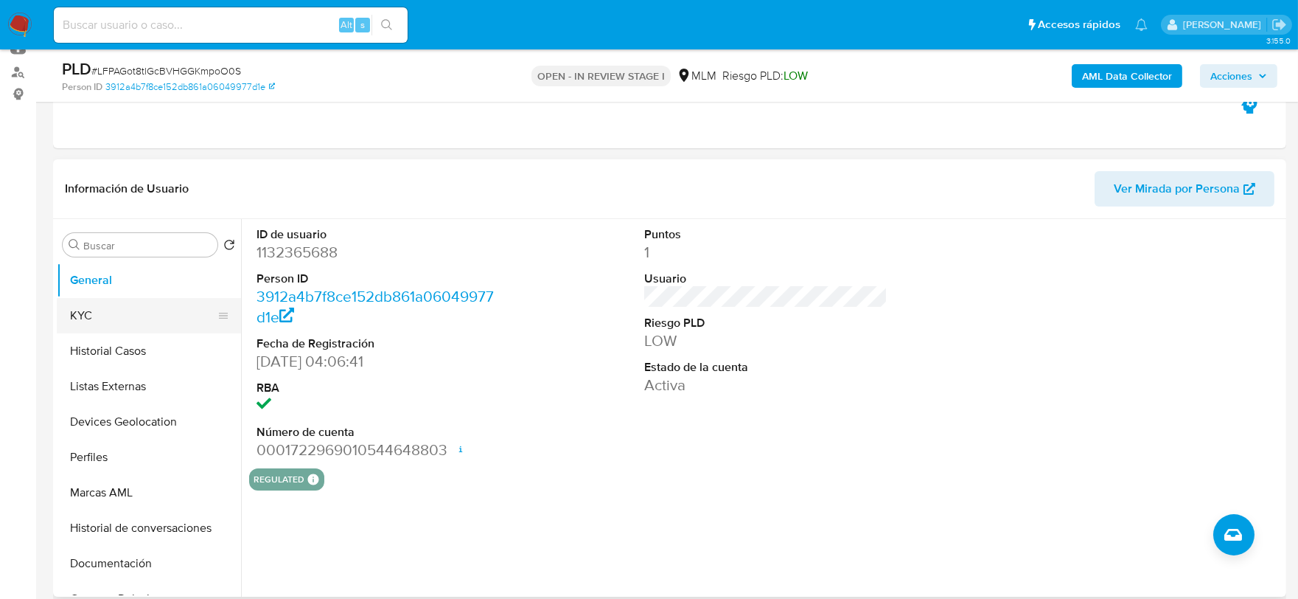
click at [68, 305] on button "KYC" at bounding box center [143, 315] width 173 height 35
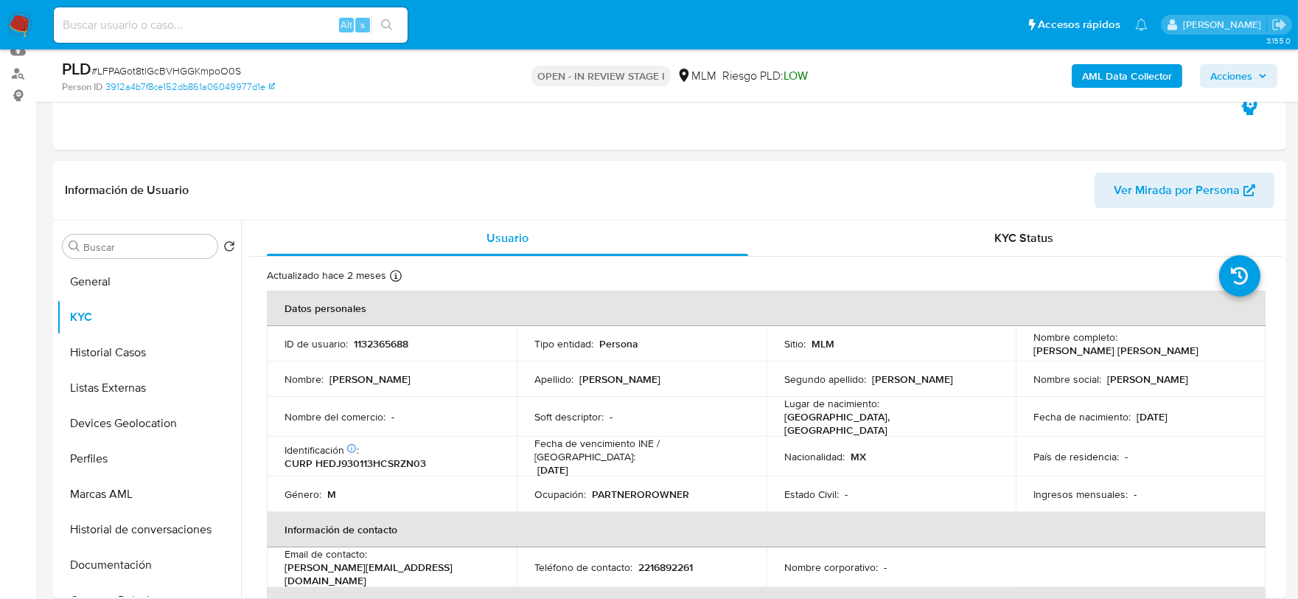
scroll to position [9, 0]
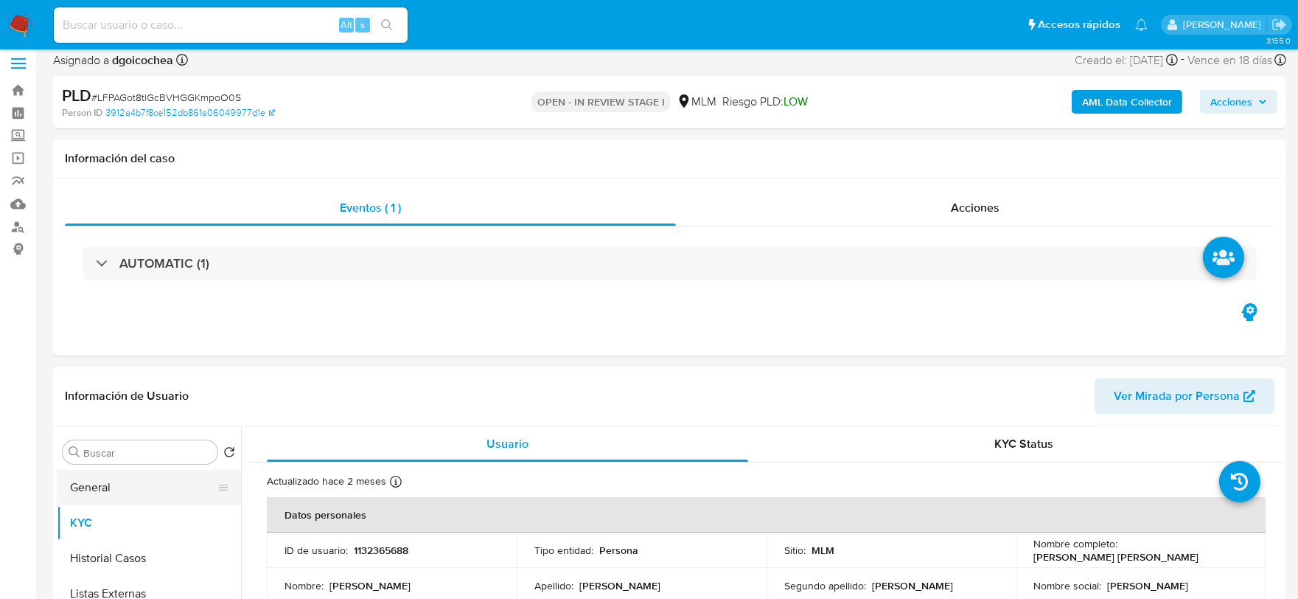
click at [105, 487] on button "General" at bounding box center [143, 487] width 173 height 35
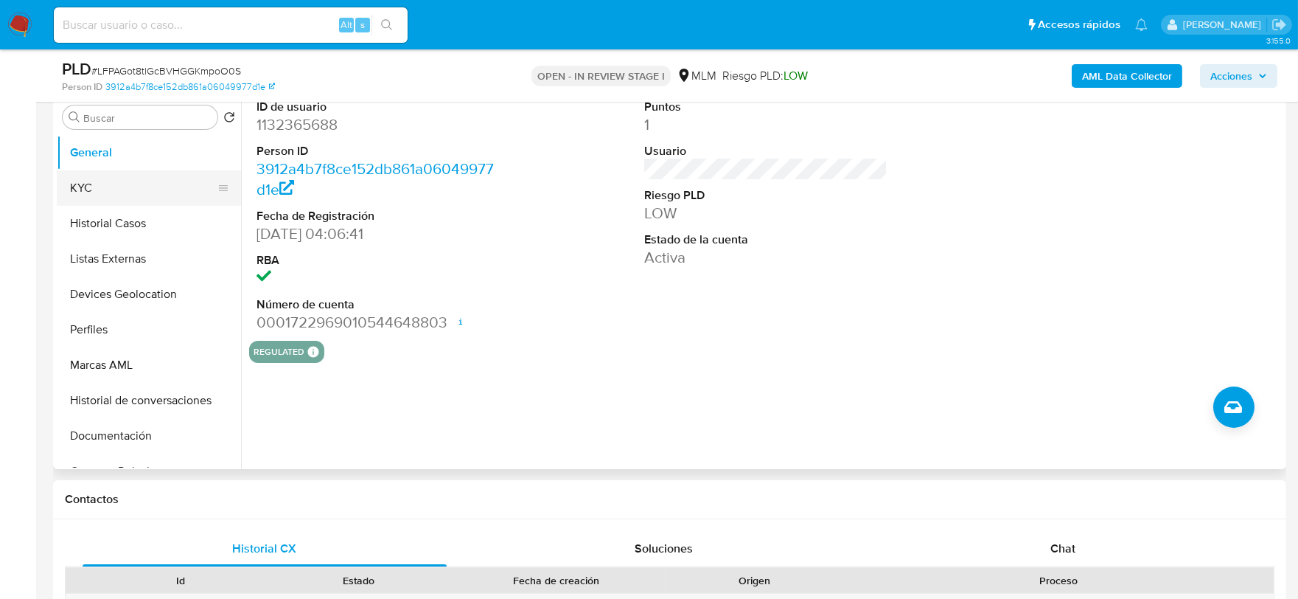
scroll to position [262, 0]
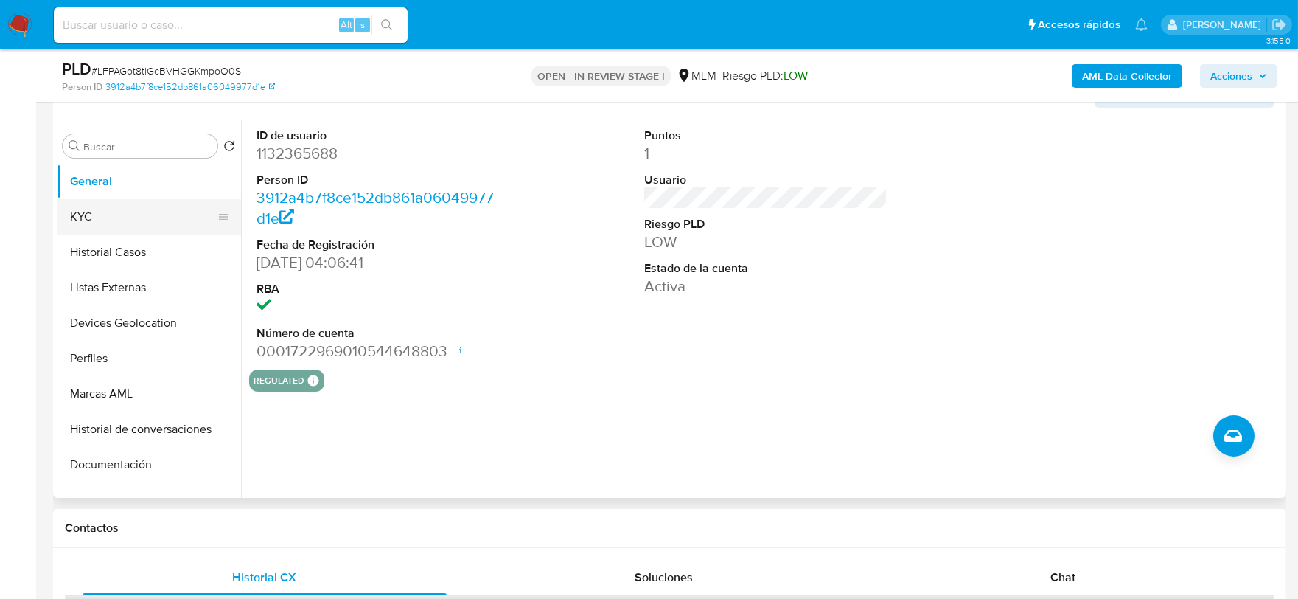
click at [92, 222] on button "KYC" at bounding box center [143, 216] width 173 height 35
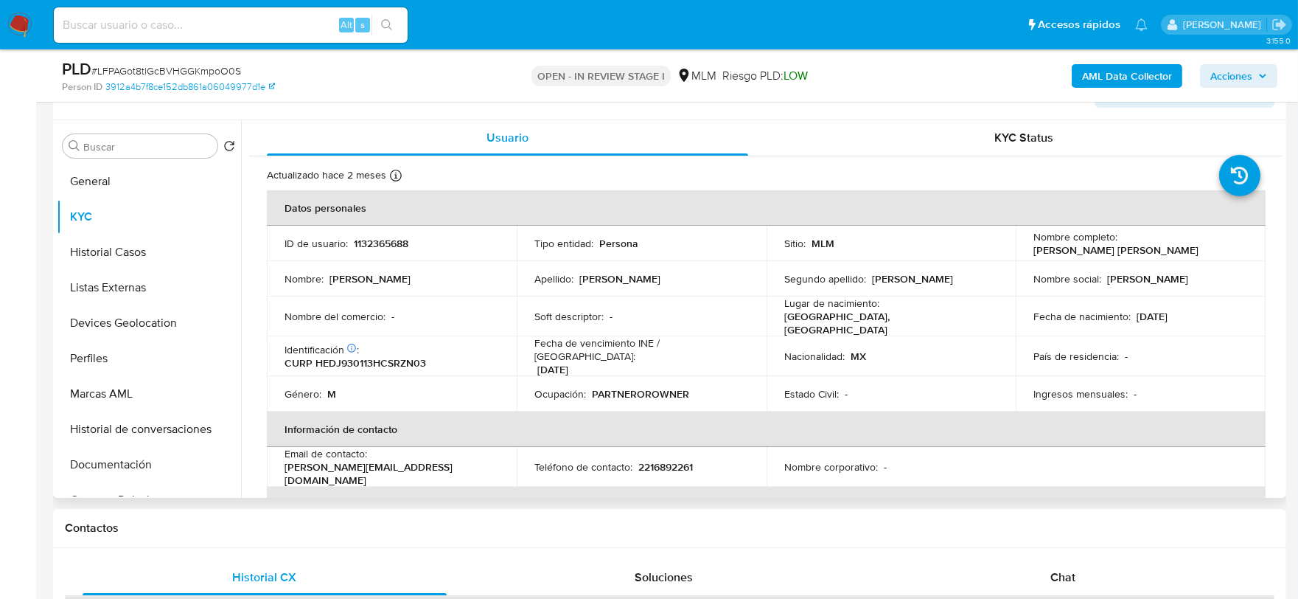
click at [639, 394] on td "Ocupación : PARTNEROROWNER" at bounding box center [642, 393] width 250 height 35
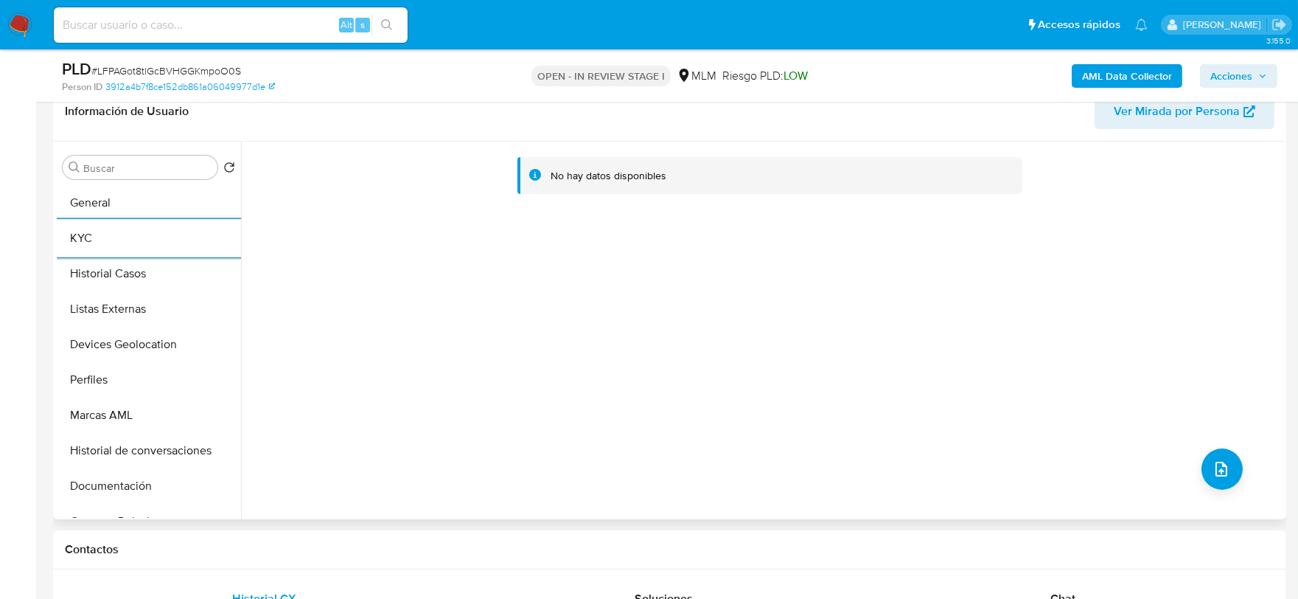
click at [1014, 422] on div "No hay datos disponibles" at bounding box center [762, 330] width 1042 height 377
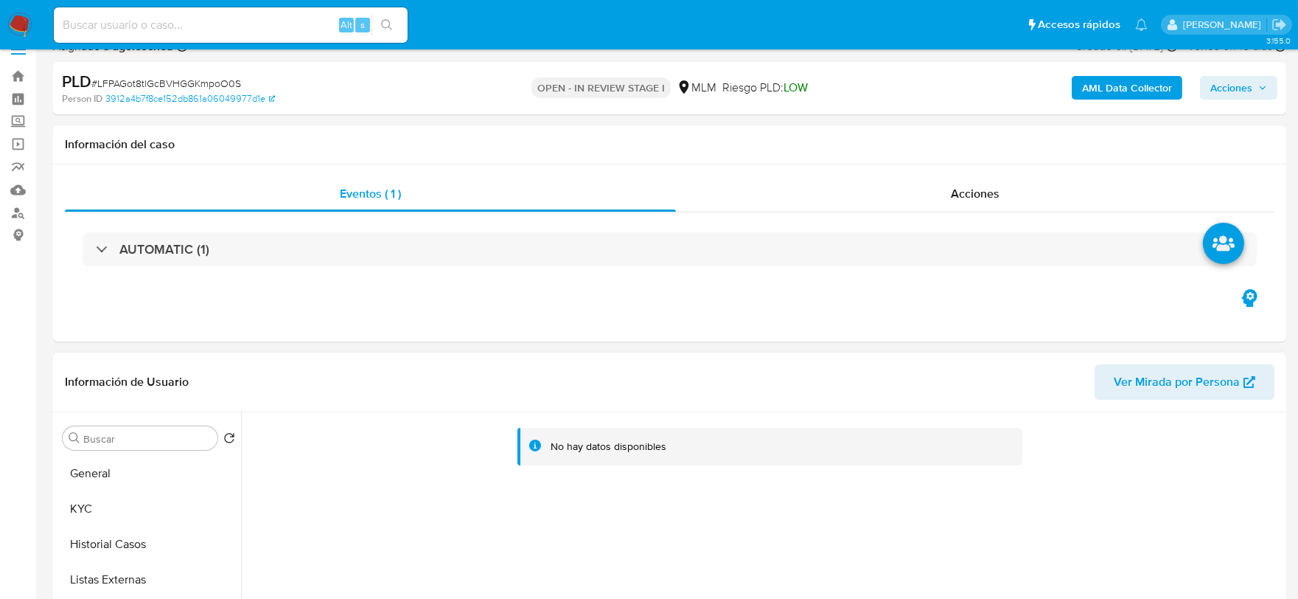
scroll to position [0, 0]
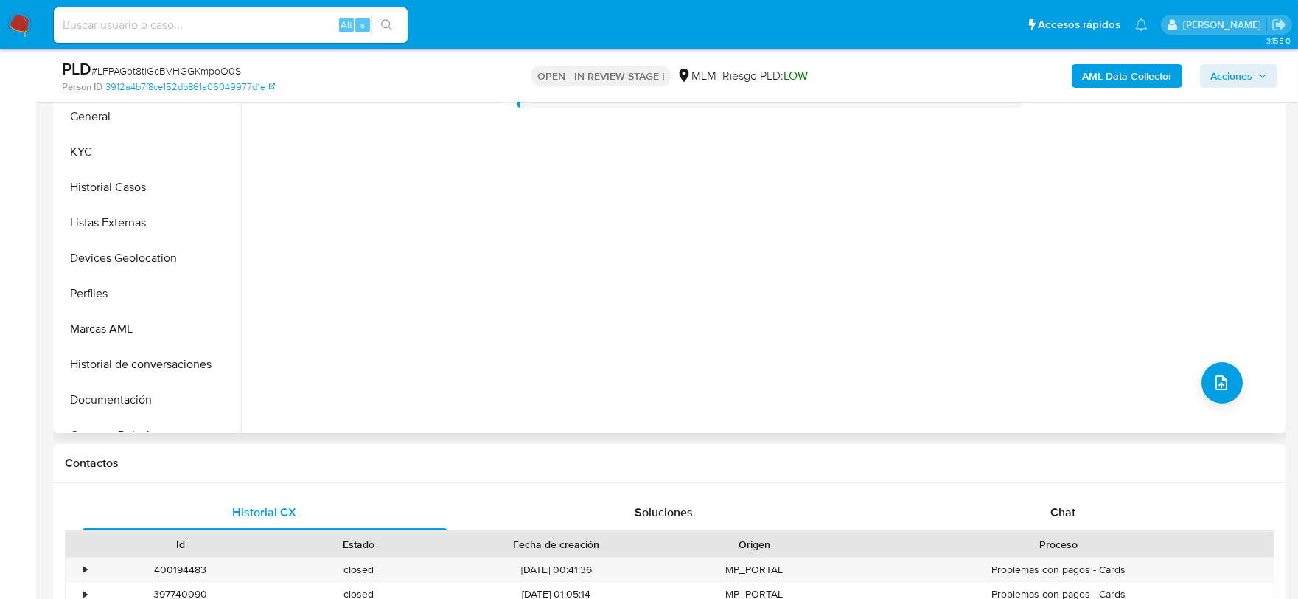
click at [785, 371] on div "No hay datos disponibles" at bounding box center [762, 243] width 1042 height 377
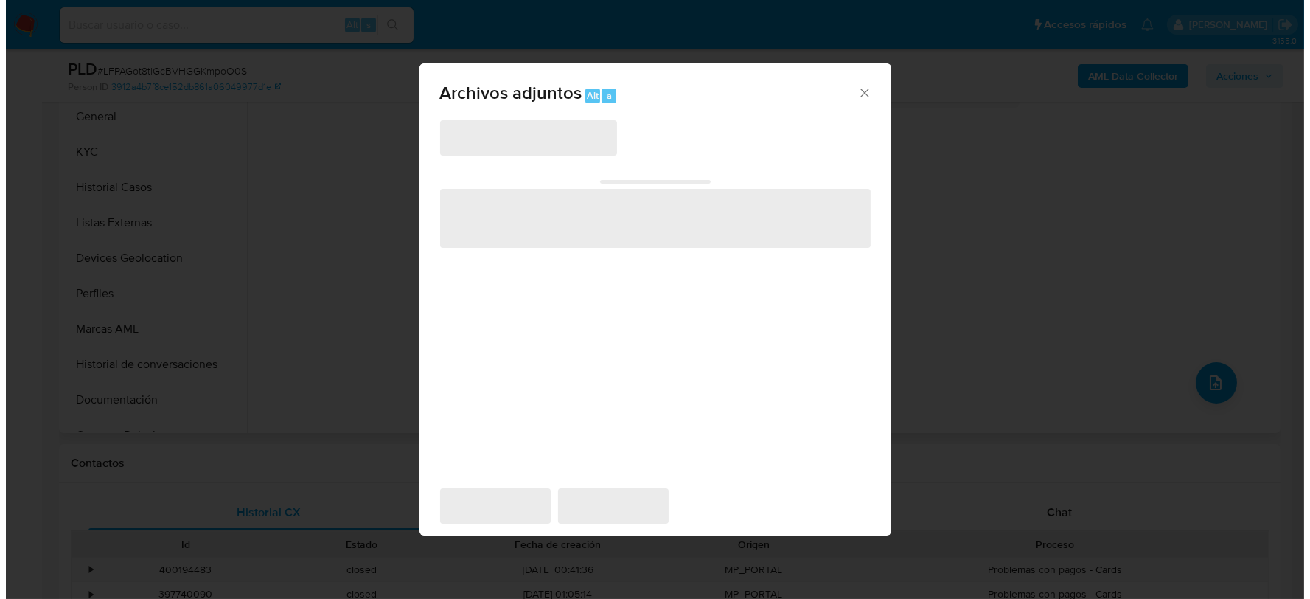
scroll to position [241, 0]
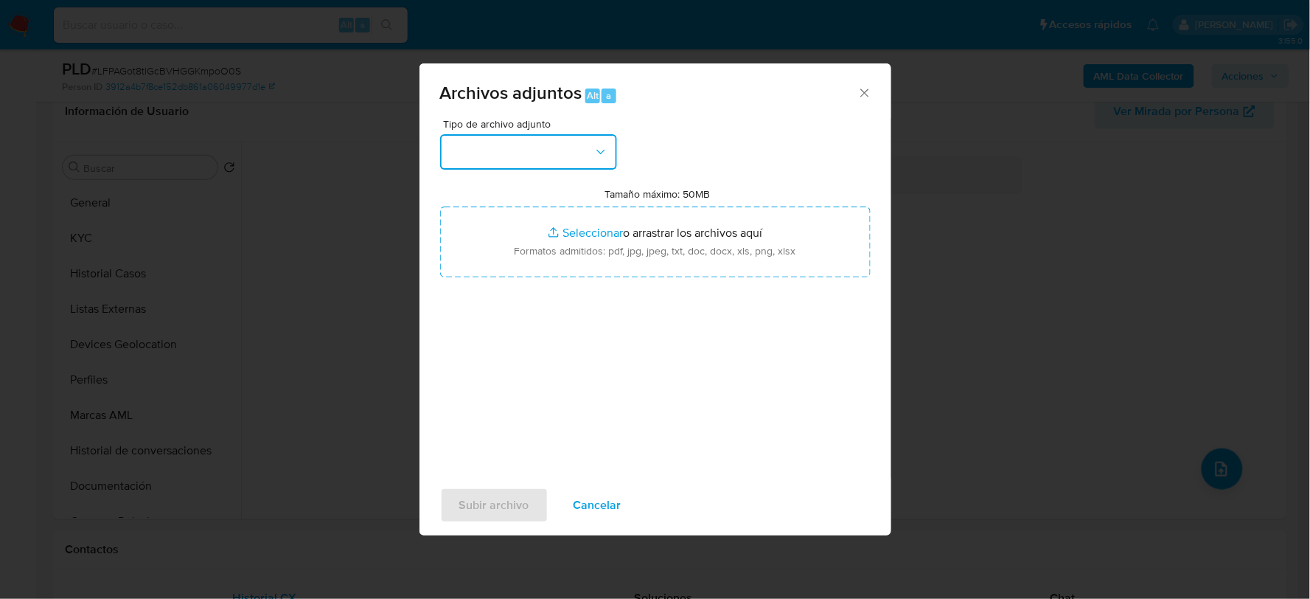
click at [543, 151] on button "button" at bounding box center [528, 151] width 177 height 35
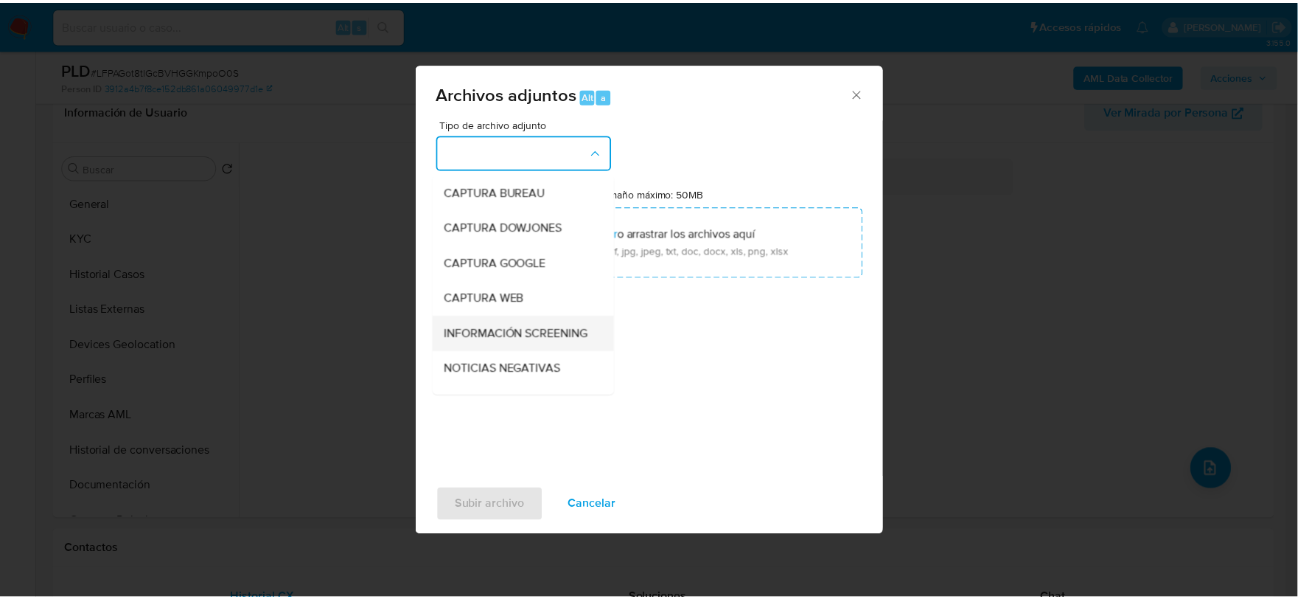
scroll to position [112, 0]
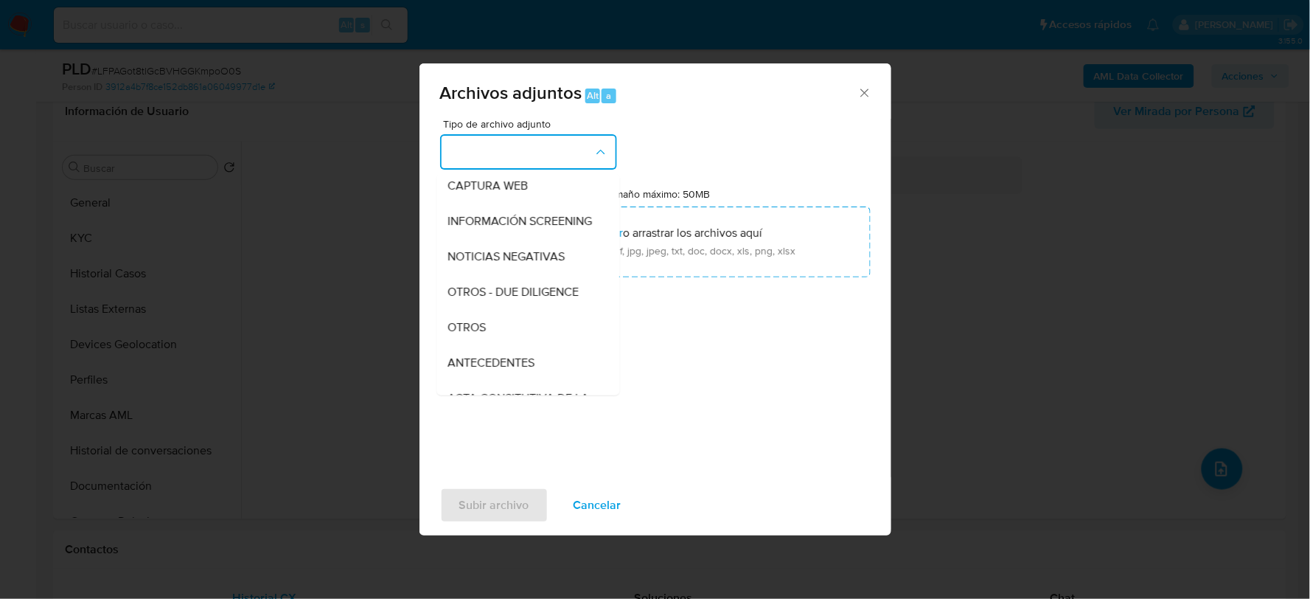
click at [475, 334] on span "OTROS" at bounding box center [467, 326] width 38 height 15
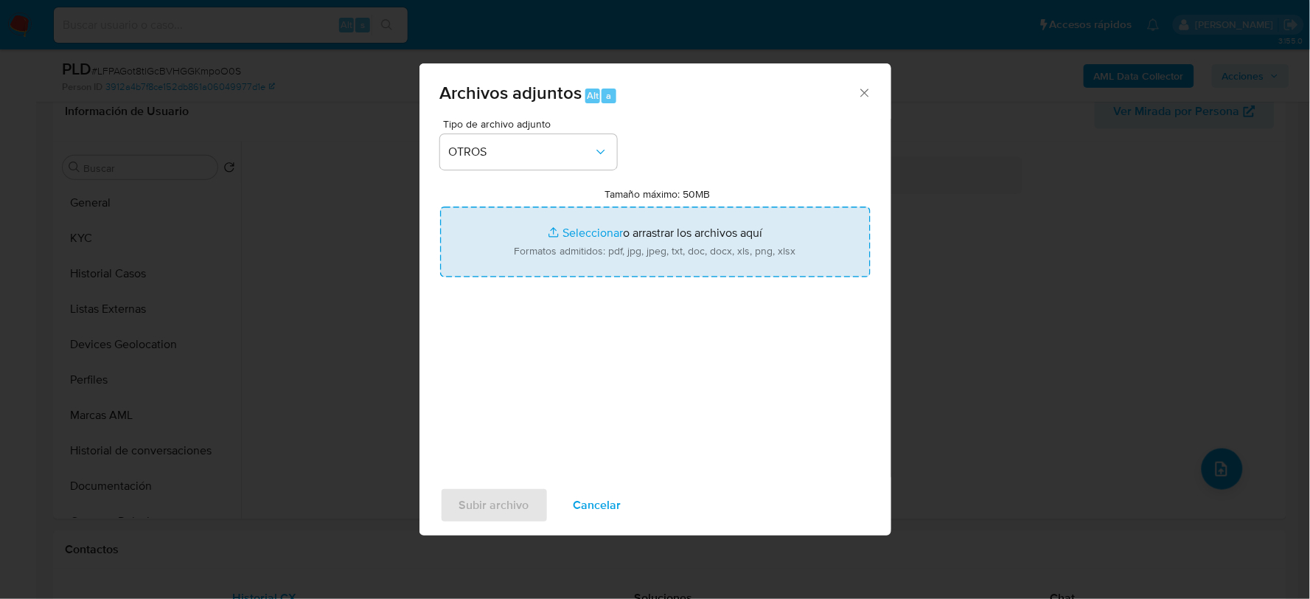
type input "C:\fakepath\1132365688_JUAN HERNANDEZ_JUL2025.xlsx"
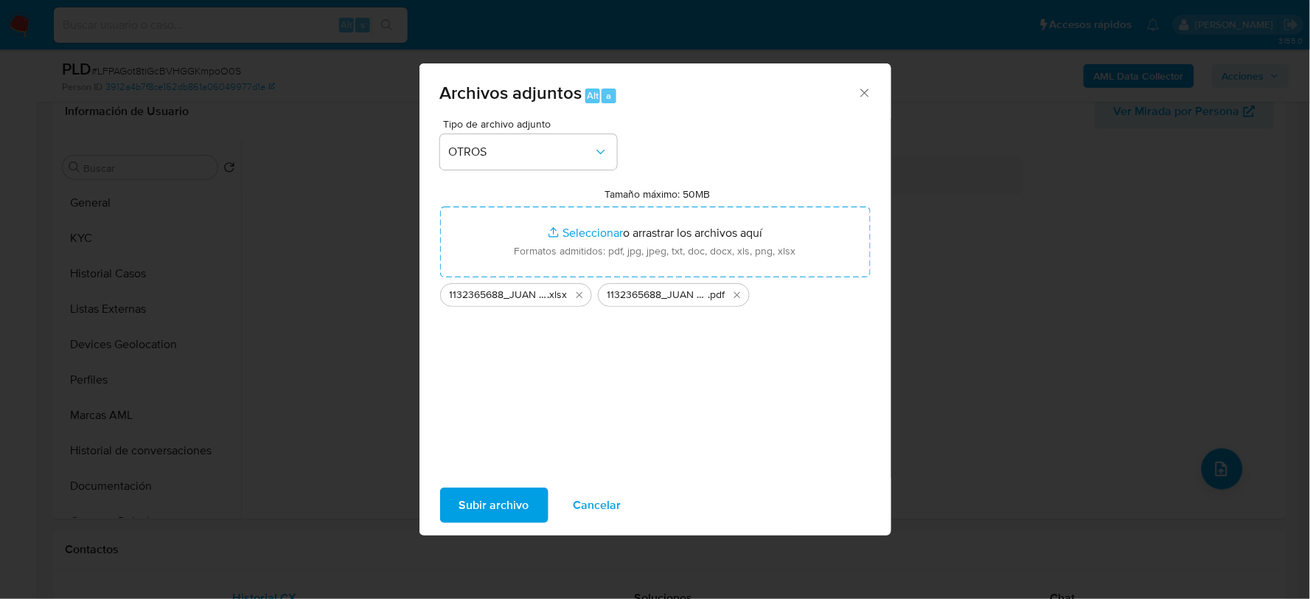
click at [480, 507] on span "Subir archivo" at bounding box center [494, 505] width 70 height 32
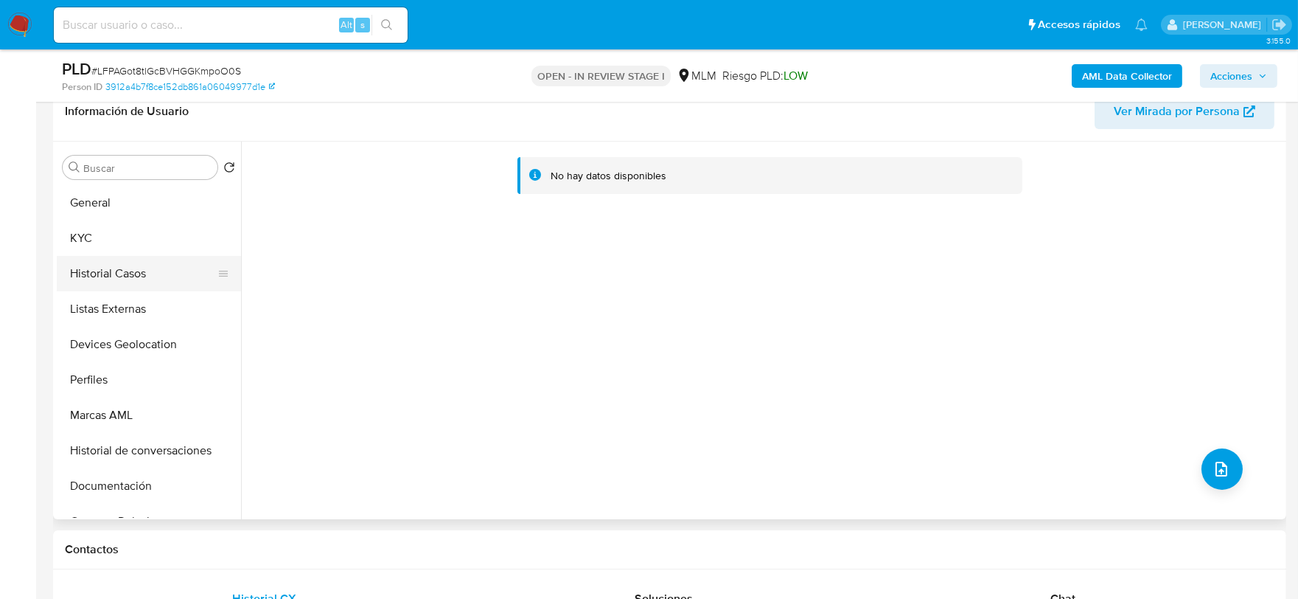
click at [122, 288] on button "Historial Casos" at bounding box center [143, 273] width 173 height 35
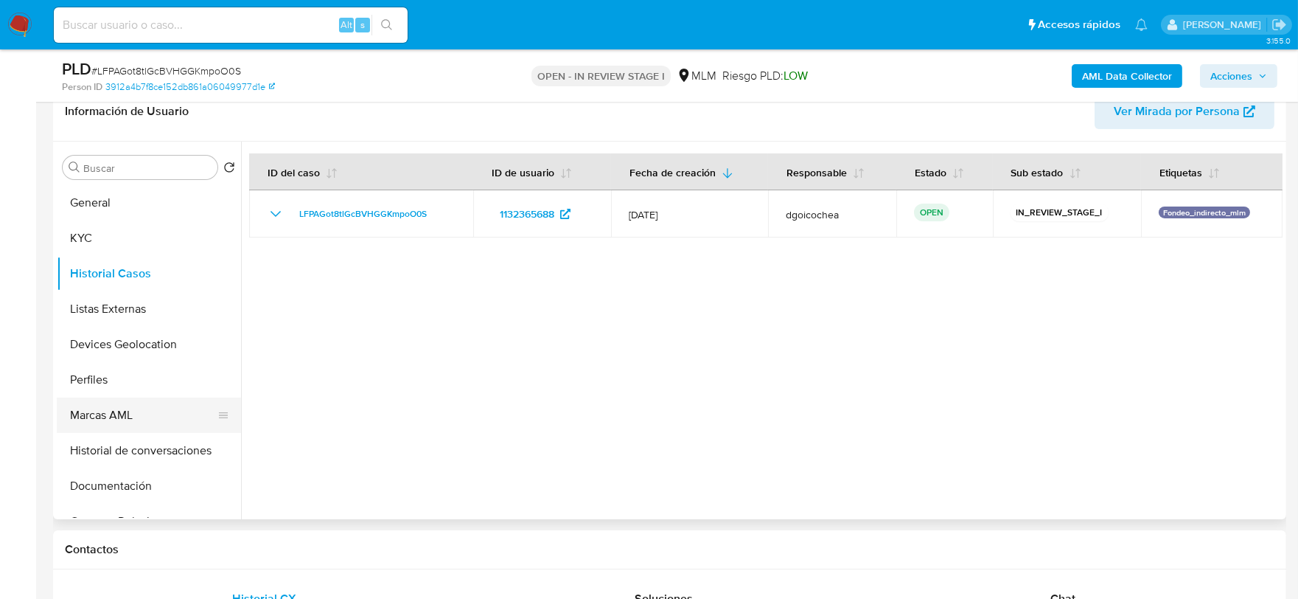
scroll to position [82, 0]
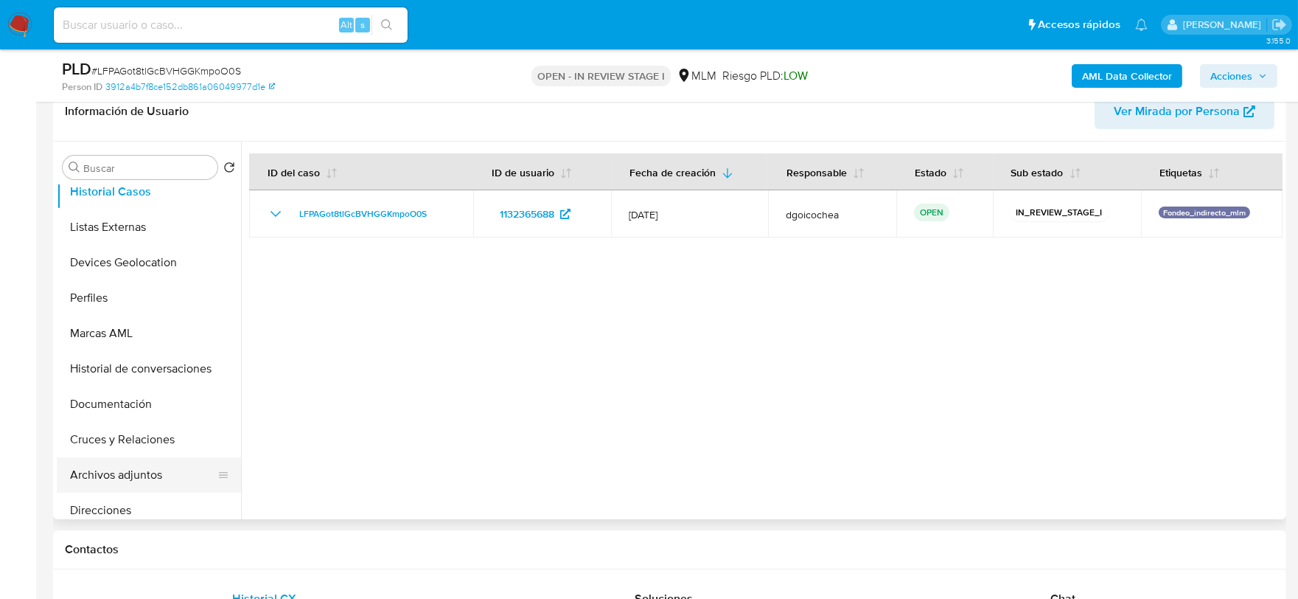
click at [149, 470] on button "Archivos adjuntos" at bounding box center [143, 474] width 173 height 35
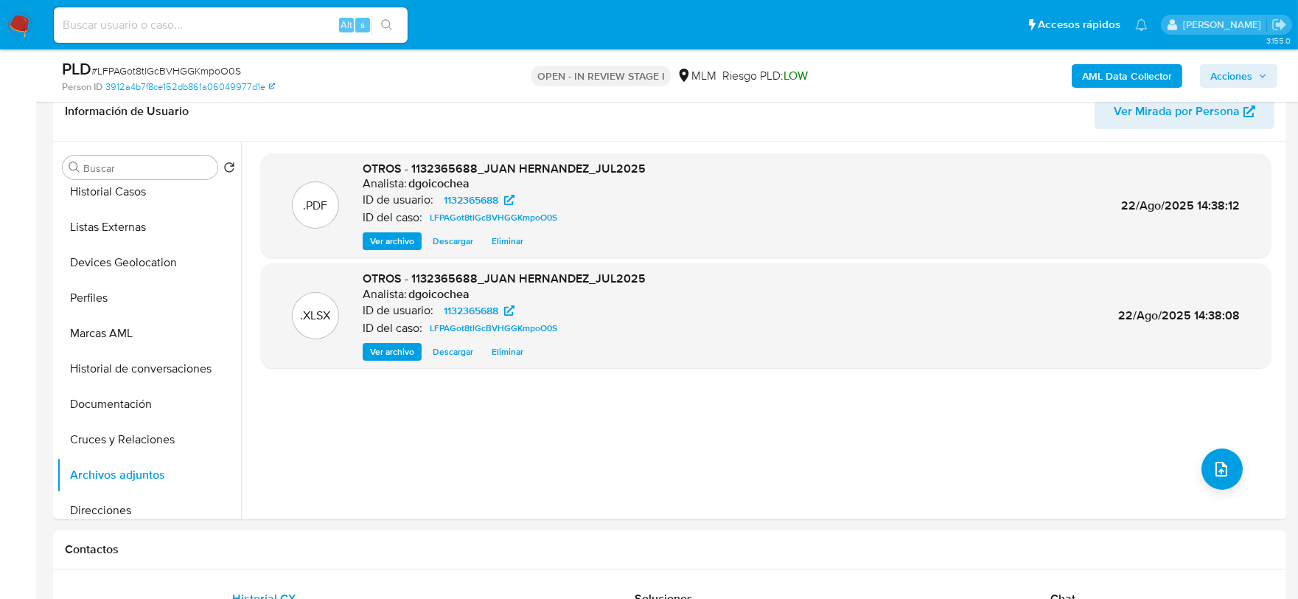
drag, startPoint x: 1259, startPoint y: 80, endPoint x: 1202, endPoint y: 87, distance: 57.2
click at [1258, 79] on span "Acciones" at bounding box center [1239, 76] width 57 height 21
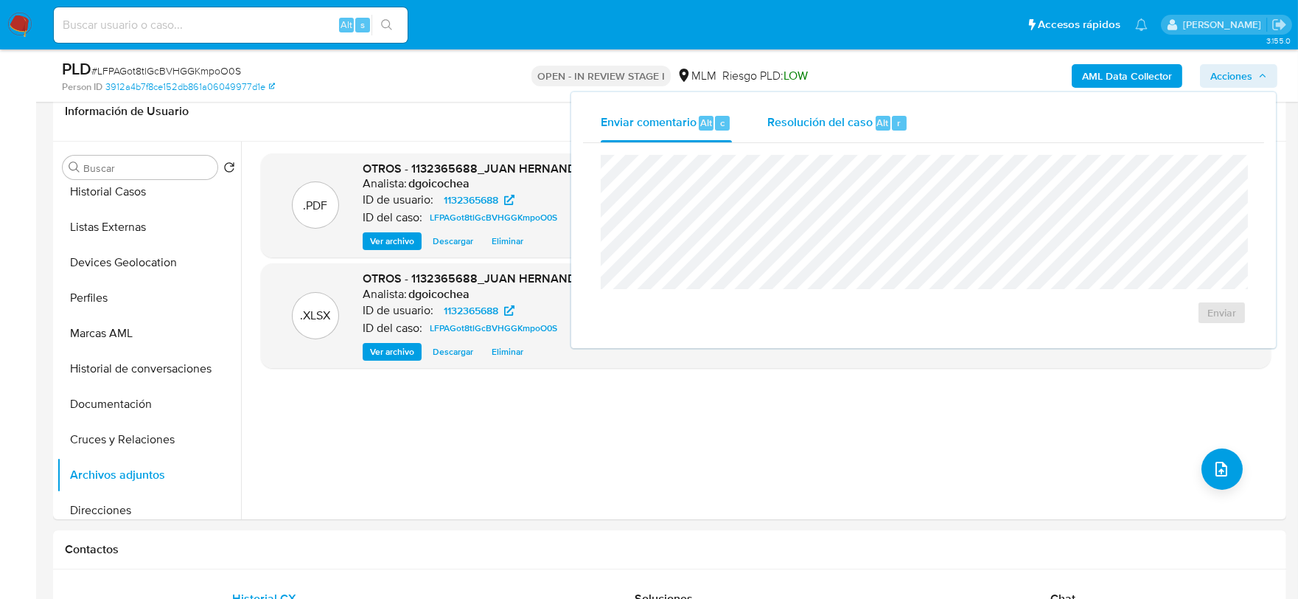
click at [816, 127] on span "Resolución del caso" at bounding box center [819, 122] width 105 height 17
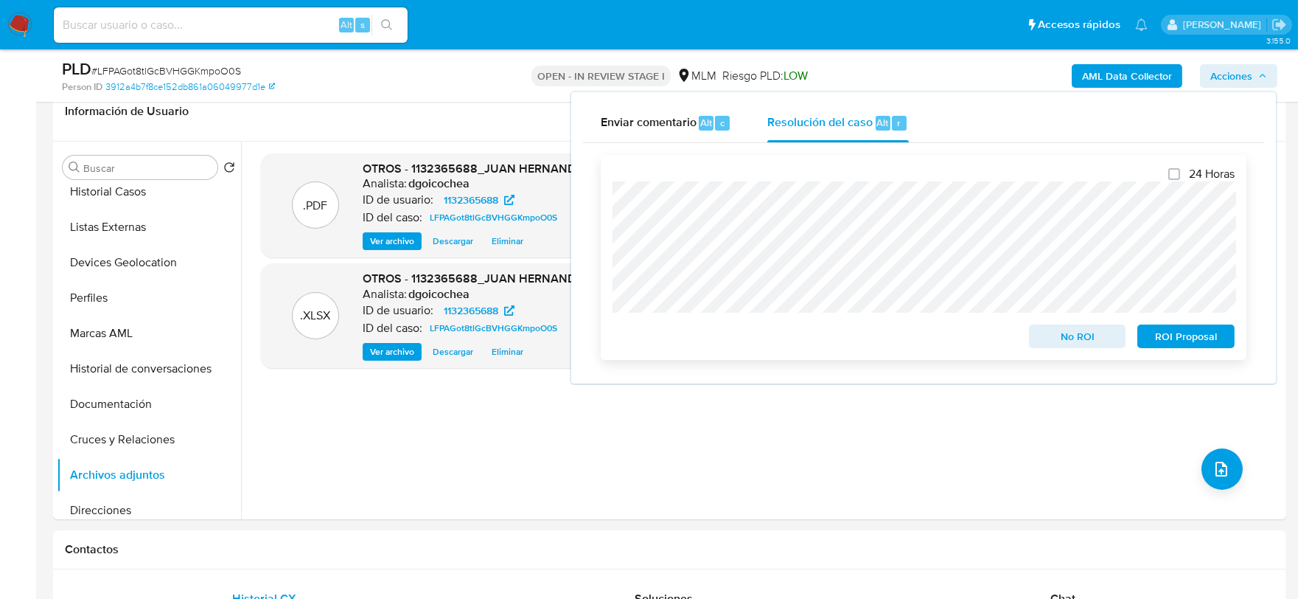
click at [1099, 327] on span "No ROI" at bounding box center [1078, 336] width 77 height 21
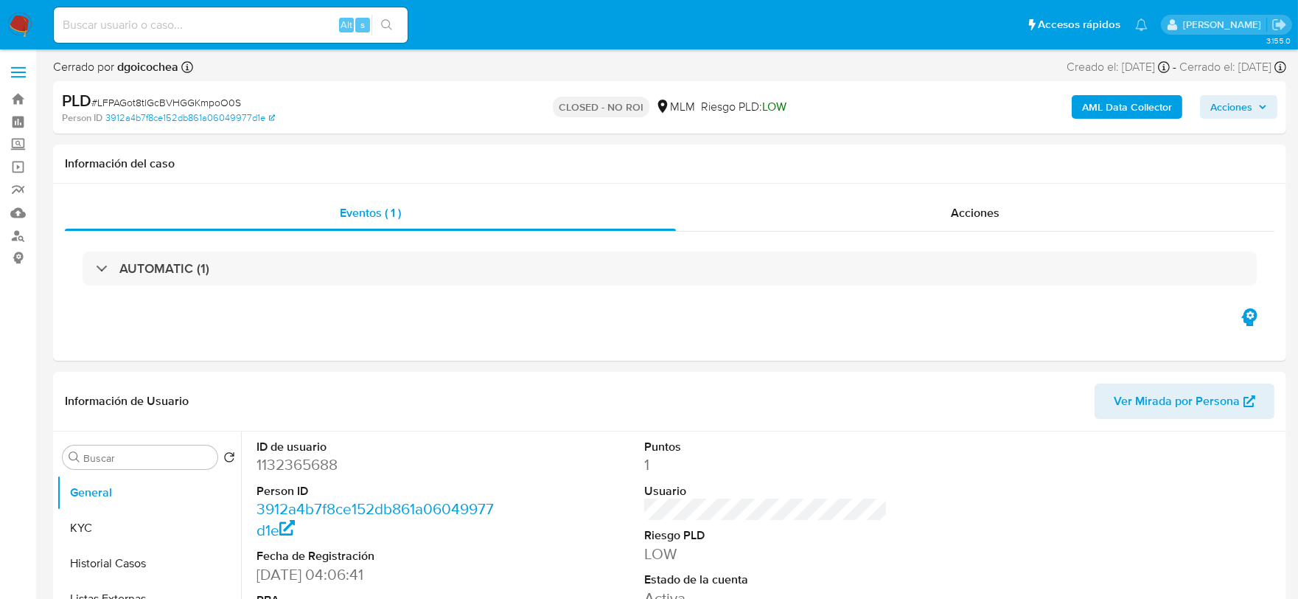
select select "10"
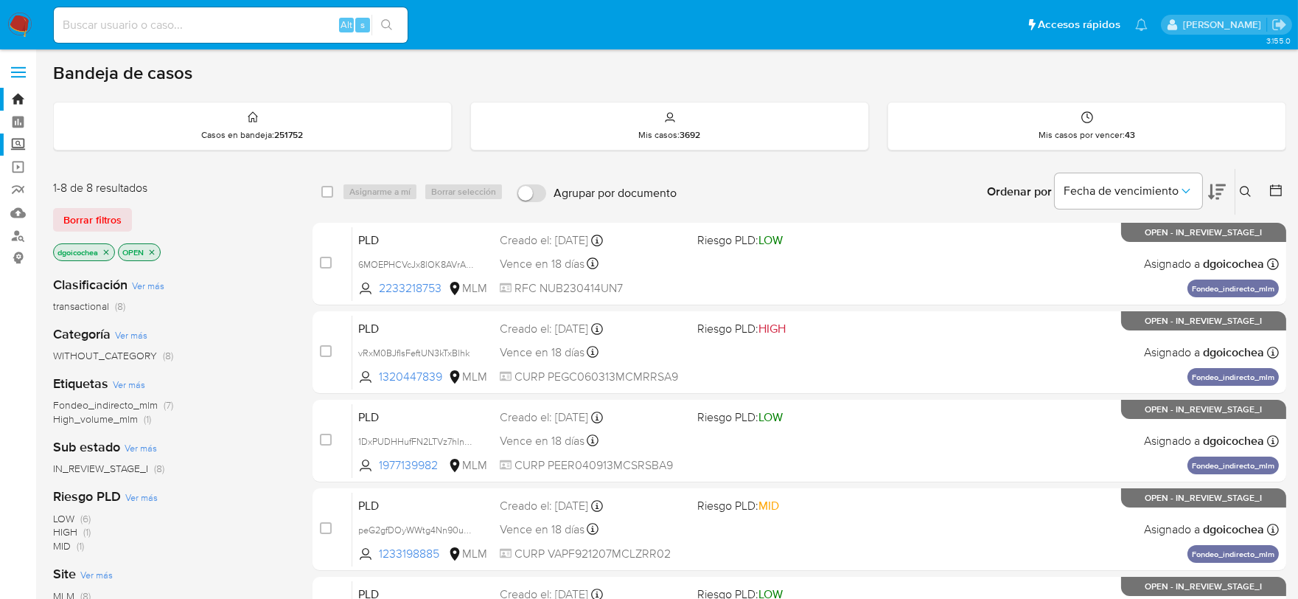
click at [23, 136] on label "Screening" at bounding box center [87, 144] width 175 height 23
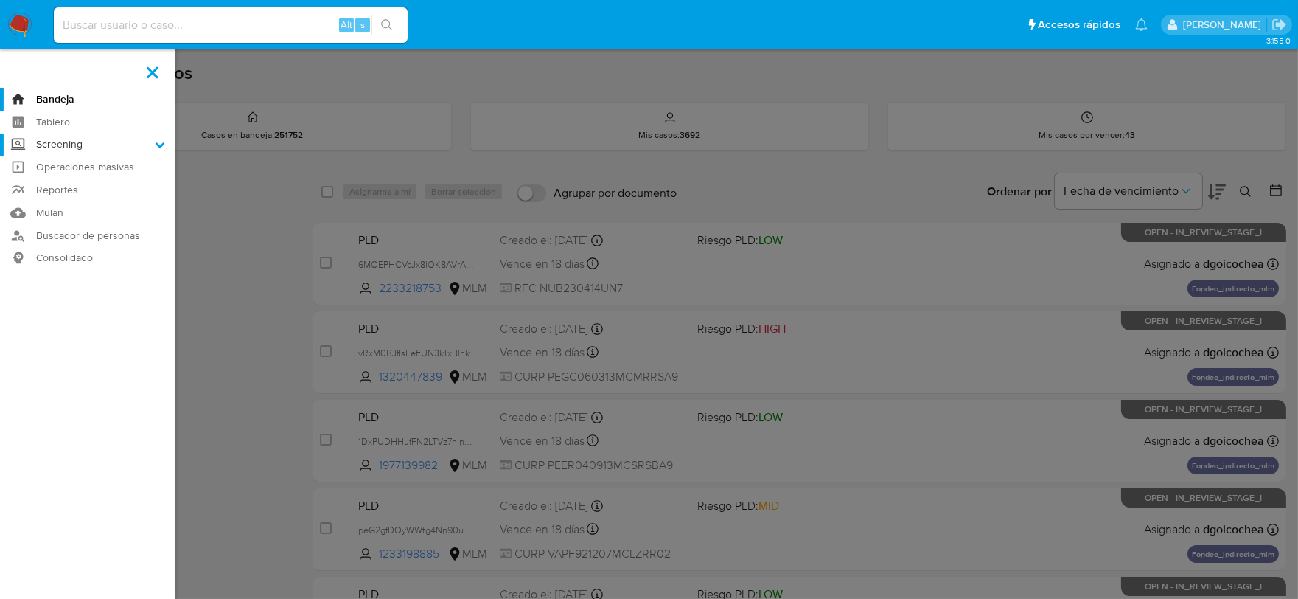
click at [0, 0] on input "Screening" at bounding box center [0, 0] width 0 height 0
click at [55, 203] on link "Herramientas" at bounding box center [87, 202] width 175 height 18
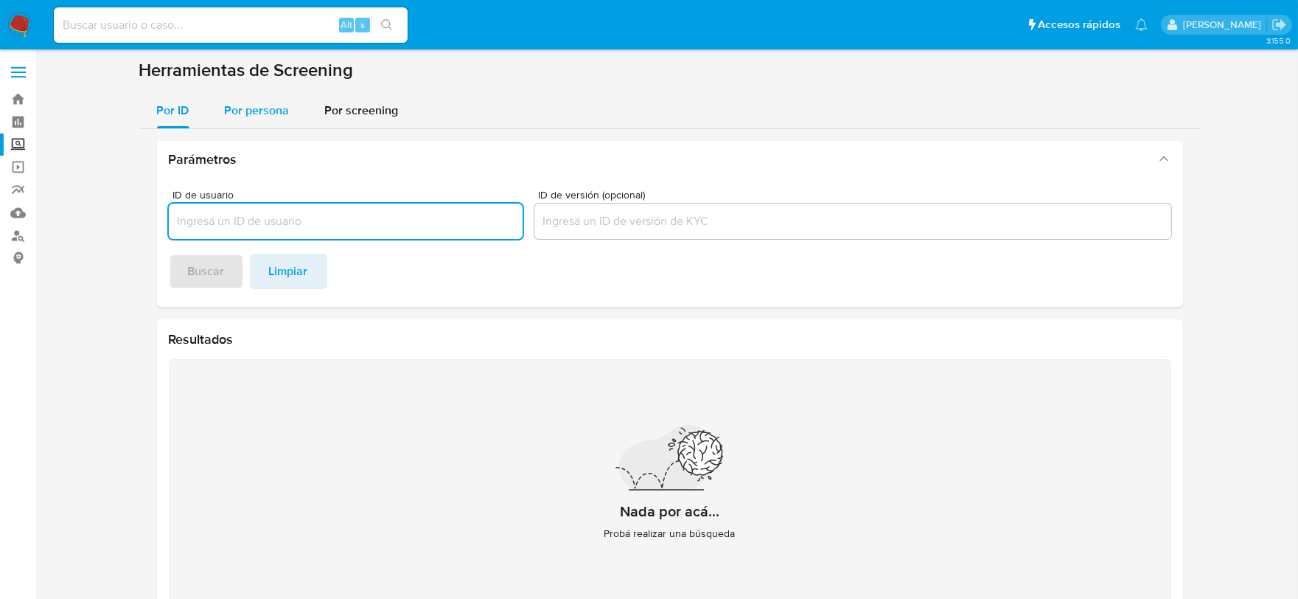
click at [247, 106] on span "Por persona" at bounding box center [257, 110] width 65 height 17
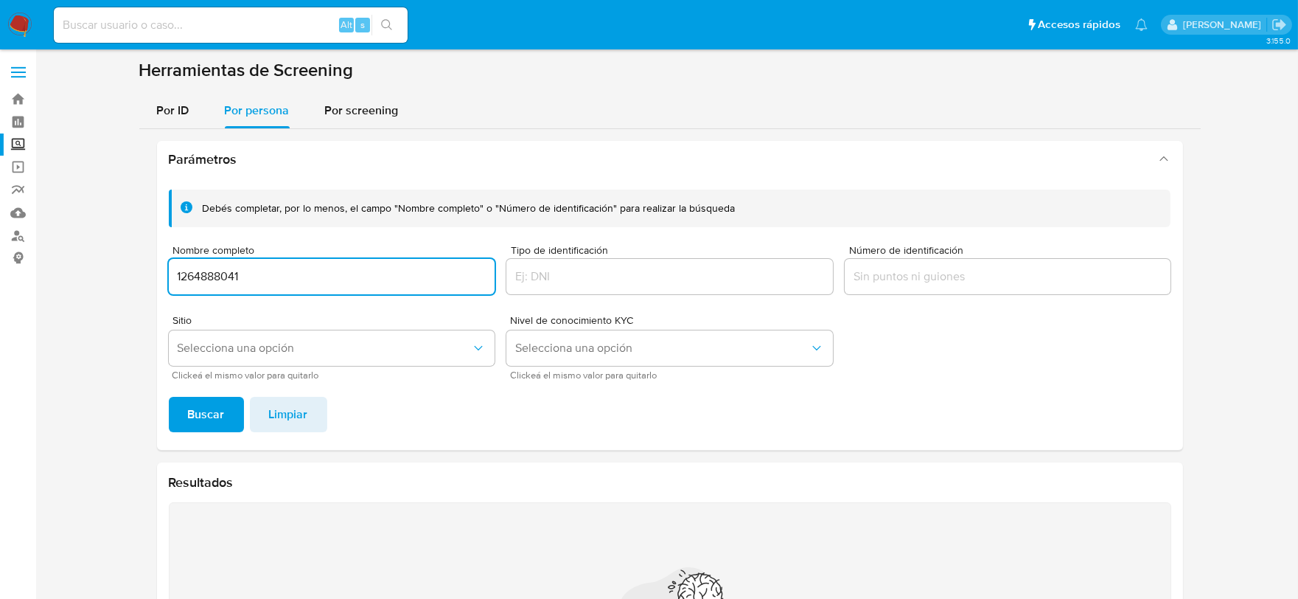
type input "1264888041"
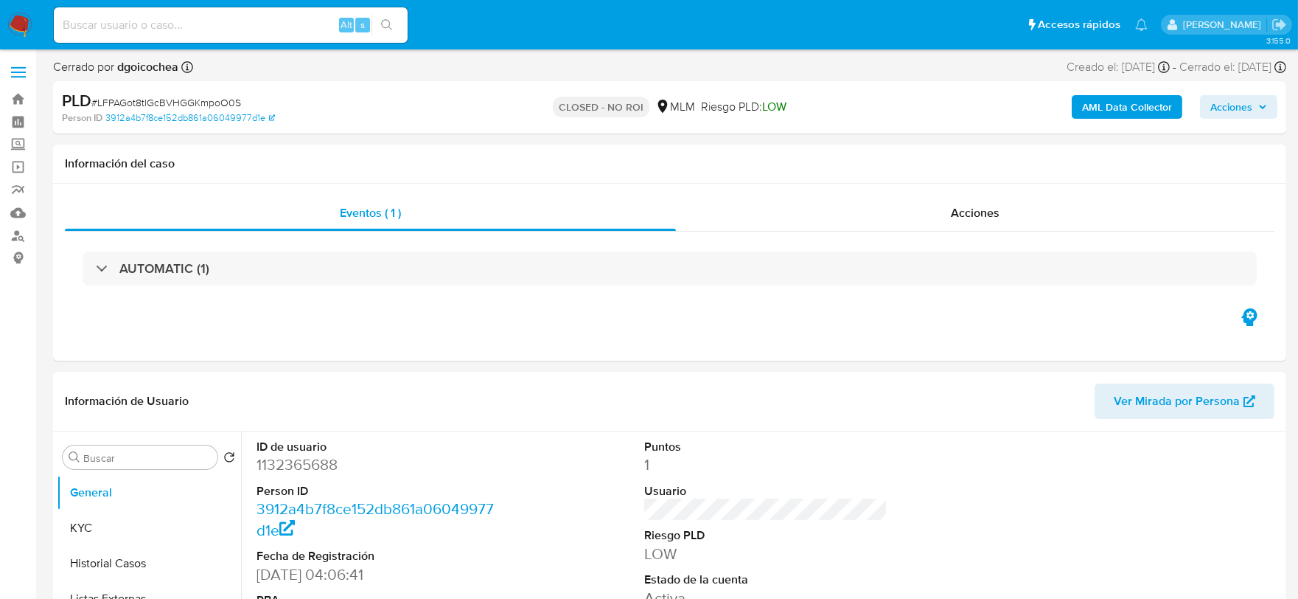
select select "10"
click at [159, 23] on input at bounding box center [231, 24] width 354 height 19
paste input "1264888041"
click at [159, 23] on input "1264888041" at bounding box center [231, 24] width 354 height 19
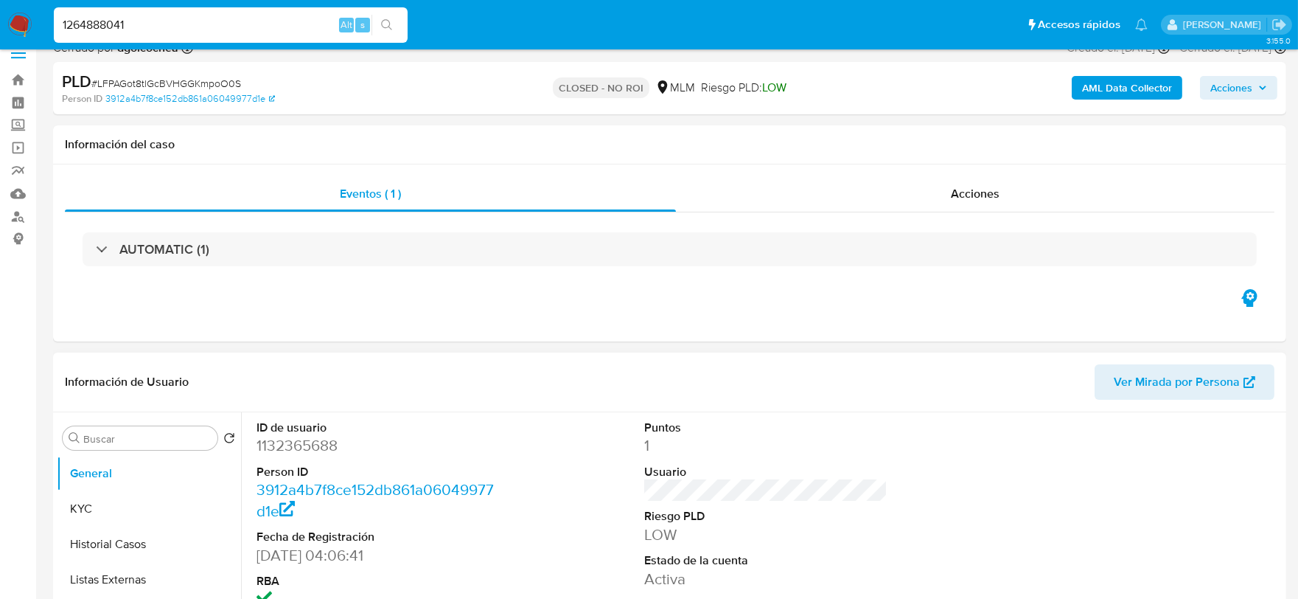
scroll to position [82, 0]
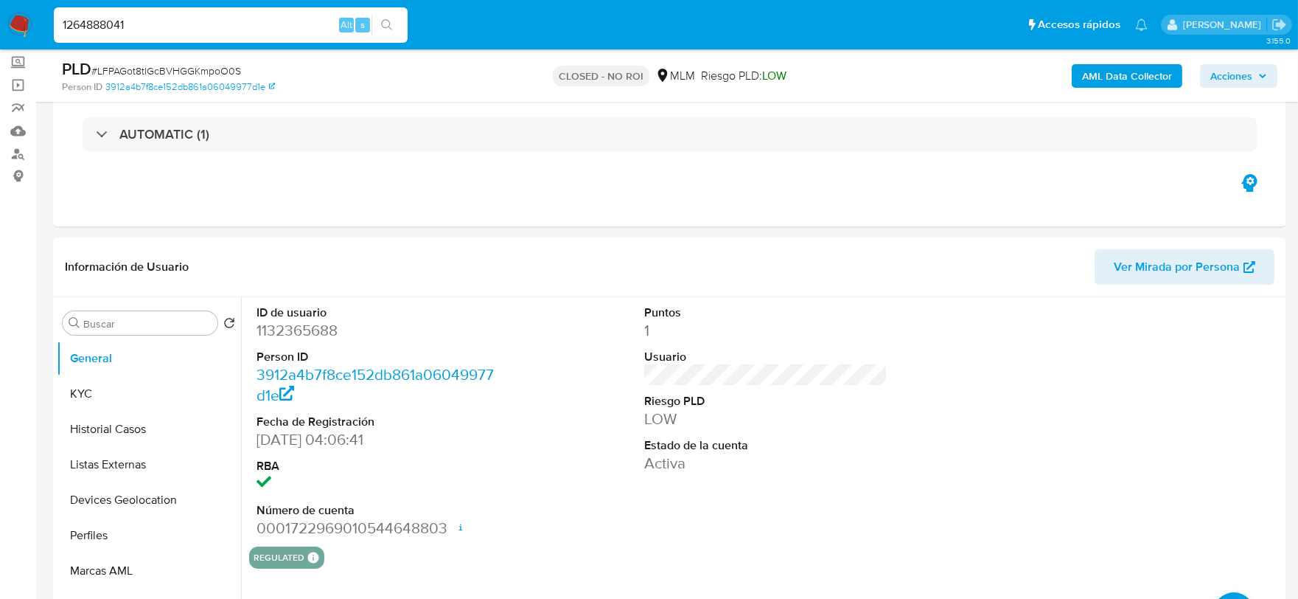
type input "1264888041"
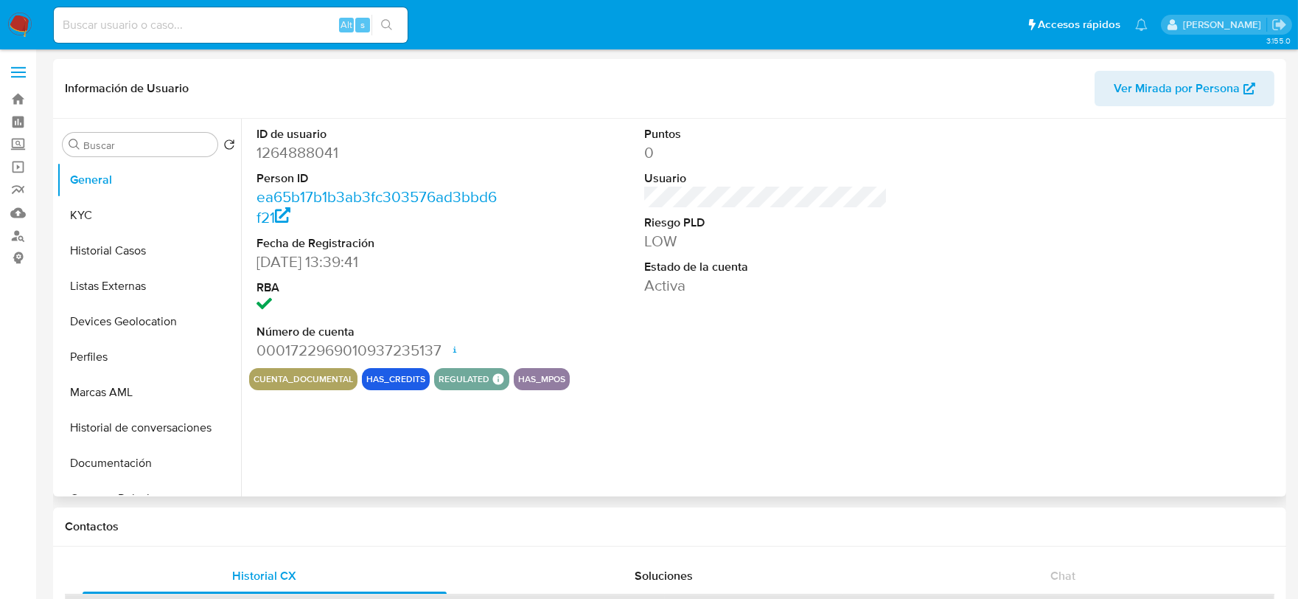
select select "10"
click at [114, 210] on button "KYC" at bounding box center [143, 215] width 173 height 35
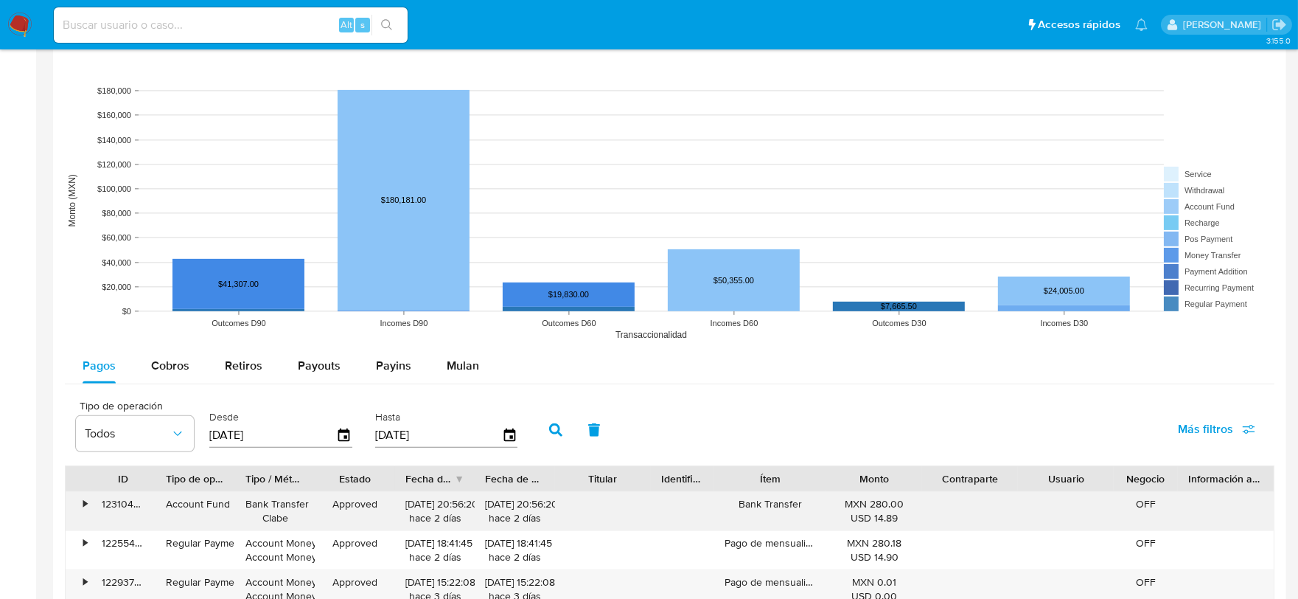
scroll to position [1146, 0]
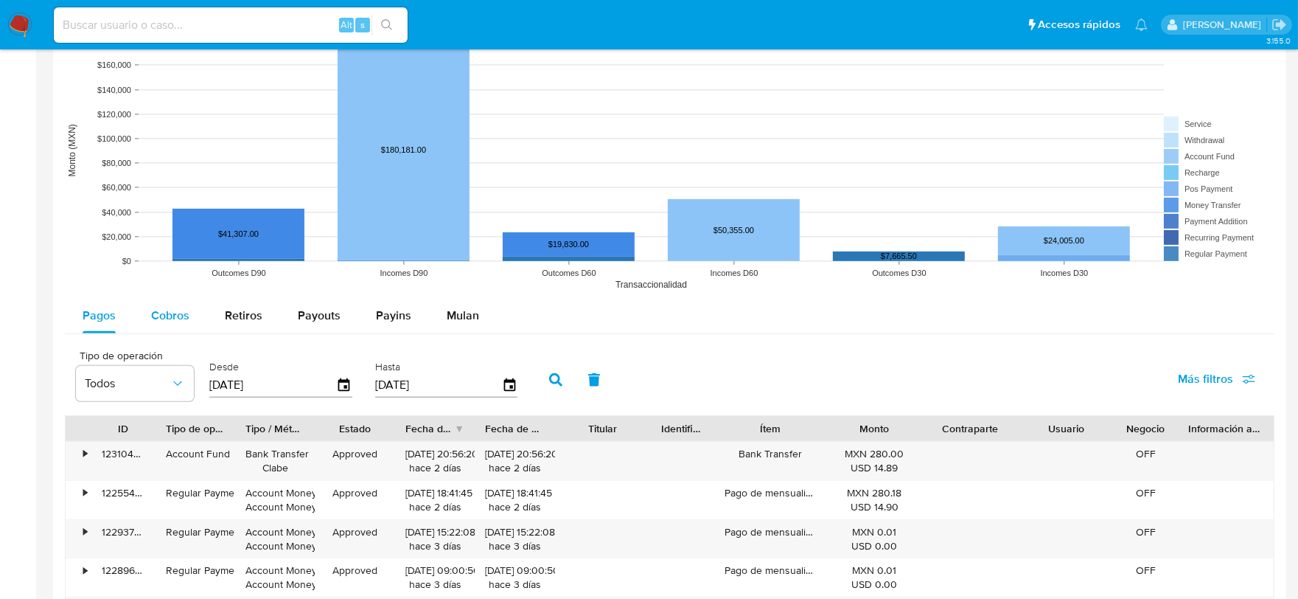
click at [156, 307] on span "Cobros" at bounding box center [170, 315] width 38 height 17
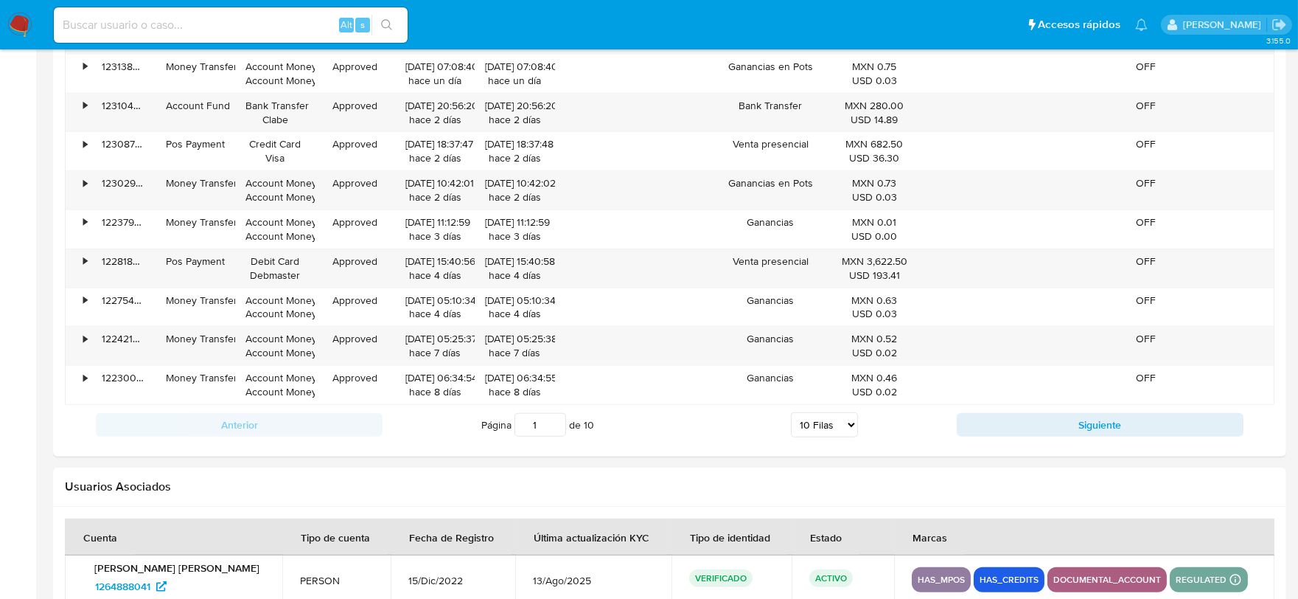
scroll to position [1706, 0]
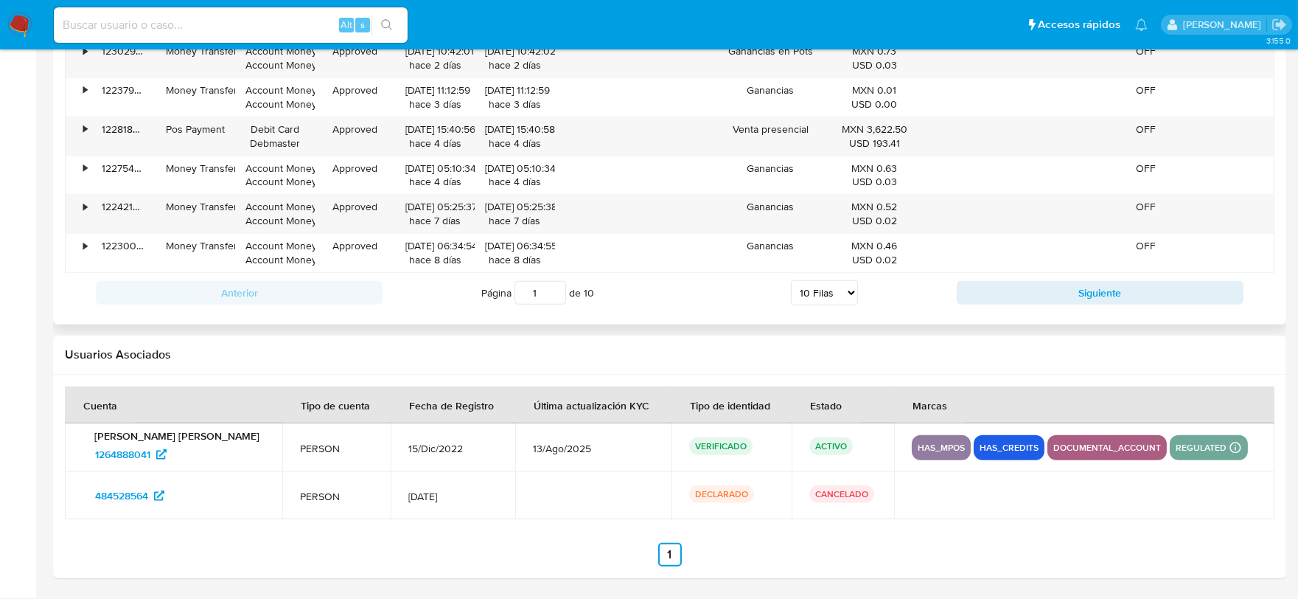
drag, startPoint x: 849, startPoint y: 289, endPoint x: 848, endPoint y: 298, distance: 8.9
click at [849, 289] on select "5 Filas 10 Filas 20 Filas 25 Filas 50 Filas 100 Filas" at bounding box center [824, 292] width 67 height 25
select select "100"
click at [791, 281] on select "5 Filas 10 Filas 20 Filas 25 Filas 50 Filas 100 Filas" at bounding box center [824, 292] width 67 height 25
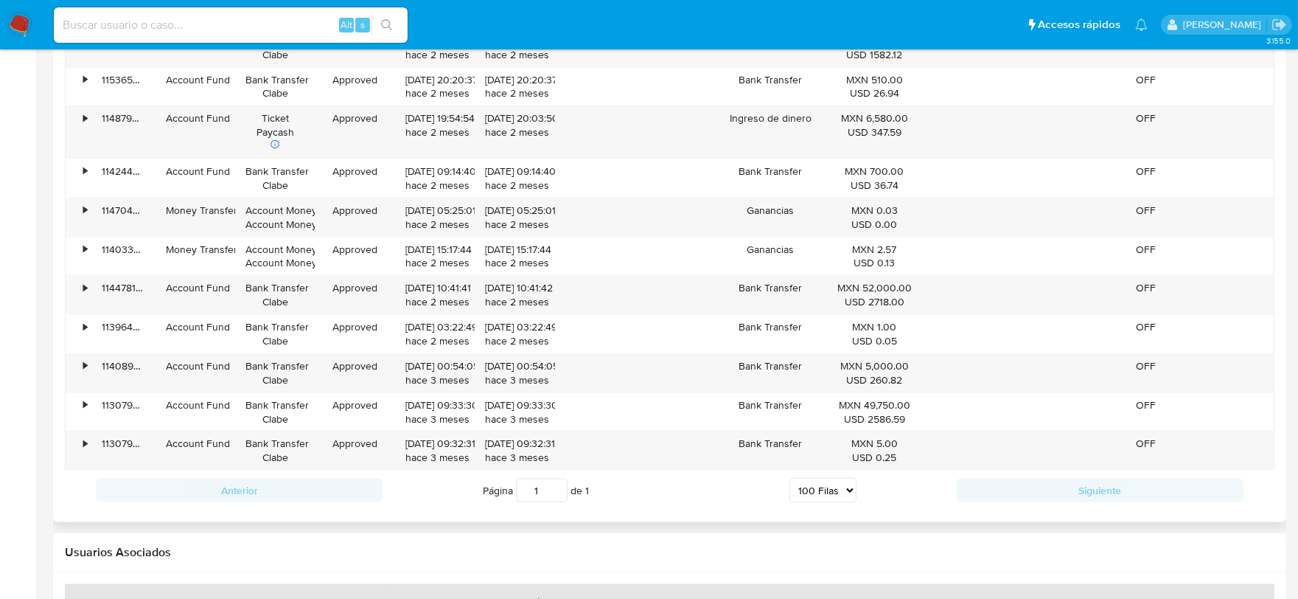
scroll to position [4901, 0]
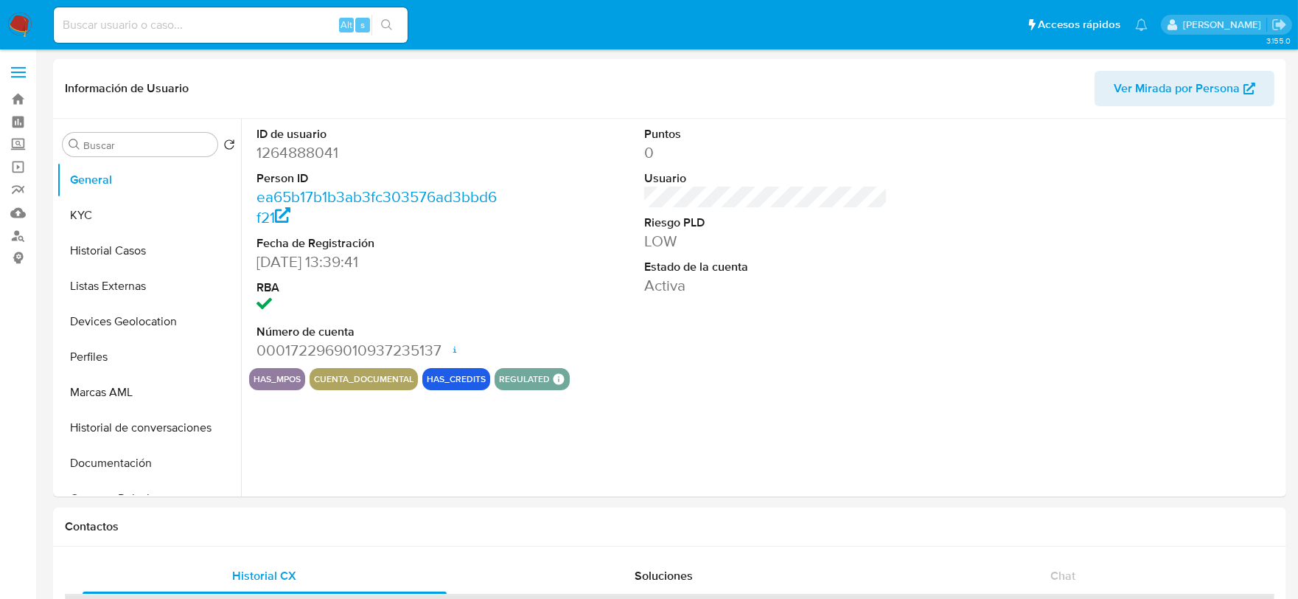
select select "10"
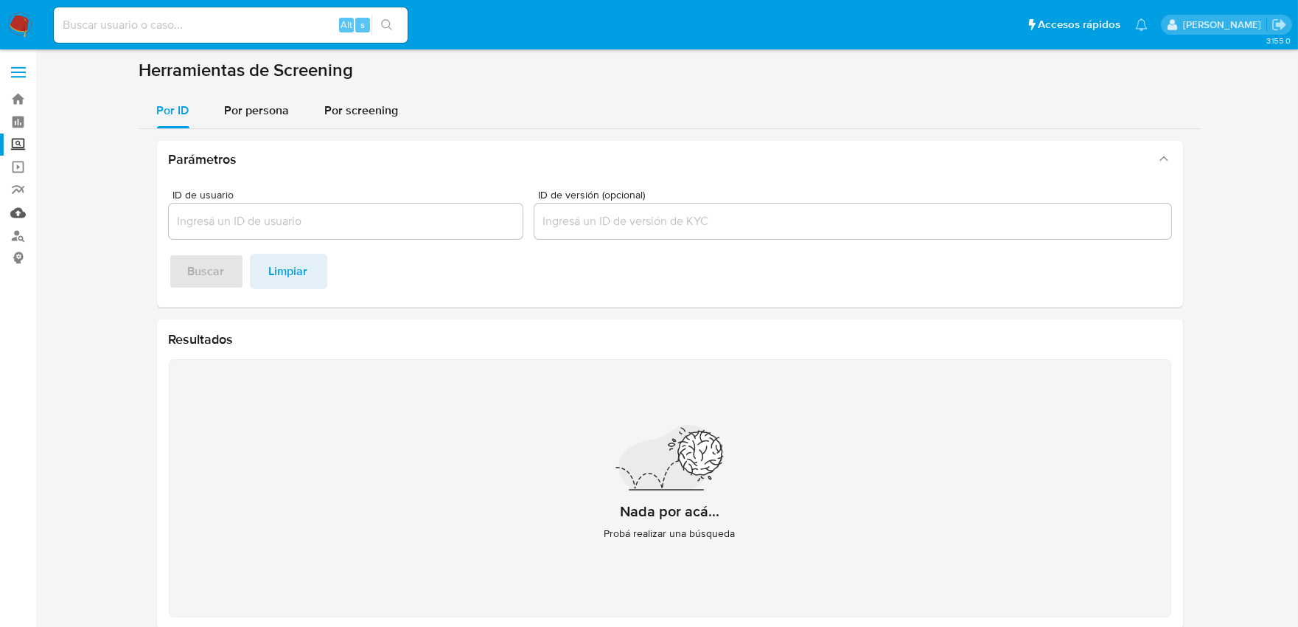
click at [18, 217] on link "Mulan" at bounding box center [87, 212] width 175 height 23
click at [274, 105] on span "Por persona" at bounding box center [257, 110] width 65 height 17
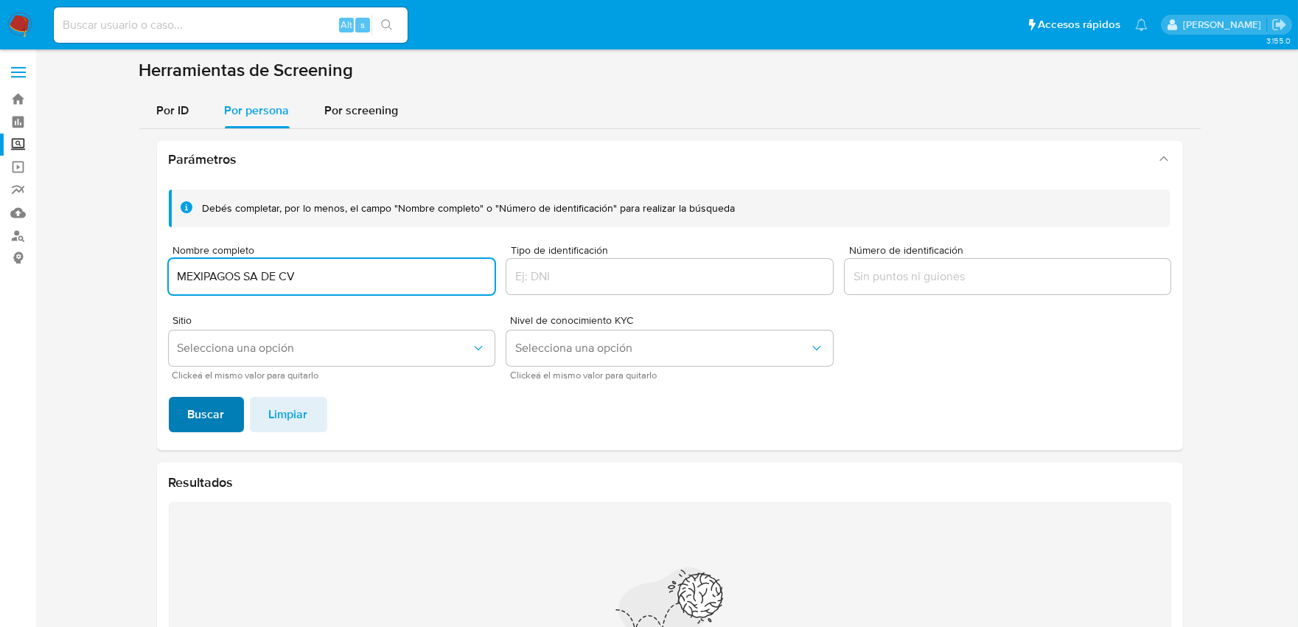
click at [221, 409] on span "Buscar" at bounding box center [206, 414] width 37 height 32
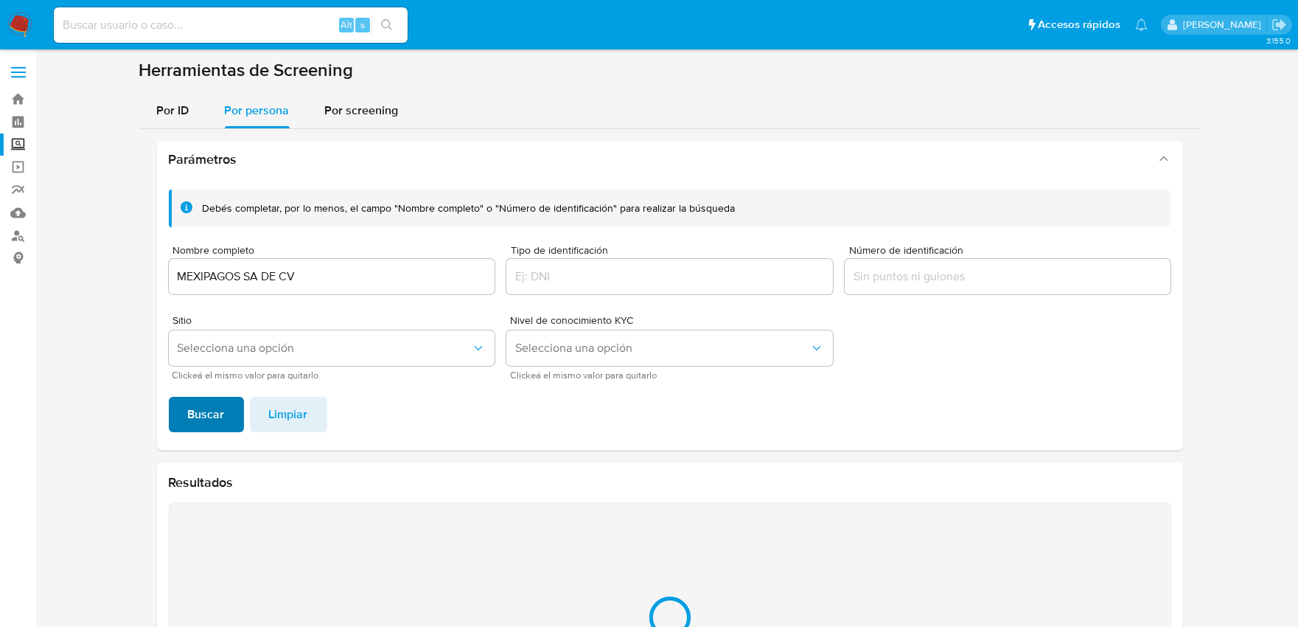
scroll to position [166, 0]
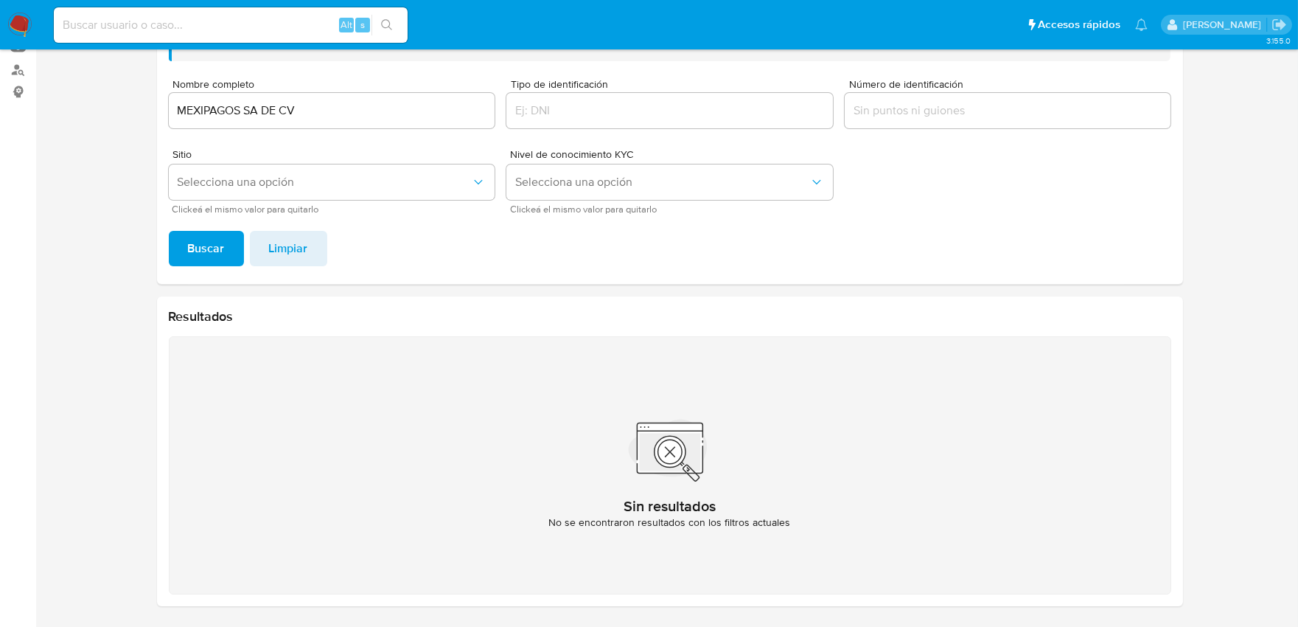
click at [232, 94] on div "MEXIPAGOS SA DE CV" at bounding box center [332, 110] width 327 height 35
click at [217, 113] on input "MEXIPAGOS SA DE CV" at bounding box center [332, 110] width 327 height 19
type input "ALIPAY"
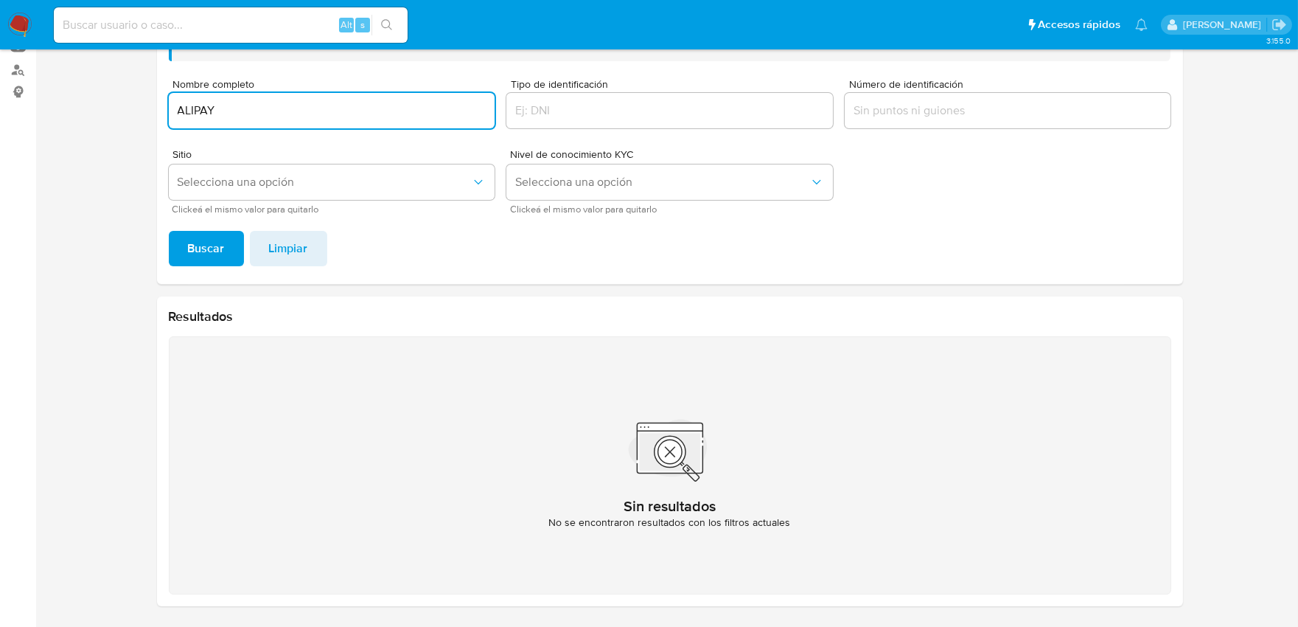
click at [205, 256] on span "Buscar" at bounding box center [206, 248] width 37 height 32
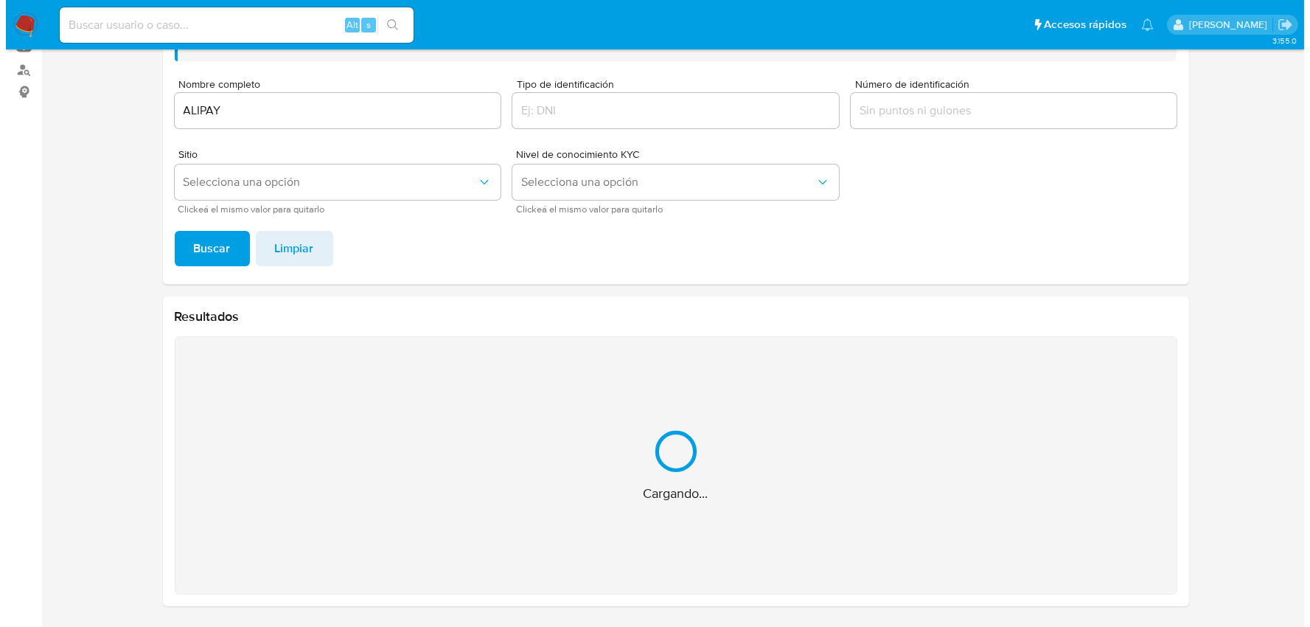
scroll to position [0, 0]
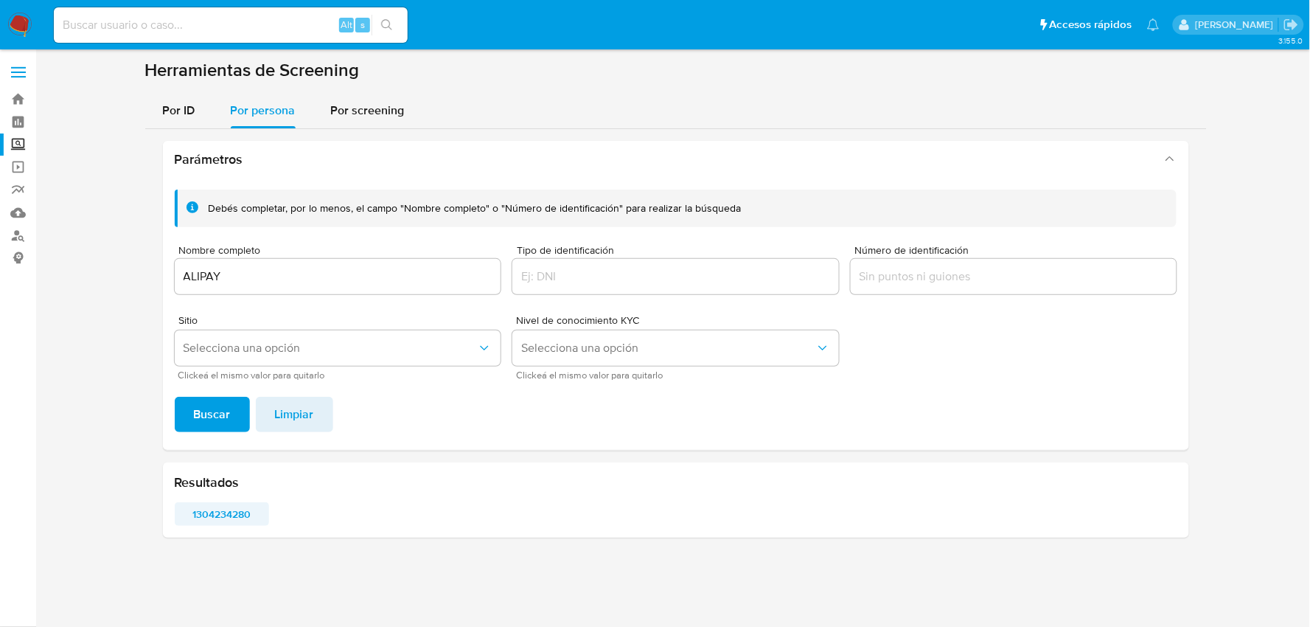
click at [238, 513] on span "1304234280" at bounding box center [222, 514] width 74 height 21
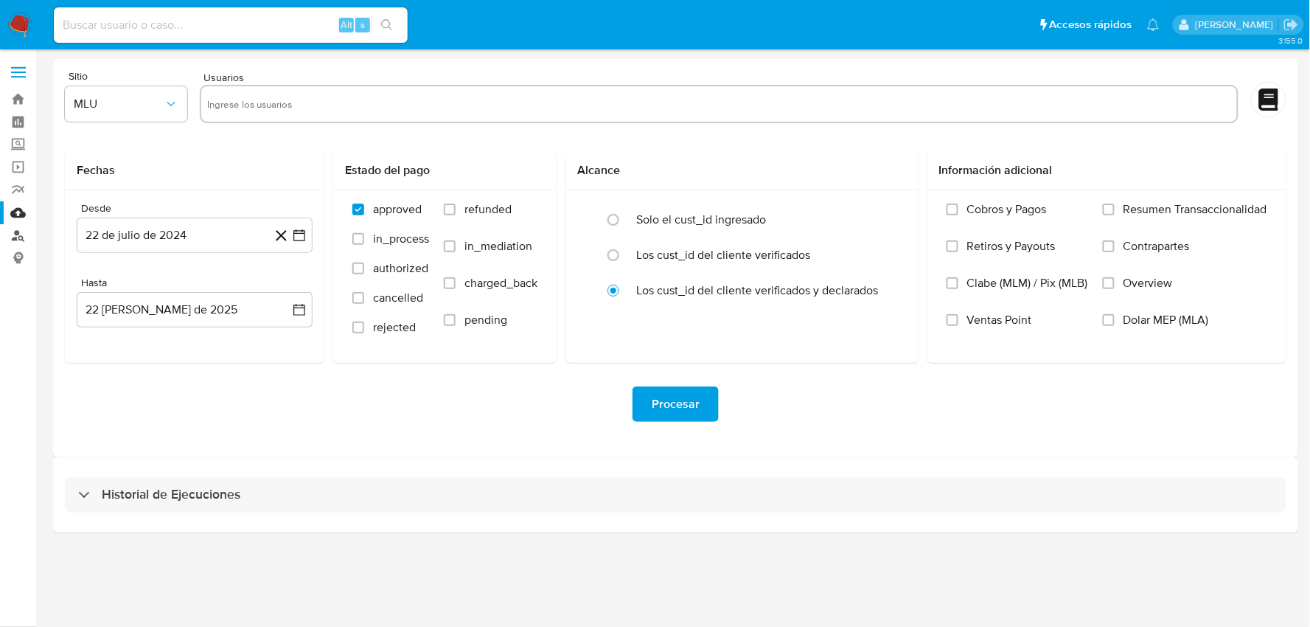
click at [16, 234] on link "Buscador de personas" at bounding box center [87, 235] width 175 height 23
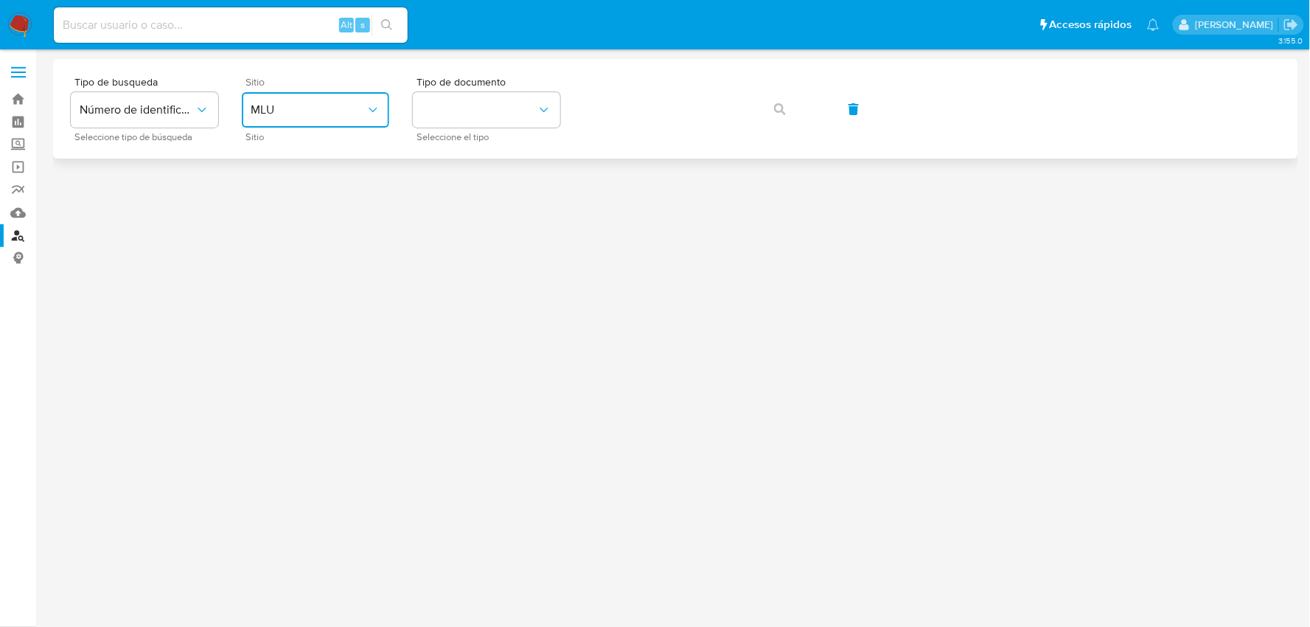
click at [277, 118] on button "MLU" at bounding box center [315, 109] width 147 height 35
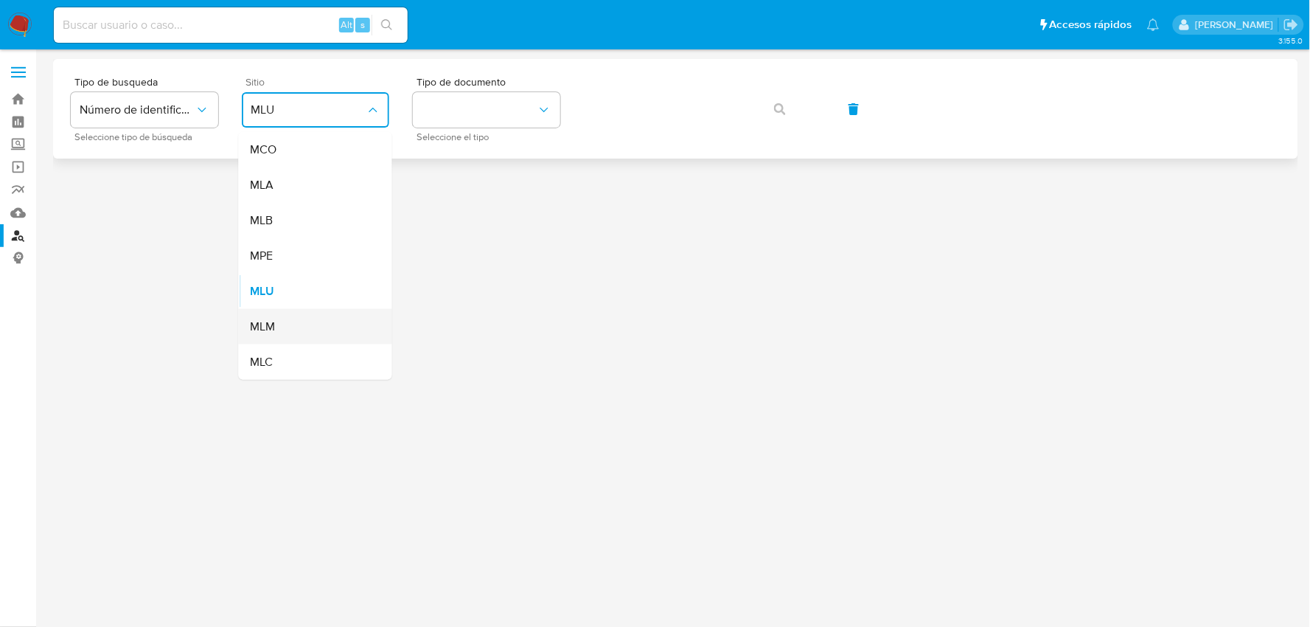
click at [275, 320] on span "MLM" at bounding box center [263, 326] width 25 height 15
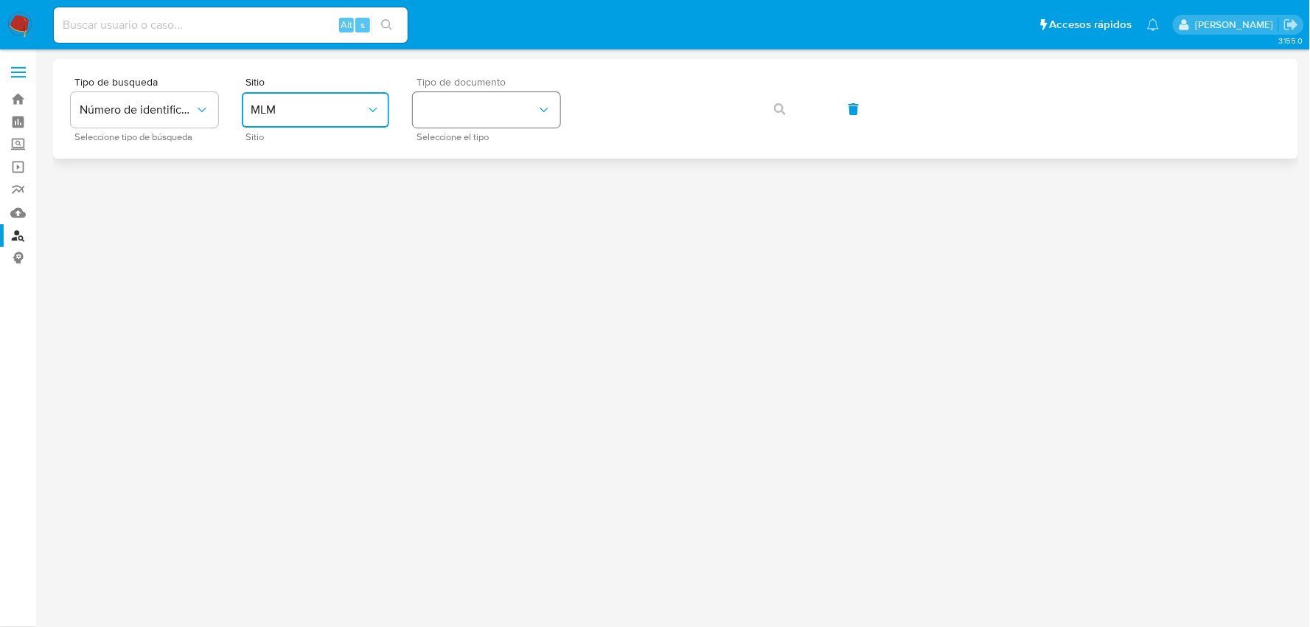
click at [448, 114] on button "identificationType" at bounding box center [486, 109] width 147 height 35
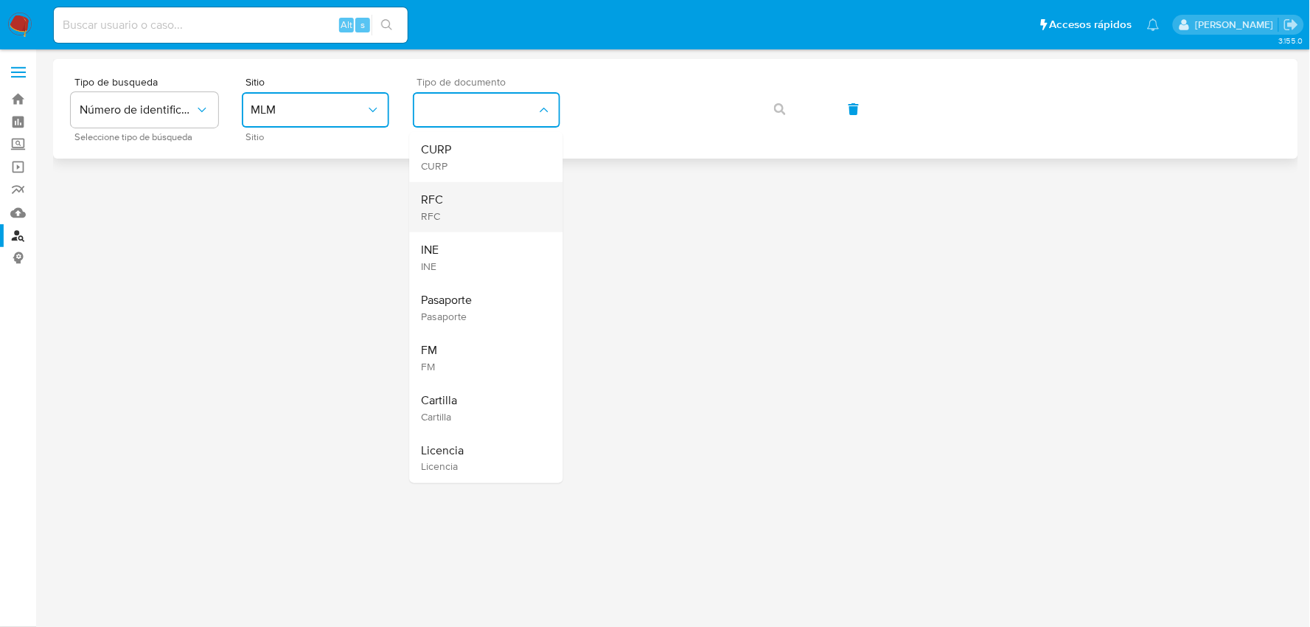
click at [452, 205] on div "RFC RFC" at bounding box center [482, 207] width 121 height 50
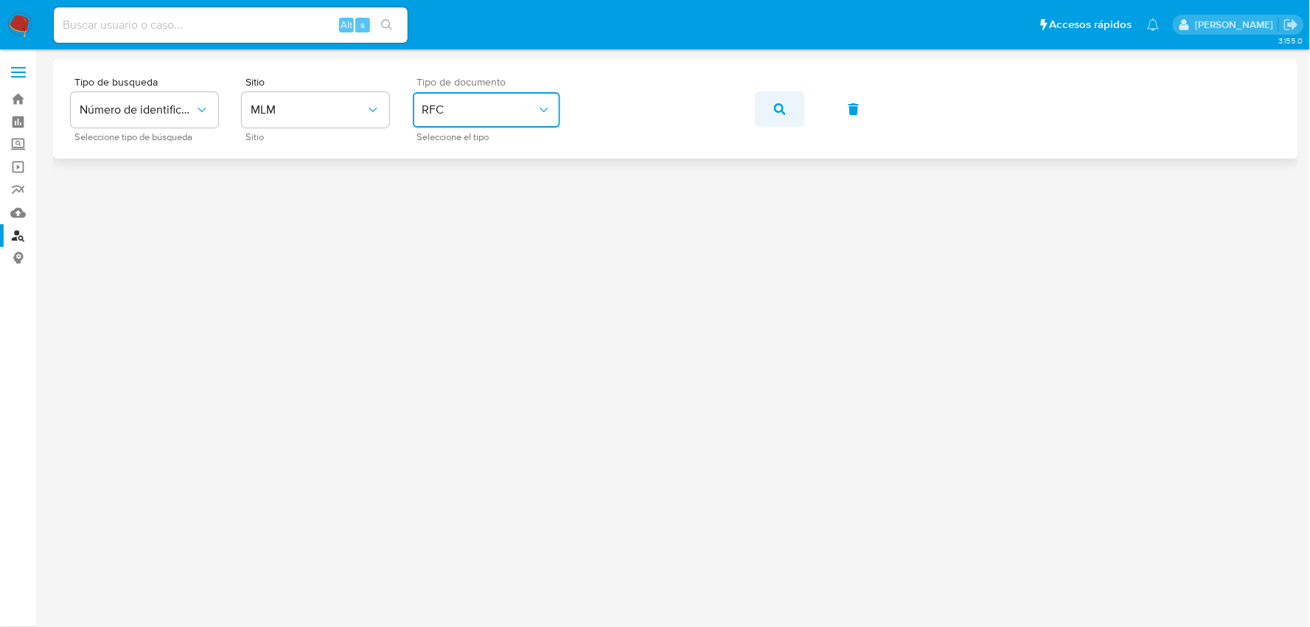
click at [775, 112] on icon "button" at bounding box center [780, 109] width 12 height 12
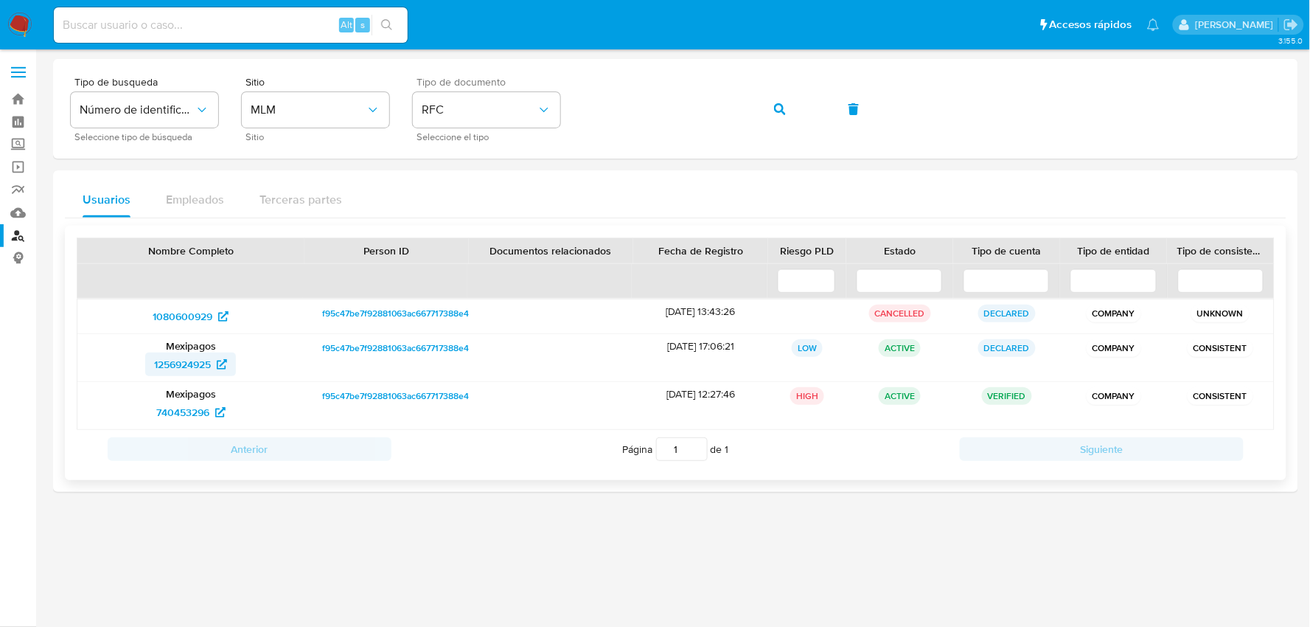
click at [187, 360] on span "1256924925" at bounding box center [182, 364] width 57 height 24
click at [203, 311] on span "1080600929" at bounding box center [183, 316] width 60 height 24
click at [201, 410] on span "740453296" at bounding box center [182, 412] width 53 height 24
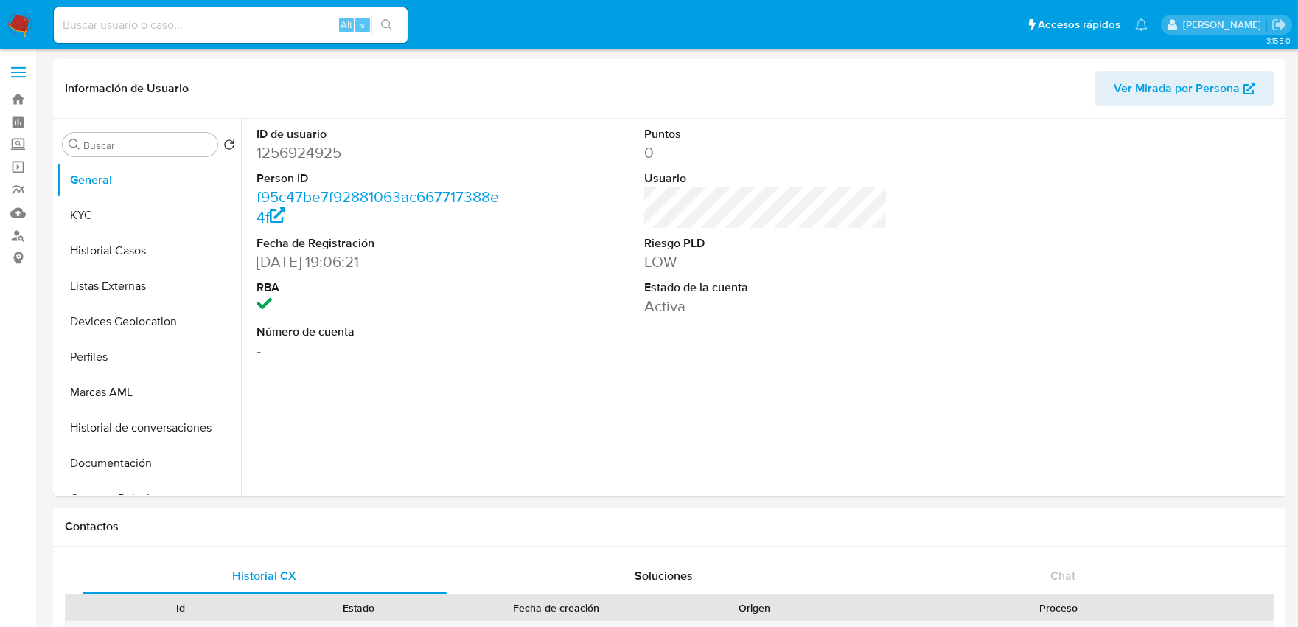
select select "10"
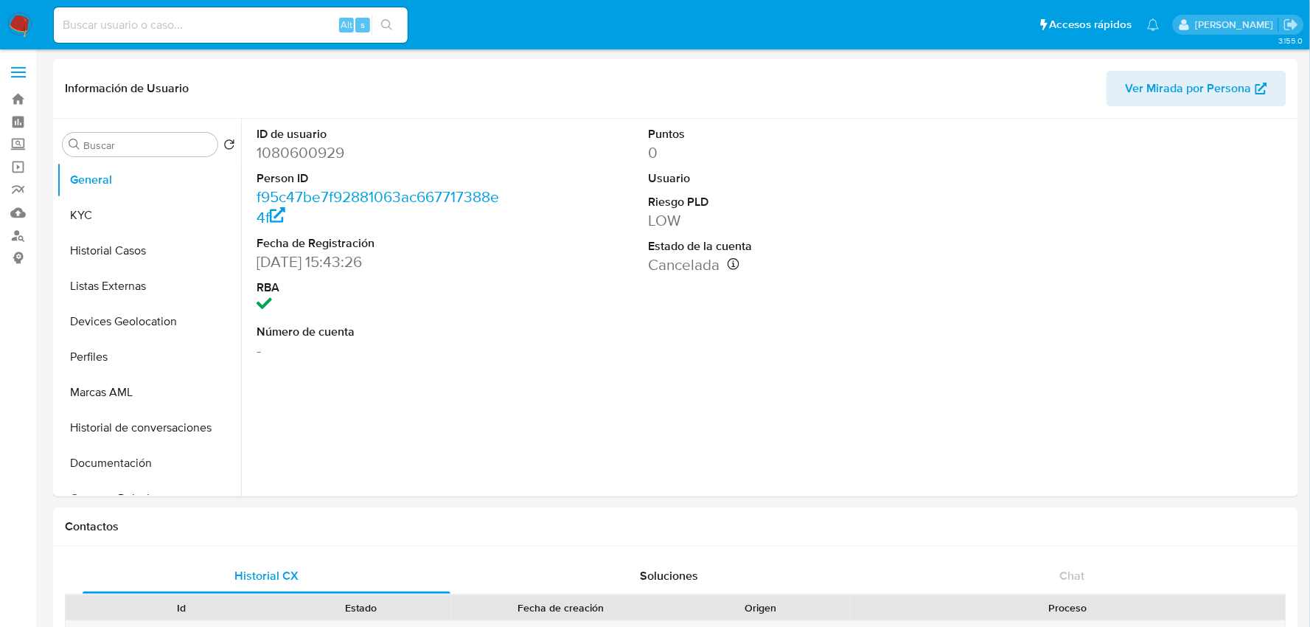
select select "10"
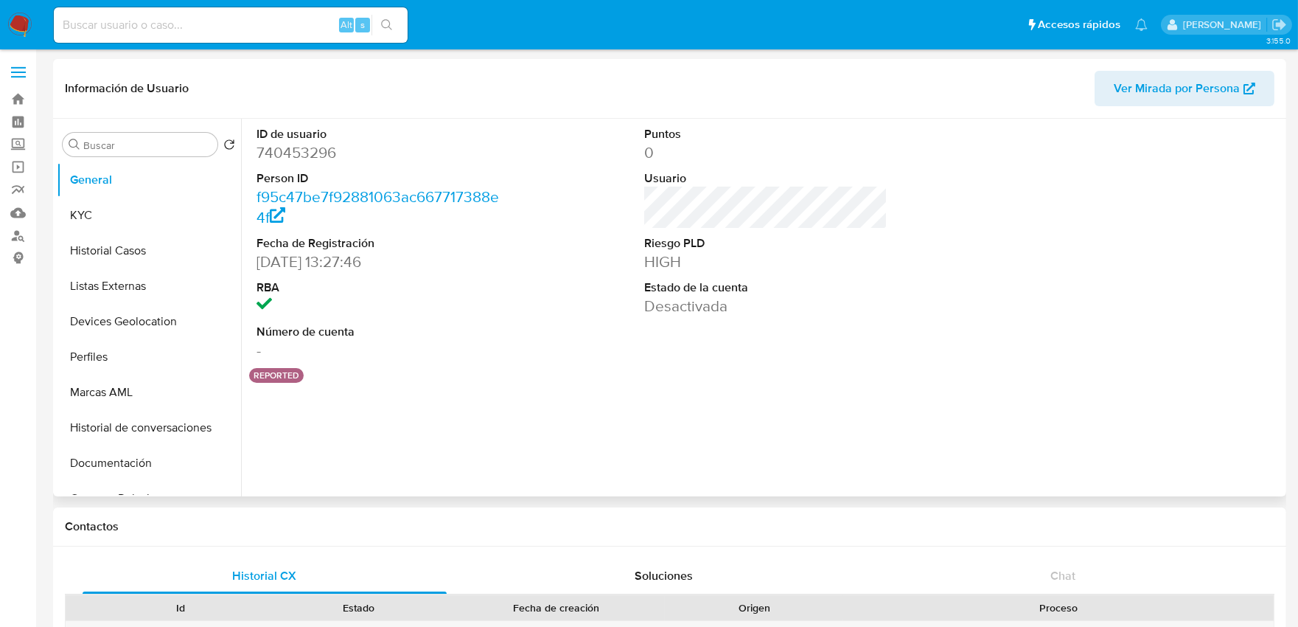
select select "10"
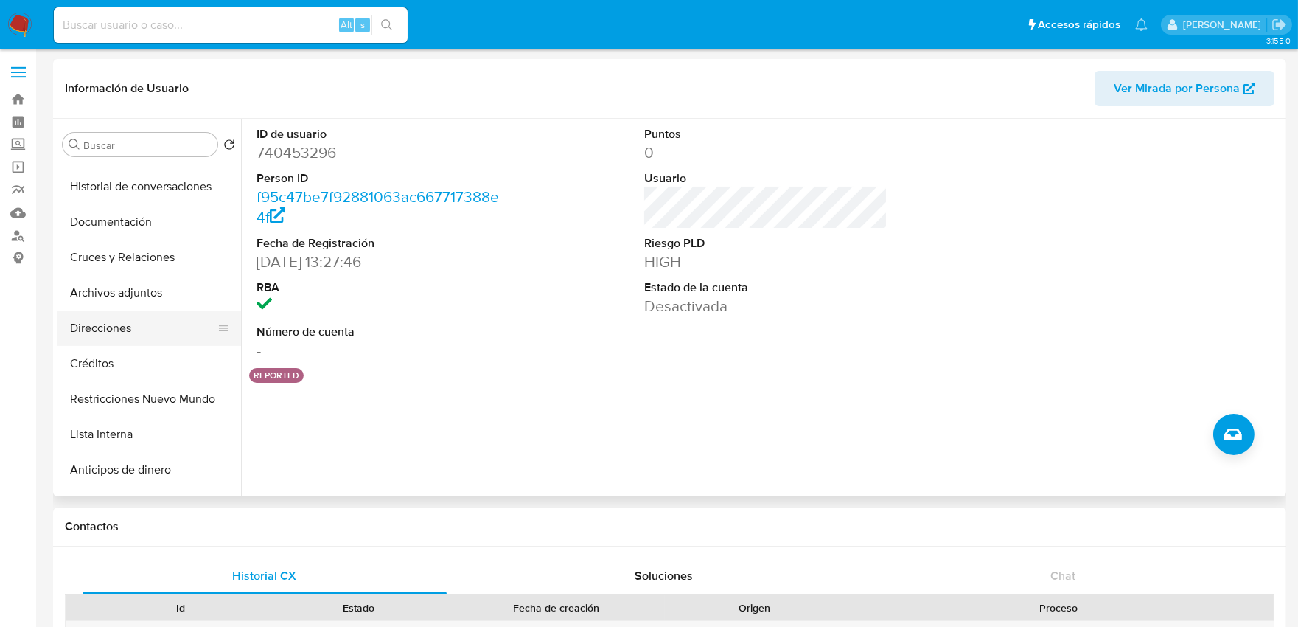
scroll to position [245, 0]
click at [170, 391] on button "Restricciones Nuevo Mundo" at bounding box center [143, 394] width 173 height 35
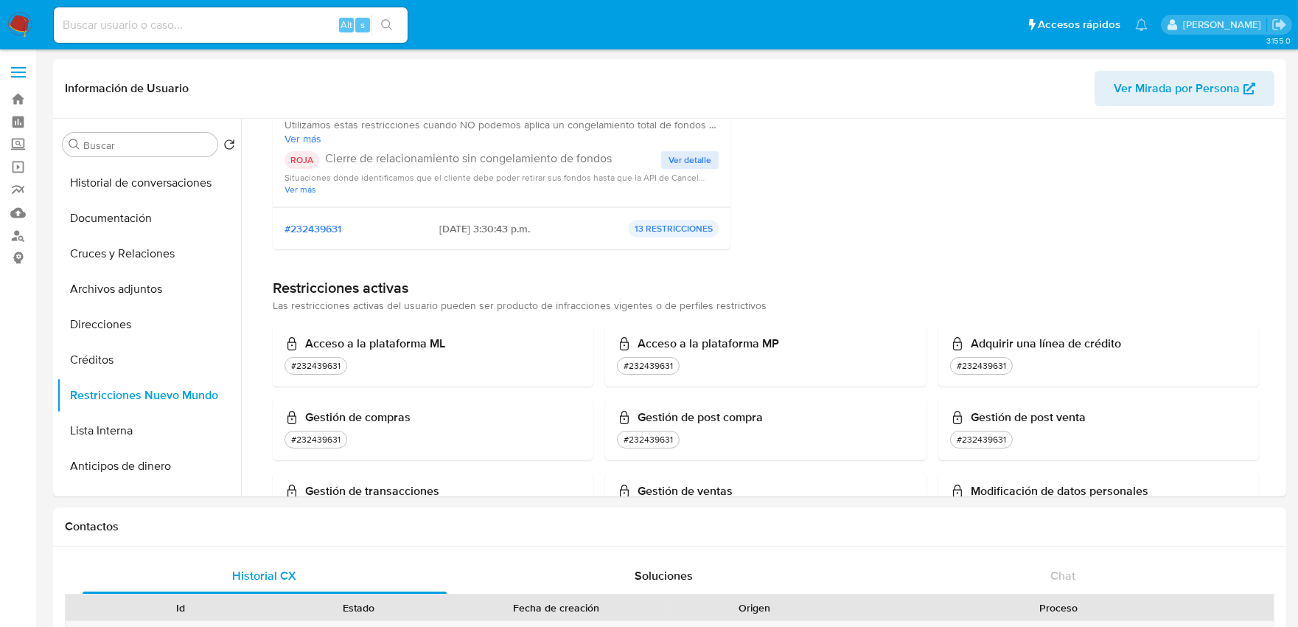
scroll to position [0, 0]
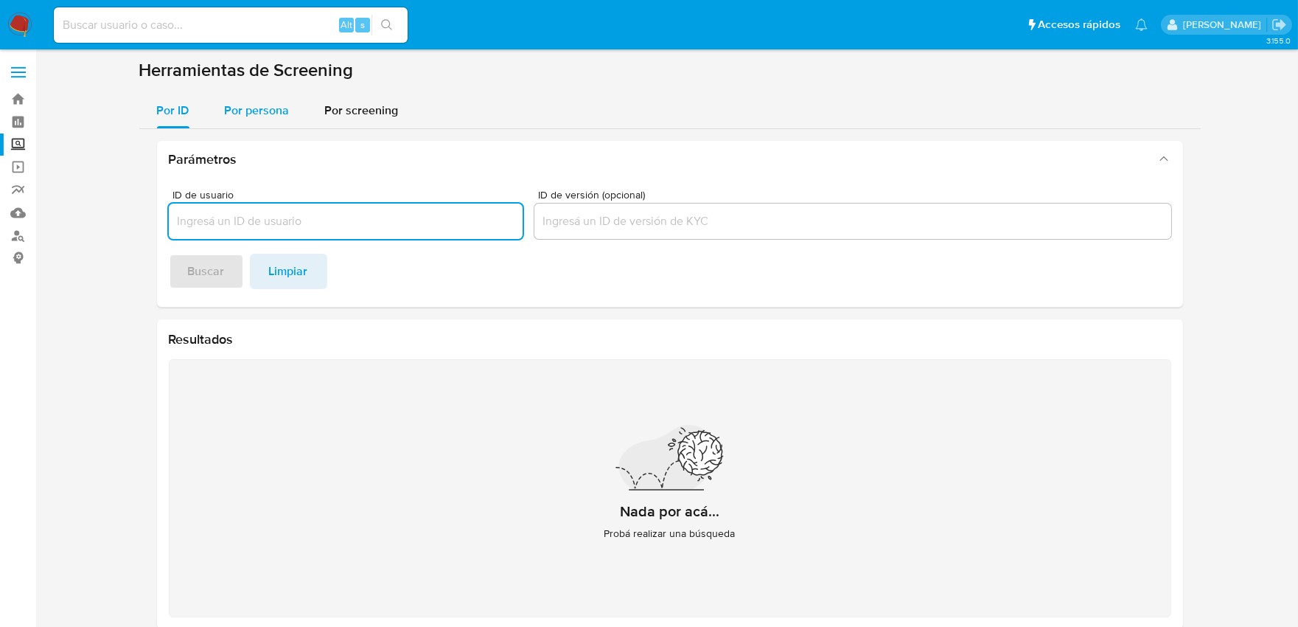
click at [248, 112] on span "Por persona" at bounding box center [257, 110] width 65 height 17
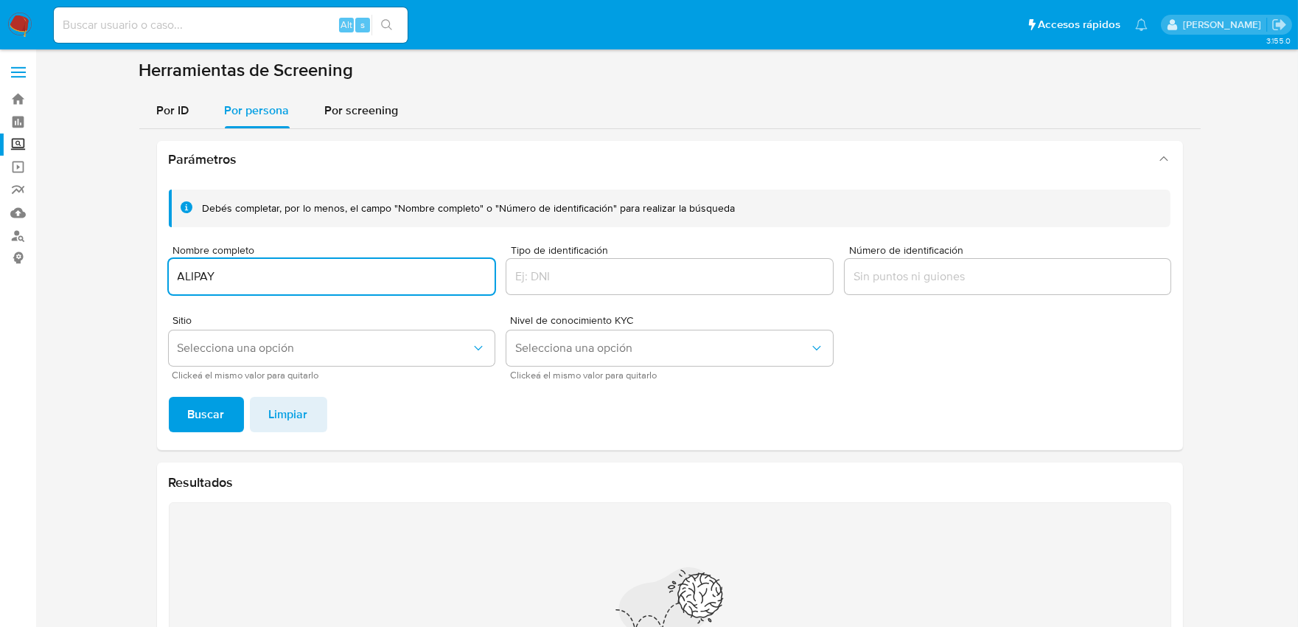
type input "ALIPAY"
click at [169, 397] on button "Buscar" at bounding box center [206, 414] width 75 height 35
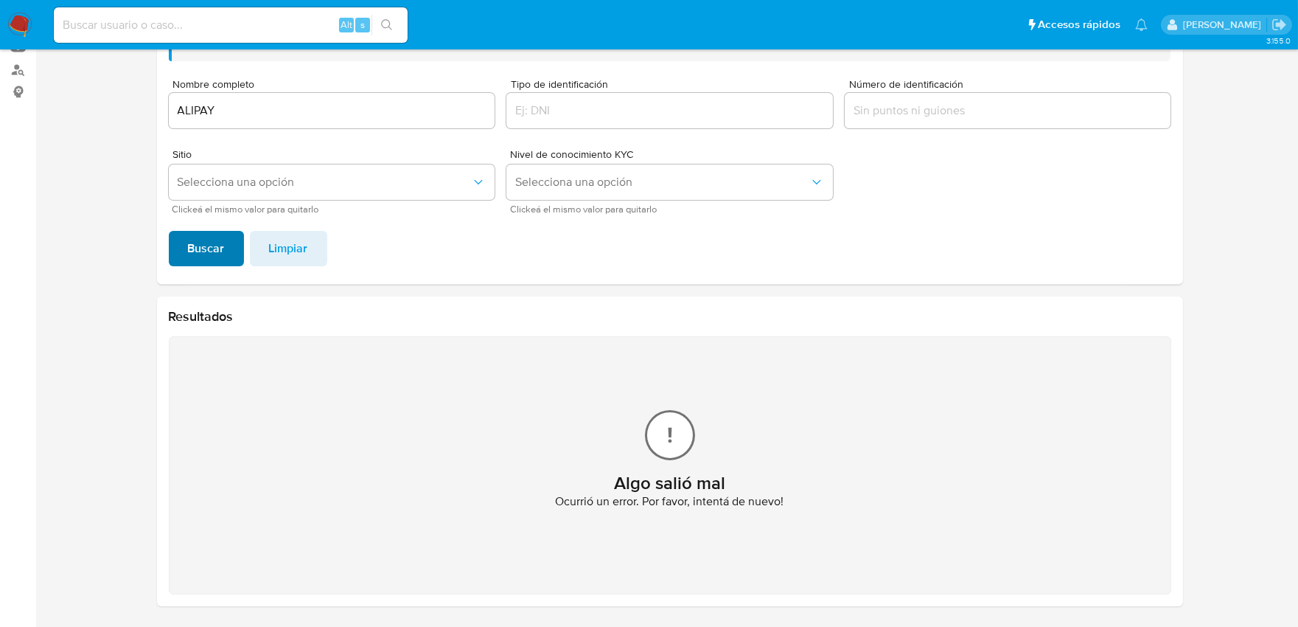
click at [200, 234] on span "Buscar" at bounding box center [206, 248] width 37 height 32
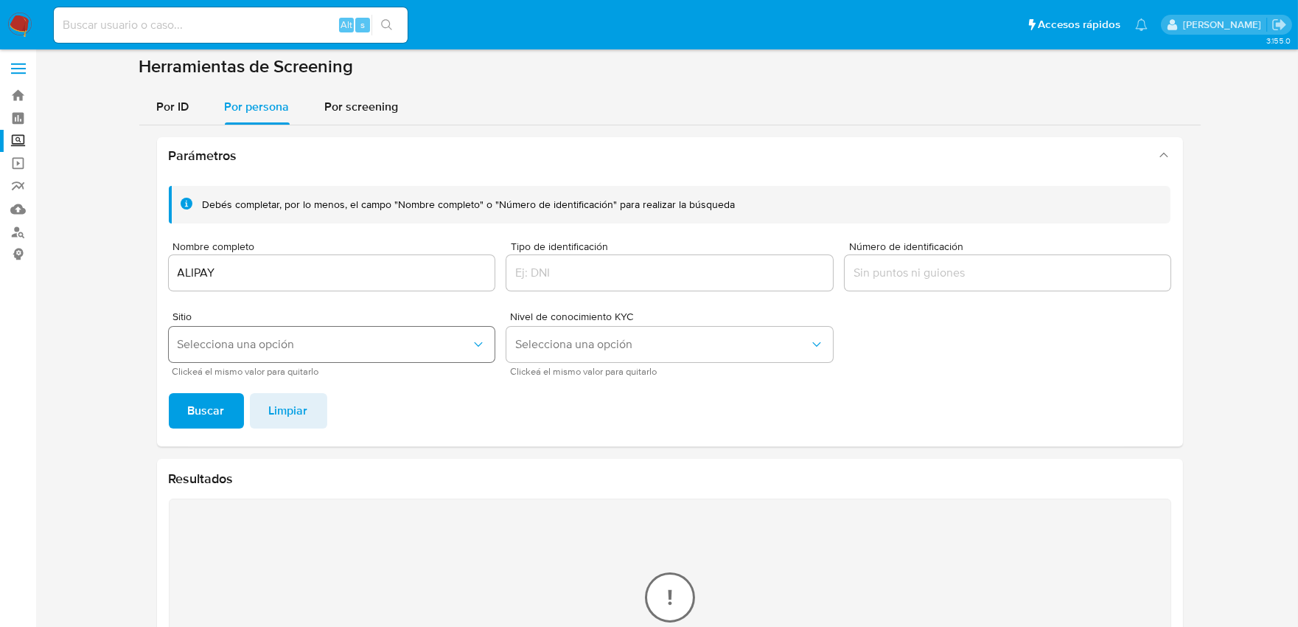
scroll to position [2, 0]
